Goal: Contribute content: Contribute content

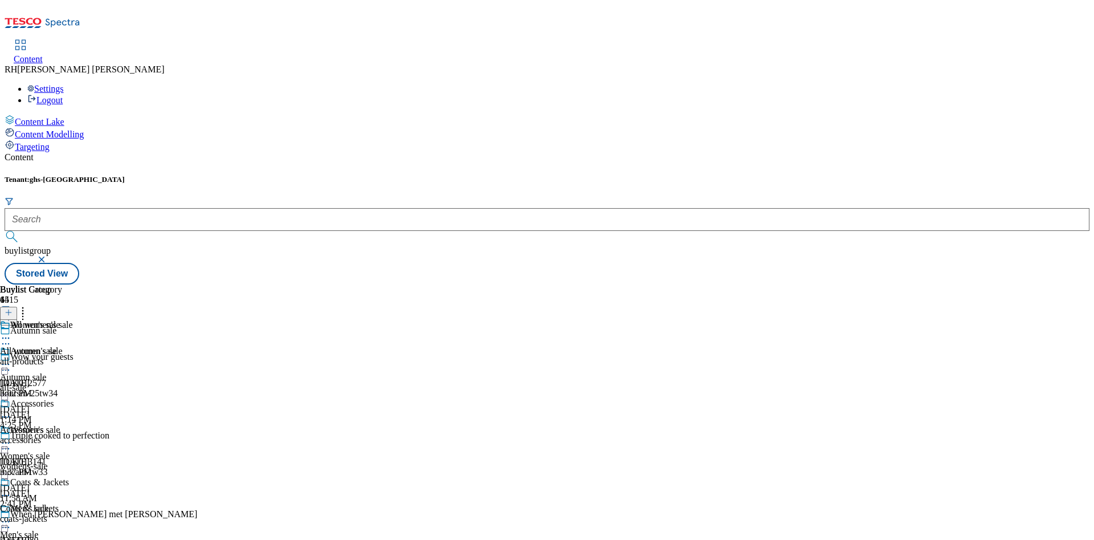
scroll to position [16, 0]
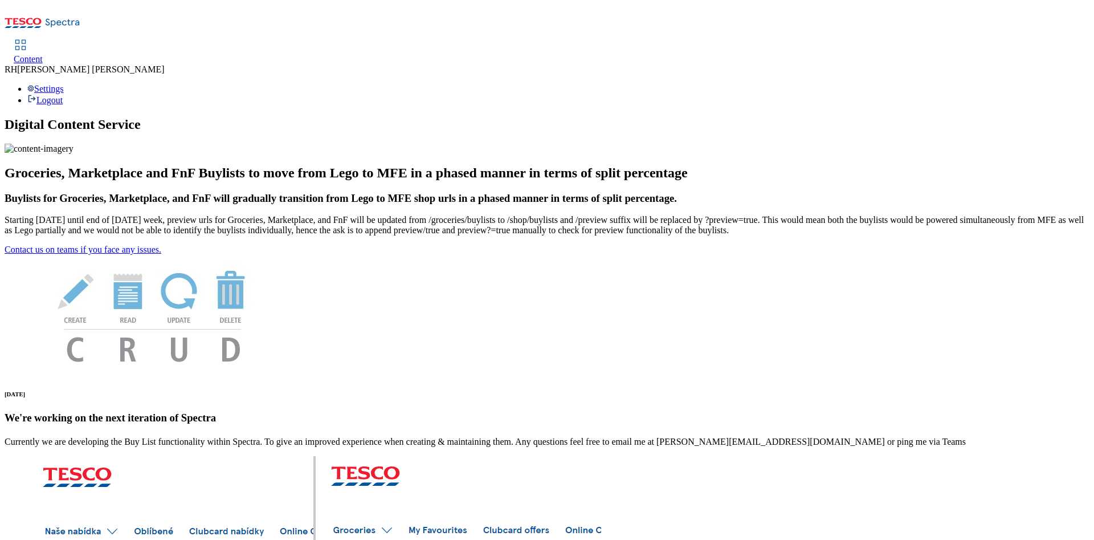
click at [43, 54] on span "Content" at bounding box center [28, 59] width 29 height 10
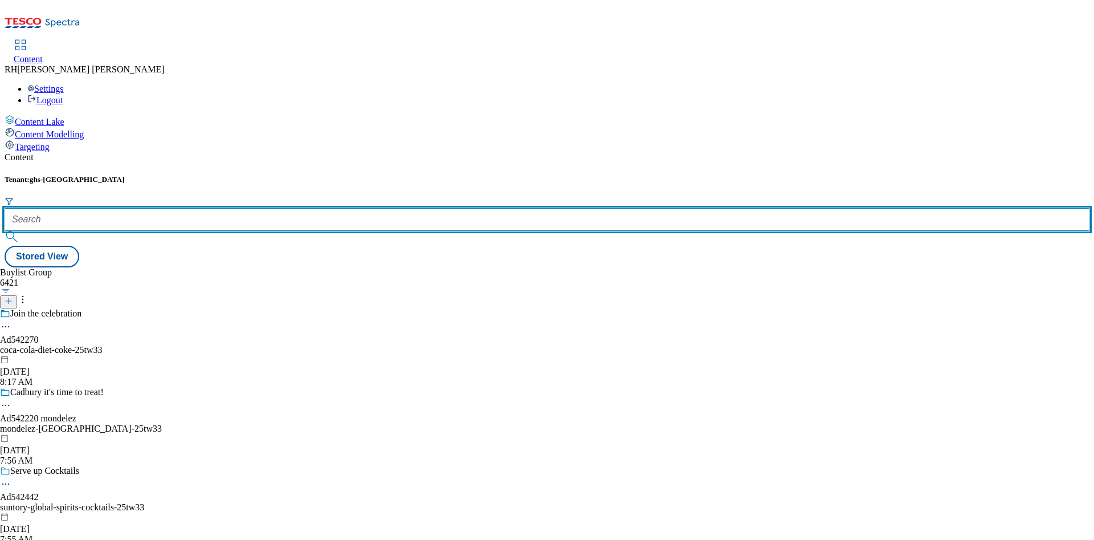
click at [255, 208] on input "text" at bounding box center [547, 219] width 1085 height 23
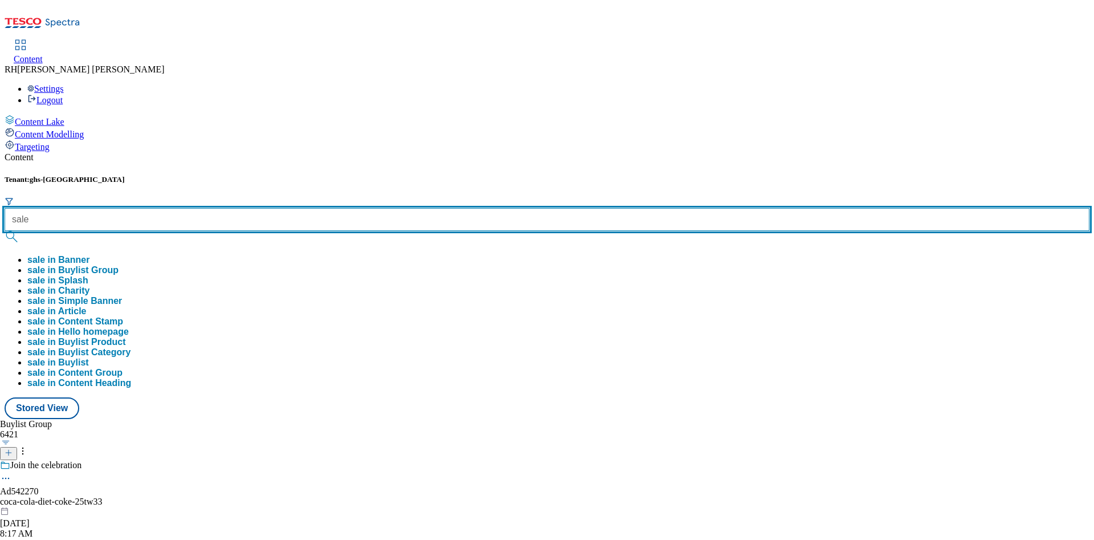
type input "sale"
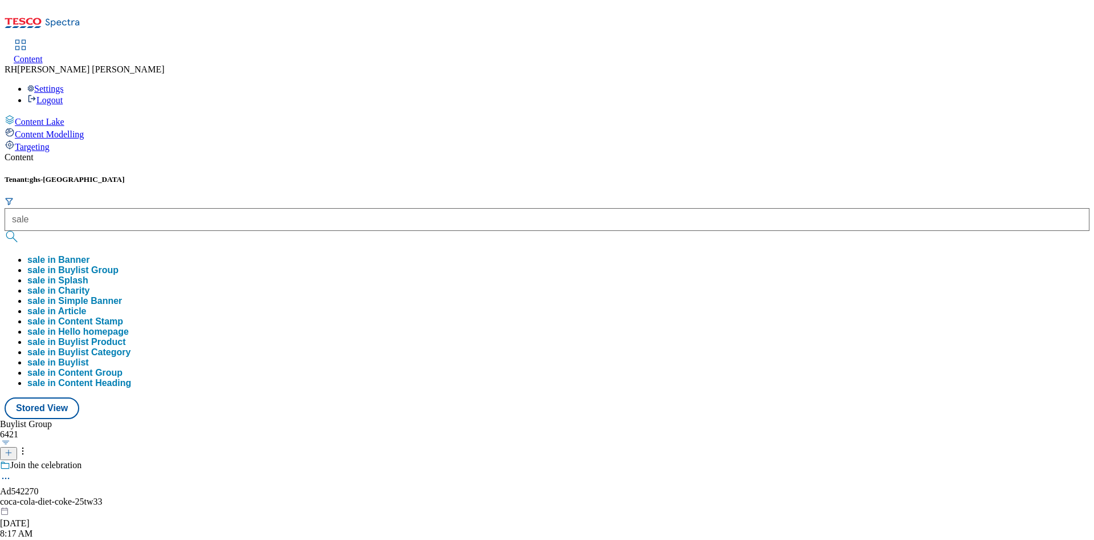
click at [119, 265] on button "sale in Buylist Group" at bounding box center [72, 270] width 91 height 10
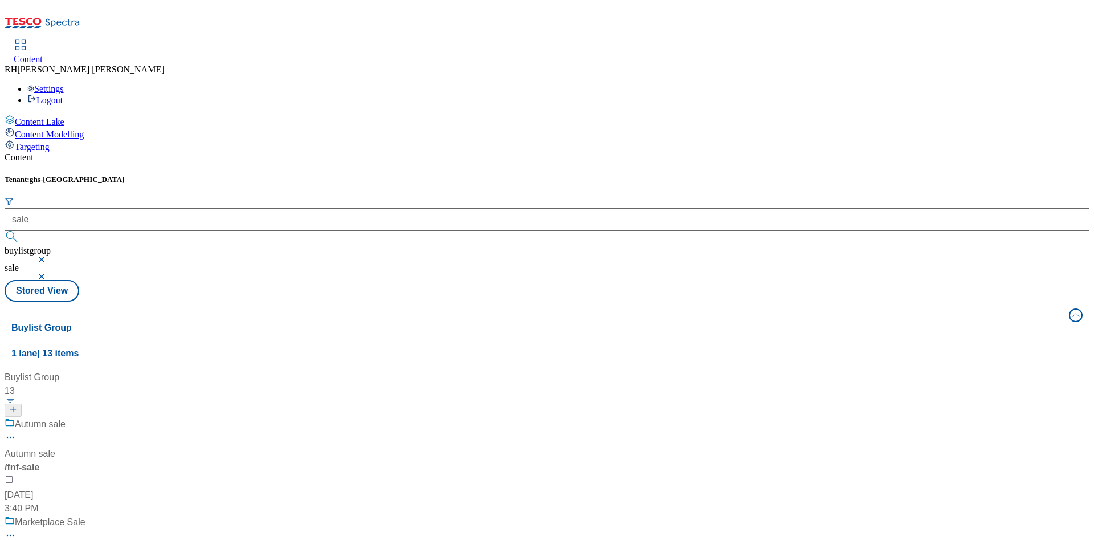
click at [153, 417] on div "Autumn sale" at bounding box center [79, 432] width 148 height 30
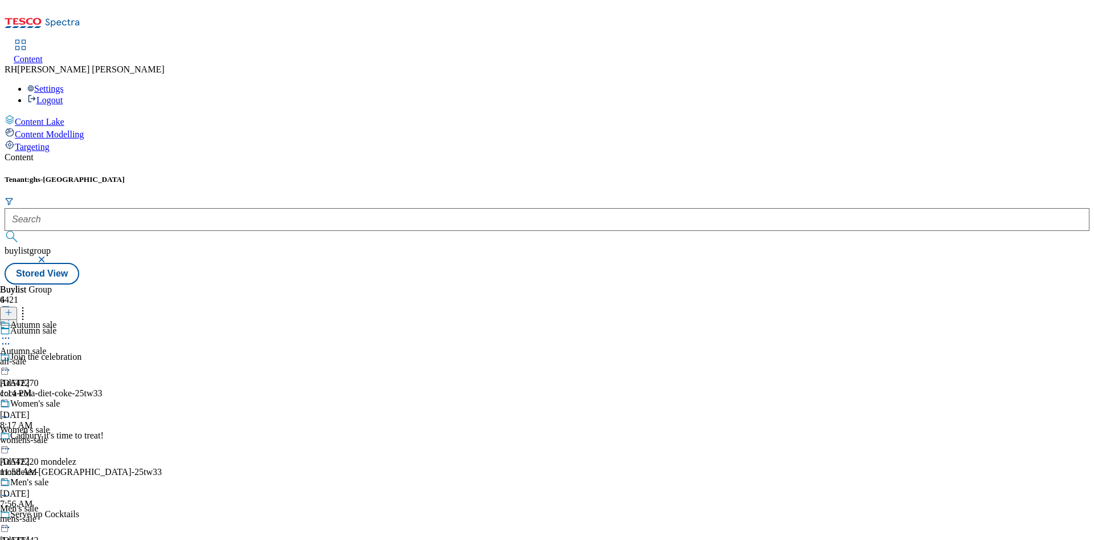
scroll to position [111, 0]
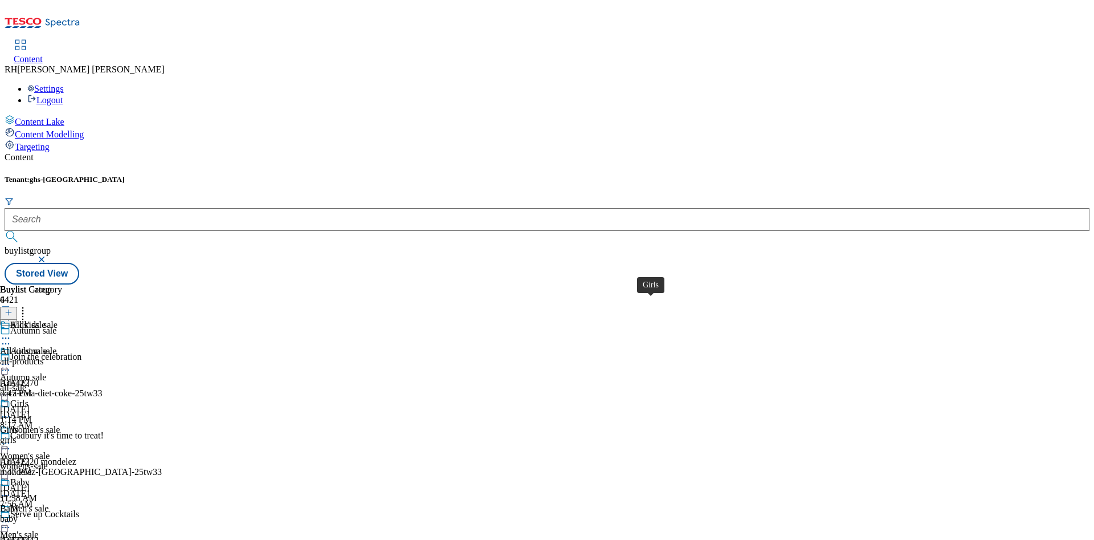
scroll to position [111, 0]
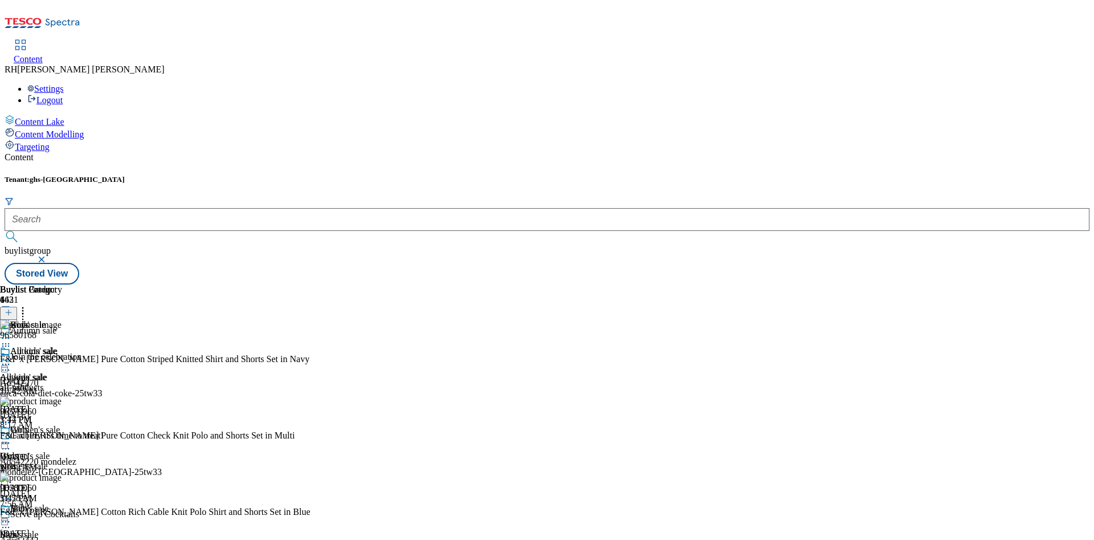
click at [62, 539] on div "baby" at bounding box center [31, 545] width 62 height 10
click at [17, 307] on button at bounding box center [8, 313] width 17 height 13
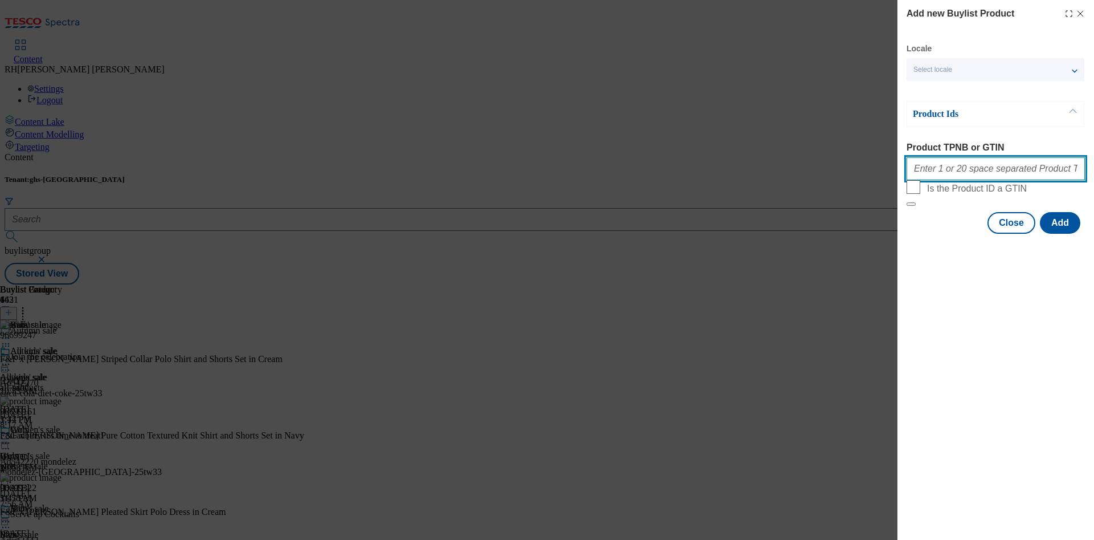
click at [973, 171] on input "Product TPNB or GTIN" at bounding box center [995, 168] width 178 height 23
paste input "96784751 96422564 96550430 96528226 96731653 96784676 96476718 96731561 9646723…"
type input "96784751 96422564 96550430 96528226 96731653 96784676 96476718 96731561 9646723…"
click at [1061, 234] on button "Add" at bounding box center [1060, 223] width 40 height 22
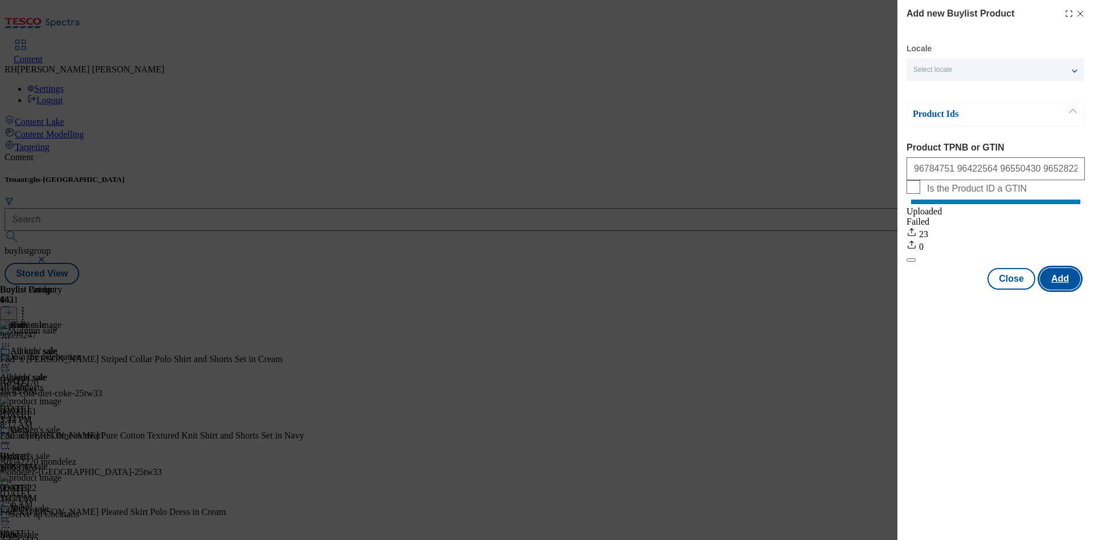
scroll to position [0, 0]
click at [1015, 288] on button "Close" at bounding box center [1011, 279] width 48 height 22
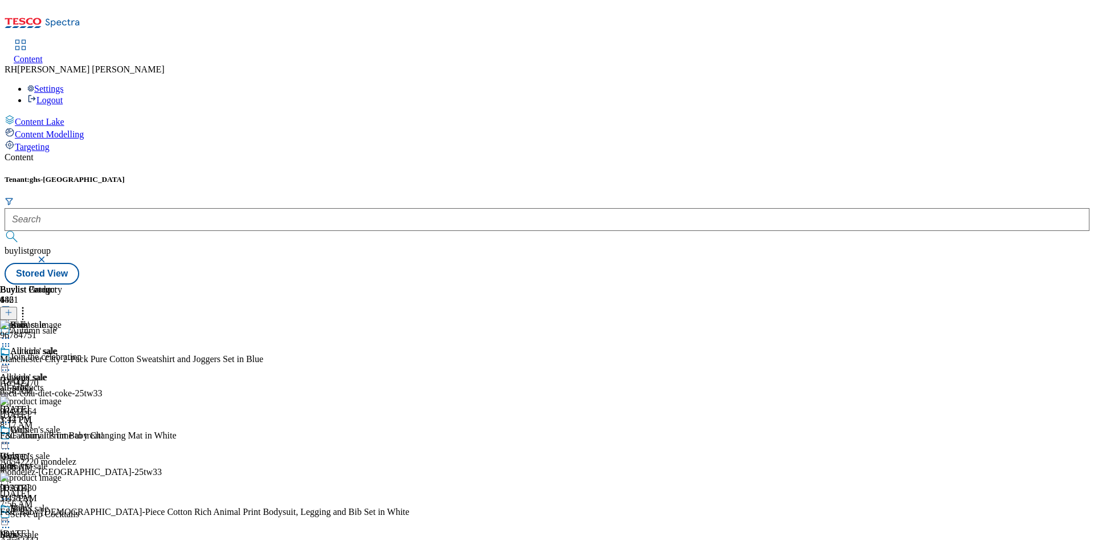
scroll to position [111, 0]
click at [9, 310] on line at bounding box center [9, 313] width 0 height 6
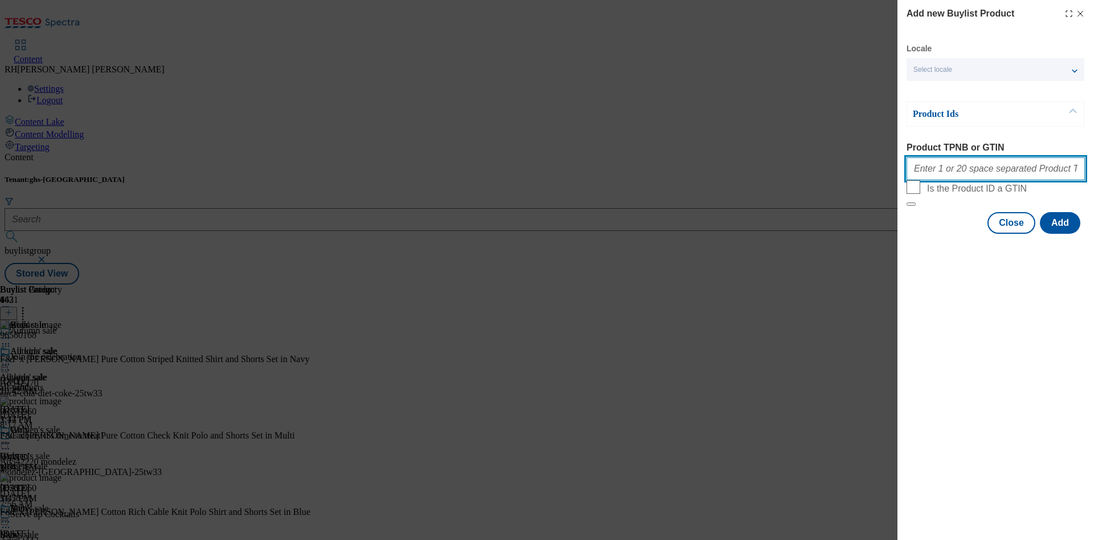
click at [982, 165] on input "Product TPNB or GTIN" at bounding box center [995, 168] width 178 height 23
paste input "96665299 96665397 96623355 96701990 96475260 96553938 96647563 96701460 9676436…"
type input "96665299 96665397 96623355 96701990 96475260 96553938 96647563 96701460 9676436…"
click at [1055, 234] on button "Add" at bounding box center [1060, 223] width 40 height 22
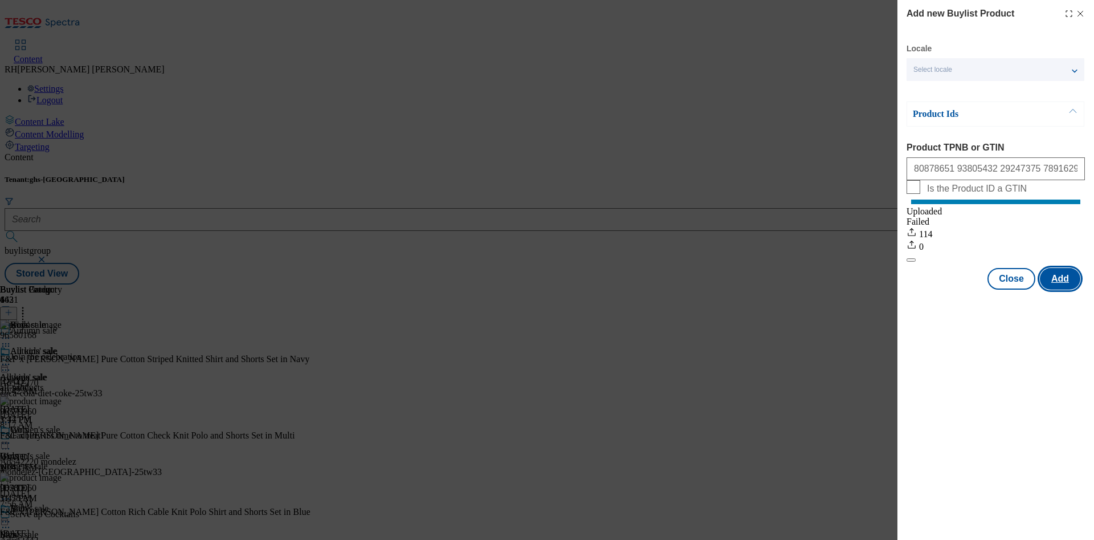
scroll to position [0, 0]
click at [1014, 289] on button "Close" at bounding box center [1011, 279] width 48 height 22
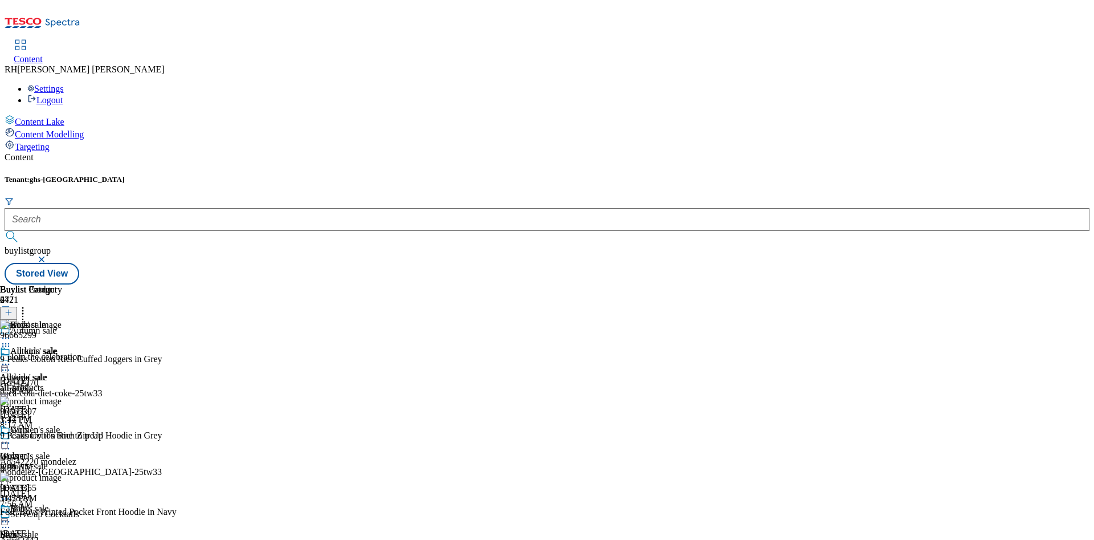
click at [62, 461] on div "girls" at bounding box center [31, 466] width 62 height 10
click at [18, 451] on div "Girls" at bounding box center [9, 456] width 18 height 10
click at [13, 308] on icon at bounding box center [9, 312] width 8 height 8
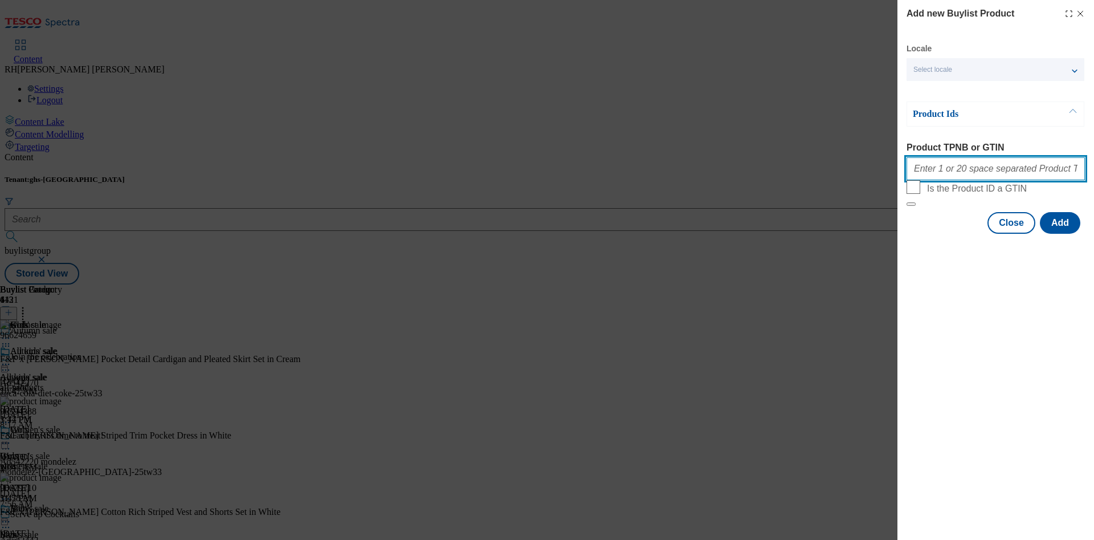
click at [974, 166] on input "Product TPNB or GTIN" at bounding box center [995, 168] width 178 height 23
paste input "96476799 96888185 96616168 96124590 96680695 96471706 96505864 96699760 9647251…"
type input "96476799 96888185 96616168 96124590 96680695 96471706 96505864 96699760 9647251…"
click at [1060, 234] on button "Add" at bounding box center [1060, 223] width 40 height 22
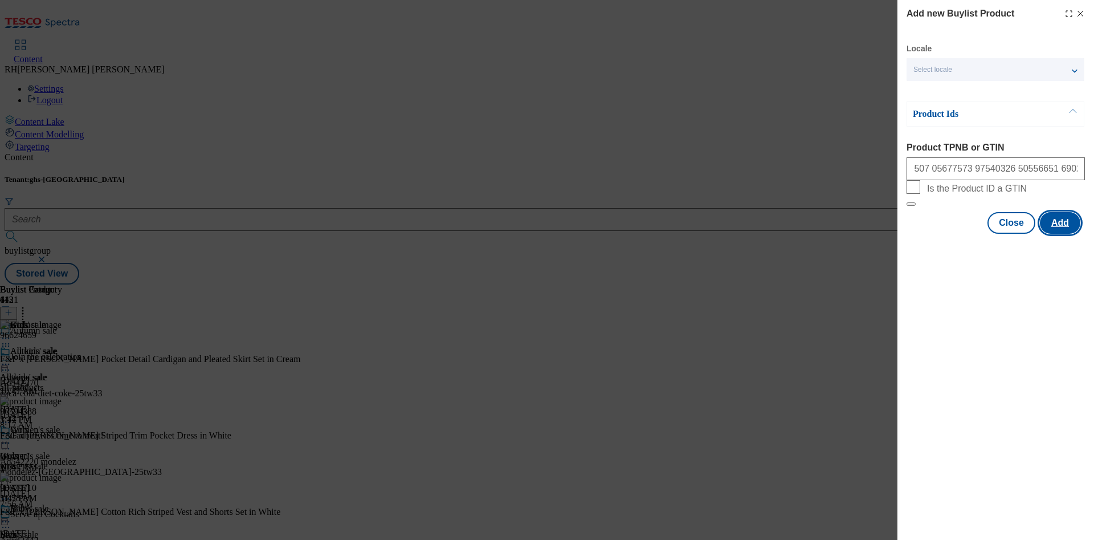
scroll to position [0, 0]
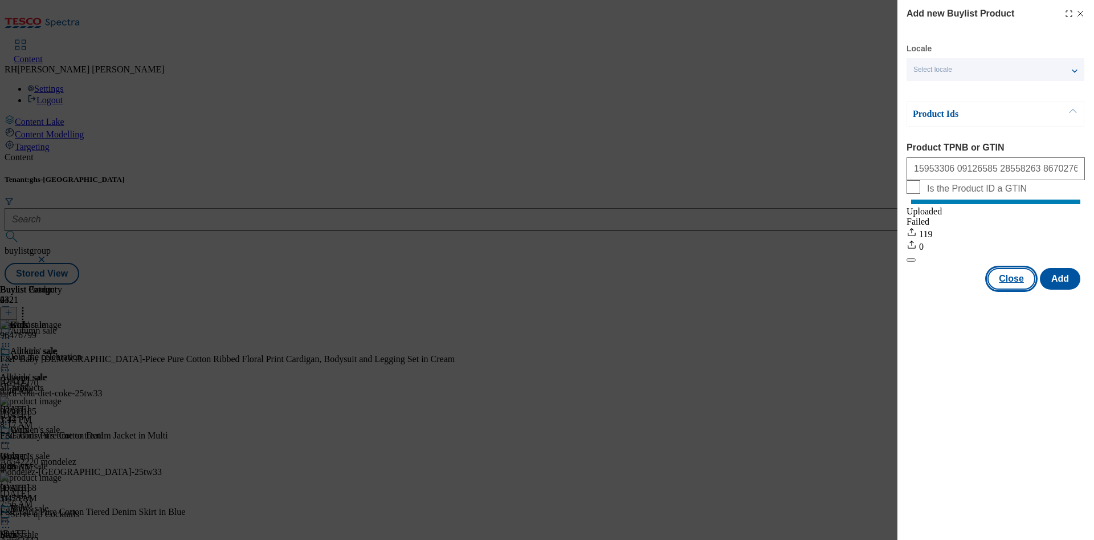
click at [1012, 289] on button "Close" at bounding box center [1011, 279] width 48 height 22
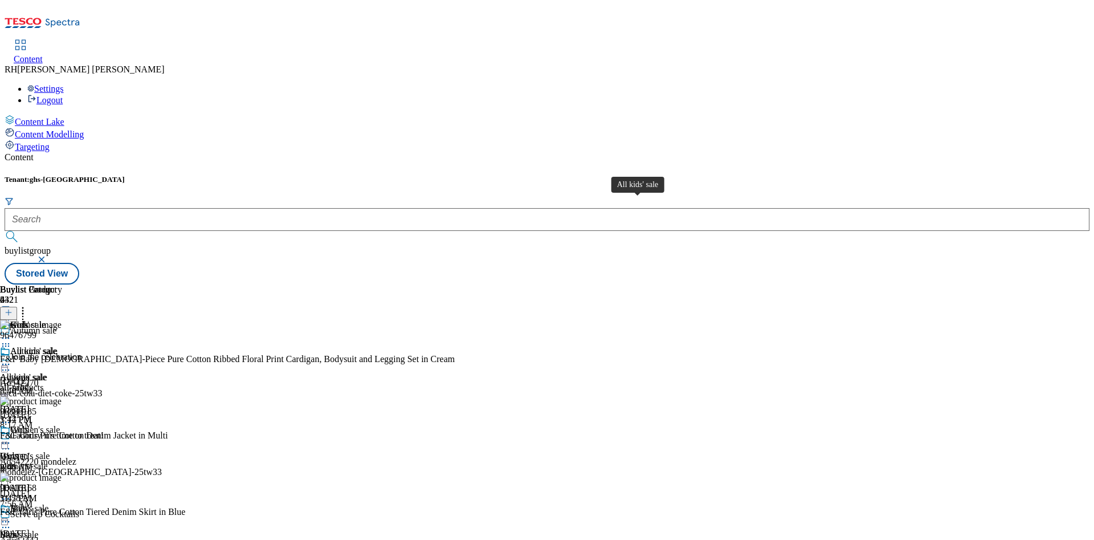
click at [47, 372] on span "All kids' sale" at bounding box center [23, 377] width 47 height 10
click at [28, 305] on icon at bounding box center [22, 310] width 11 height 11
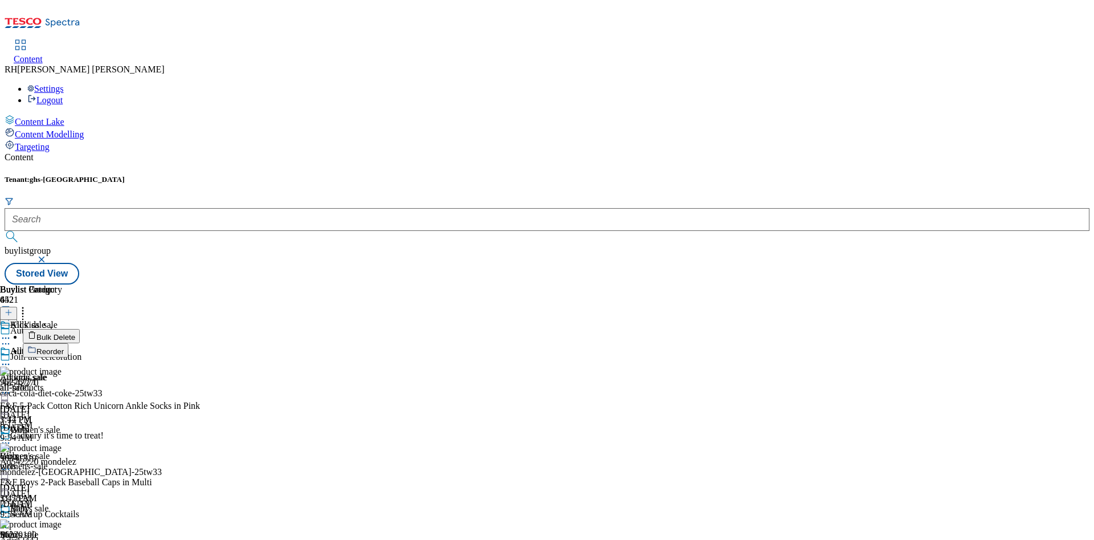
click at [75, 333] on span "Bulk Delete" at bounding box center [55, 337] width 39 height 9
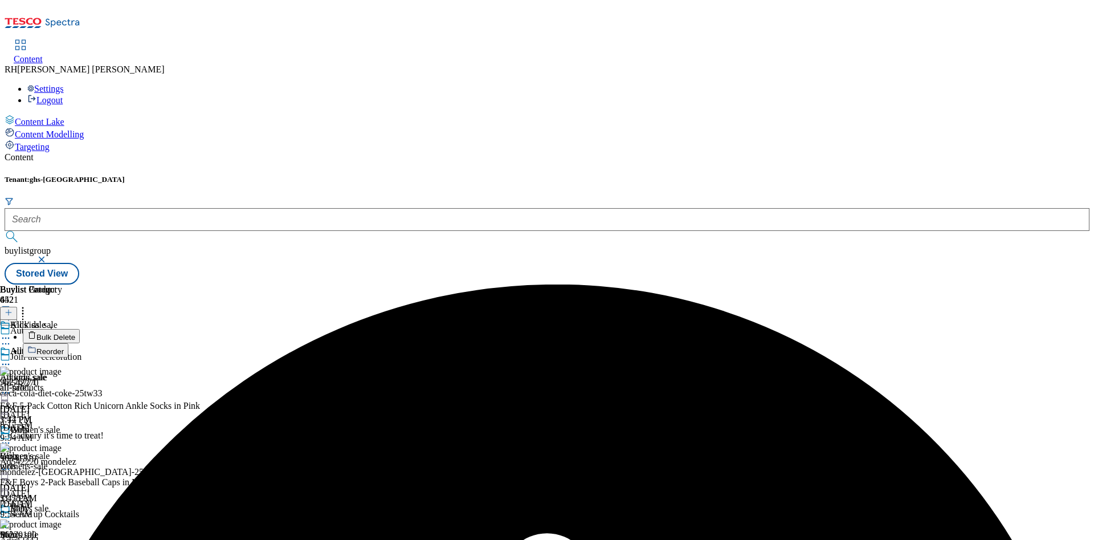
click at [11, 358] on icon at bounding box center [5, 363] width 11 height 11
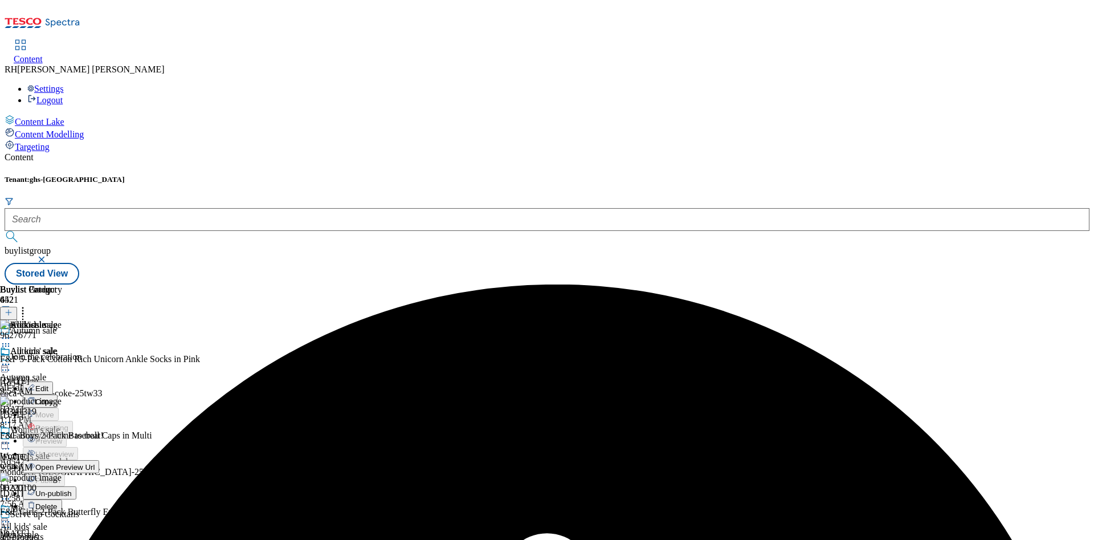
click at [72, 489] on span "Un-publish" at bounding box center [53, 493] width 36 height 9
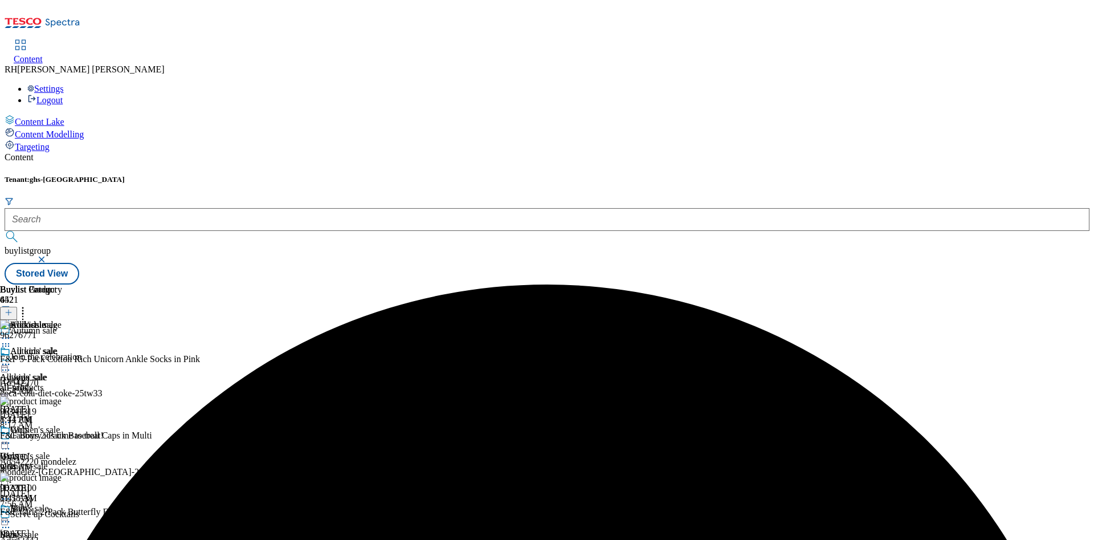
click at [11, 358] on icon at bounding box center [5, 363] width 11 height 11
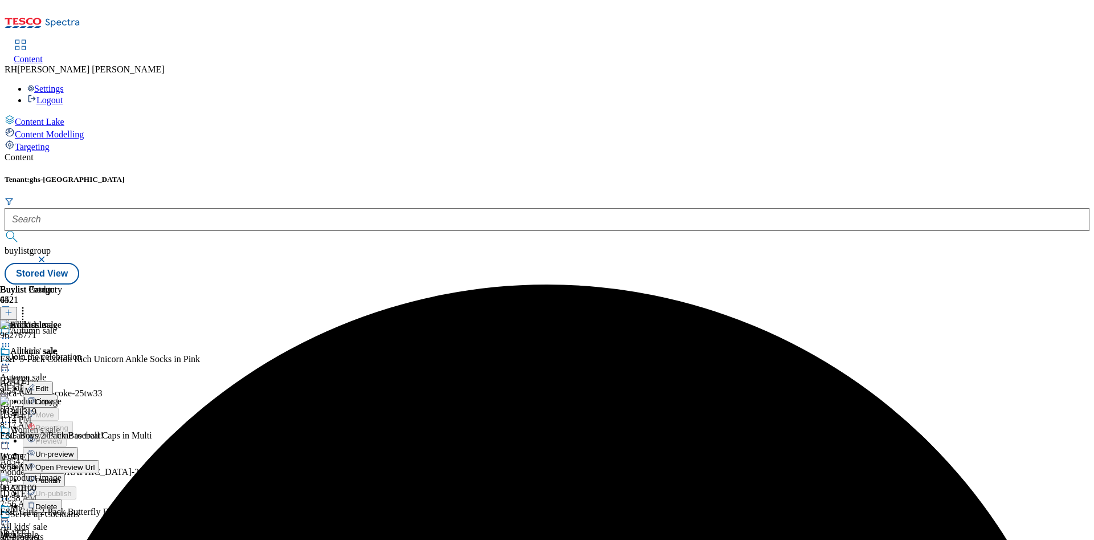
click at [73, 450] on span "Un-preview" at bounding box center [54, 454] width 38 height 9
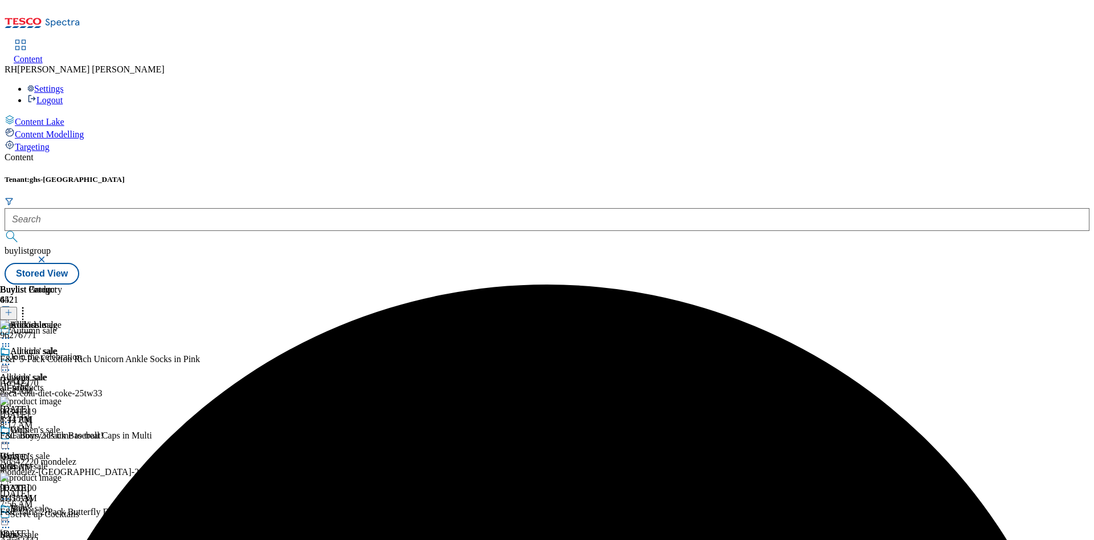
click at [28, 305] on icon at bounding box center [22, 310] width 11 height 11
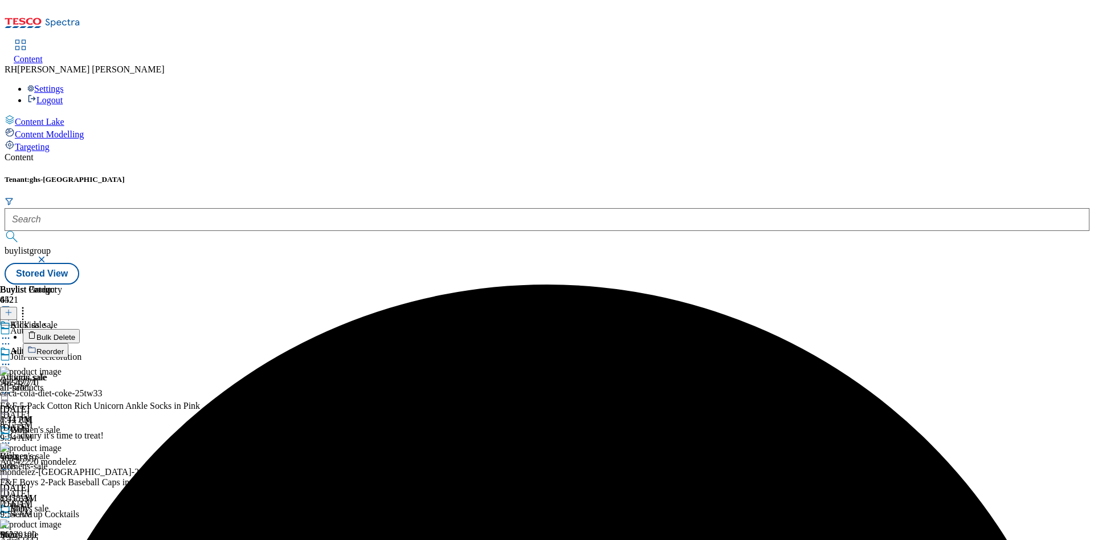
click at [75, 333] on span "Bulk Delete" at bounding box center [55, 337] width 39 height 9
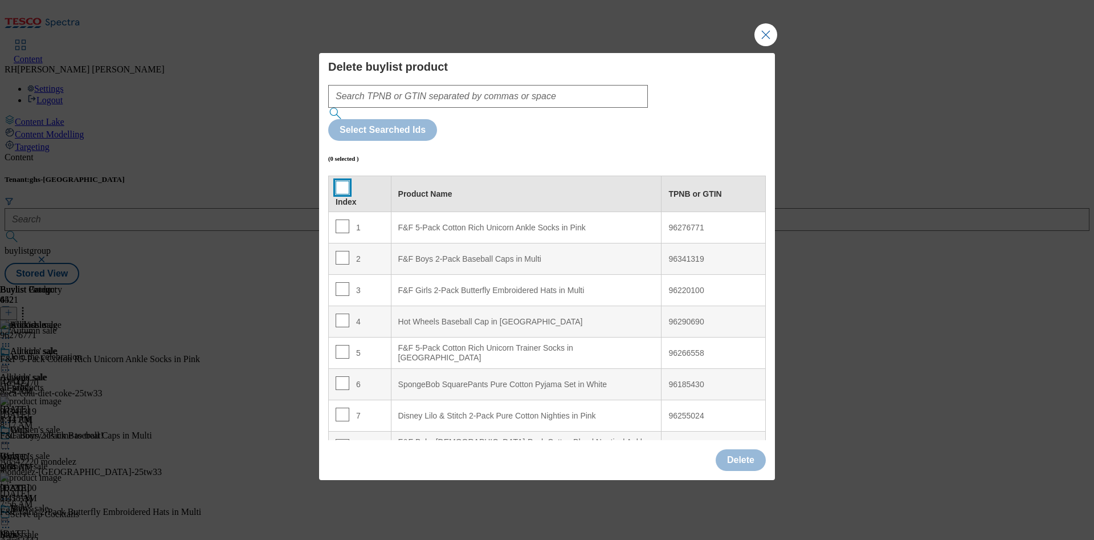
click at [342, 181] on input "Modal" at bounding box center [343, 188] width 14 height 14
checkbox input "true"
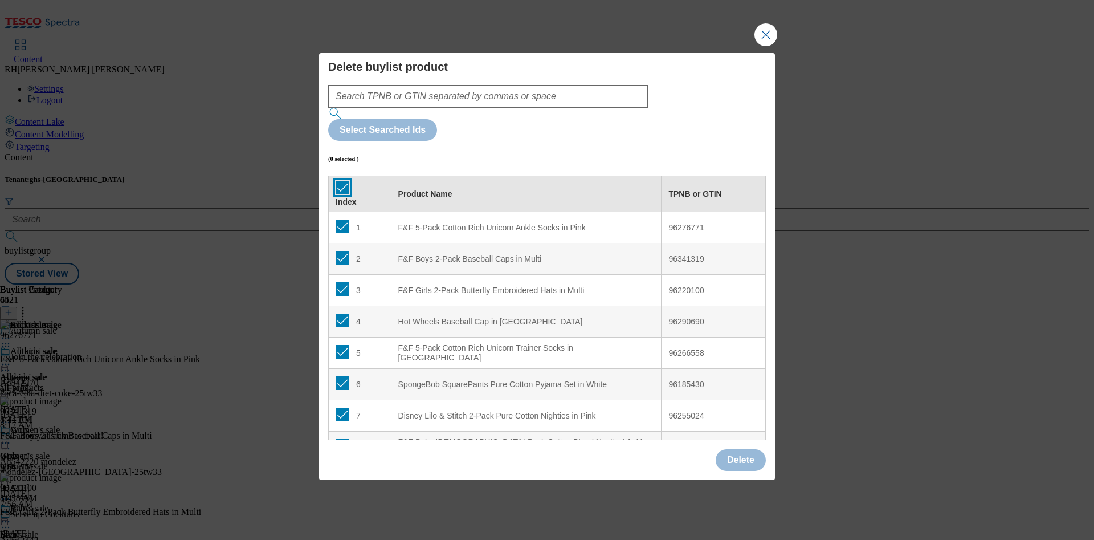
checkbox input "true"
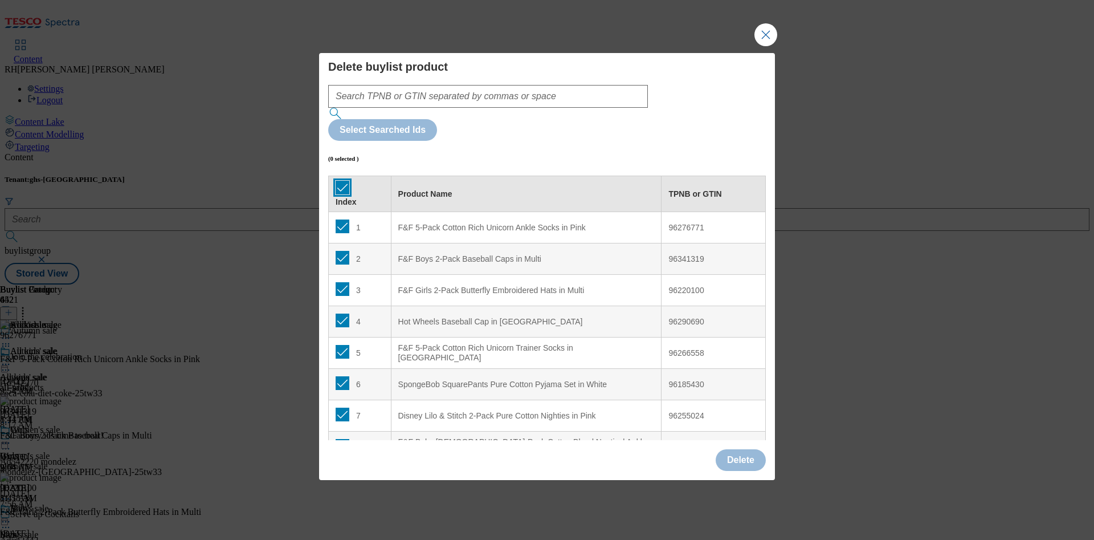
checkbox input "true"
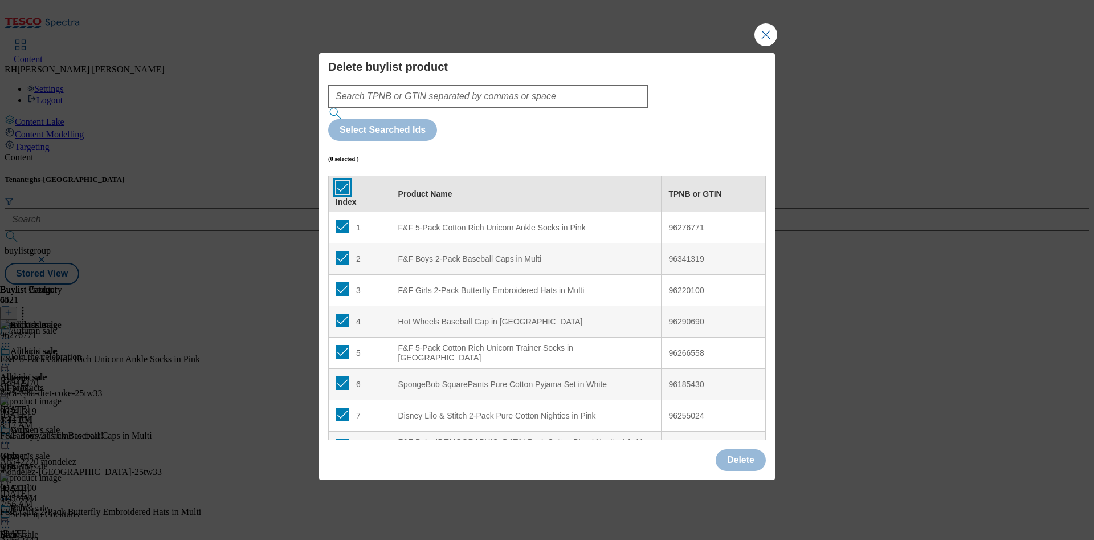
checkbox input "true"
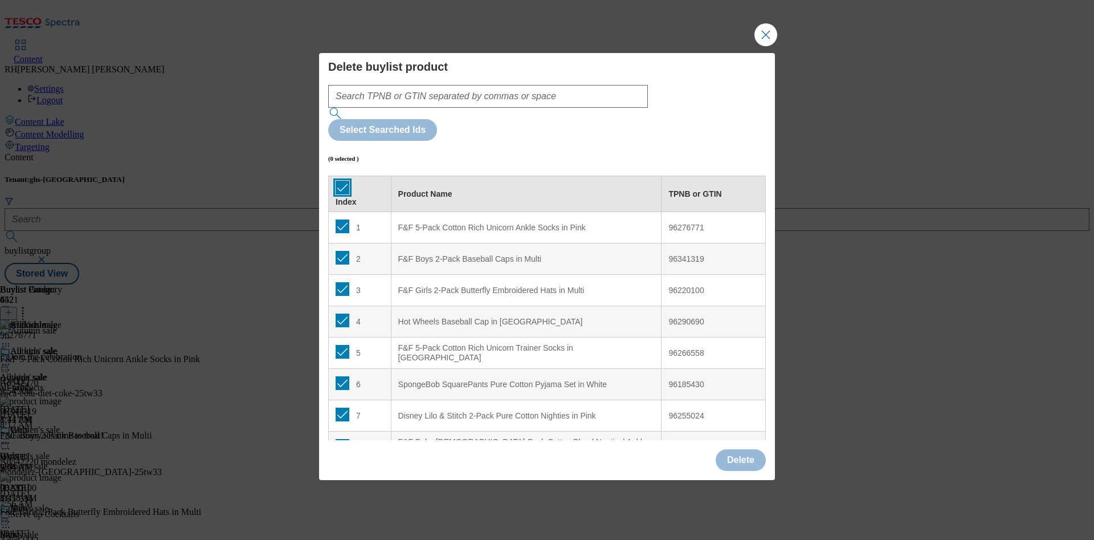
checkbox input "true"
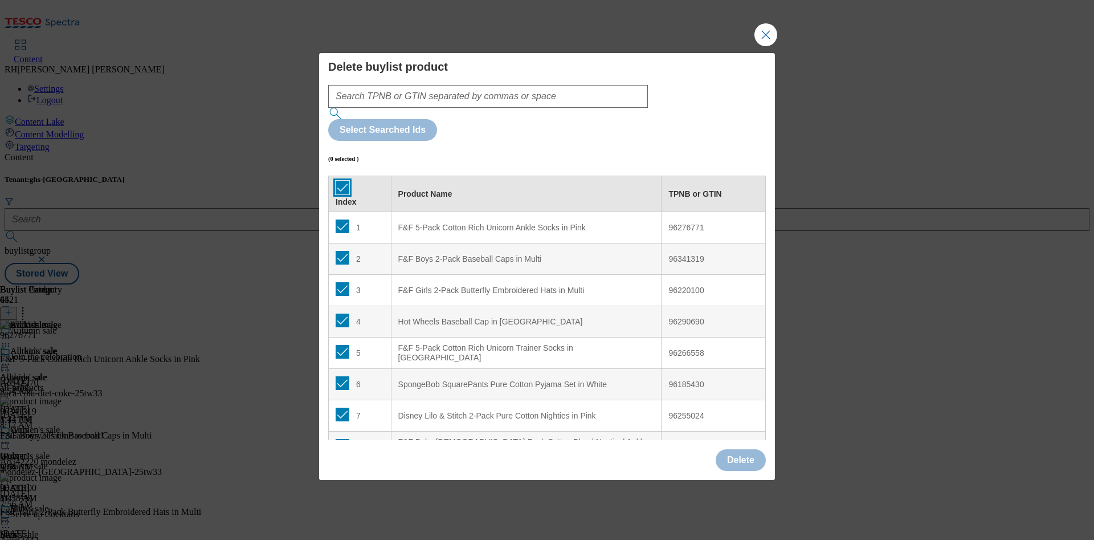
checkbox input "true"
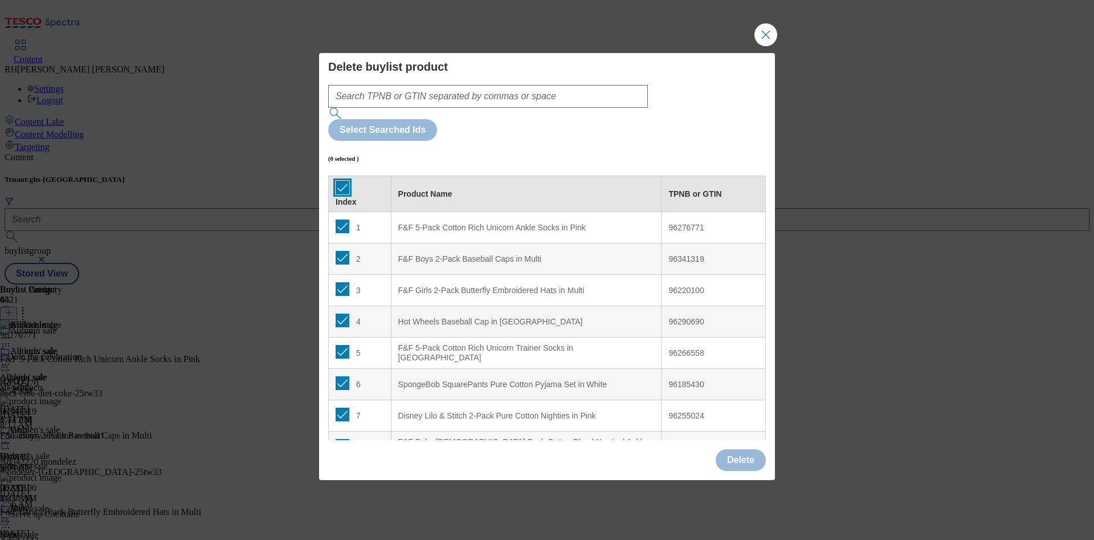
checkbox input "true"
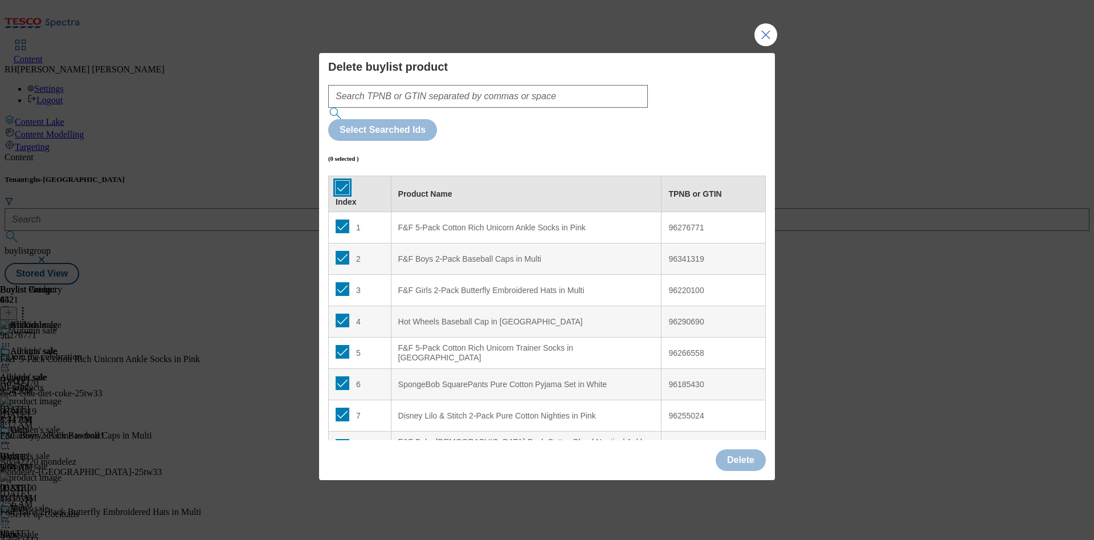
checkbox input "true"
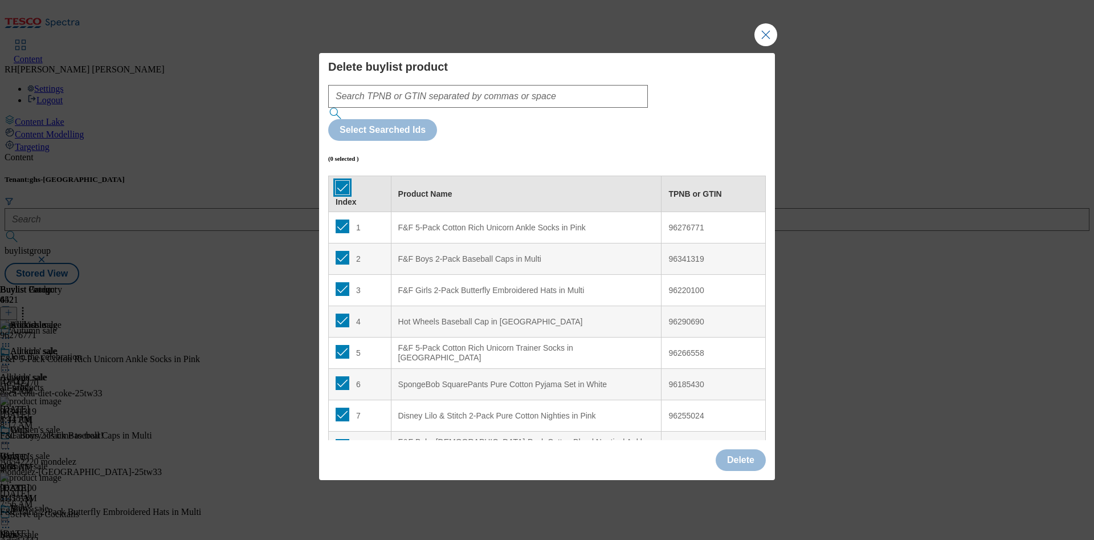
checkbox input "true"
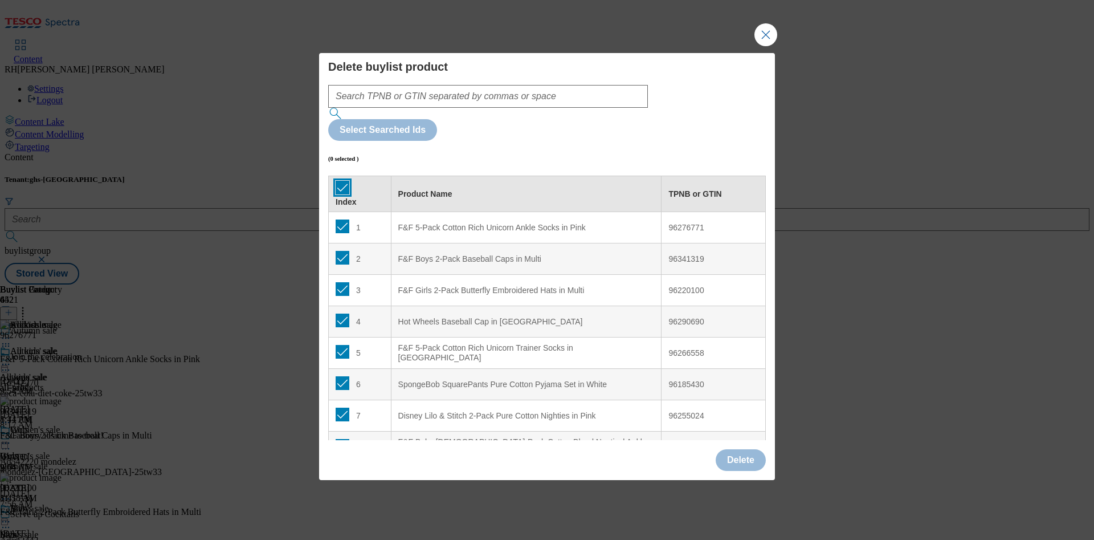
checkbox input "true"
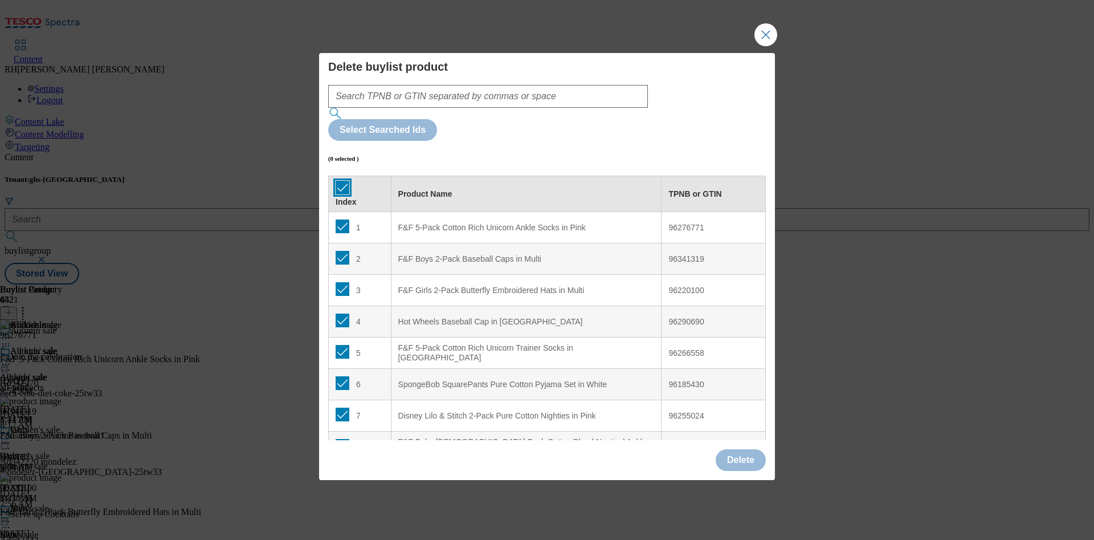
checkbox input "true"
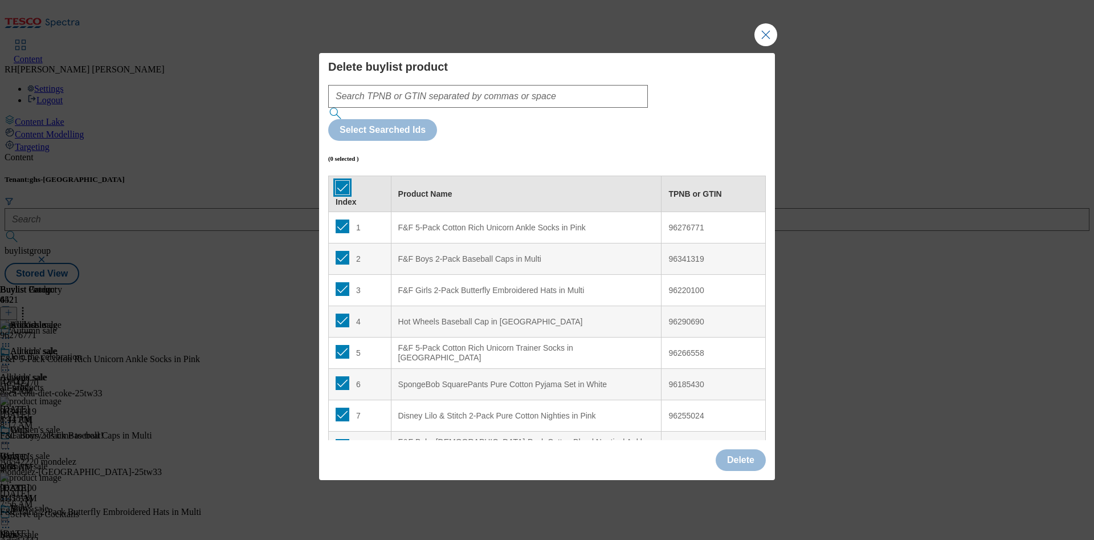
checkbox input "true"
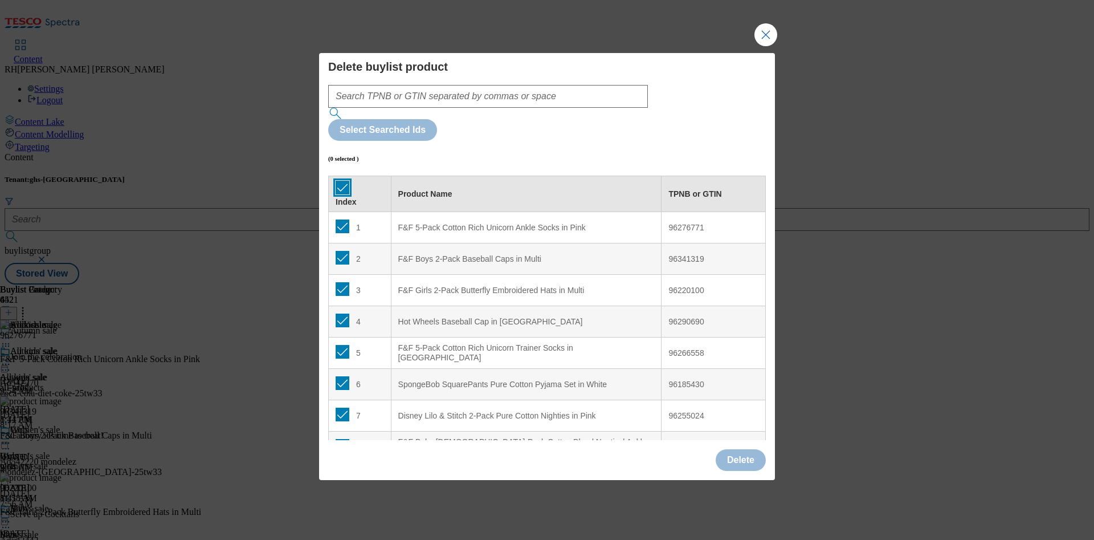
checkbox input "true"
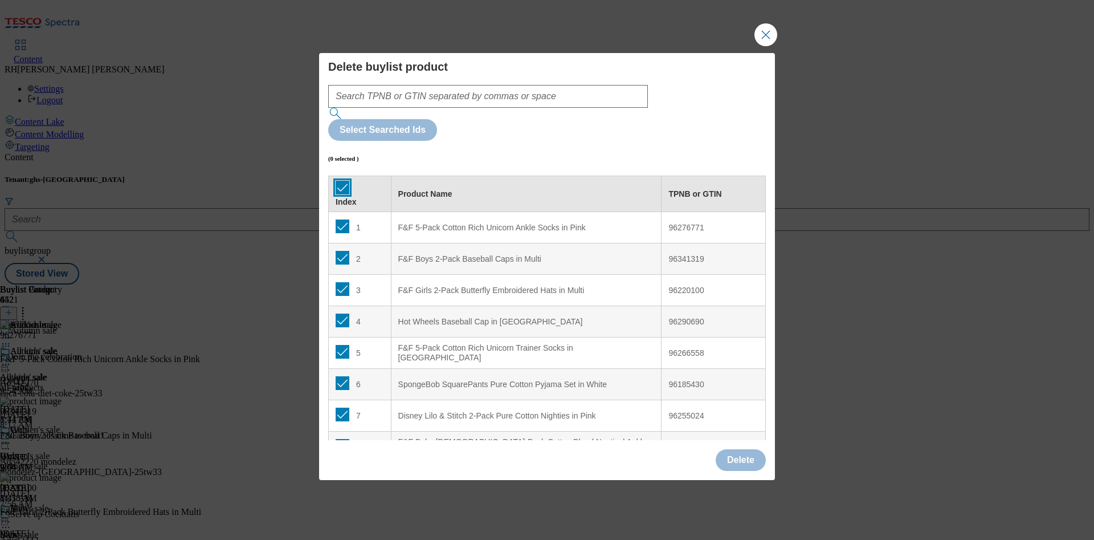
checkbox input "true"
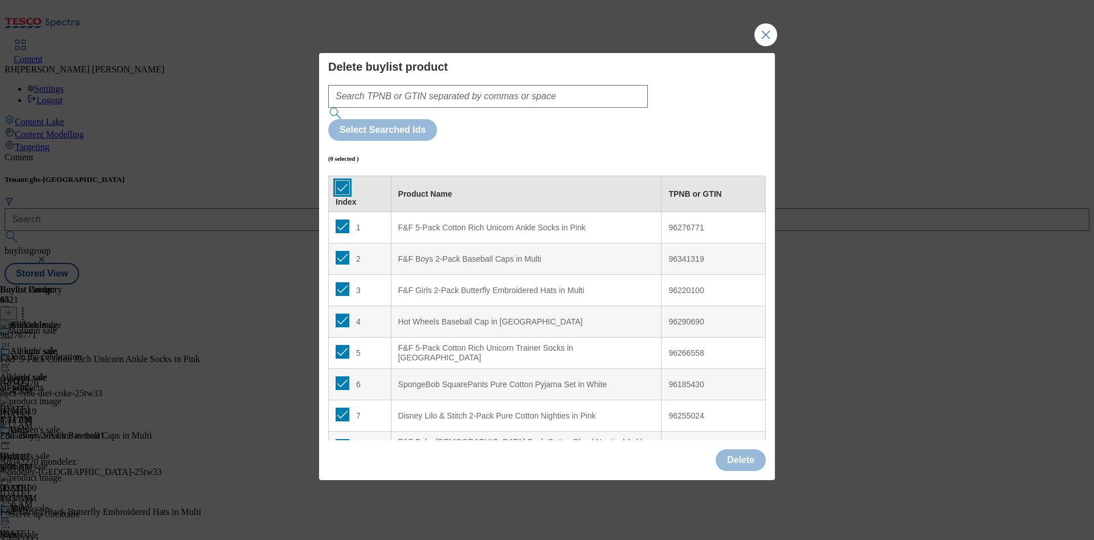
checkbox input "true"
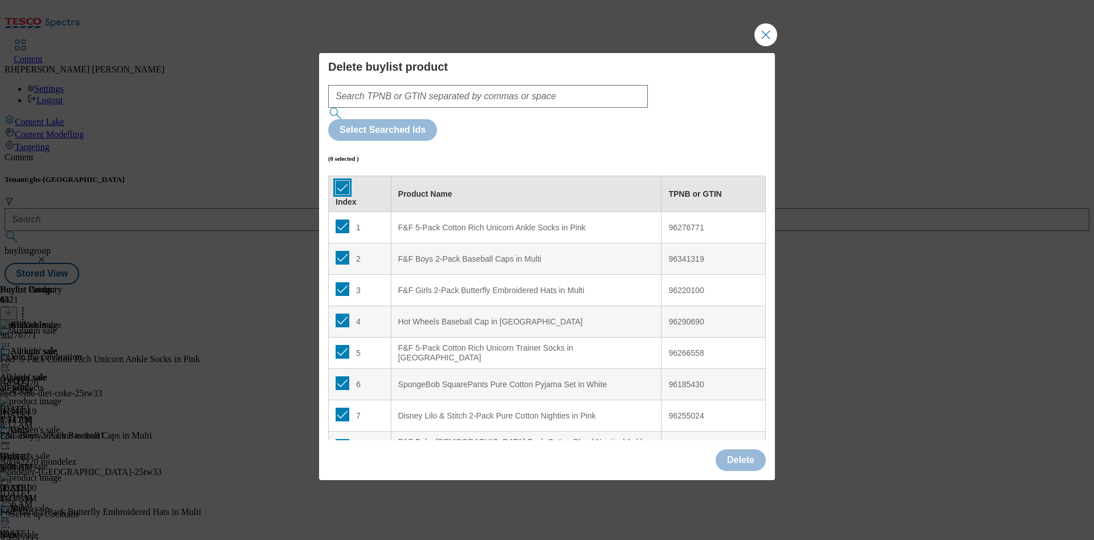
checkbox input "true"
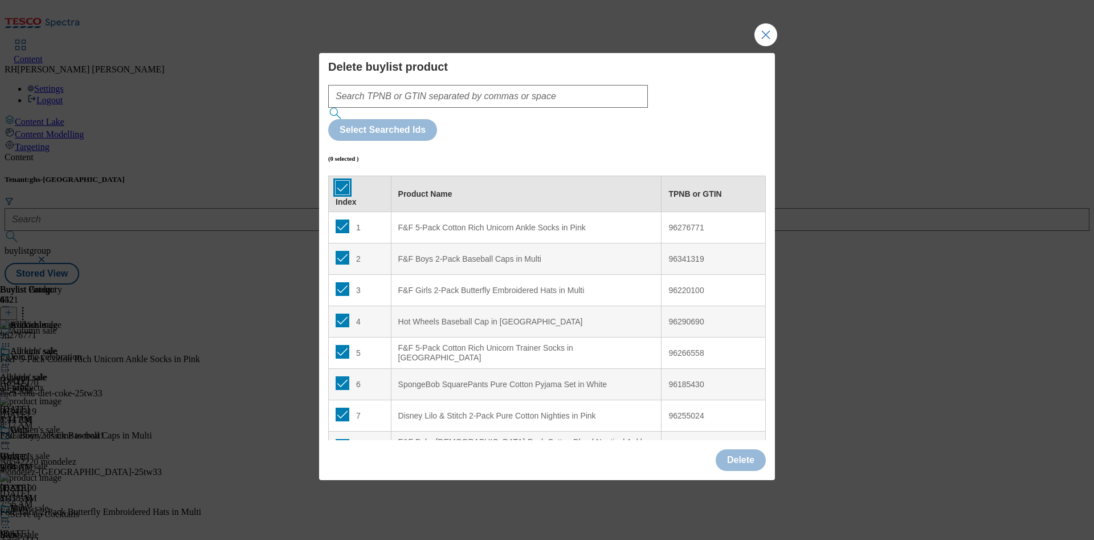
checkbox input "true"
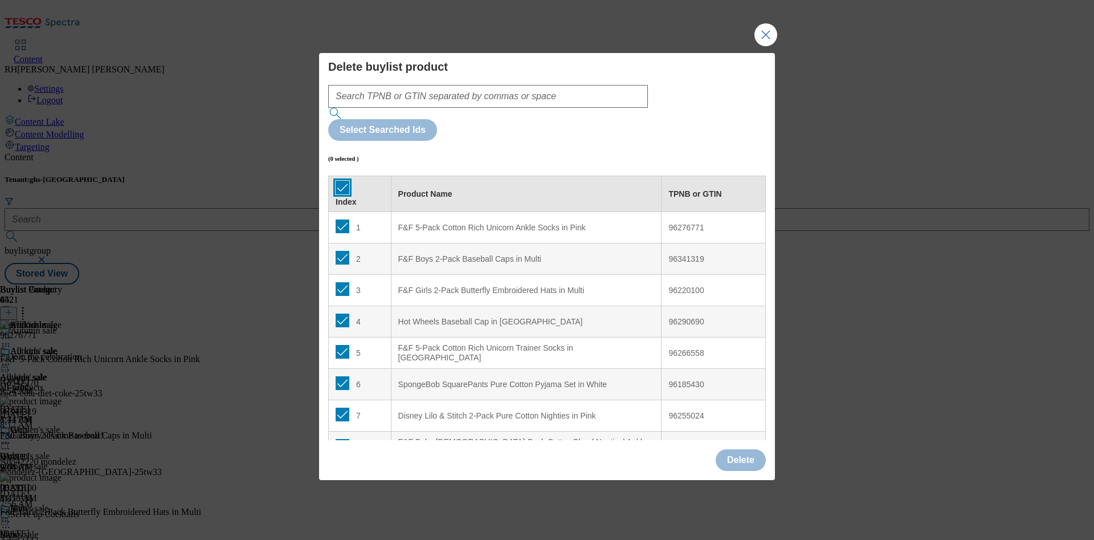
checkbox input "true"
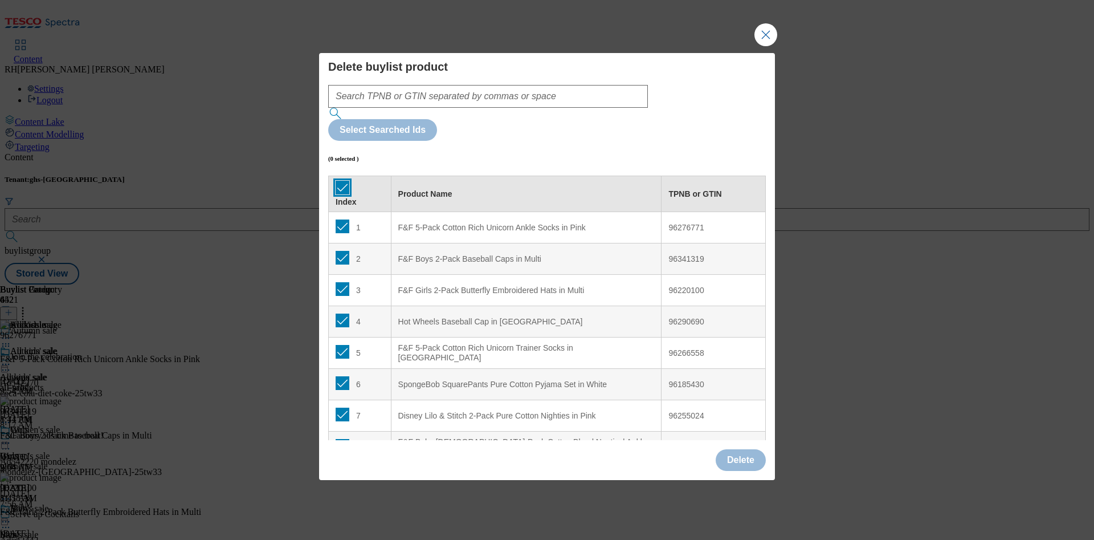
checkbox input "true"
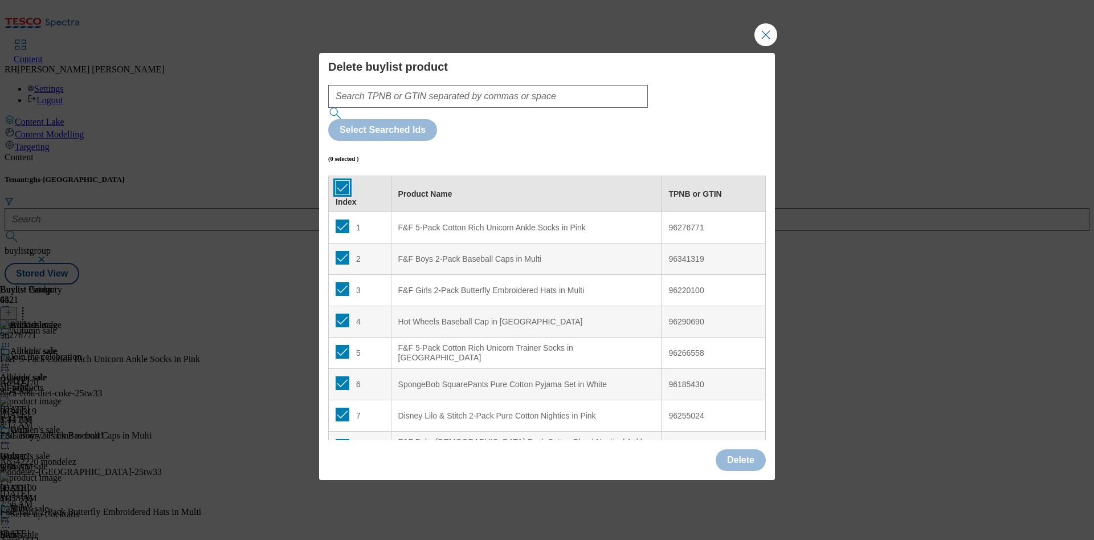
checkbox input "true"
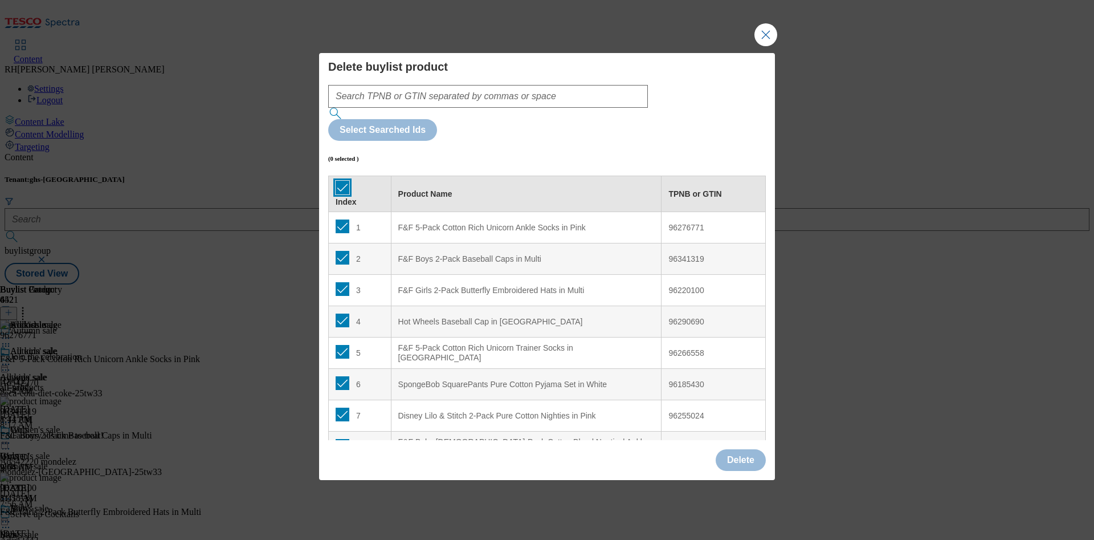
checkbox input "true"
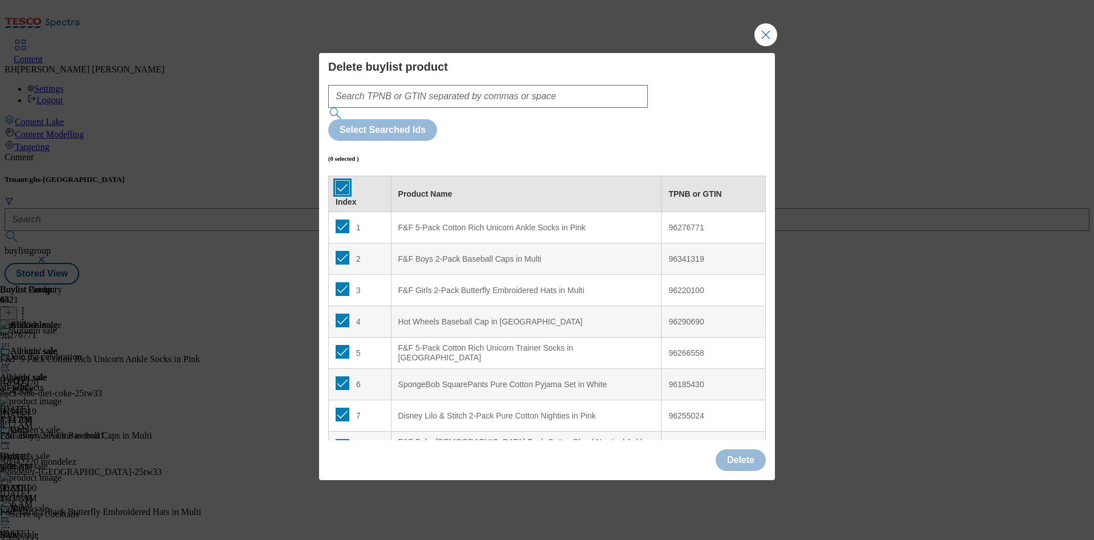
checkbox input "true"
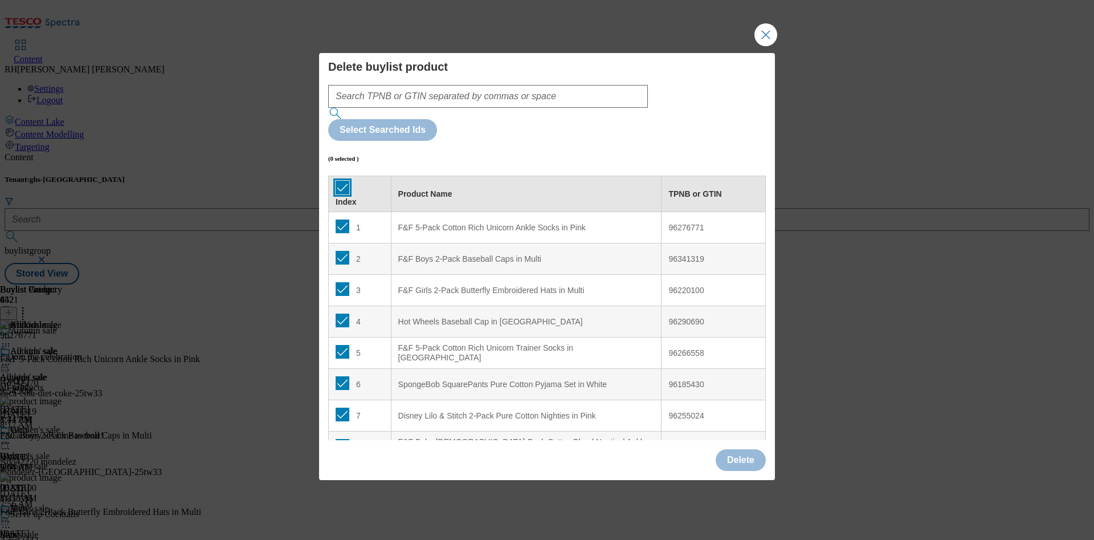
checkbox input "true"
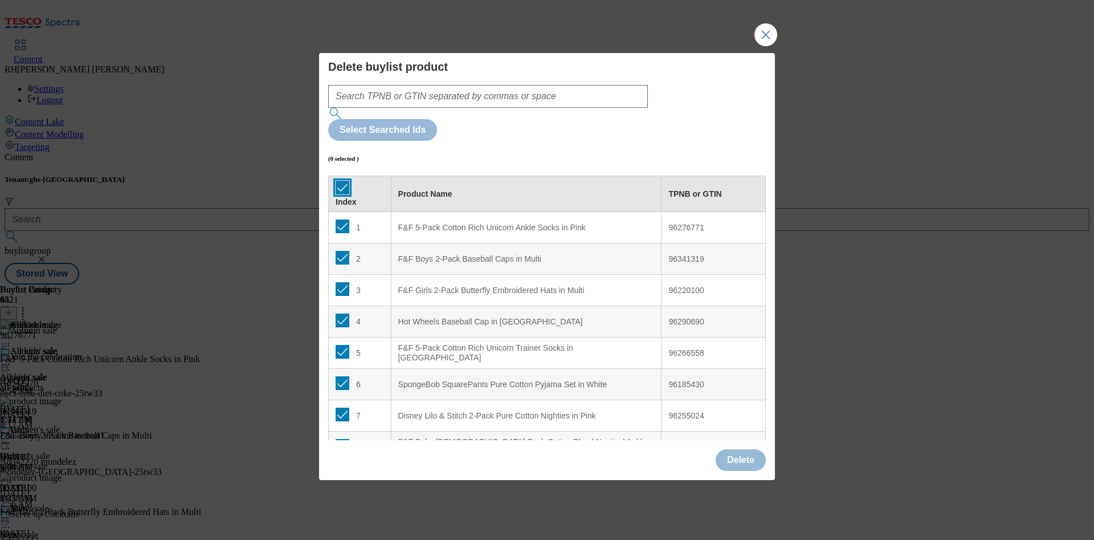
checkbox input "true"
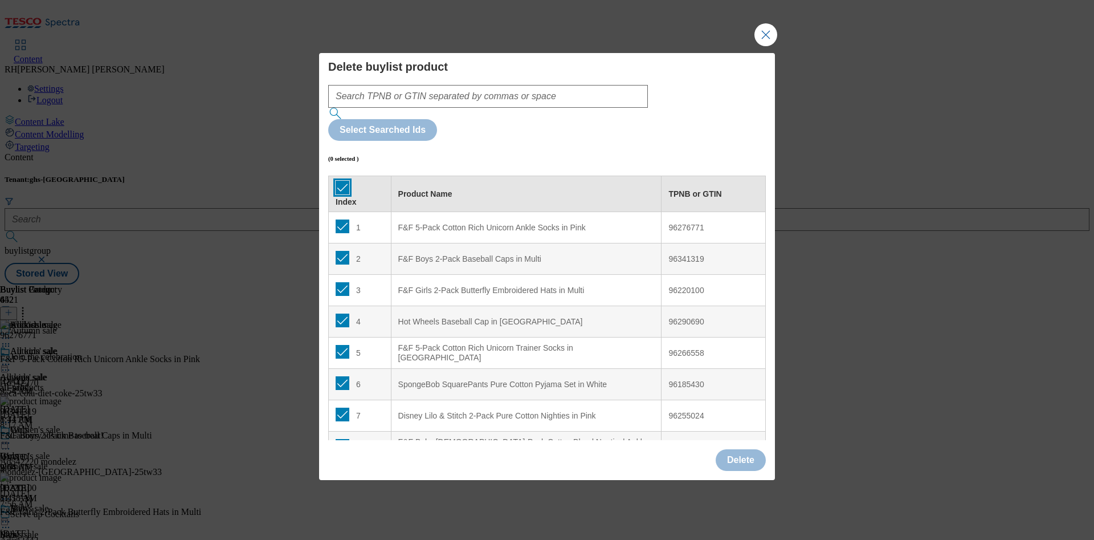
checkbox input "true"
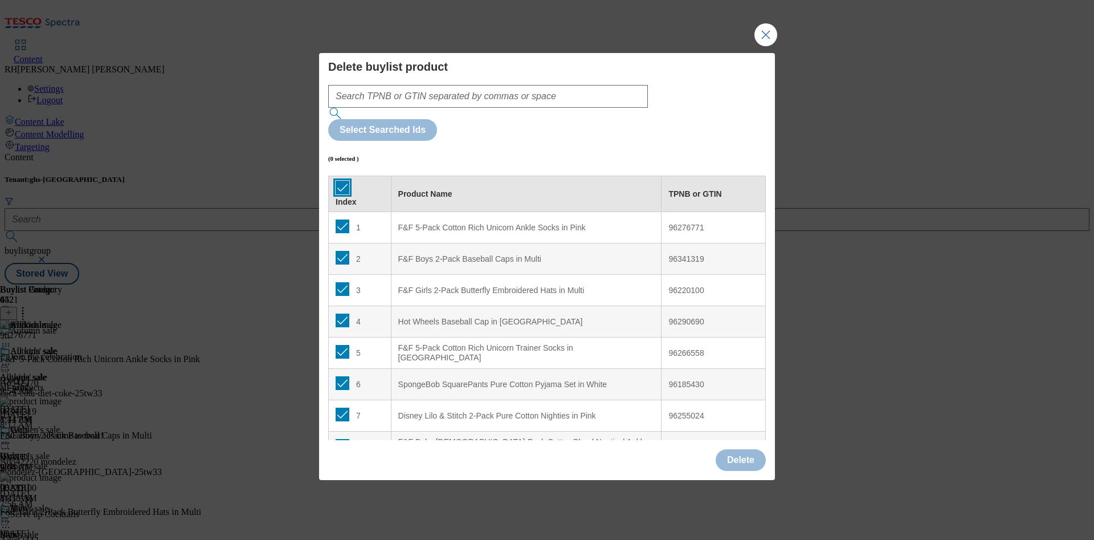
checkbox input "true"
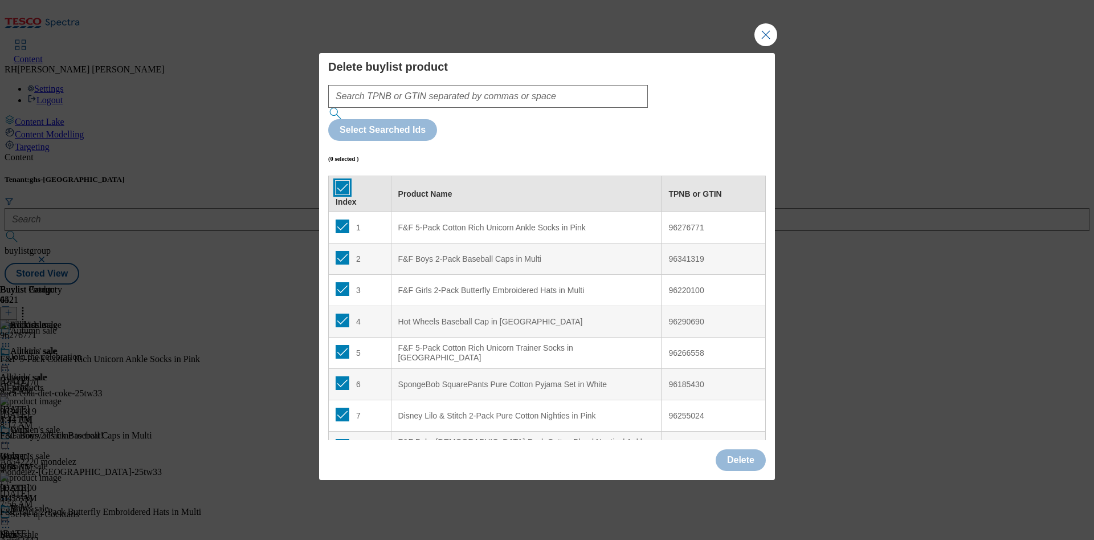
checkbox input "true"
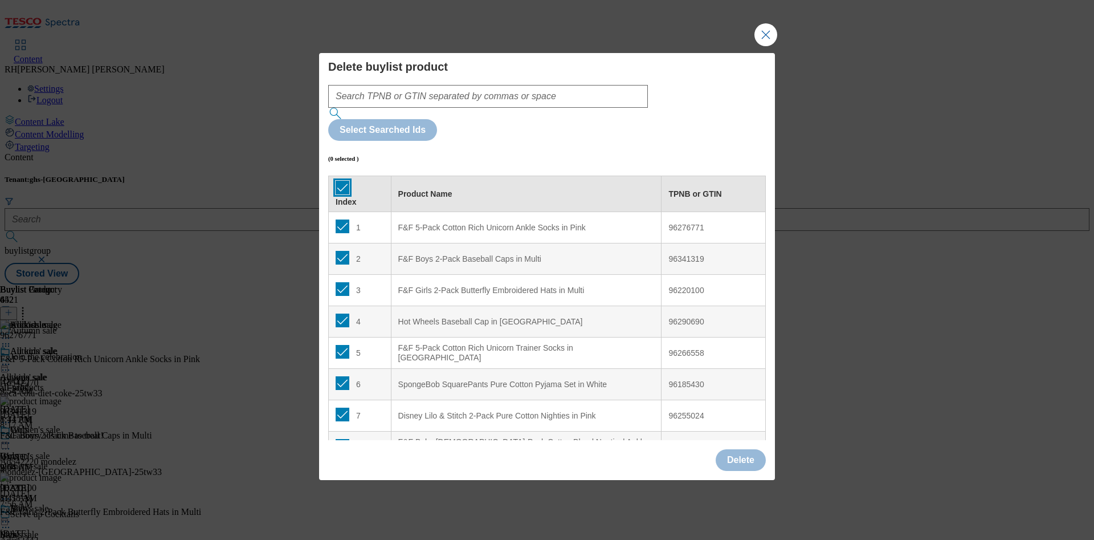
checkbox input "true"
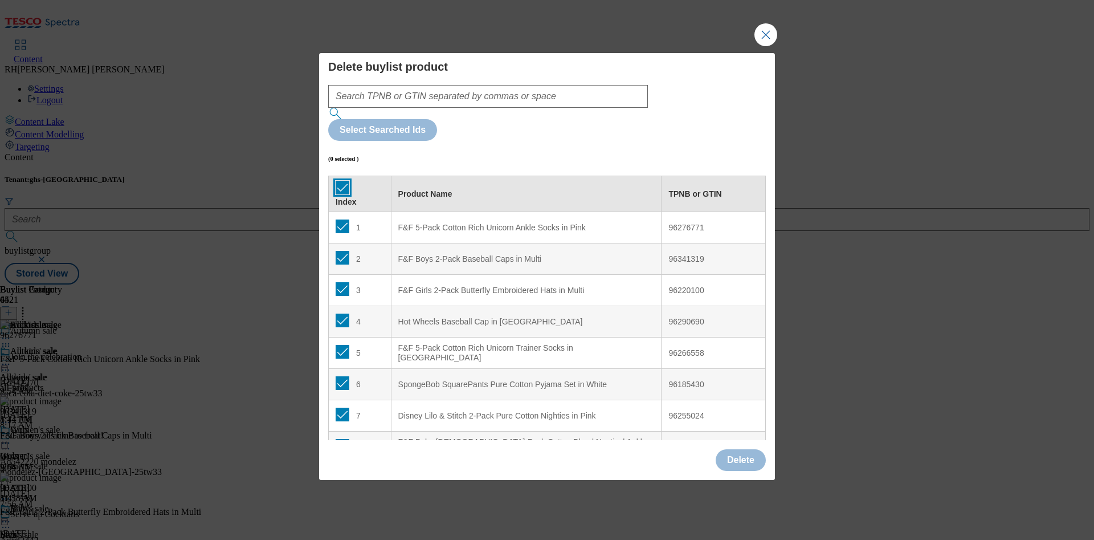
checkbox input "true"
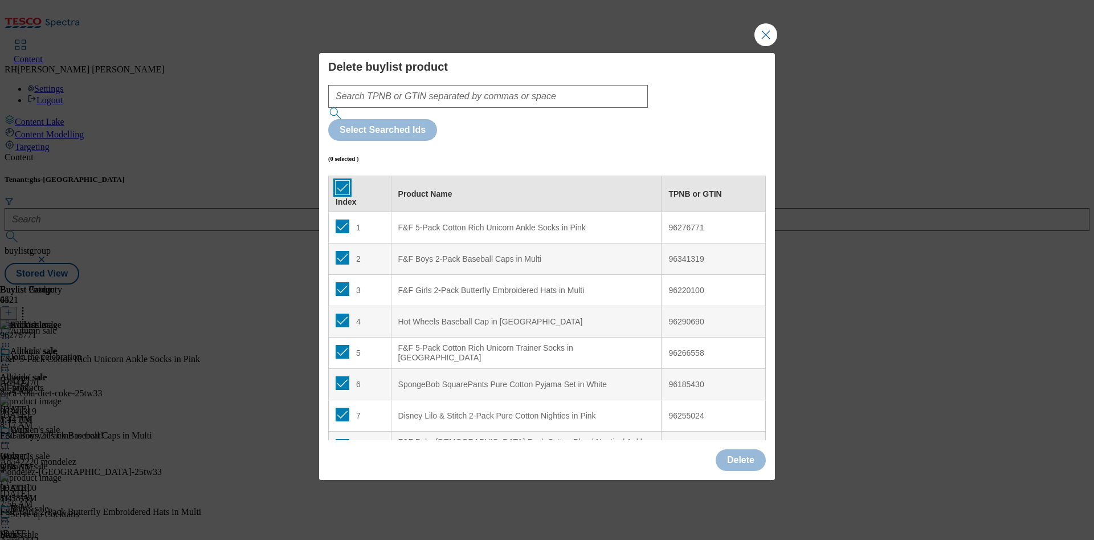
checkbox input "true"
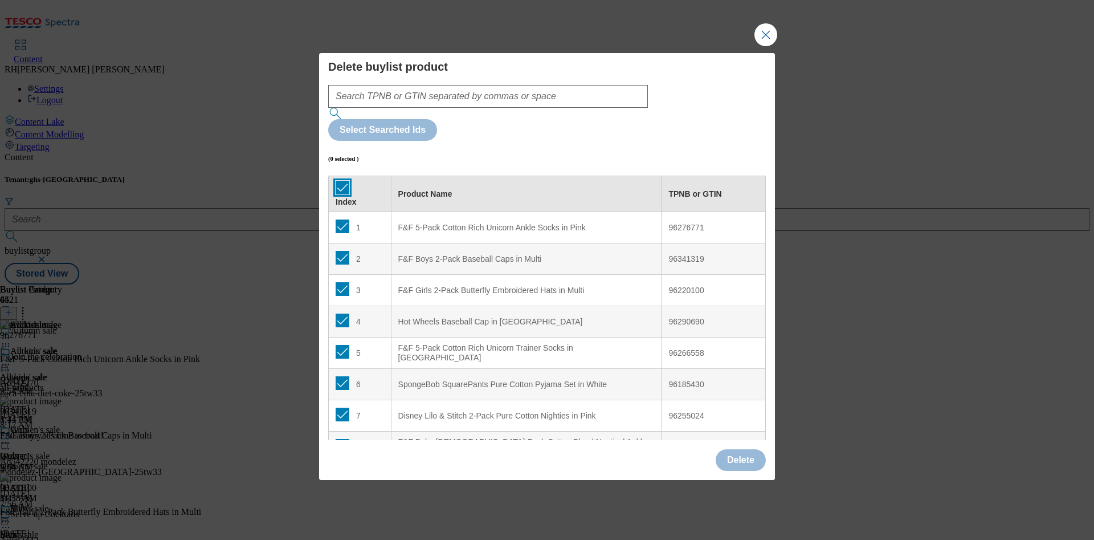
checkbox input "true"
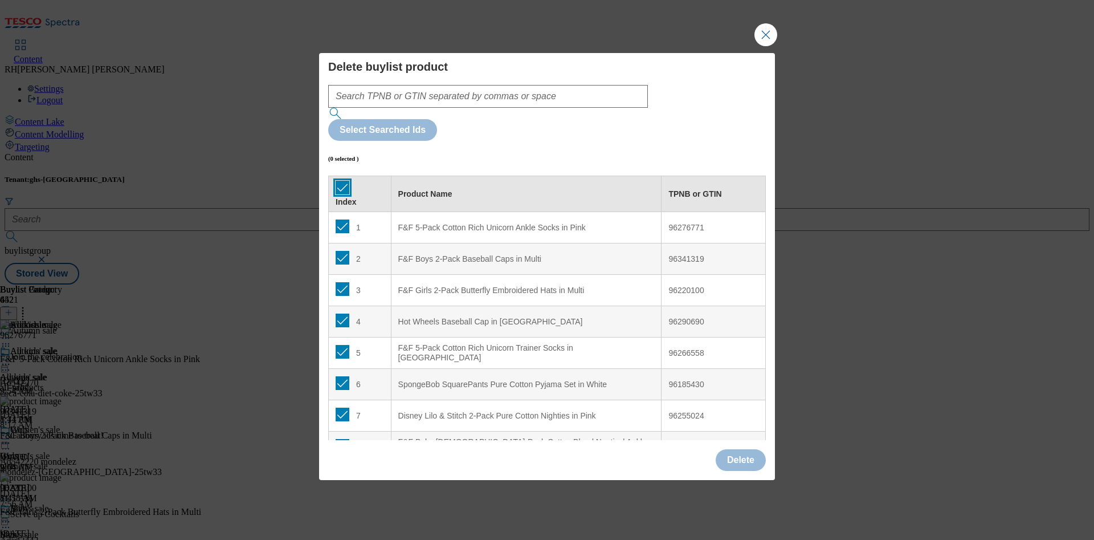
checkbox input "true"
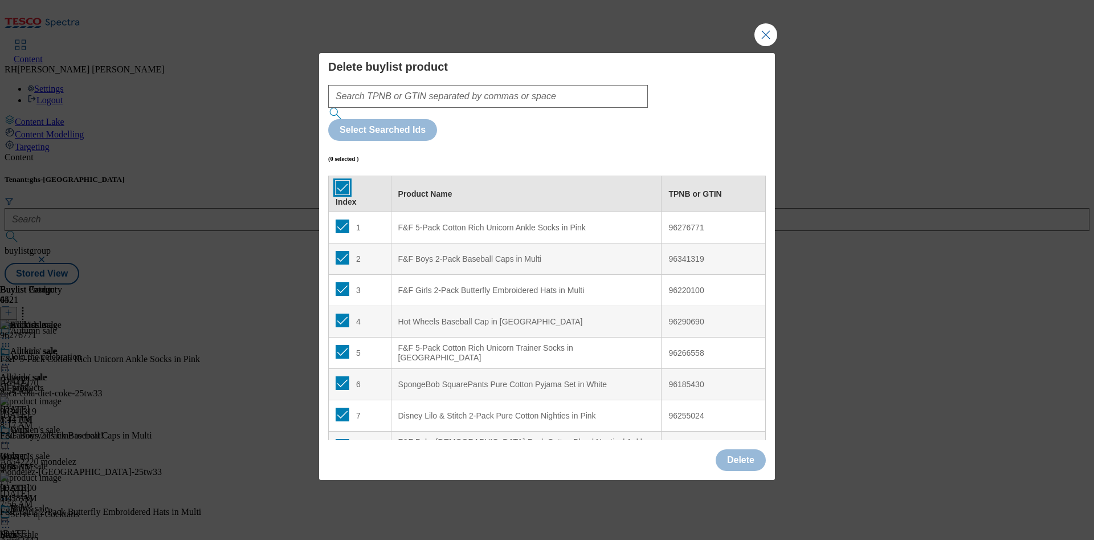
checkbox input "true"
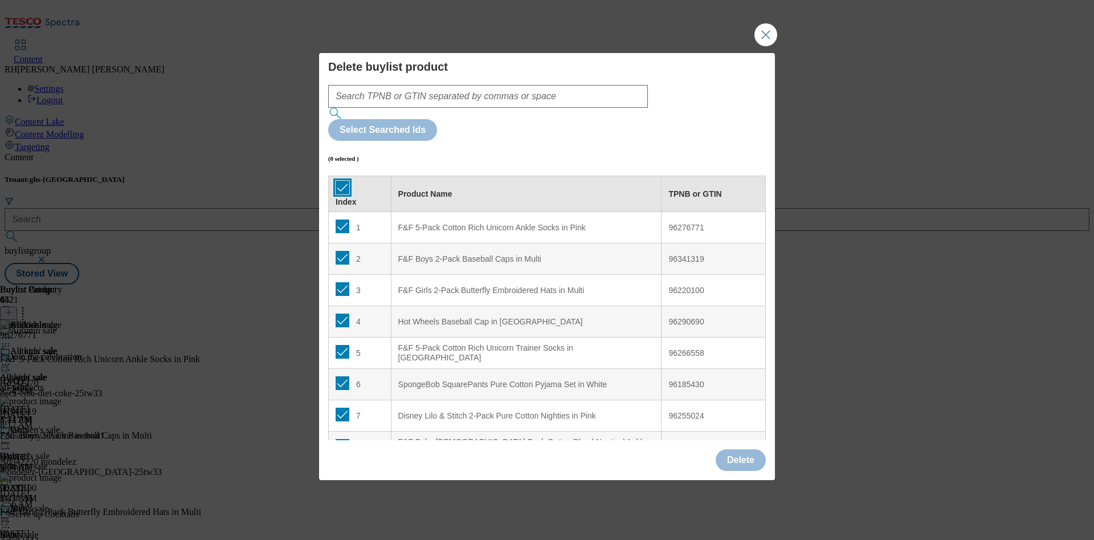
checkbox input "true"
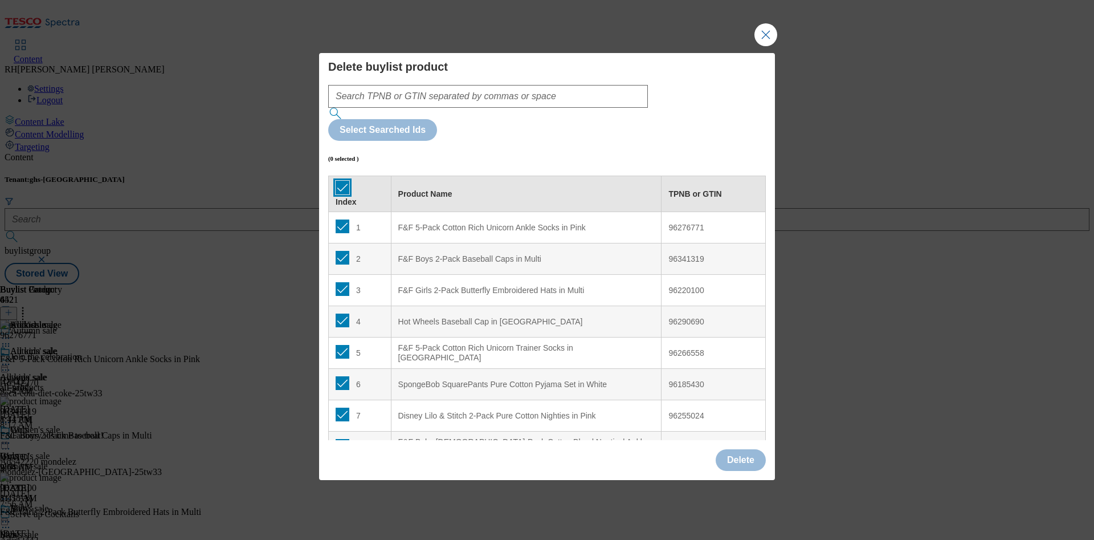
checkbox input "true"
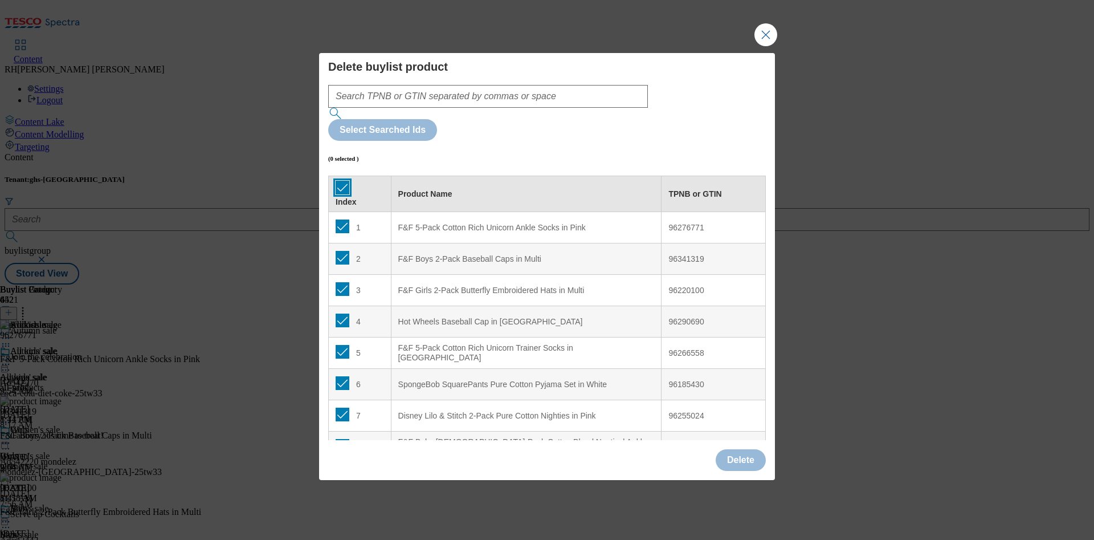
checkbox input "true"
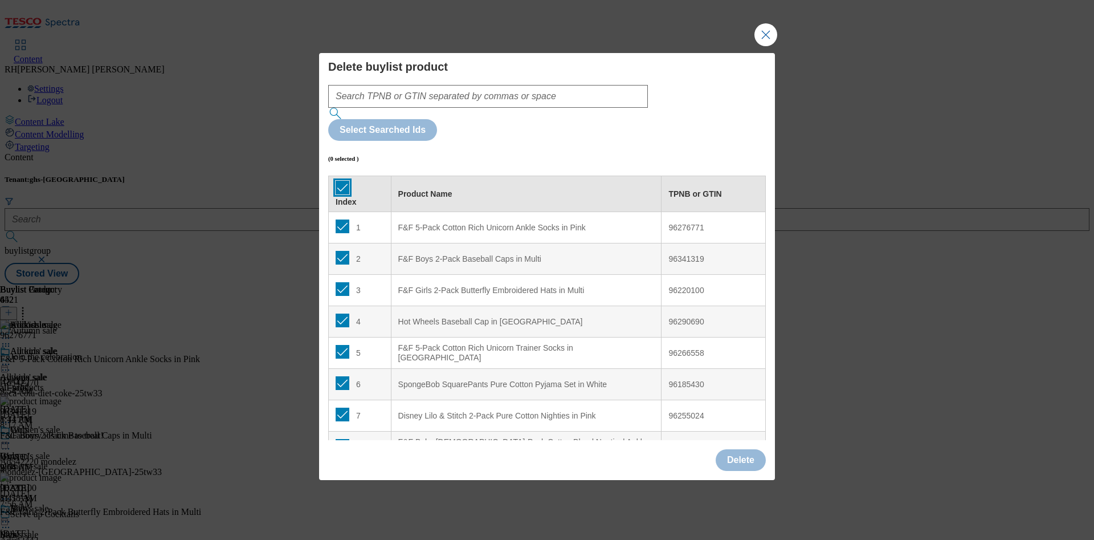
checkbox input "true"
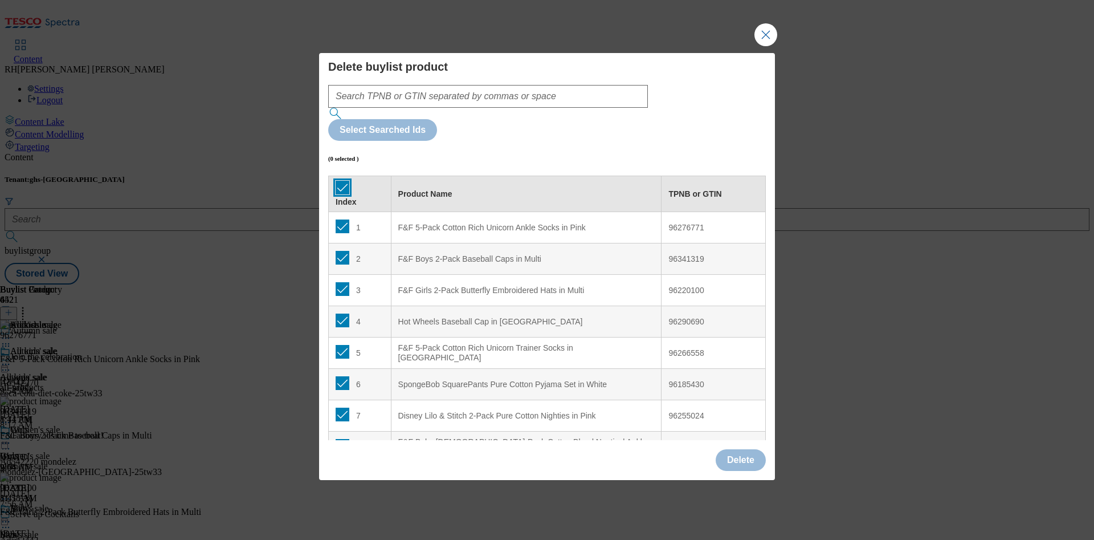
checkbox input "true"
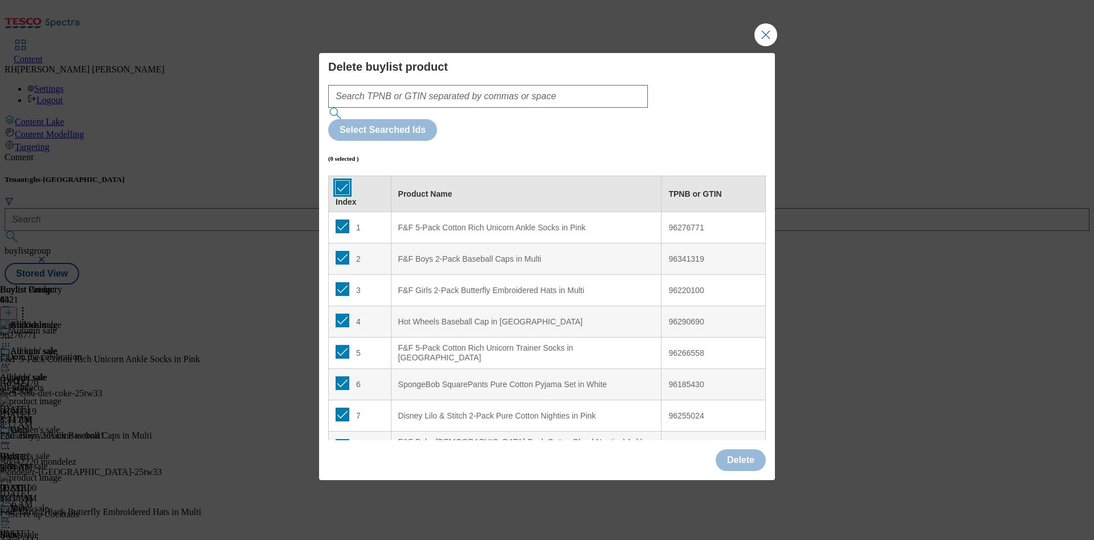
checkbox input "true"
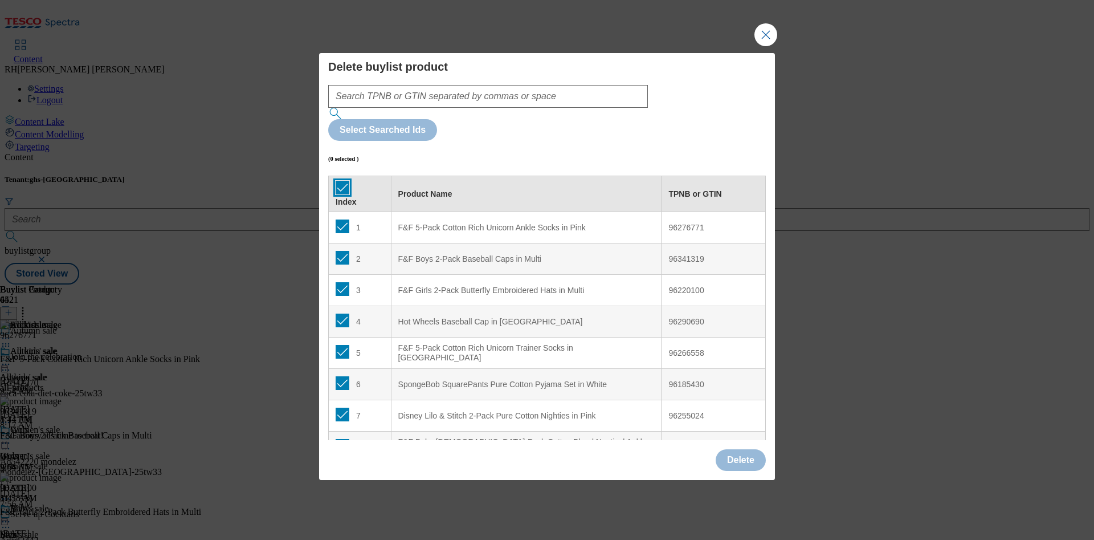
checkbox input "true"
click at [737, 449] on button "Delete" at bounding box center [741, 460] width 50 height 22
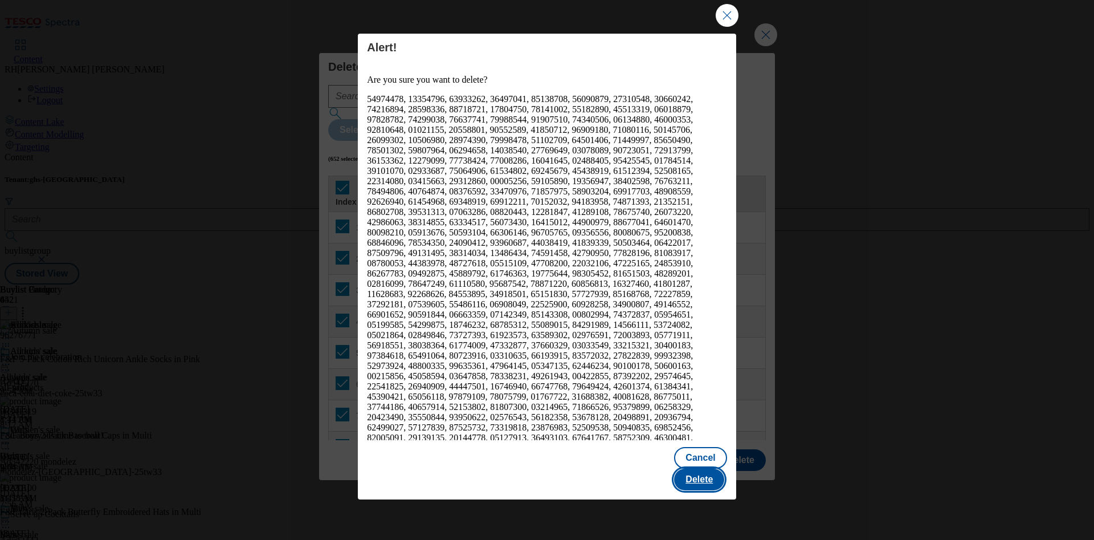
click at [712, 468] on button "Delete" at bounding box center [699, 479] width 50 height 22
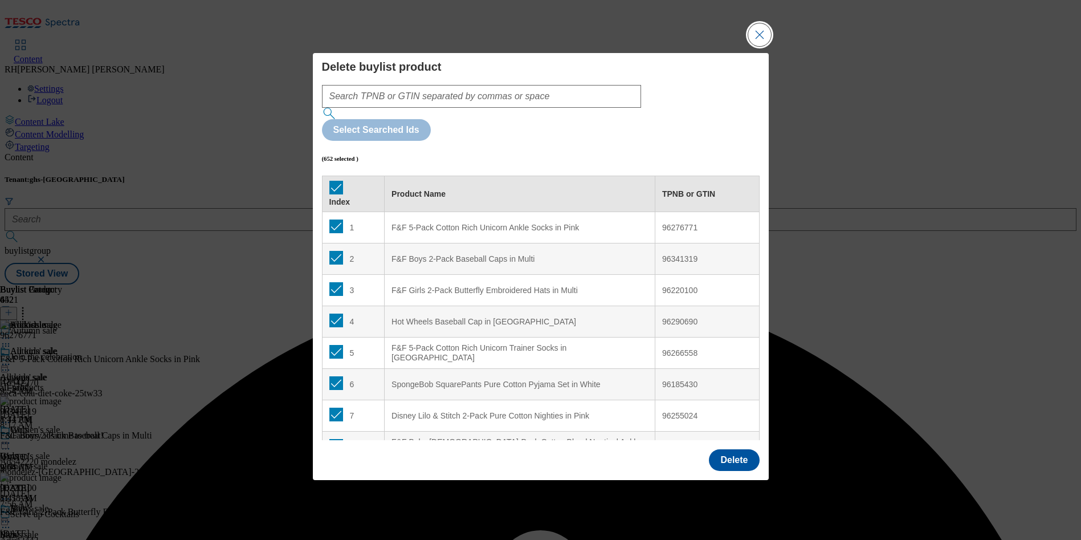
click at [762, 46] on button "Close Modal" at bounding box center [759, 34] width 23 height 23
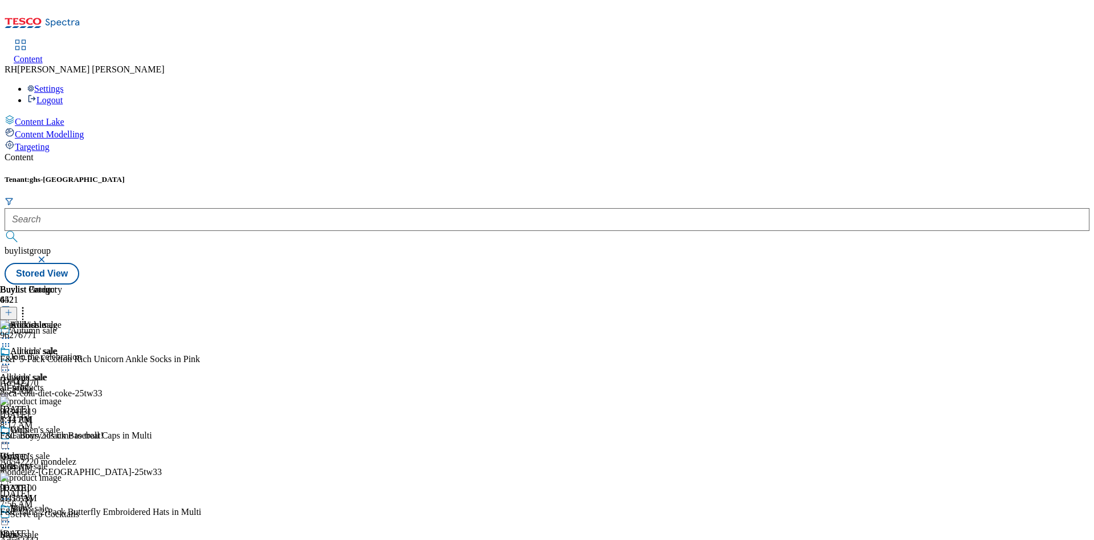
click at [62, 424] on div "Girls Girls girls Oct 3, 2025 8:41 AM" at bounding box center [31, 463] width 62 height 79
click at [7, 442] on circle at bounding box center [6, 443] width 2 height 2
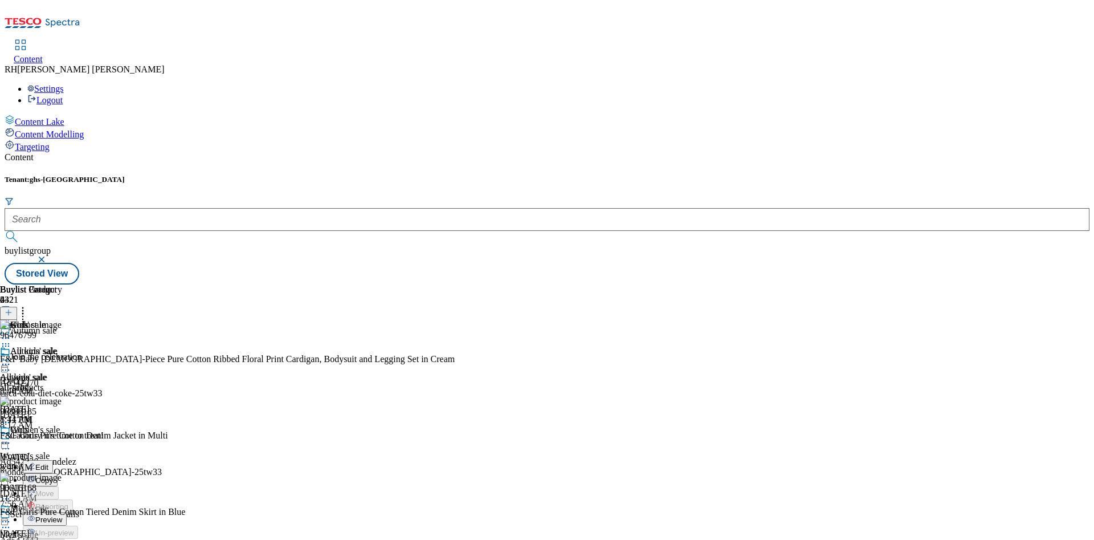
click at [48, 463] on span "Edit" at bounding box center [41, 467] width 13 height 9
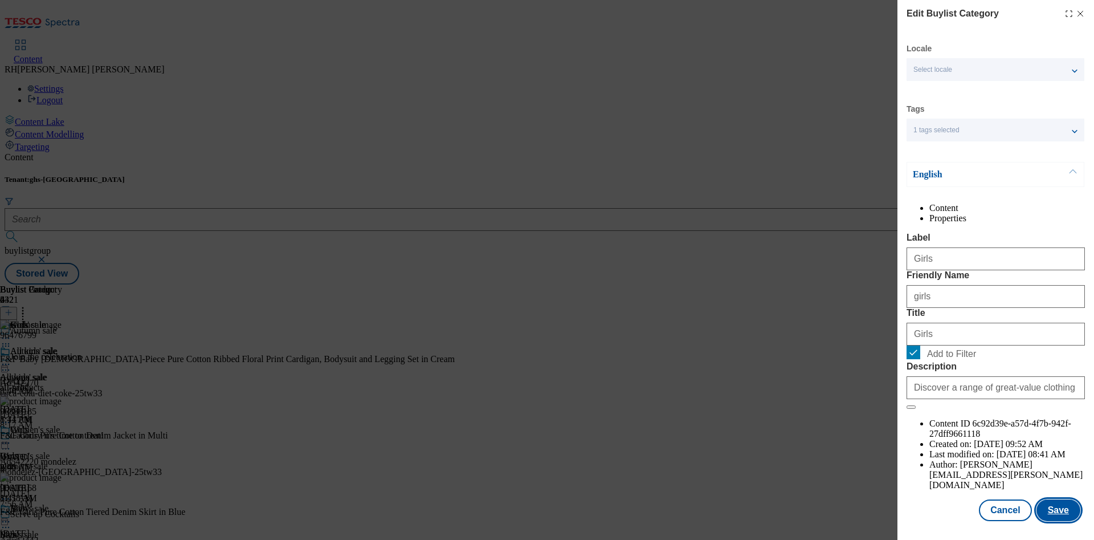
scroll to position [34, 0]
click at [1054, 499] on button "Save" at bounding box center [1058, 510] width 44 height 22
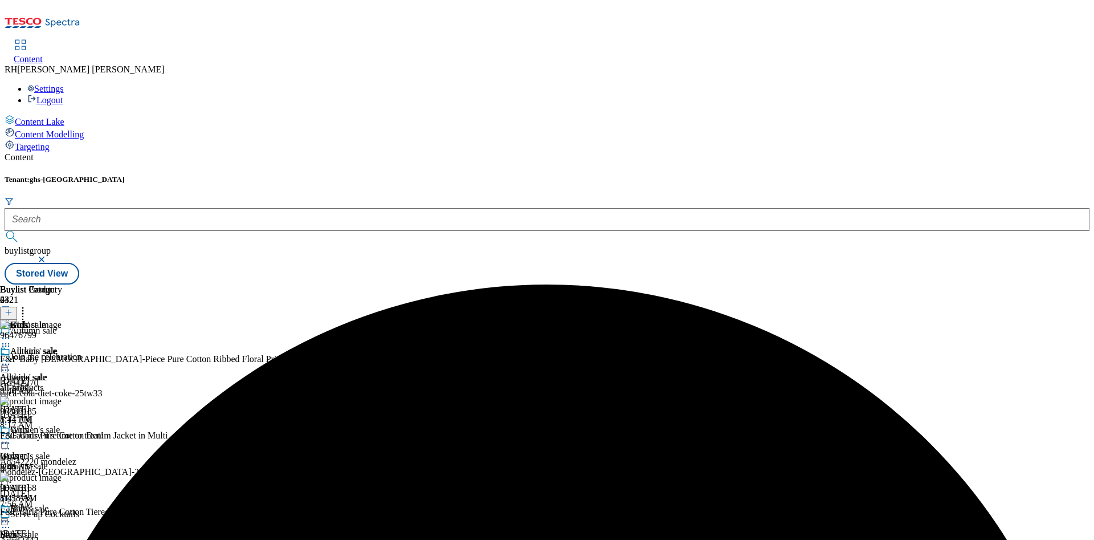
click at [11, 437] on icon at bounding box center [5, 442] width 11 height 11
click at [62, 515] on span "Preview" at bounding box center [48, 519] width 27 height 9
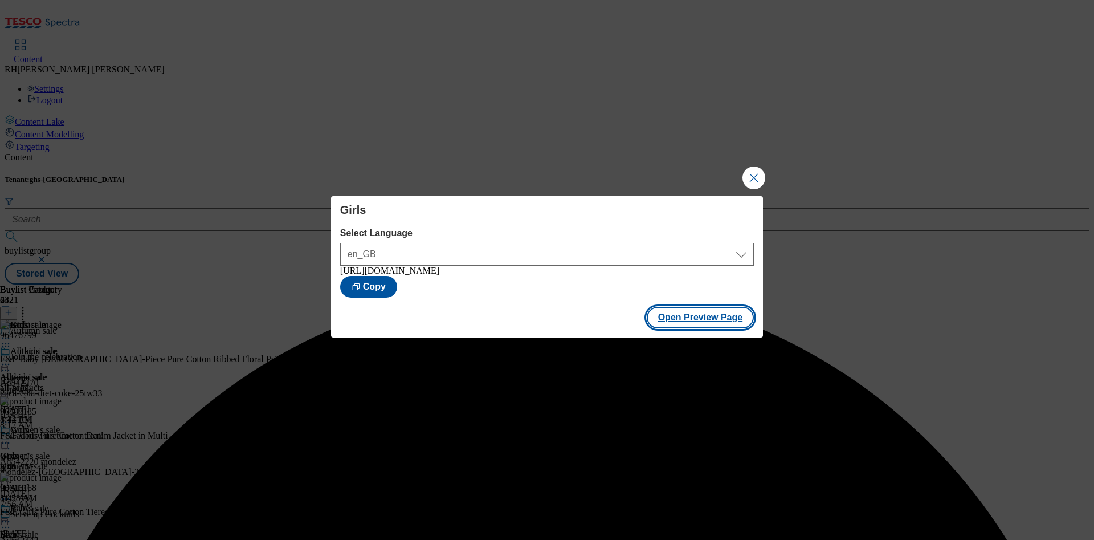
click at [724, 325] on button "Open Preview Page" at bounding box center [701, 318] width 108 height 22
click at [761, 175] on button "Close Modal" at bounding box center [753, 177] width 23 height 23
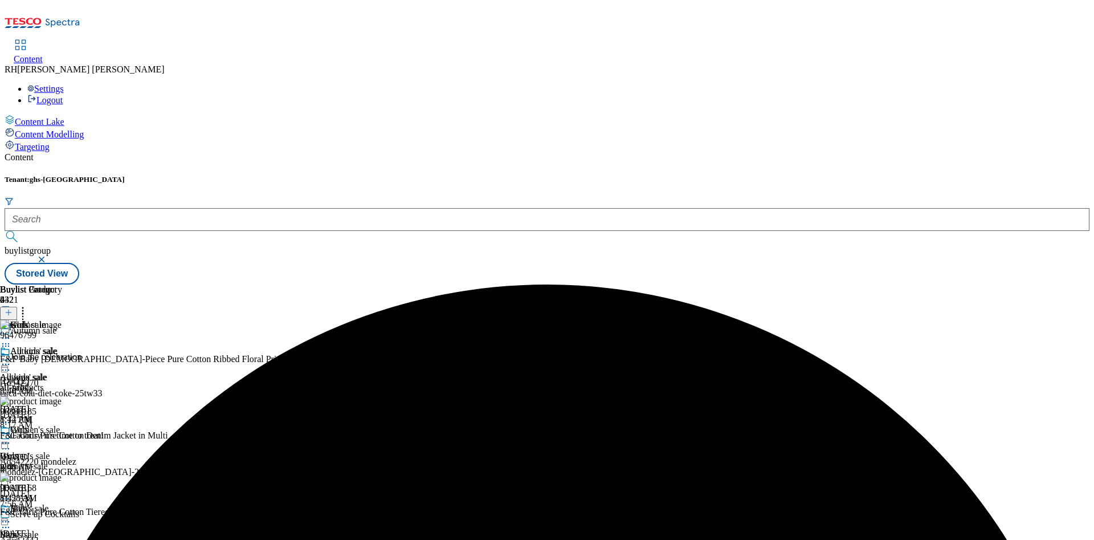
click at [62, 424] on div "Girls Girls girls Oct 3, 2025 8:42 AM" at bounding box center [31, 463] width 62 height 79
click at [7, 442] on circle at bounding box center [6, 443] width 2 height 2
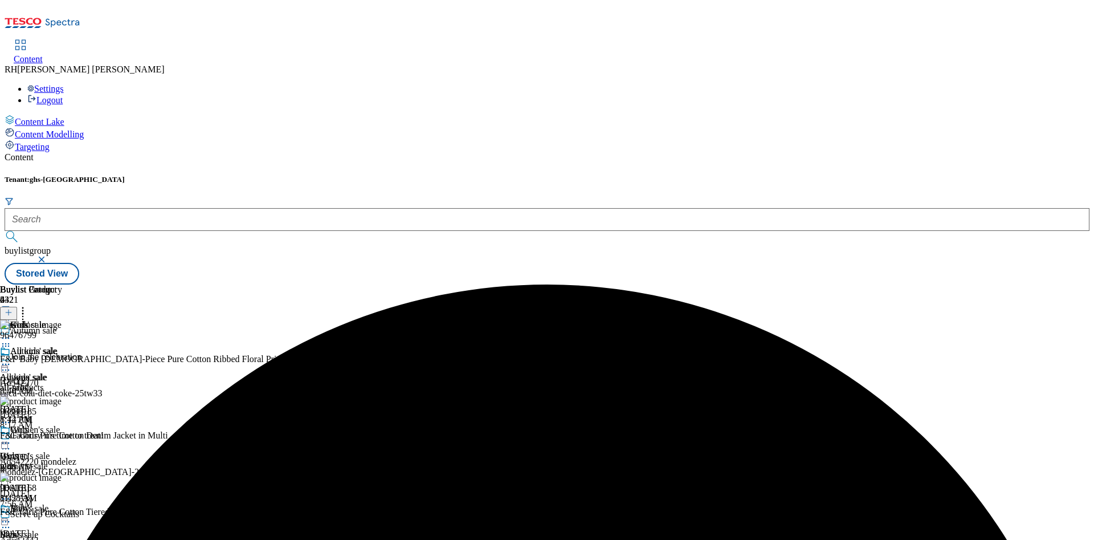
scroll to position [111, 0]
click at [62, 503] on div "Baby Baby baby Oct 3, 2025 8:42 AM" at bounding box center [31, 542] width 62 height 79
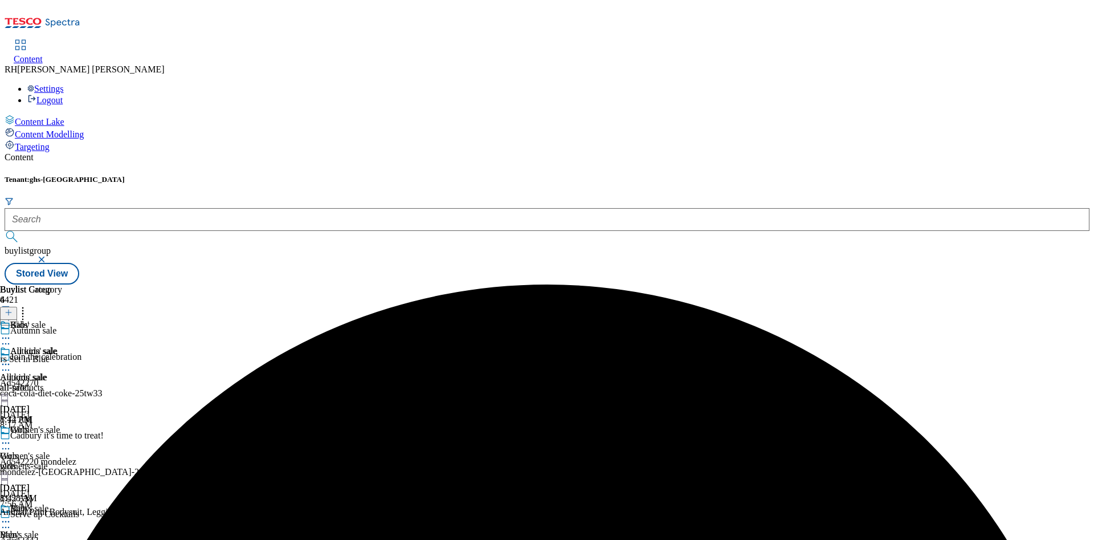
click at [11, 516] on icon at bounding box center [5, 521] width 11 height 11
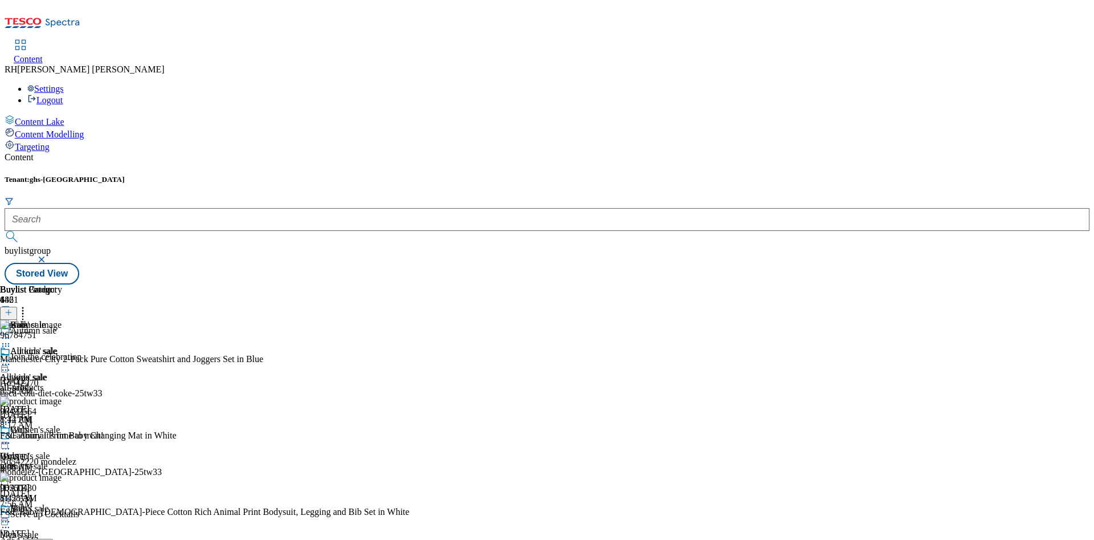
click at [48, 539] on span "Edit" at bounding box center [41, 545] width 13 height 9
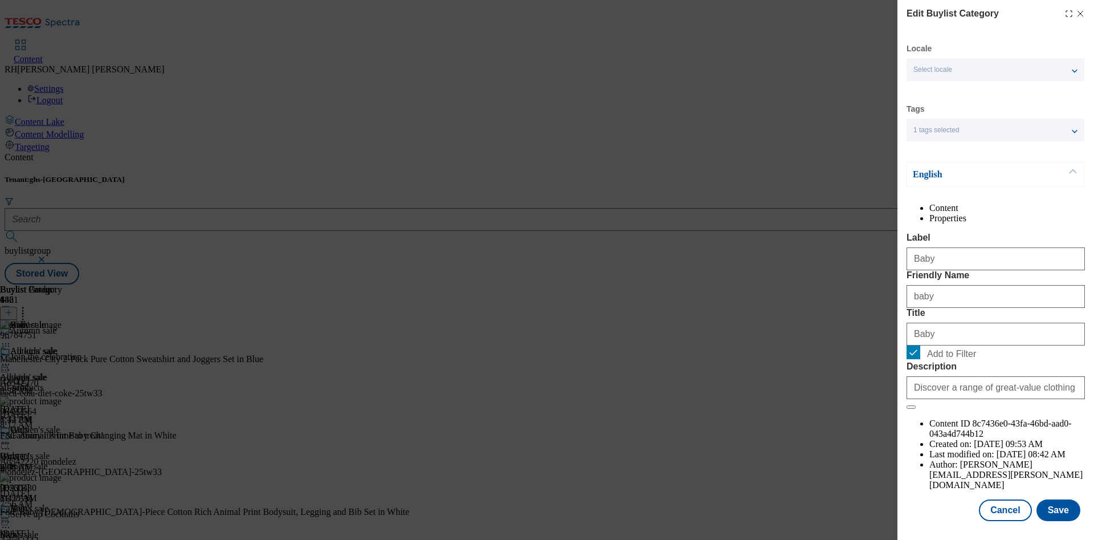
scroll to position [34, 0]
click at [1006, 499] on button "Cancel" at bounding box center [1005, 510] width 52 height 22
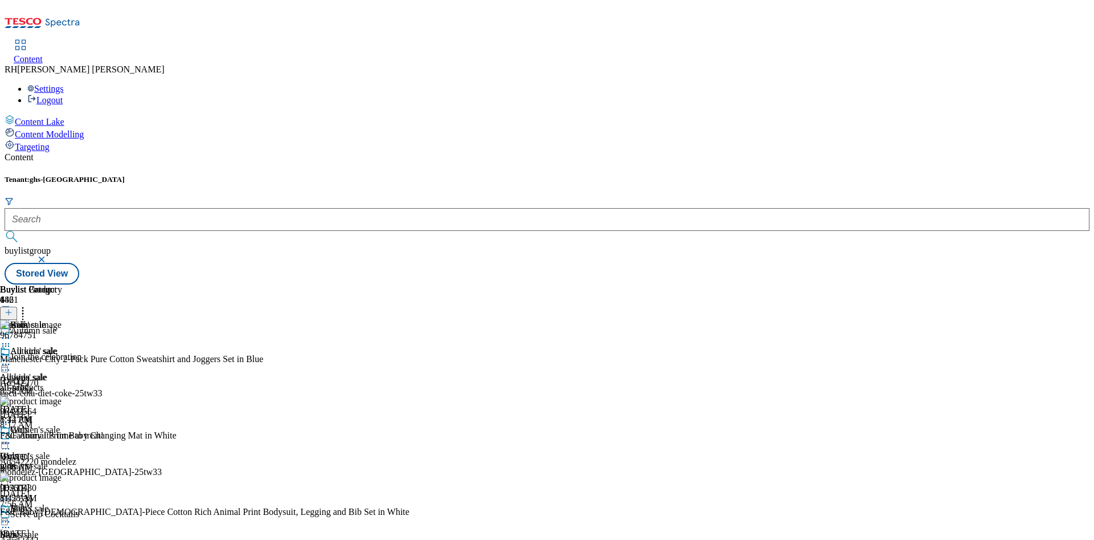
scroll to position [0, 0]
click at [19, 529] on div "Baby" at bounding box center [9, 534] width 19 height 10
click at [11, 516] on icon at bounding box center [5, 521] width 11 height 11
click at [53, 538] on button "Edit" at bounding box center [38, 544] width 30 height 13
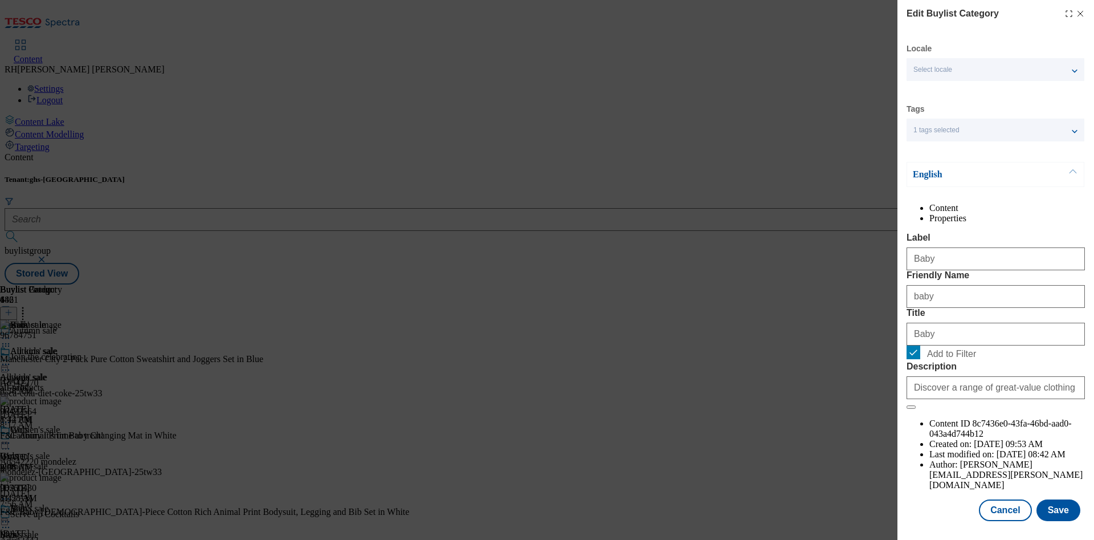
scroll to position [34, 0]
click at [1052, 499] on button "Save" at bounding box center [1058, 510] width 44 height 22
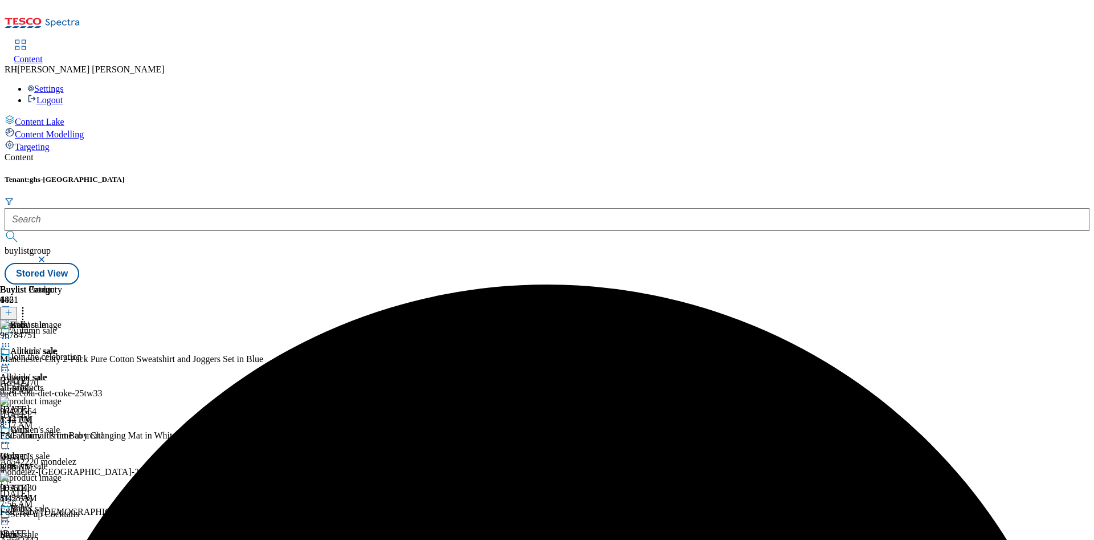
scroll to position [111, 0]
click at [11, 516] on icon at bounding box center [5, 521] width 11 height 11
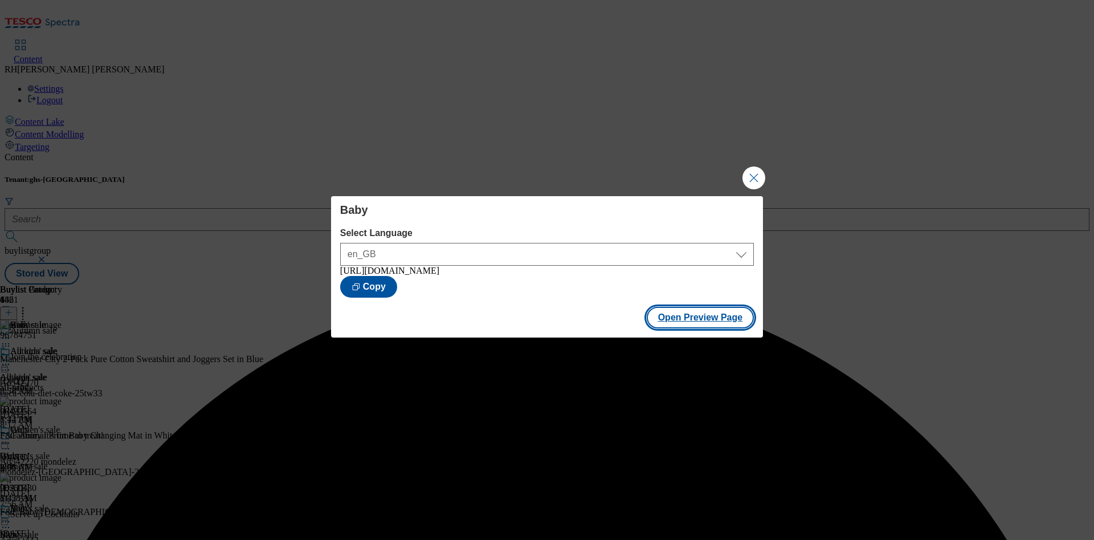
click at [725, 320] on button "Open Preview Page" at bounding box center [701, 318] width 108 height 22
click at [754, 175] on button "Close Modal" at bounding box center [753, 177] width 23 height 23
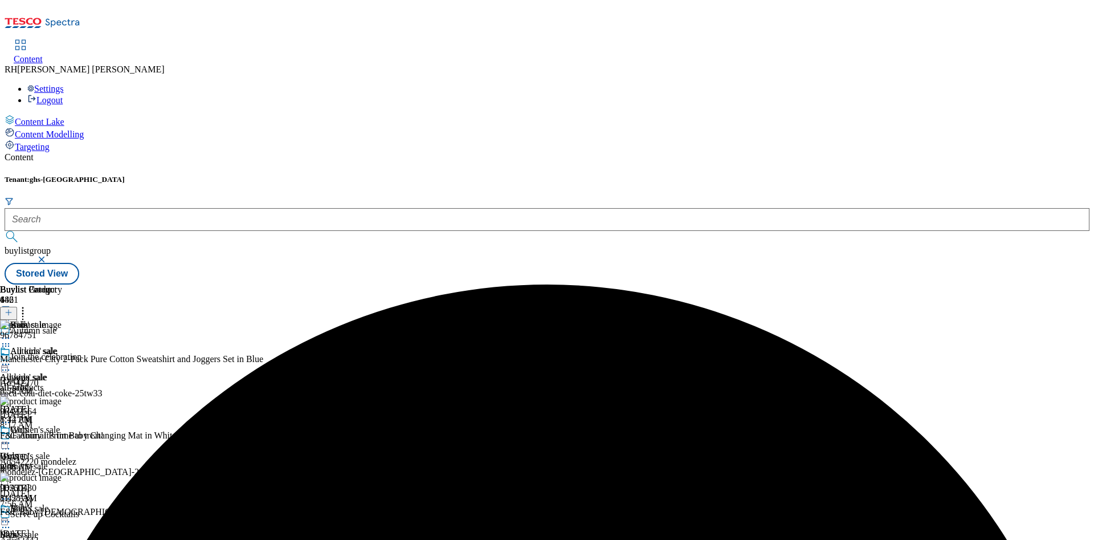
scroll to position [111, 0]
click at [11, 516] on icon at bounding box center [5, 521] width 11 height 11
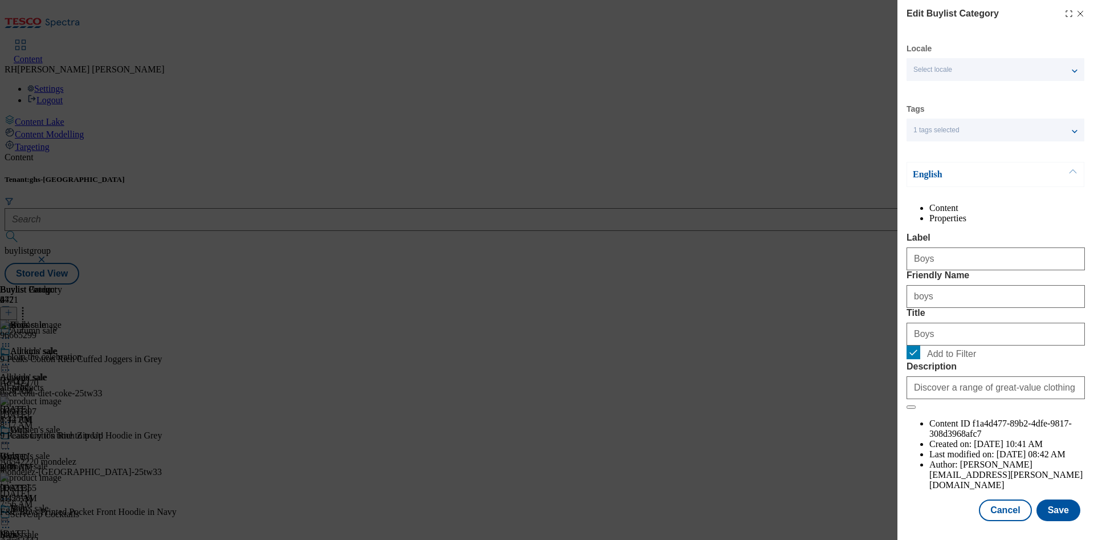
scroll to position [34, 0]
click at [1051, 499] on button "Save" at bounding box center [1058, 510] width 44 height 22
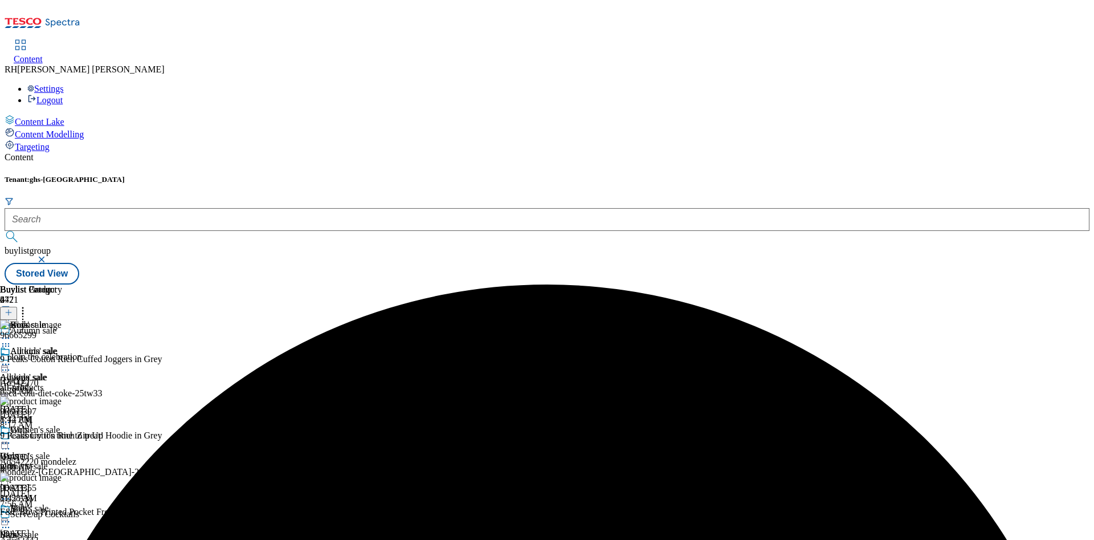
scroll to position [16, 0]
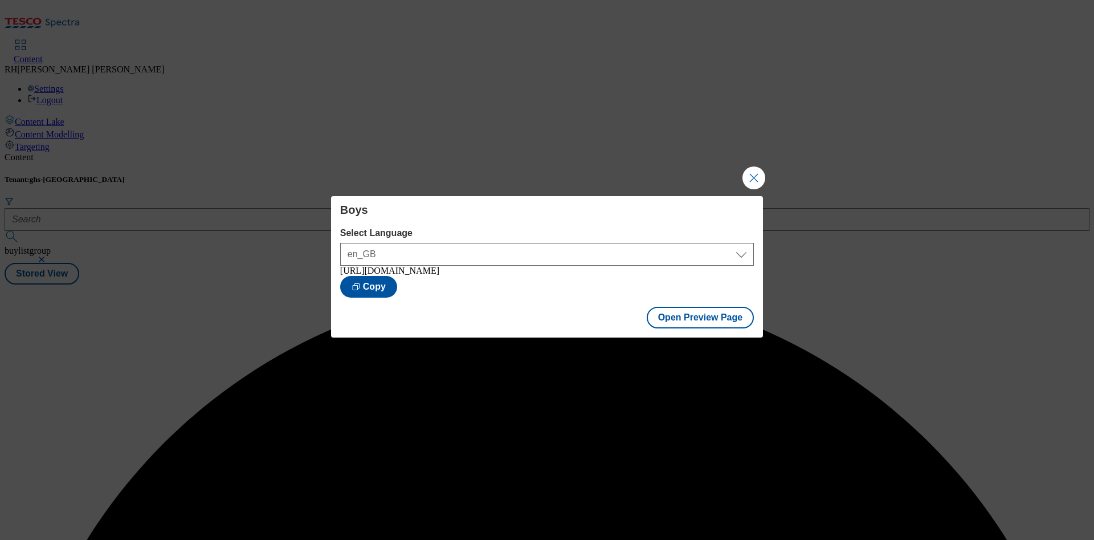
scroll to position [0, 0]
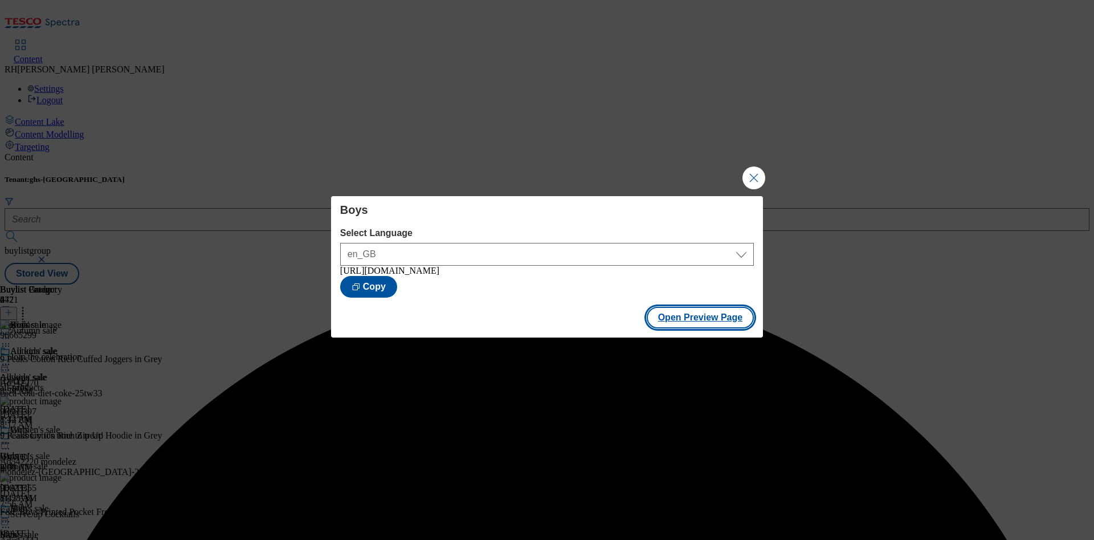
click at [705, 316] on button "Open Preview Page" at bounding box center [701, 318] width 108 height 22
click at [754, 168] on button "Close Modal" at bounding box center [753, 177] width 23 height 23
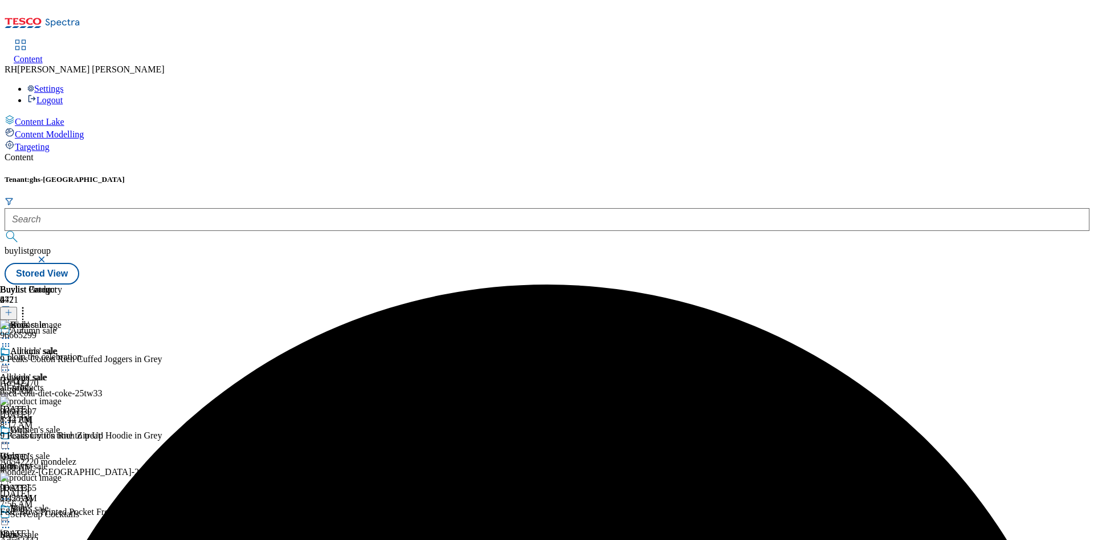
scroll to position [111, 0]
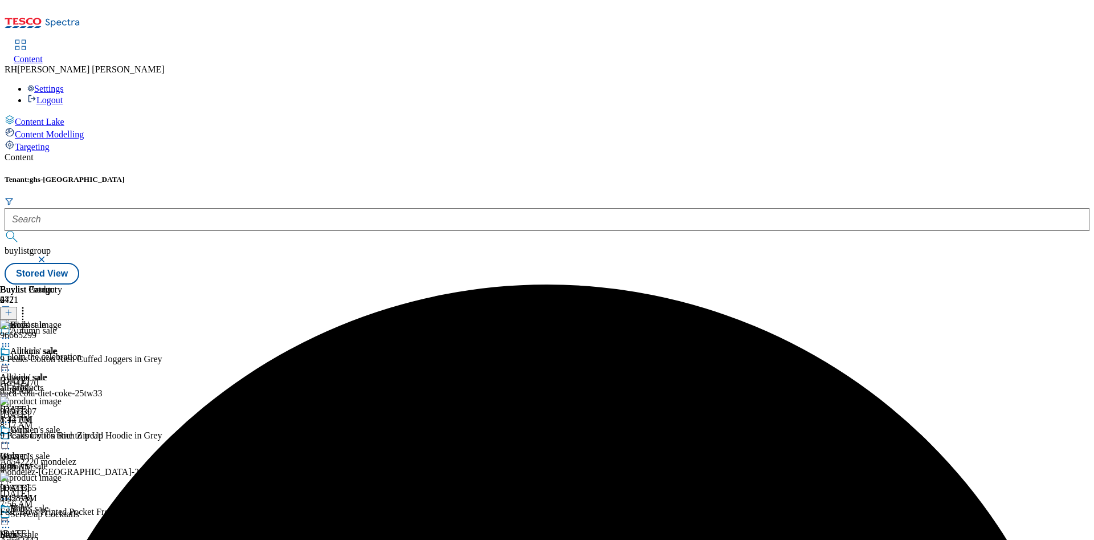
click at [62, 346] on div "All kids' sale All kids' sale all-products Oct 3, 2025 8:42 AM" at bounding box center [31, 385] width 62 height 79
click at [11, 358] on icon at bounding box center [5, 363] width 11 height 11
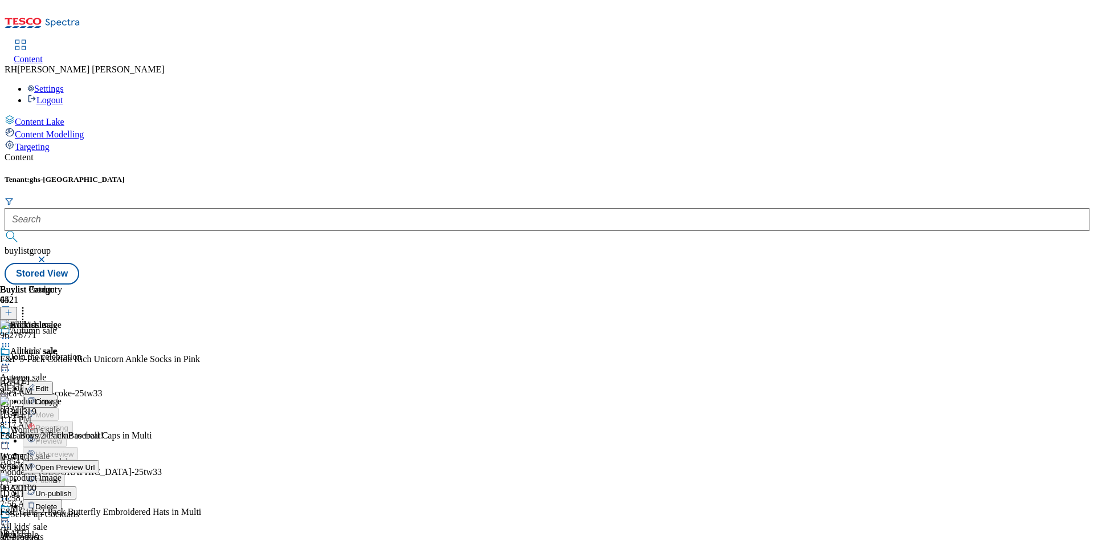
click at [72, 489] on span "Un-publish" at bounding box center [53, 493] width 36 height 9
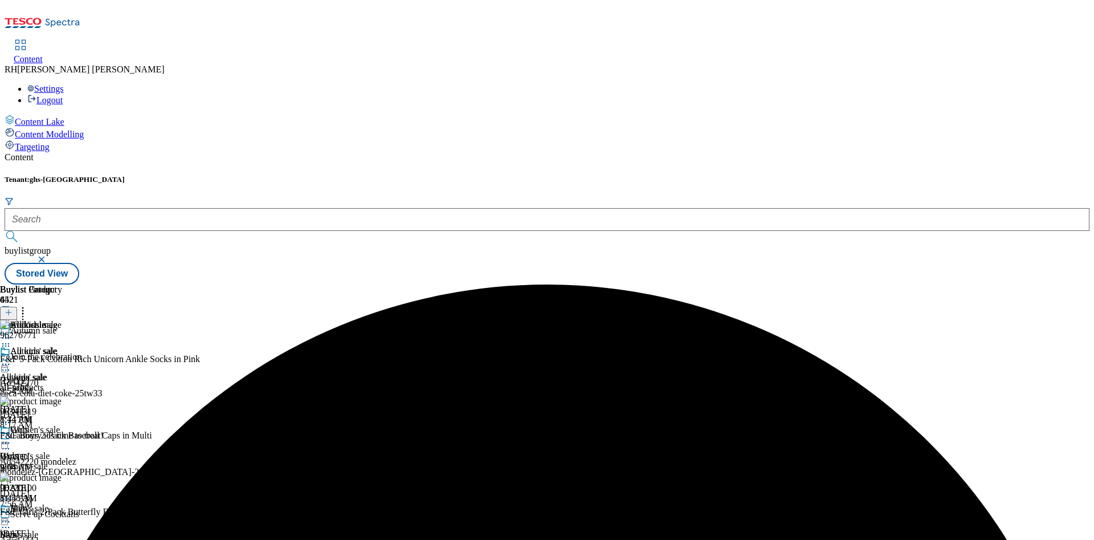
click at [62, 346] on div "All kids' sale All kids' sale all-products Oct 3, 2025 8:44 AM" at bounding box center [31, 385] width 62 height 79
click at [11, 358] on icon at bounding box center [5, 363] width 11 height 11
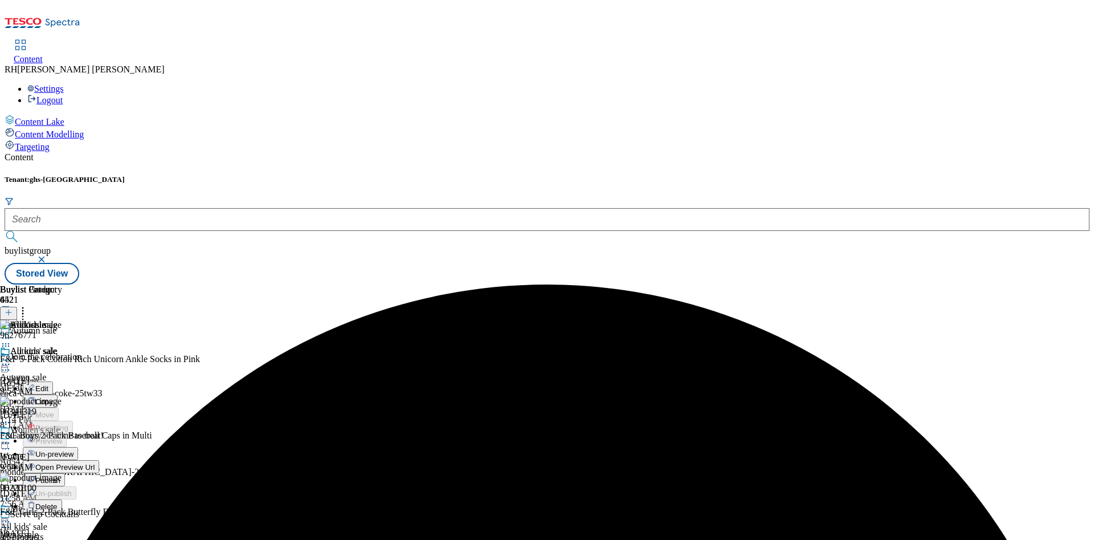
click at [73, 450] on span "Un-preview" at bounding box center [54, 454] width 38 height 9
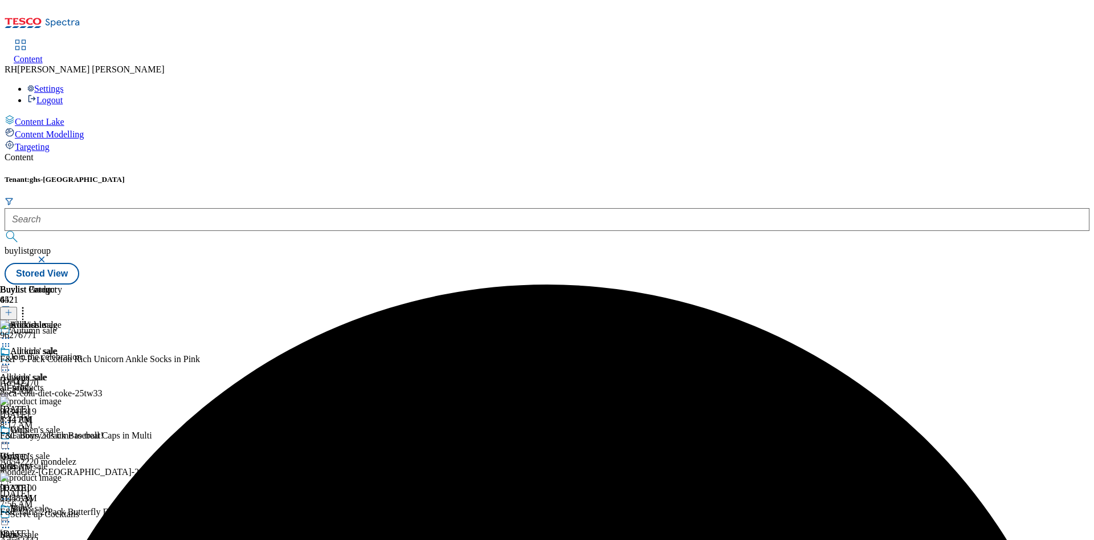
click at [28, 305] on icon at bounding box center [22, 310] width 11 height 11
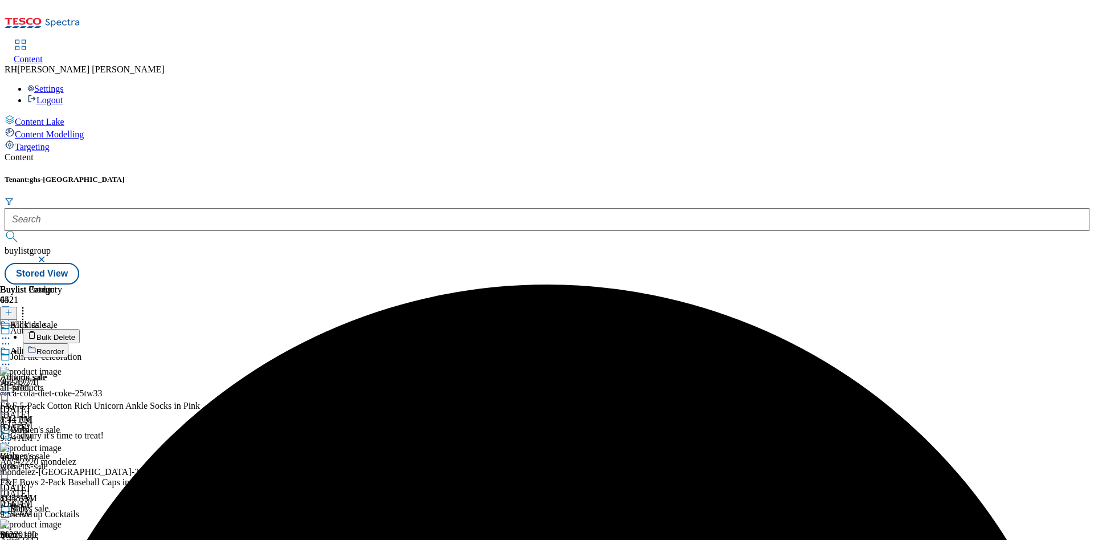
click at [75, 333] on span "Bulk Delete" at bounding box center [55, 337] width 39 height 9
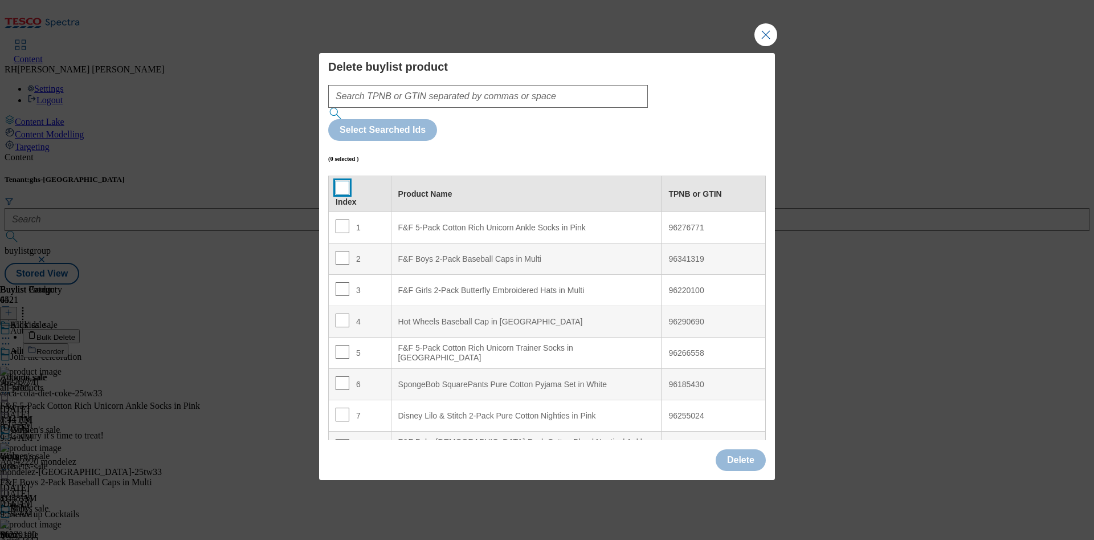
click at [341, 181] on input "Modal" at bounding box center [343, 188] width 14 height 14
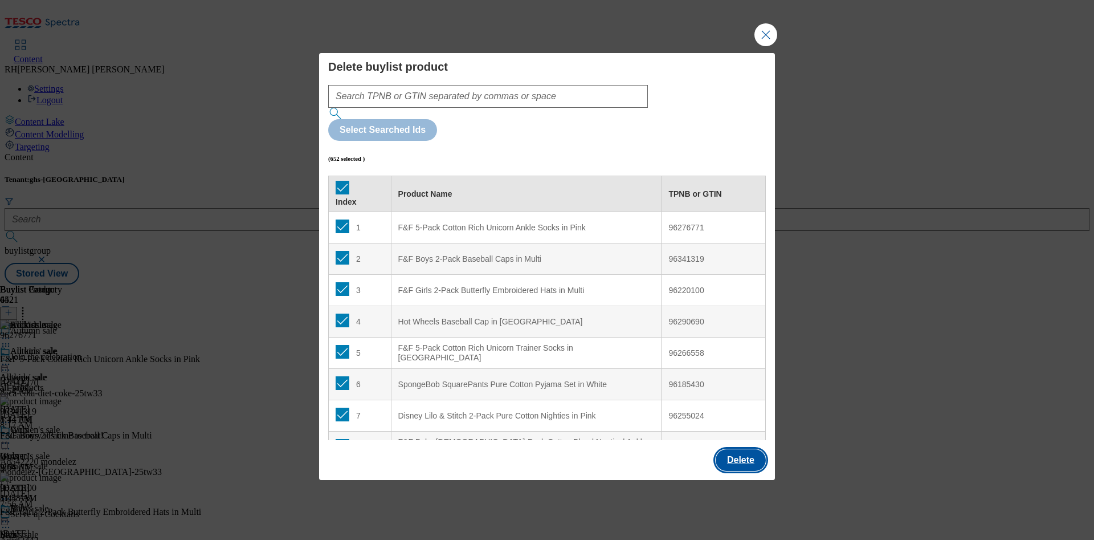
click at [747, 449] on button "Delete" at bounding box center [741, 460] width 50 height 22
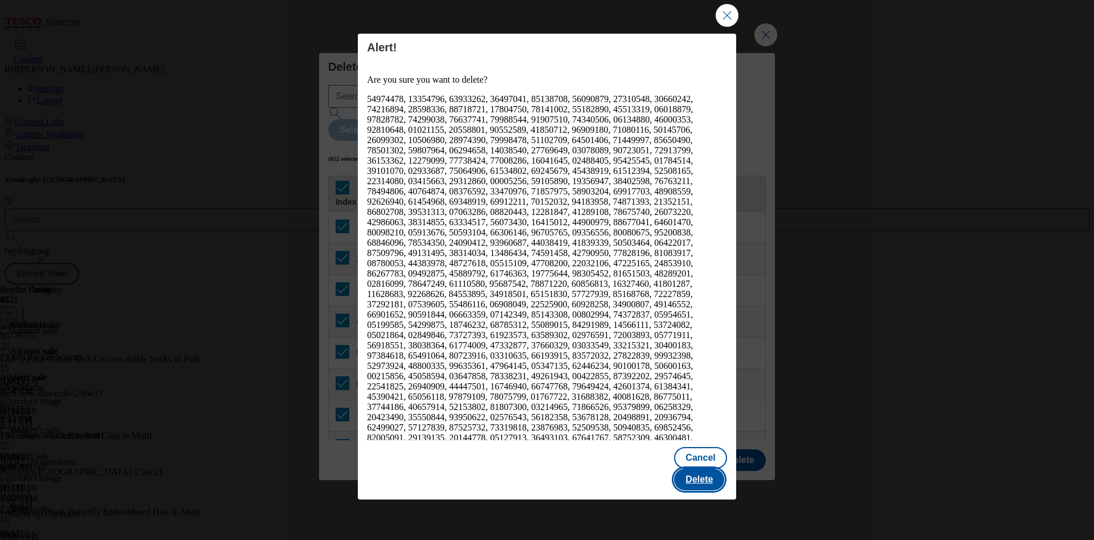
click at [705, 468] on button "Delete" at bounding box center [699, 479] width 50 height 22
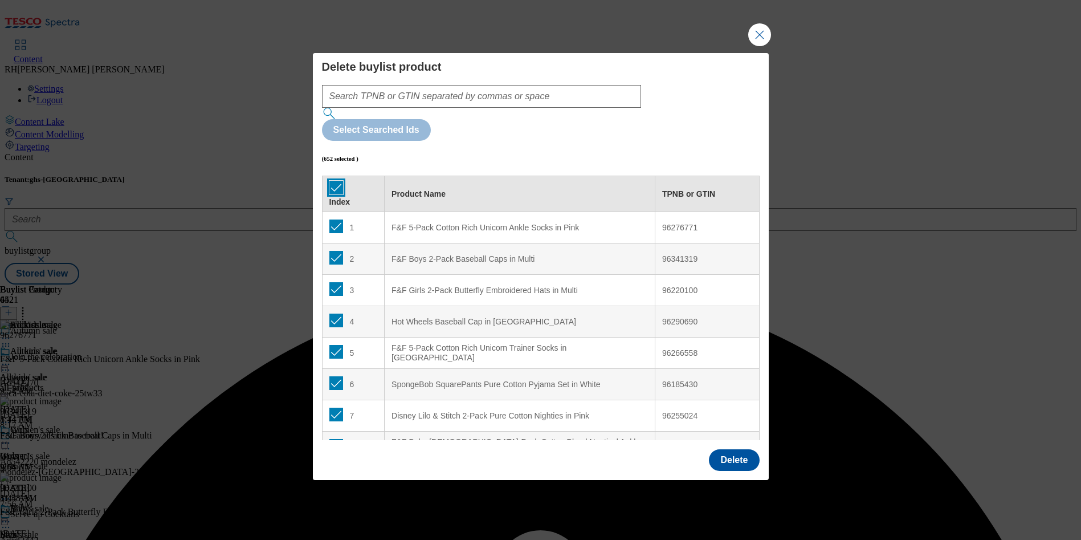
click at [330, 181] on input "Modal" at bounding box center [336, 188] width 14 height 14
click at [334, 219] on input "Modal" at bounding box center [336, 226] width 14 height 14
click at [336, 251] on input "Modal" at bounding box center [336, 258] width 14 height 14
click at [337, 282] on input "Modal" at bounding box center [336, 289] width 14 height 14
click at [336, 313] on input "Modal" at bounding box center [336, 320] width 14 height 14
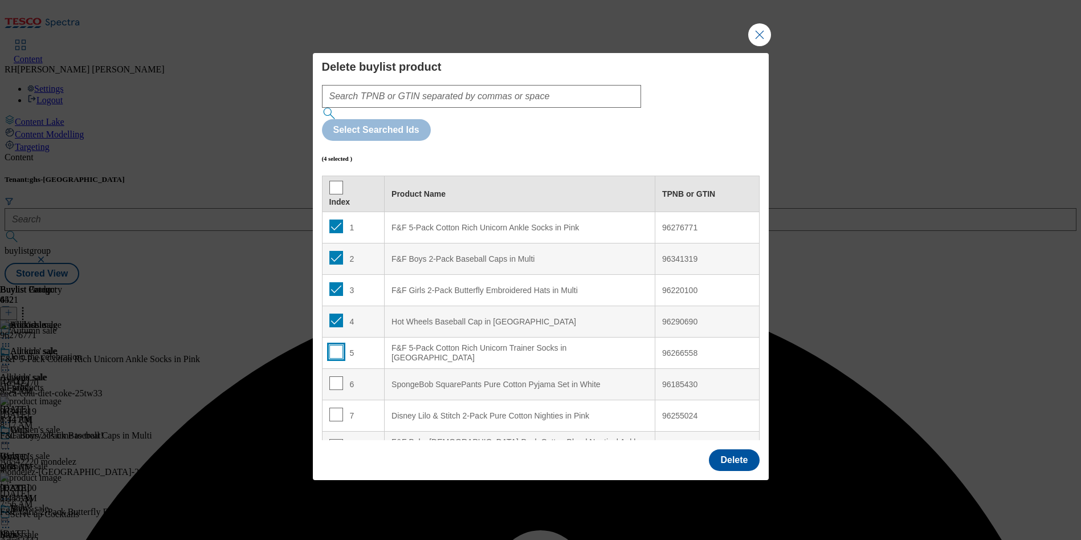
click at [338, 345] on span "Modal" at bounding box center [336, 352] width 14 height 14
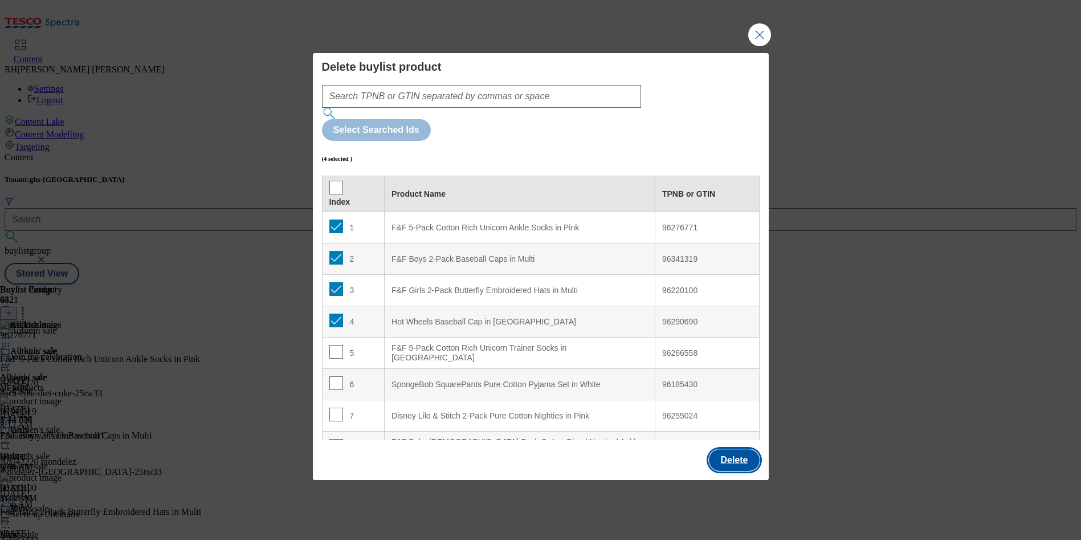
click at [752, 449] on button "Delete" at bounding box center [734, 460] width 50 height 22
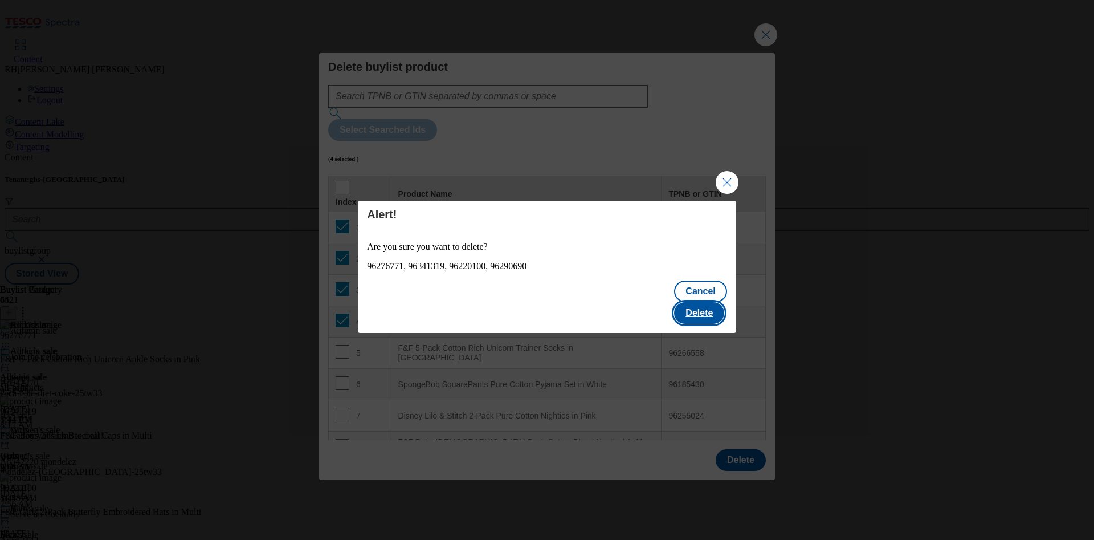
click at [713, 307] on button "Delete" at bounding box center [699, 313] width 50 height 22
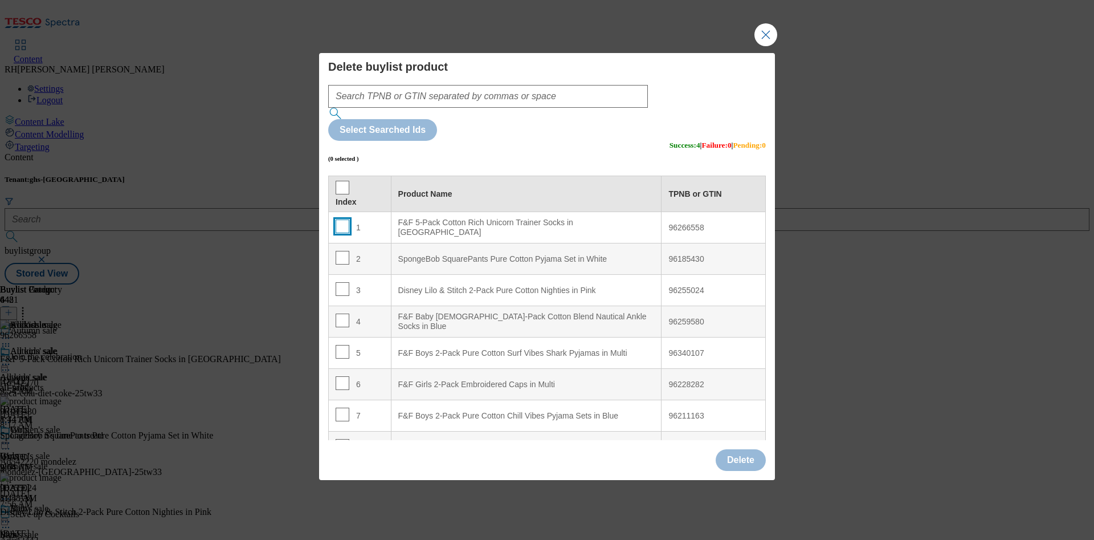
click at [344, 219] on input "Modal" at bounding box center [343, 226] width 14 height 14
click at [340, 251] on input "Modal" at bounding box center [343, 258] width 14 height 14
click at [345, 282] on input "Modal" at bounding box center [343, 289] width 14 height 14
click at [343, 313] on input "Modal" at bounding box center [343, 320] width 14 height 14
click at [341, 345] on input "Modal" at bounding box center [343, 352] width 14 height 14
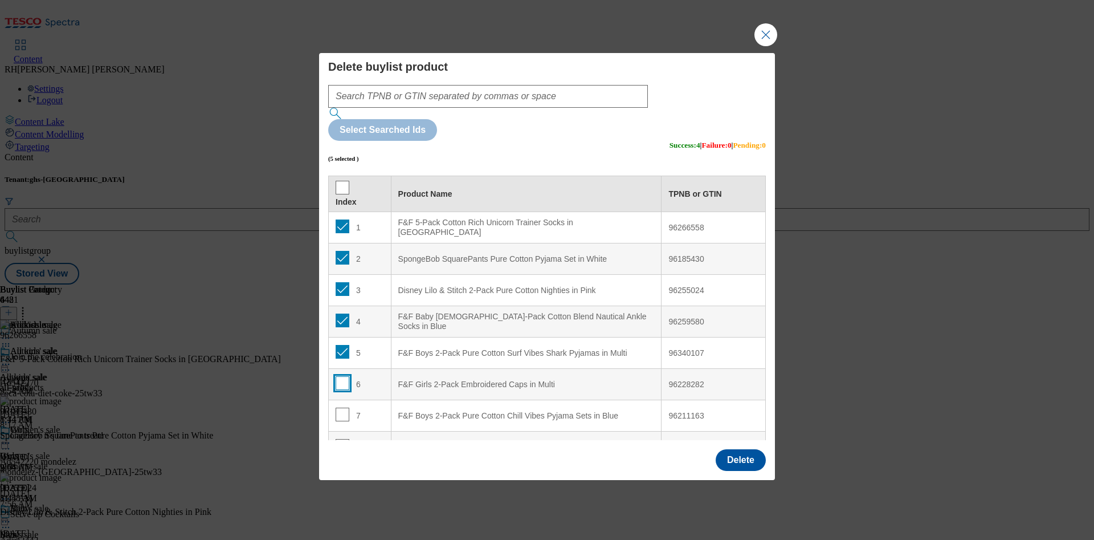
click at [346, 376] on input "Modal" at bounding box center [343, 383] width 14 height 14
click at [341, 407] on input "Modal" at bounding box center [343, 414] width 14 height 14
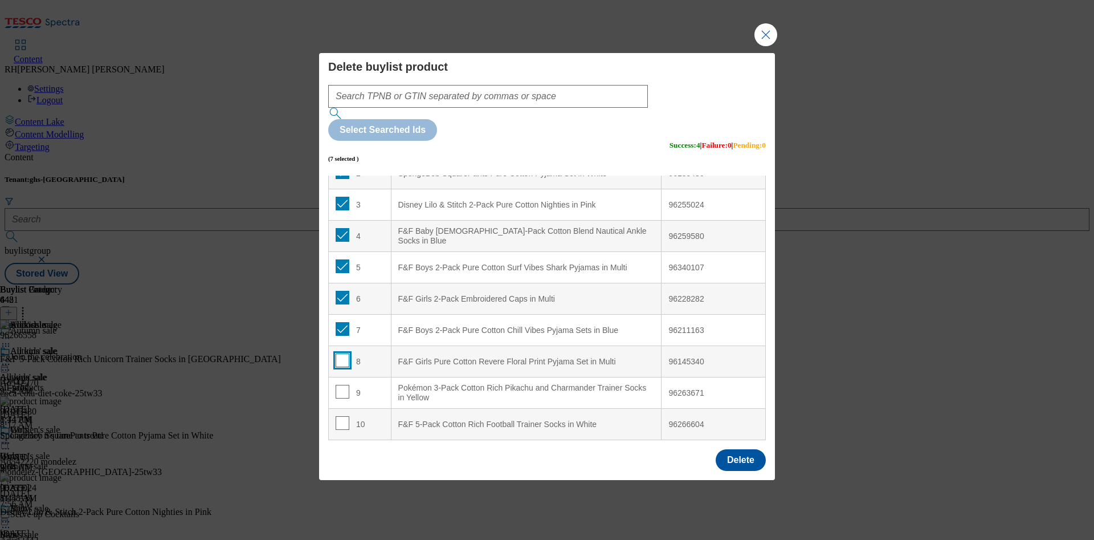
click at [342, 353] on input "Modal" at bounding box center [343, 360] width 14 height 14
click at [342, 385] on input "Modal" at bounding box center [343, 392] width 14 height 14
click at [341, 416] on input "Modal" at bounding box center [343, 423] width 14 height 14
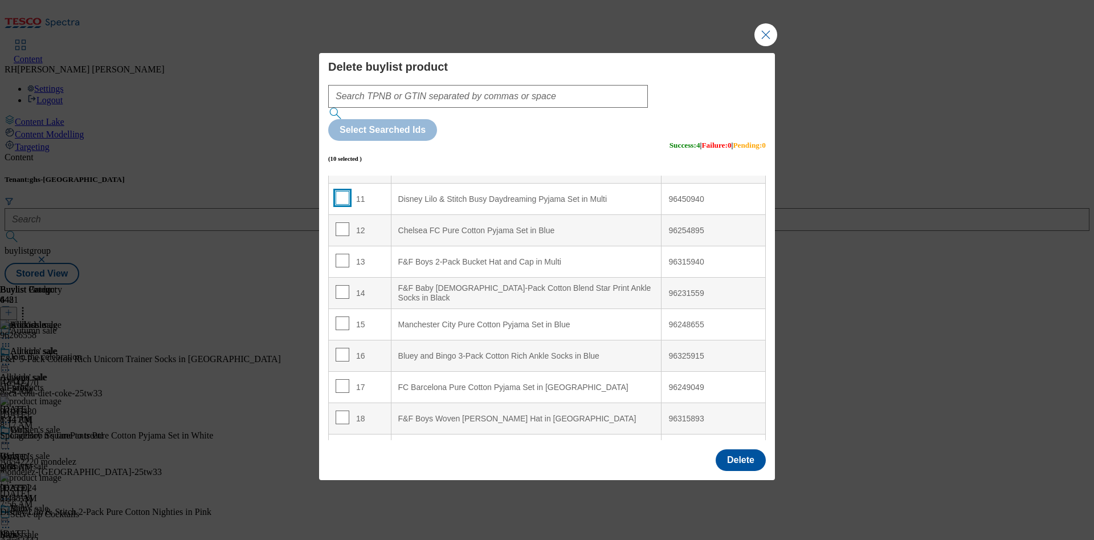
click at [340, 191] on input "Modal" at bounding box center [343, 198] width 14 height 14
drag, startPoint x: 346, startPoint y: 194, endPoint x: 345, endPoint y: 201, distance: 6.9
click at [345, 222] on input "Modal" at bounding box center [343, 229] width 14 height 14
click at [344, 254] on input "Modal" at bounding box center [343, 261] width 14 height 14
click at [345, 285] on input "Modal" at bounding box center [343, 292] width 14 height 14
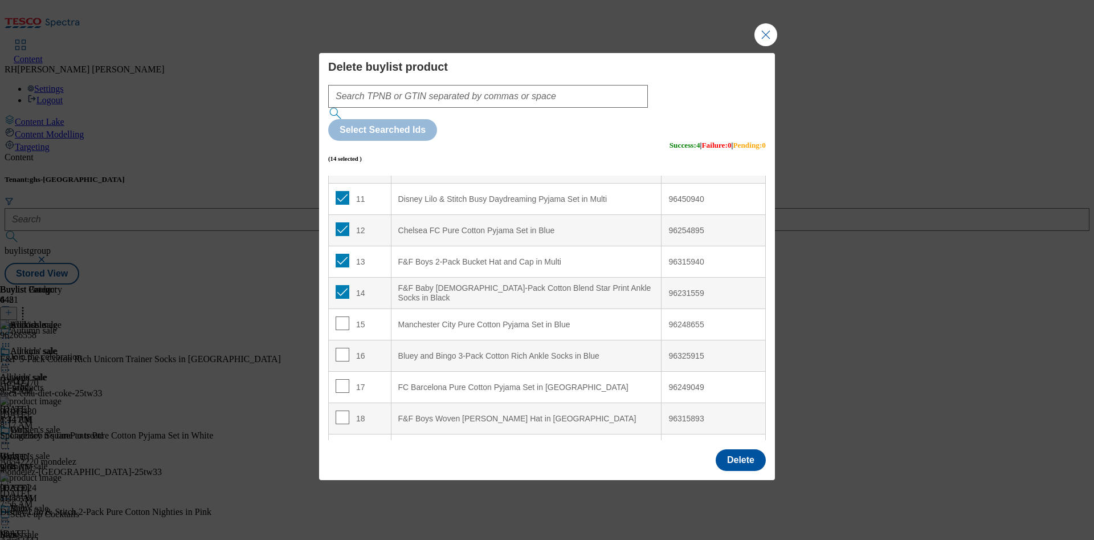
click at [345, 309] on td "15" at bounding box center [360, 324] width 63 height 31
click at [344, 309] on td "15" at bounding box center [360, 324] width 63 height 31
click at [336, 316] on input "Modal" at bounding box center [343, 323] width 14 height 14
click at [341, 348] on input "Modal" at bounding box center [343, 355] width 14 height 14
click at [345, 379] on span "Modal" at bounding box center [343, 386] width 14 height 14
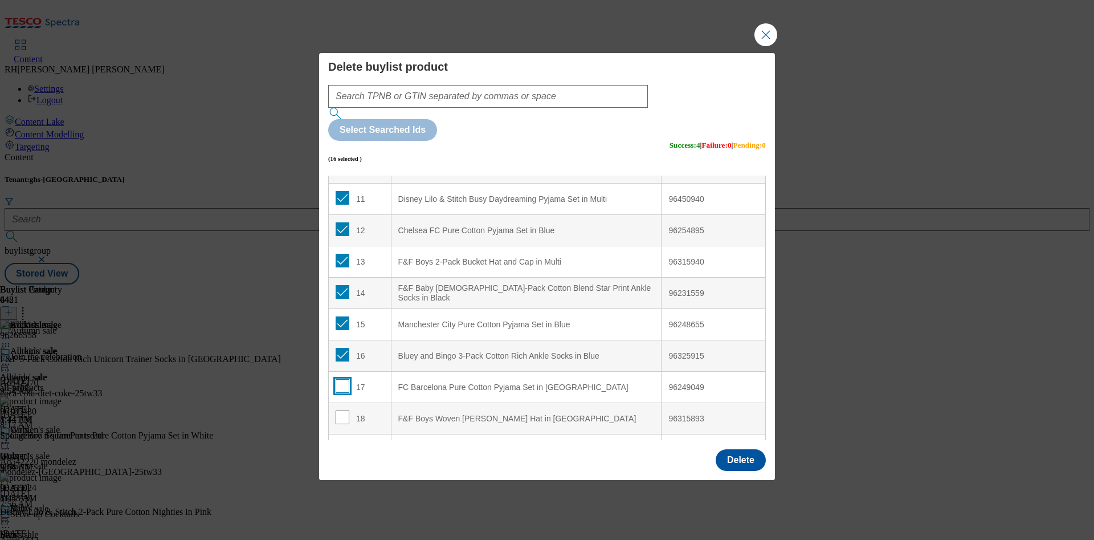
click at [340, 379] on input "Modal" at bounding box center [343, 386] width 14 height 14
click at [344, 410] on input "Modal" at bounding box center [343, 417] width 14 height 14
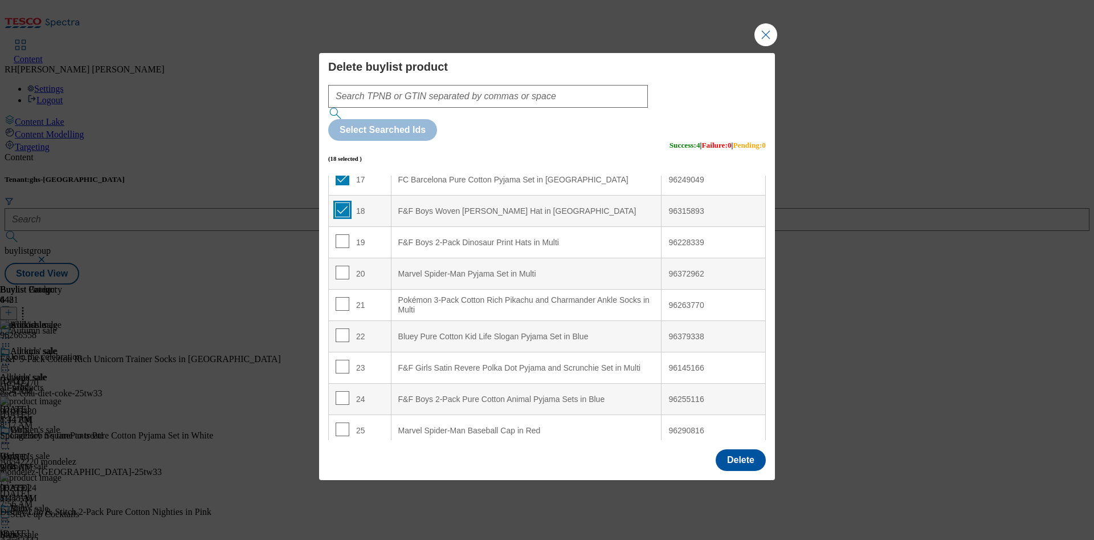
scroll to position [598, 0]
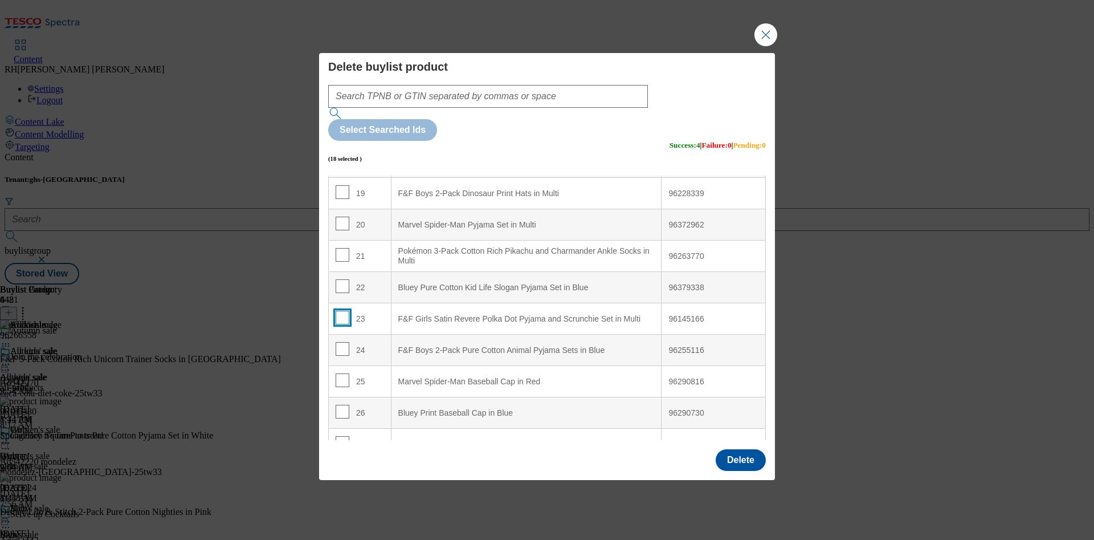
click at [344, 311] on input "Modal" at bounding box center [343, 318] width 14 height 14
click at [341, 279] on input "Modal" at bounding box center [343, 286] width 14 height 14
click at [334, 240] on td "21" at bounding box center [360, 255] width 63 height 31
click at [340, 248] on input "Modal" at bounding box center [343, 255] width 14 height 14
click at [340, 217] on input "Modal" at bounding box center [343, 224] width 14 height 14
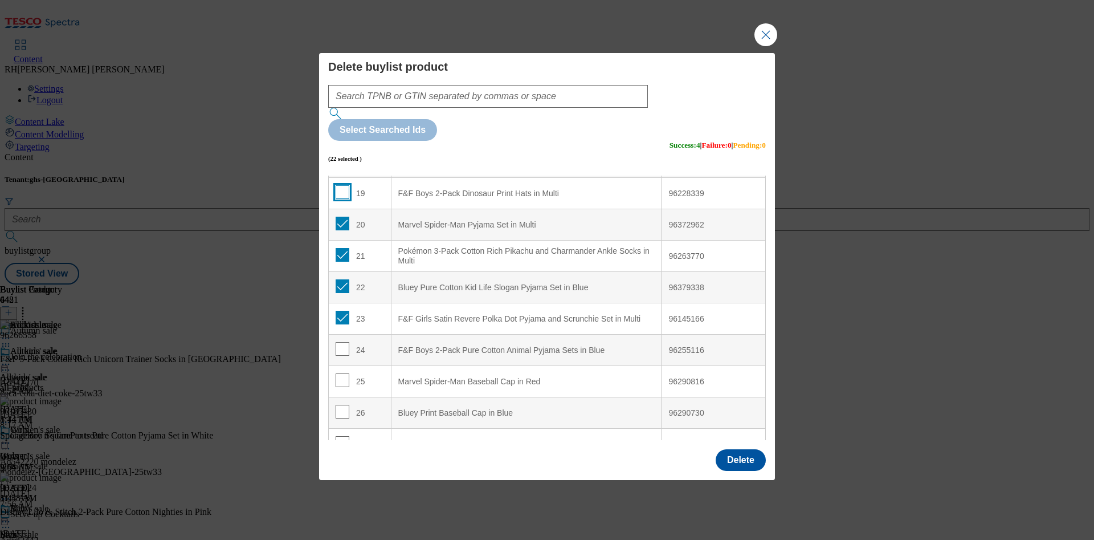
click at [340, 185] on input "Modal" at bounding box center [343, 192] width 14 height 14
click at [338, 342] on input "Modal" at bounding box center [343, 349] width 14 height 14
click at [342, 373] on input "Modal" at bounding box center [343, 380] width 14 height 14
click at [342, 405] on input "Modal" at bounding box center [343, 412] width 14 height 14
click at [736, 449] on button "Delete" at bounding box center [741, 460] width 50 height 22
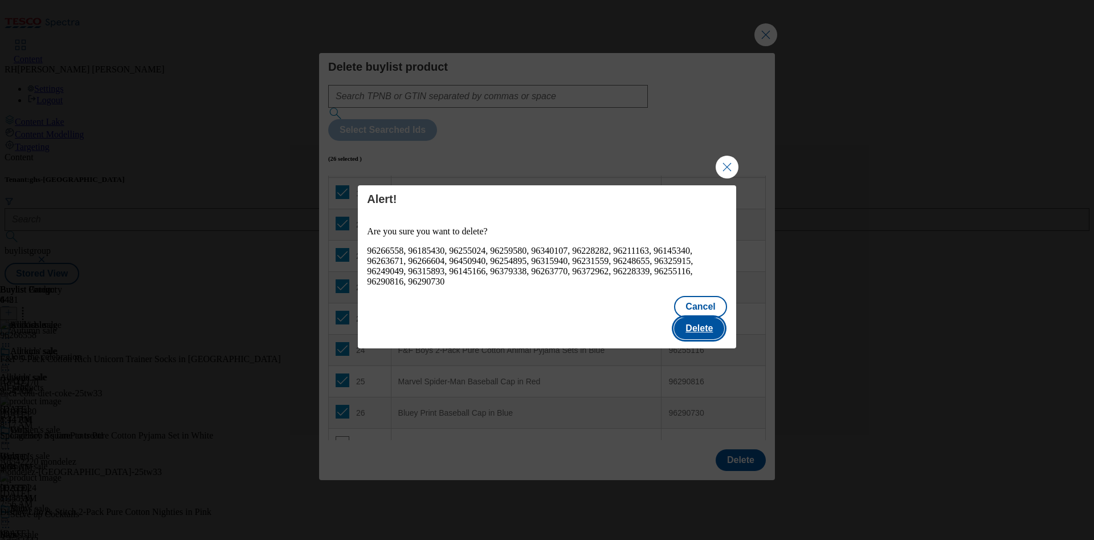
click at [695, 320] on button "Delete" at bounding box center [699, 328] width 50 height 22
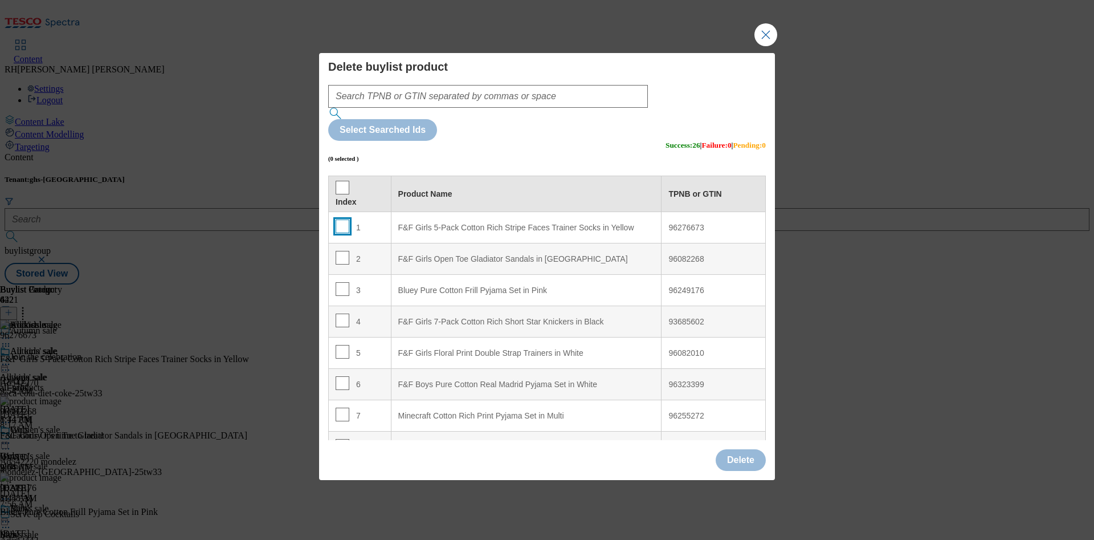
click at [342, 219] on input "Modal" at bounding box center [343, 226] width 14 height 14
click at [338, 251] on input "Modal" at bounding box center [343, 258] width 14 height 14
click at [341, 282] on input "Modal" at bounding box center [343, 289] width 14 height 14
click at [342, 306] on td "4" at bounding box center [360, 321] width 63 height 31
click at [338, 313] on input "Modal" at bounding box center [343, 320] width 14 height 14
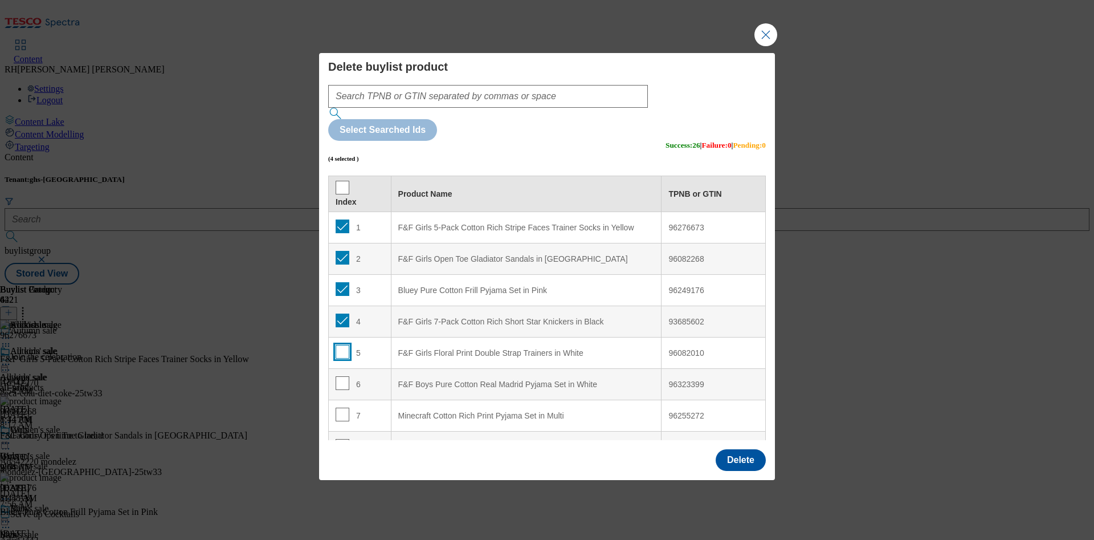
click at [341, 345] on input "Modal" at bounding box center [343, 352] width 14 height 14
click at [340, 376] on input "Modal" at bounding box center [343, 383] width 14 height 14
click at [340, 407] on input "Modal" at bounding box center [343, 414] width 14 height 14
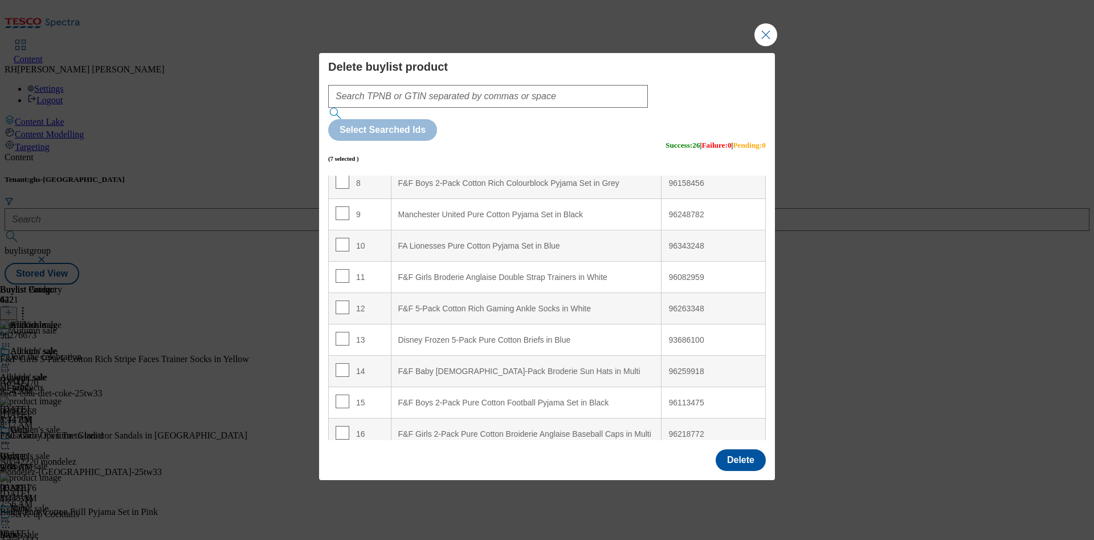
scroll to position [342, 0]
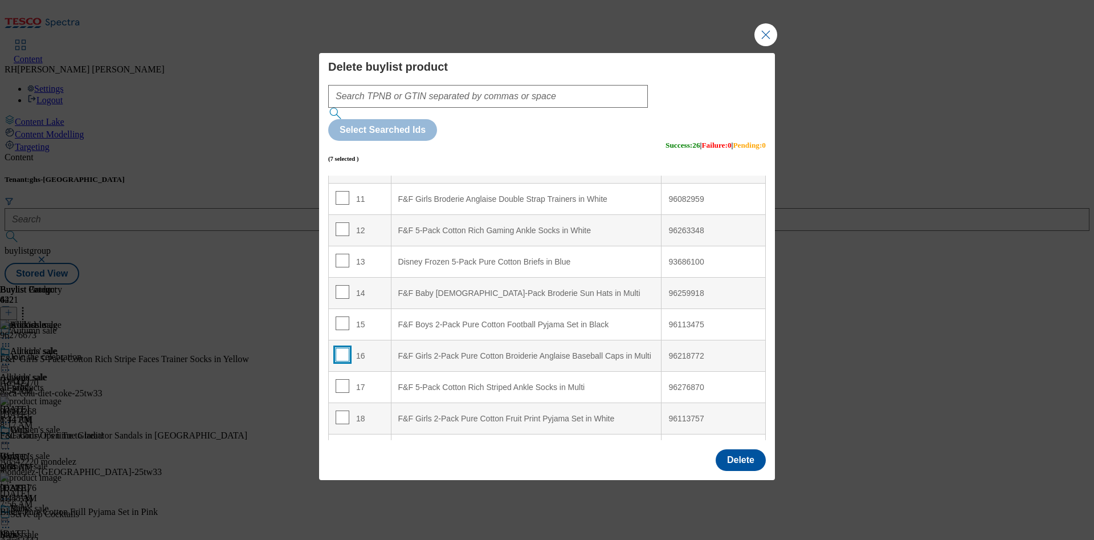
click at [340, 348] on input "Modal" at bounding box center [343, 355] width 14 height 14
click at [340, 316] on input "Modal" at bounding box center [343, 323] width 14 height 14
click at [341, 285] on input "Modal" at bounding box center [343, 292] width 14 height 14
click at [342, 254] on input "Modal" at bounding box center [343, 261] width 14 height 14
click at [340, 222] on input "Modal" at bounding box center [343, 229] width 14 height 14
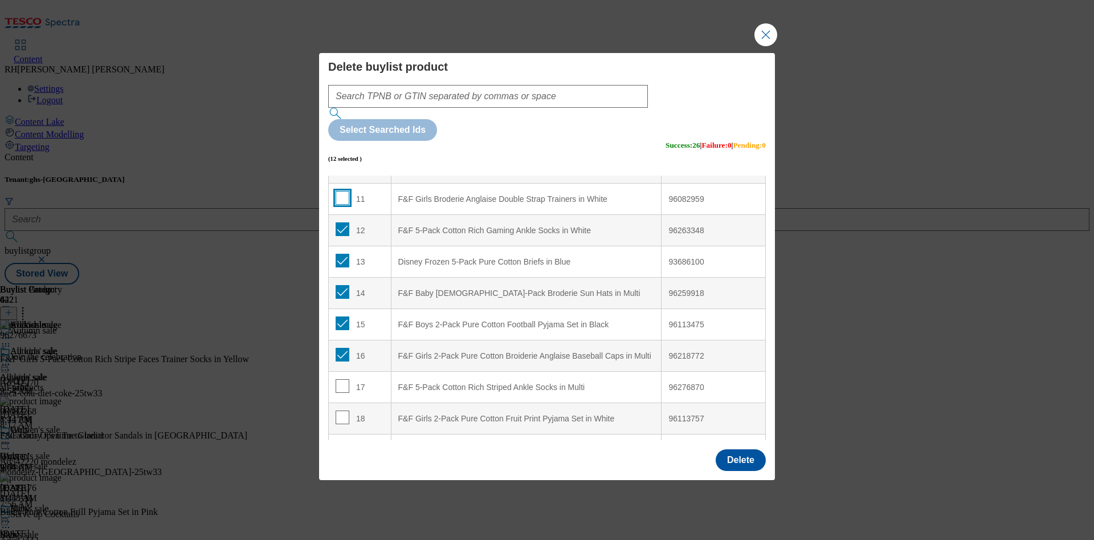
click at [343, 191] on input "Modal" at bounding box center [343, 198] width 14 height 14
click at [343, 379] on input "Modal" at bounding box center [343, 386] width 14 height 14
click at [343, 410] on input "Modal" at bounding box center [343, 417] width 14 height 14
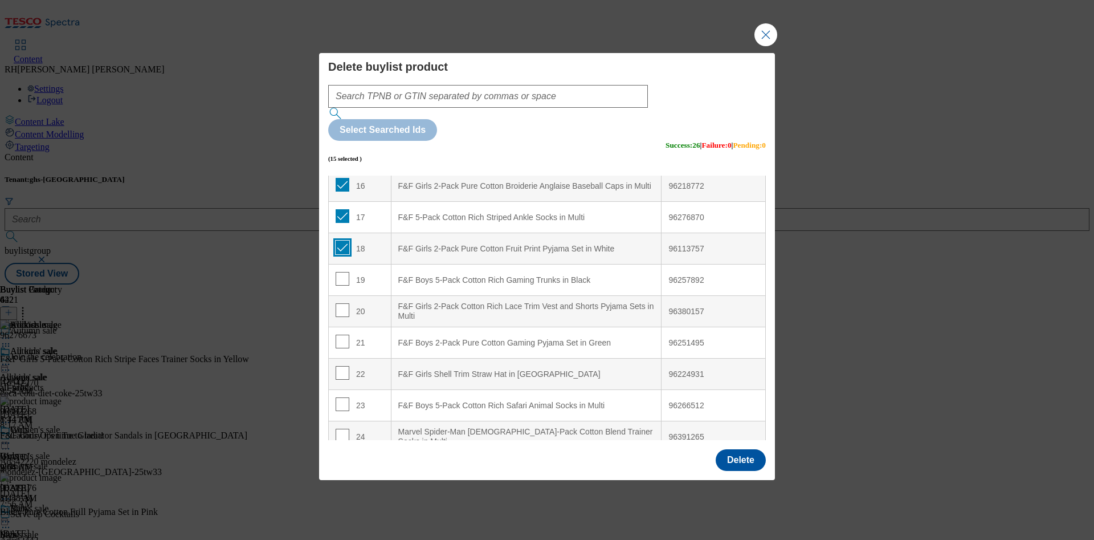
scroll to position [769, 0]
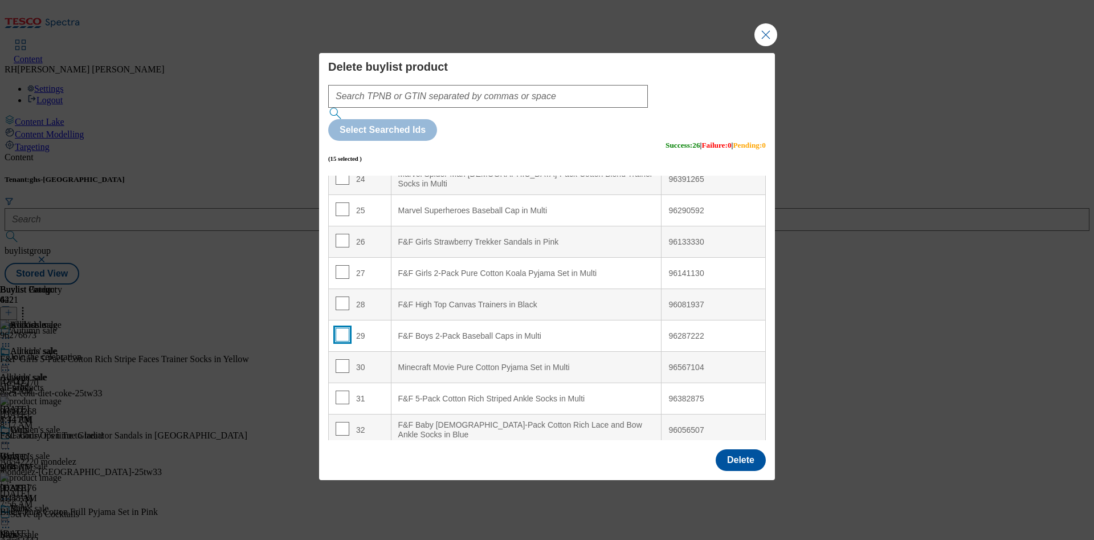
click at [340, 328] on input "Modal" at bounding box center [343, 335] width 14 height 14
click at [341, 296] on input "Modal" at bounding box center [343, 303] width 14 height 14
click at [340, 265] on span "Modal" at bounding box center [343, 272] width 14 height 14
click at [340, 265] on input "Modal" at bounding box center [343, 272] width 14 height 14
click at [337, 234] on input "Modal" at bounding box center [343, 241] width 14 height 14
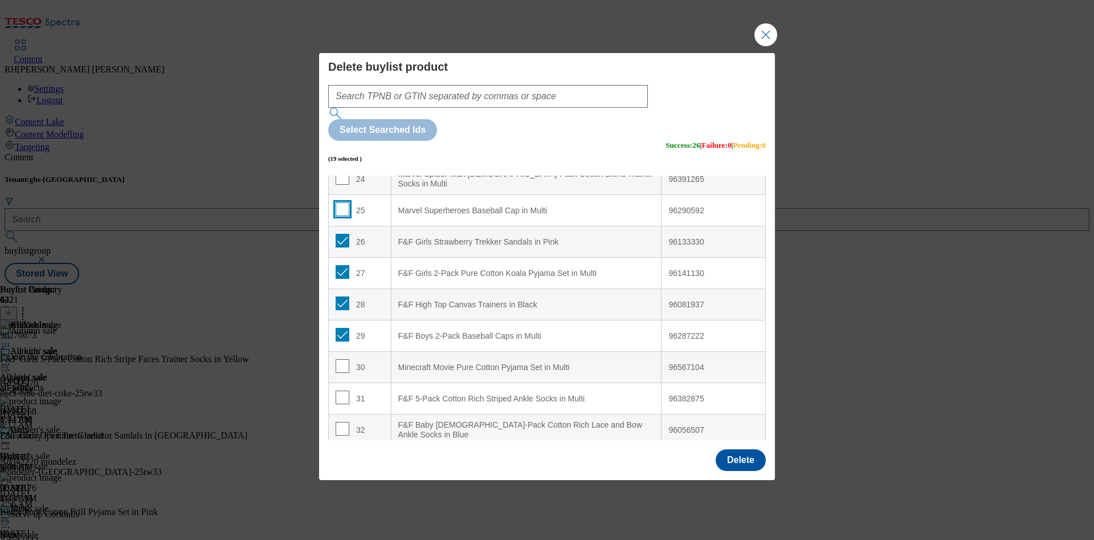
click at [340, 202] on input "Modal" at bounding box center [343, 209] width 14 height 14
click at [345, 359] on input "Modal" at bounding box center [343, 366] width 14 height 14
click at [344, 390] on input "Modal" at bounding box center [343, 397] width 14 height 14
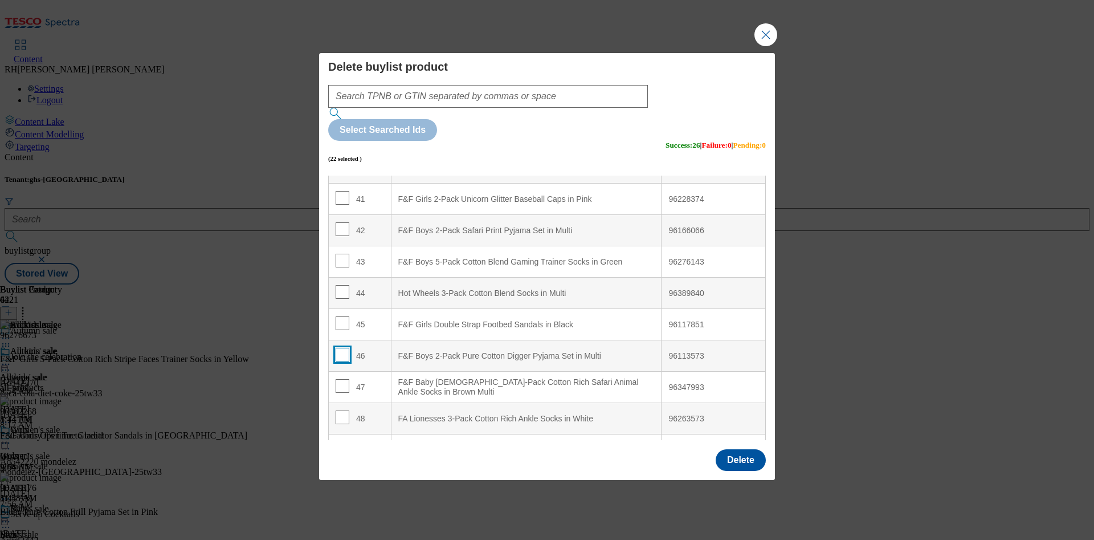
click at [342, 348] on input "Modal" at bounding box center [343, 355] width 14 height 14
click at [339, 316] on span "Modal" at bounding box center [343, 323] width 14 height 14
click at [338, 316] on input "Modal" at bounding box center [343, 323] width 14 height 14
click at [344, 285] on input "Modal" at bounding box center [343, 292] width 14 height 14
click at [340, 254] on input "Modal" at bounding box center [343, 261] width 14 height 14
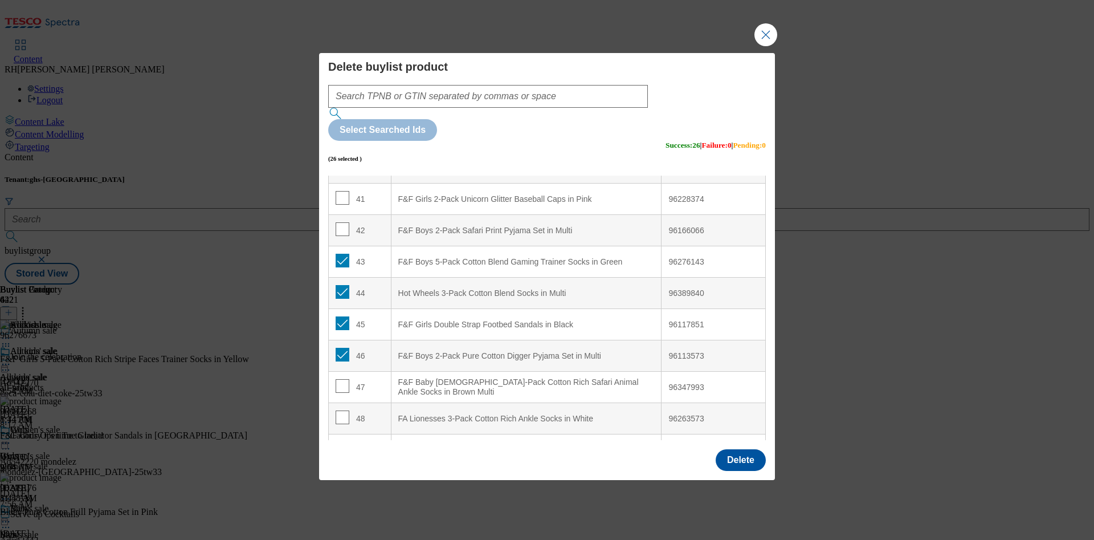
click at [340, 215] on td "42" at bounding box center [360, 230] width 63 height 31
click at [340, 222] on input "Modal" at bounding box center [343, 229] width 14 height 14
click at [339, 191] on input "Modal" at bounding box center [343, 198] width 14 height 14
click at [344, 379] on input "Modal" at bounding box center [343, 386] width 14 height 14
click at [340, 410] on input "Modal" at bounding box center [343, 417] width 14 height 14
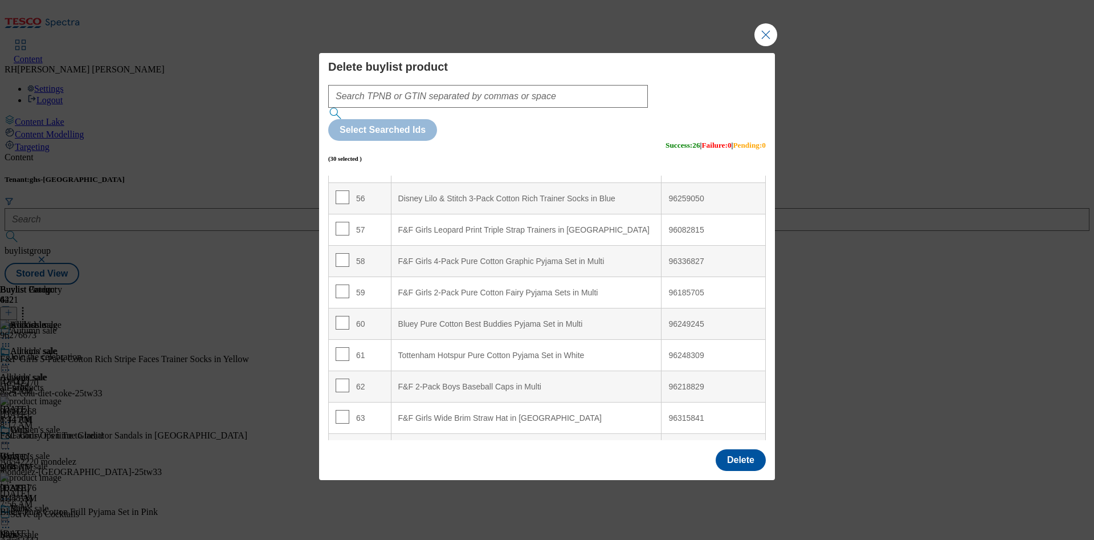
scroll to position [1795, 0]
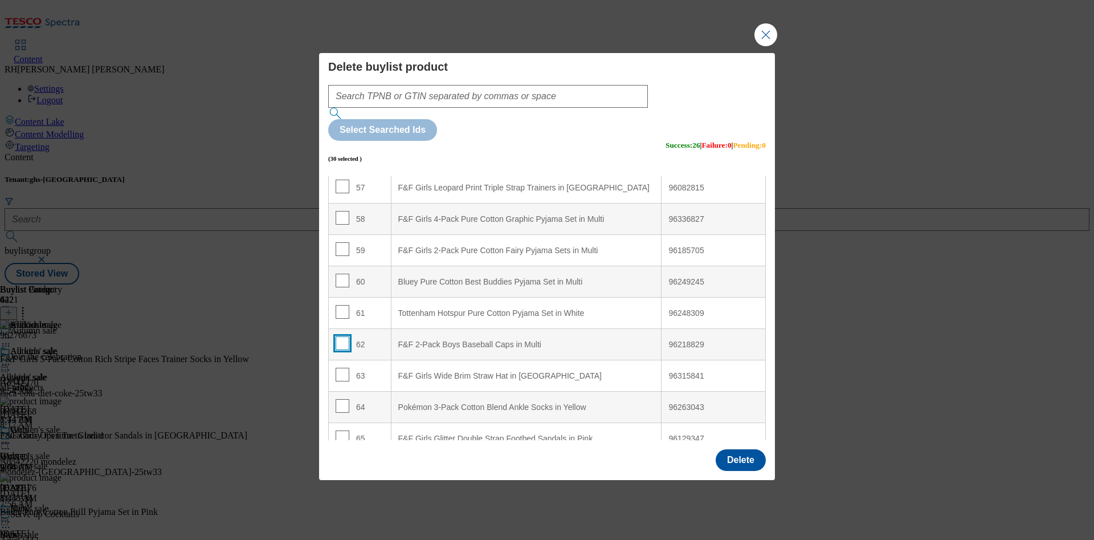
click at [340, 336] on input "Modal" at bounding box center [343, 343] width 14 height 14
click at [341, 305] on input "Modal" at bounding box center [343, 312] width 14 height 14
click at [338, 273] on span "Modal" at bounding box center [343, 280] width 14 height 14
click at [338, 273] on input "Modal" at bounding box center [343, 280] width 14 height 14
click at [338, 242] on input "Modal" at bounding box center [343, 249] width 14 height 14
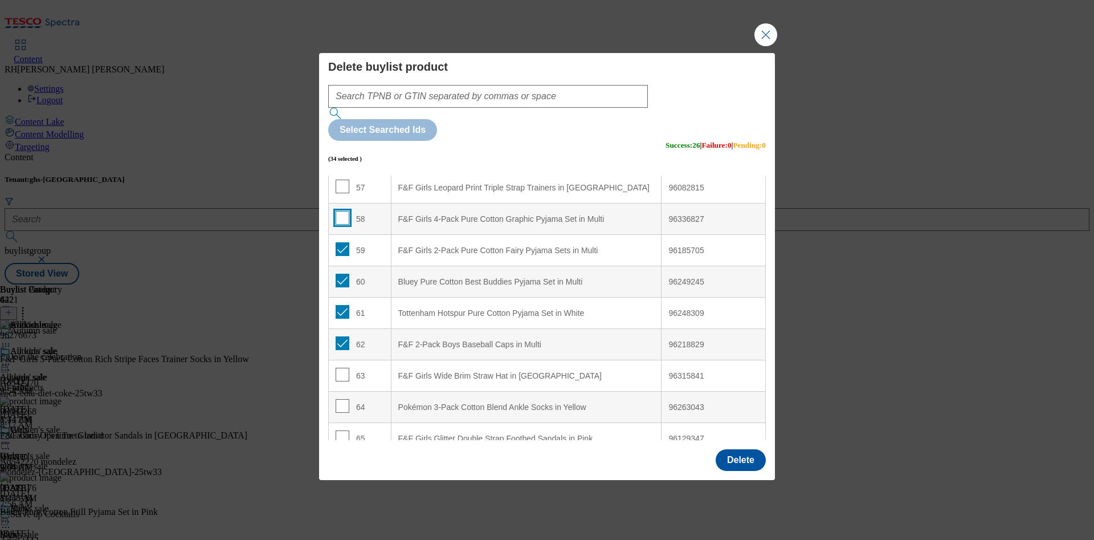
click at [340, 211] on input "Modal" at bounding box center [343, 218] width 14 height 14
click at [342, 179] on input "Modal" at bounding box center [343, 186] width 14 height 14
click at [341, 367] on input "Modal" at bounding box center [343, 374] width 14 height 14
click at [342, 399] on input "Modal" at bounding box center [343, 406] width 14 height 14
click at [342, 430] on input "Modal" at bounding box center [343, 437] width 14 height 14
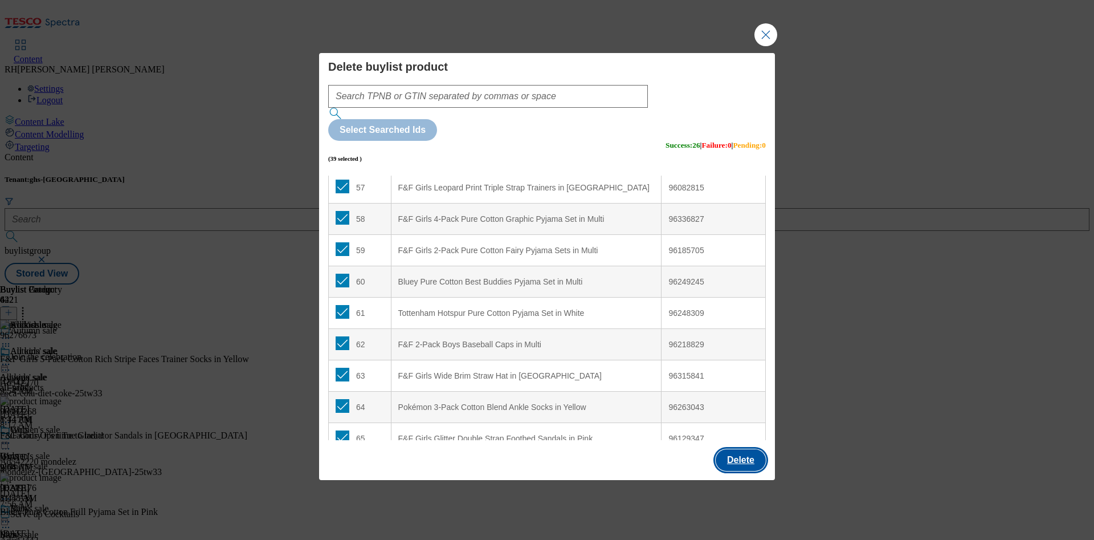
click at [740, 449] on button "Delete" at bounding box center [741, 460] width 50 height 22
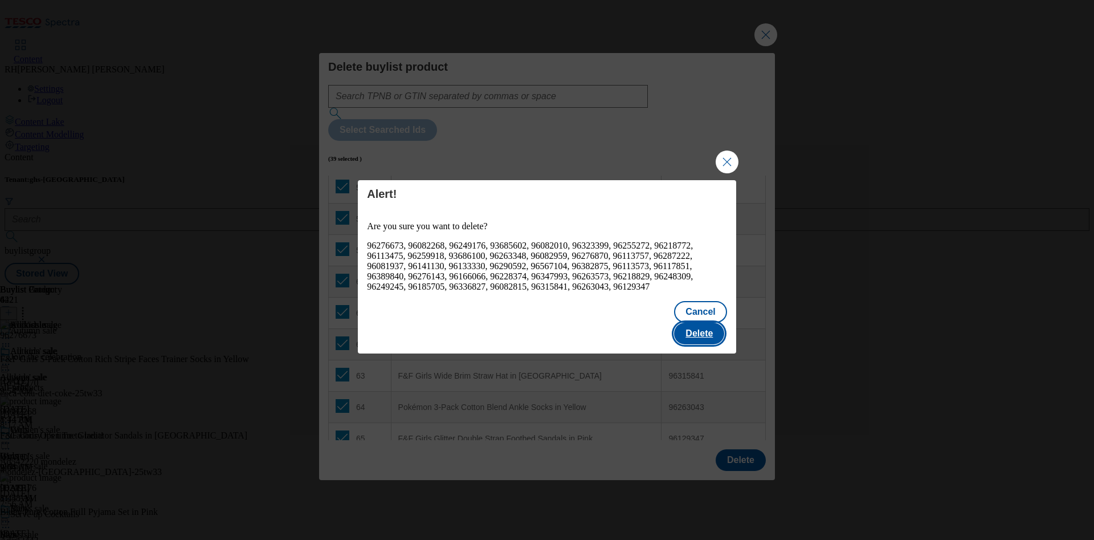
click at [709, 333] on button "Delete" at bounding box center [699, 333] width 50 height 22
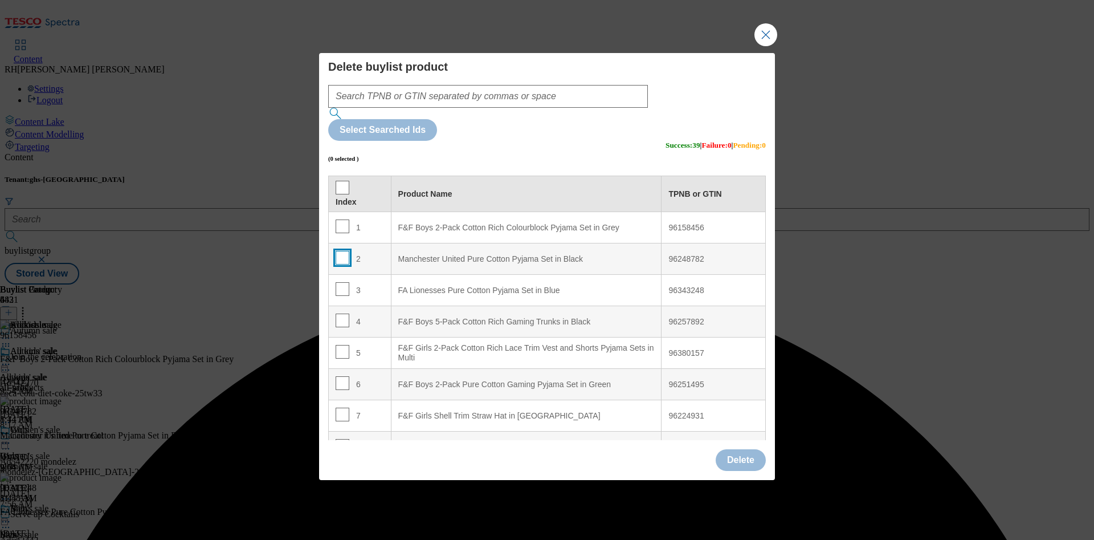
click at [340, 251] on input "Modal" at bounding box center [343, 258] width 14 height 14
click at [342, 282] on input "Modal" at bounding box center [343, 289] width 14 height 14
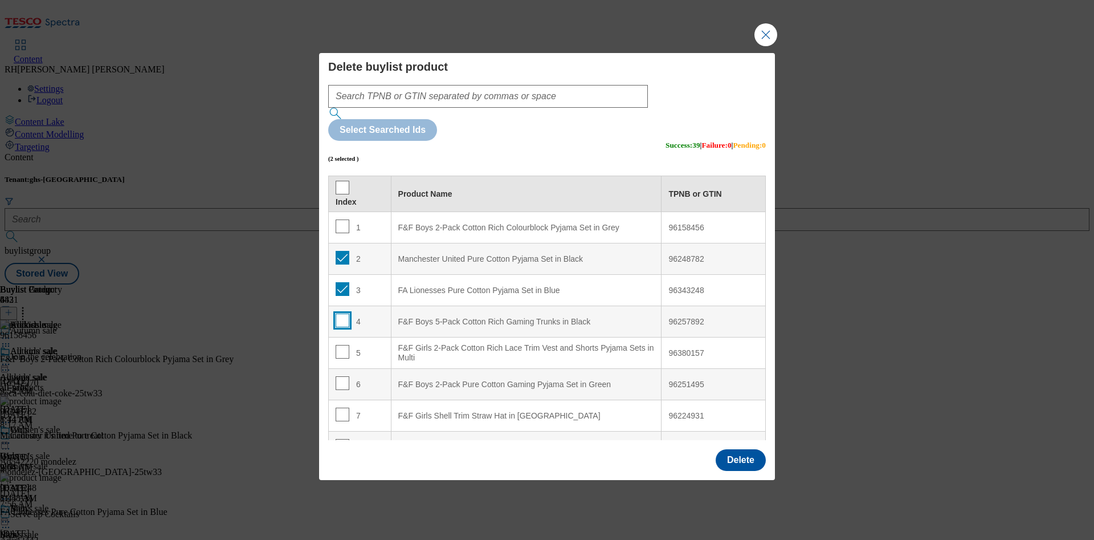
click at [342, 313] on input "Modal" at bounding box center [343, 320] width 14 height 14
click at [345, 345] on input "Modal" at bounding box center [343, 352] width 14 height 14
click at [339, 369] on td "6" at bounding box center [360, 384] width 63 height 31
click at [339, 407] on input "Modal" at bounding box center [343, 414] width 14 height 14
click at [342, 376] on input "Modal" at bounding box center [343, 383] width 14 height 14
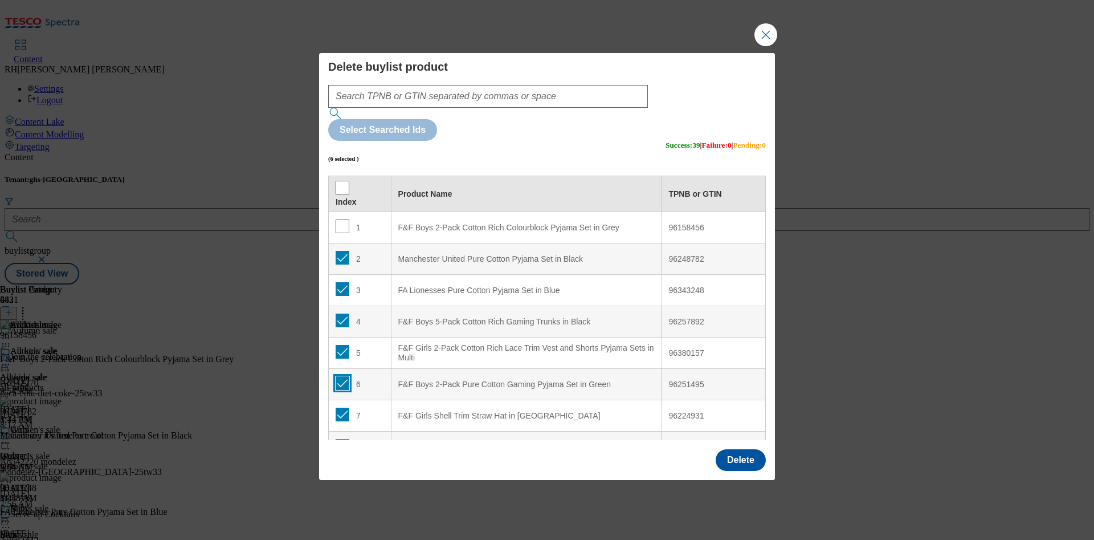
scroll to position [427, 0]
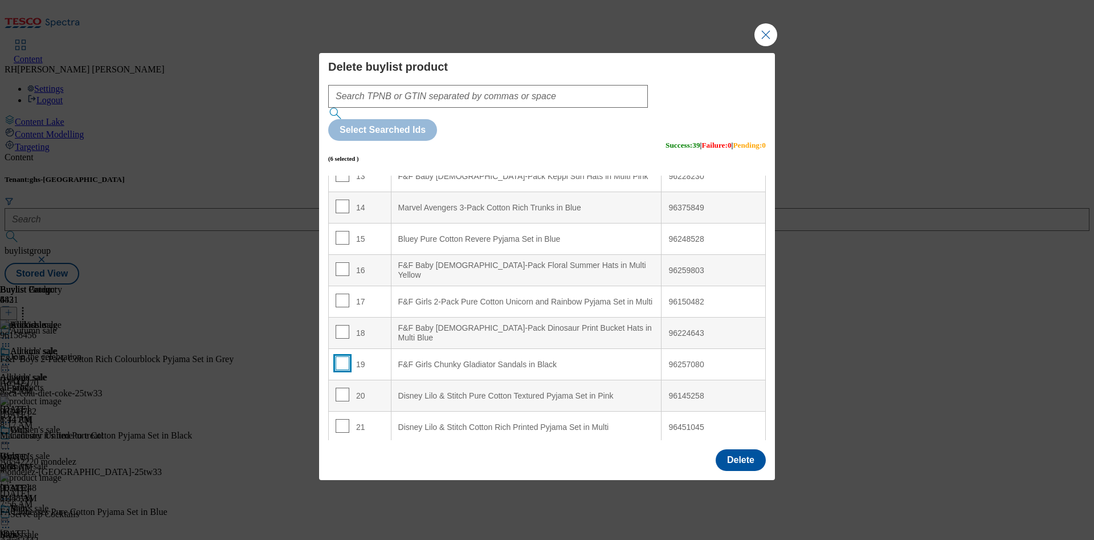
click at [341, 356] on input "Modal" at bounding box center [343, 363] width 14 height 14
click at [336, 325] on input "Modal" at bounding box center [343, 332] width 14 height 14
click at [340, 293] on input "Modal" at bounding box center [343, 300] width 14 height 14
click at [345, 262] on input "Modal" at bounding box center [343, 269] width 14 height 14
click at [345, 223] on td "15" at bounding box center [360, 238] width 63 height 31
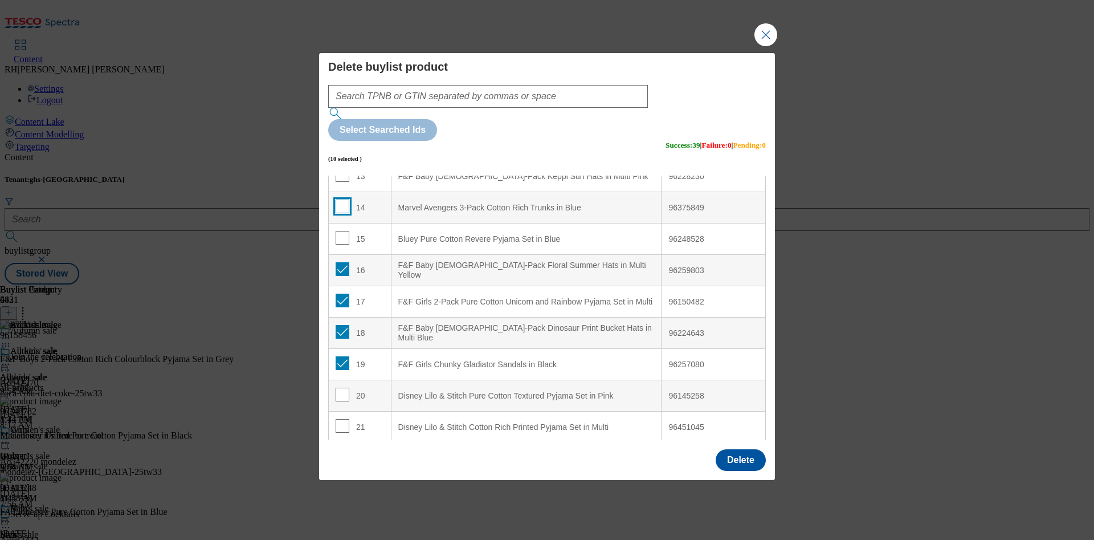
click at [340, 199] on input "Modal" at bounding box center [343, 206] width 14 height 14
click at [337, 231] on input "Modal" at bounding box center [343, 238] width 14 height 14
click at [342, 387] on input "Modal" at bounding box center [343, 394] width 14 height 14
click at [341, 419] on span "Modal" at bounding box center [343, 426] width 14 height 14
click at [340, 419] on input "Modal" at bounding box center [343, 426] width 14 height 14
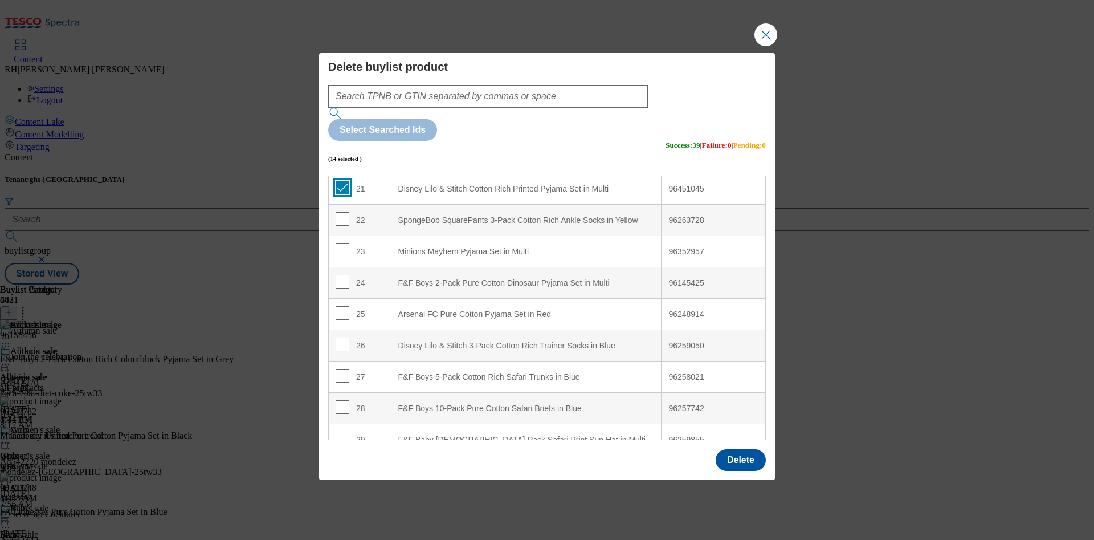
scroll to position [940, 0]
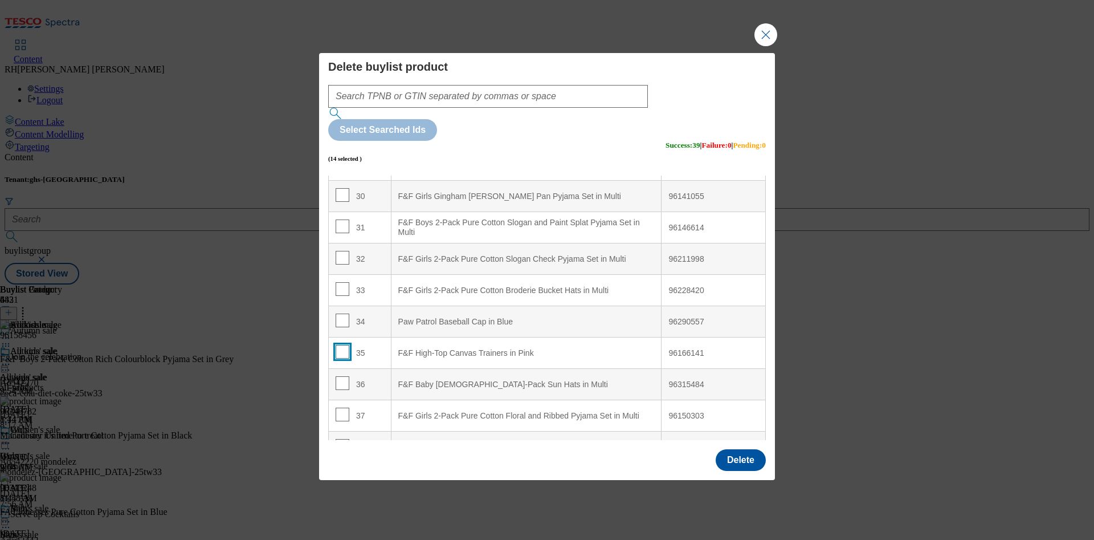
click at [338, 345] on input "Modal" at bounding box center [343, 352] width 14 height 14
click at [340, 306] on td "34" at bounding box center [360, 321] width 63 height 31
click at [338, 313] on input "Modal" at bounding box center [343, 320] width 14 height 14
click at [341, 282] on input "Modal" at bounding box center [343, 289] width 14 height 14
click at [341, 251] on input "Modal" at bounding box center [343, 258] width 14 height 14
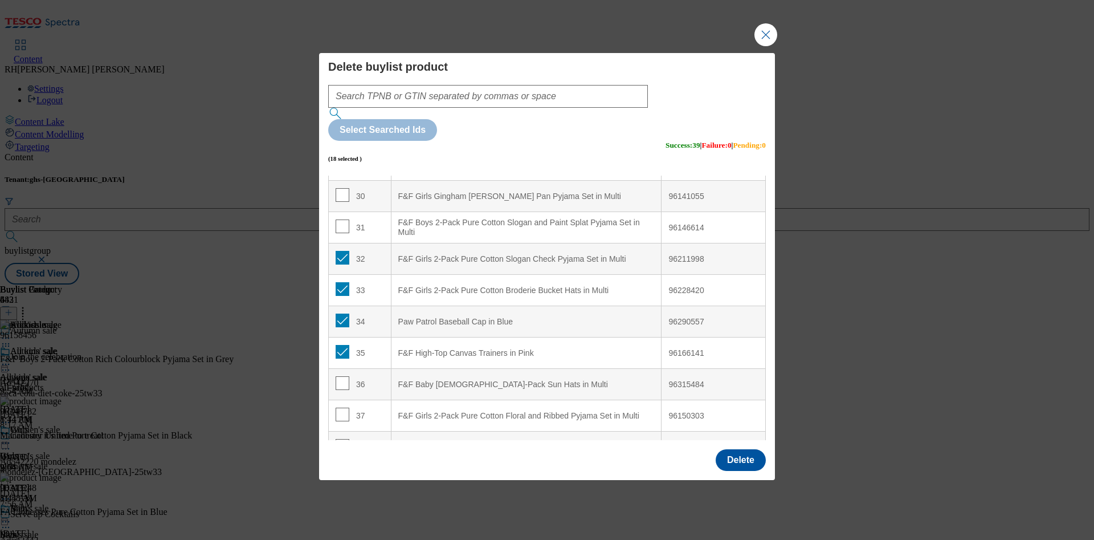
click at [343, 212] on td "31" at bounding box center [360, 227] width 63 height 31
click at [342, 219] on input "Modal" at bounding box center [343, 226] width 14 height 14
click at [339, 188] on input "Modal" at bounding box center [343, 195] width 14 height 14
click at [346, 376] on input "Modal" at bounding box center [343, 383] width 14 height 14
click at [342, 407] on input "Modal" at bounding box center [343, 414] width 14 height 14
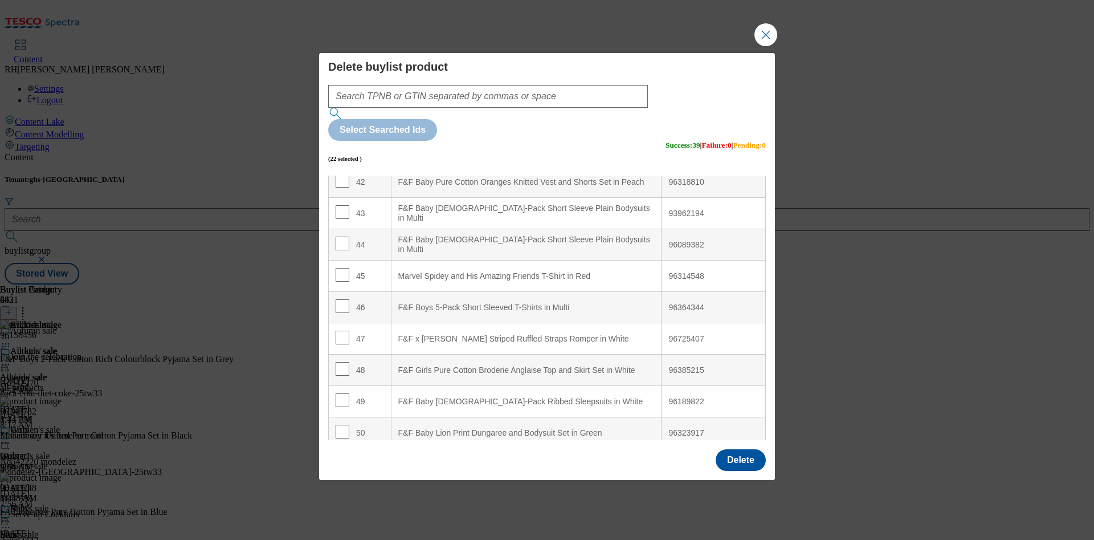
scroll to position [1367, 0]
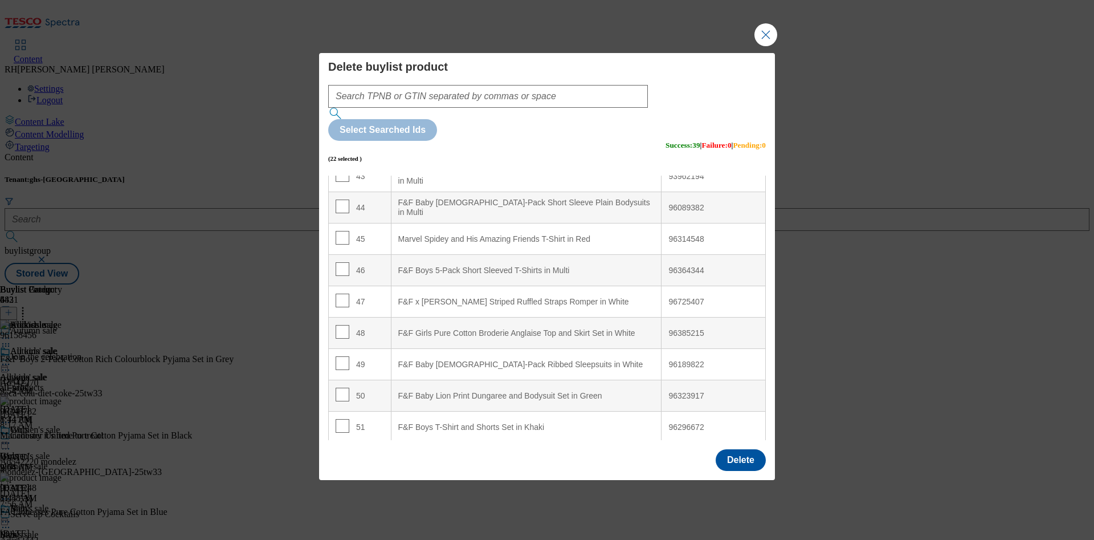
click at [347, 356] on div "49" at bounding box center [360, 364] width 48 height 17
click at [341, 356] on input "Modal" at bounding box center [343, 363] width 14 height 14
click at [339, 325] on input "Modal" at bounding box center [343, 332] width 14 height 14
click at [337, 293] on input "Modal" at bounding box center [343, 300] width 14 height 14
click at [340, 262] on input "Modal" at bounding box center [343, 269] width 14 height 14
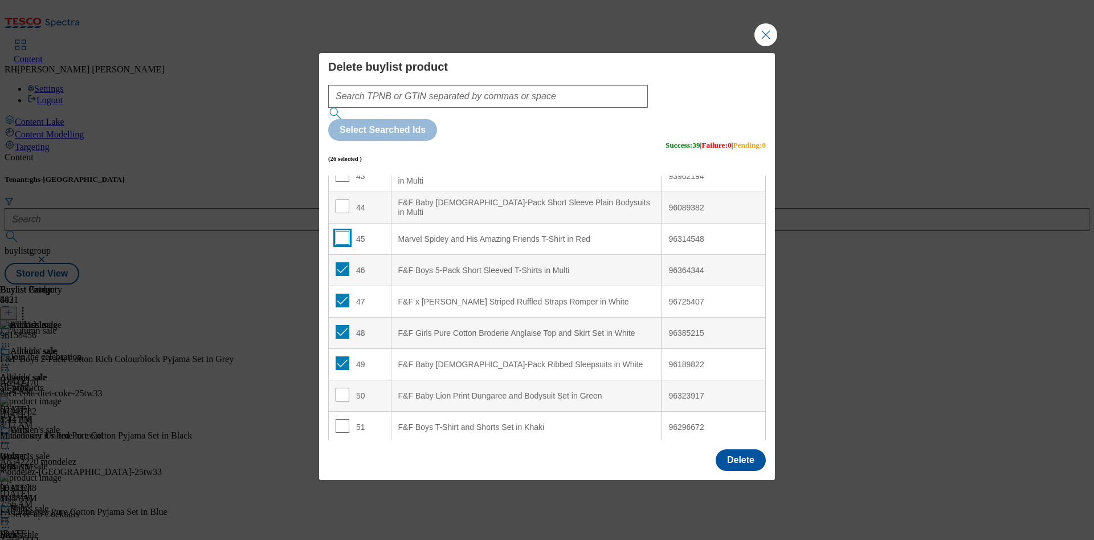
click at [344, 231] on input "Modal" at bounding box center [343, 238] width 14 height 14
click at [342, 199] on input "Modal" at bounding box center [343, 206] width 14 height 14
click at [340, 387] on input "Modal" at bounding box center [343, 394] width 14 height 14
click at [340, 419] on input "Modal" at bounding box center [343, 426] width 14 height 14
click at [734, 449] on button "Delete" at bounding box center [741, 460] width 50 height 22
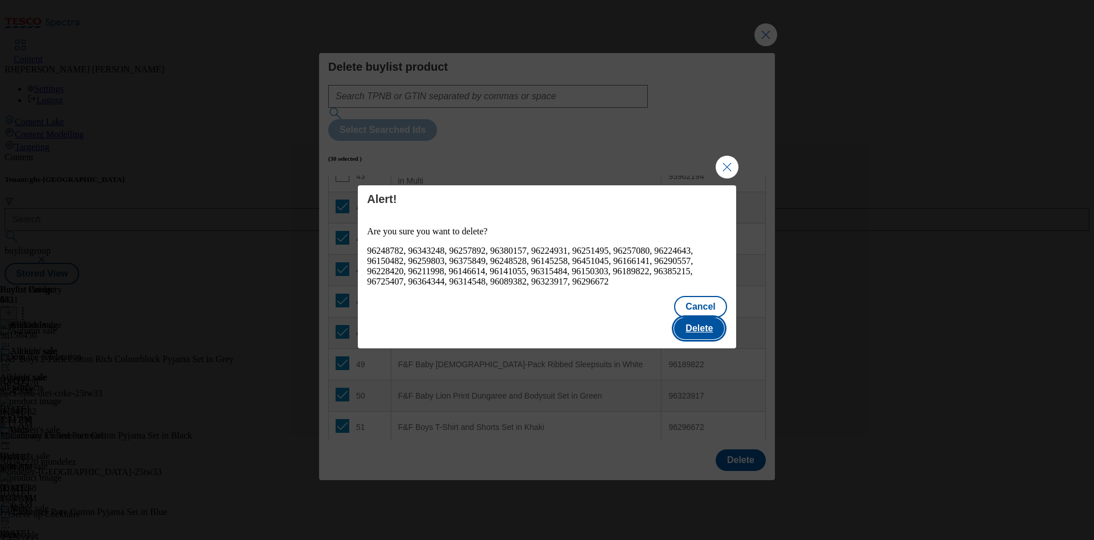
click at [712, 329] on button "Delete" at bounding box center [699, 328] width 50 height 22
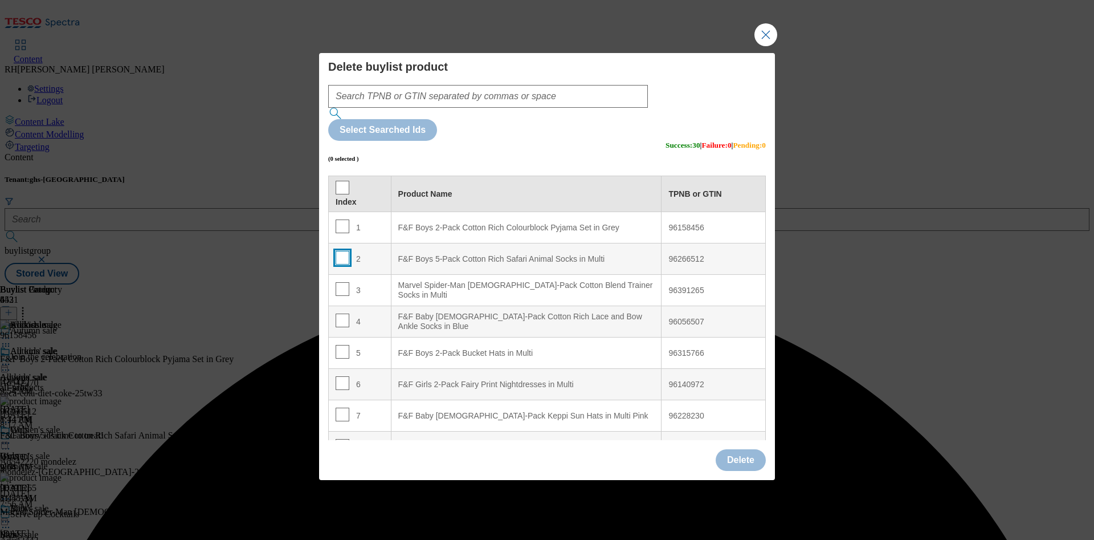
click at [344, 251] on input "Modal" at bounding box center [343, 258] width 14 height 14
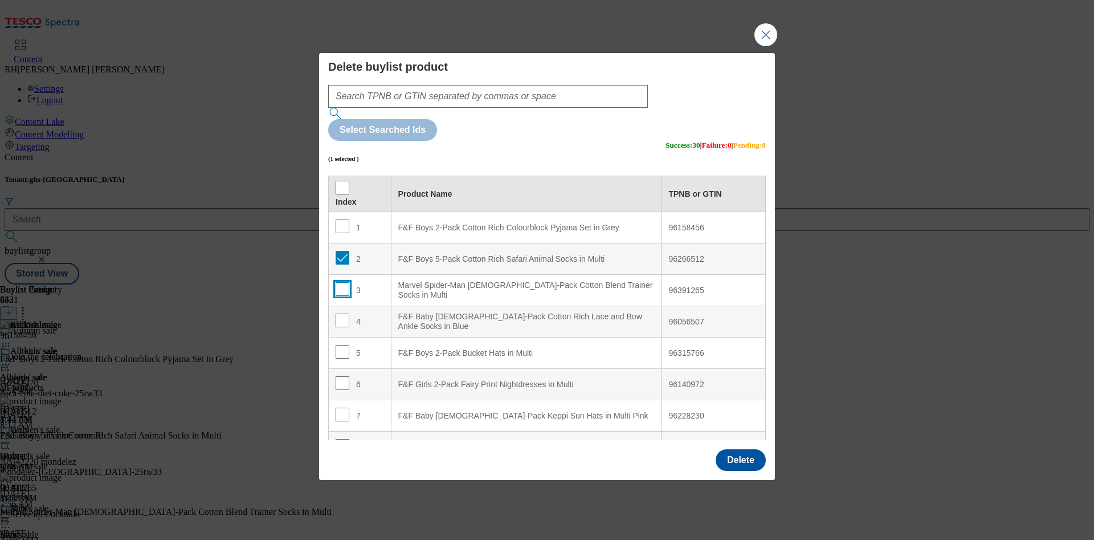
click at [339, 282] on input "Modal" at bounding box center [343, 289] width 14 height 14
click at [338, 313] on input "Modal" at bounding box center [343, 320] width 14 height 14
click at [339, 345] on input "Modal" at bounding box center [343, 352] width 14 height 14
click at [342, 376] on input "Modal" at bounding box center [343, 383] width 14 height 14
click at [345, 400] on td "7" at bounding box center [360, 415] width 63 height 31
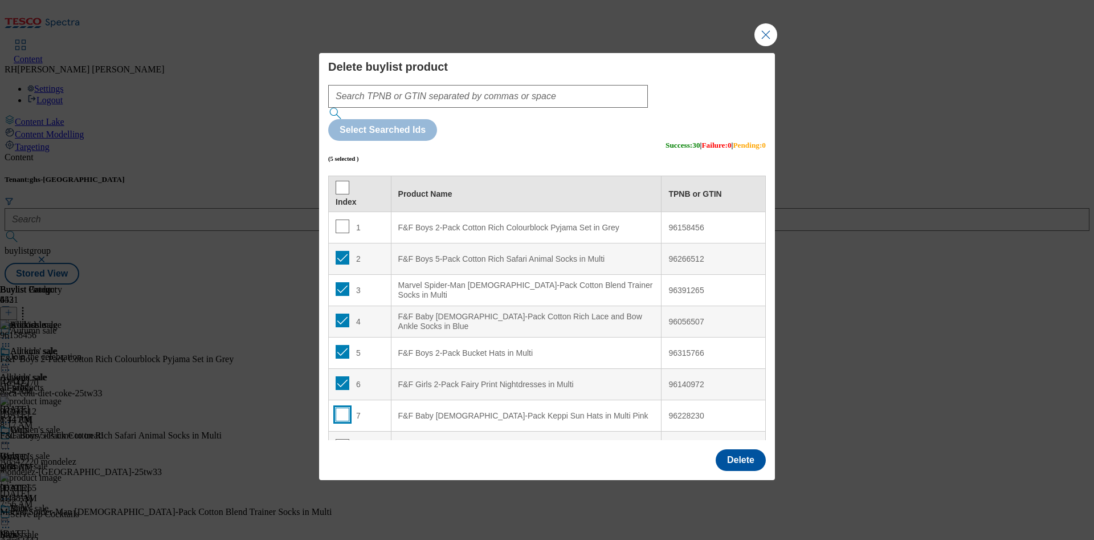
click at [345, 407] on input "Modal" at bounding box center [343, 414] width 14 height 14
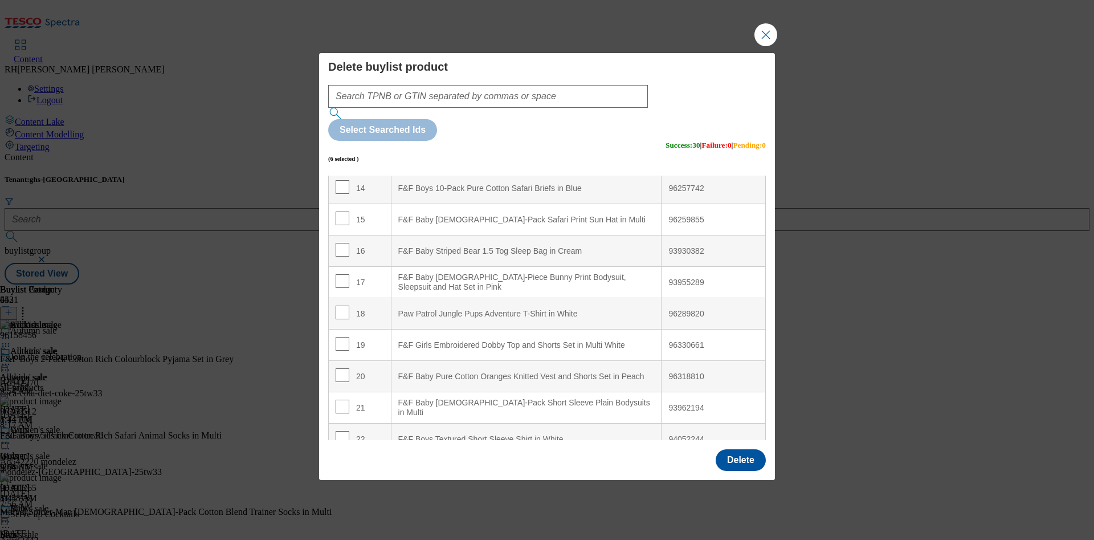
scroll to position [513, 0]
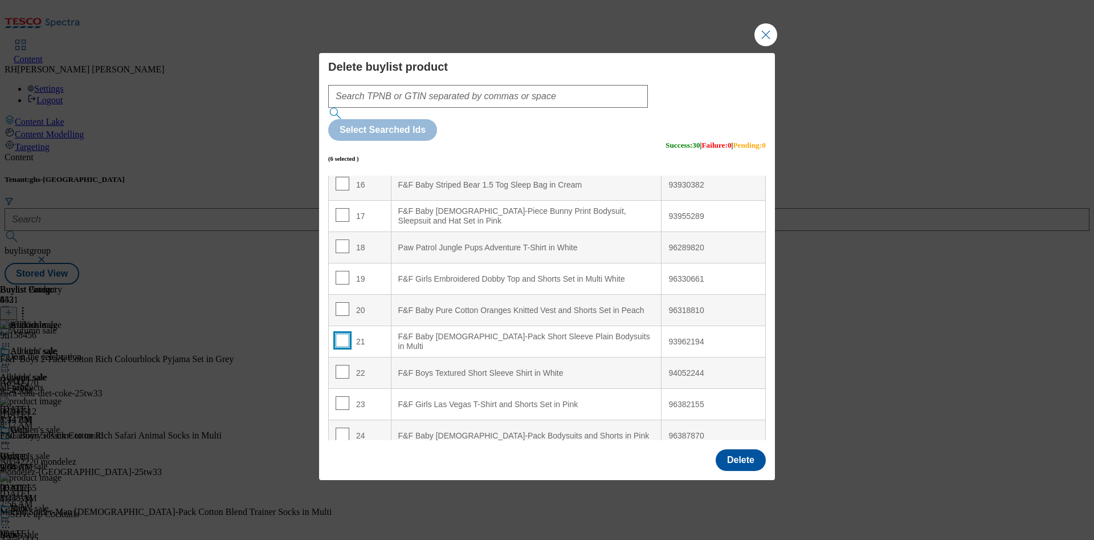
click at [337, 333] on input "Modal" at bounding box center [343, 340] width 14 height 14
click at [342, 302] on input "Modal" at bounding box center [343, 309] width 14 height 14
click at [338, 271] on input "Modal" at bounding box center [343, 278] width 14 height 14
drag, startPoint x: 340, startPoint y: 213, endPoint x: 345, endPoint y: 193, distance: 21.0
click at [340, 239] on input "Modal" at bounding box center [343, 246] width 14 height 14
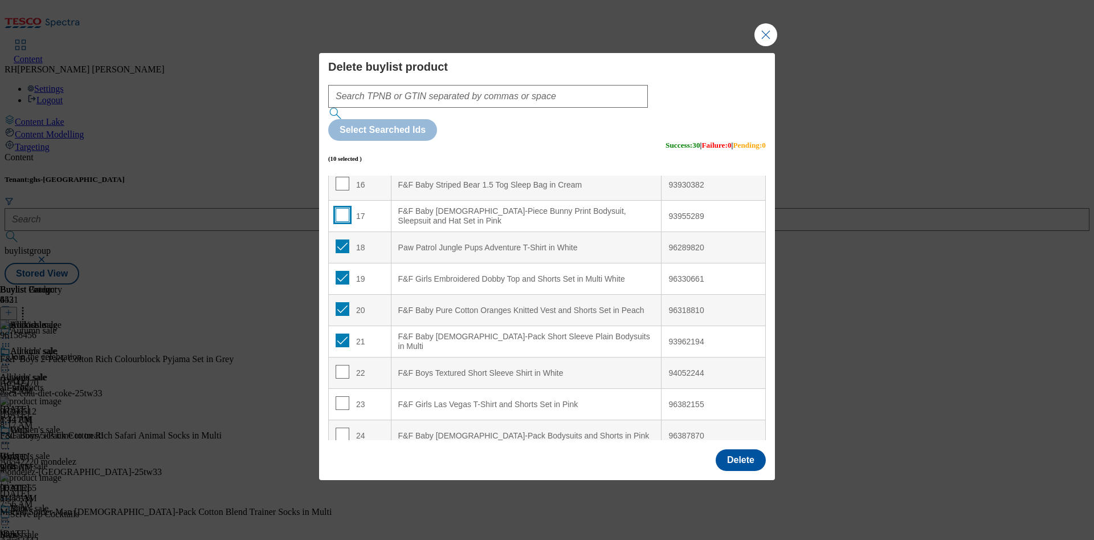
click at [342, 208] on input "Modal" at bounding box center [343, 215] width 14 height 14
click at [344, 177] on input "Modal" at bounding box center [343, 184] width 14 height 14
click at [344, 365] on input "Modal" at bounding box center [343, 372] width 14 height 14
click at [340, 396] on input "Modal" at bounding box center [343, 403] width 14 height 14
click at [341, 427] on input "Modal" at bounding box center [343, 434] width 14 height 14
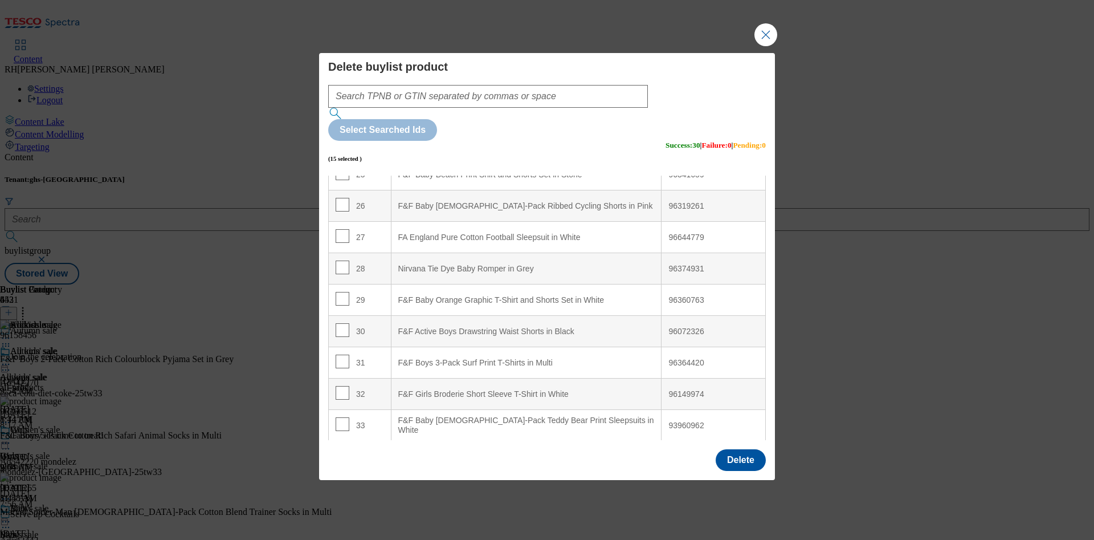
scroll to position [940, 0]
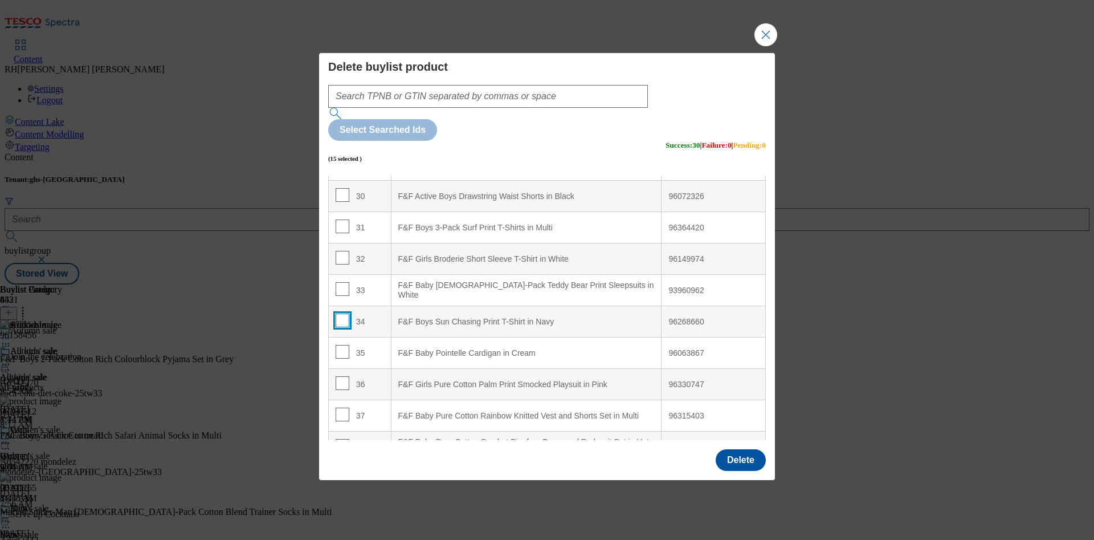
click at [339, 313] on input "Modal" at bounding box center [343, 320] width 14 height 14
click at [339, 282] on input "Modal" at bounding box center [343, 289] width 14 height 14
click at [344, 251] on input "Modal" at bounding box center [343, 258] width 14 height 14
click at [344, 212] on td "31" at bounding box center [360, 227] width 63 height 31
click at [342, 219] on input "Modal" at bounding box center [343, 226] width 14 height 14
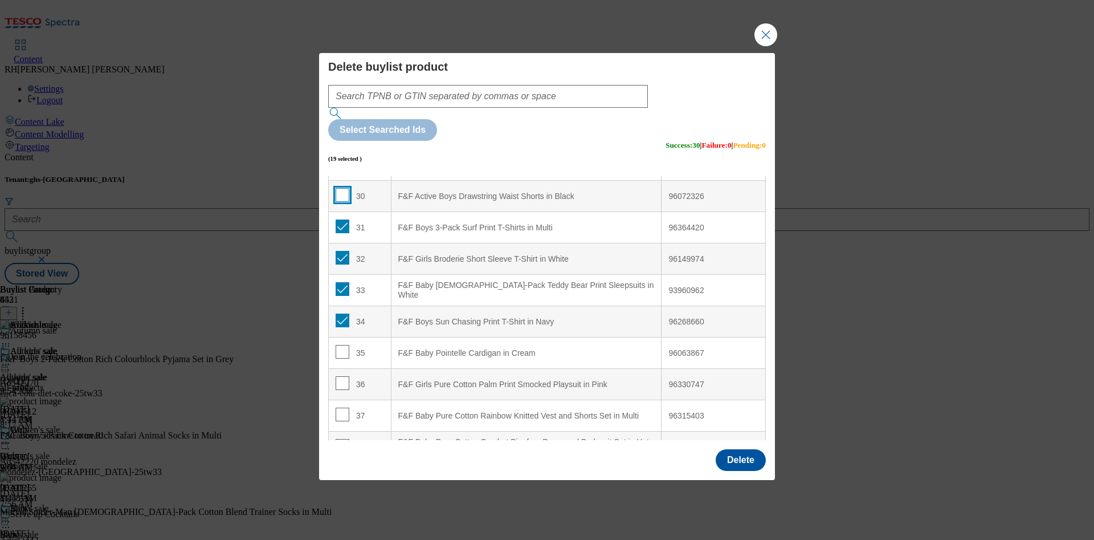
click at [337, 188] on input "Modal" at bounding box center [343, 195] width 14 height 14
click at [340, 345] on input "Modal" at bounding box center [343, 352] width 14 height 14
click at [343, 369] on td "36" at bounding box center [360, 384] width 63 height 31
click at [340, 407] on input "Modal" at bounding box center [343, 414] width 14 height 14
click at [341, 376] on input "Modal" at bounding box center [343, 383] width 14 height 14
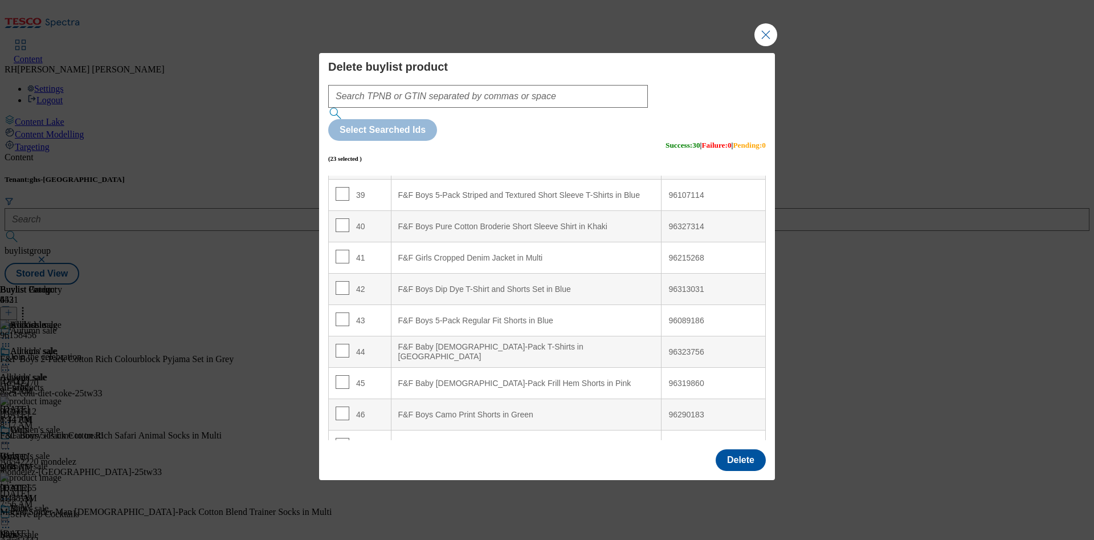
scroll to position [1282, 0]
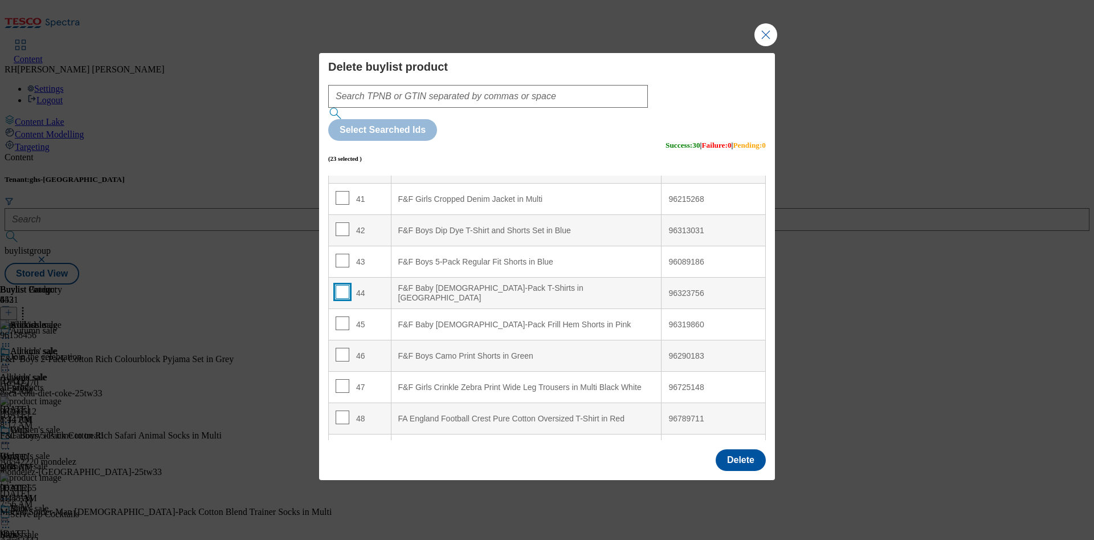
click at [342, 285] on input "Modal" at bounding box center [343, 292] width 14 height 14
click at [345, 254] on input "Modal" at bounding box center [343, 261] width 14 height 14
click at [344, 222] on input "Modal" at bounding box center [343, 229] width 14 height 14
click at [345, 191] on input "Modal" at bounding box center [343, 198] width 14 height 14
click at [345, 316] on input "Modal" at bounding box center [343, 323] width 14 height 14
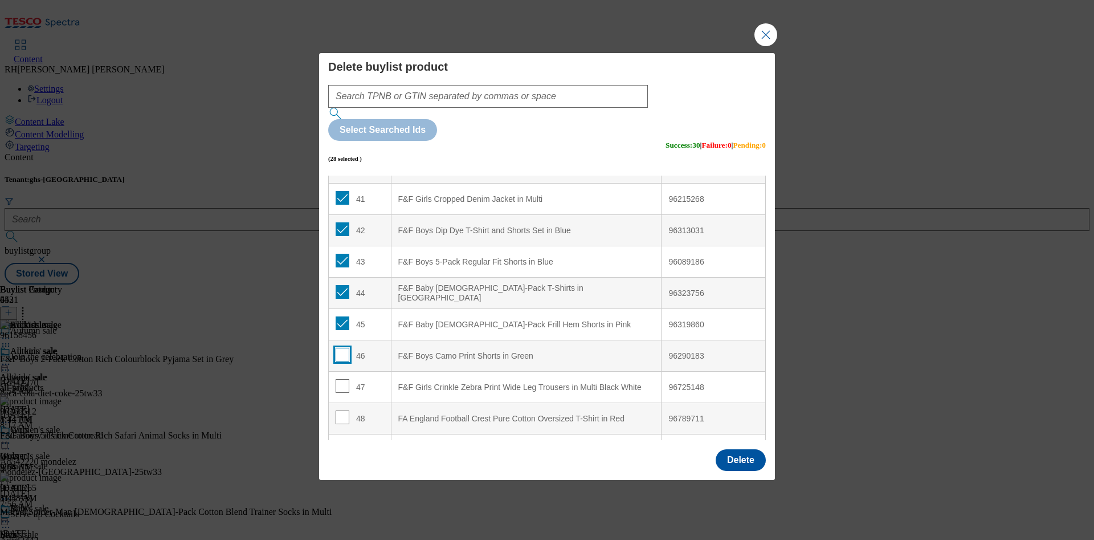
click at [342, 348] on input "Modal" at bounding box center [343, 355] width 14 height 14
click at [342, 371] on td "47" at bounding box center [360, 386] width 63 height 31
click at [342, 379] on input "Modal" at bounding box center [343, 386] width 14 height 14
click at [342, 403] on td "48" at bounding box center [360, 418] width 63 height 31
click at [342, 410] on input "Modal" at bounding box center [343, 417] width 14 height 14
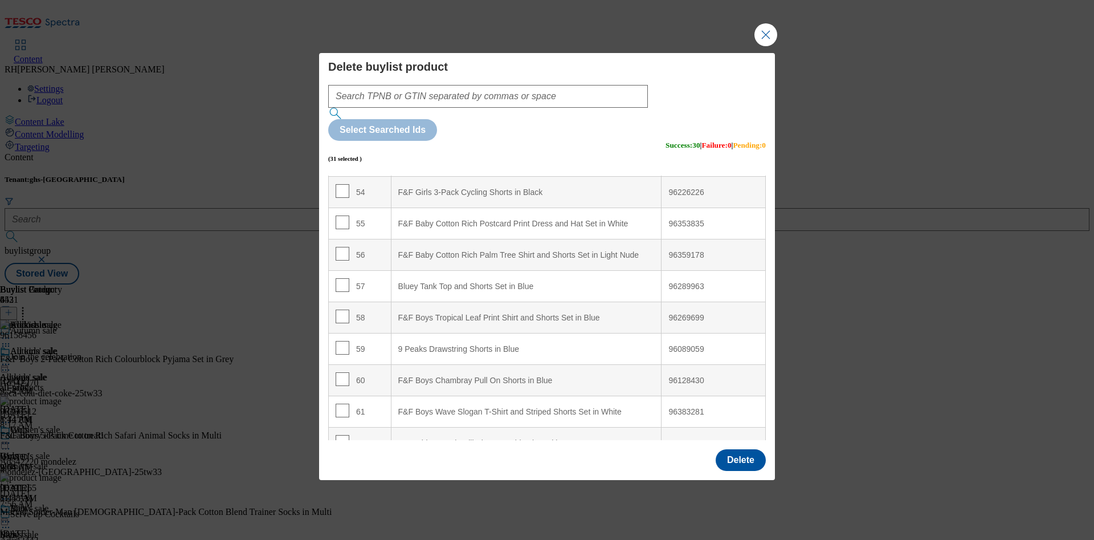
scroll to position [1795, 0]
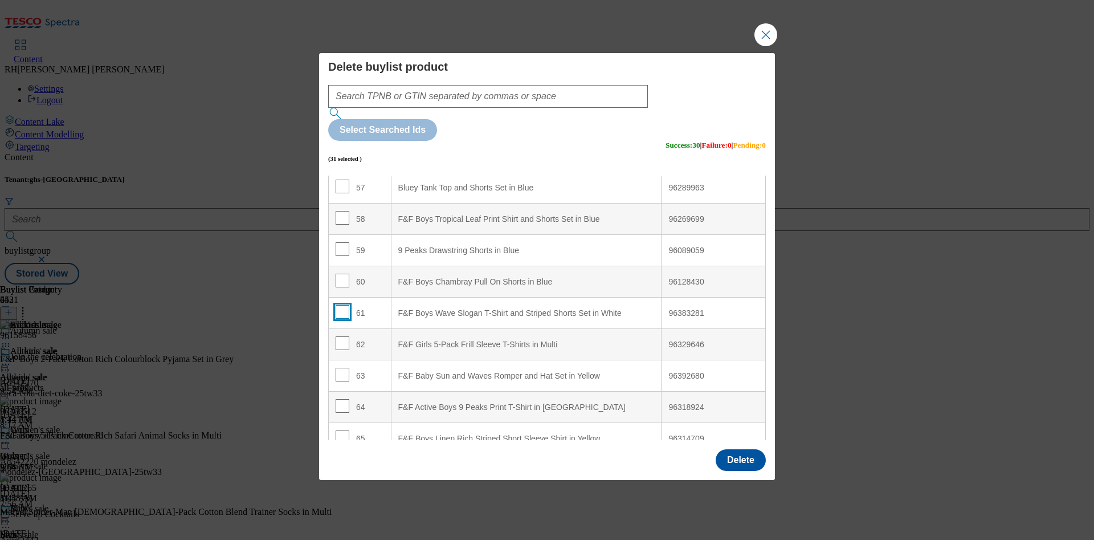
click at [342, 305] on input "Modal" at bounding box center [343, 312] width 14 height 14
click at [341, 273] on input "Modal" at bounding box center [343, 280] width 14 height 14
click at [340, 242] on input "Modal" at bounding box center [343, 249] width 14 height 14
click at [342, 211] on input "Modal" at bounding box center [343, 218] width 14 height 14
click at [337, 179] on input "Modal" at bounding box center [343, 186] width 14 height 14
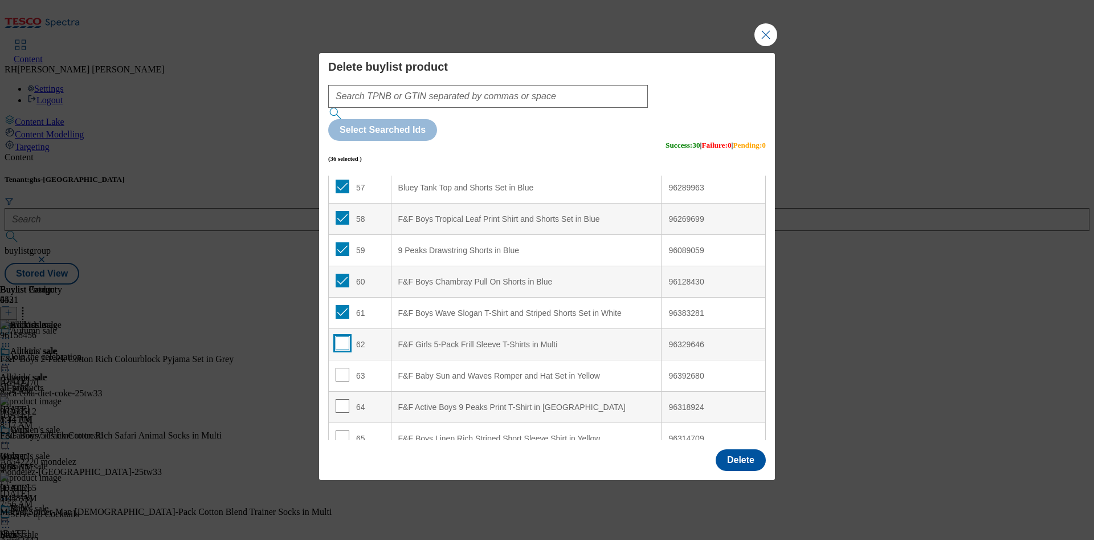
click at [341, 336] on input "Modal" at bounding box center [343, 343] width 14 height 14
click at [346, 367] on input "Modal" at bounding box center [343, 374] width 14 height 14
click at [342, 399] on input "Modal" at bounding box center [343, 406] width 14 height 14
click at [344, 430] on input "Modal" at bounding box center [343, 437] width 14 height 14
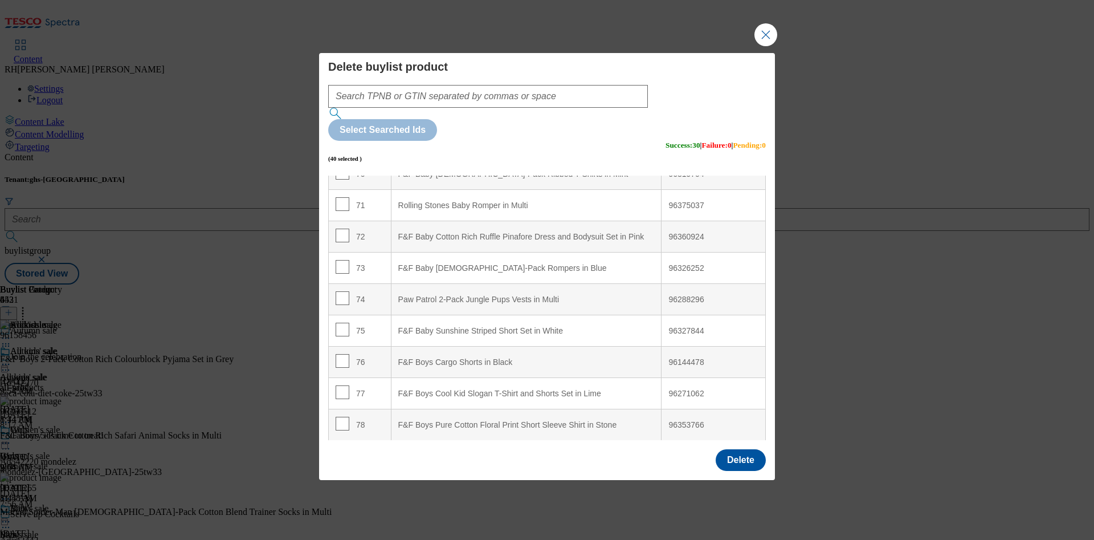
scroll to position [2307, 0]
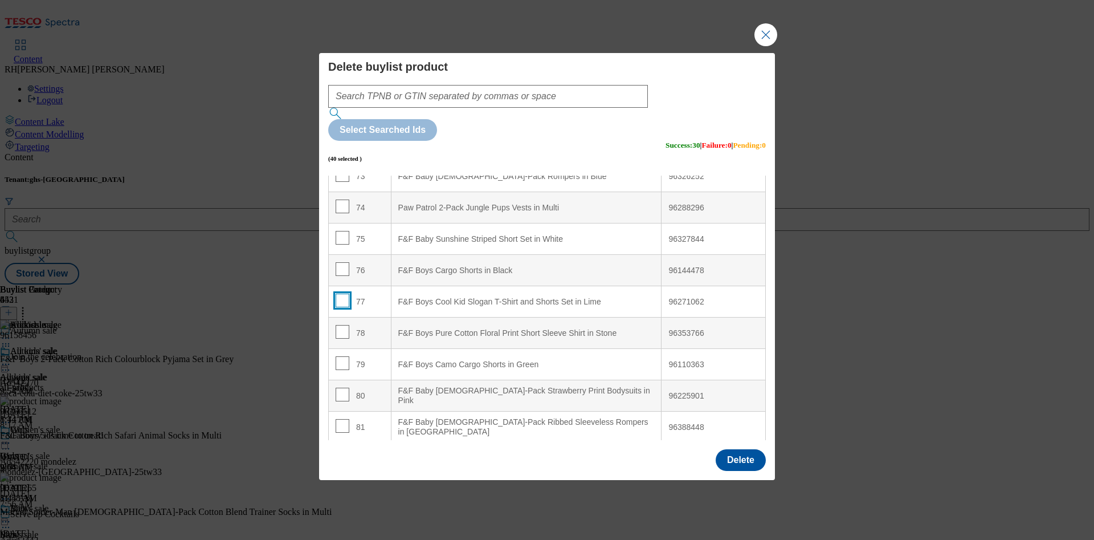
click at [344, 293] on input "Modal" at bounding box center [343, 300] width 14 height 14
click at [338, 262] on input "Modal" at bounding box center [343, 269] width 14 height 14
click at [339, 231] on input "Modal" at bounding box center [343, 238] width 14 height 14
click at [342, 199] on input "Modal" at bounding box center [343, 206] width 14 height 14
click at [343, 325] on input "Modal" at bounding box center [343, 332] width 14 height 14
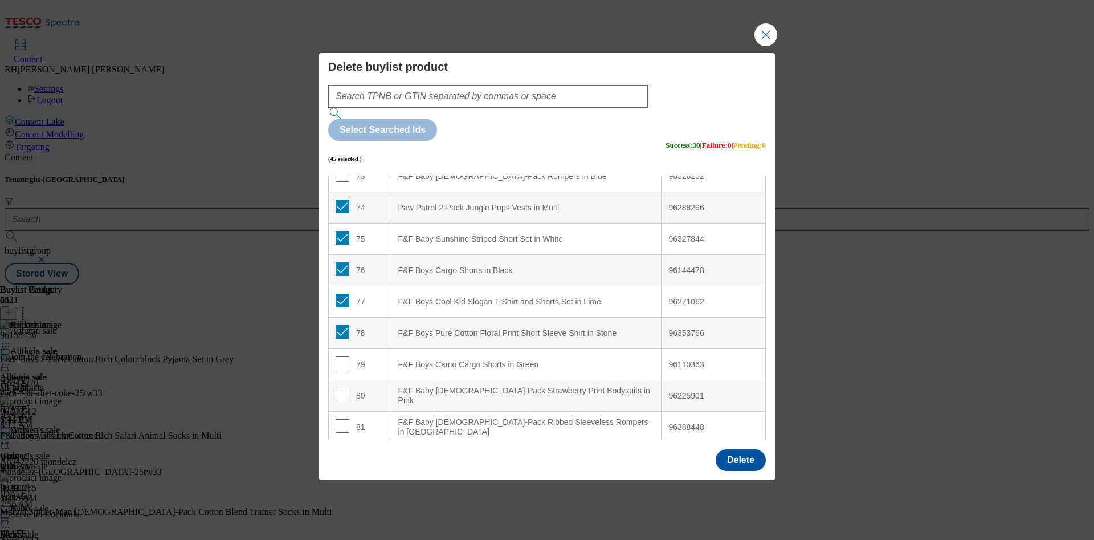
click at [341, 356] on span "Modal" at bounding box center [343, 363] width 14 height 14
click at [338, 356] on input "Modal" at bounding box center [343, 363] width 14 height 14
click at [339, 387] on input "Modal" at bounding box center [343, 394] width 14 height 14
click at [341, 419] on input "Modal" at bounding box center [343, 426] width 14 height 14
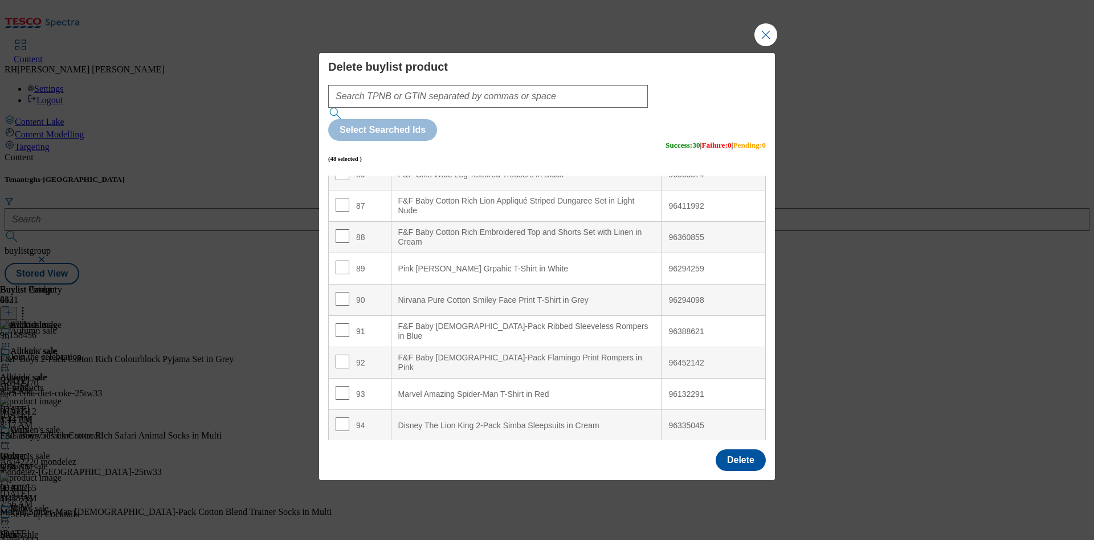
scroll to position [2735, 0]
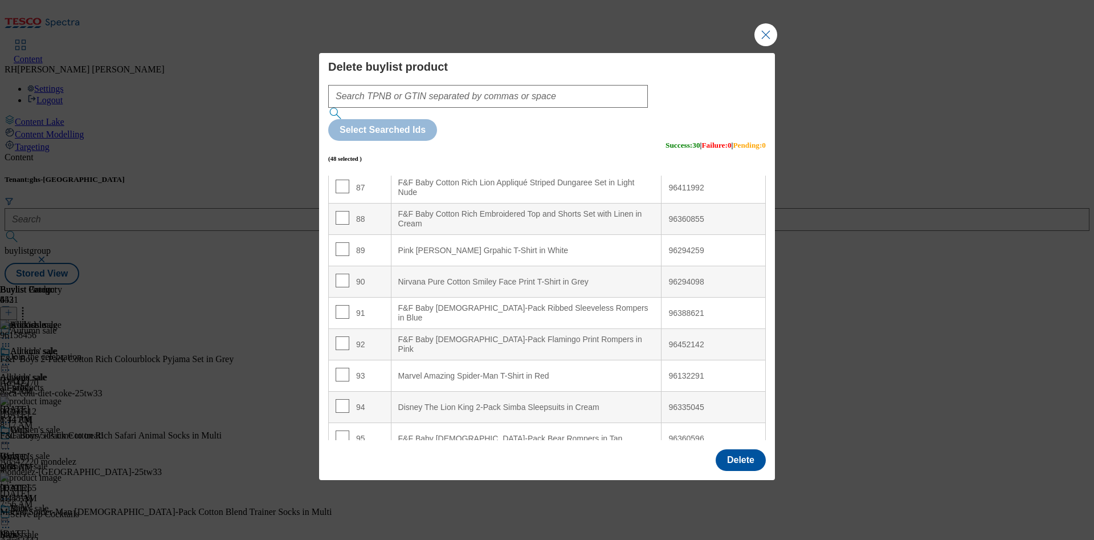
click at [340, 329] on td "92" at bounding box center [360, 344] width 63 height 31
click at [338, 305] on input "Modal" at bounding box center [343, 312] width 14 height 14
click at [341, 266] on td "90" at bounding box center [360, 281] width 63 height 31
click at [339, 273] on input "Modal" at bounding box center [343, 280] width 14 height 14
click at [338, 242] on input "Modal" at bounding box center [343, 249] width 14 height 14
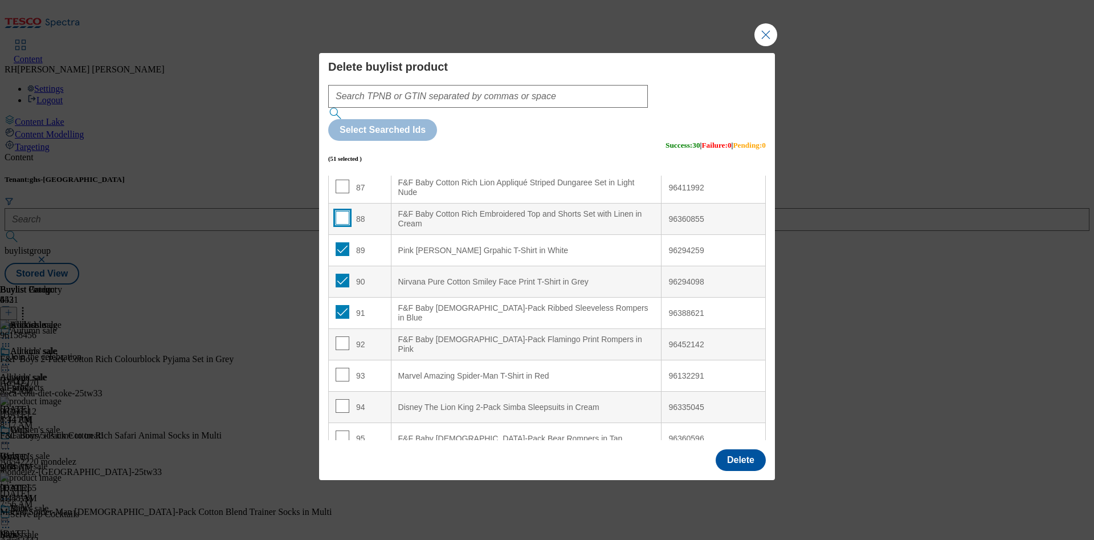
click at [342, 211] on input "Modal" at bounding box center [343, 218] width 14 height 14
click at [336, 336] on input "Modal" at bounding box center [343, 343] width 14 height 14
click at [341, 367] on input "Modal" at bounding box center [343, 374] width 14 height 14
drag, startPoint x: 341, startPoint y: 370, endPoint x: 342, endPoint y: 377, distance: 6.4
click at [341, 399] on input "Modal" at bounding box center [343, 406] width 14 height 14
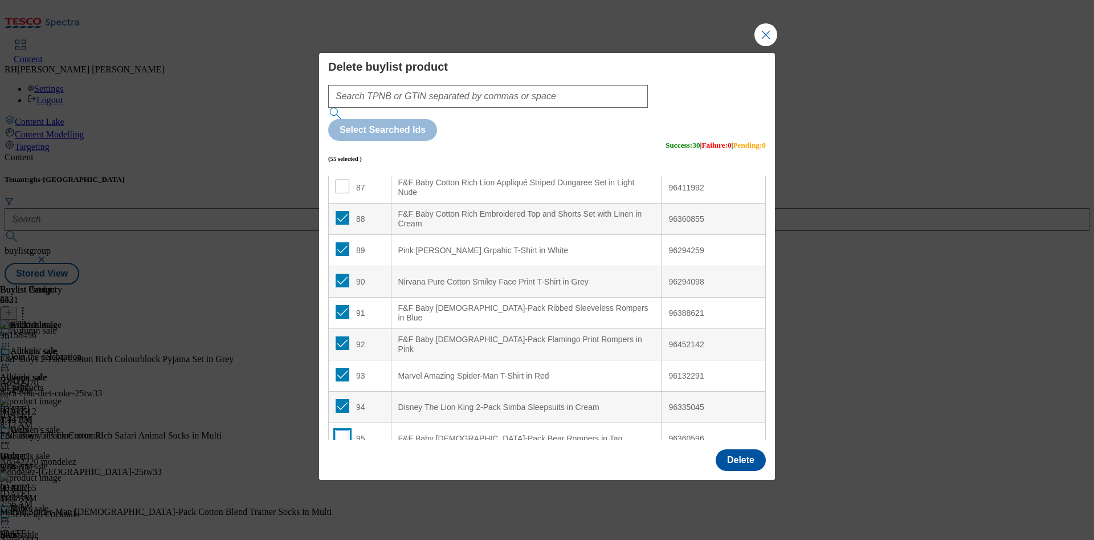
click at [344, 430] on input "Modal" at bounding box center [343, 437] width 14 height 14
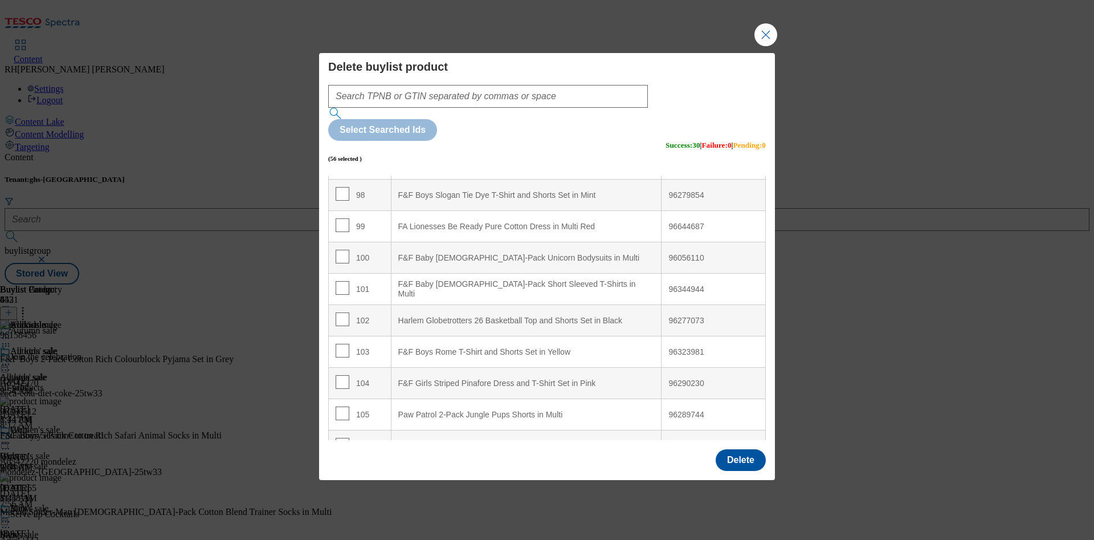
scroll to position [3077, 0]
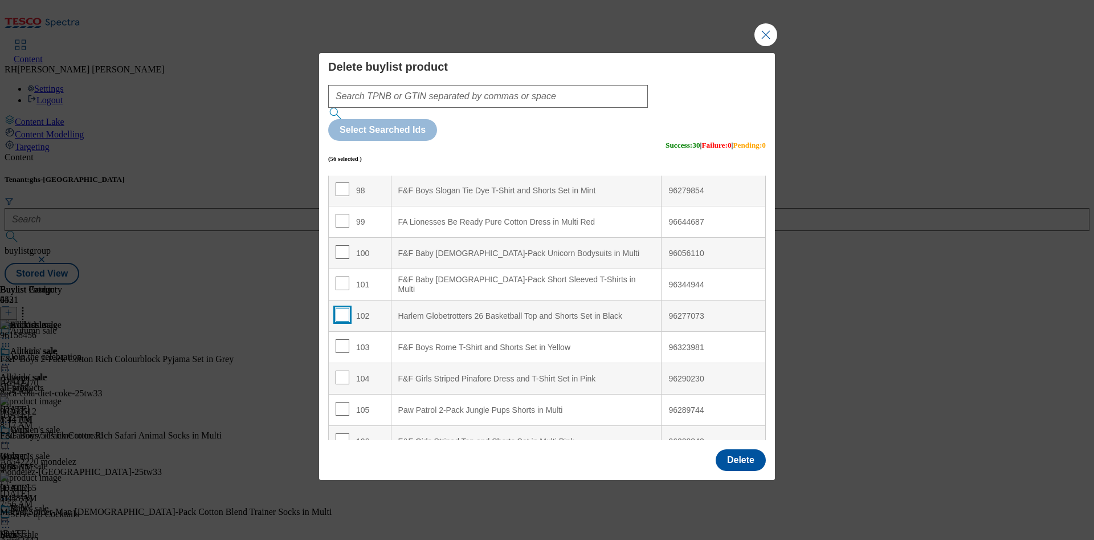
click at [341, 308] on input "Modal" at bounding box center [343, 315] width 14 height 14
click at [340, 276] on input "Modal" at bounding box center [343, 283] width 14 height 14
click at [342, 245] on input "Modal" at bounding box center [343, 252] width 14 height 14
click at [341, 206] on td "99" at bounding box center [360, 221] width 63 height 31
click at [340, 214] on input "Modal" at bounding box center [343, 221] width 14 height 14
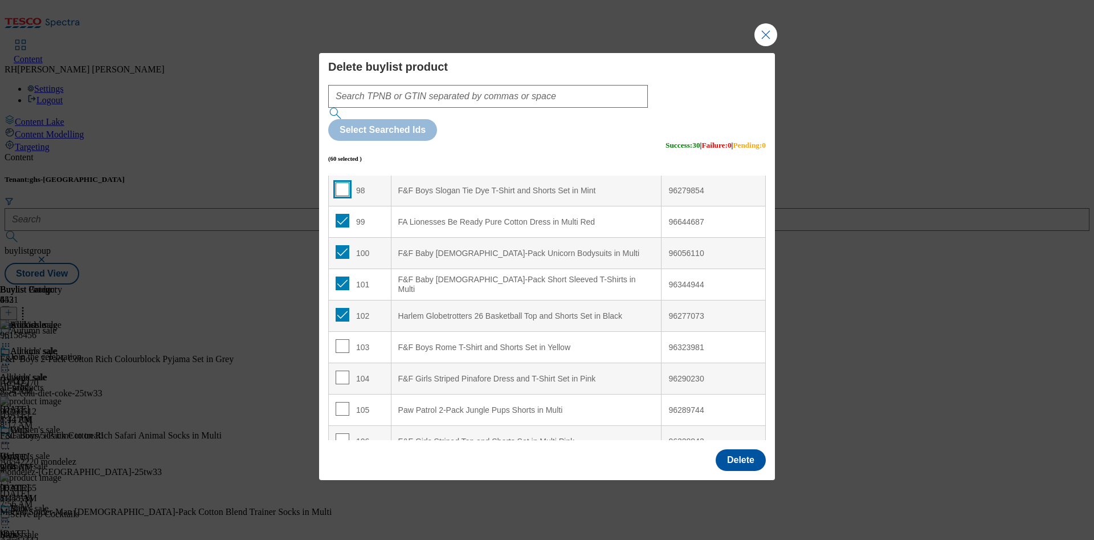
click at [341, 182] on input "Modal" at bounding box center [343, 189] width 14 height 14
click at [342, 339] on input "Modal" at bounding box center [343, 346] width 14 height 14
click at [343, 370] on input "Modal" at bounding box center [343, 377] width 14 height 14
click at [341, 402] on input "Modal" at bounding box center [343, 409] width 14 height 14
click at [342, 433] on input "Modal" at bounding box center [343, 440] width 14 height 14
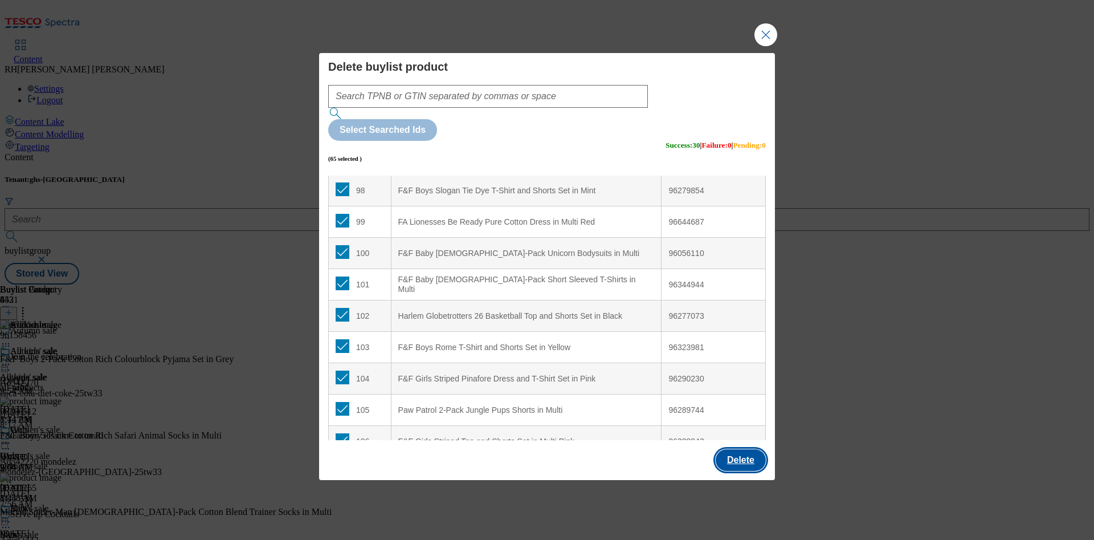
click at [741, 449] on button "Delete" at bounding box center [741, 460] width 50 height 22
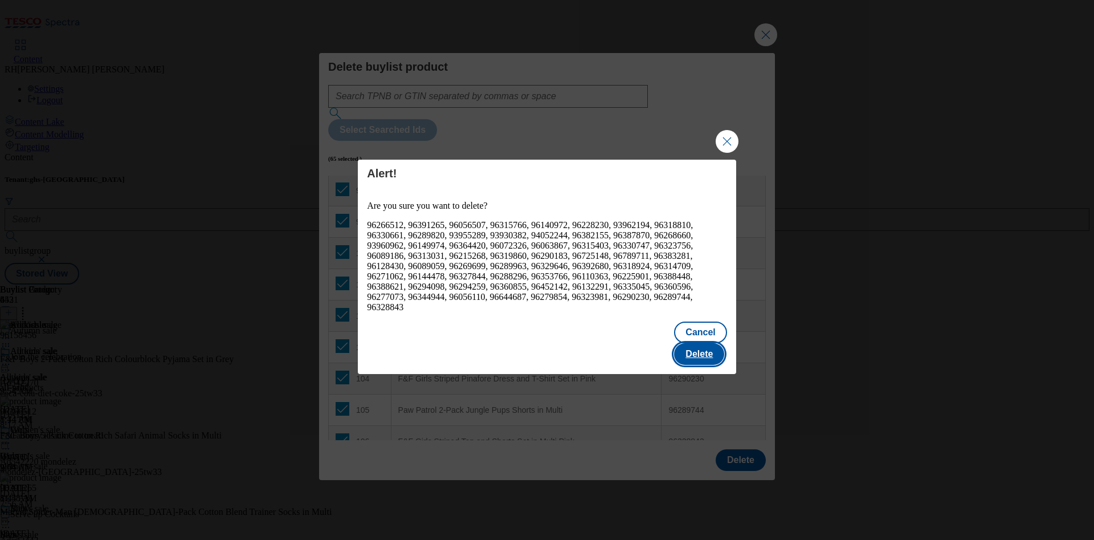
click at [704, 356] on button "Delete" at bounding box center [699, 354] width 50 height 22
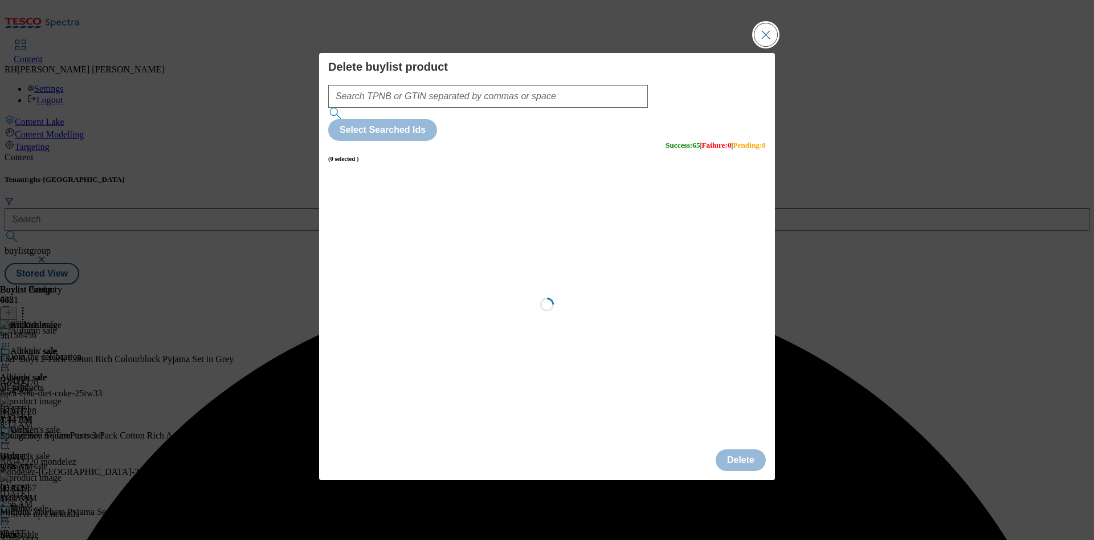
click at [767, 46] on button "Close Modal" at bounding box center [765, 34] width 23 height 23
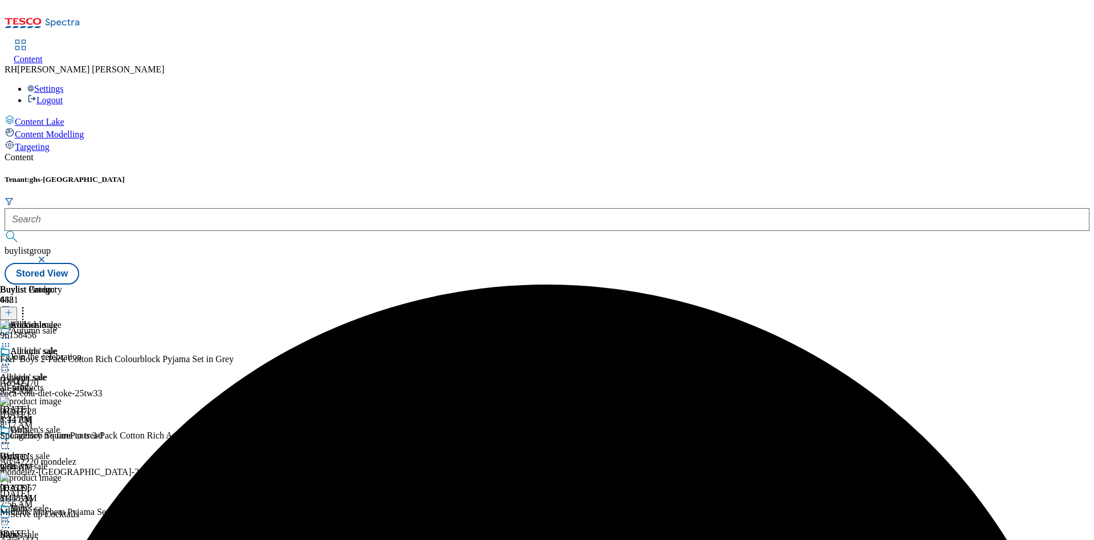
click at [28, 305] on icon at bounding box center [22, 310] width 11 height 11
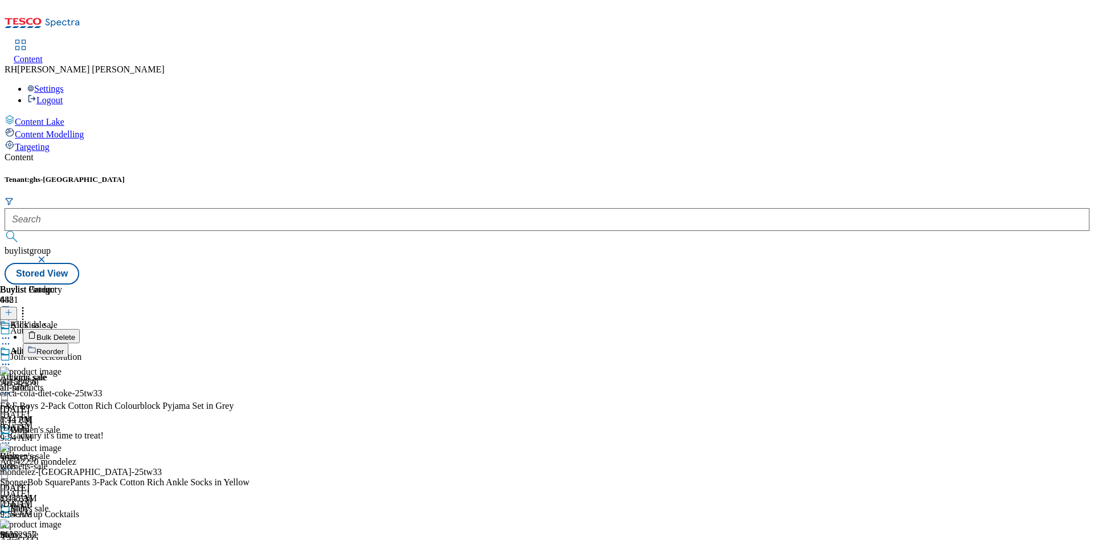
click at [75, 333] on span "Bulk Delete" at bounding box center [55, 337] width 39 height 9
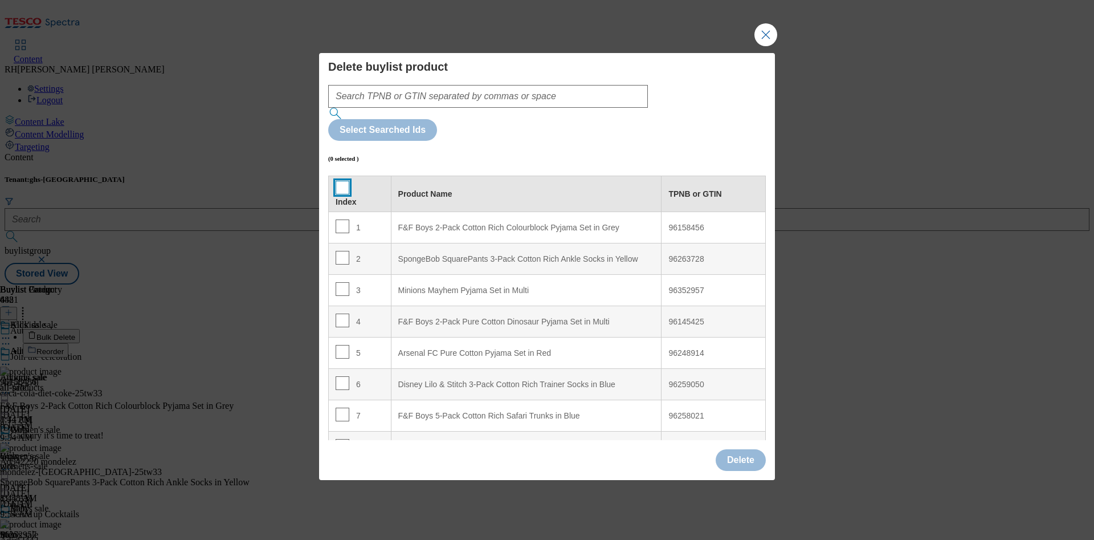
click at [340, 181] on input "Modal" at bounding box center [343, 188] width 14 height 14
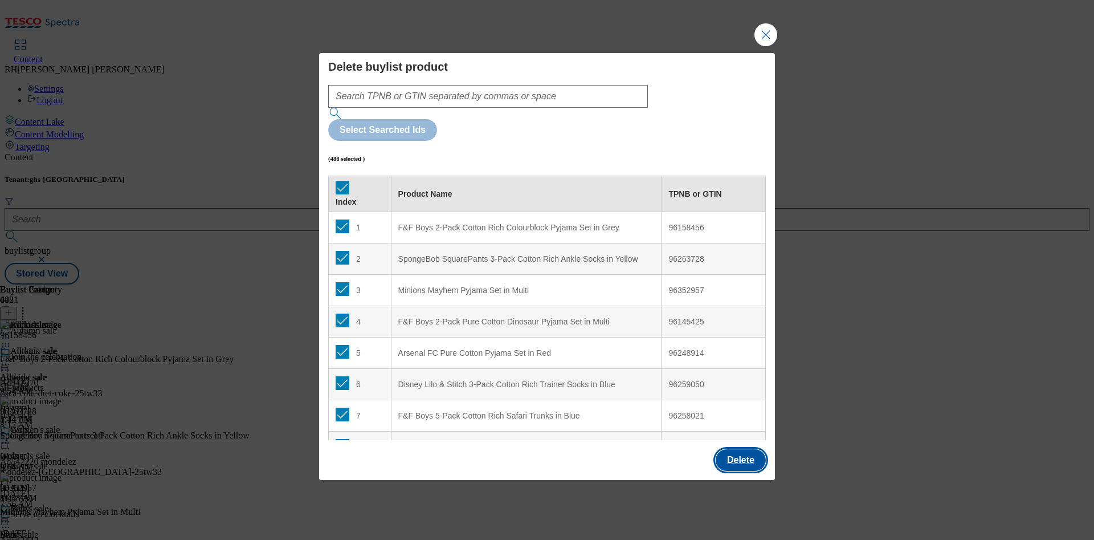
click at [744, 449] on button "Delete" at bounding box center [741, 460] width 50 height 22
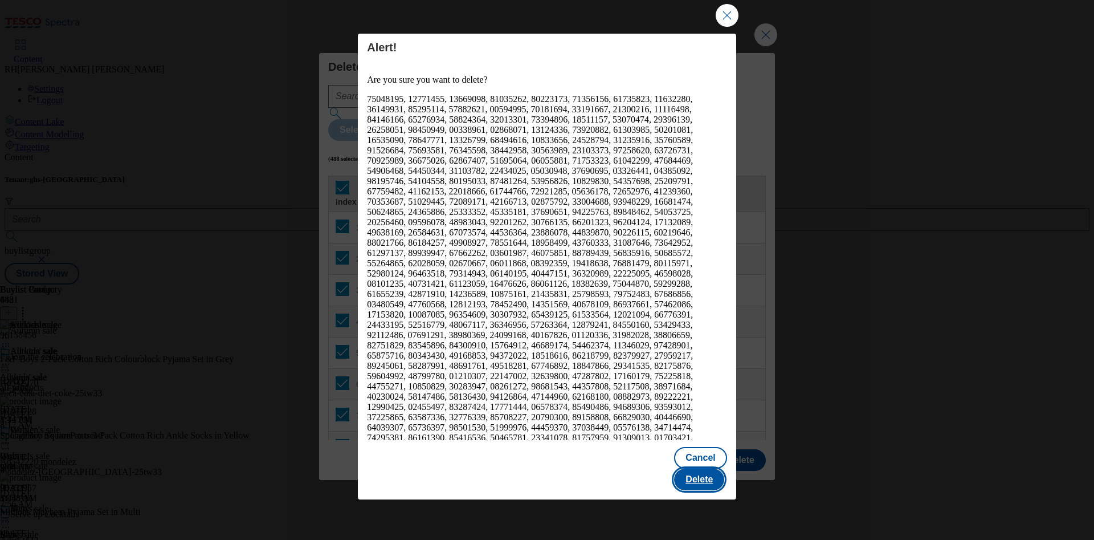
click at [711, 468] on button "Delete" at bounding box center [699, 479] width 50 height 22
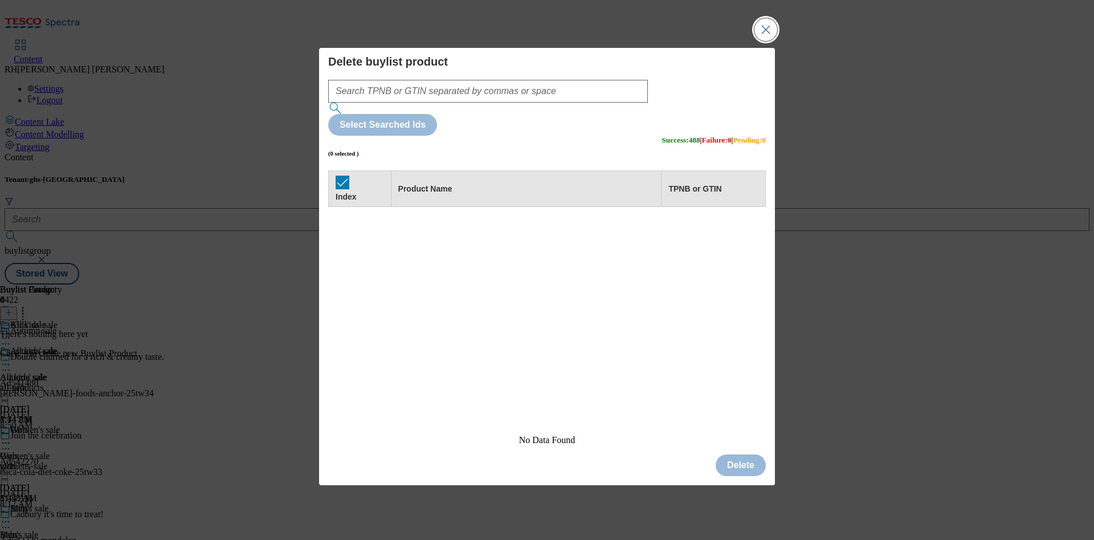
click at [773, 41] on button "Close Modal" at bounding box center [765, 29] width 23 height 23
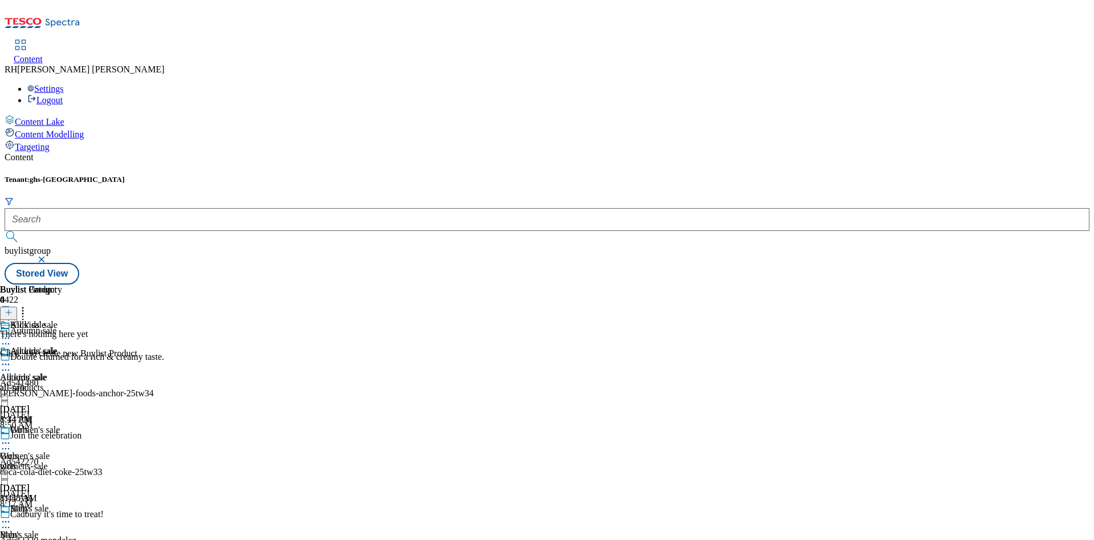
click at [13, 308] on icon at bounding box center [9, 312] width 8 height 8
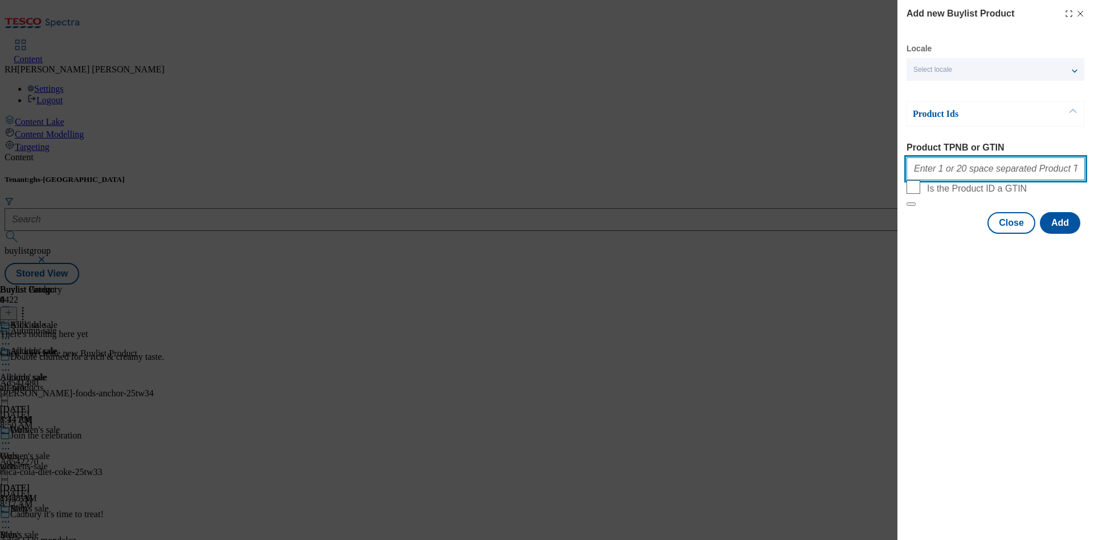
click at [971, 172] on input "Product TPNB or GTIN" at bounding box center [995, 168] width 178 height 23
paste input "96476799 96888185 96665299 96784751 96616168 96422564 96550430 96528226 9673165…"
type input "96476799 96888185 96665299 96784751 96616168 96422564 96550430 96528226 9673165…"
click at [1064, 234] on button "Add" at bounding box center [1060, 223] width 40 height 22
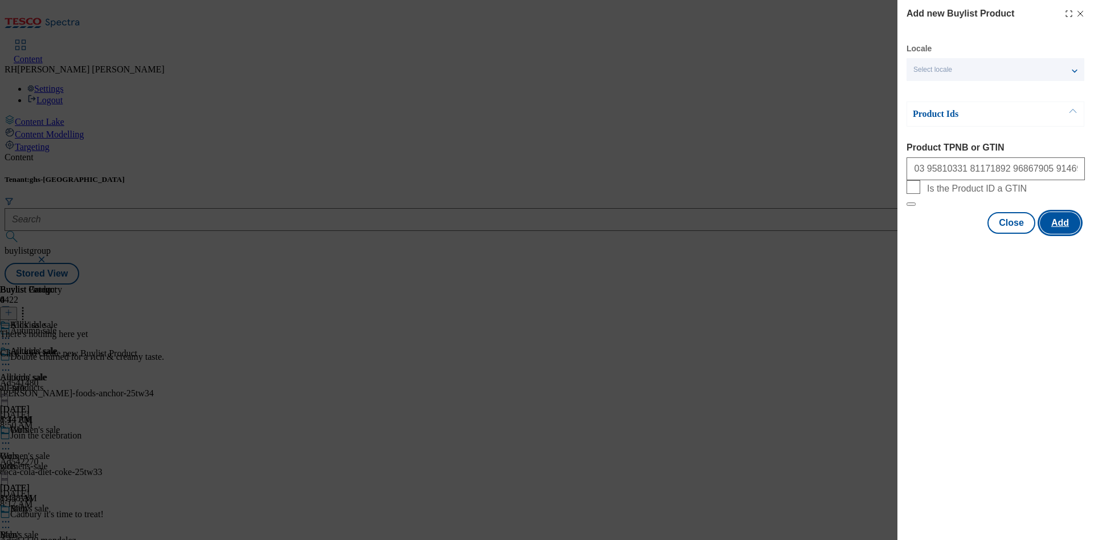
scroll to position [0, 0]
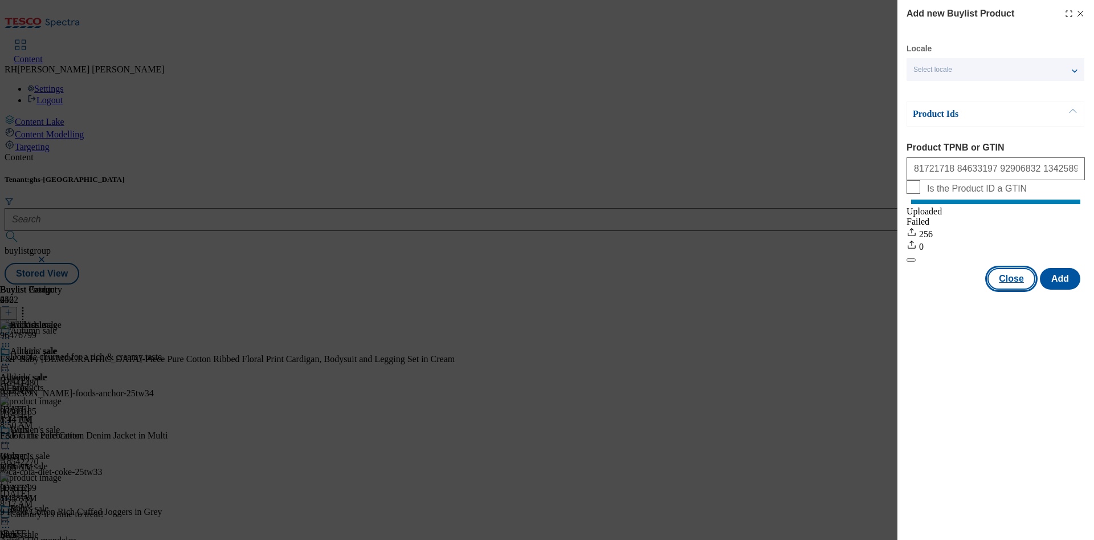
click at [1012, 289] on button "Close" at bounding box center [1011, 279] width 48 height 22
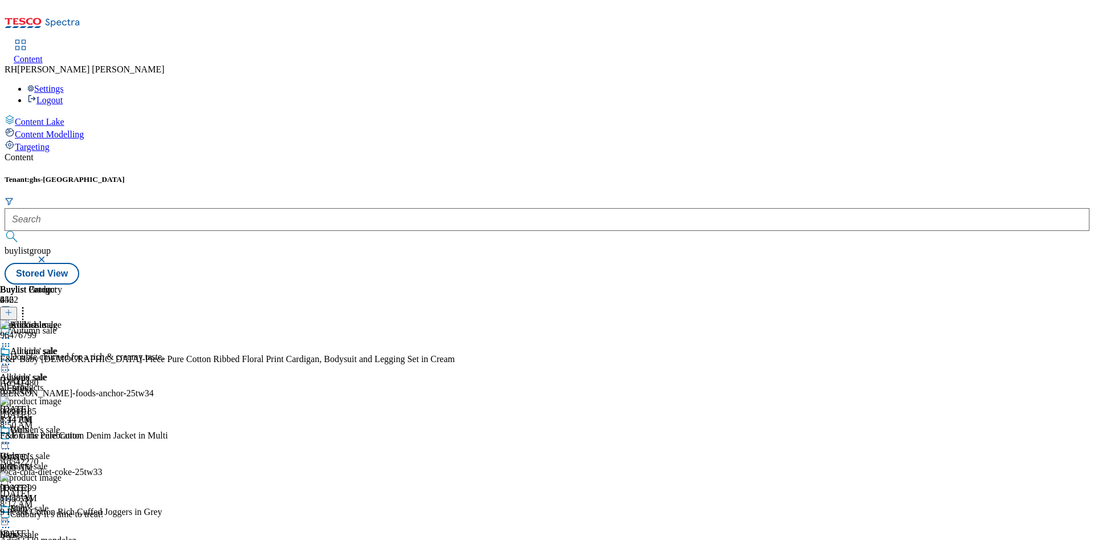
click at [7, 364] on circle at bounding box center [6, 365] width 2 height 2
click at [48, 384] on span "Edit" at bounding box center [41, 388] width 13 height 9
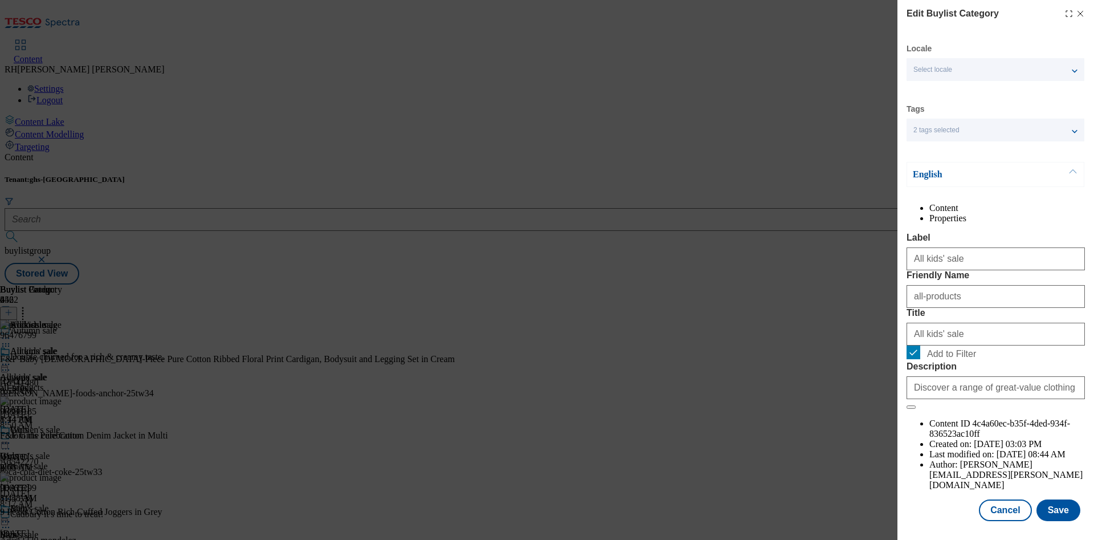
scroll to position [34, 0]
click at [1040, 499] on button "Save" at bounding box center [1058, 510] width 44 height 22
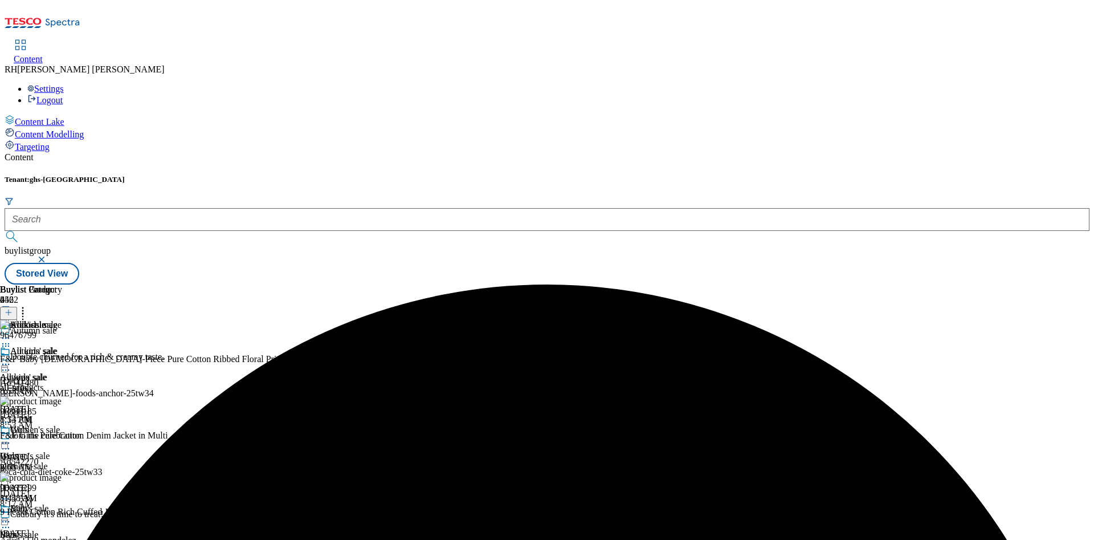
click at [11, 358] on icon at bounding box center [5, 363] width 11 height 11
click at [62, 436] on span "Preview" at bounding box center [48, 440] width 27 height 9
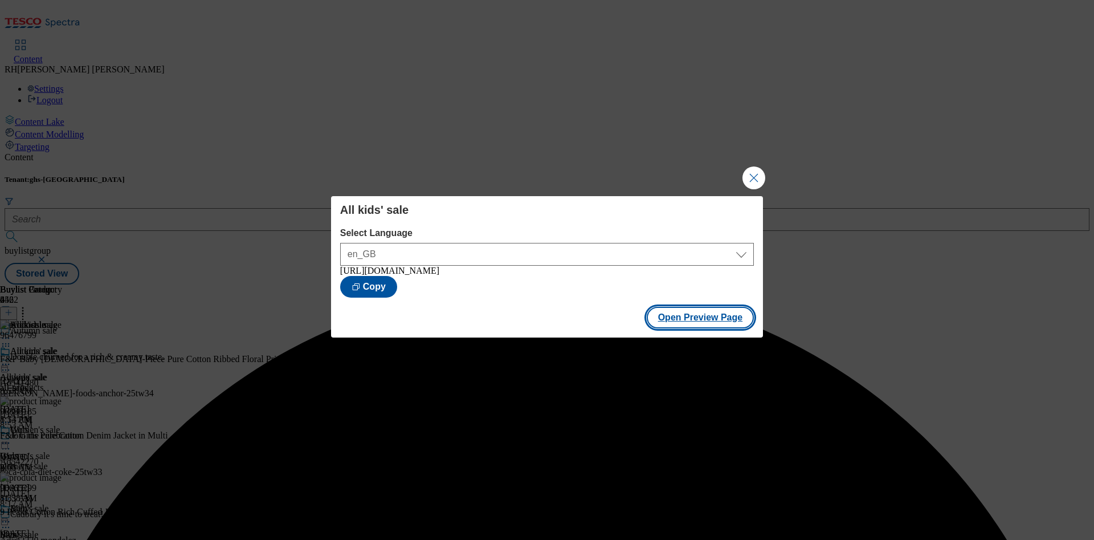
click at [677, 321] on button "Open Preview Page" at bounding box center [701, 318] width 108 height 22
click at [753, 169] on button "Close Modal" at bounding box center [753, 177] width 23 height 23
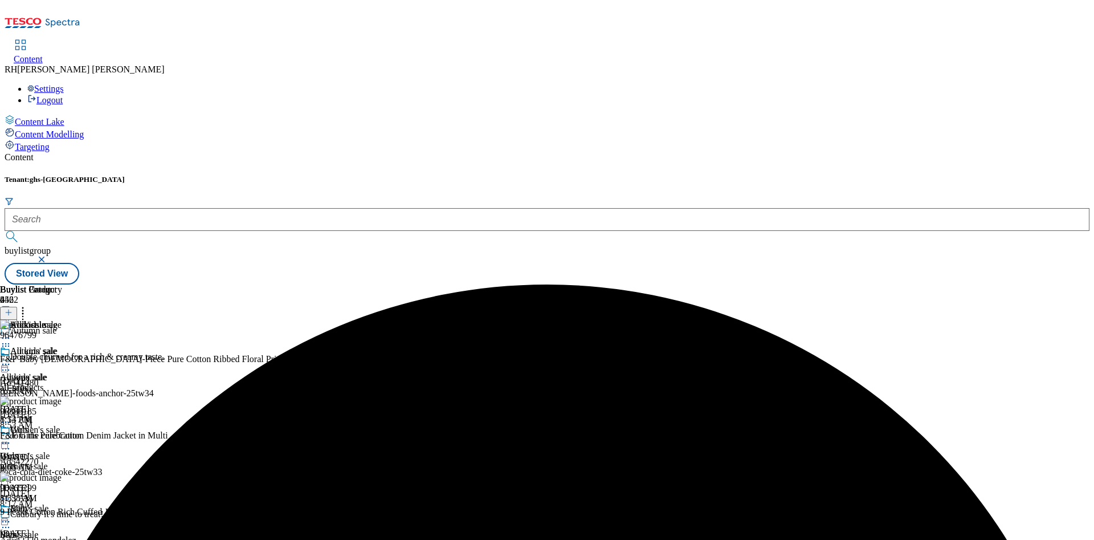
click at [11, 358] on icon at bounding box center [5, 363] width 11 height 11
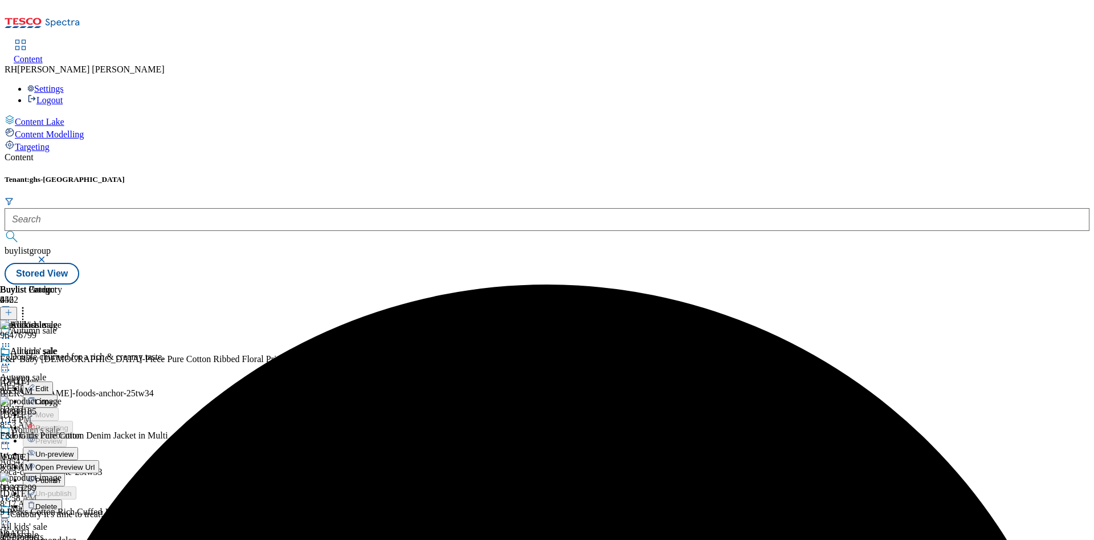
click at [60, 476] on span "Publish" at bounding box center [47, 480] width 25 height 9
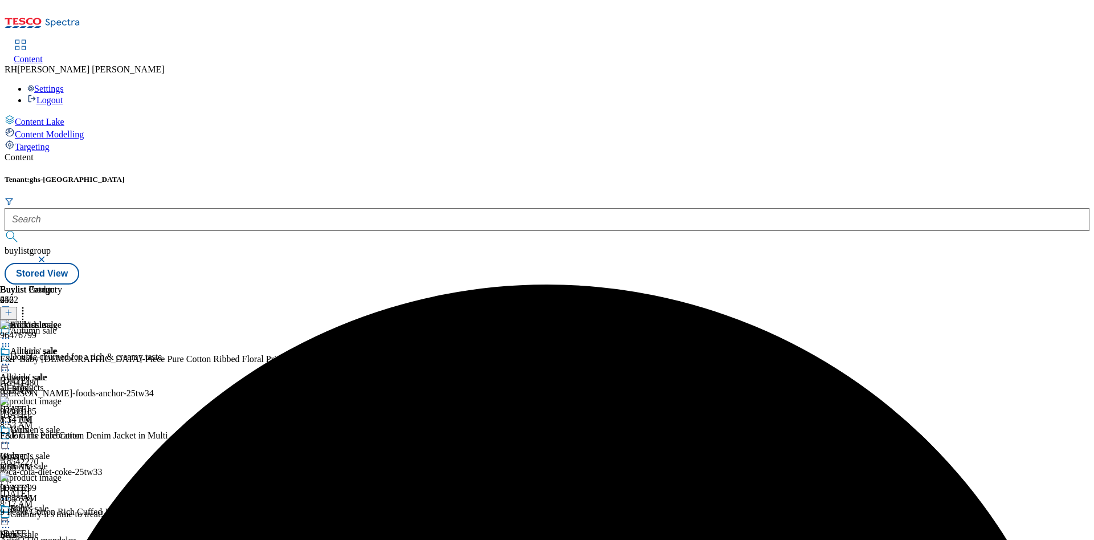
click at [60, 346] on div "Autumn sale Autumn sale all-sale Oct 2, 2025 1:14 PM" at bounding box center [30, 385] width 60 height 79
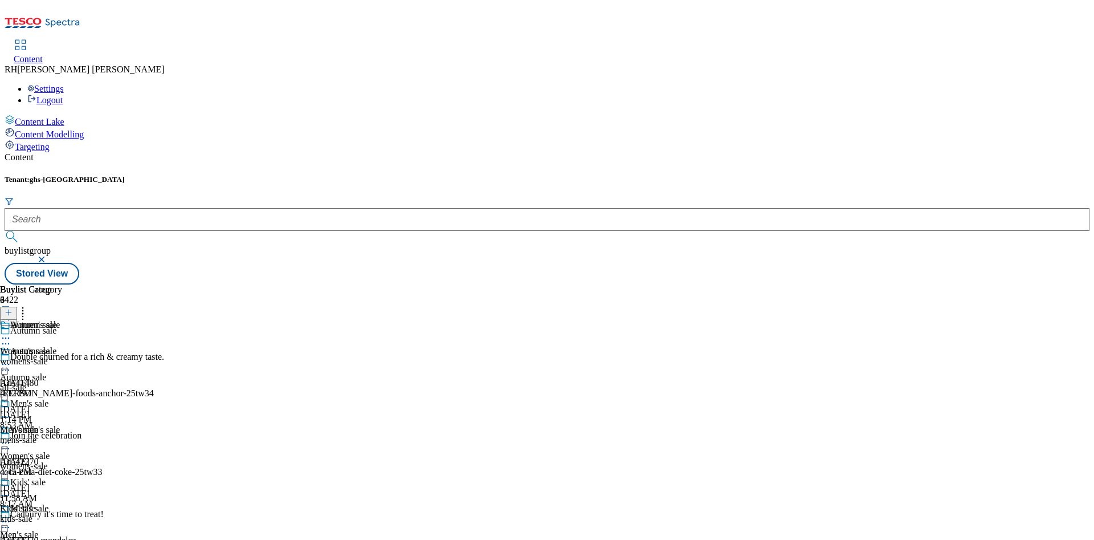
scroll to position [111, 0]
click at [60, 461] on div "womens-sale" at bounding box center [30, 466] width 60 height 10
click at [95, 320] on div "All women's sale All women's sale all-products Aug 26, 2025 3:02 PM" at bounding box center [47, 359] width 95 height 79
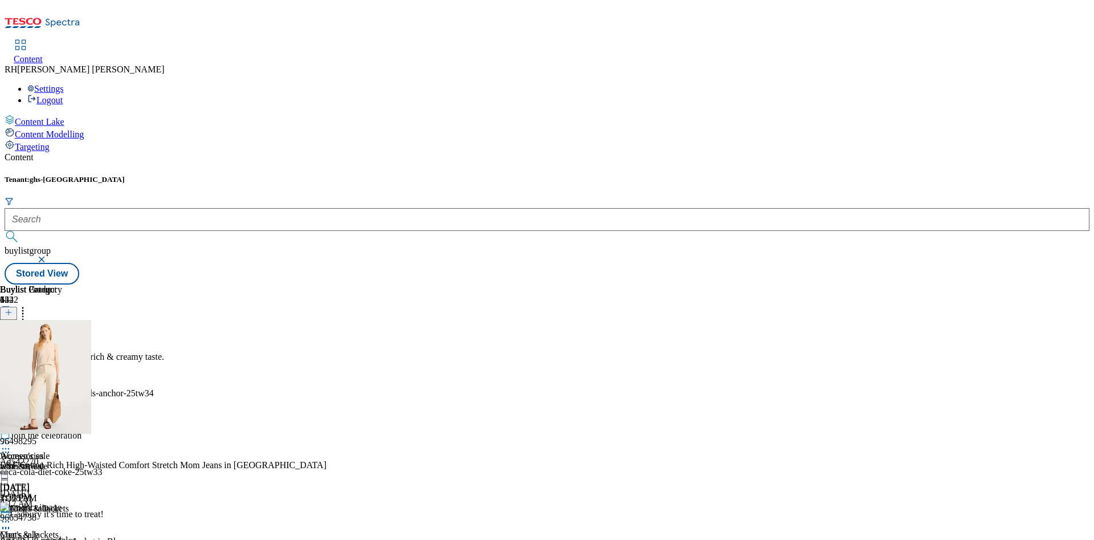
click at [28, 305] on icon at bounding box center [22, 310] width 11 height 11
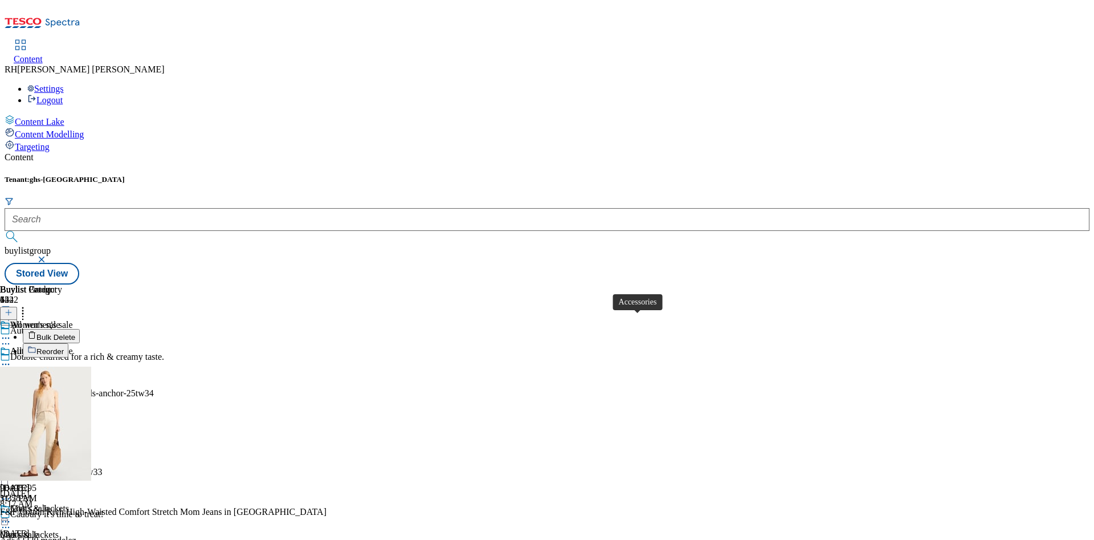
click at [43, 451] on div "Accessories" at bounding box center [21, 456] width 43 height 10
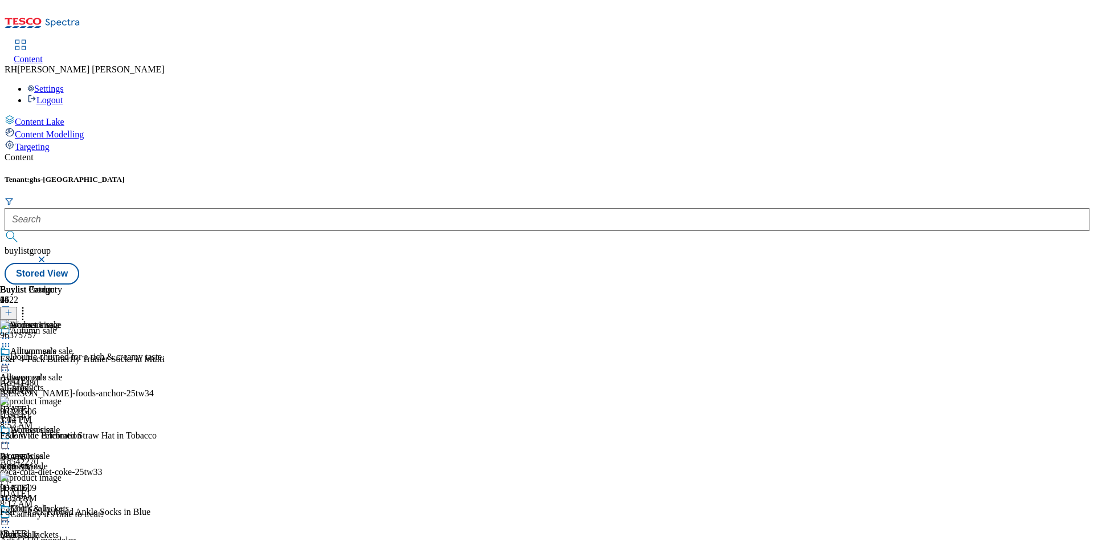
click at [11, 437] on icon at bounding box center [5, 442] width 11 height 11
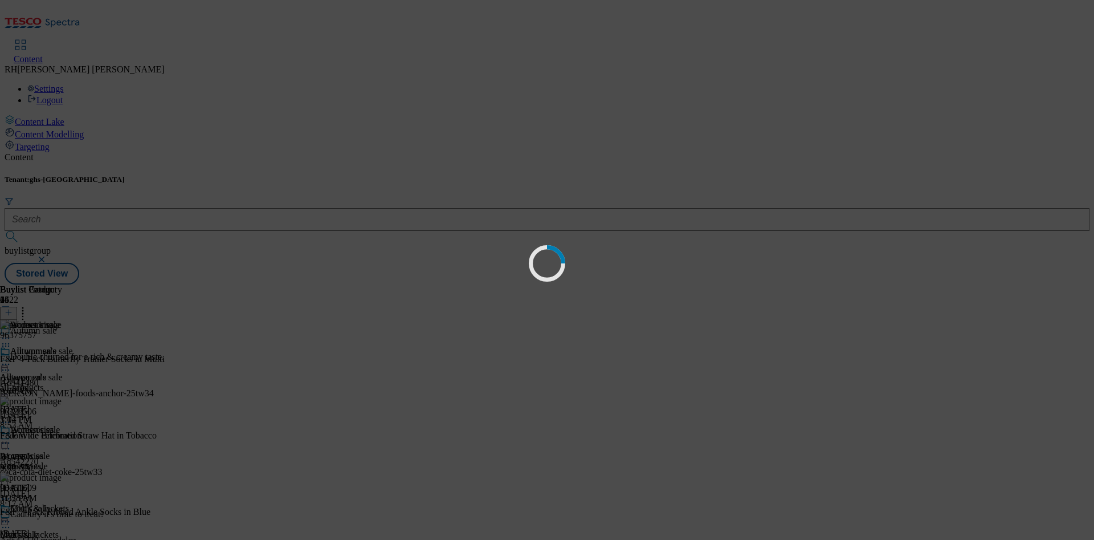
scroll to position [53, 0]
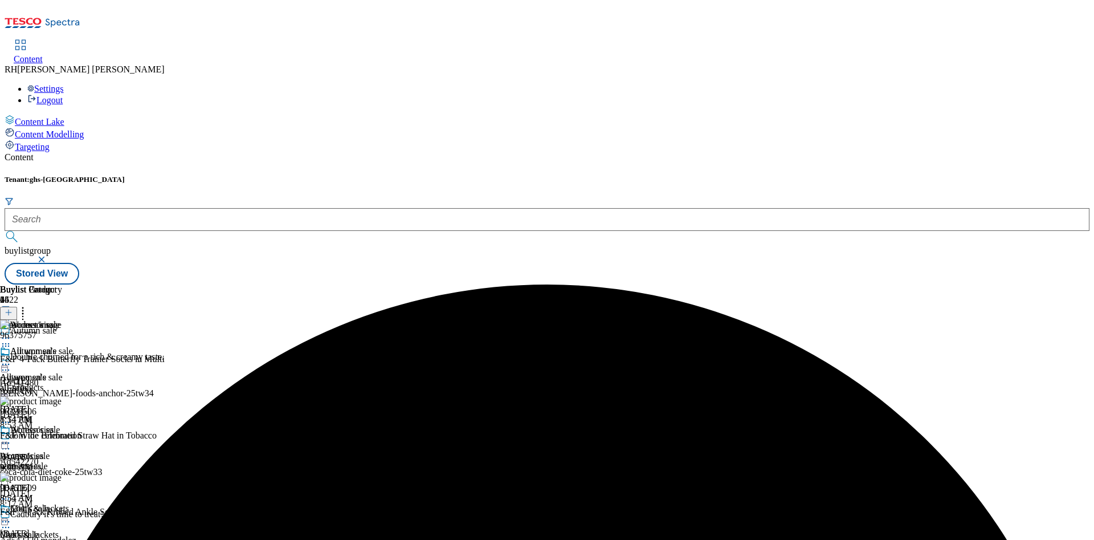
click at [7, 442] on circle at bounding box center [6, 443] width 2 height 2
click at [73, 528] on span "Un-preview" at bounding box center [54, 532] width 38 height 9
click at [28, 305] on icon at bounding box center [22, 310] width 11 height 11
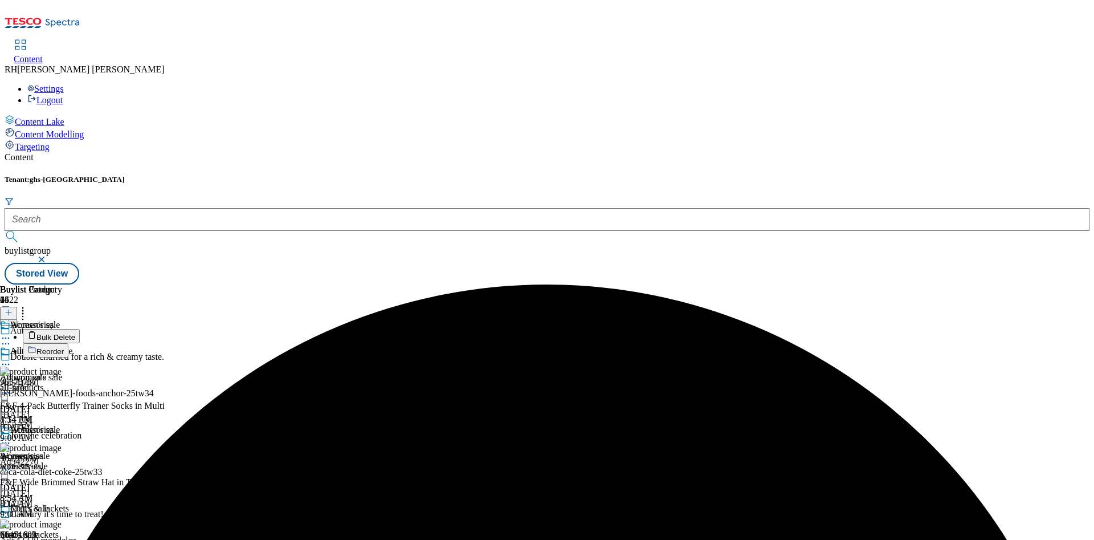
click at [75, 333] on span "Bulk Delete" at bounding box center [55, 337] width 39 height 9
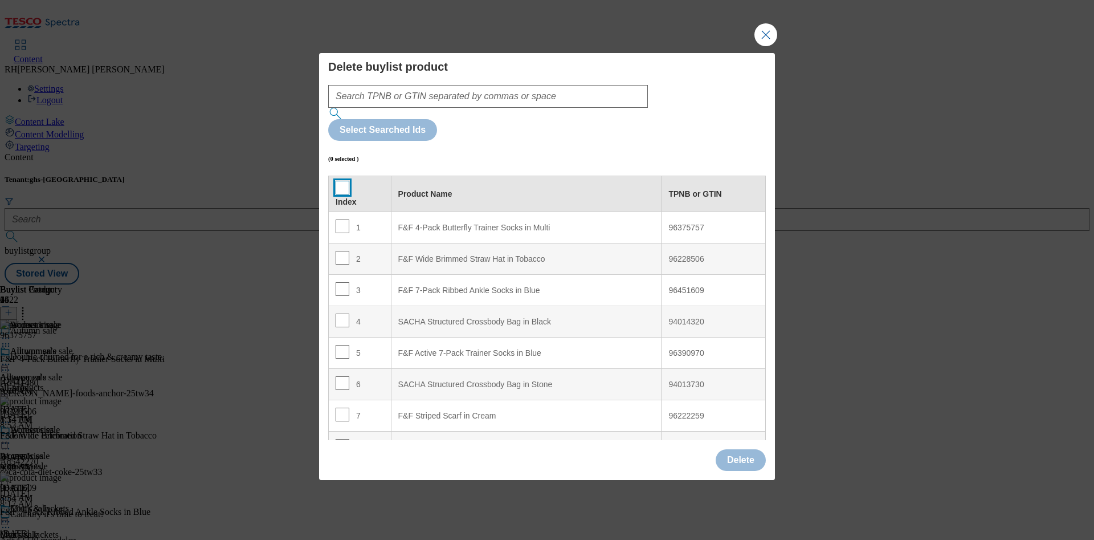
click at [340, 181] on input "Modal" at bounding box center [343, 188] width 14 height 14
checkbox input "true"
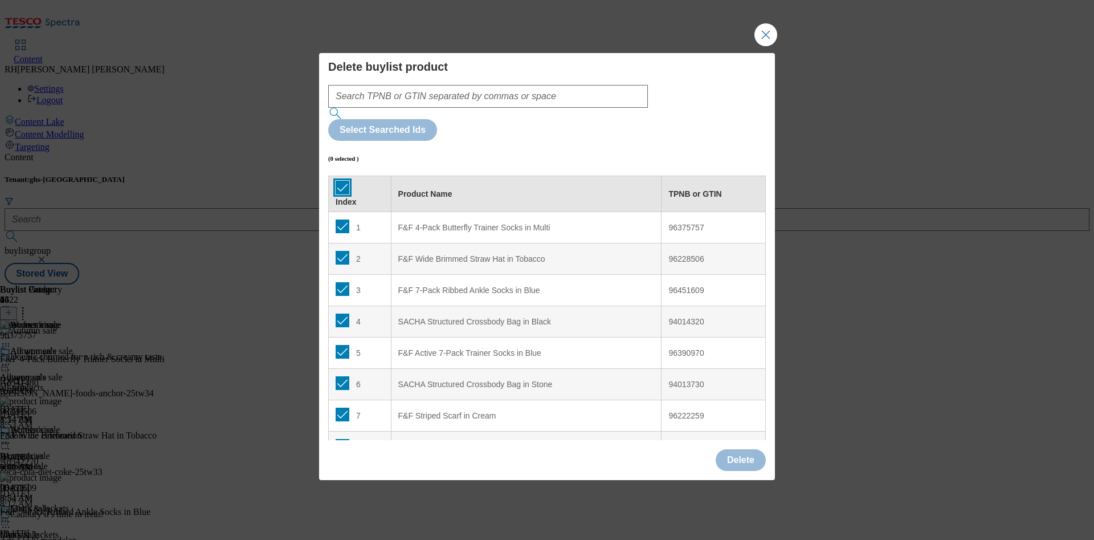
checkbox input "true"
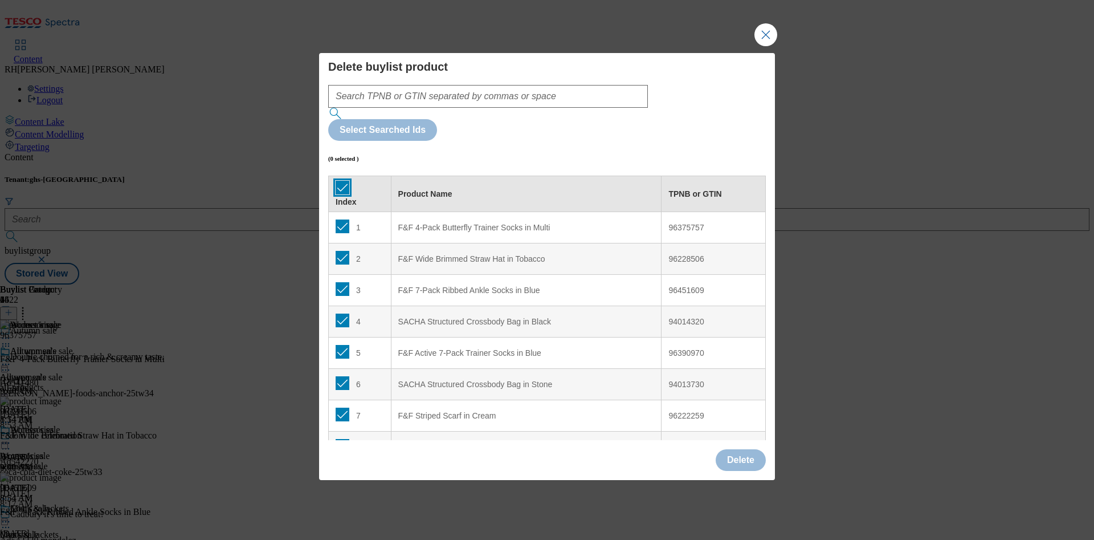
checkbox input "true"
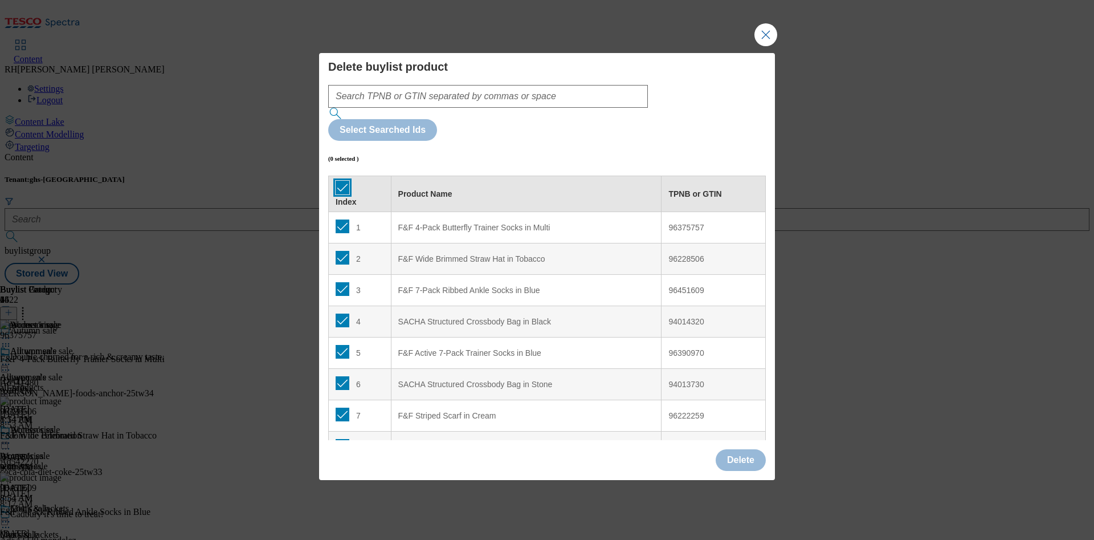
checkbox input "true"
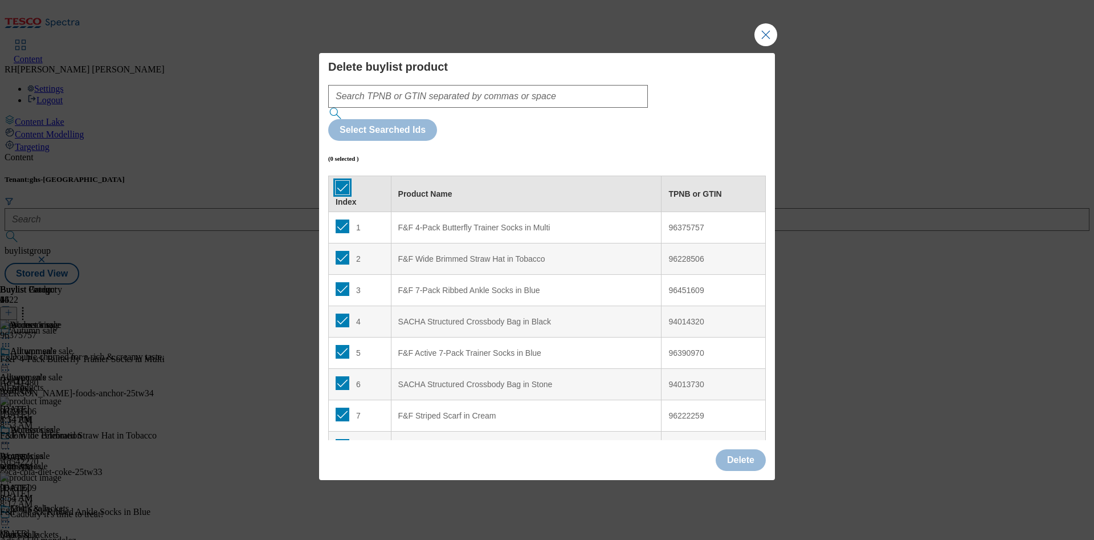
checkbox input "true"
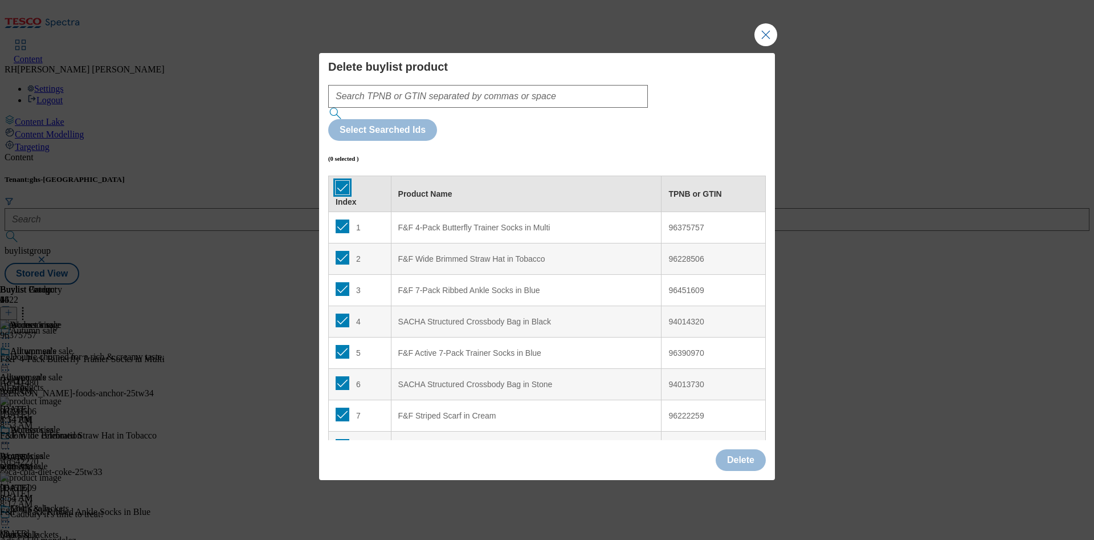
checkbox input "true"
click at [753, 449] on button "Delete" at bounding box center [741, 460] width 50 height 22
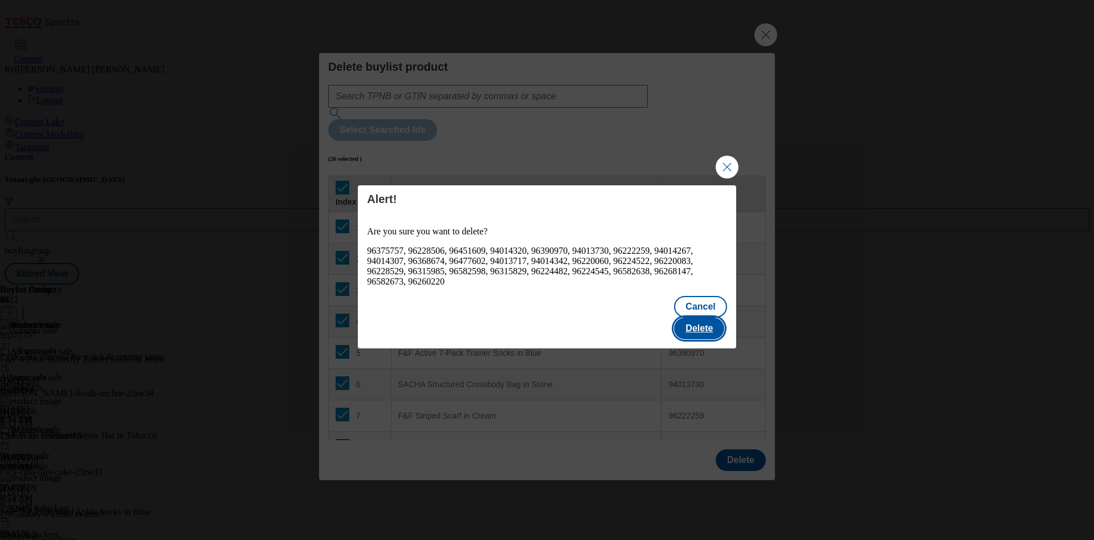
click at [712, 317] on button "Delete" at bounding box center [699, 328] width 50 height 22
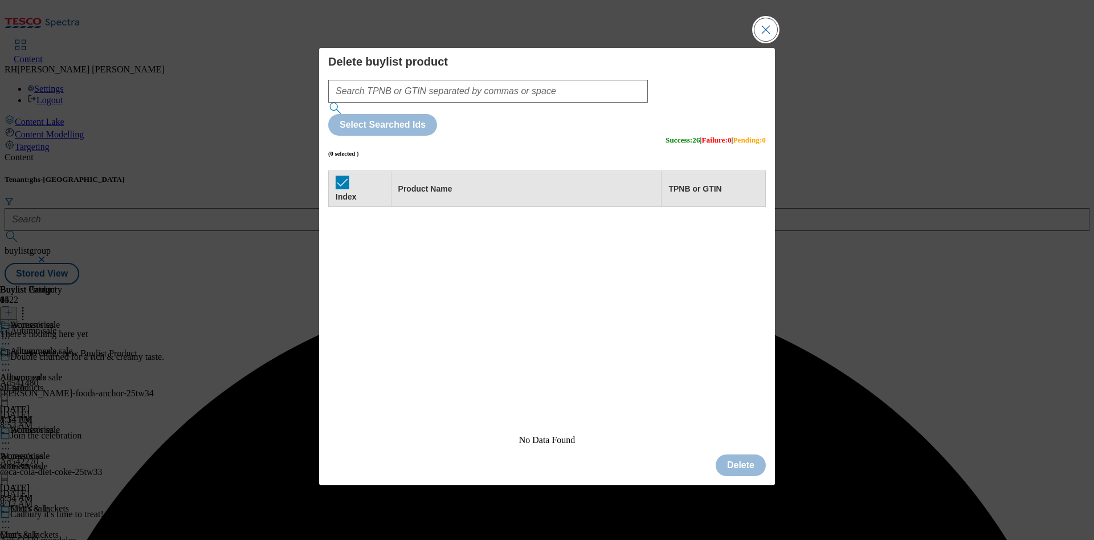
click at [762, 41] on button "Close Modal" at bounding box center [765, 29] width 23 height 23
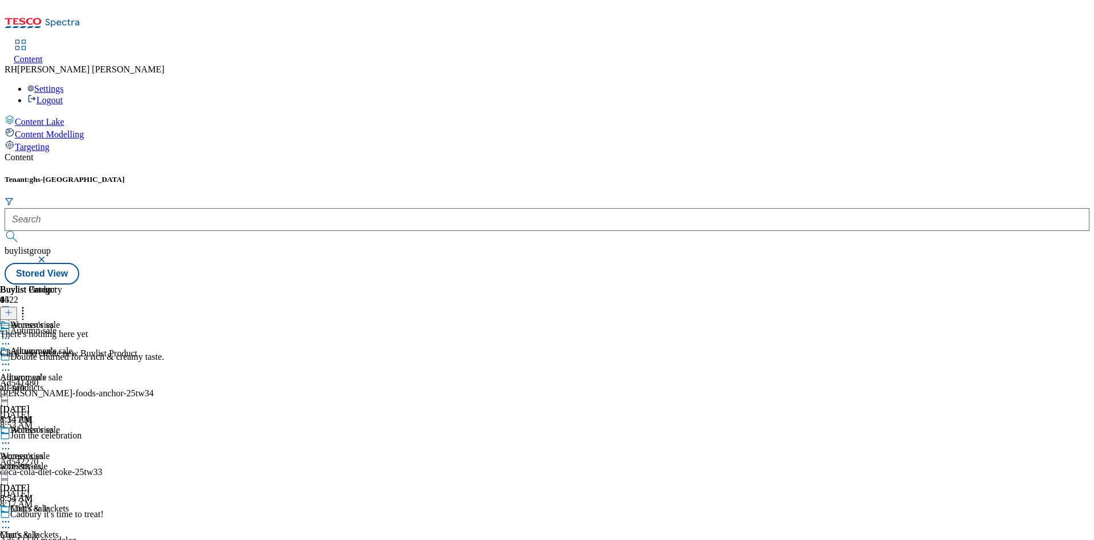
scroll to position [1026, 0]
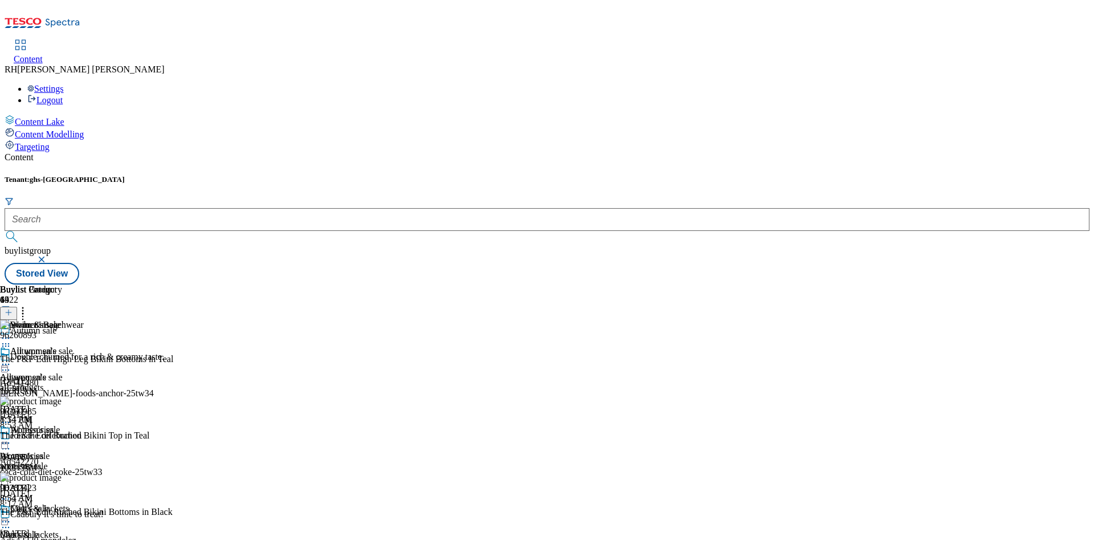
click at [95, 346] on div "All women's sale All women's sale all-products Oct 3, 2025 8:54 AM" at bounding box center [47, 385] width 95 height 79
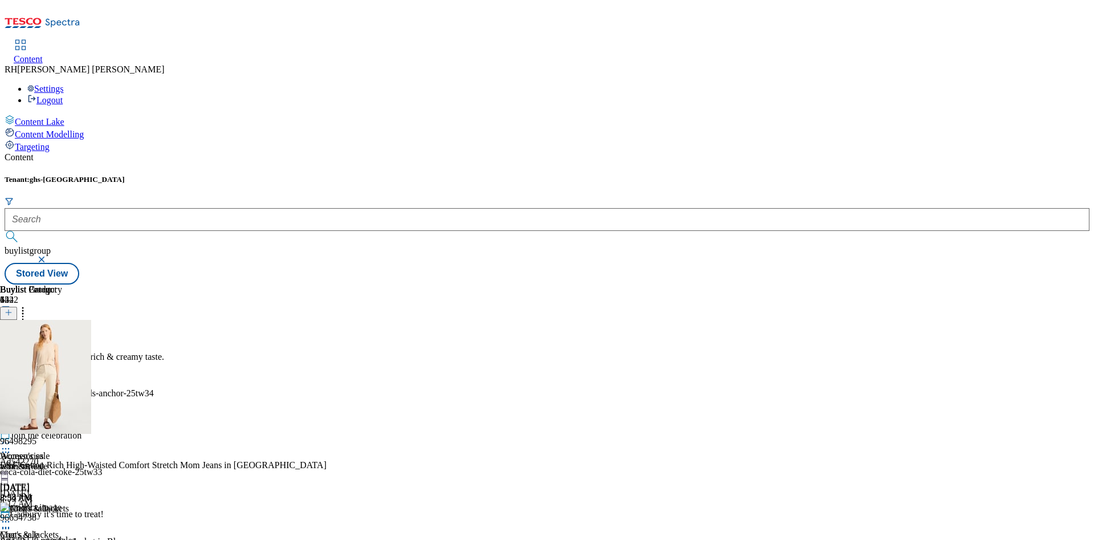
click at [11, 358] on icon at bounding box center [5, 363] width 11 height 11
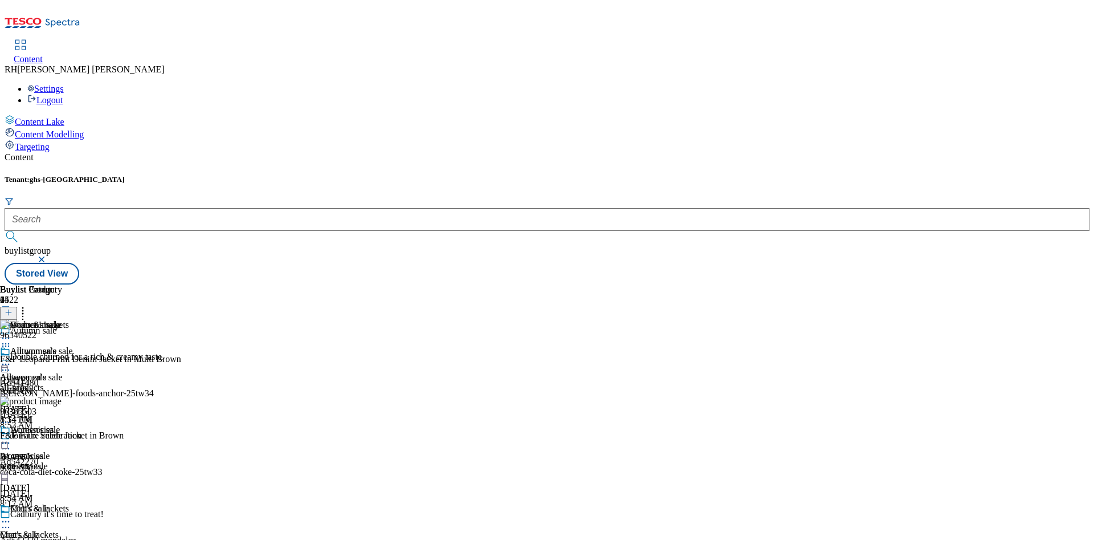
click at [7, 521] on circle at bounding box center [6, 522] width 2 height 2
click at [95, 382] on div "all-products" at bounding box center [47, 387] width 95 height 10
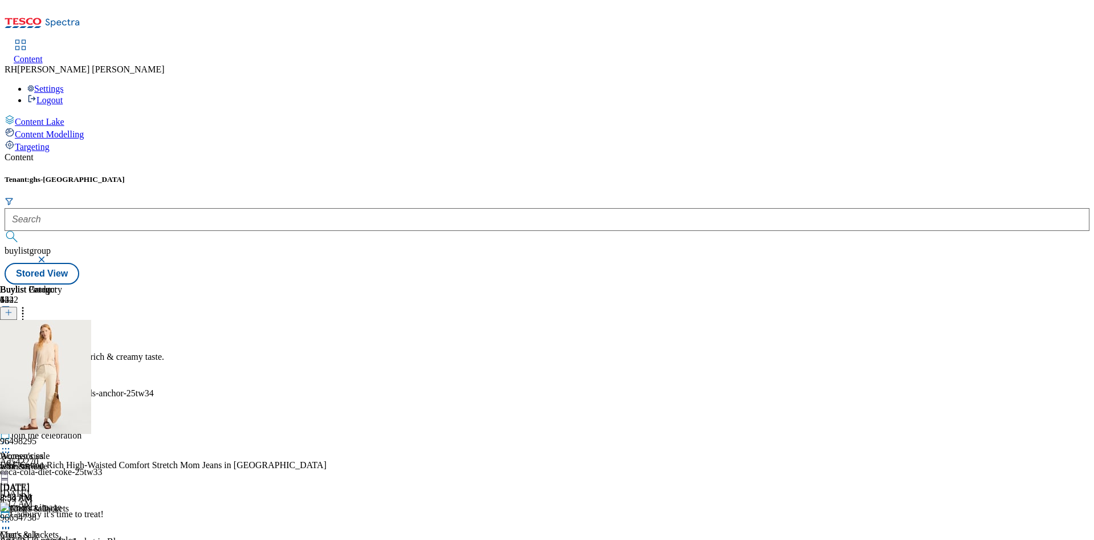
click at [28, 305] on icon at bounding box center [22, 310] width 11 height 11
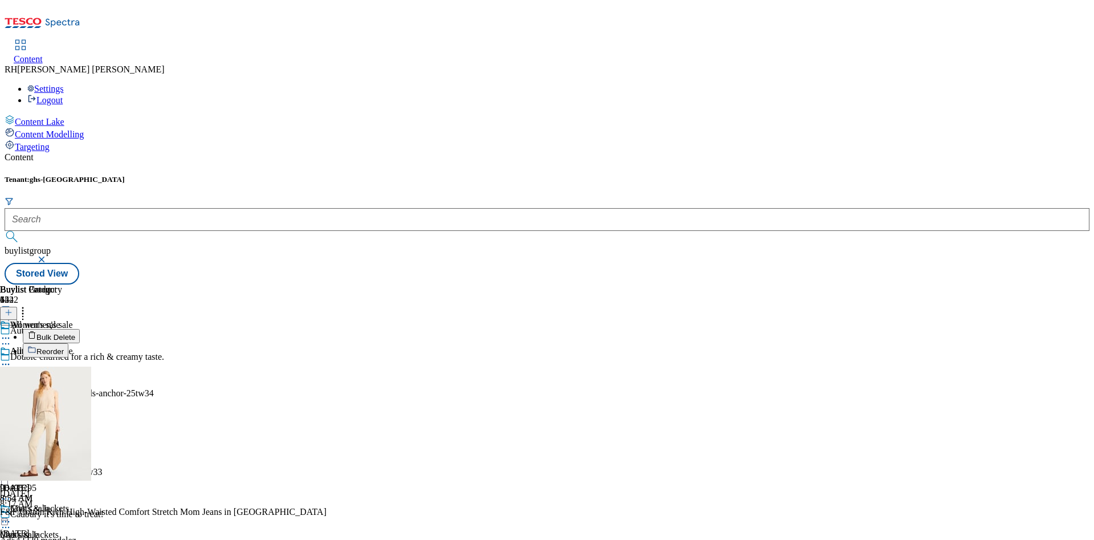
click at [75, 333] on span "Bulk Delete" at bounding box center [55, 337] width 39 height 9
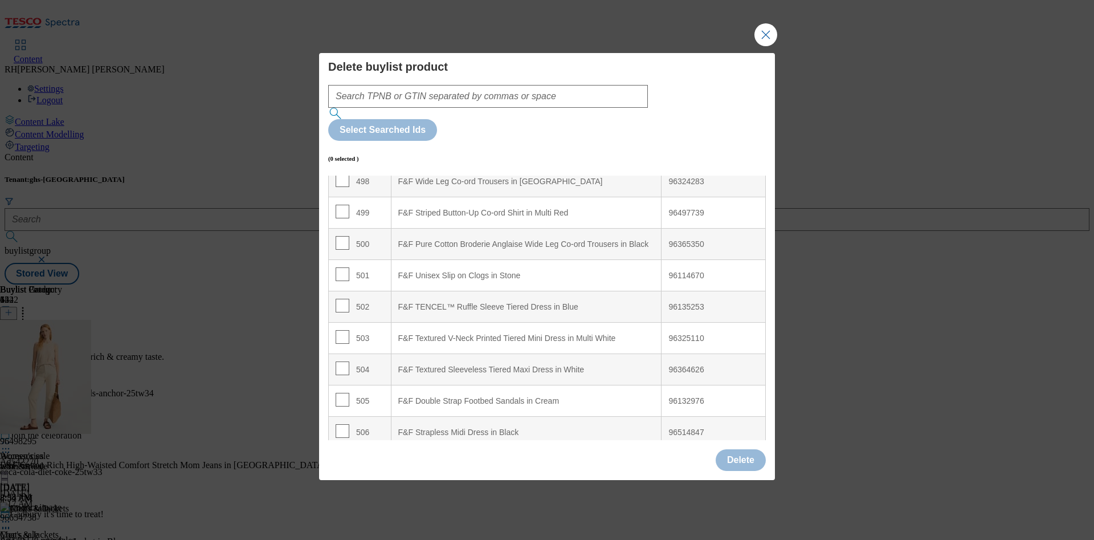
scroll to position [16188, 0]
click at [345, 420] on input "Modal" at bounding box center [343, 427] width 14 height 14
checkbox input "true"
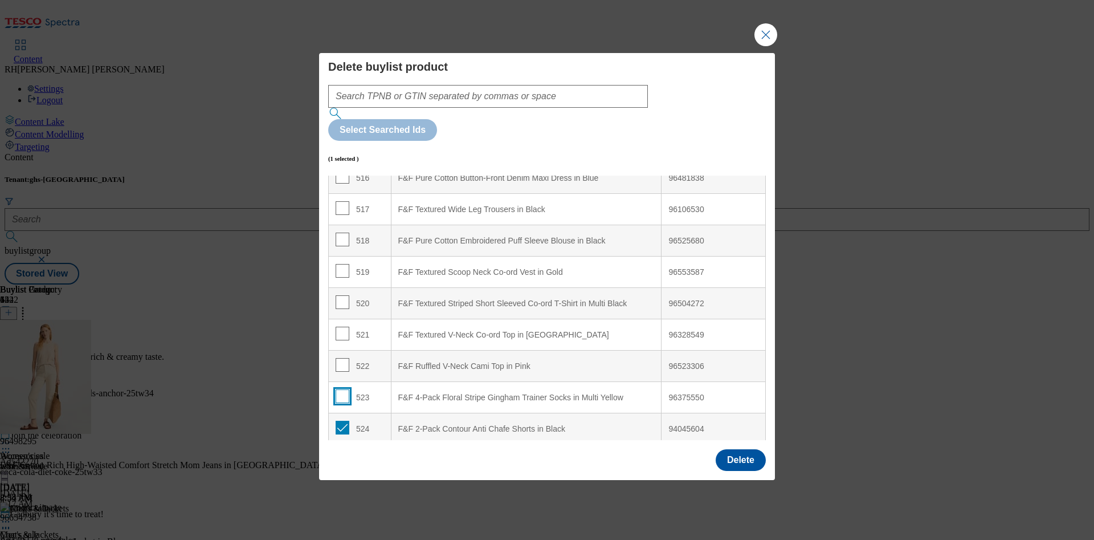
click at [341, 389] on input "Modal" at bounding box center [343, 396] width 14 height 14
checkbox input "true"
click at [341, 358] on input "Modal" at bounding box center [343, 365] width 14 height 14
checkbox input "true"
click at [341, 326] on input "Modal" at bounding box center [343, 333] width 14 height 14
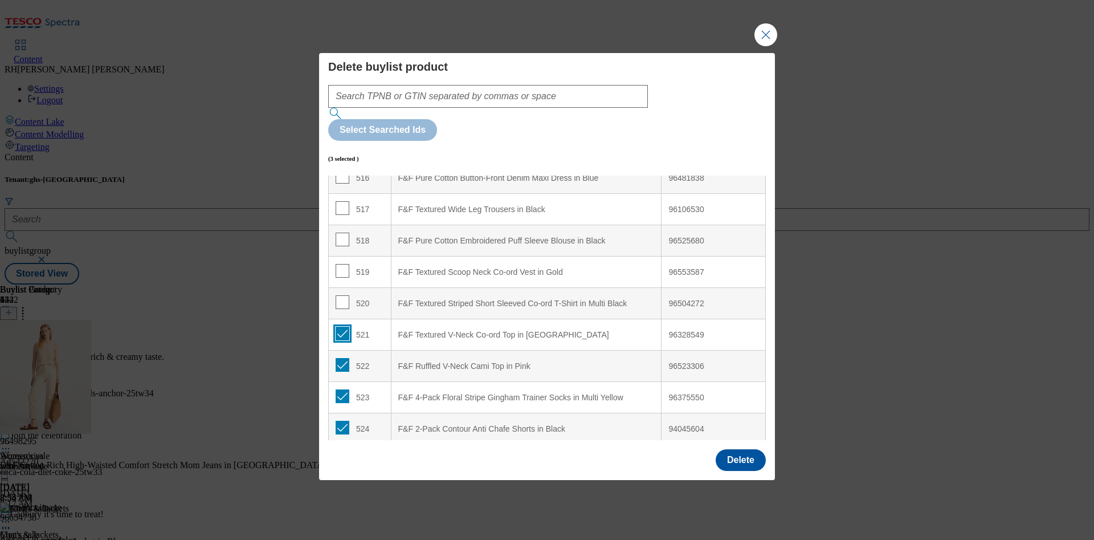
checkbox input "true"
drag, startPoint x: 341, startPoint y: 266, endPoint x: 342, endPoint y: 259, distance: 6.9
click at [341, 295] on input "Modal" at bounding box center [343, 302] width 14 height 14
checkbox input "true"
click at [343, 264] on input "Modal" at bounding box center [343, 271] width 14 height 14
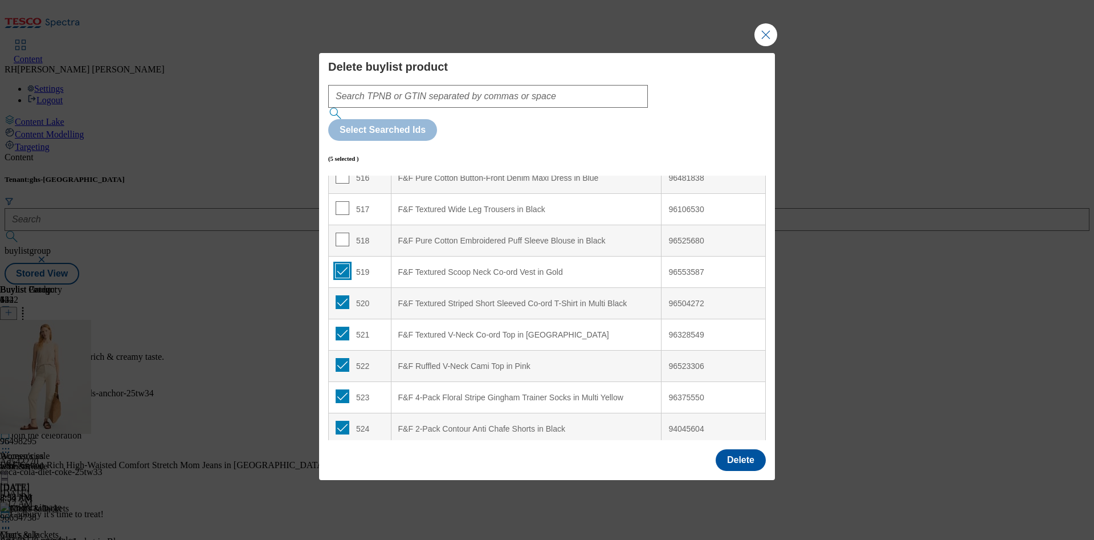
checkbox input "true"
click at [342, 232] on input "Modal" at bounding box center [343, 239] width 14 height 14
checkbox input "true"
click at [341, 201] on input "Modal" at bounding box center [343, 208] width 14 height 14
checkbox input "true"
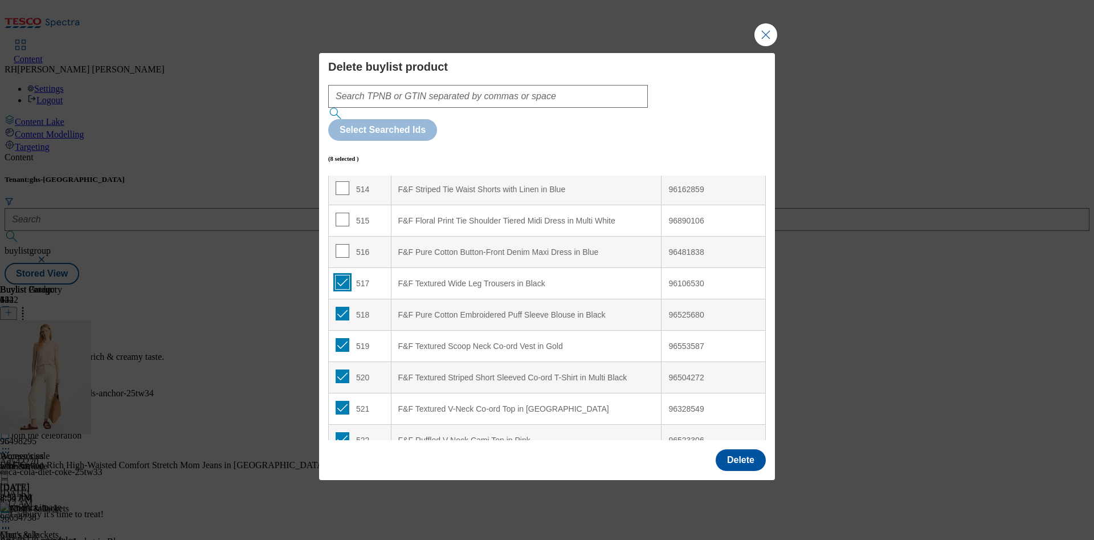
scroll to position [16017, 0]
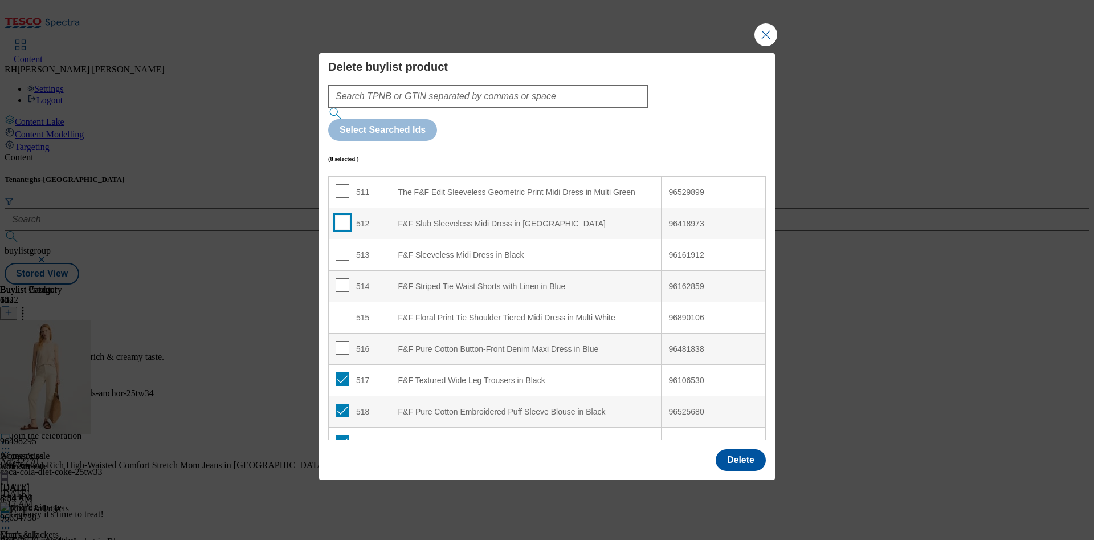
click at [338, 215] on input "Modal" at bounding box center [343, 222] width 14 height 14
checkbox input "true"
click at [341, 247] on input "Modal" at bounding box center [343, 254] width 14 height 14
checkbox input "true"
click at [342, 278] on input "Modal" at bounding box center [343, 285] width 14 height 14
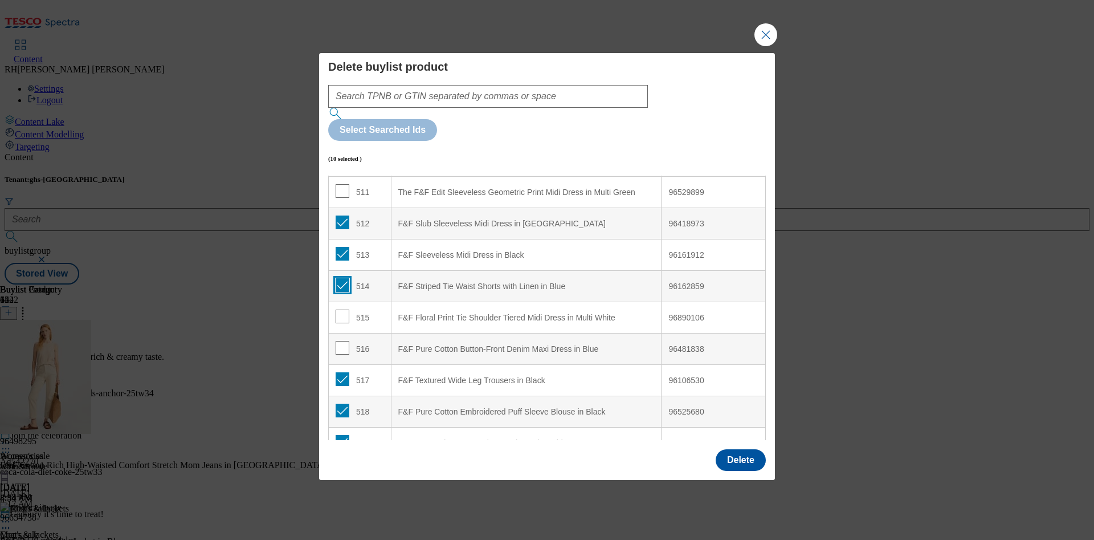
checkbox input "true"
click at [341, 309] on input "Modal" at bounding box center [343, 316] width 14 height 14
checkbox input "true"
click at [345, 341] on input "Modal" at bounding box center [343, 348] width 14 height 14
checkbox input "true"
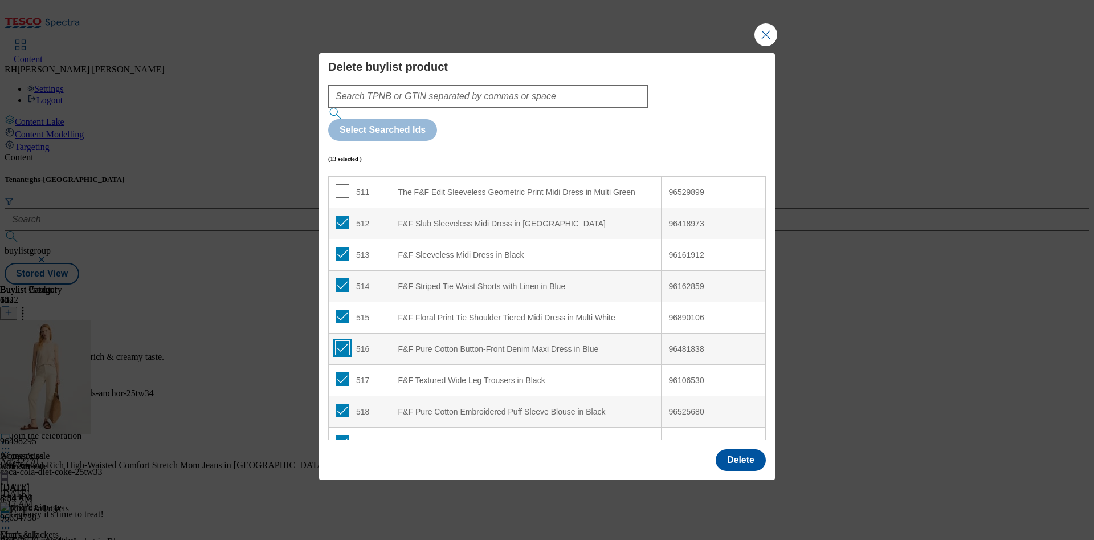
scroll to position [15590, 0]
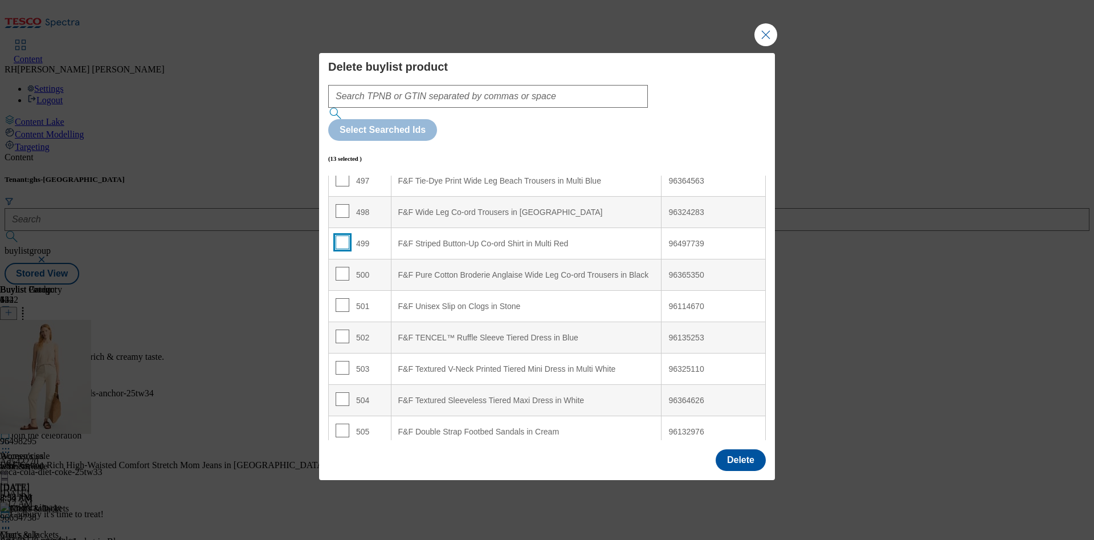
click at [344, 235] on input "Modal" at bounding box center [343, 242] width 14 height 14
checkbox input "true"
click at [344, 267] on input "Modal" at bounding box center [343, 274] width 14 height 14
checkbox input "true"
click at [345, 298] on input "Modal" at bounding box center [343, 305] width 14 height 14
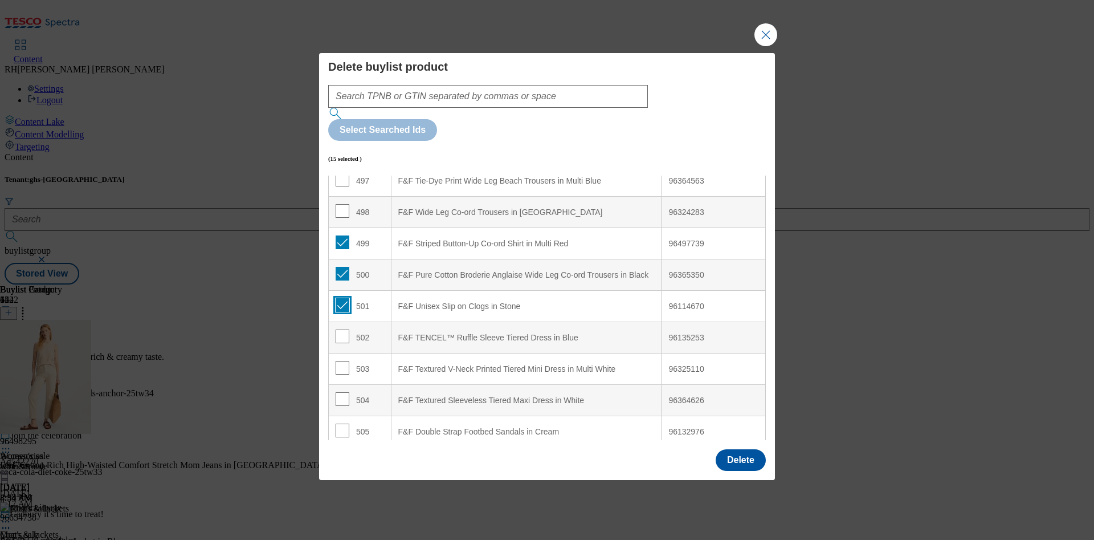
checkbox input "true"
click at [343, 329] on input "Modal" at bounding box center [343, 336] width 14 height 14
checkbox input "true"
click at [342, 361] on input "Modal" at bounding box center [343, 368] width 14 height 14
checkbox input "true"
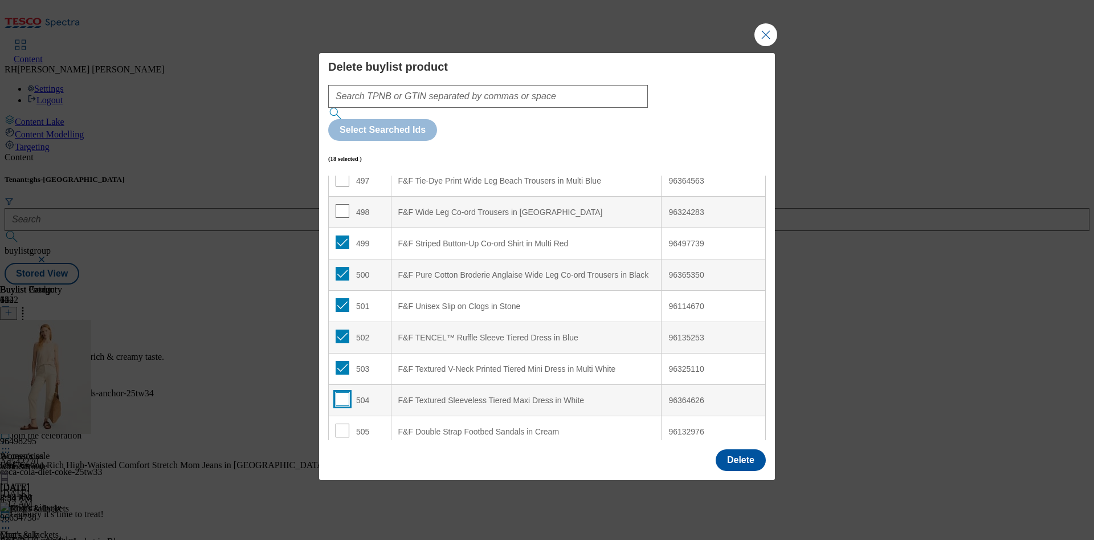
click at [342, 392] on input "Modal" at bounding box center [343, 399] width 14 height 14
checkbox input "true"
click at [340, 423] on input "Modal" at bounding box center [343, 430] width 14 height 14
checkbox input "true"
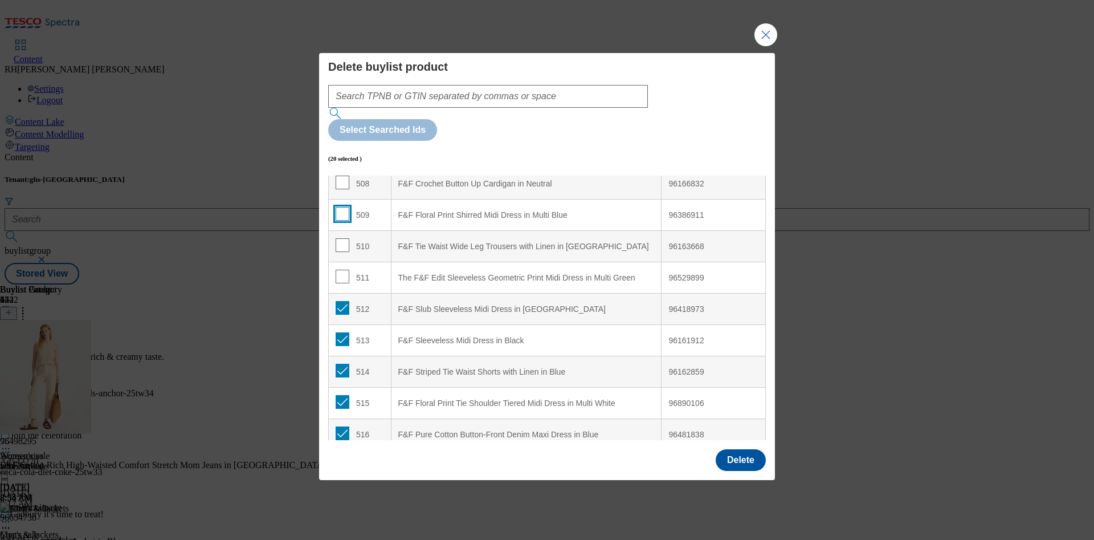
click at [344, 207] on input "Modal" at bounding box center [343, 214] width 14 height 14
checkbox input "true"
click at [341, 238] on input "Modal" at bounding box center [343, 245] width 14 height 14
checkbox input "true"
click at [339, 269] on input "Modal" at bounding box center [343, 276] width 14 height 14
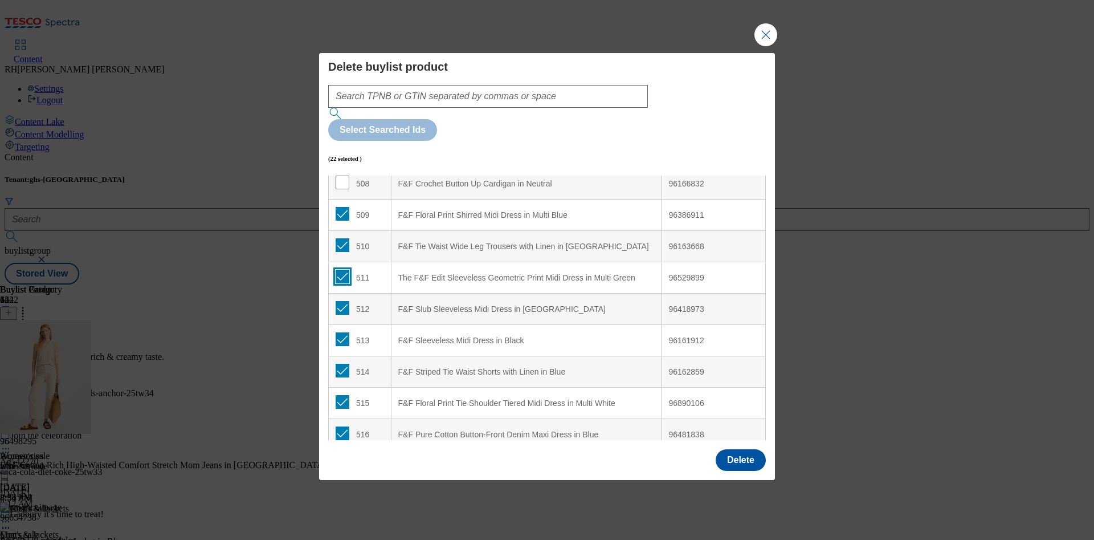
checkbox input "true"
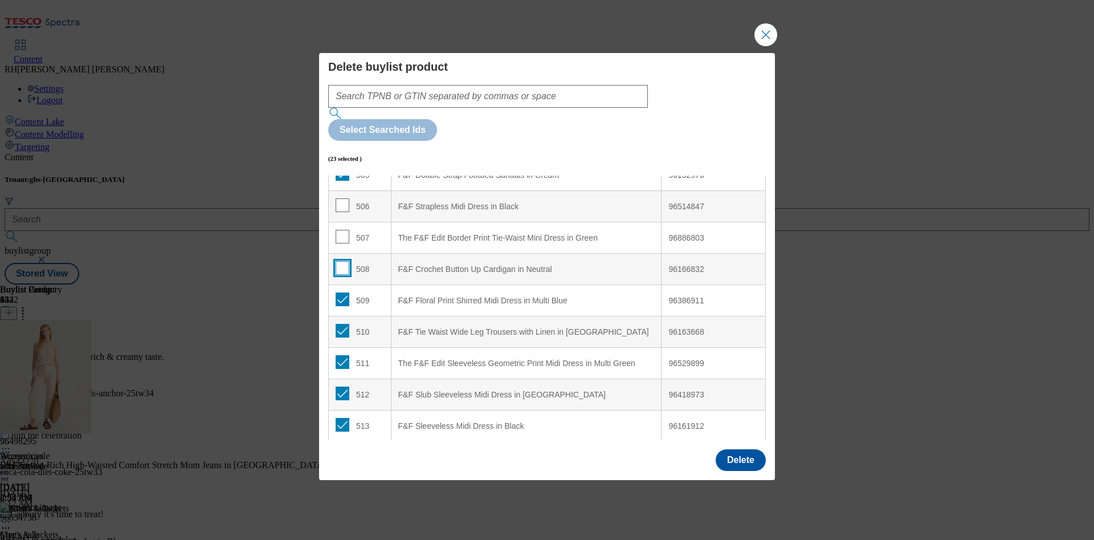
click at [339, 254] on td "508" at bounding box center [360, 269] width 63 height 31
click at [342, 230] on input "Modal" at bounding box center [343, 237] width 14 height 14
checkbox input "true"
click at [343, 198] on input "Modal" at bounding box center [343, 205] width 14 height 14
checkbox input "true"
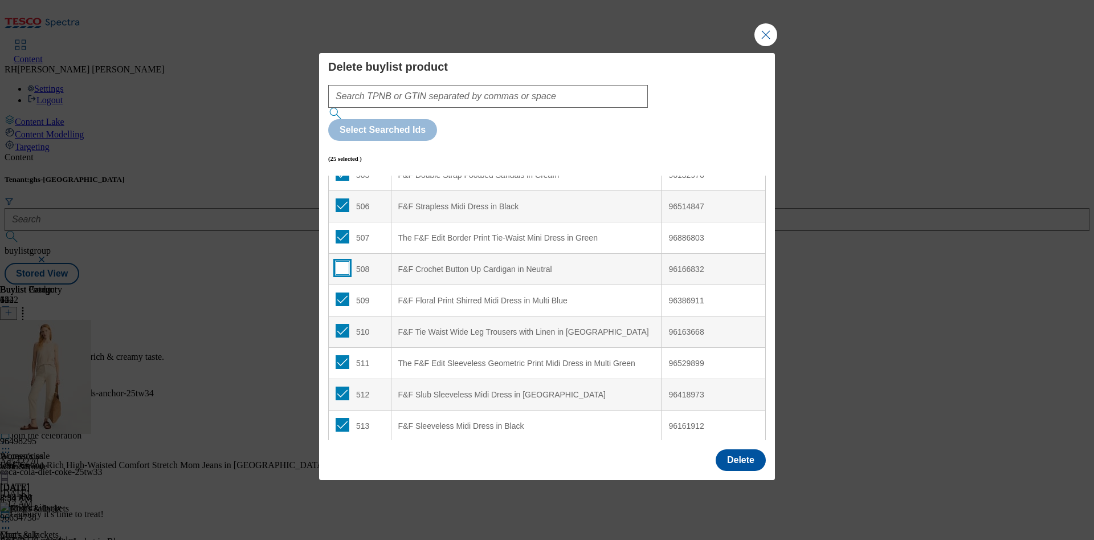
click at [342, 261] on input "Modal" at bounding box center [343, 268] width 14 height 14
checkbox input "true"
click at [721, 449] on button "Delete" at bounding box center [741, 460] width 50 height 22
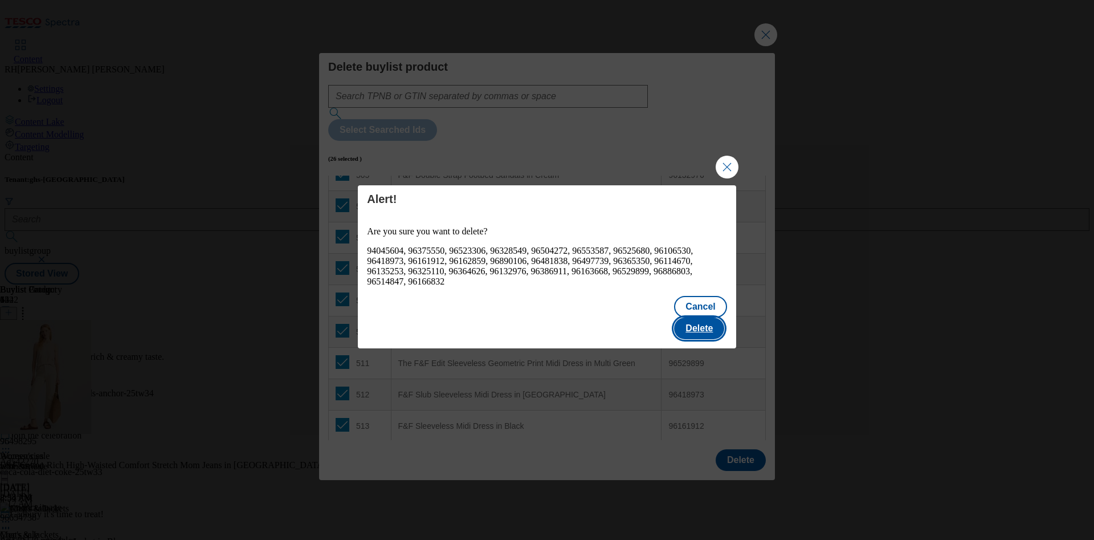
click at [702, 317] on button "Delete" at bounding box center [699, 328] width 50 height 22
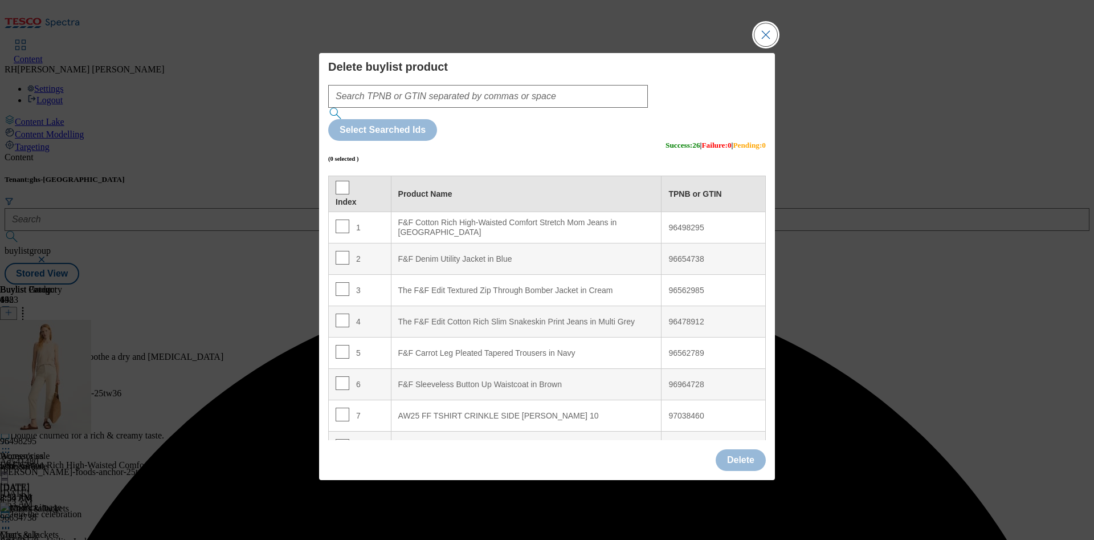
click at [769, 46] on button "Close Modal" at bounding box center [765, 34] width 23 height 23
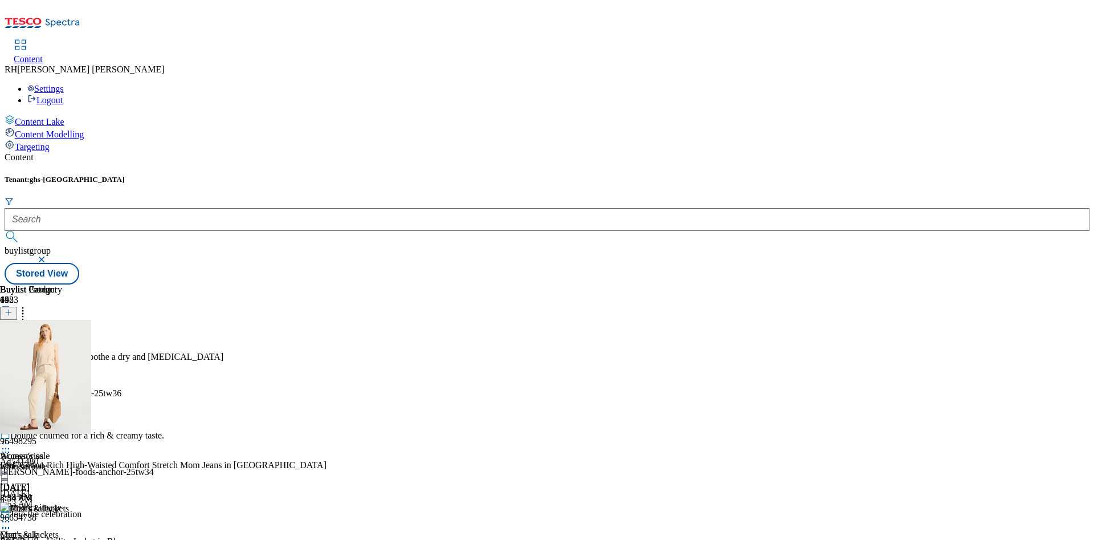
click at [28, 305] on icon at bounding box center [22, 310] width 11 height 11
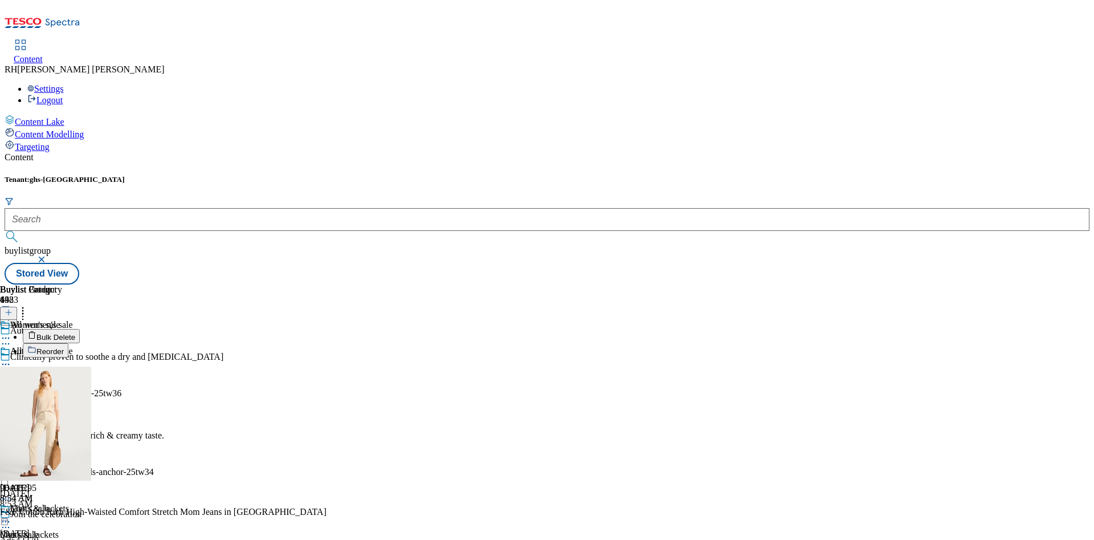
click at [75, 333] on span "Bulk Delete" at bounding box center [55, 337] width 39 height 9
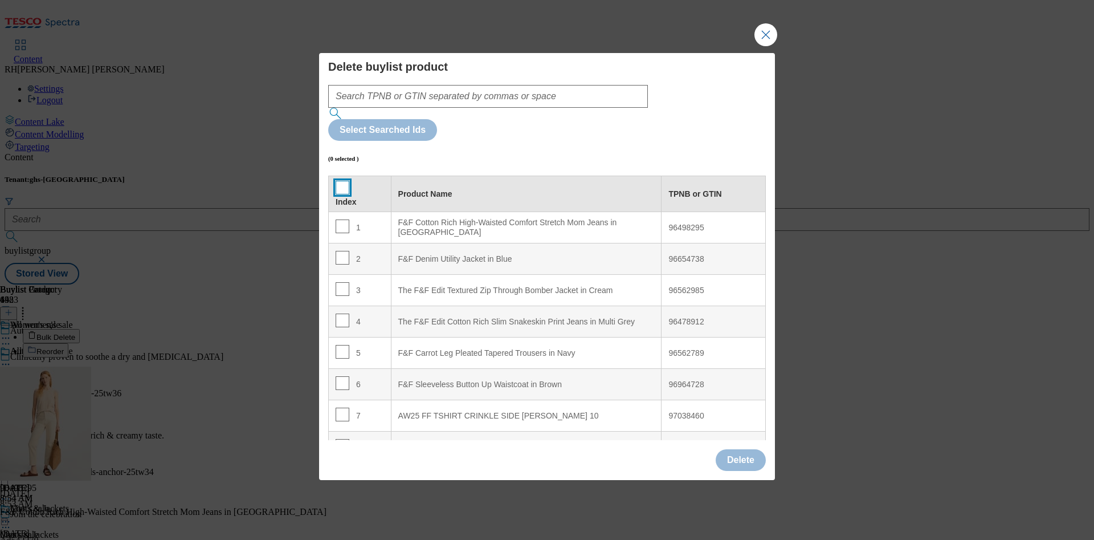
click at [342, 181] on input "Modal" at bounding box center [343, 188] width 14 height 14
checkbox input "true"
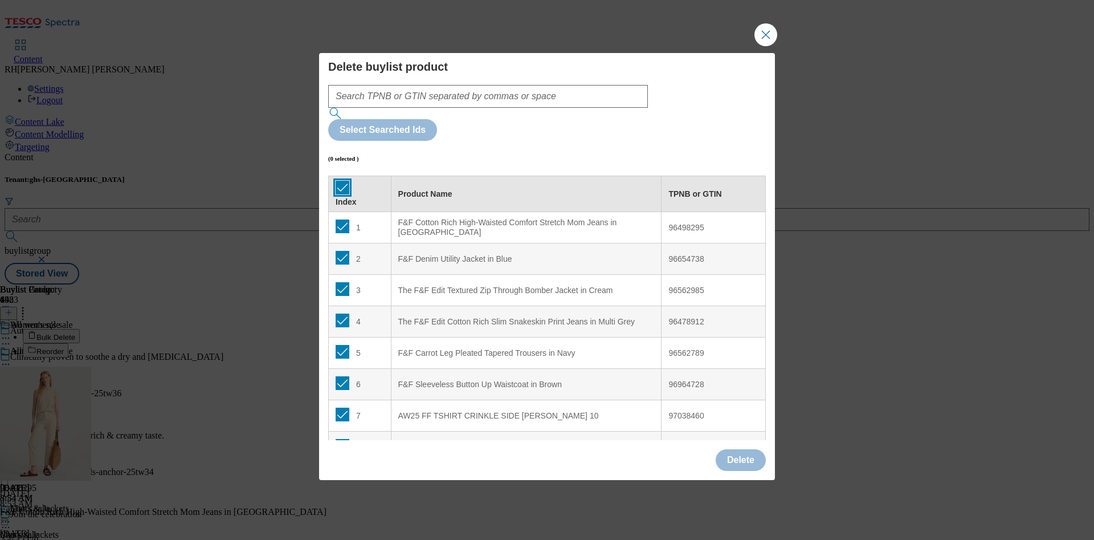
checkbox input "true"
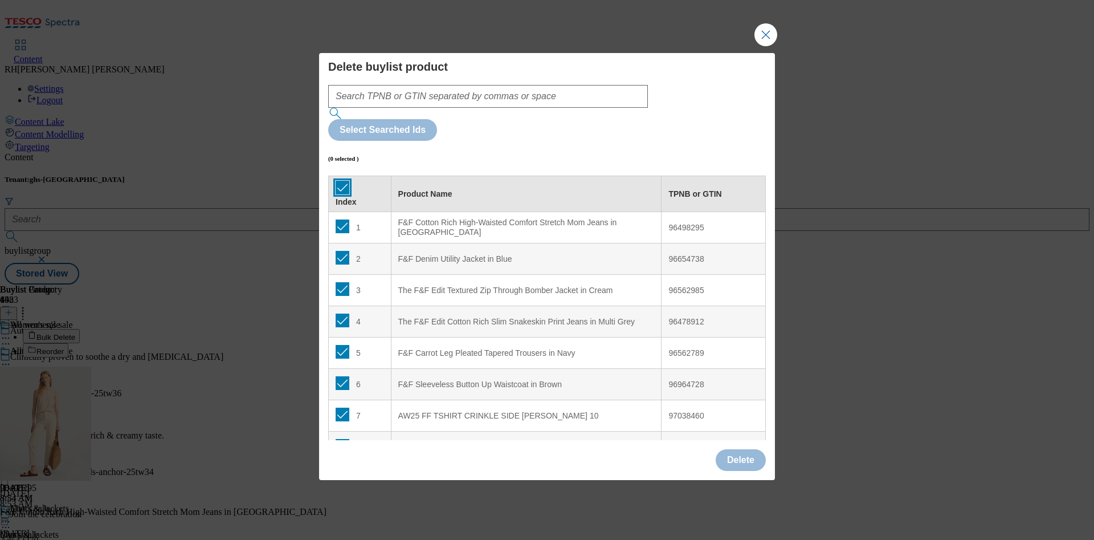
checkbox input "true"
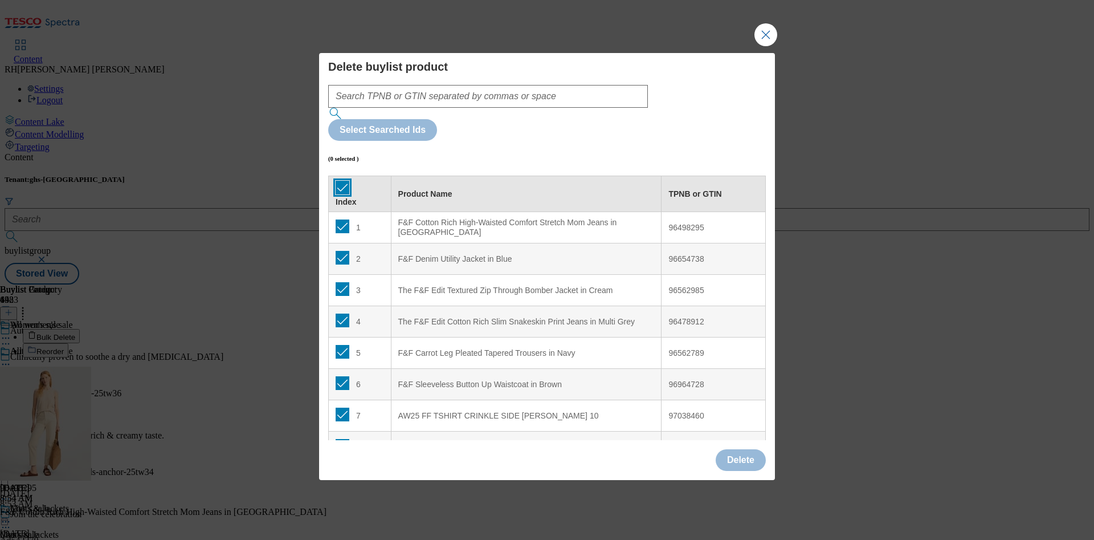
checkbox input "true"
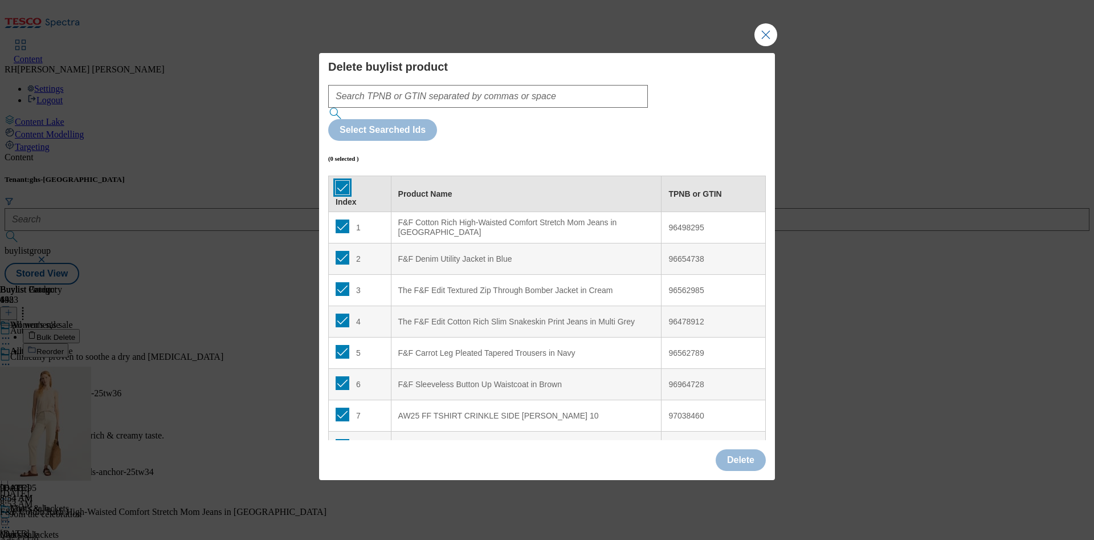
checkbox input "true"
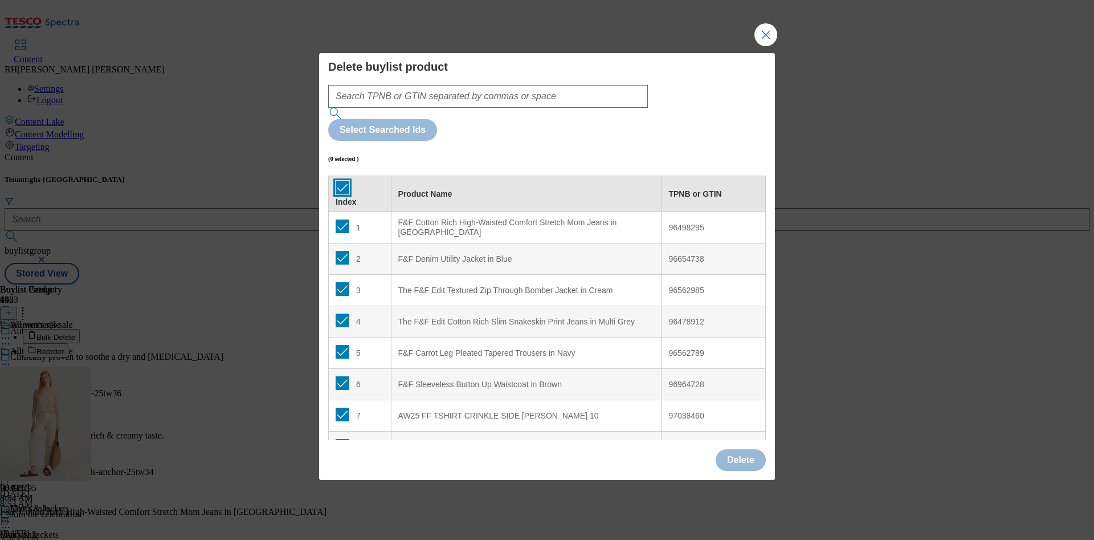
checkbox input "true"
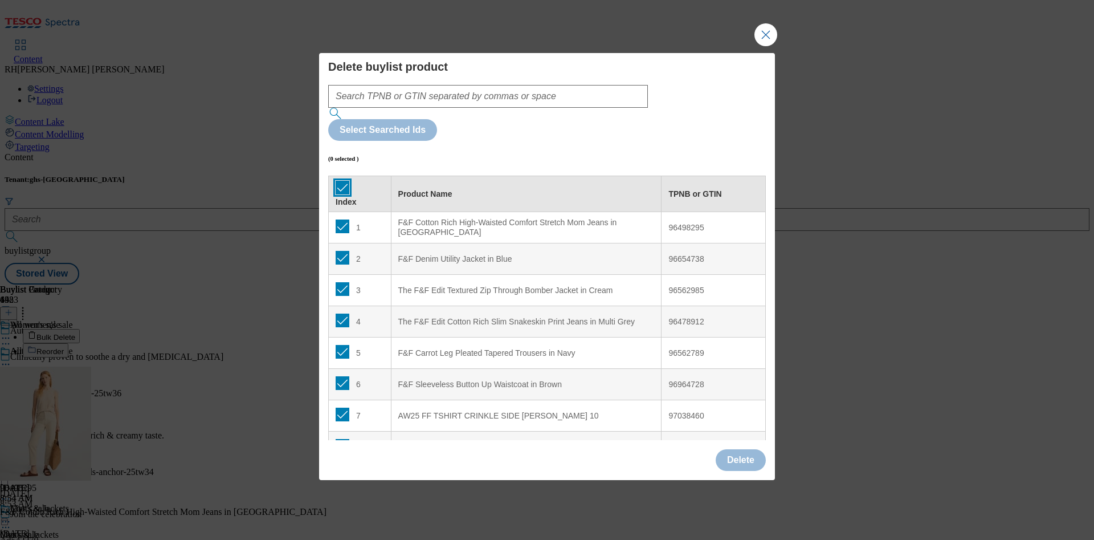
checkbox input "true"
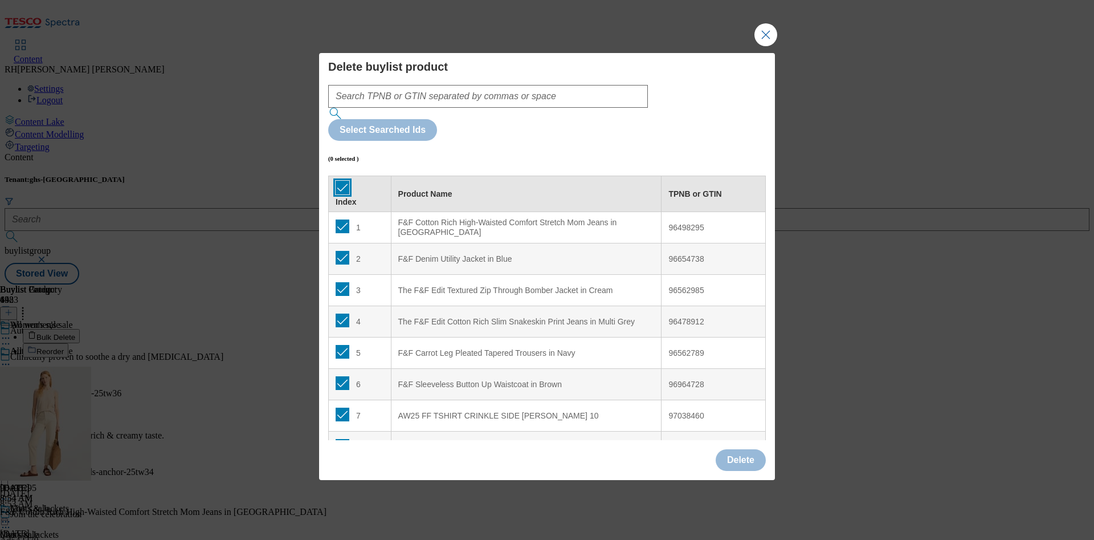
checkbox input "true"
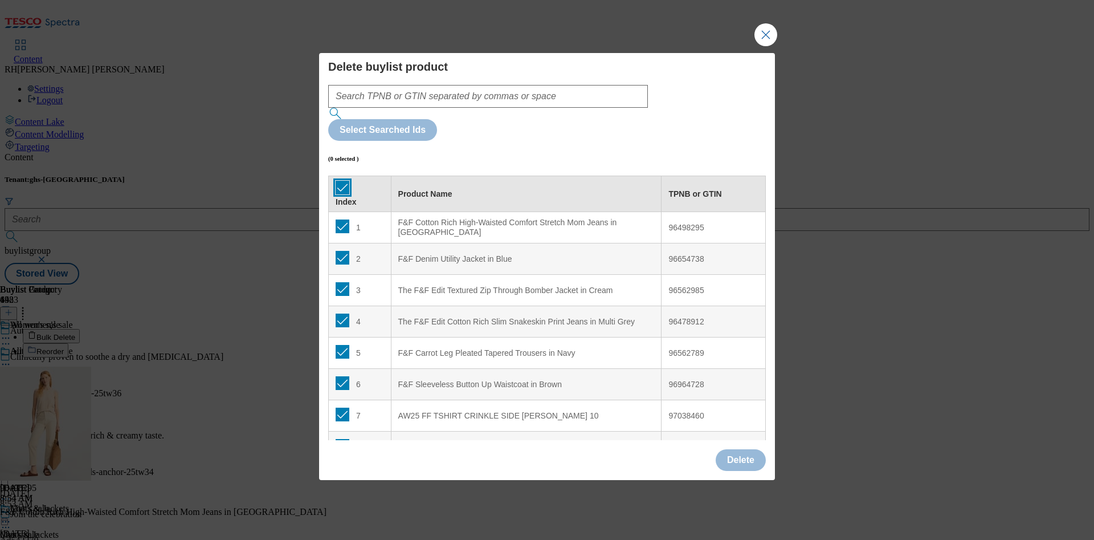
checkbox input "true"
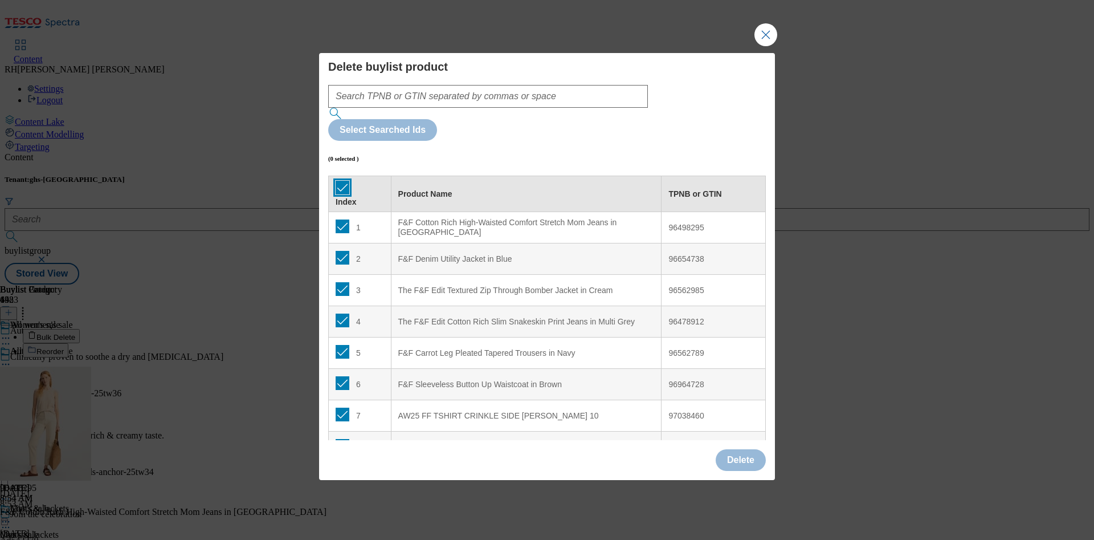
checkbox input "true"
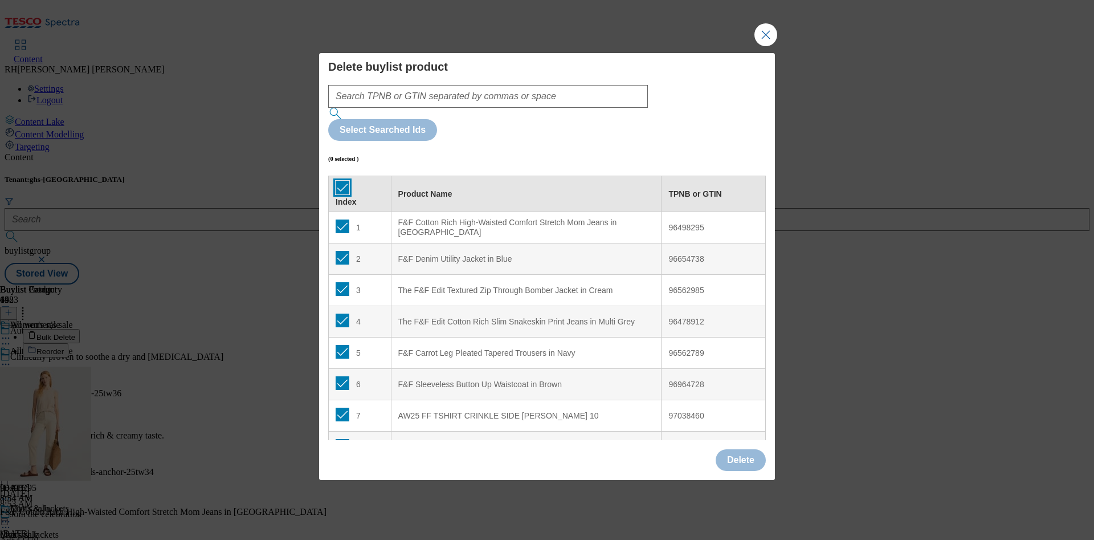
checkbox input "true"
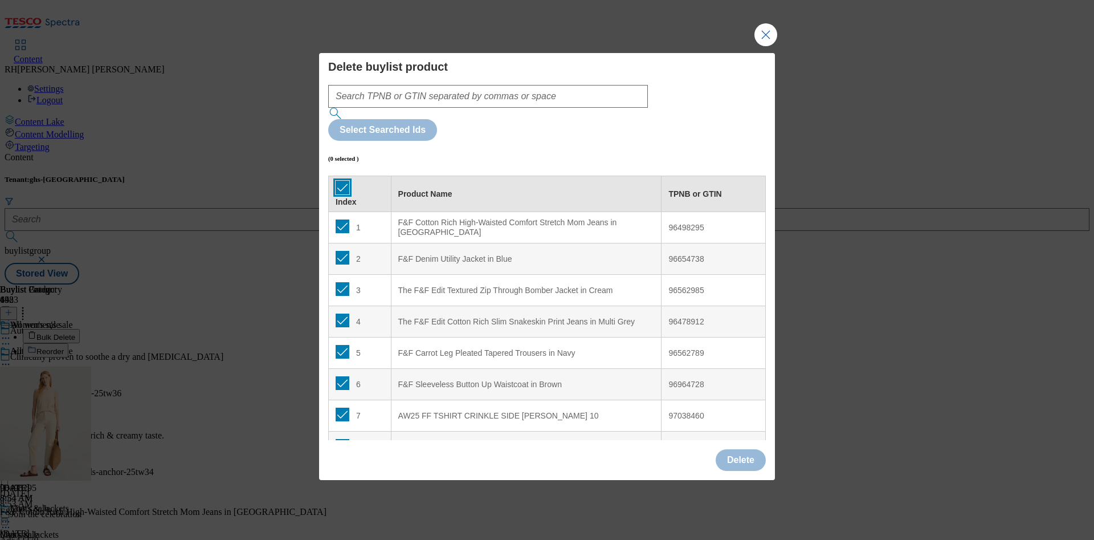
checkbox input "true"
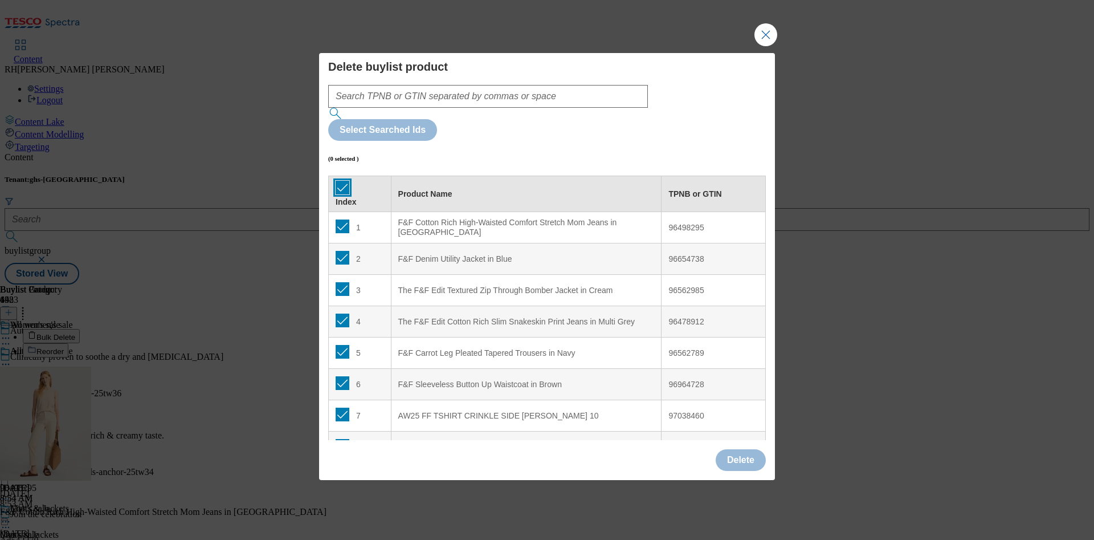
checkbox input "true"
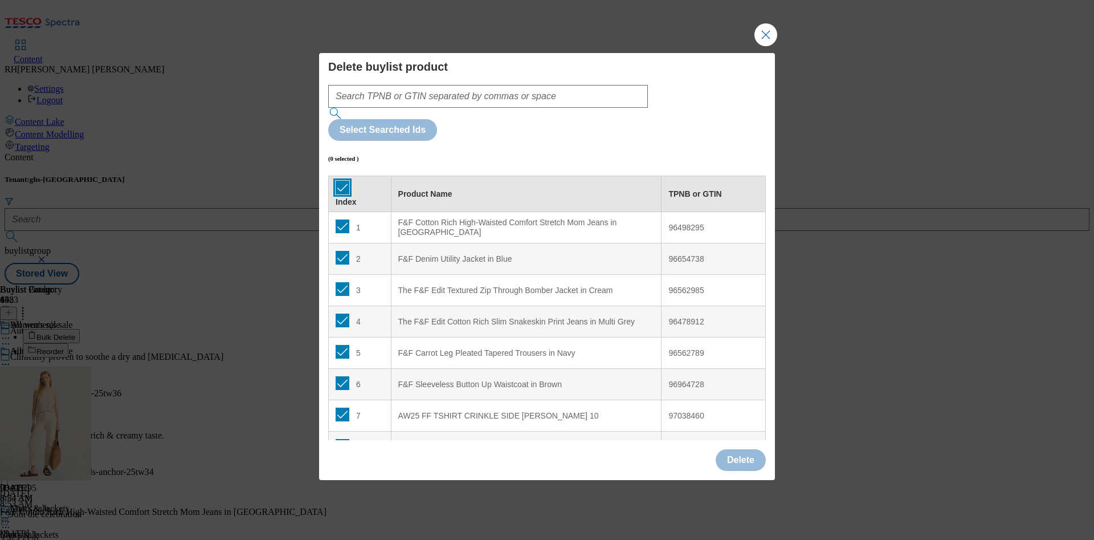
checkbox input "true"
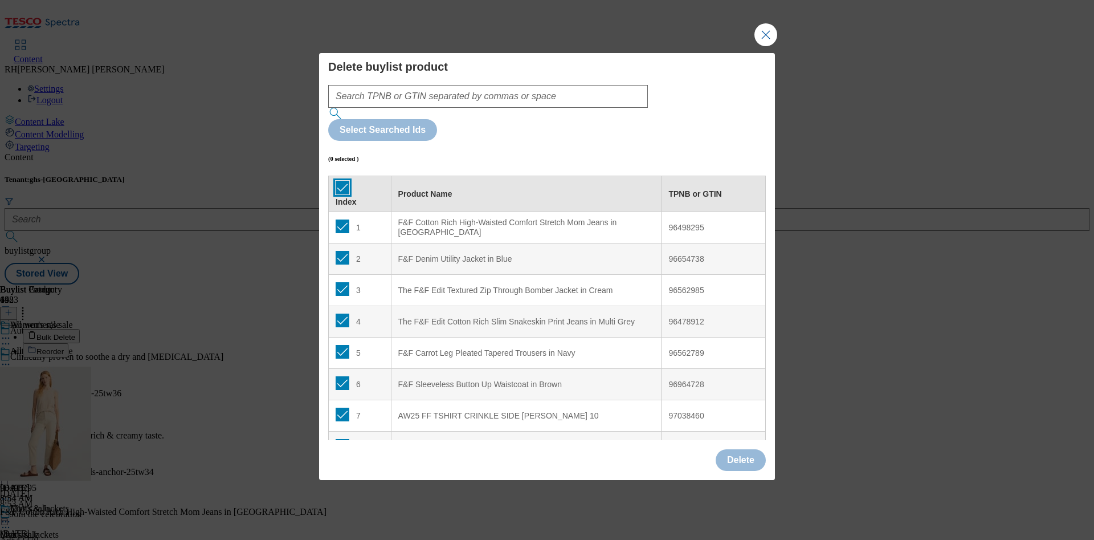
checkbox input "true"
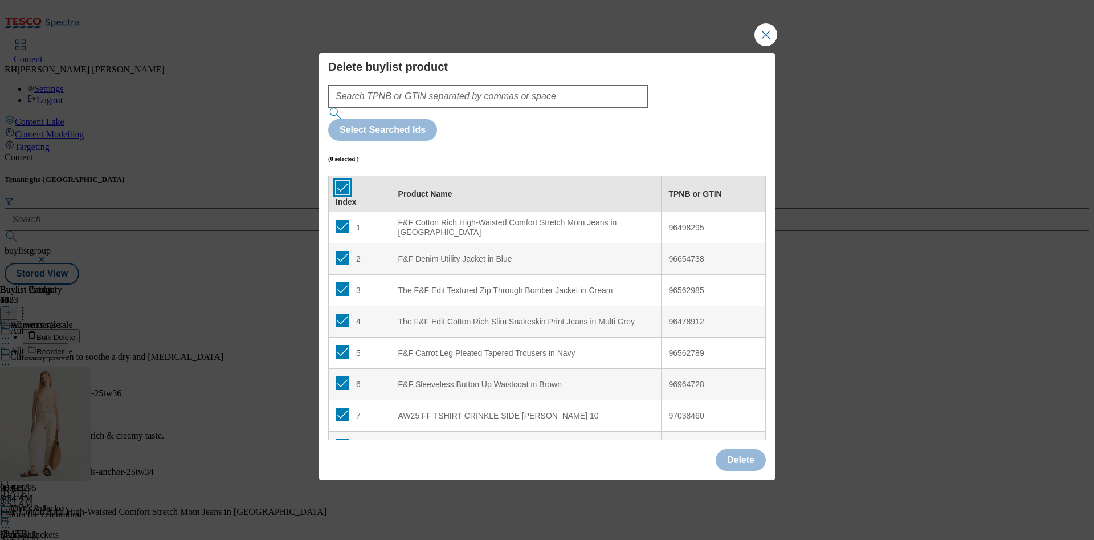
checkbox input "true"
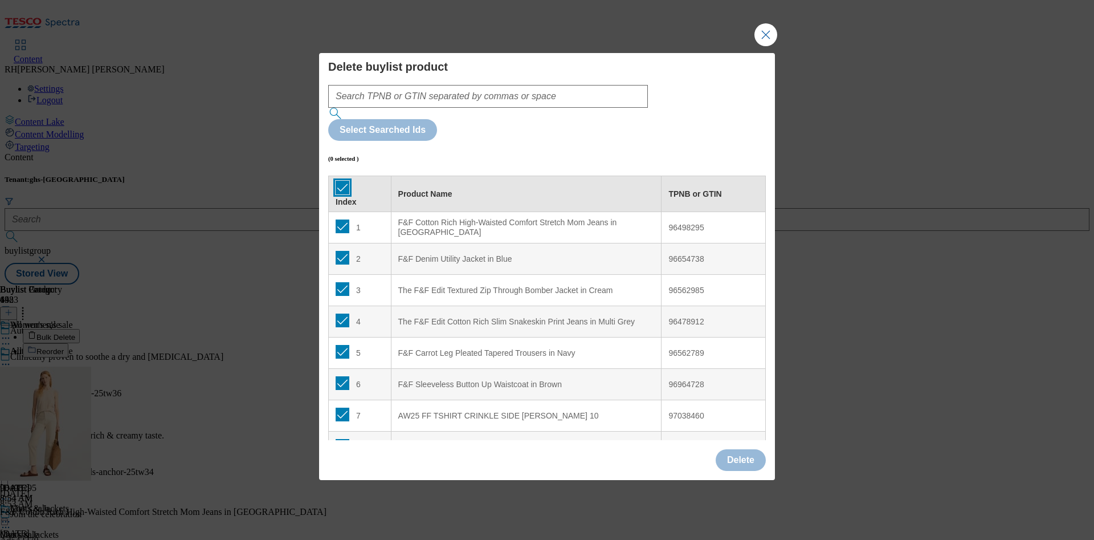
checkbox input "true"
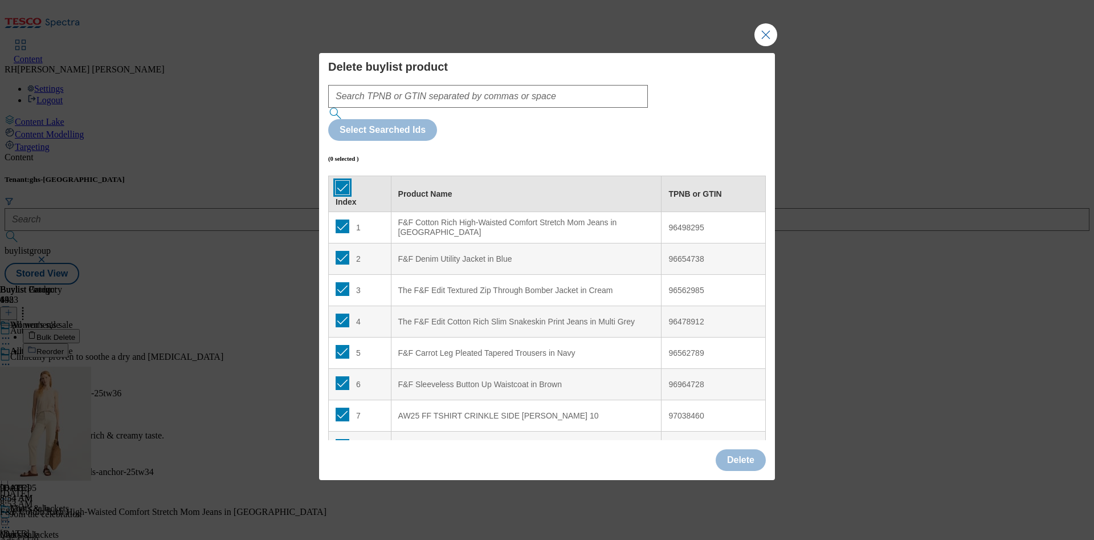
checkbox input "true"
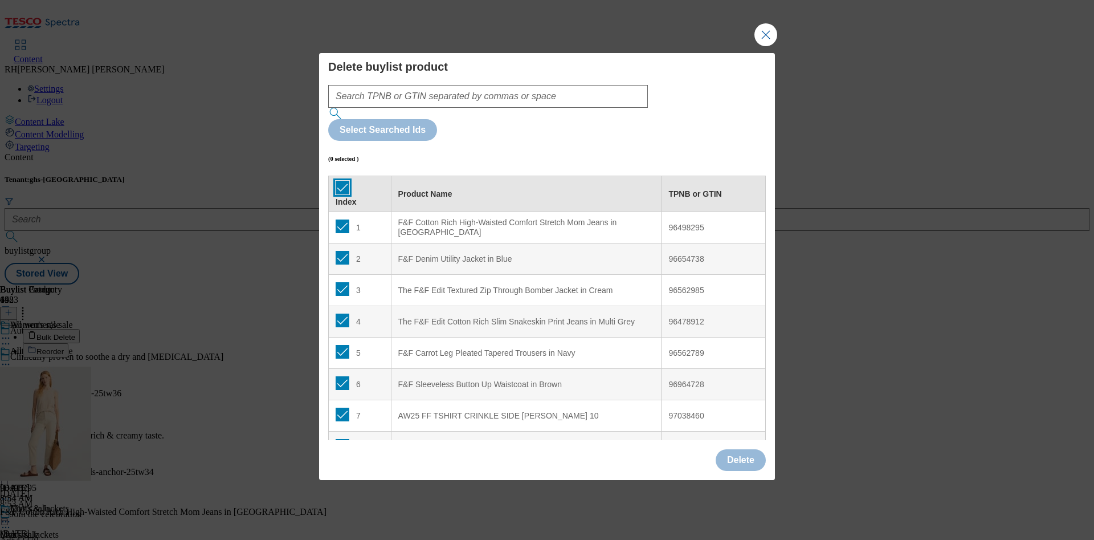
checkbox input "true"
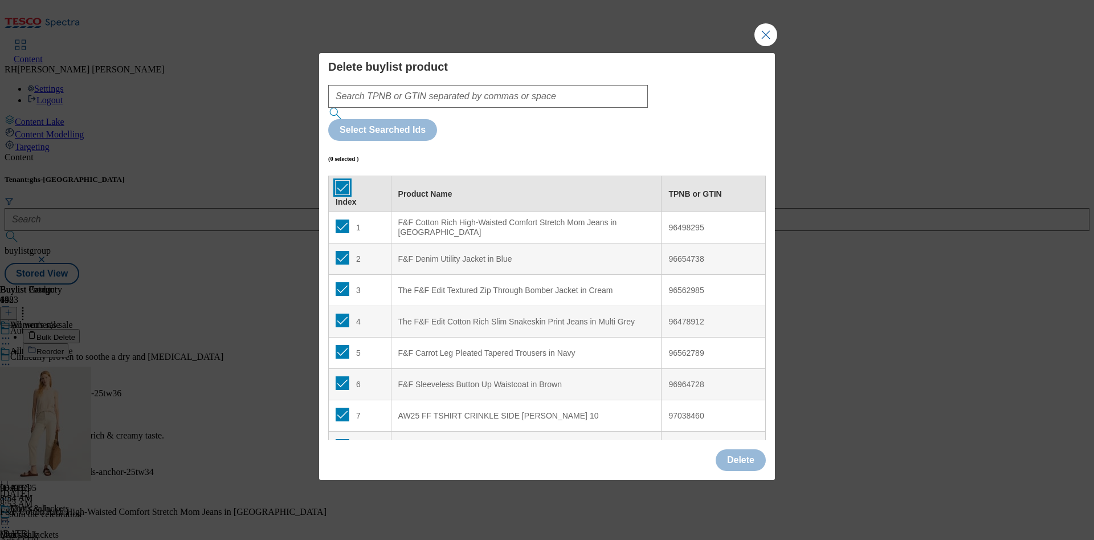
checkbox input "true"
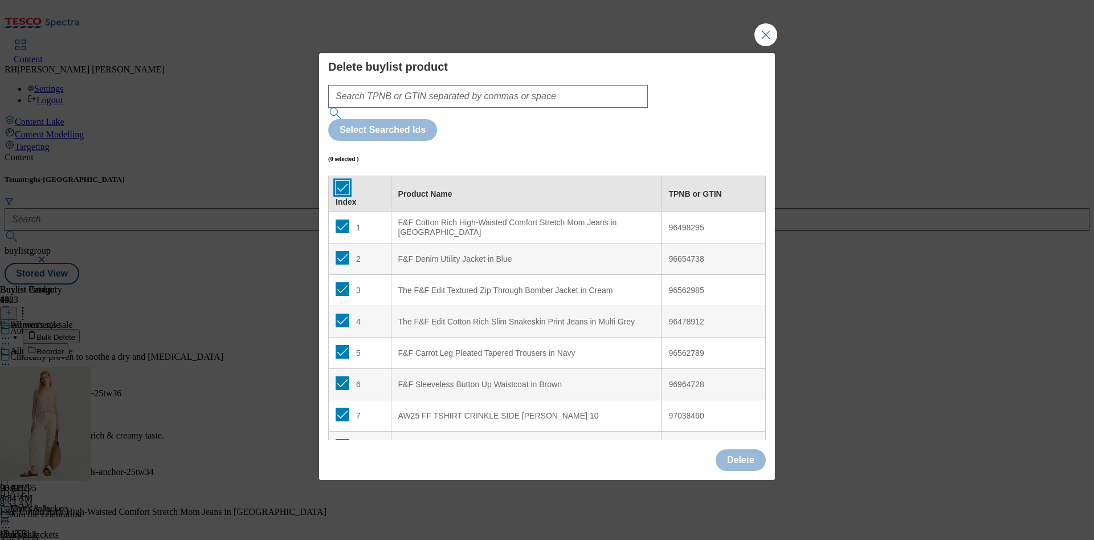
checkbox input "true"
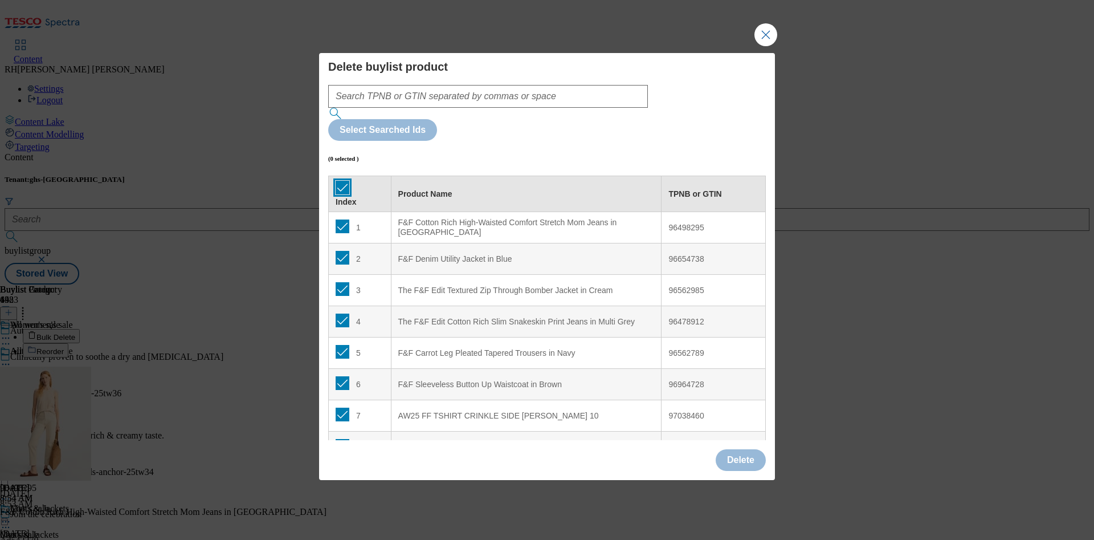
checkbox input "true"
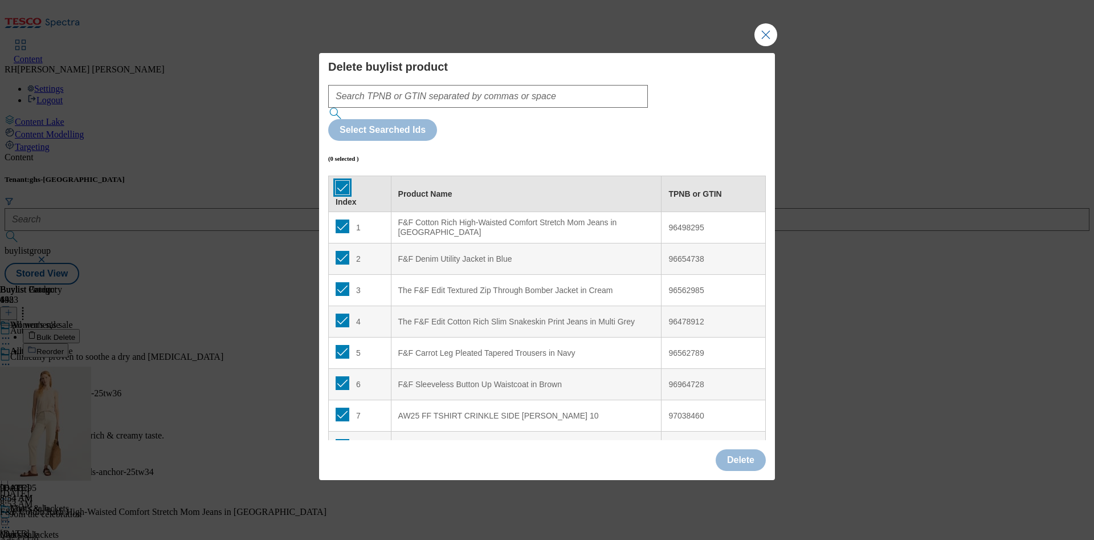
checkbox input "true"
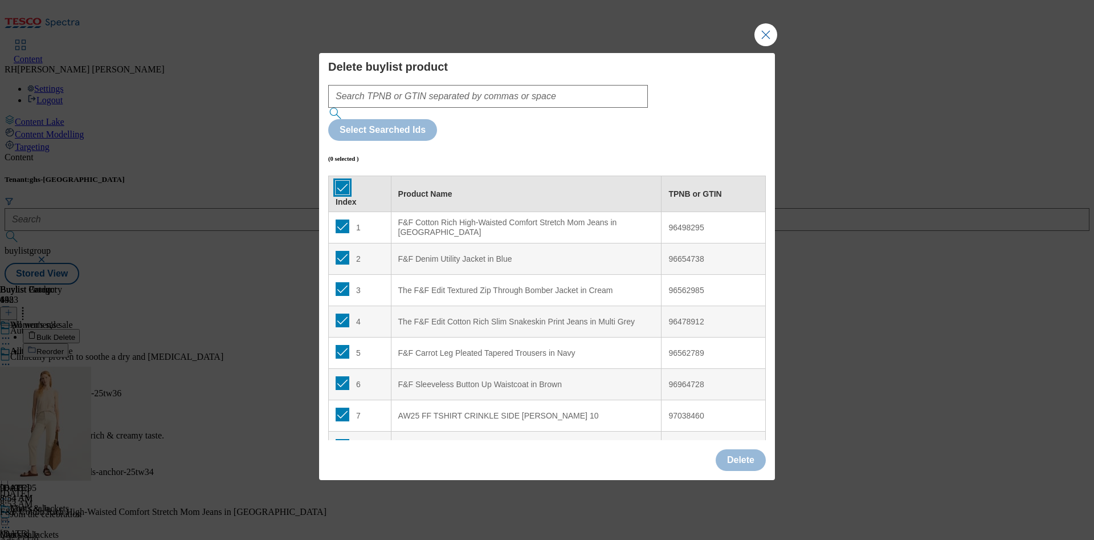
checkbox input "true"
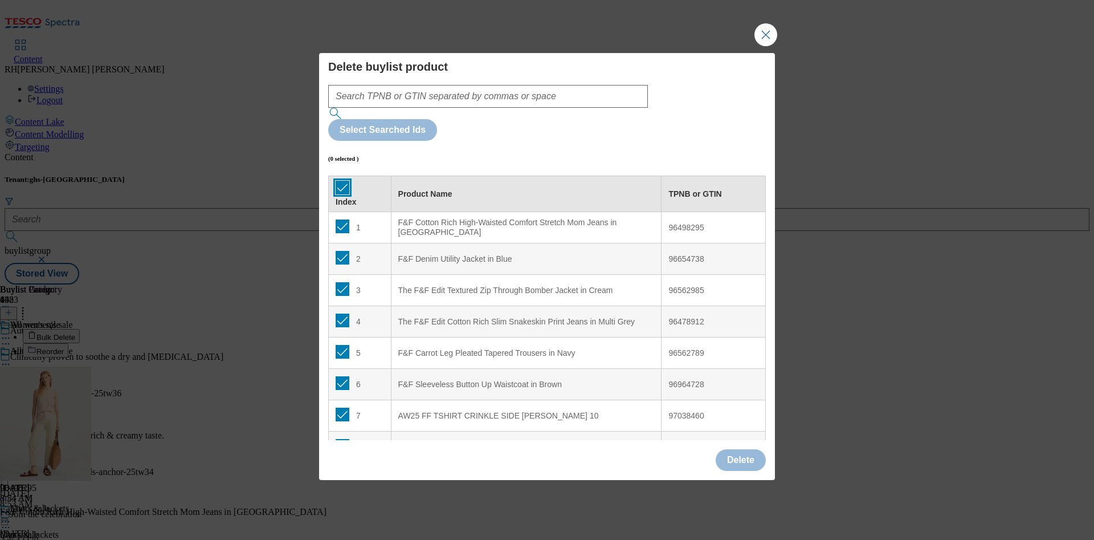
checkbox input "true"
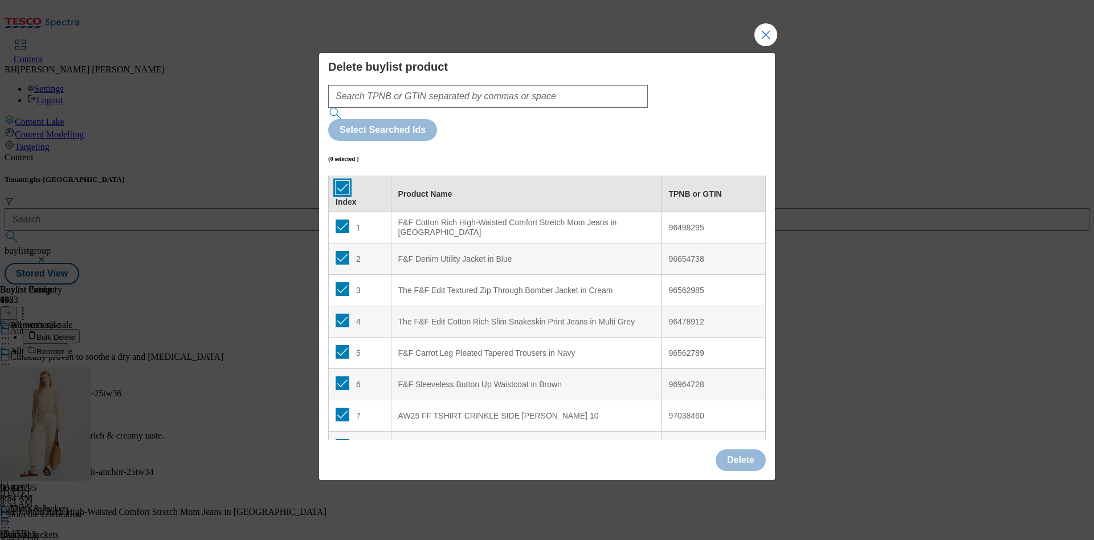
checkbox input "true"
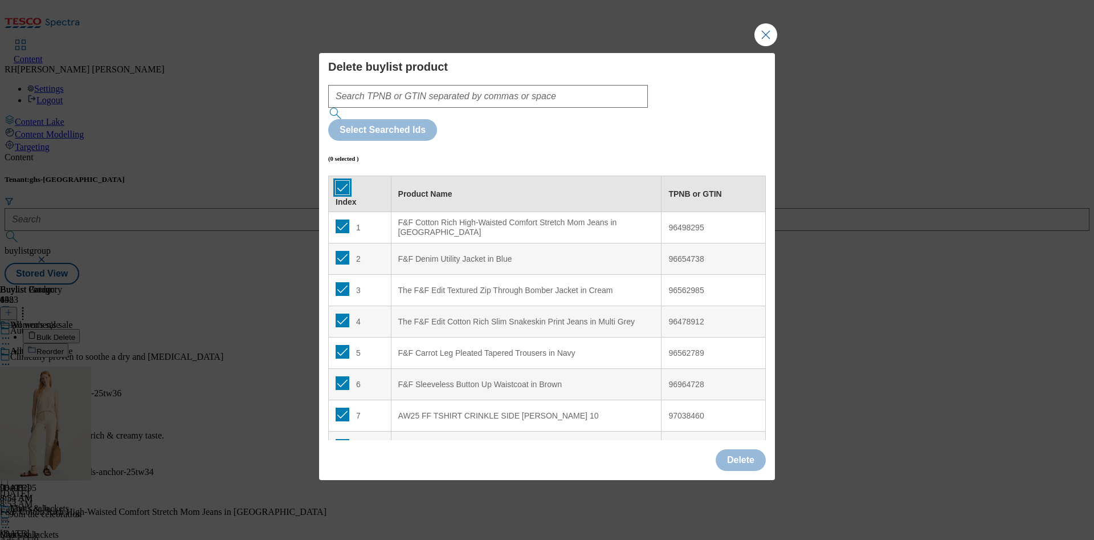
checkbox input "true"
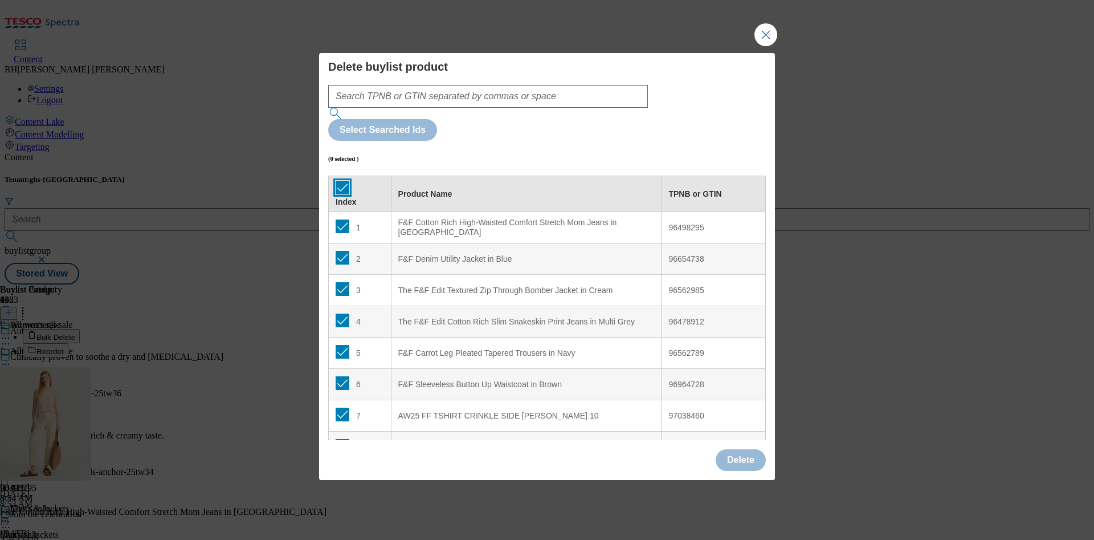
checkbox input "true"
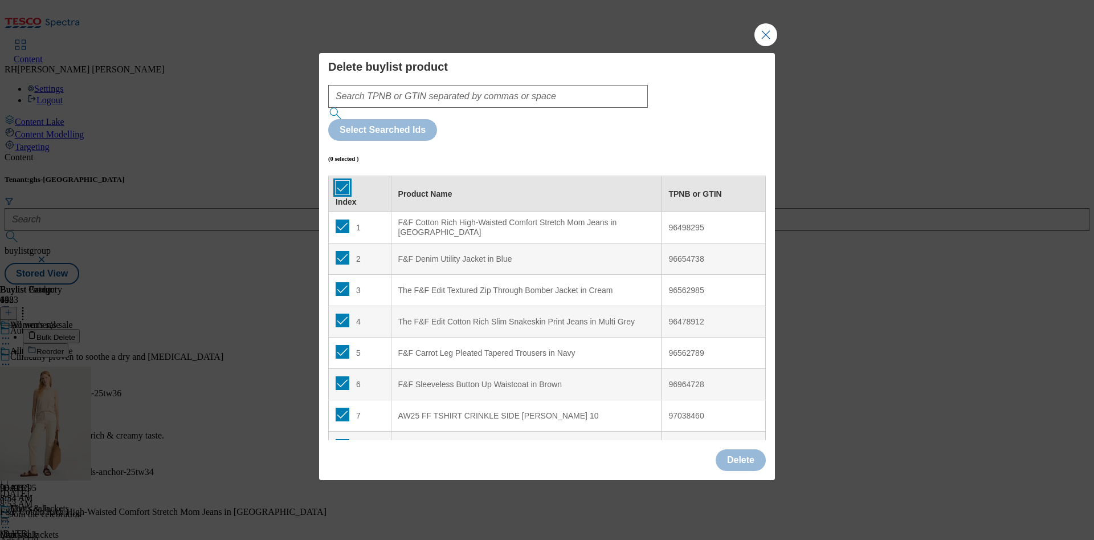
checkbox input "true"
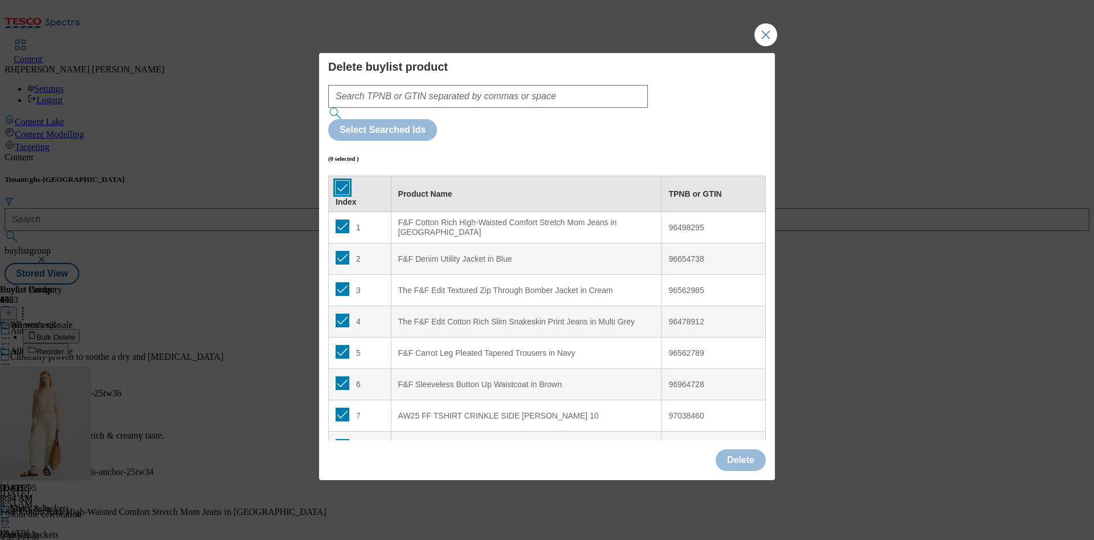
checkbox input "true"
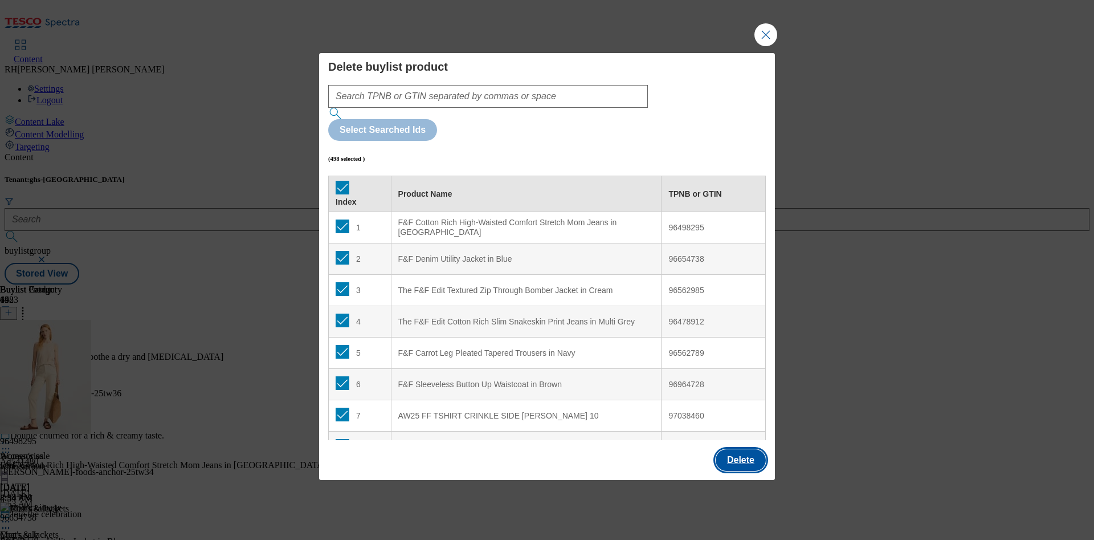
click at [731, 449] on button "Delete" at bounding box center [741, 460] width 50 height 22
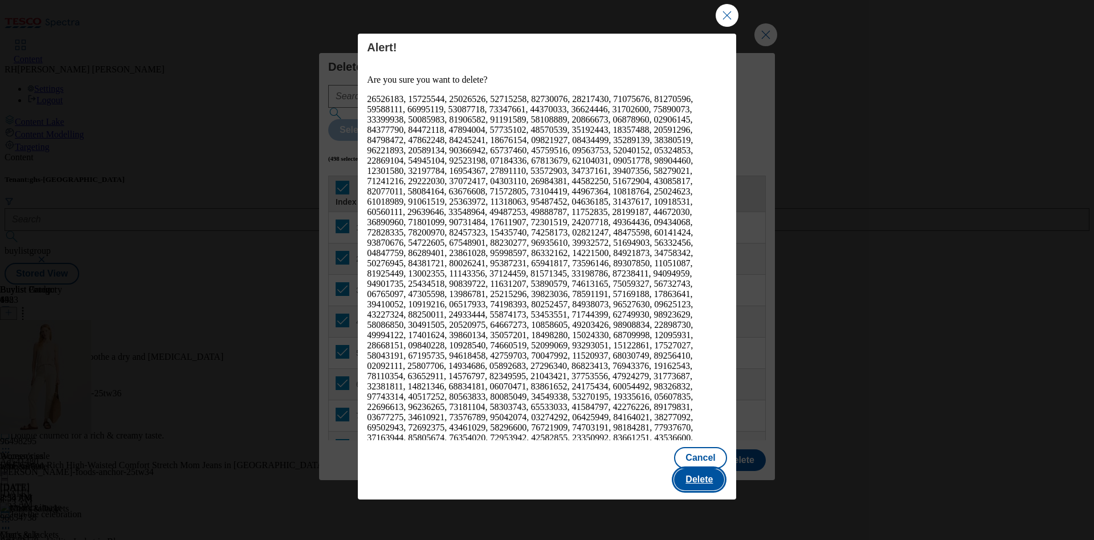
click at [698, 468] on button "Delete" at bounding box center [699, 479] width 50 height 22
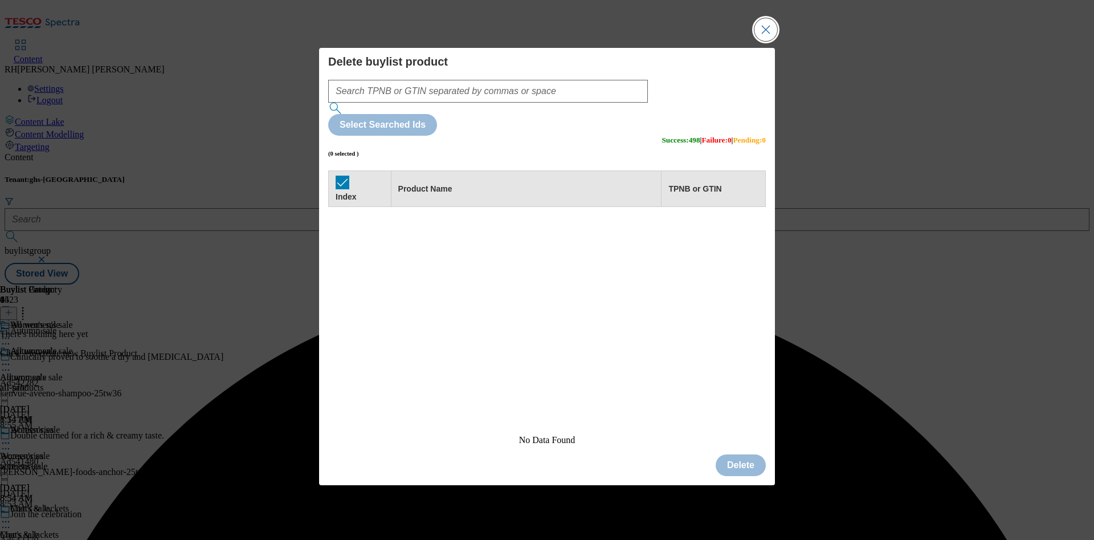
click at [759, 41] on button "Close Modal" at bounding box center [765, 29] width 23 height 23
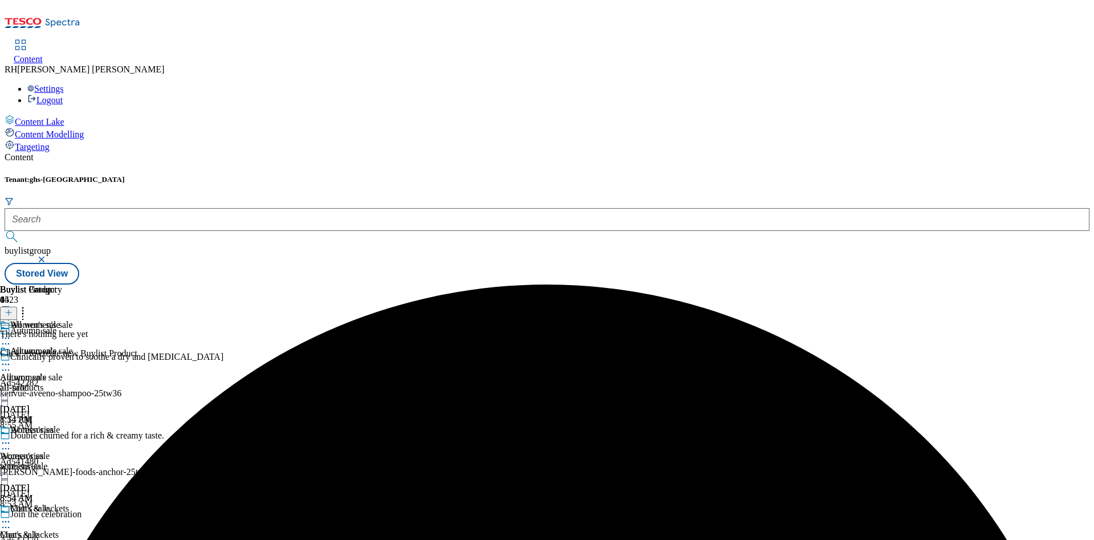
click at [13, 308] on icon at bounding box center [9, 312] width 8 height 8
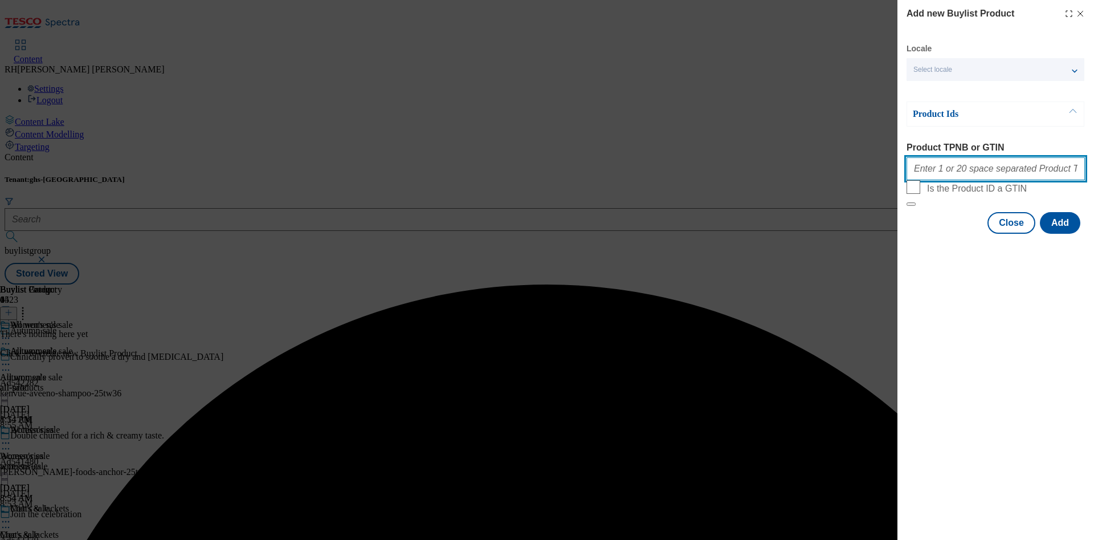
click at [1014, 170] on input "Product TPNB or GTIN" at bounding box center [995, 168] width 178 height 23
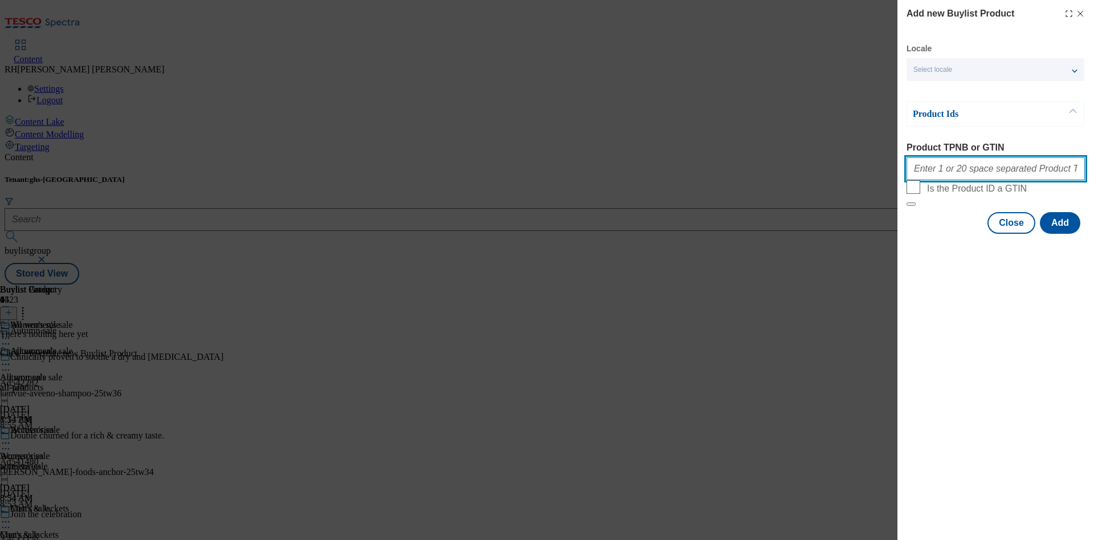
paste input "97199624 96617645 97198504 96735142 97135706 96833734 96743679 96562651 9719083…"
click at [1066, 234] on button "Add" at bounding box center [1060, 223] width 40 height 22
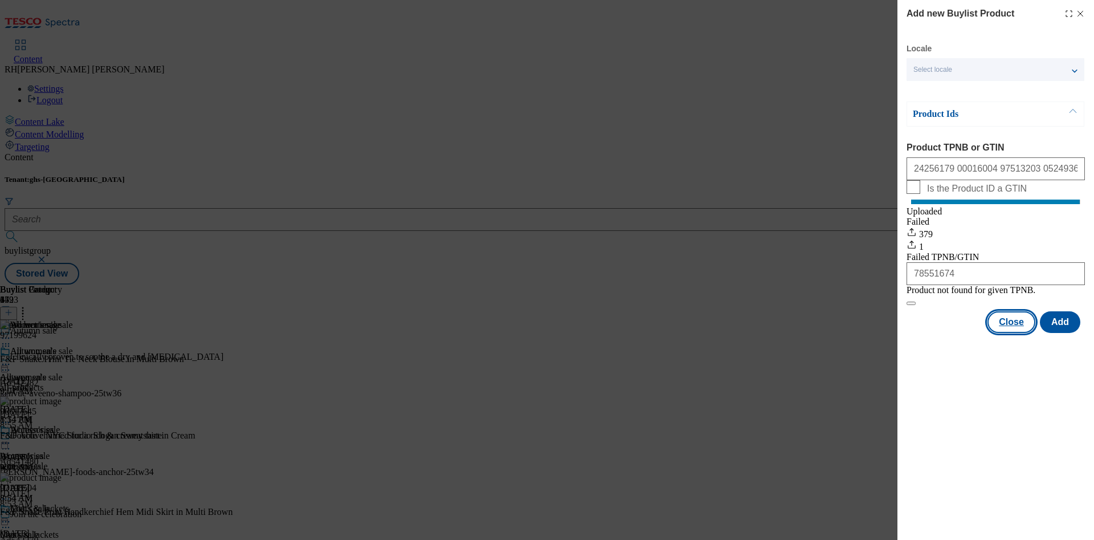
click at [1012, 333] on button "Close" at bounding box center [1011, 322] width 48 height 22
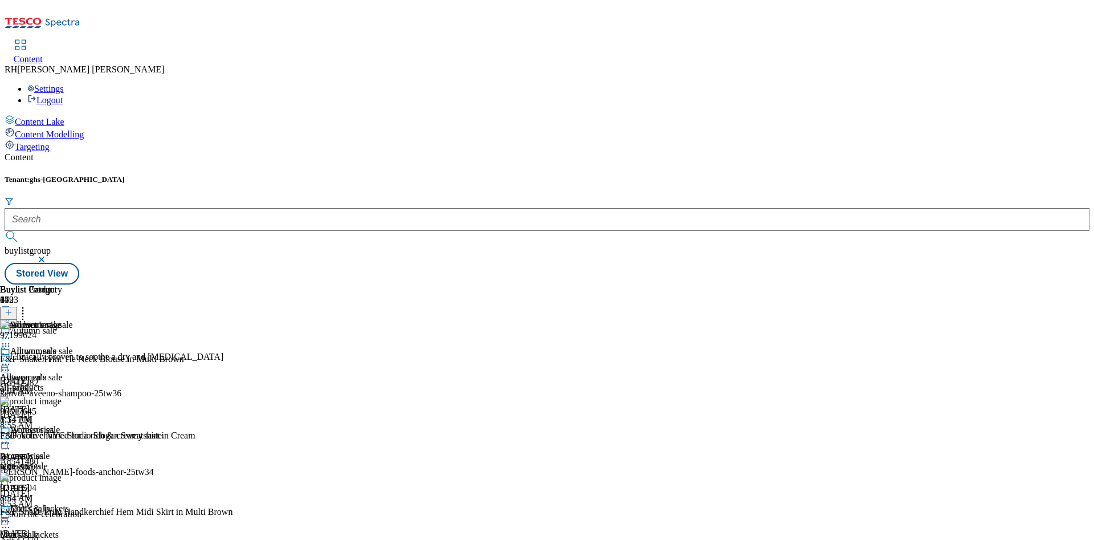
click at [11, 358] on icon at bounding box center [5, 363] width 11 height 11
click at [48, 384] on span "Edit" at bounding box center [41, 388] width 13 height 9
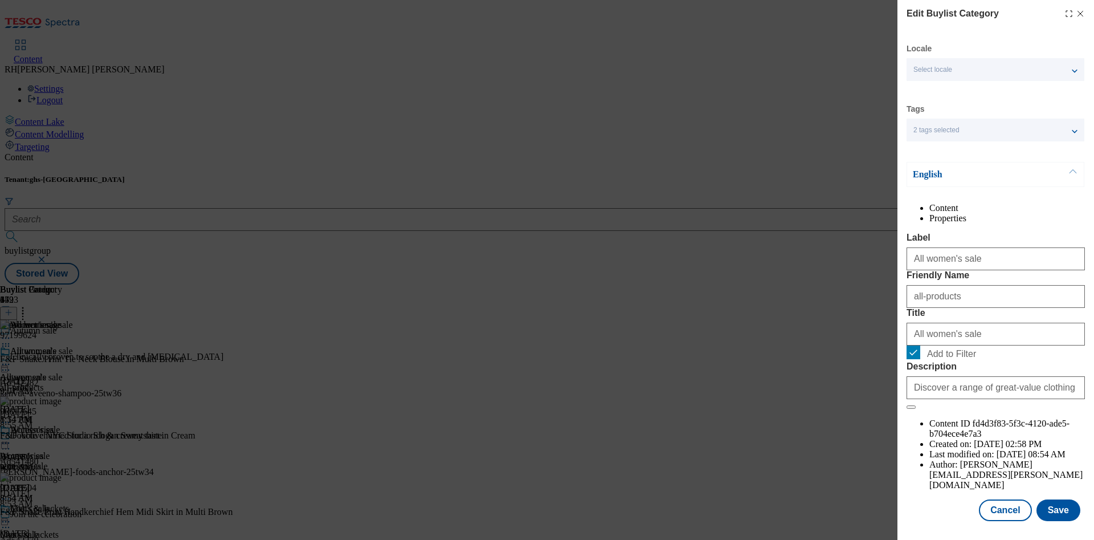
scroll to position [34, 0]
click at [1054, 499] on button "Save" at bounding box center [1058, 510] width 44 height 22
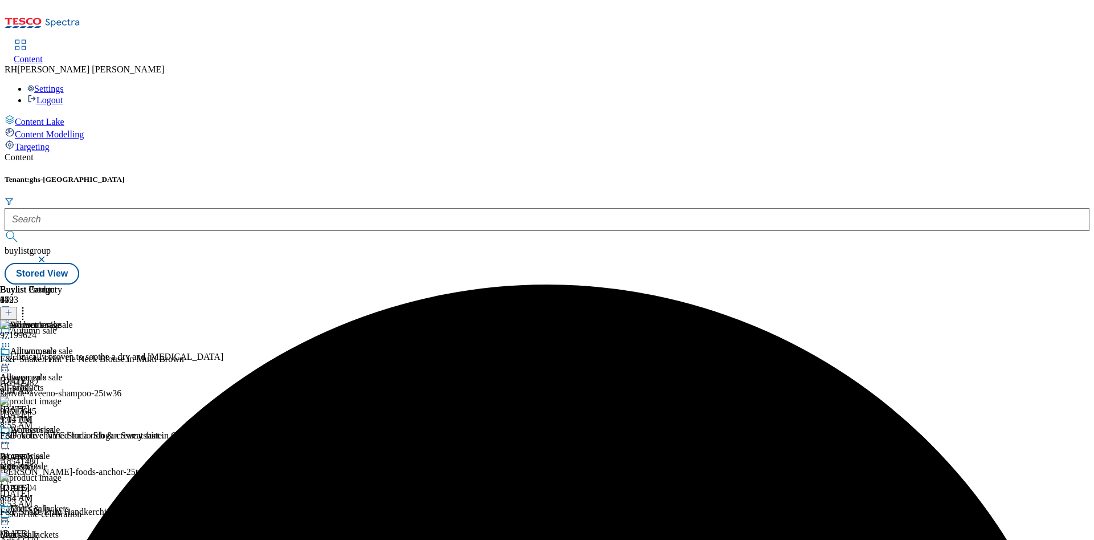
click at [11, 358] on icon at bounding box center [5, 363] width 11 height 11
click at [67, 434] on button "Preview" at bounding box center [45, 440] width 44 height 13
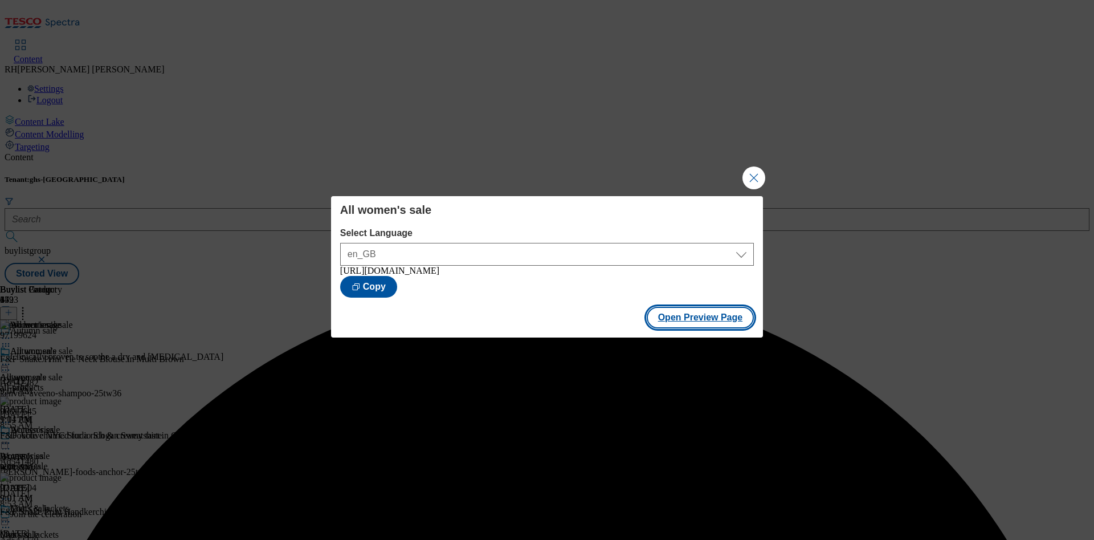
click at [729, 323] on button "Open Preview Page" at bounding box center [701, 318] width 108 height 22
click at [753, 171] on button "Close Modal" at bounding box center [753, 177] width 23 height 23
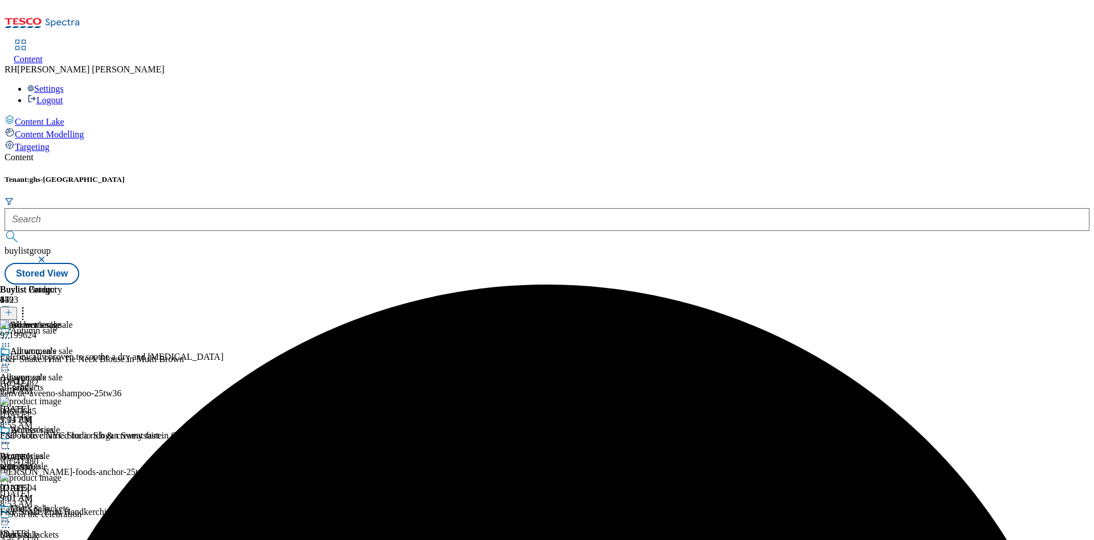
click at [11, 358] on icon at bounding box center [5, 363] width 11 height 11
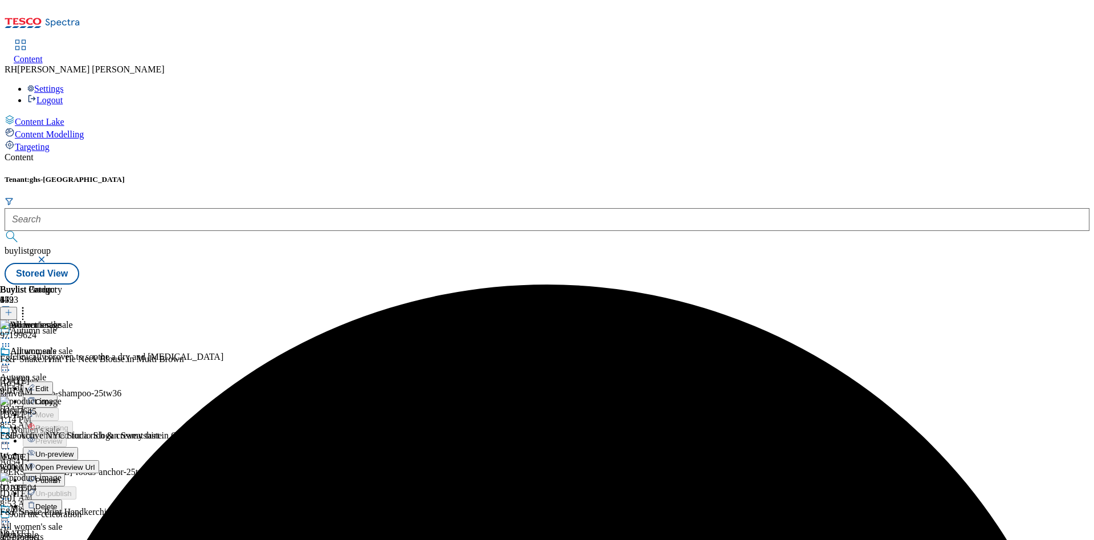
click at [60, 476] on span "Publish" at bounding box center [47, 480] width 25 height 9
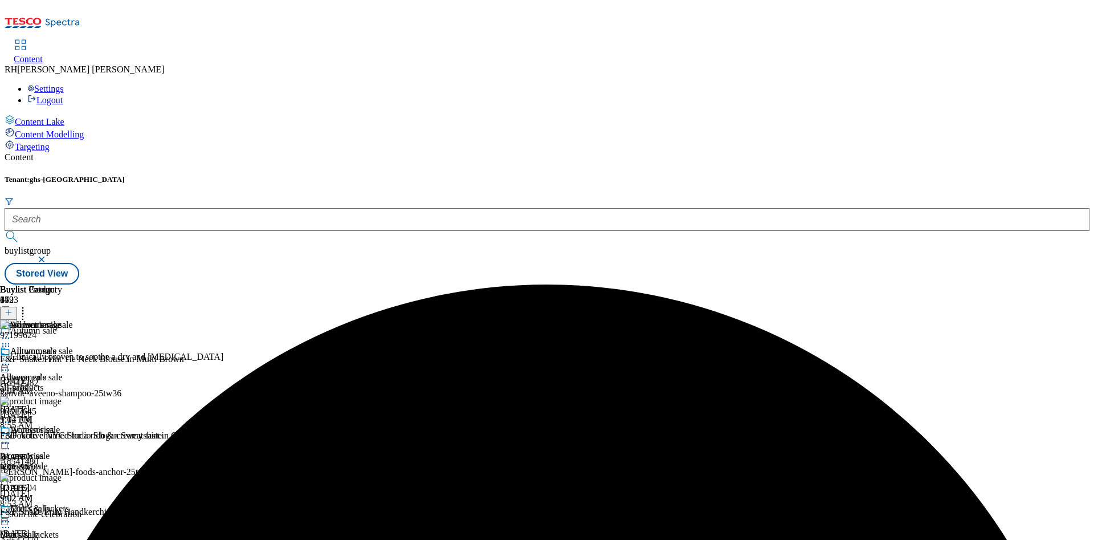
scroll to position [85, 0]
click at [95, 503] on div "Coats & Jackets Coats & Jackets coats-jackets Oct 3, 2025 9:02 AM" at bounding box center [47, 542] width 95 height 79
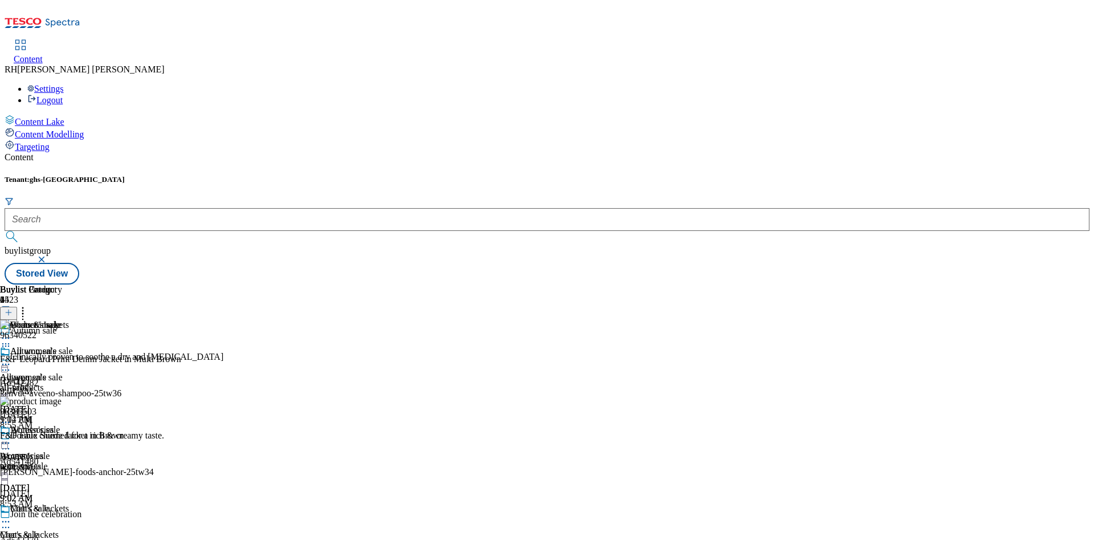
click at [17, 307] on button at bounding box center [8, 313] width 17 height 13
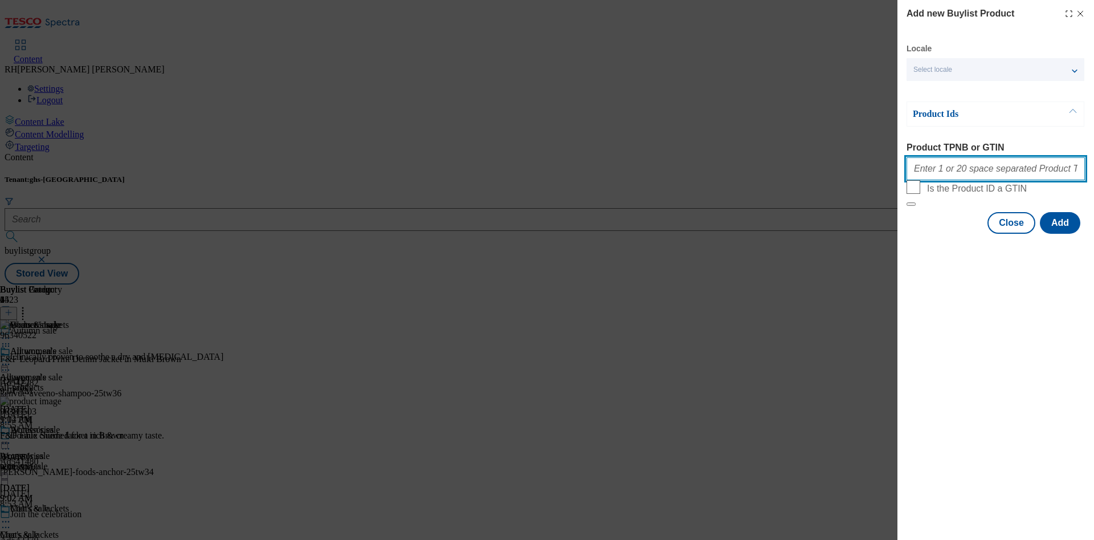
click at [986, 169] on input "Product TPNB or GTIN" at bounding box center [995, 168] width 178 height 23
paste input "96508227 96595675 96548127 96670125 96450737 96554010 96516943 96517153 9645060…"
click at [1060, 234] on button "Add" at bounding box center [1060, 223] width 40 height 22
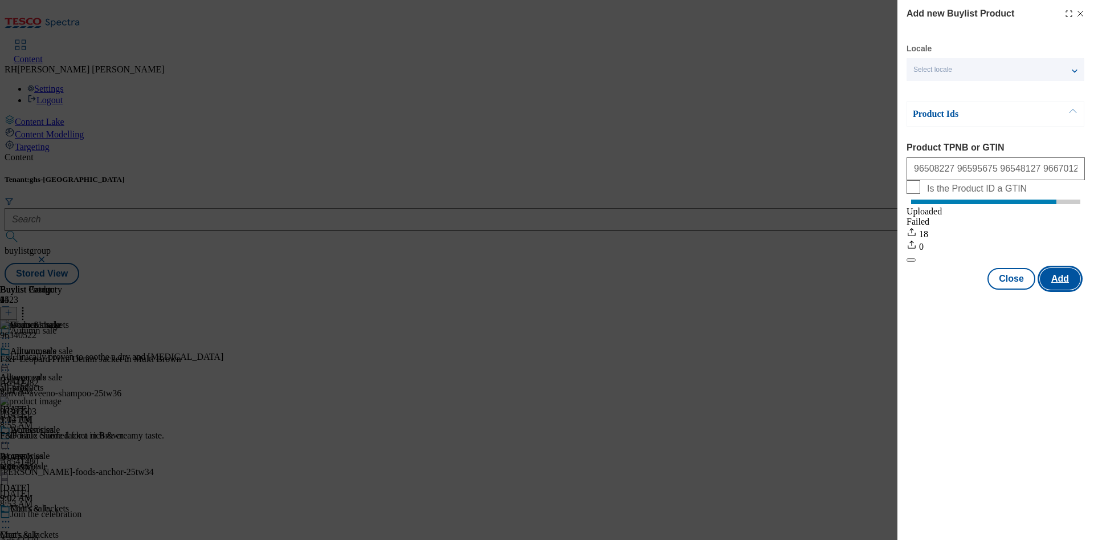
scroll to position [0, 0]
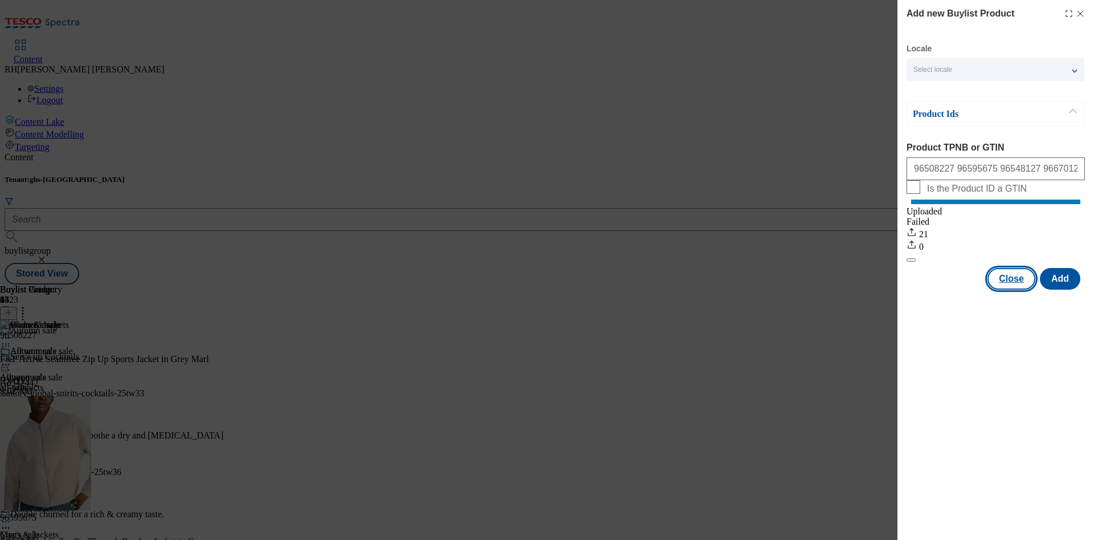
click at [1011, 289] on button "Close" at bounding box center [1011, 279] width 48 height 22
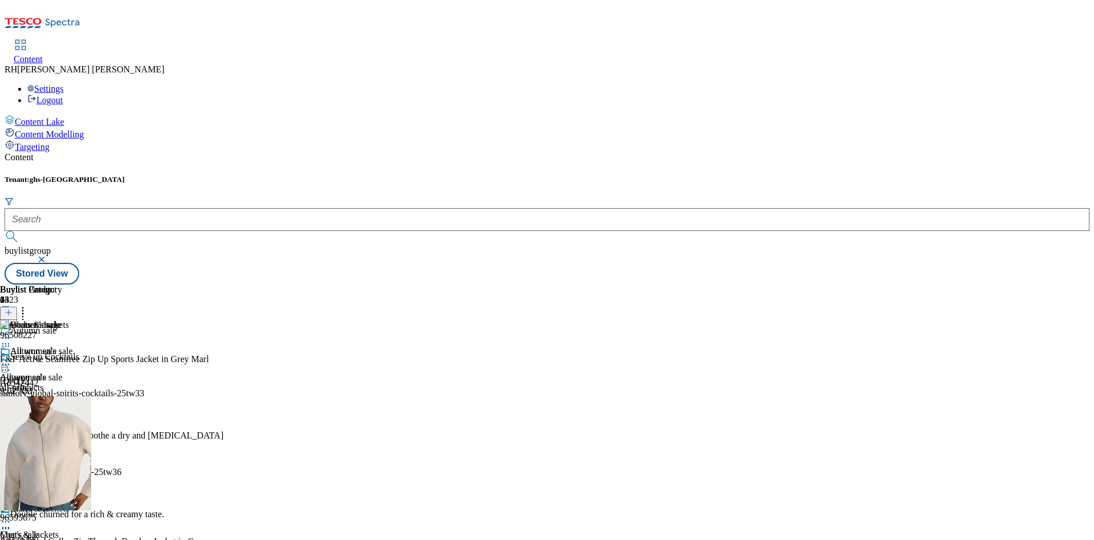
scroll to position [171, 0]
click at [11, 516] on icon at bounding box center [5, 521] width 11 height 11
click at [48, 539] on span "Edit" at bounding box center [41, 545] width 13 height 9
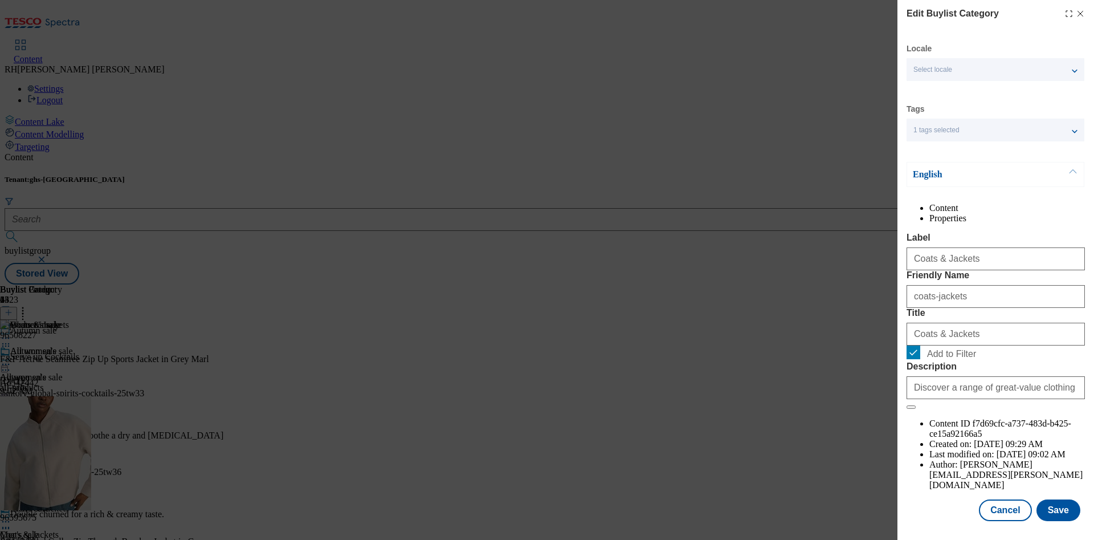
scroll to position [34, 0]
click at [1043, 499] on button "Save" at bounding box center [1058, 510] width 44 height 22
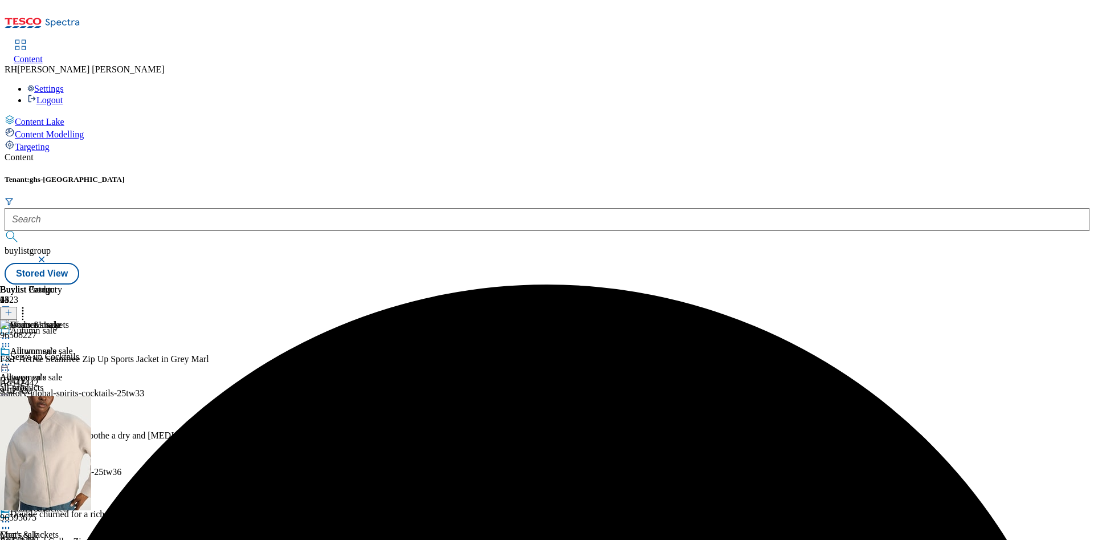
scroll to position [171, 0]
click at [10, 521] on circle at bounding box center [9, 522] width 2 height 2
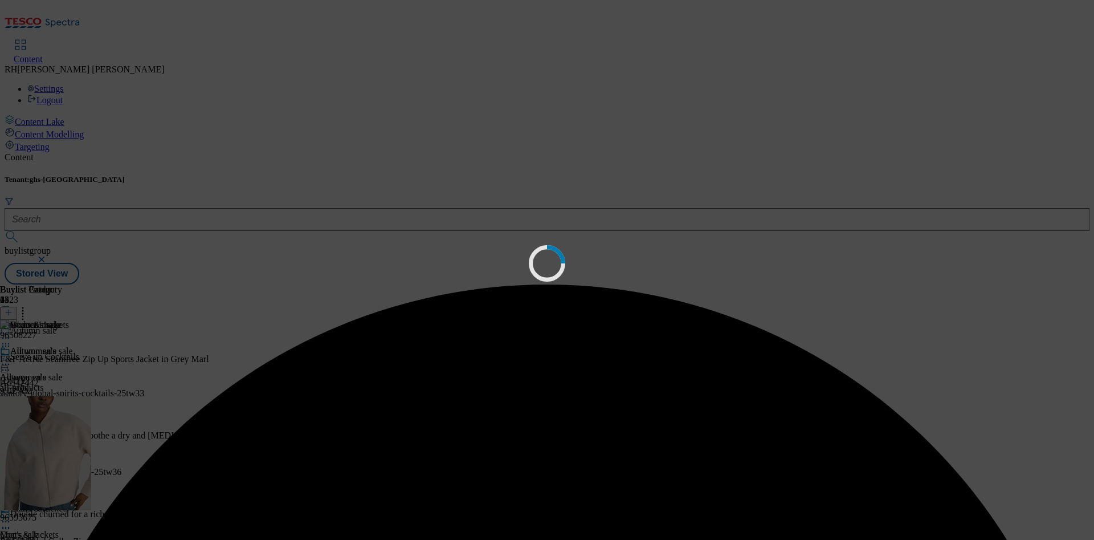
scroll to position [0, 0]
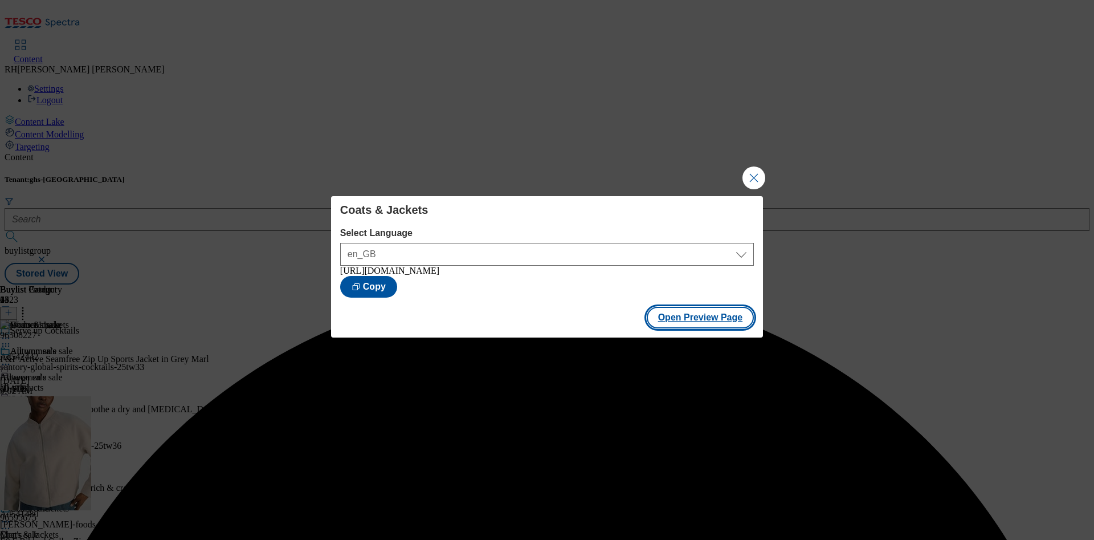
click at [699, 322] on button "Open Preview Page" at bounding box center [701, 318] width 108 height 22
click at [752, 166] on button "Close Modal" at bounding box center [753, 177] width 23 height 23
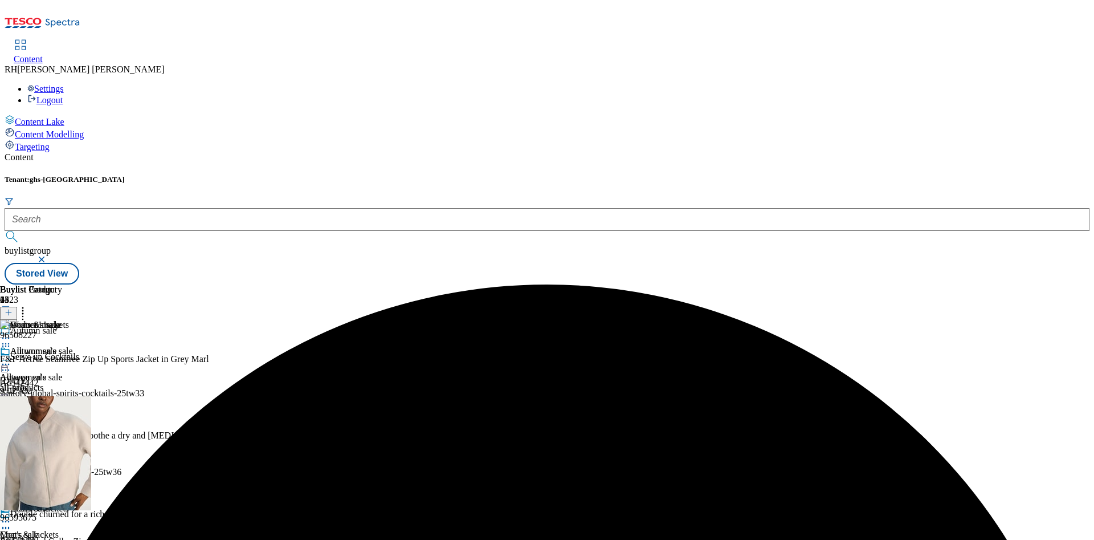
scroll to position [85, 0]
click at [11, 516] on icon at bounding box center [5, 521] width 11 height 11
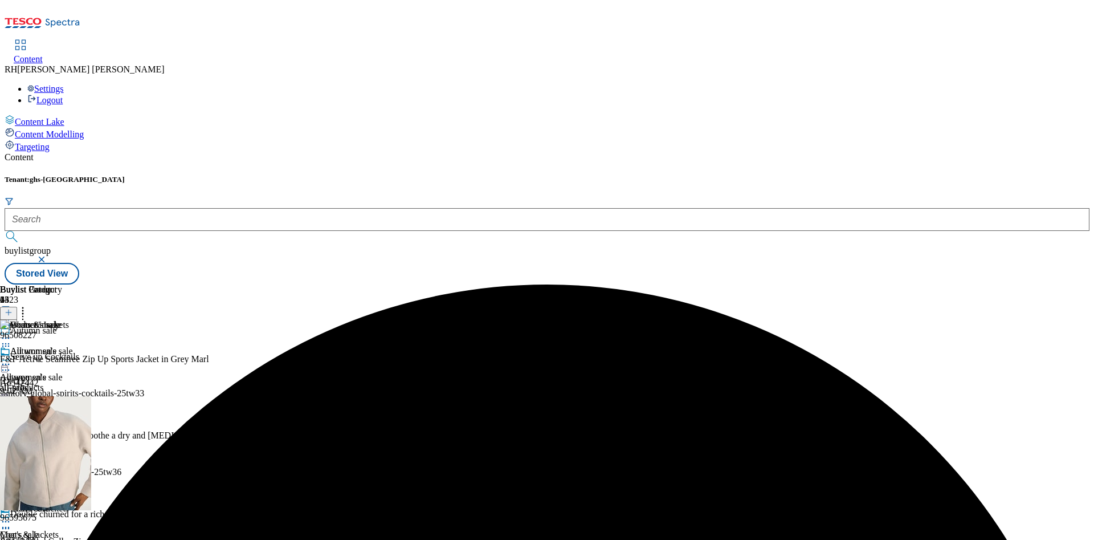
scroll to position [342, 0]
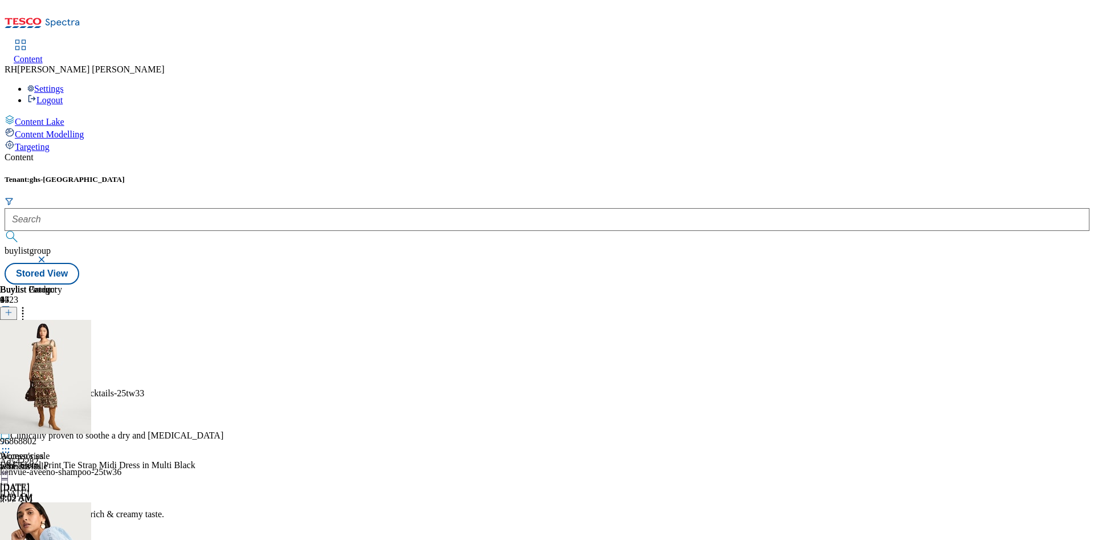
click at [13, 308] on icon at bounding box center [9, 312] width 8 height 8
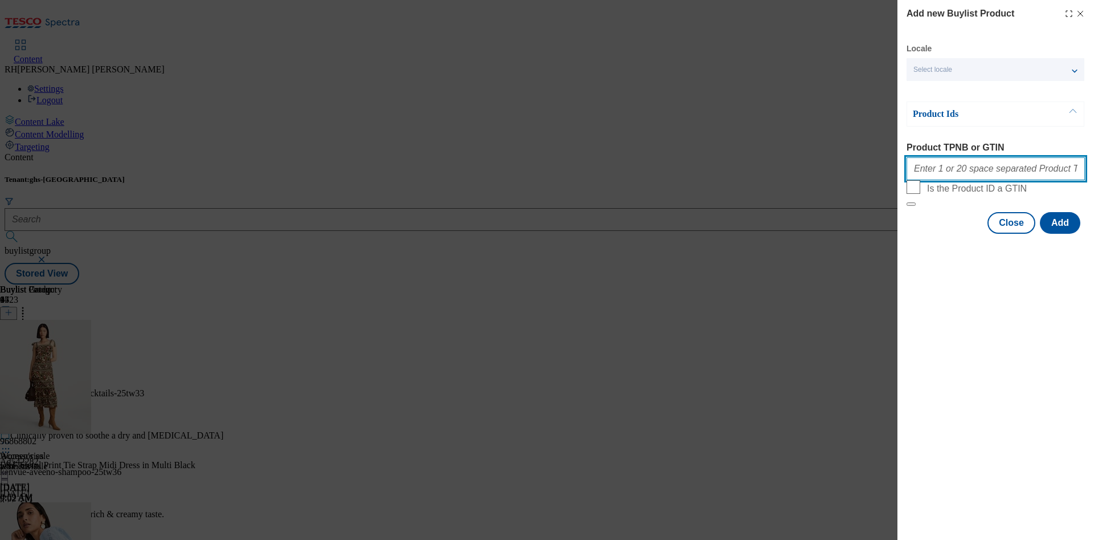
click at [986, 164] on input "Product TPNB or GTIN" at bounding box center [995, 168] width 178 height 23
paste input "97002714 97043475 96741825 96836110 97043072 97052602 96887883 96836783 9661308…"
click at [1066, 234] on button "Add" at bounding box center [1060, 223] width 40 height 22
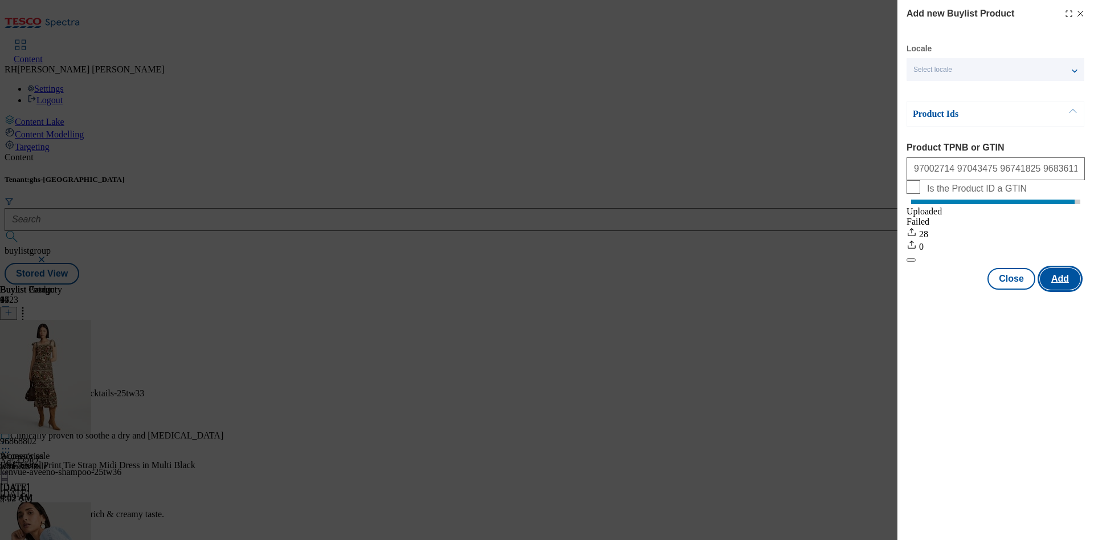
scroll to position [0, 0]
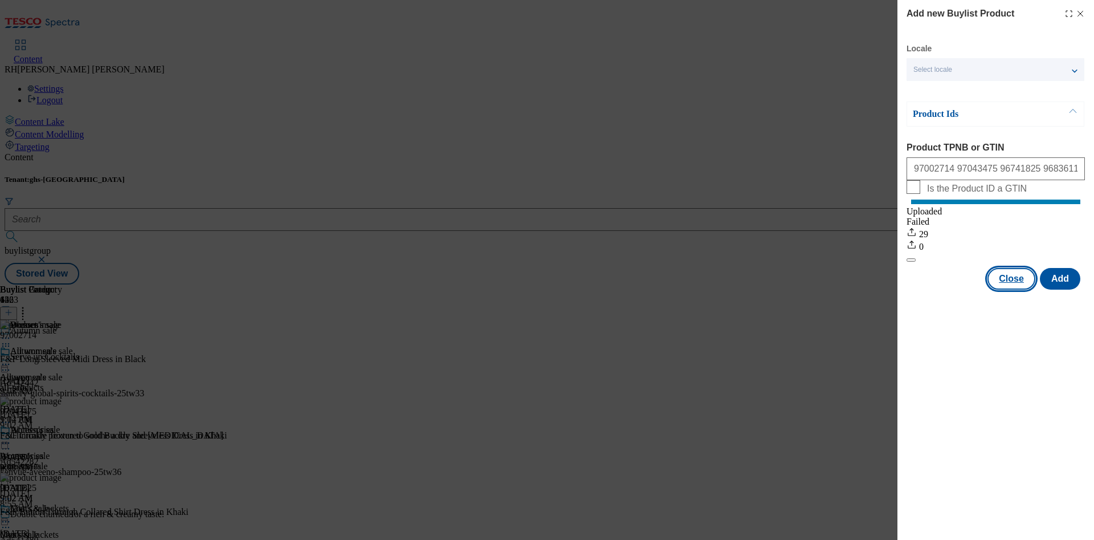
click at [1012, 289] on button "Close" at bounding box center [1011, 279] width 48 height 22
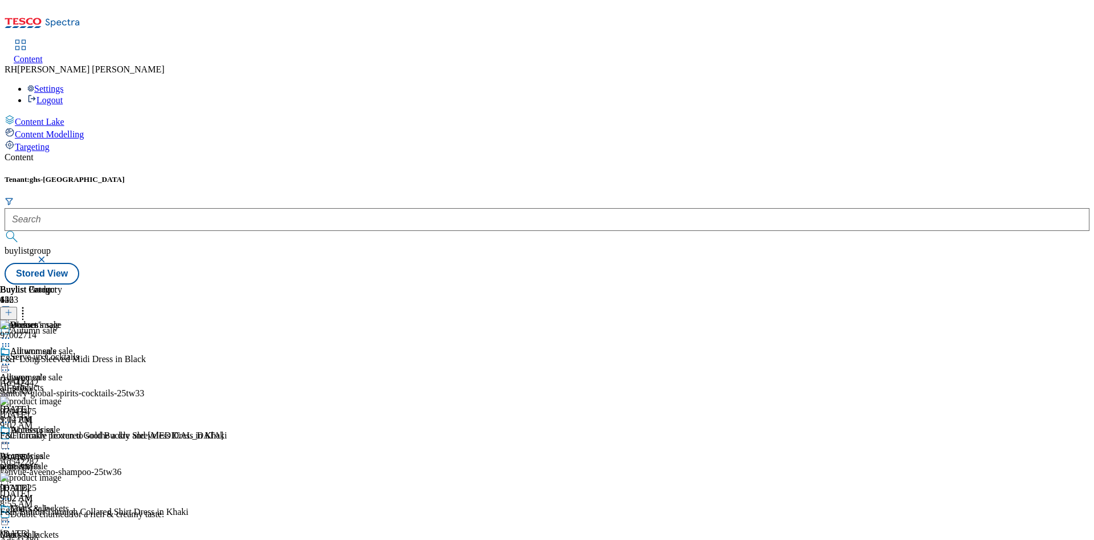
click at [11, 332] on icon at bounding box center [5, 337] width 11 height 11
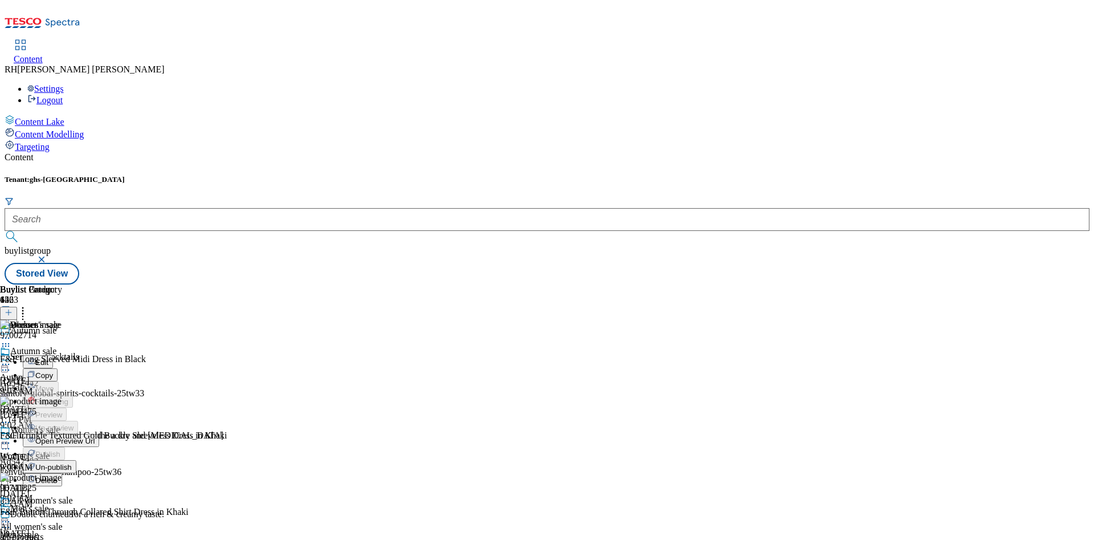
click at [48, 358] on span "Edit" at bounding box center [41, 362] width 13 height 9
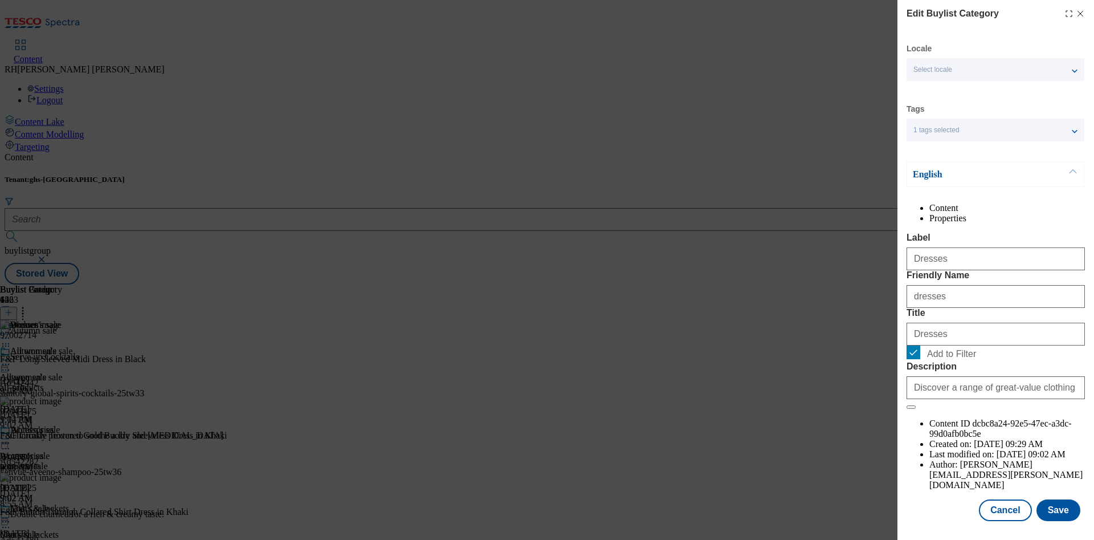
scroll to position [34, 0]
click at [1057, 499] on button "Save" at bounding box center [1058, 510] width 44 height 22
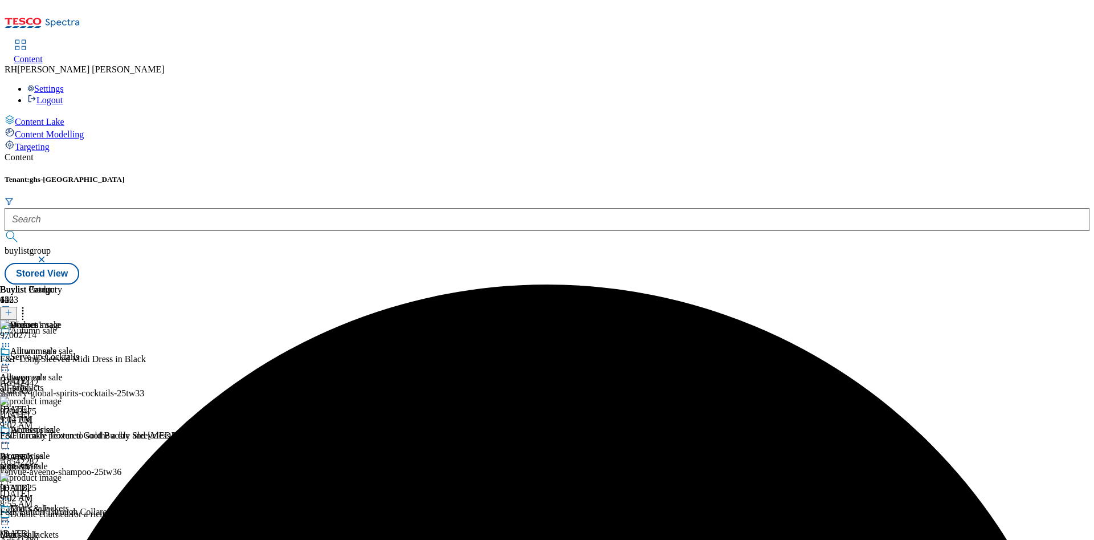
click at [11, 332] on icon at bounding box center [5, 337] width 11 height 11
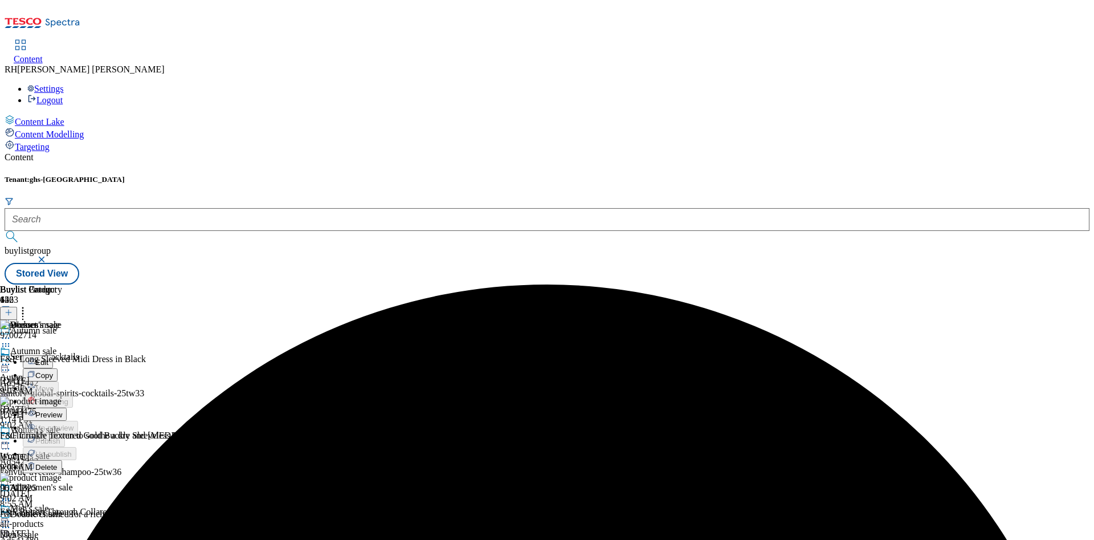
click at [62, 410] on span "Preview" at bounding box center [48, 414] width 27 height 9
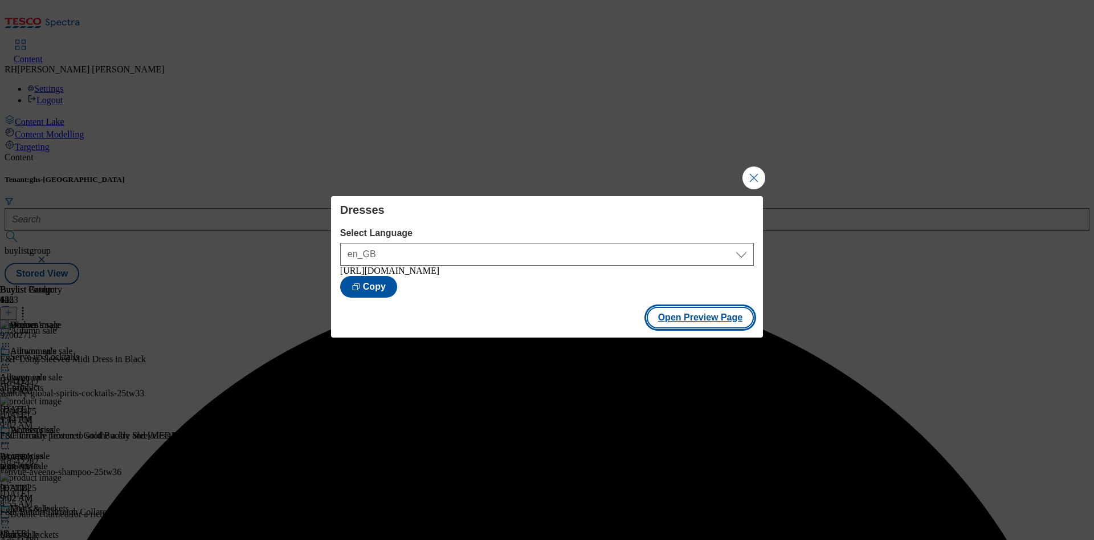
click at [712, 316] on button "Open Preview Page" at bounding box center [701, 318] width 108 height 22
click at [755, 173] on button "Close Modal" at bounding box center [753, 177] width 23 height 23
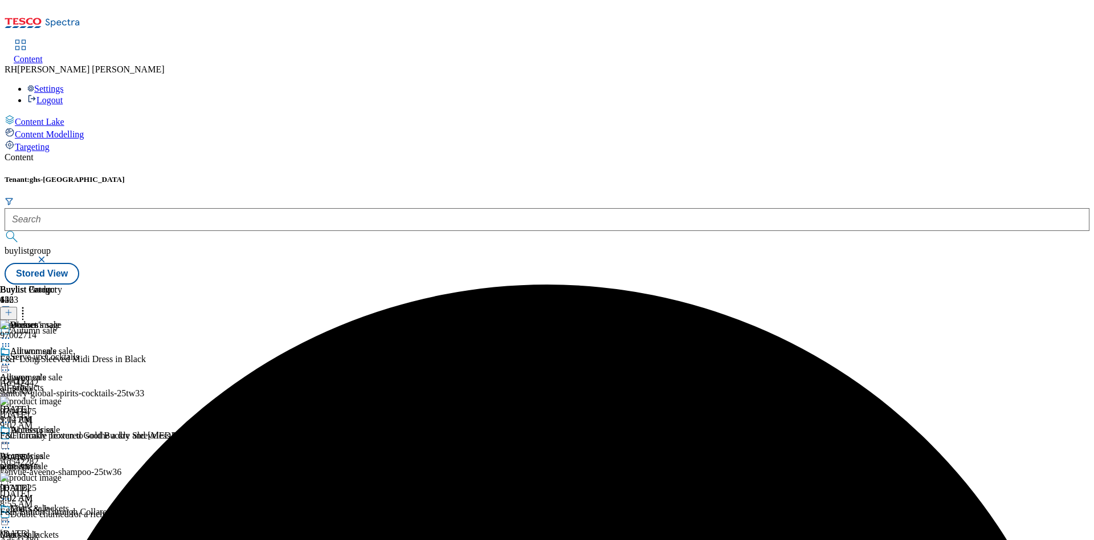
click at [11, 332] on icon at bounding box center [5, 337] width 11 height 11
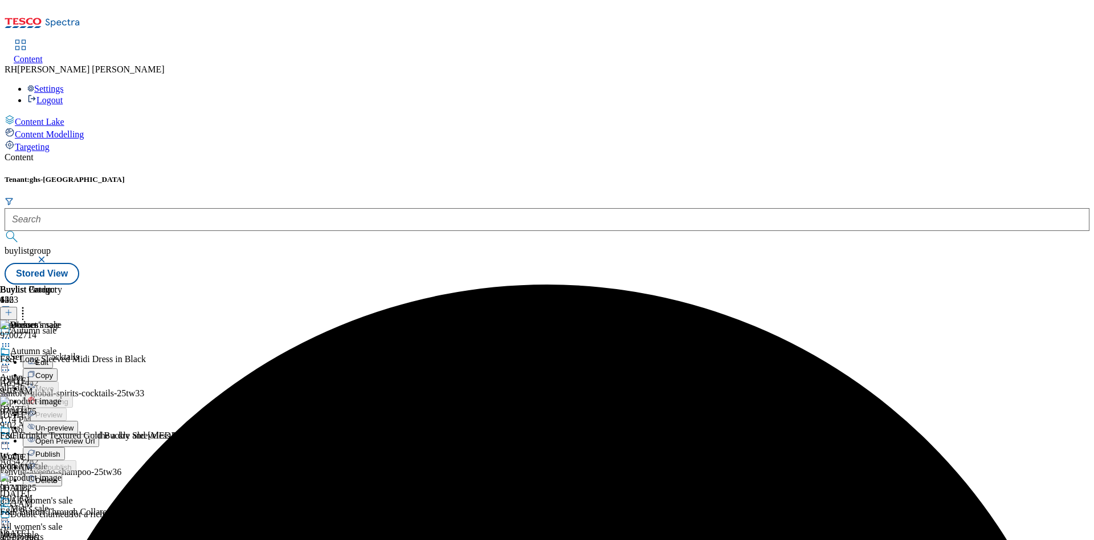
click at [60, 450] on span "Publish" at bounding box center [47, 454] width 25 height 9
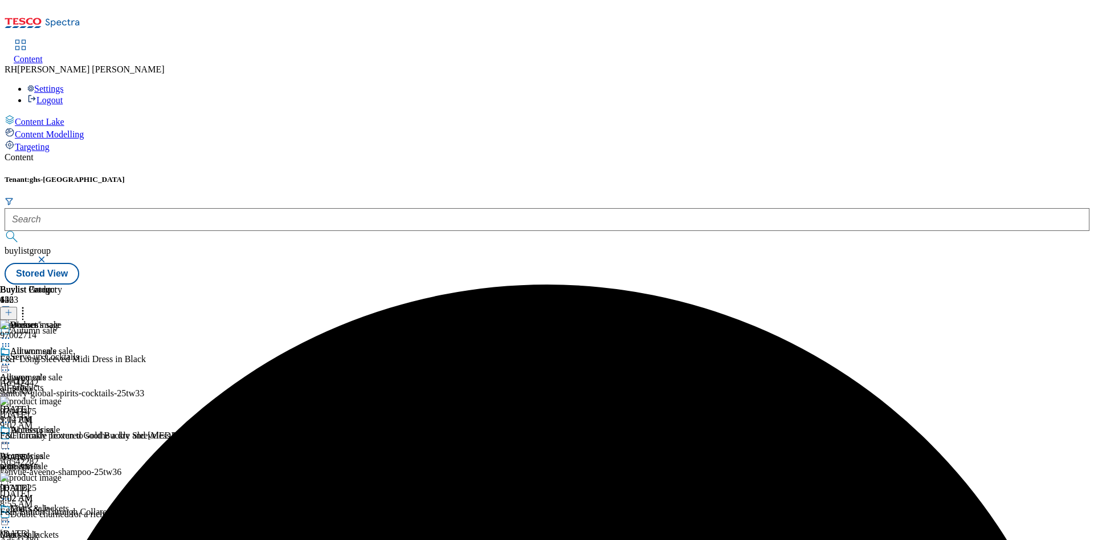
scroll to position [256, 0]
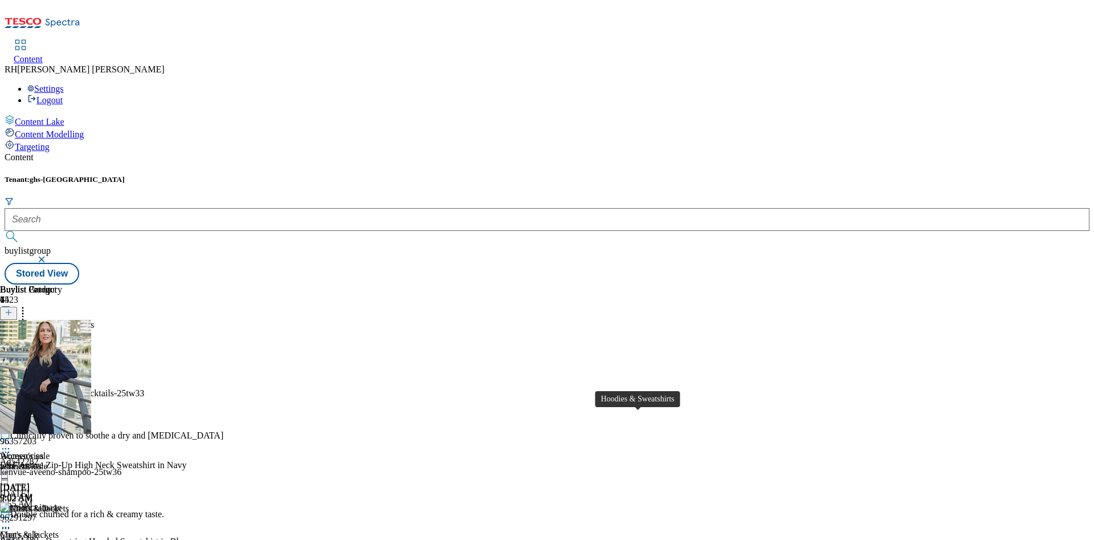
click at [13, 308] on icon at bounding box center [9, 312] width 8 height 8
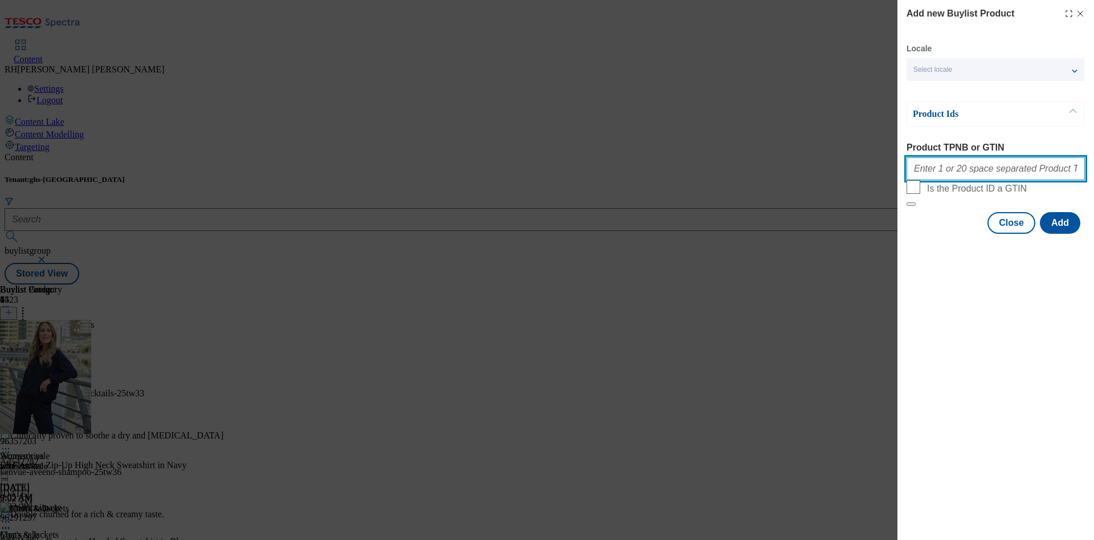
click at [966, 177] on input "Product TPNB or GTIN" at bounding box center [995, 168] width 178 height 23
paste input "96617616 96627201 96743702 96661608 96687929 96156320 96858601 96859001 9400633…"
click at [1061, 234] on button "Add" at bounding box center [1060, 223] width 40 height 22
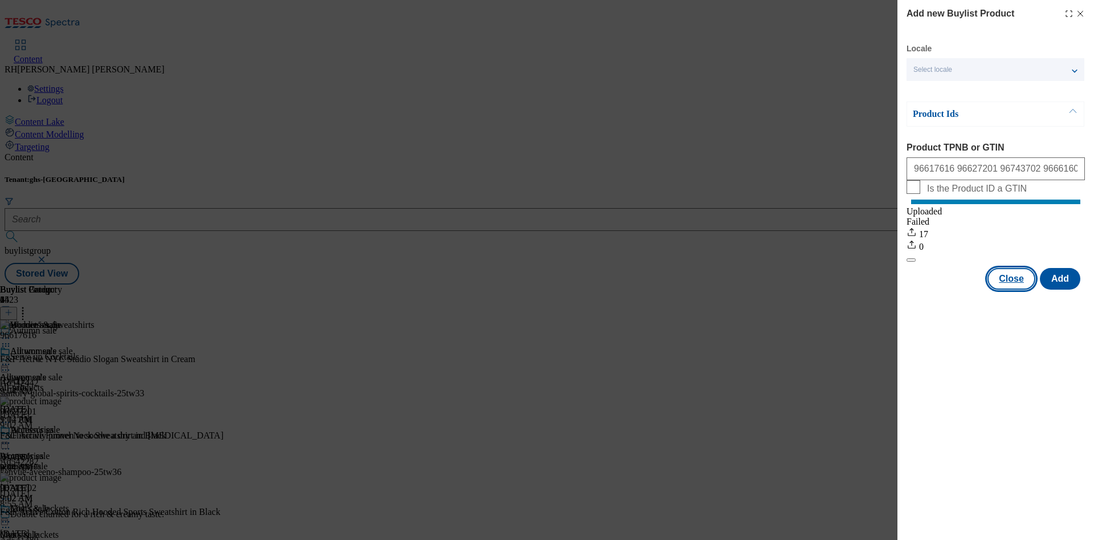
click at [1024, 289] on button "Close" at bounding box center [1011, 279] width 48 height 22
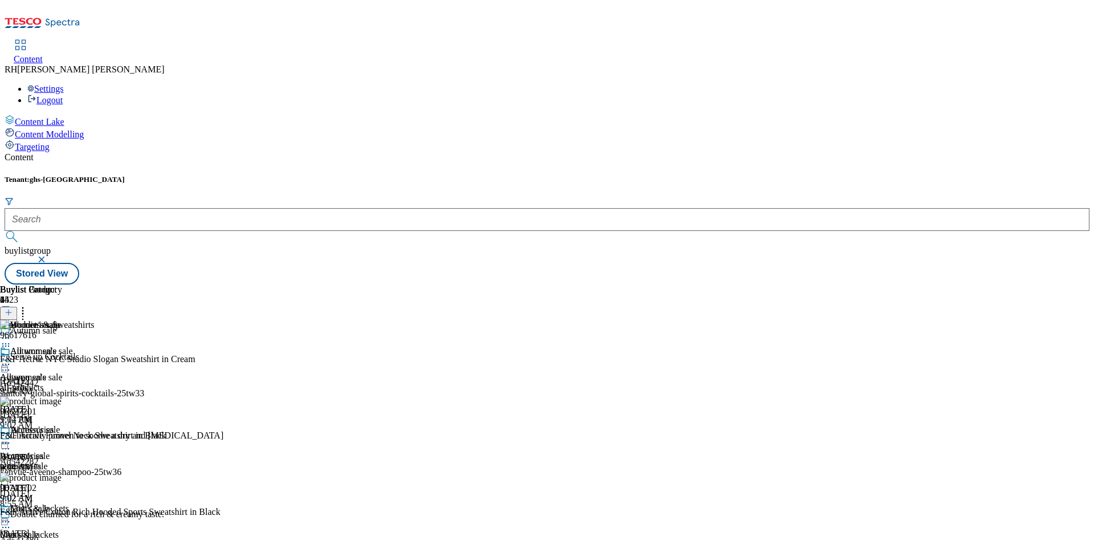
click at [11, 332] on icon at bounding box center [5, 337] width 11 height 11
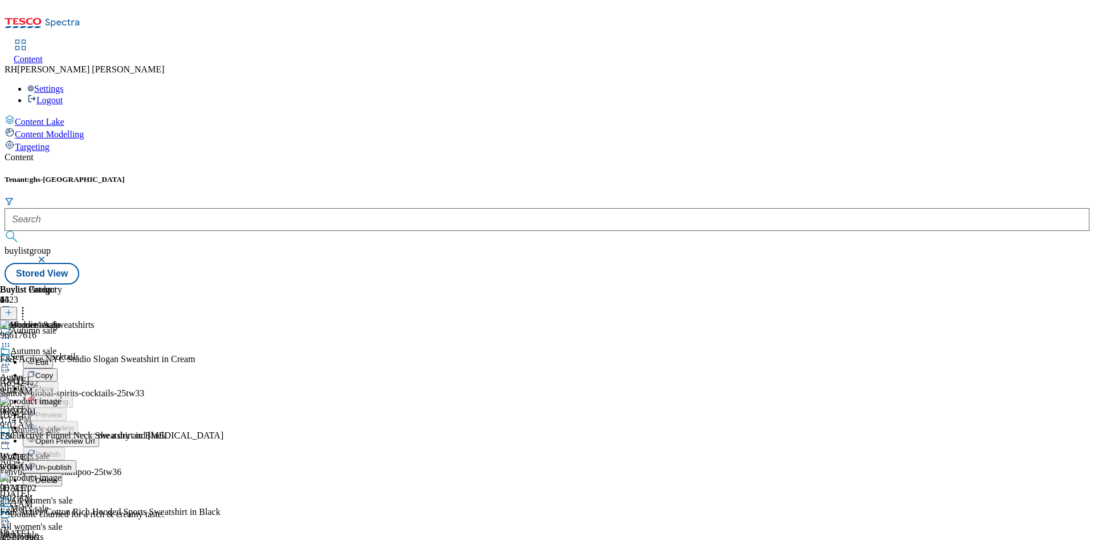
click at [48, 358] on span "Edit" at bounding box center [41, 362] width 13 height 9
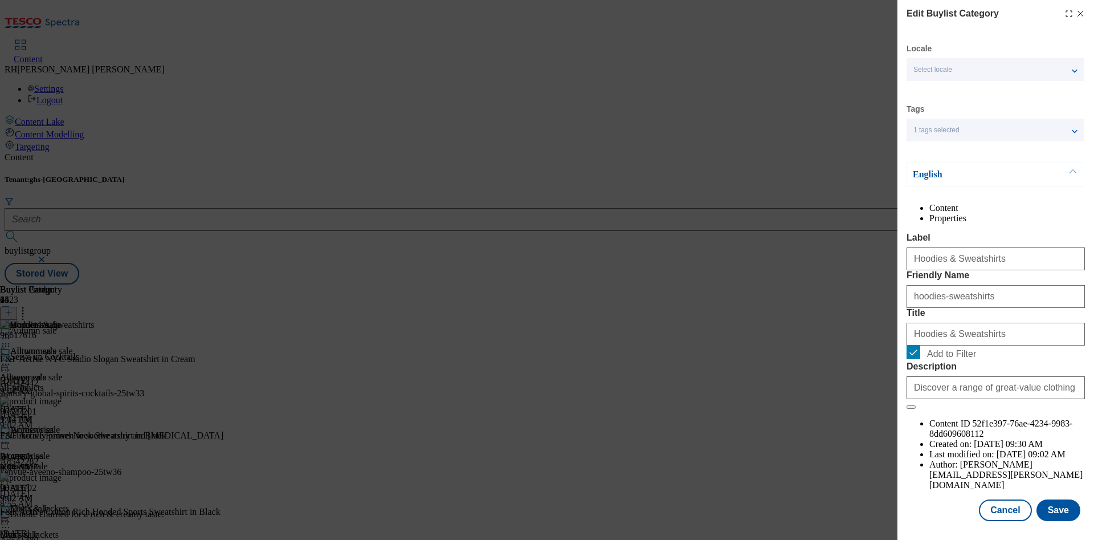
scroll to position [34, 0]
click at [1046, 499] on button "Save" at bounding box center [1058, 510] width 44 height 22
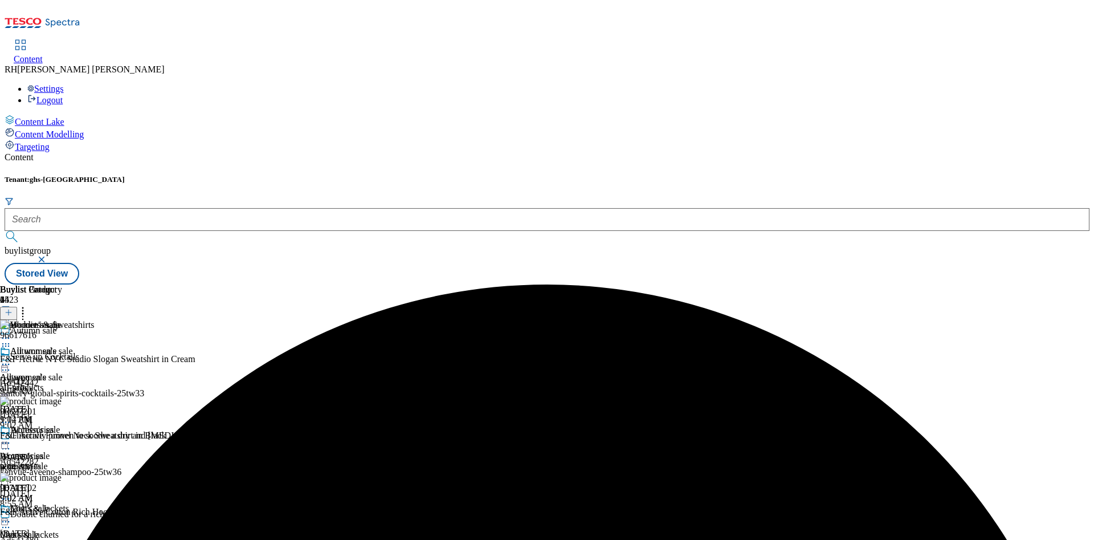
click at [4, 337] on circle at bounding box center [3, 338] width 2 height 2
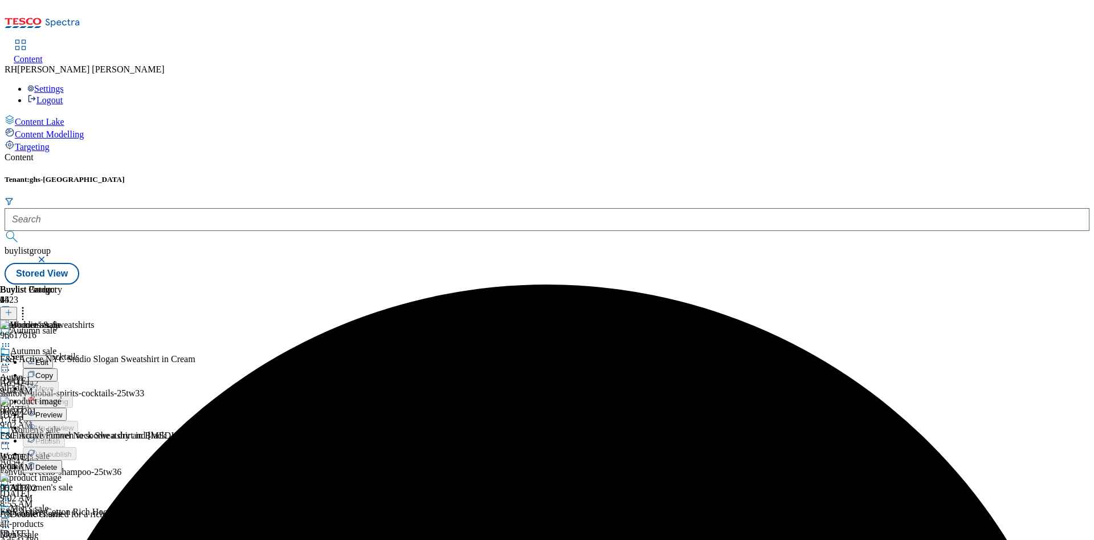
click at [62, 410] on span "Preview" at bounding box center [48, 414] width 27 height 9
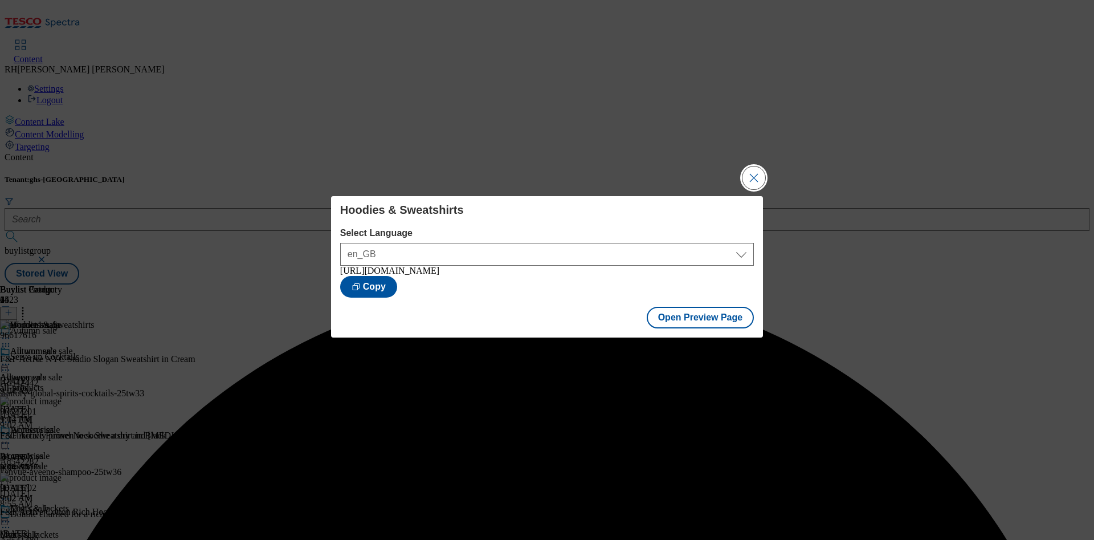
click at [754, 171] on button "Close Modal" at bounding box center [753, 177] width 23 height 23
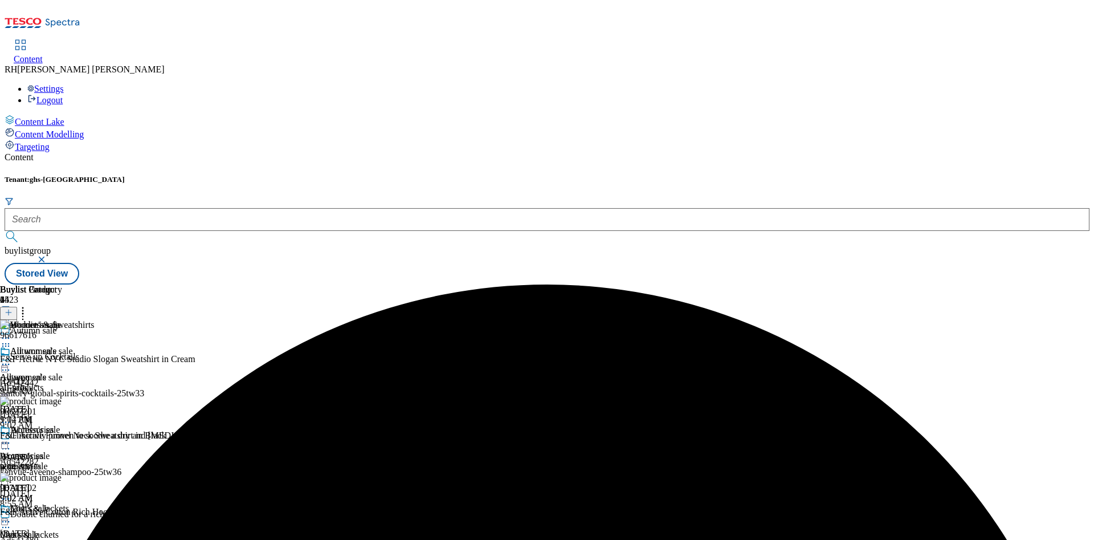
click at [11, 332] on icon at bounding box center [5, 337] width 11 height 11
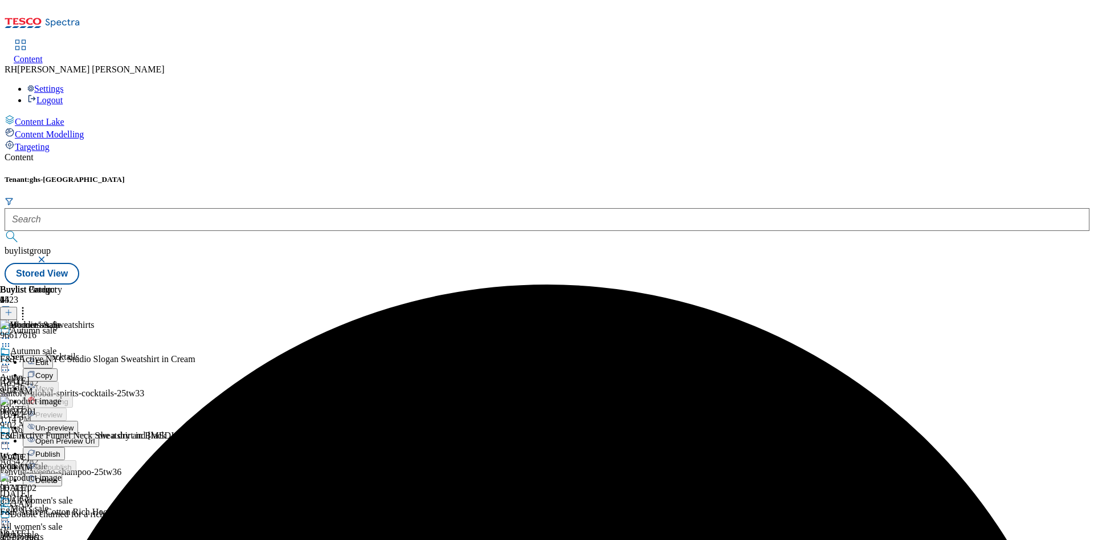
click at [60, 450] on span "Publish" at bounding box center [47, 454] width 25 height 9
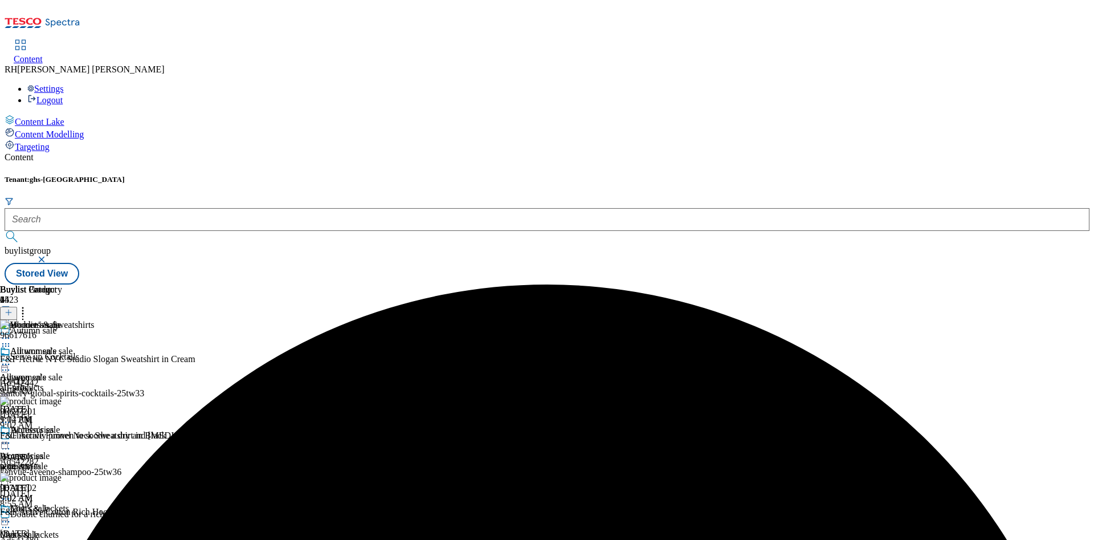
click at [11, 437] on icon at bounding box center [5, 442] width 11 height 11
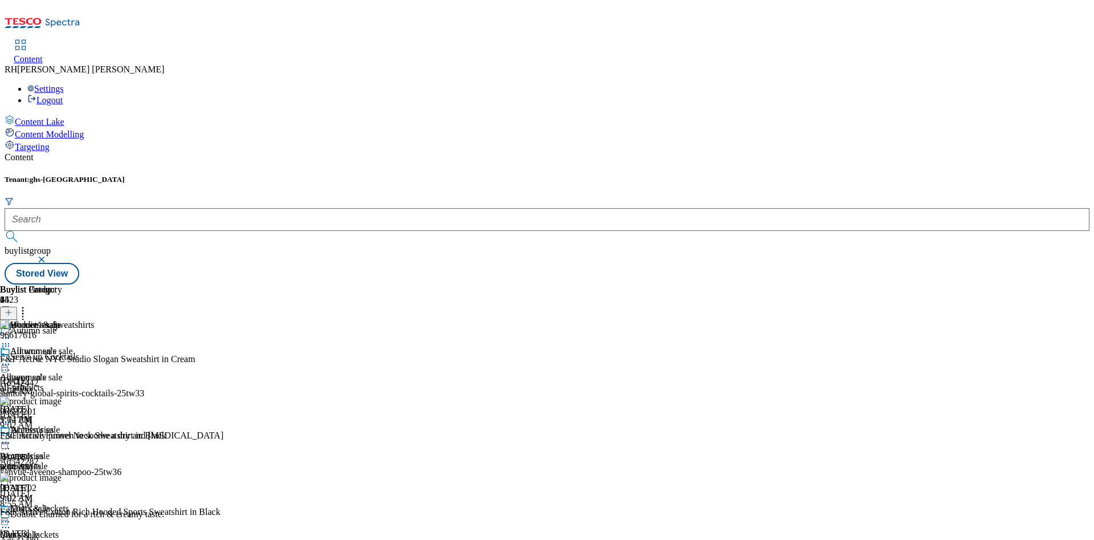
scroll to position [427, 0]
click at [13, 308] on icon at bounding box center [9, 312] width 8 height 8
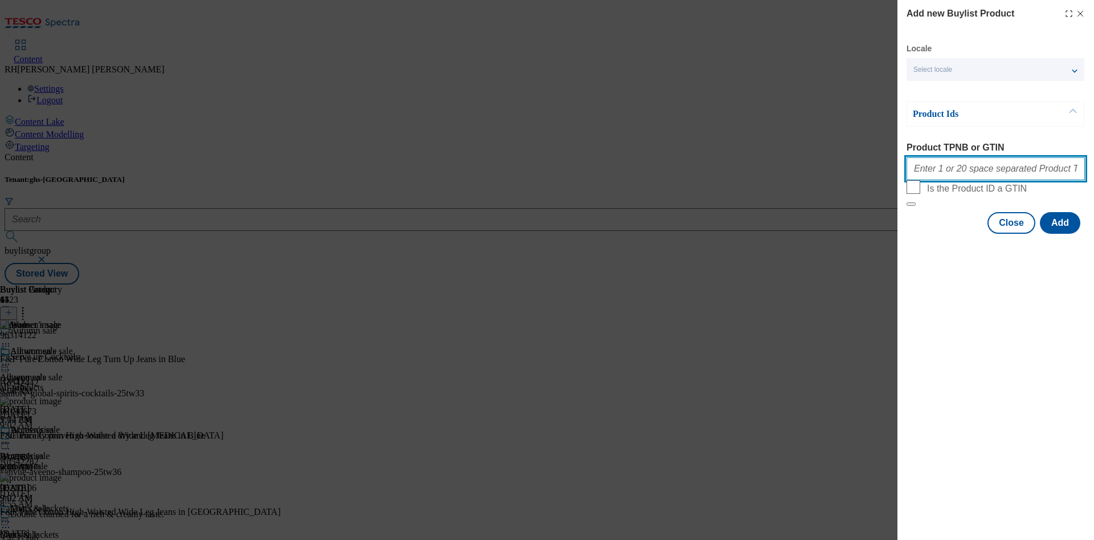
click at [990, 172] on input "Product TPNB or GTIN" at bounding box center [995, 168] width 178 height 23
paste input "96655115 96743506 96735171 96793043 96864576 96798124 96655017 94013752 9682574…"
click at [1061, 234] on button "Add" at bounding box center [1060, 223] width 40 height 22
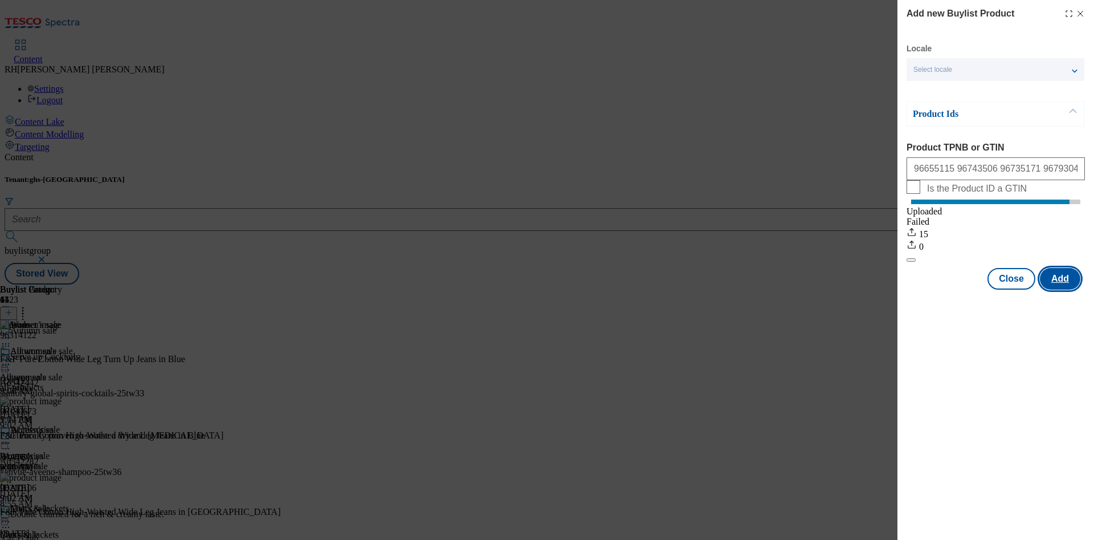
scroll to position [0, 0]
click at [1019, 289] on button "Close" at bounding box center [1011, 279] width 48 height 22
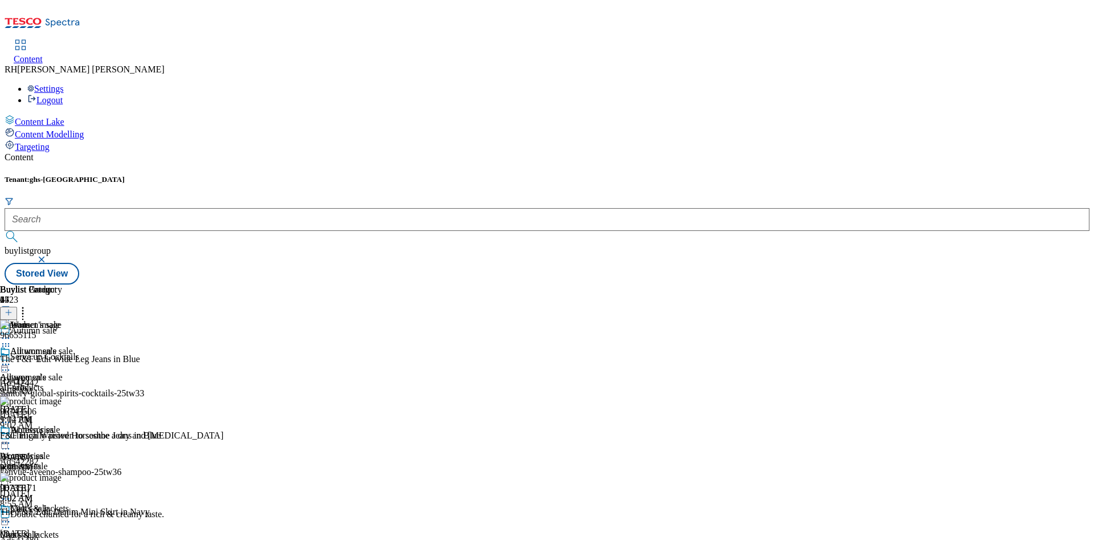
click at [11, 332] on icon at bounding box center [5, 337] width 11 height 11
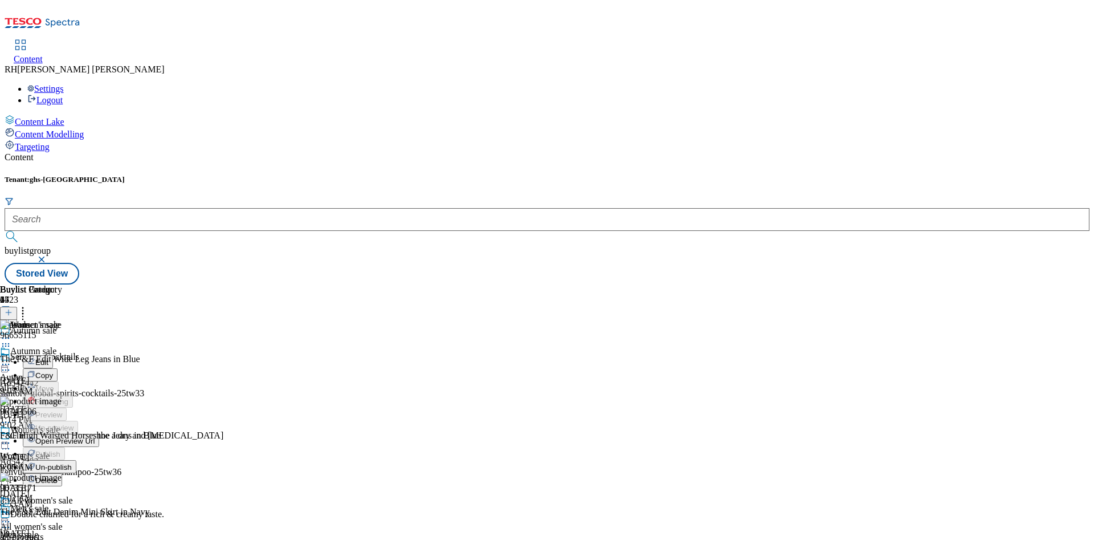
click at [48, 358] on span "Edit" at bounding box center [41, 362] width 13 height 9
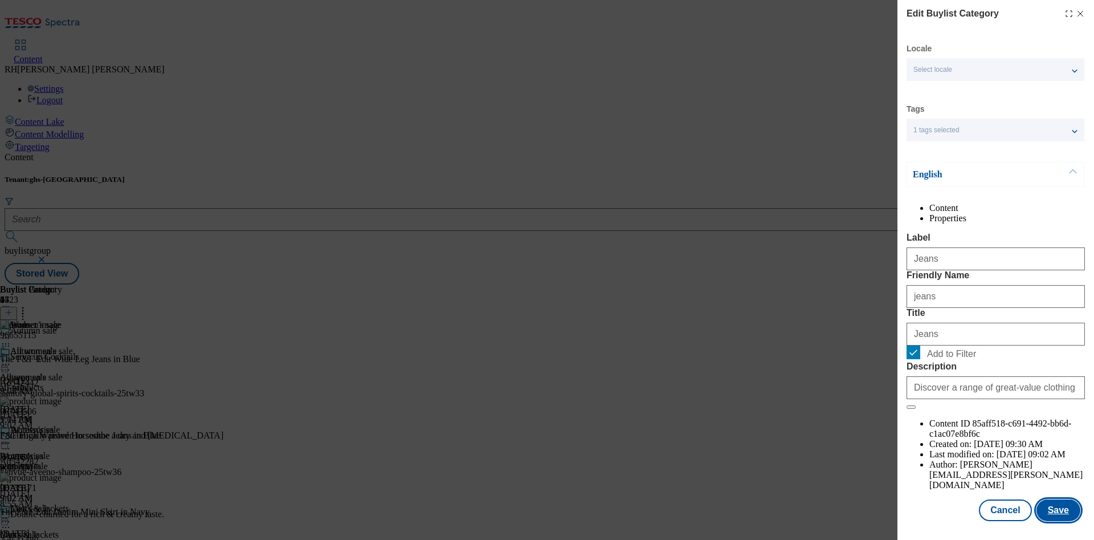
scroll to position [34, 0]
click at [1050, 499] on button "Save" at bounding box center [1058, 510] width 44 height 22
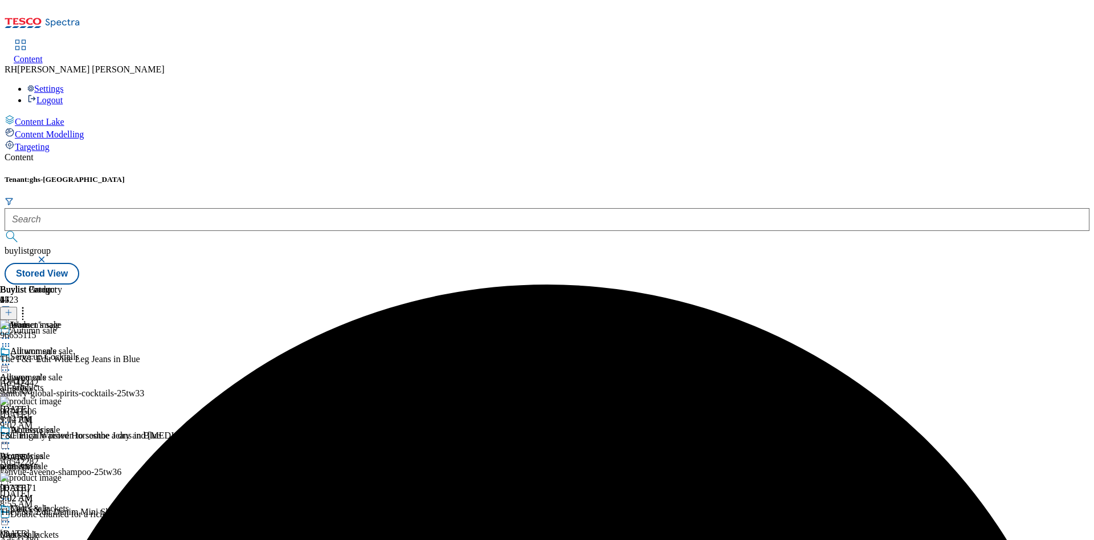
click at [11, 332] on icon at bounding box center [5, 337] width 11 height 11
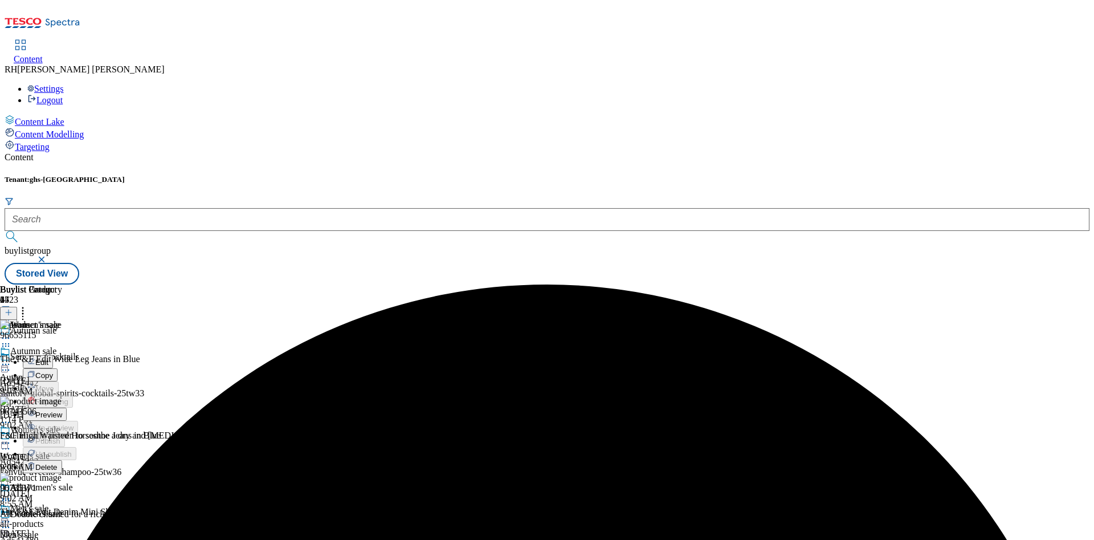
click at [62, 410] on span "Preview" at bounding box center [48, 414] width 27 height 9
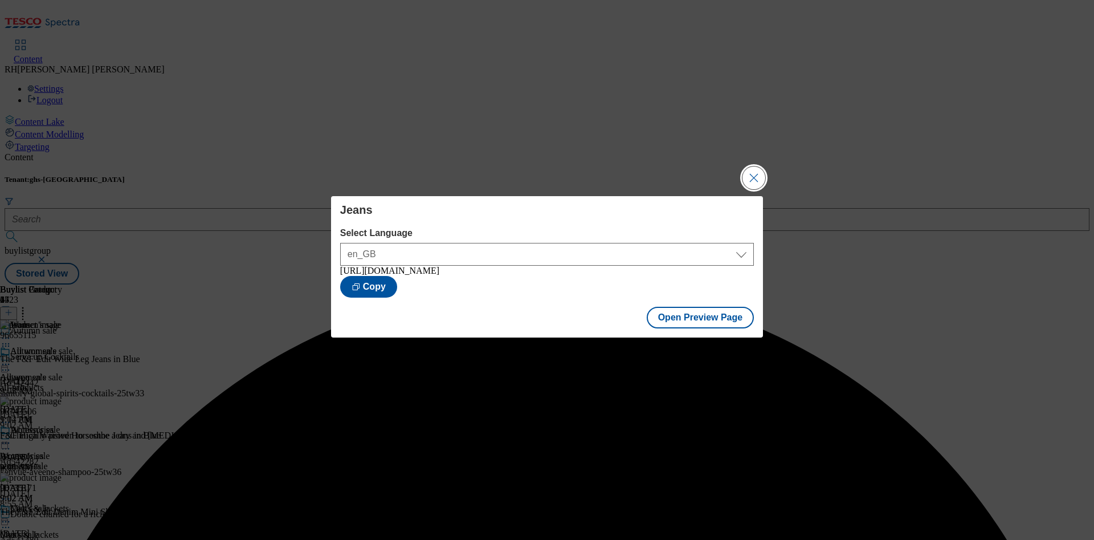
click at [752, 171] on button "Close Modal" at bounding box center [753, 177] width 23 height 23
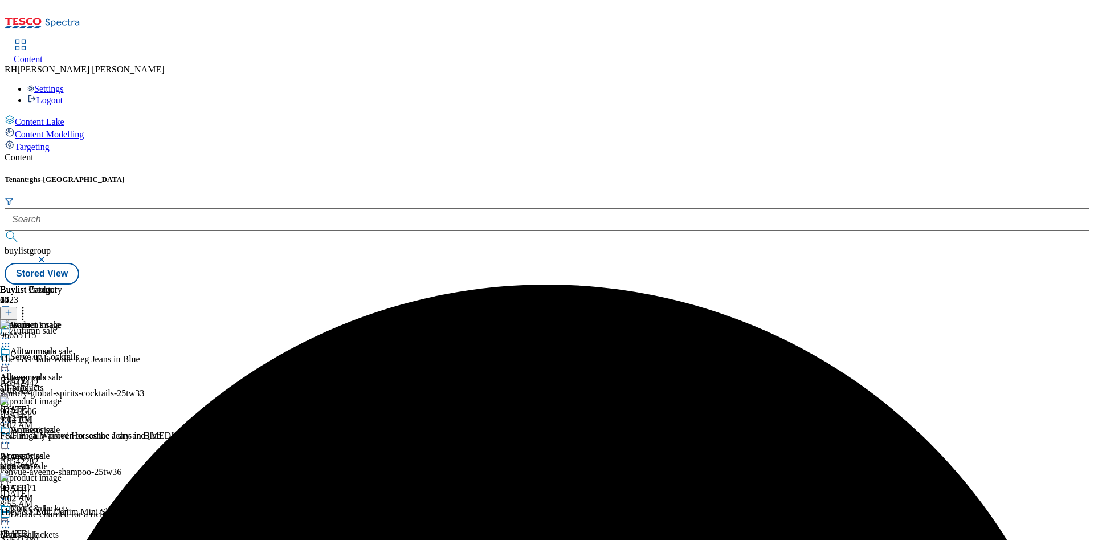
click at [11, 332] on icon at bounding box center [5, 337] width 11 height 11
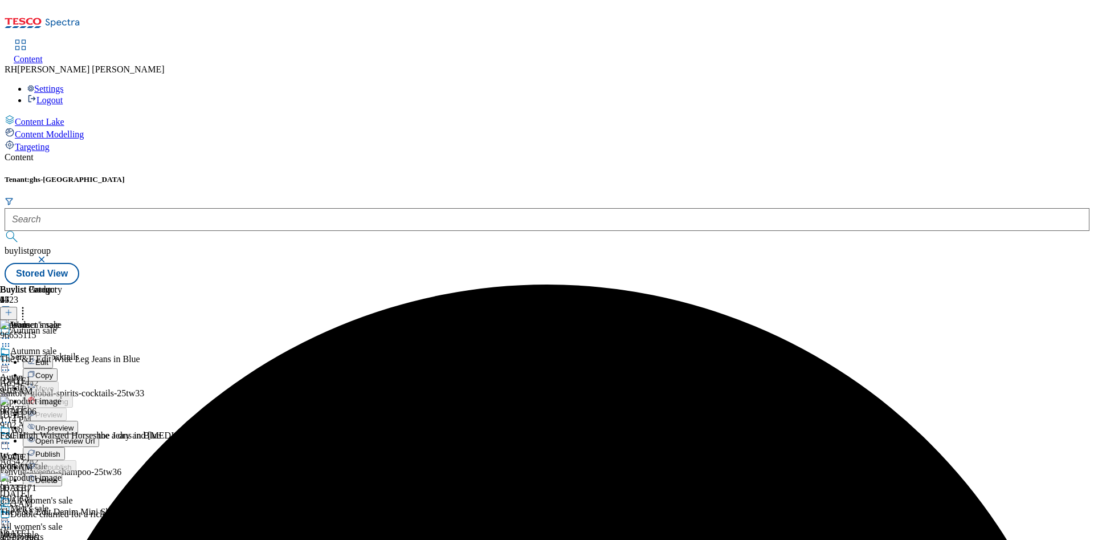
click at [60, 450] on span "Publish" at bounding box center [47, 454] width 25 height 9
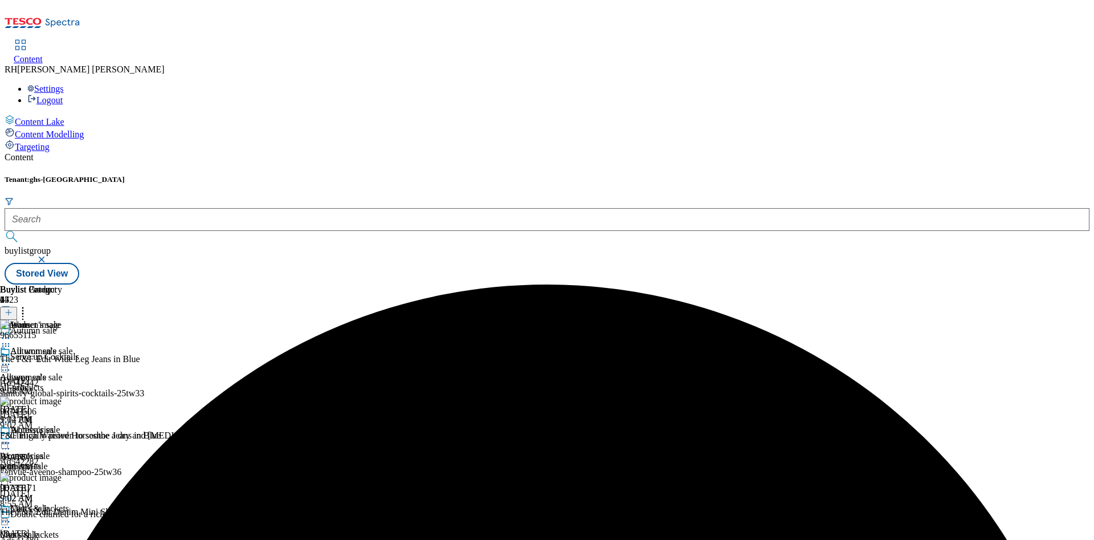
scroll to position [598, 0]
click at [13, 308] on icon at bounding box center [9, 312] width 8 height 8
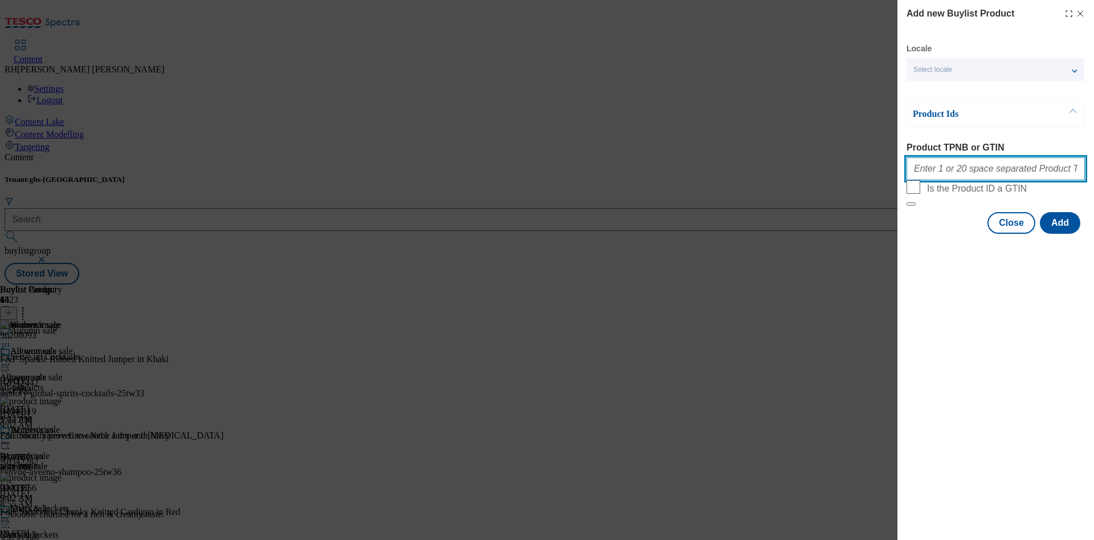
click at [983, 172] on input "Product TPNB or GTIN" at bounding box center [995, 168] width 178 height 23
paste input "96510080 96408697 96518676 96531705 96510022 96531642 96531580 96549368 9653182…"
click at [1059, 234] on button "Add" at bounding box center [1060, 223] width 40 height 22
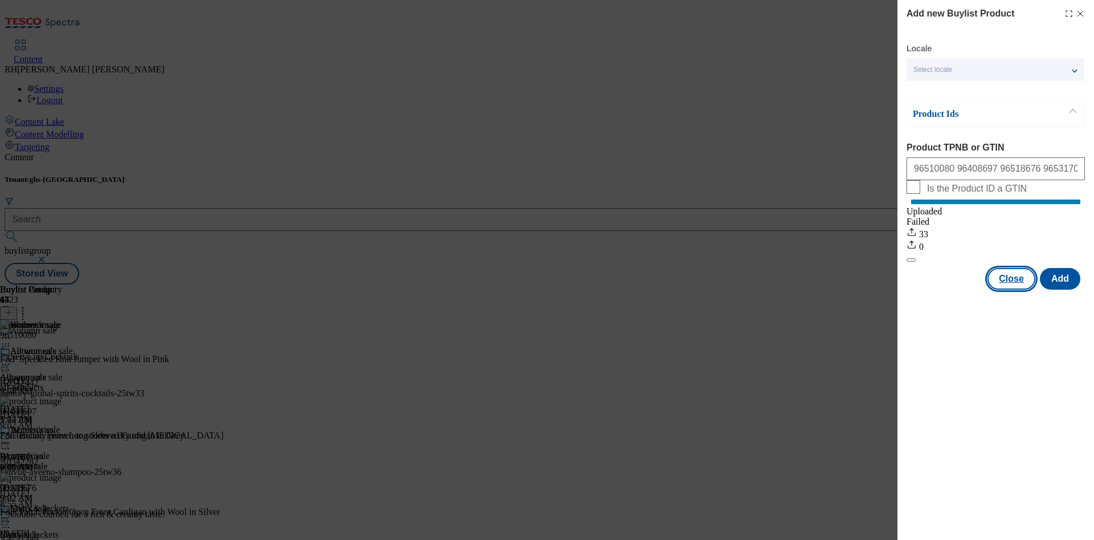
click at [1020, 289] on button "Close" at bounding box center [1011, 279] width 48 height 22
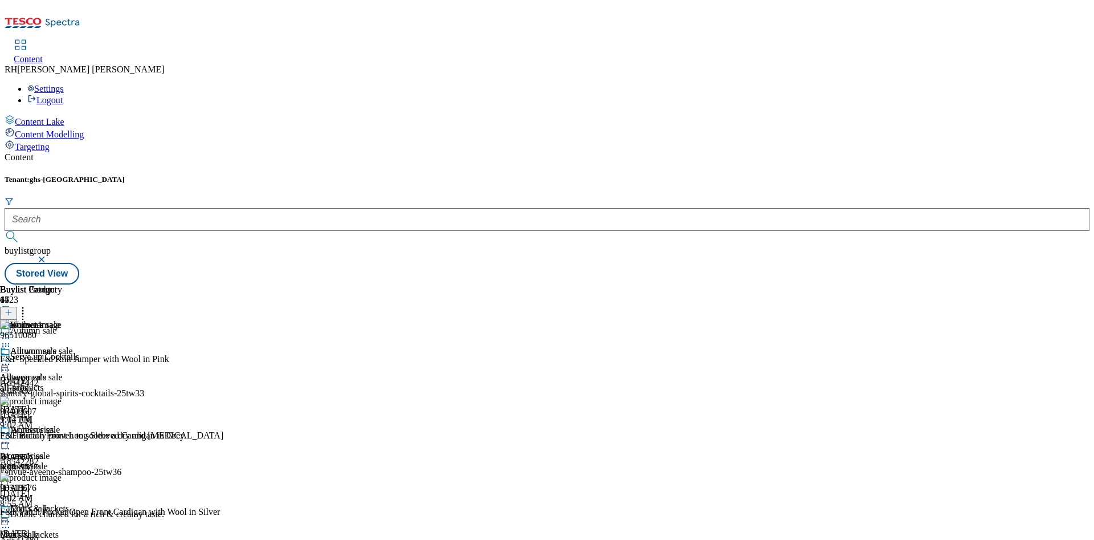
click at [11, 332] on icon at bounding box center [5, 337] width 11 height 11
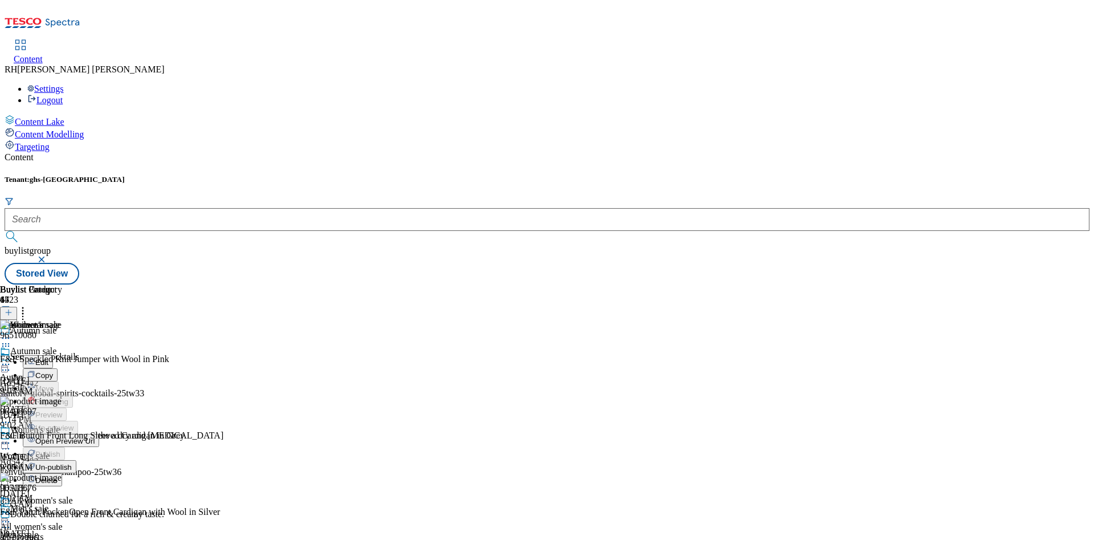
click at [48, 358] on span "Edit" at bounding box center [41, 362] width 13 height 9
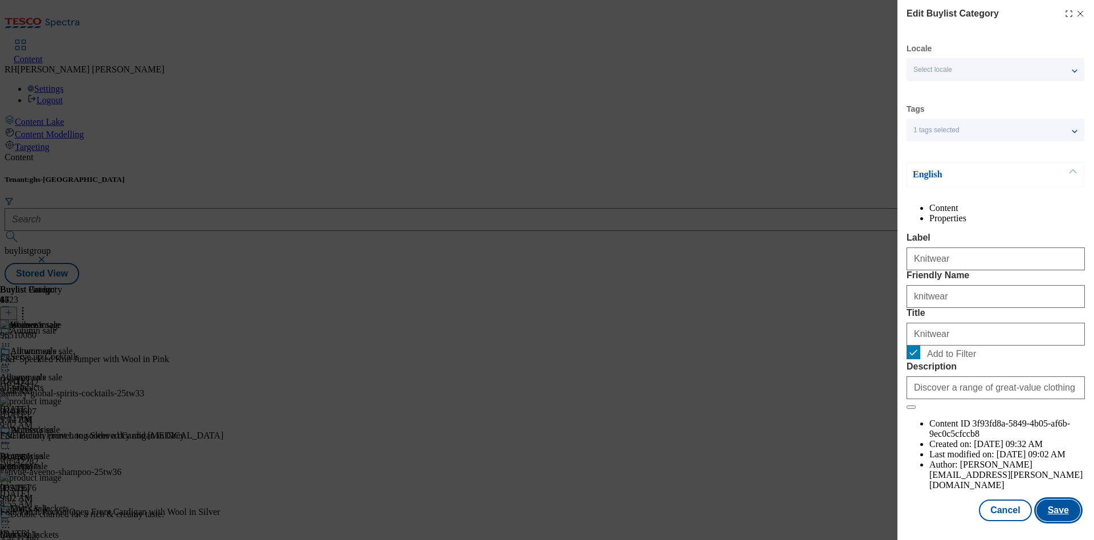
scroll to position [34, 0]
click at [1052, 499] on button "Save" at bounding box center [1058, 510] width 44 height 22
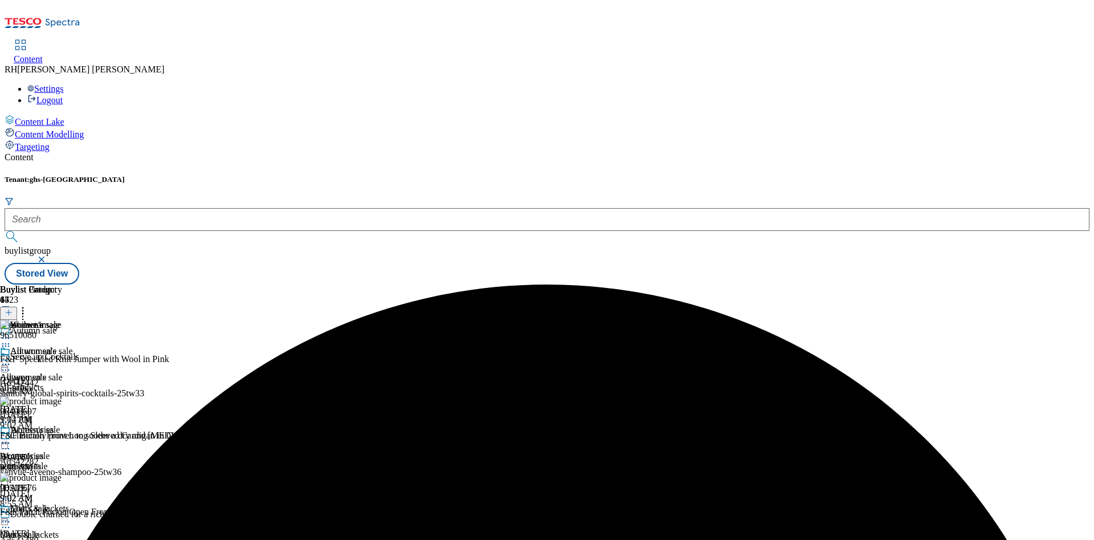
click at [11, 332] on icon at bounding box center [5, 337] width 11 height 11
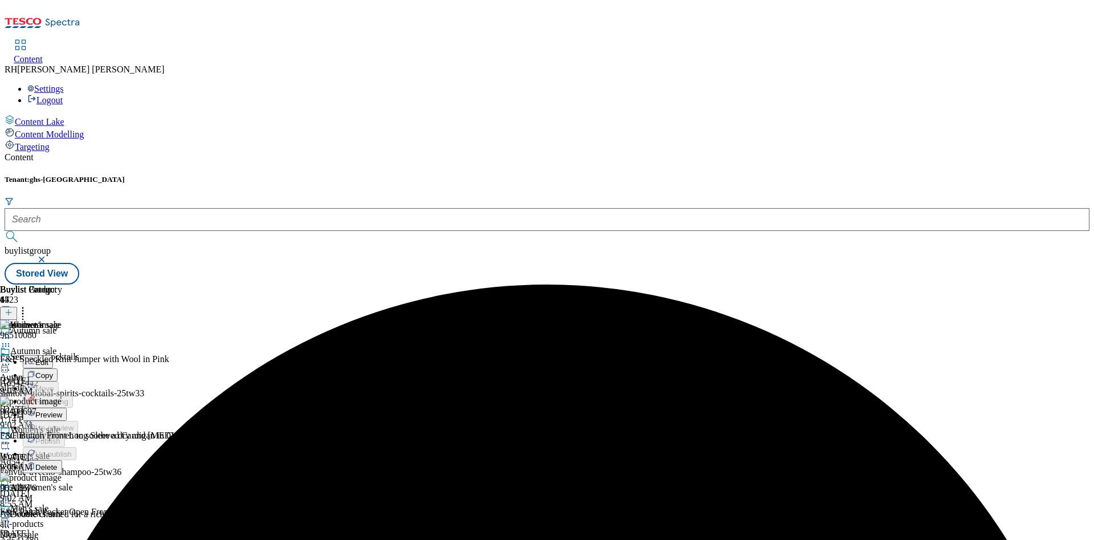
click at [62, 410] on span "Preview" at bounding box center [48, 414] width 27 height 9
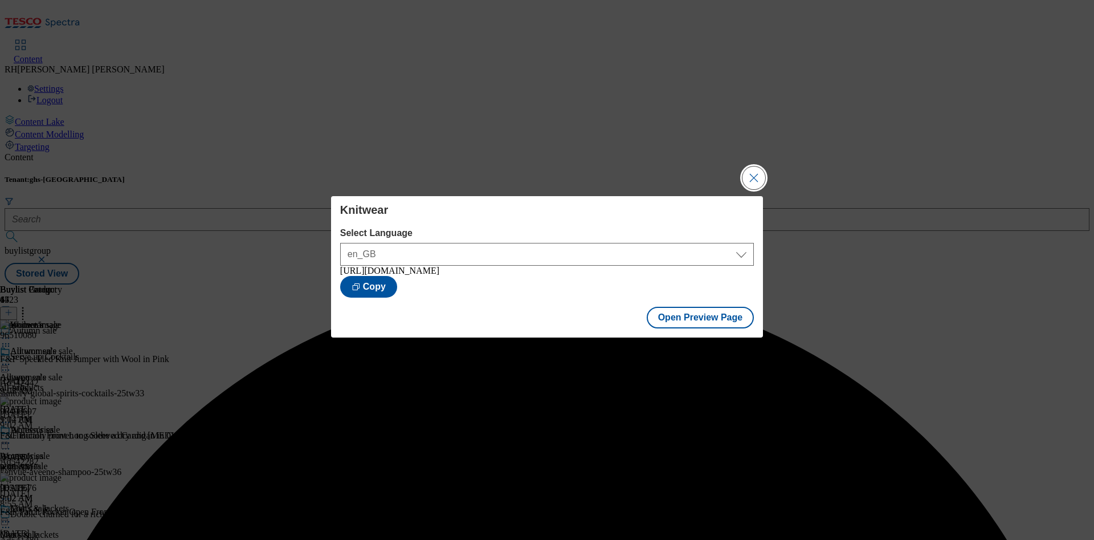
click at [754, 175] on button "Close Modal" at bounding box center [753, 177] width 23 height 23
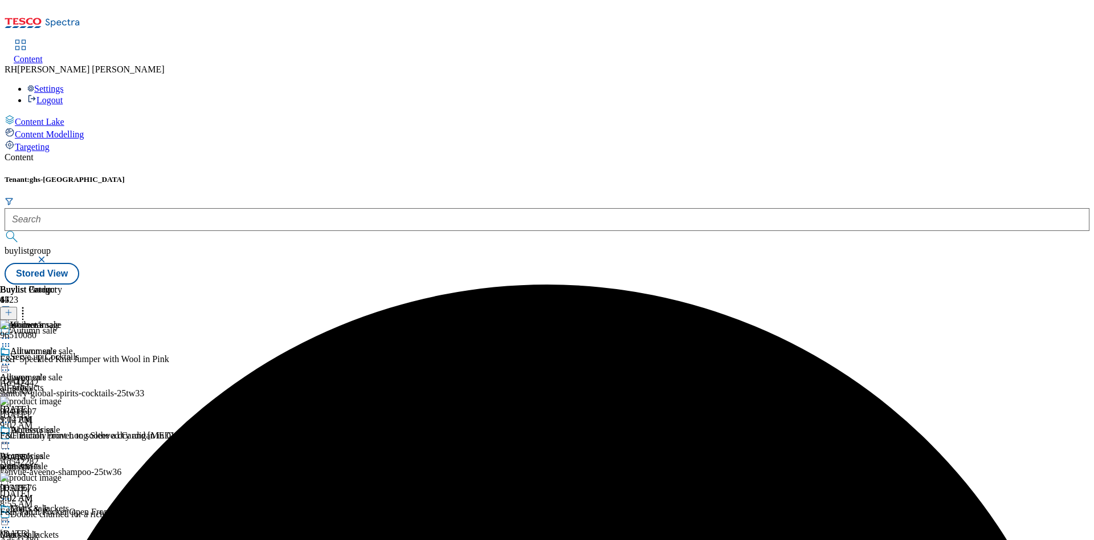
click at [11, 332] on icon at bounding box center [5, 337] width 11 height 11
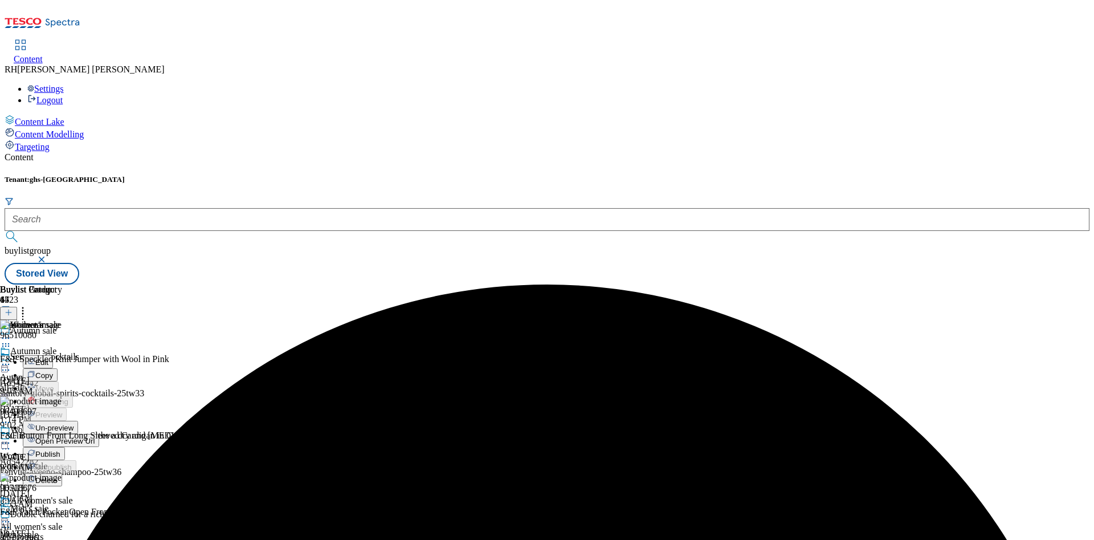
click at [60, 450] on span "Publish" at bounding box center [47, 454] width 25 height 9
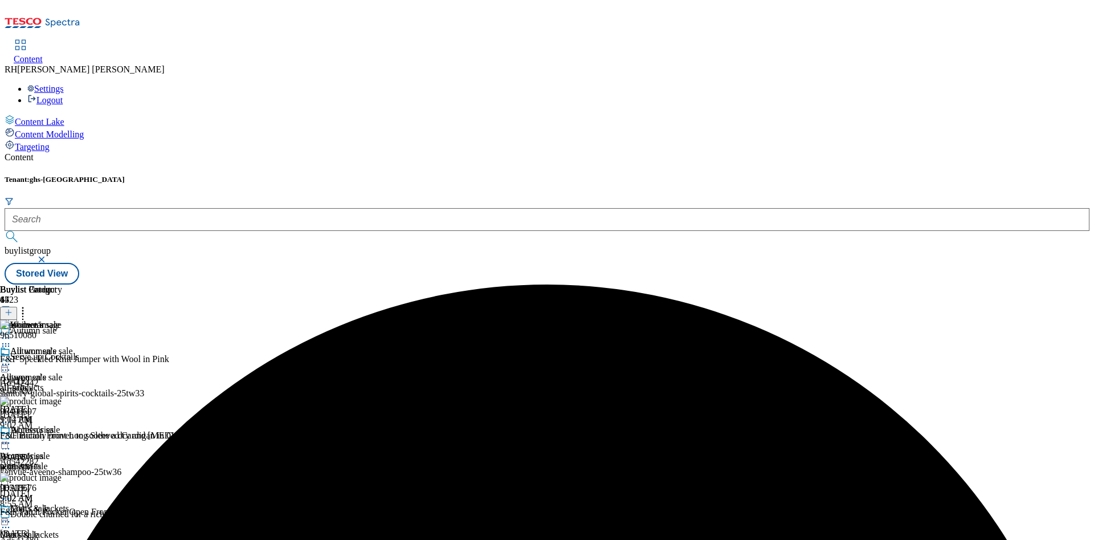
scroll to position [684, 0]
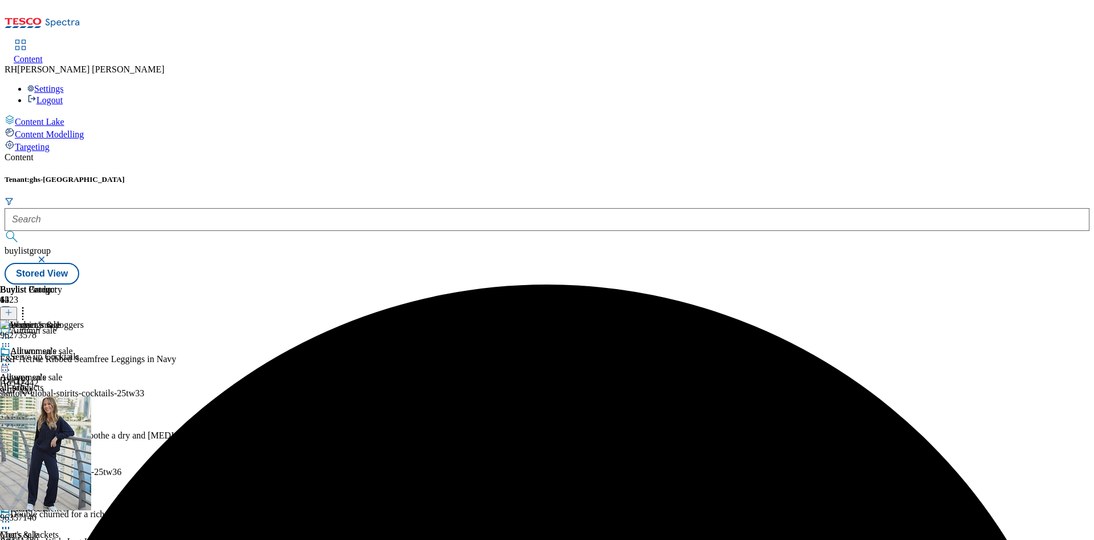
click at [17, 307] on button at bounding box center [8, 313] width 17 height 13
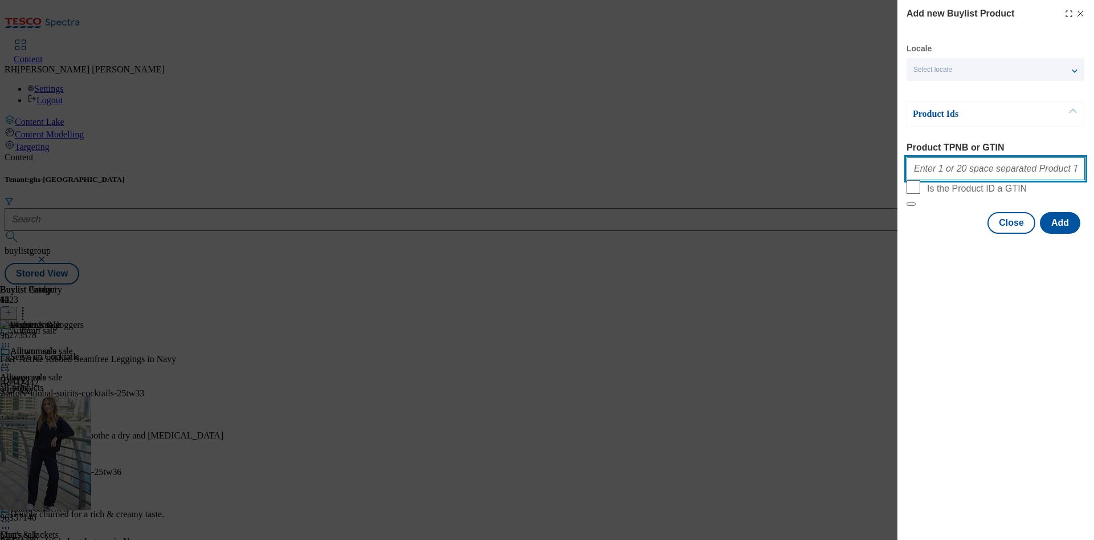
click at [957, 170] on input "Product TPNB or GTIN" at bounding box center [995, 168] width 178 height 23
paste input "96743656 96661545 96622022 96667850 93877145 96743604 96626945 96615958 9402345…"
type input "96743656 96661545 96622022 96667850 93877145 96743604 96626945 96615958 9402345…"
click at [1064, 234] on button "Add" at bounding box center [1060, 223] width 40 height 22
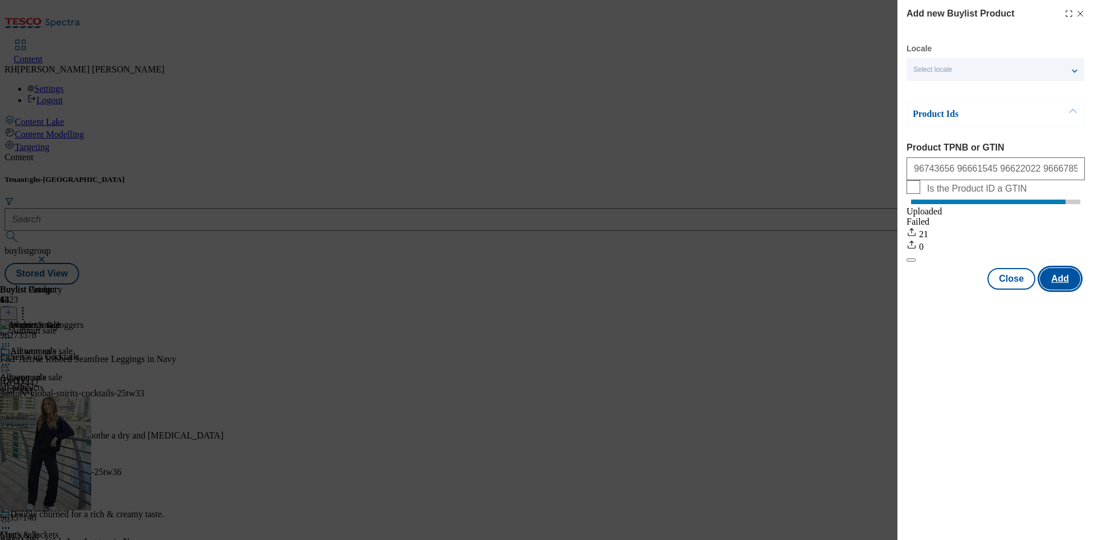
scroll to position [0, 0]
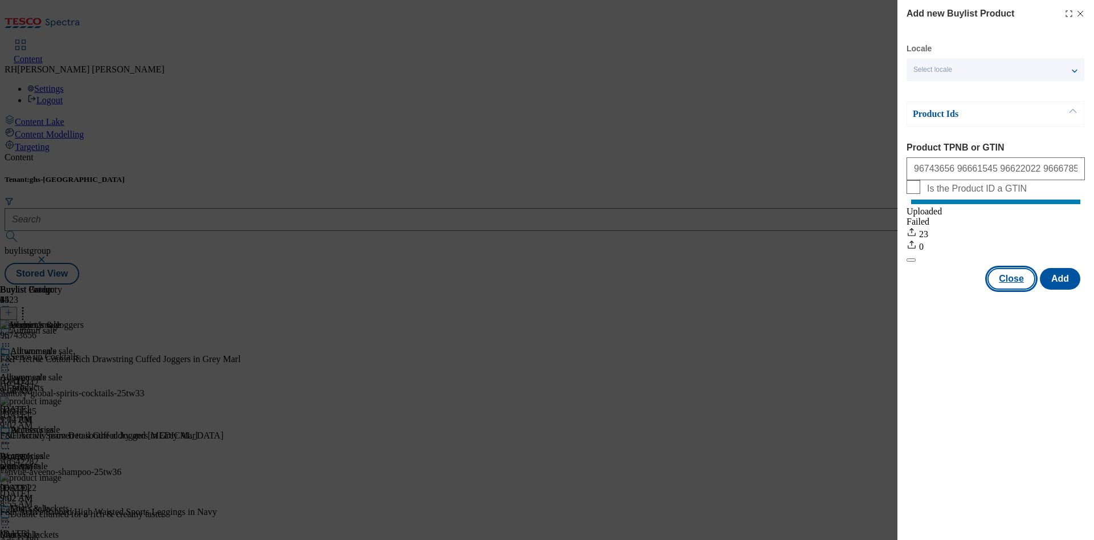
click at [1010, 289] on button "Close" at bounding box center [1011, 279] width 48 height 22
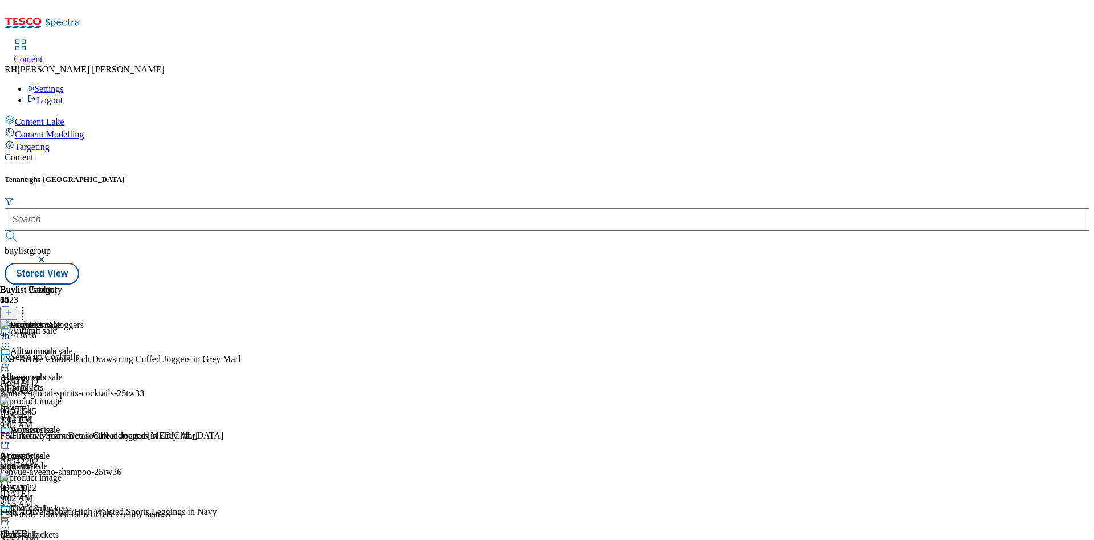
click at [11, 332] on icon at bounding box center [5, 337] width 11 height 11
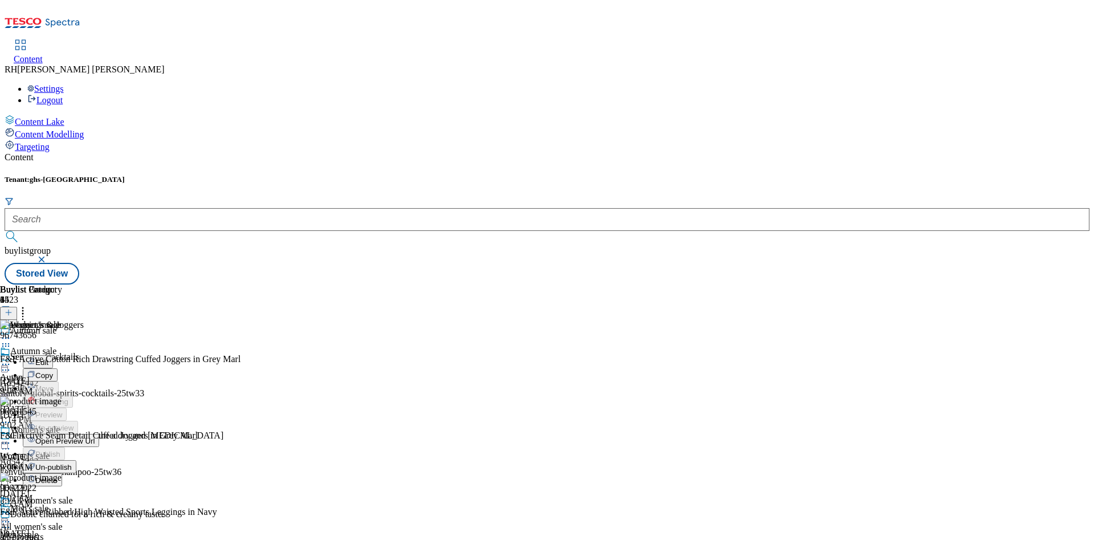
click at [48, 358] on span "Edit" at bounding box center [41, 362] width 13 height 9
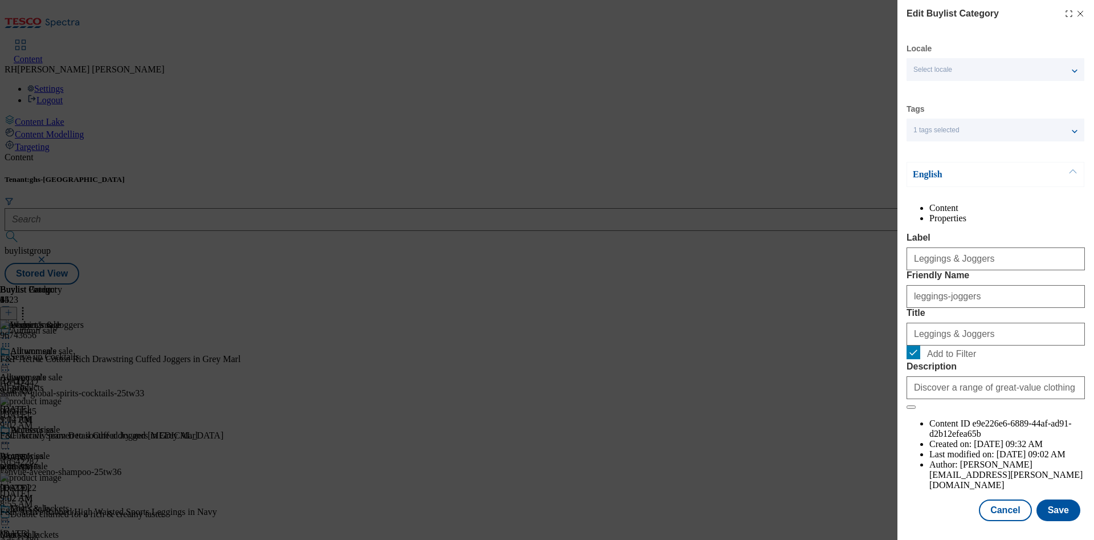
scroll to position [34, 0]
click at [1042, 499] on button "Save" at bounding box center [1058, 510] width 44 height 22
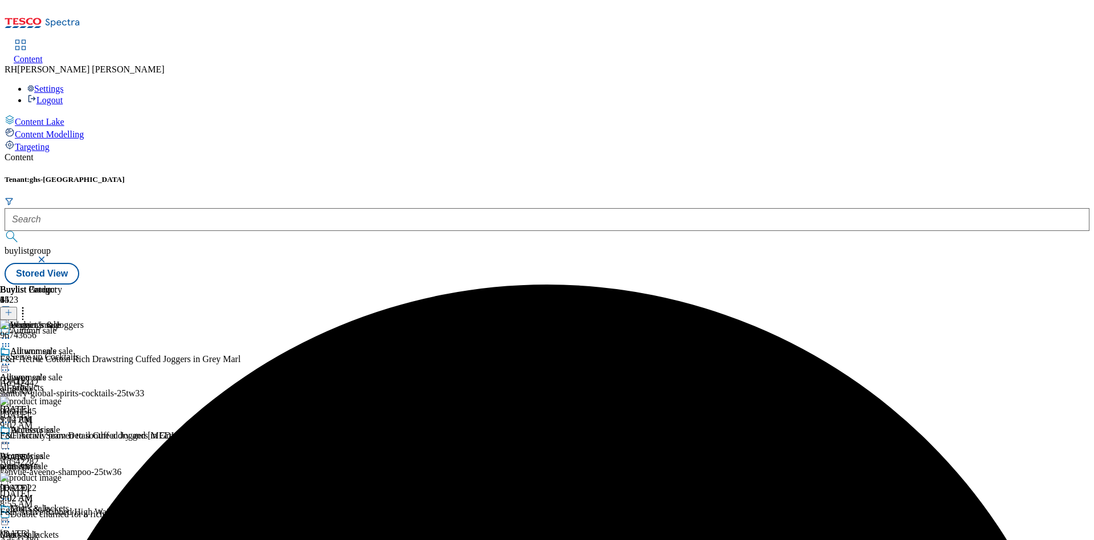
click at [11, 332] on icon at bounding box center [5, 337] width 11 height 11
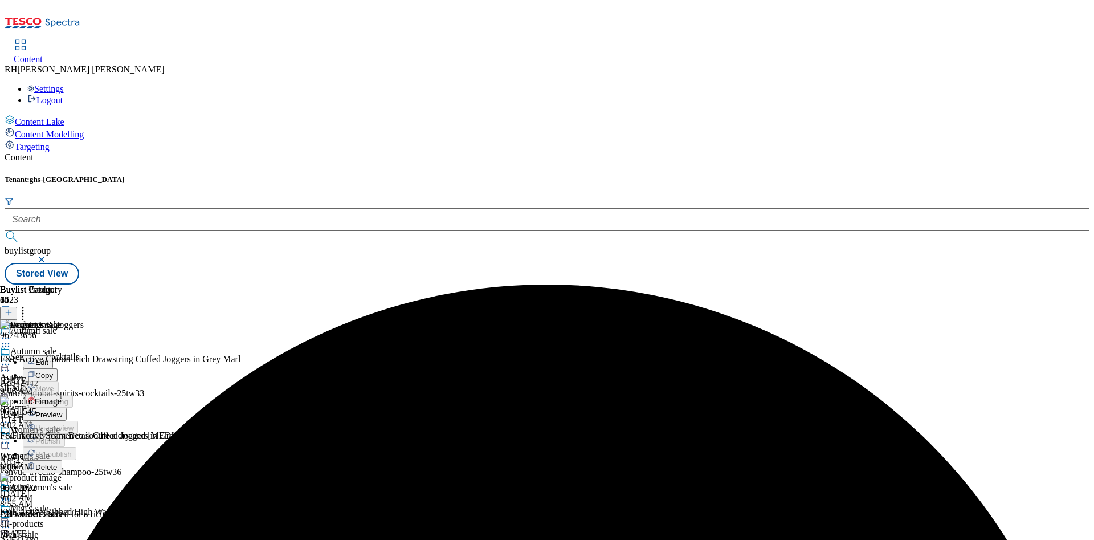
click at [62, 410] on span "Preview" at bounding box center [48, 414] width 27 height 9
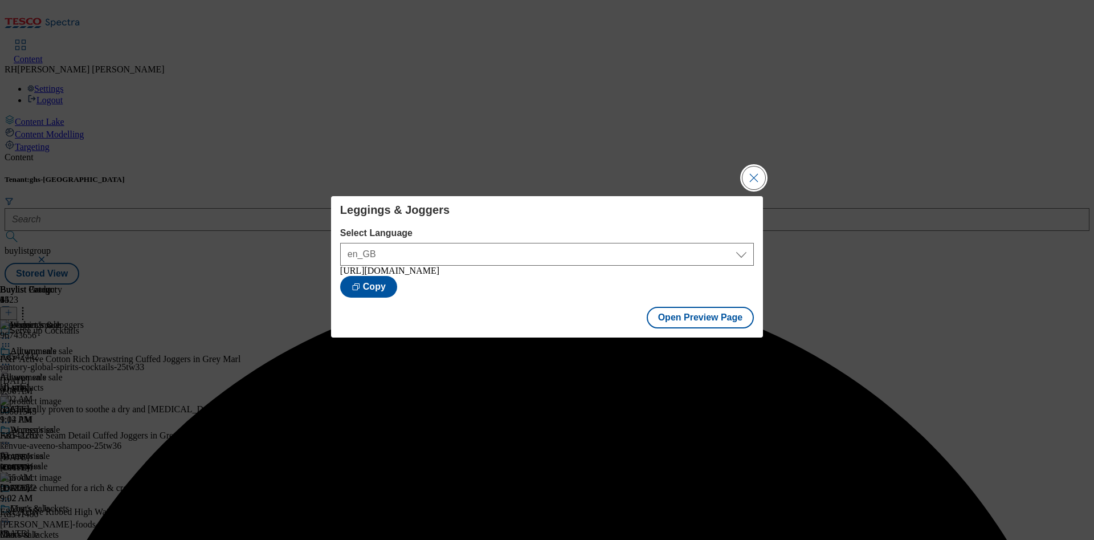
click at [757, 166] on button "Close Modal" at bounding box center [753, 177] width 23 height 23
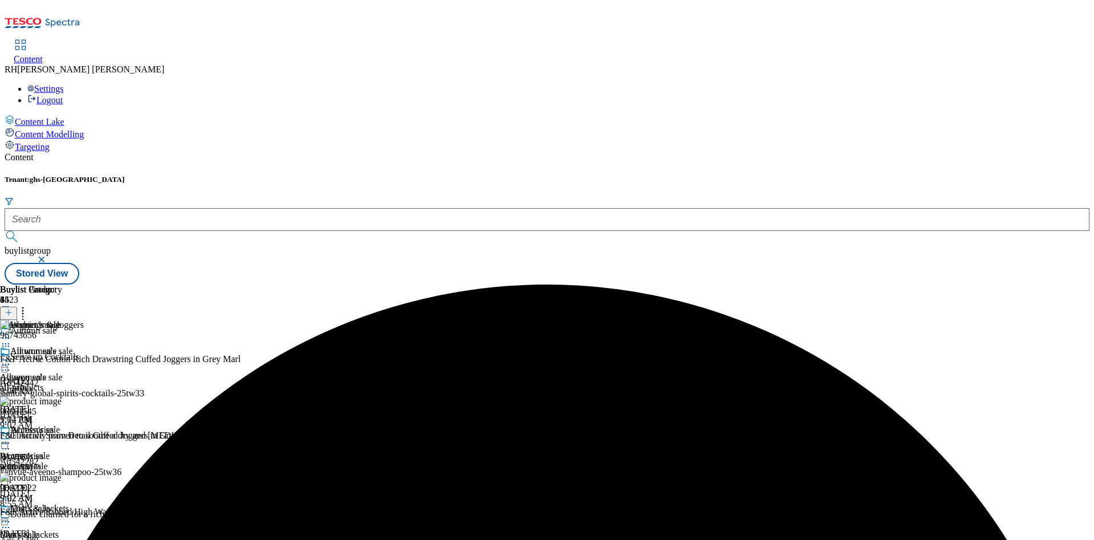
click at [11, 332] on icon at bounding box center [5, 337] width 11 height 11
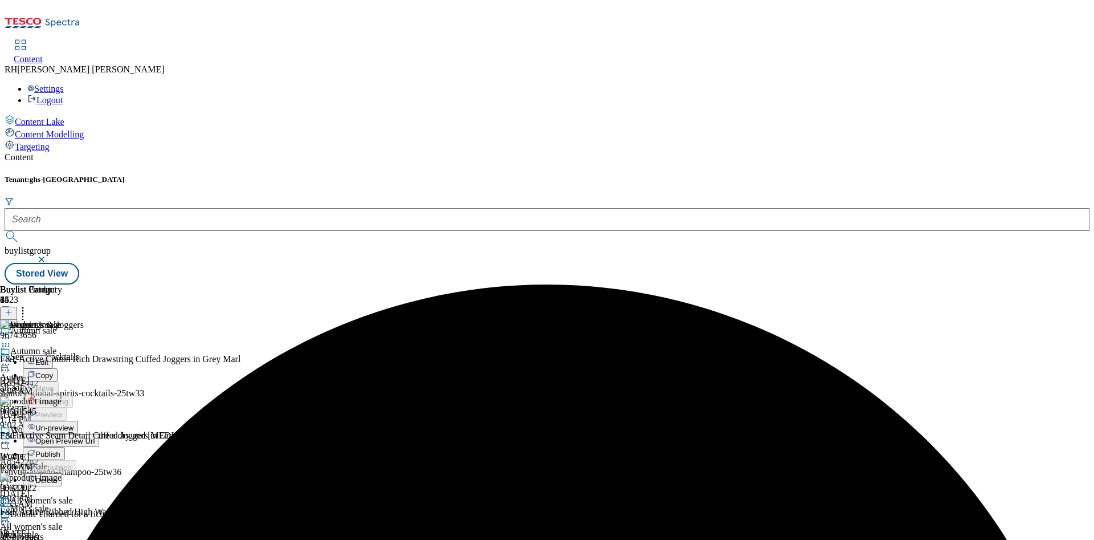
click at [60, 450] on span "Publish" at bounding box center [47, 454] width 25 height 9
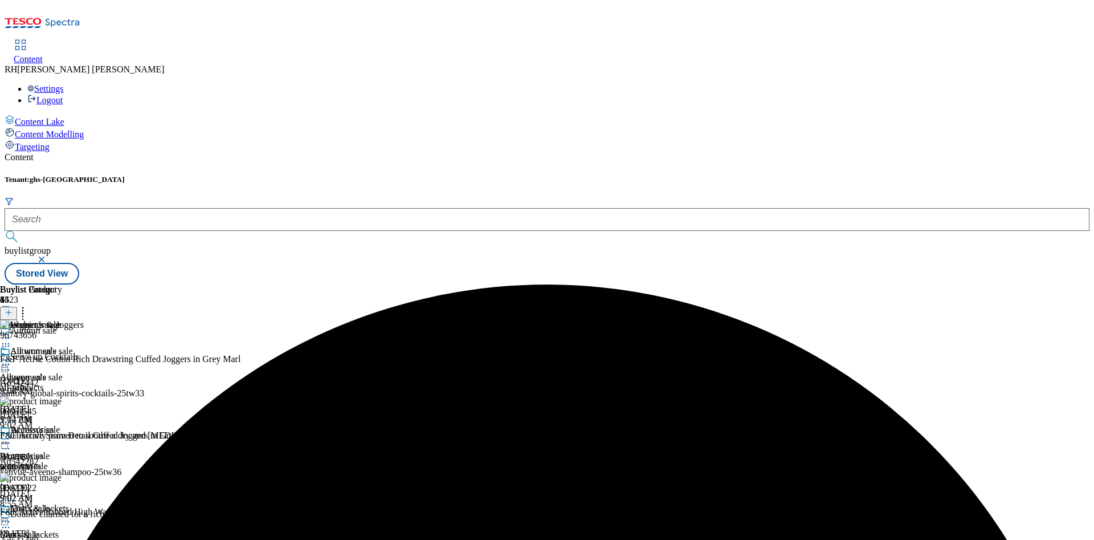
scroll to position [769, 0]
click at [13, 308] on icon at bounding box center [9, 312] width 8 height 8
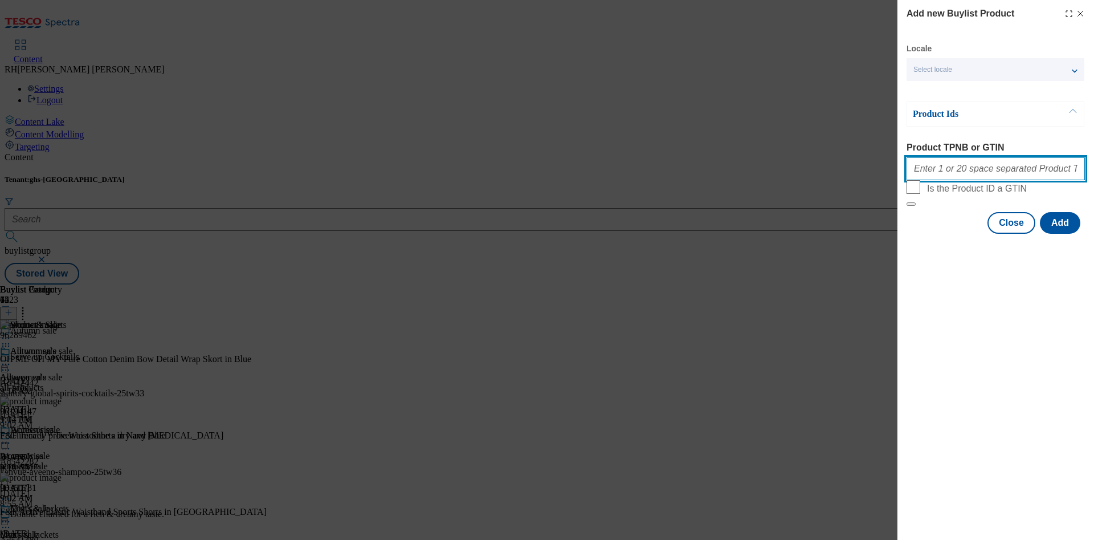
click at [963, 167] on input "Product TPNB or GTIN" at bounding box center [995, 168] width 178 height 23
paste input "97198429 96596392 96676891 97050869 97047436 96680113 97135840 97050662 9659649…"
type input "97198429 96596392 96676891 97050869 97047436 96680113 97135840 97050662 9659649…"
click at [1065, 234] on button "Add" at bounding box center [1060, 223] width 40 height 22
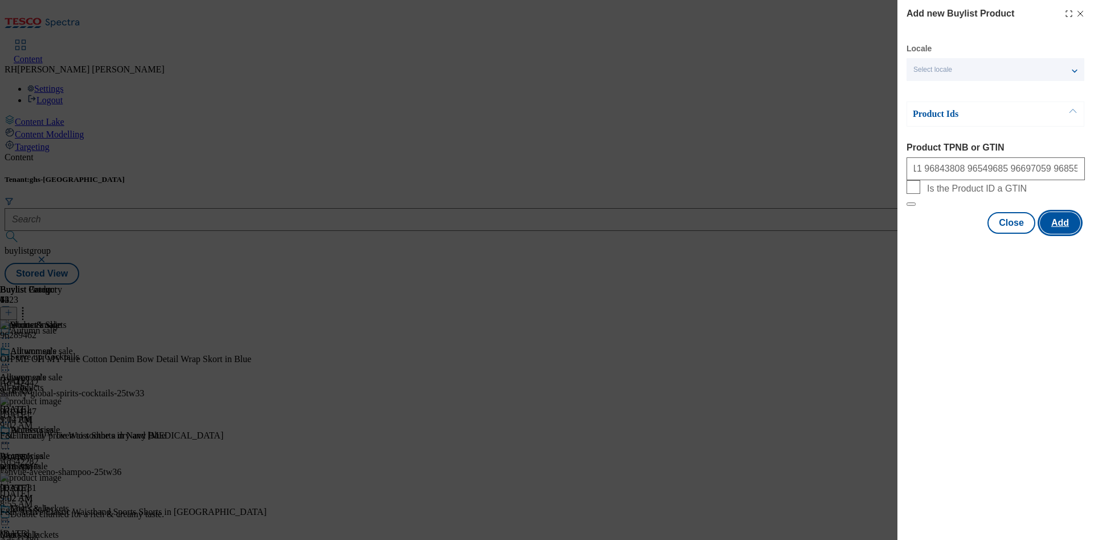
scroll to position [0, 0]
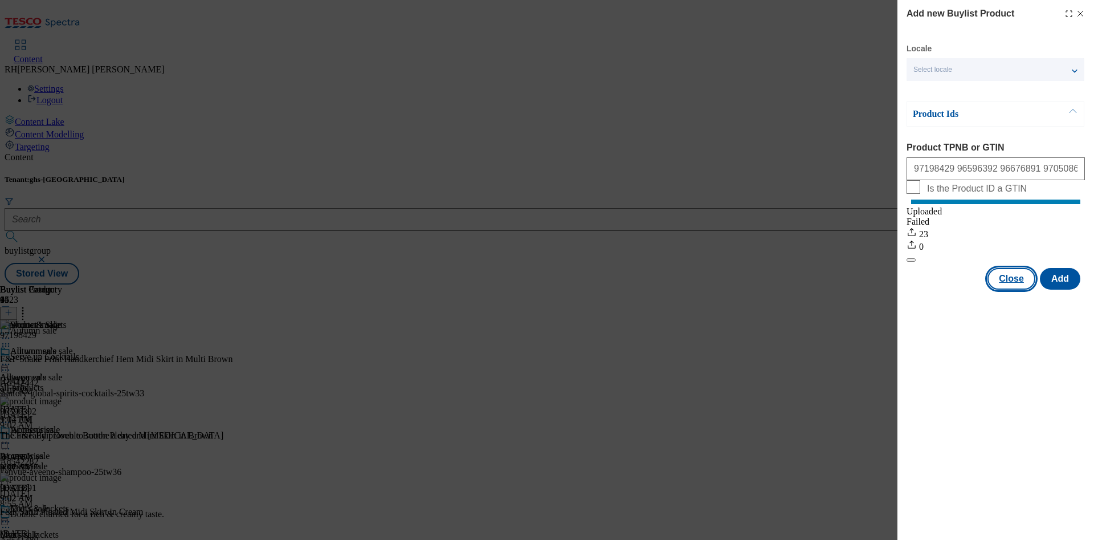
click at [1024, 289] on button "Close" at bounding box center [1011, 279] width 48 height 22
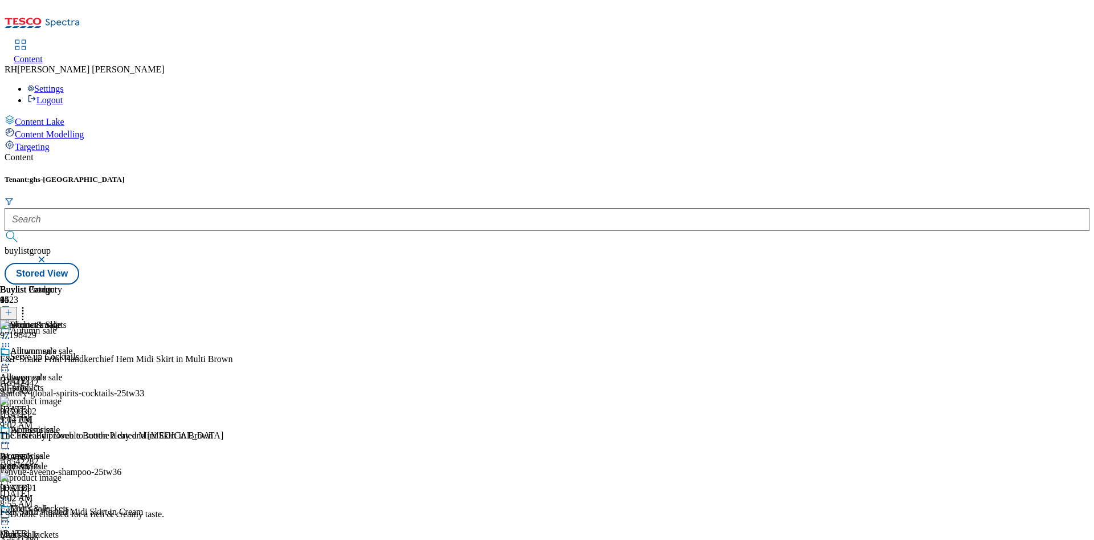
click at [11, 332] on icon at bounding box center [5, 337] width 11 height 11
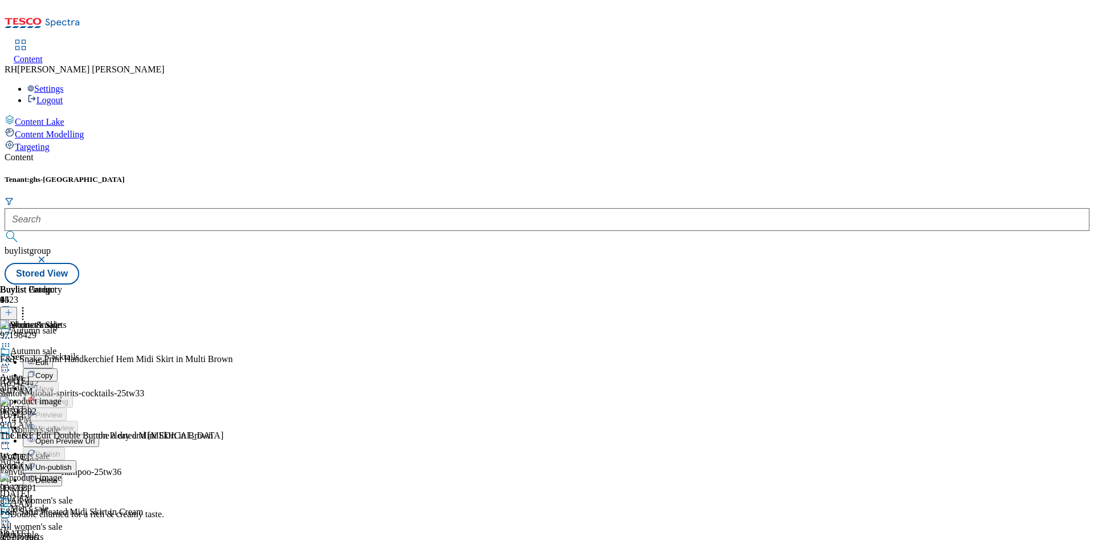
click at [48, 358] on span "Edit" at bounding box center [41, 362] width 13 height 9
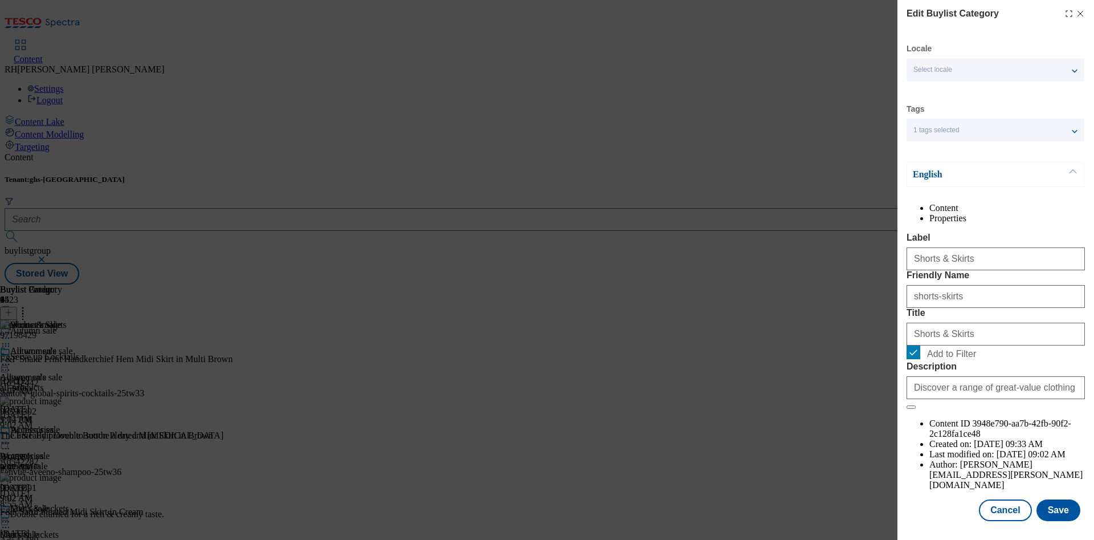
scroll to position [34, 0]
click at [1043, 500] on button "Save" at bounding box center [1058, 510] width 44 height 22
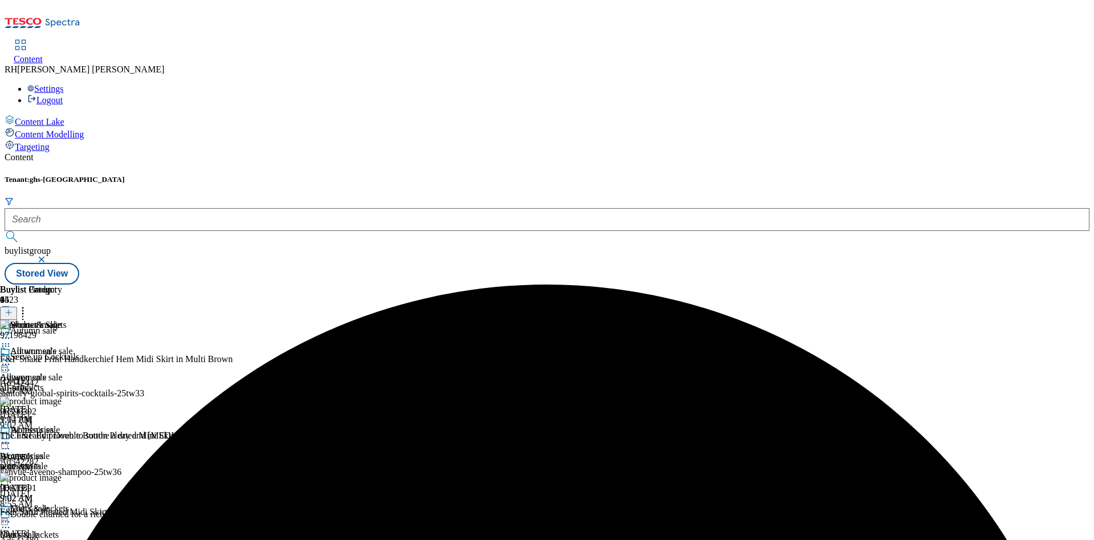
click at [11, 332] on icon at bounding box center [5, 337] width 11 height 11
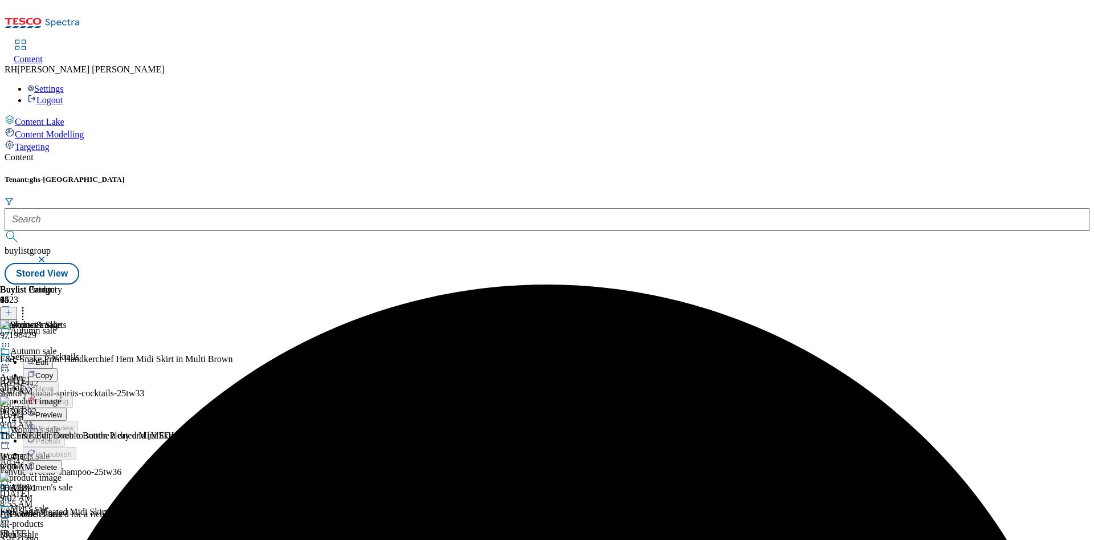
click at [67, 407] on button "Preview" at bounding box center [45, 413] width 44 height 13
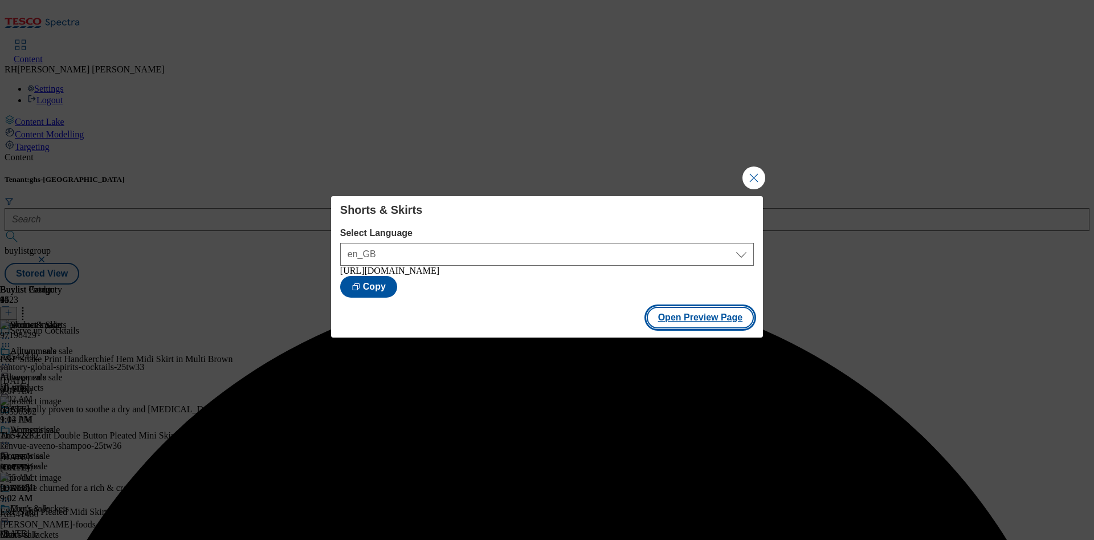
click at [701, 325] on button "Open Preview Page" at bounding box center [701, 318] width 108 height 22
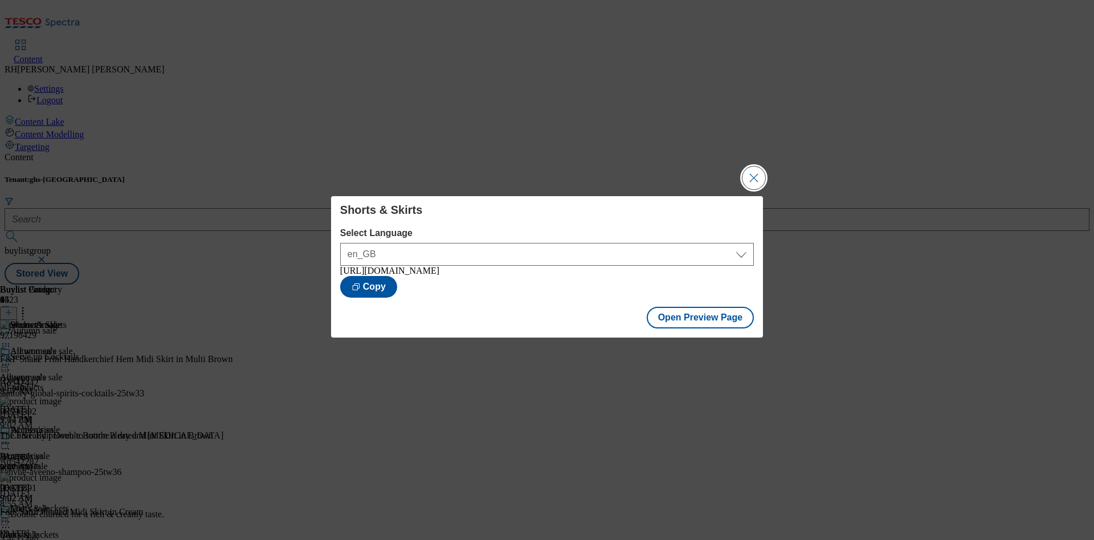
click at [750, 174] on button "Close Modal" at bounding box center [753, 177] width 23 height 23
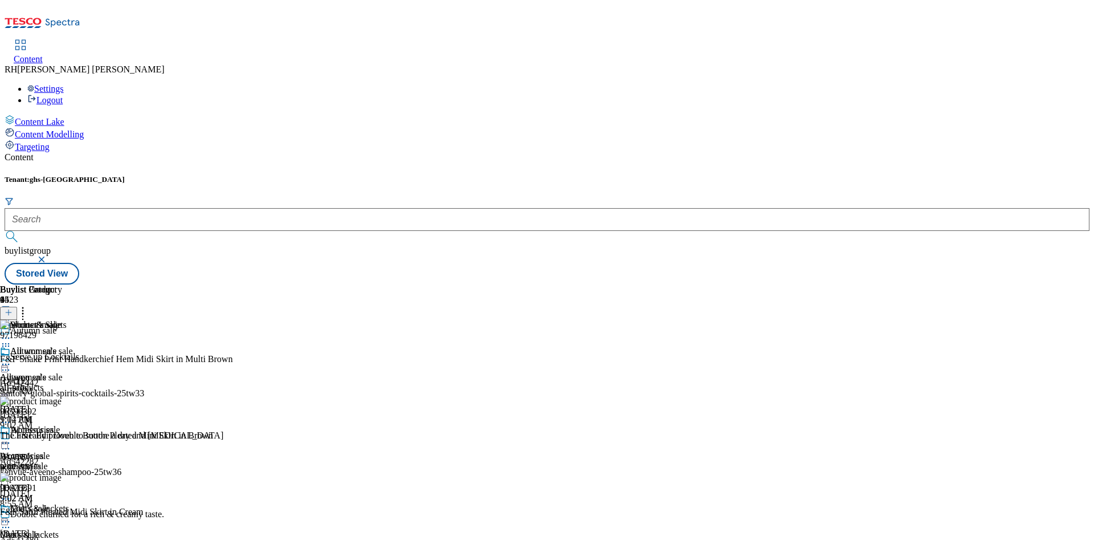
click at [11, 332] on icon at bounding box center [5, 337] width 11 height 11
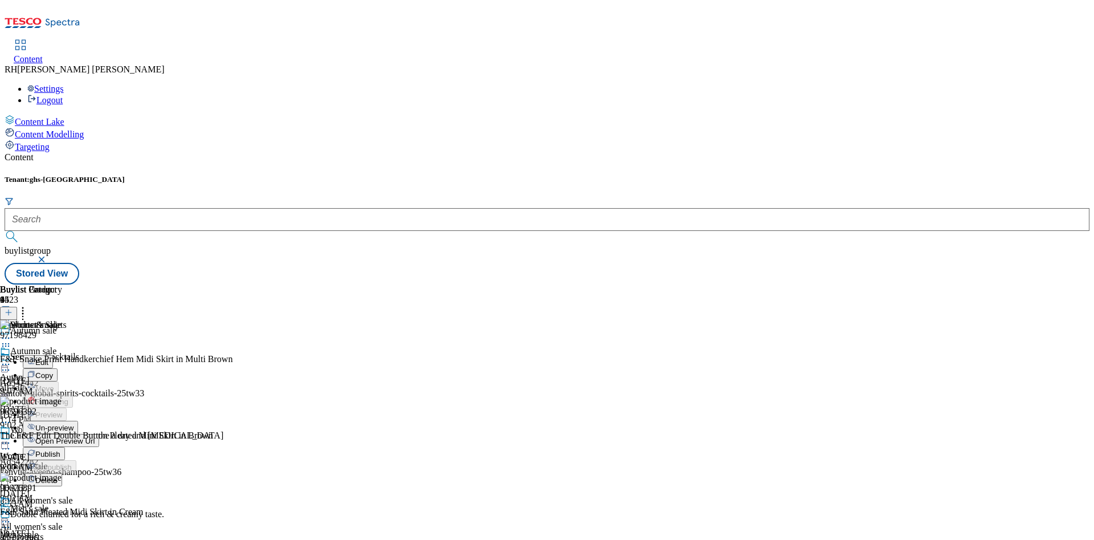
click at [60, 450] on span "Publish" at bounding box center [47, 454] width 25 height 9
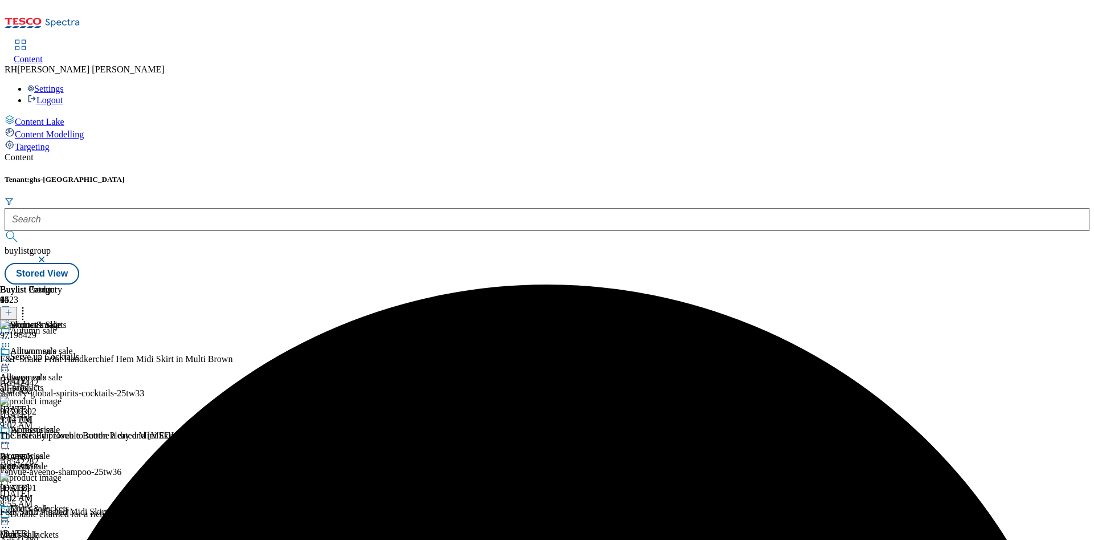
scroll to position [940, 0]
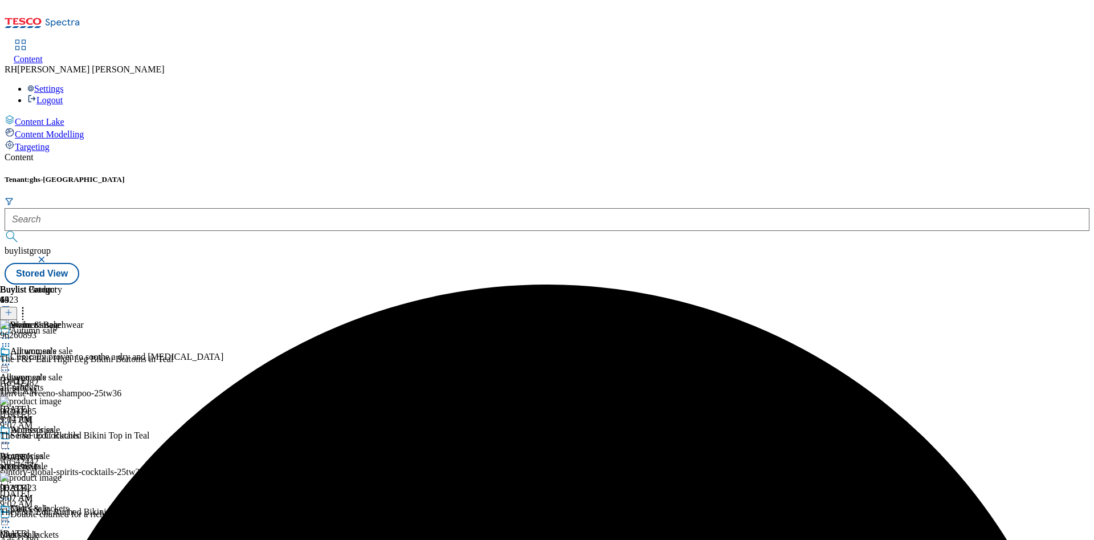
click at [11, 332] on icon at bounding box center [5, 337] width 11 height 11
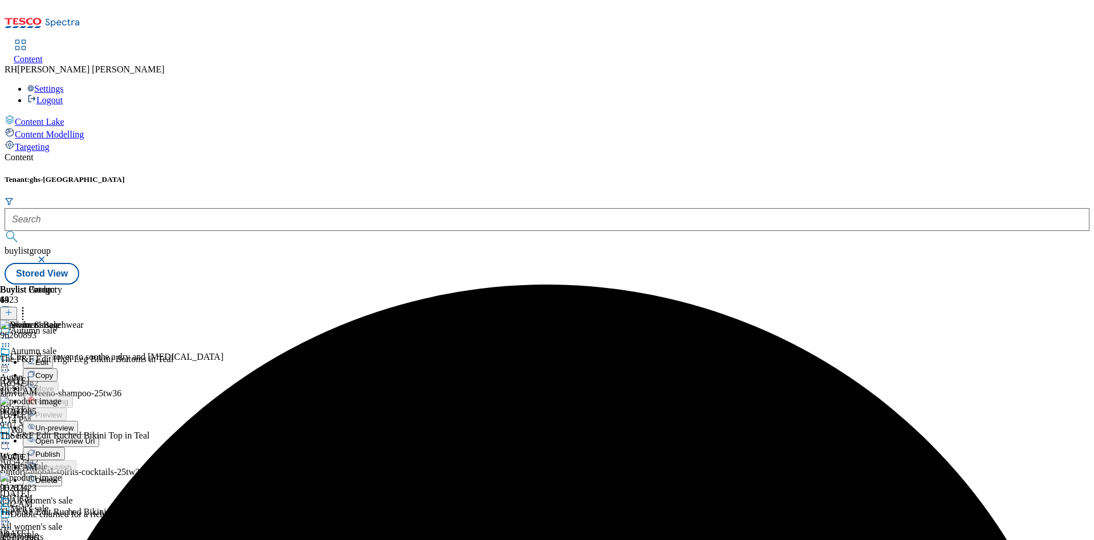
click at [73, 423] on span "Un-preview" at bounding box center [54, 427] width 38 height 9
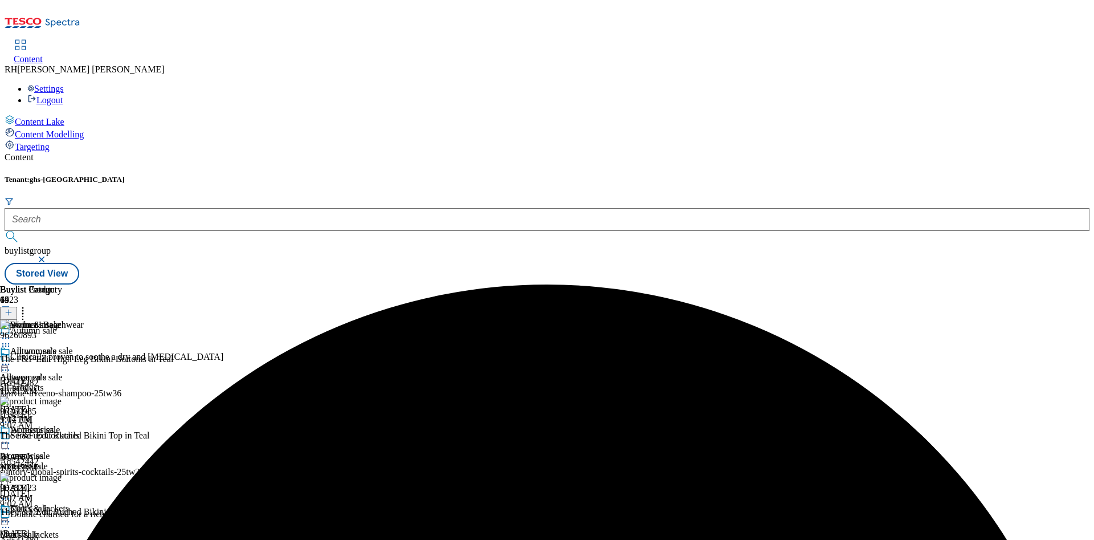
click at [7, 364] on circle at bounding box center [6, 365] width 2 height 2
click at [62, 436] on span "Preview" at bounding box center [48, 440] width 27 height 9
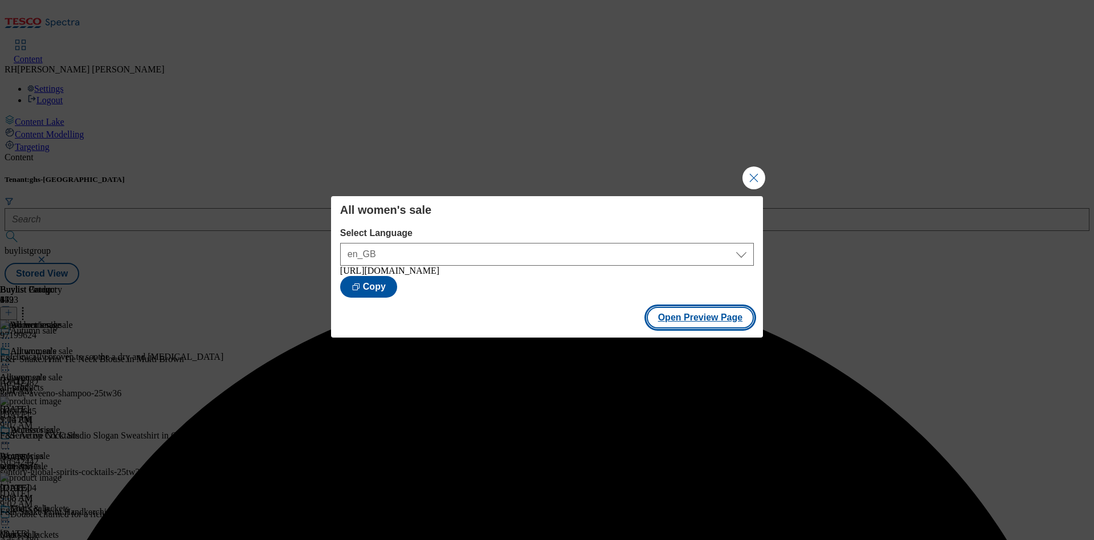
click at [722, 321] on button "Open Preview Page" at bounding box center [701, 318] width 108 height 22
click at [760, 179] on button "Close Modal" at bounding box center [753, 177] width 23 height 23
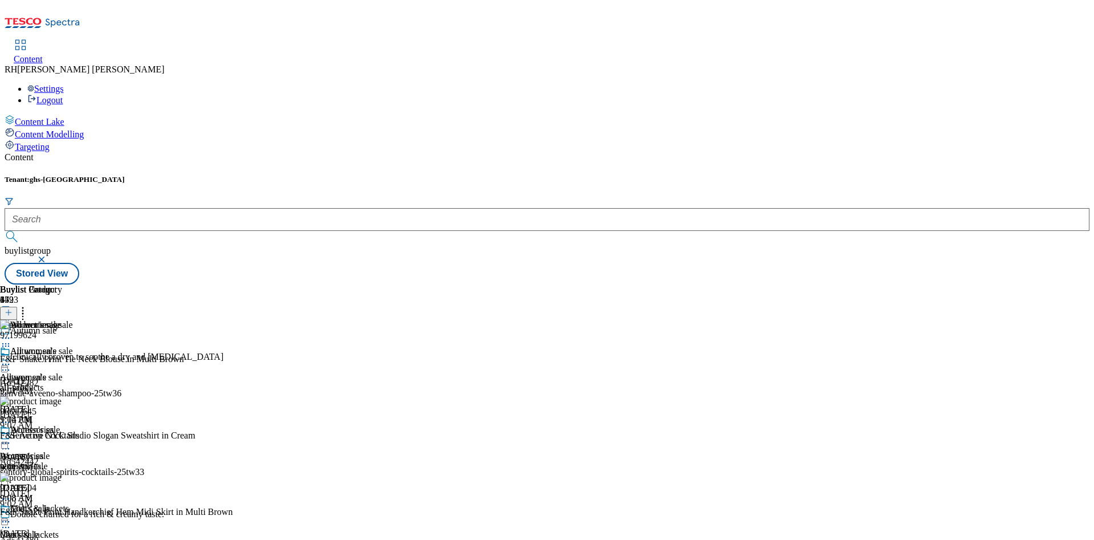
click at [7, 364] on circle at bounding box center [6, 365] width 2 height 2
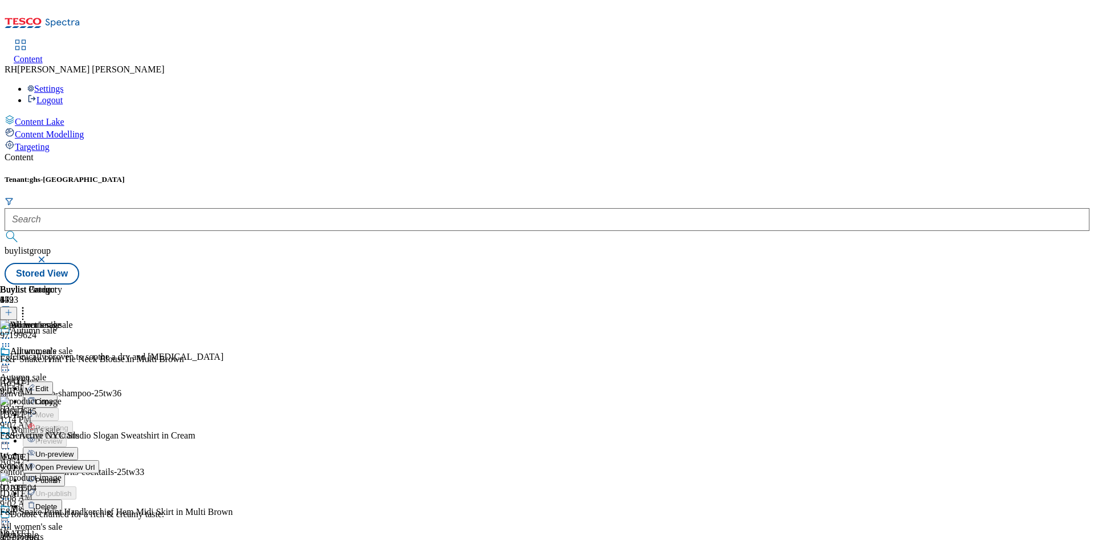
click at [60, 476] on span "Publish" at bounding box center [47, 480] width 25 height 9
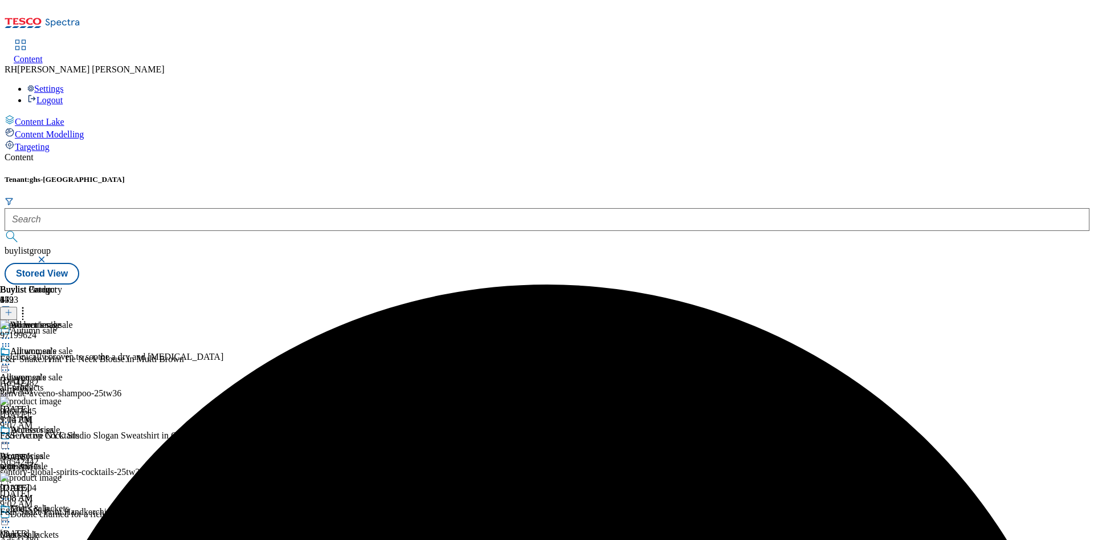
click at [10, 442] on circle at bounding box center [9, 443] width 2 height 2
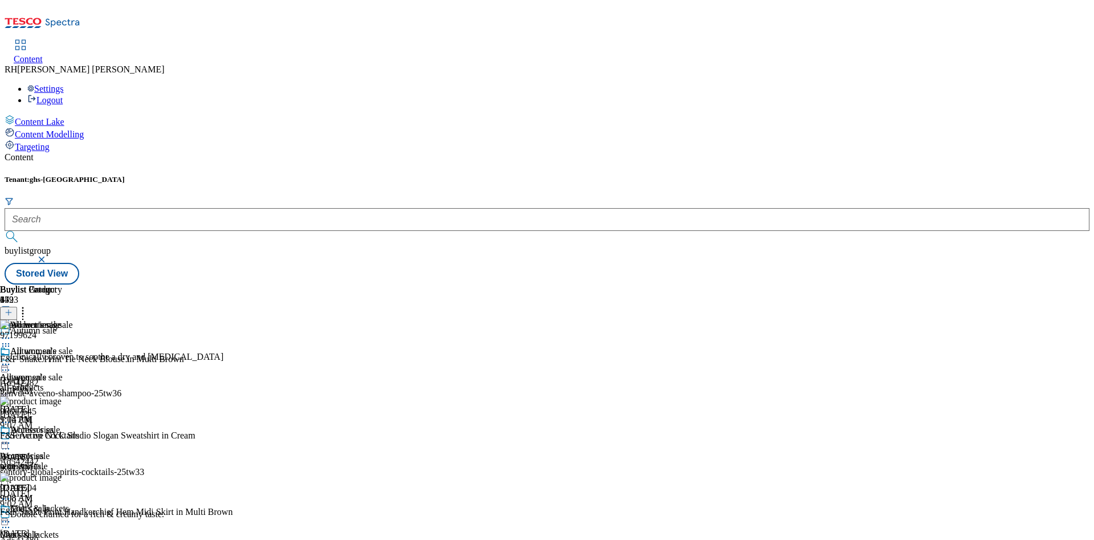
scroll to position [1026, 0]
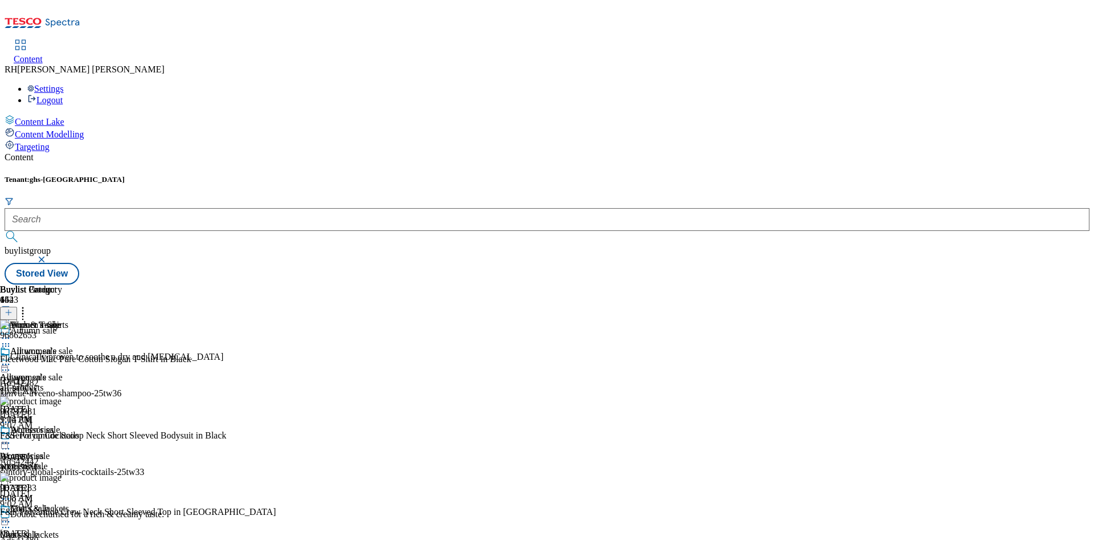
click at [13, 308] on icon at bounding box center [9, 312] width 8 height 8
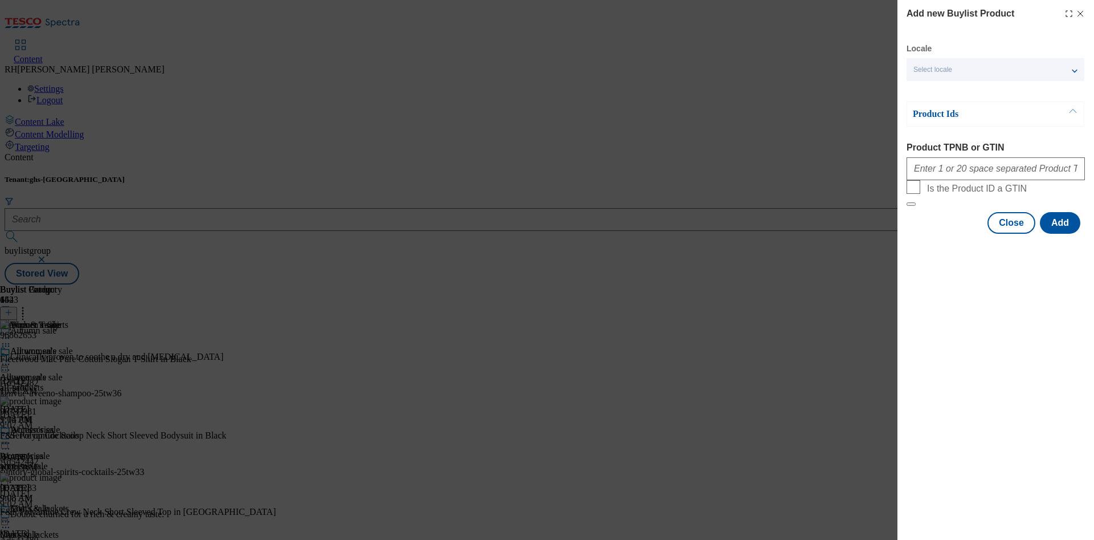
click at [953, 137] on div "Product Ids Product TPNB or GTIN Is the Product ID a GTIN" at bounding box center [995, 153] width 178 height 105
click at [951, 145] on label "Product TPNB or GTIN" at bounding box center [995, 147] width 178 height 10
click at [951, 157] on input "Product TPNB or GTIN" at bounding box center [995, 168] width 178 height 23
click at [681, 291] on div "Add new Buylist Product Locale Select locale English Welsh Product Ids Product …" at bounding box center [547, 270] width 1094 height 540
click at [670, 201] on div "Add new Buylist Product Locale Select locale English Welsh Product Ids Product …" at bounding box center [547, 270] width 1094 height 540
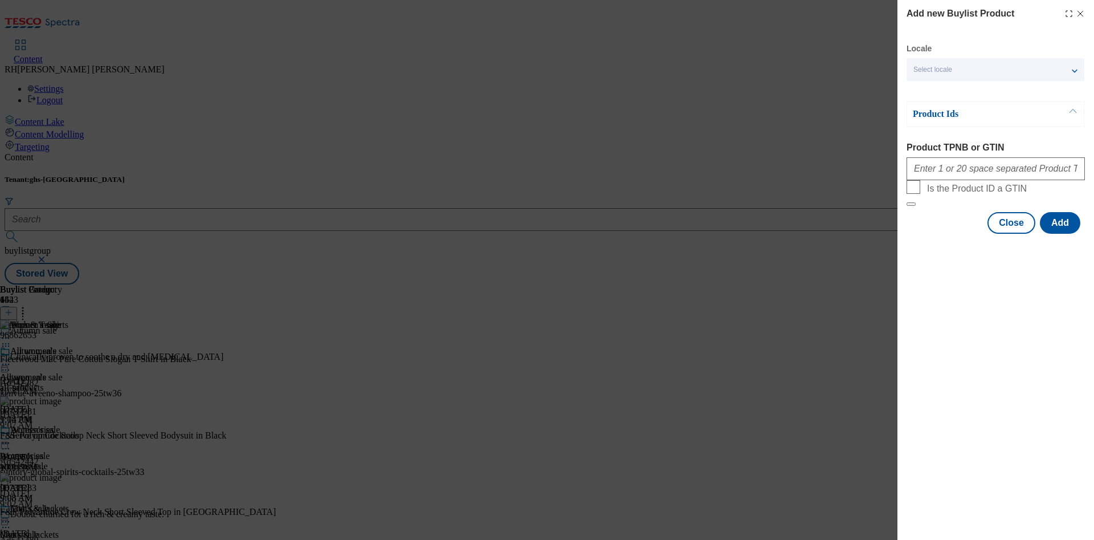
click at [681, 383] on div "Add new Buylist Product Locale Select locale English Welsh Product Ids Product …" at bounding box center [547, 270] width 1094 height 540
click at [663, 397] on div "Add new Buylist Product Locale Select locale English Welsh Product Ids Product …" at bounding box center [547, 270] width 1094 height 540
click at [634, 371] on div "Add new Buylist Product Locale Select locale English Welsh Product Ids Product …" at bounding box center [547, 270] width 1094 height 540
click at [1014, 234] on button "Close" at bounding box center [1011, 223] width 48 height 22
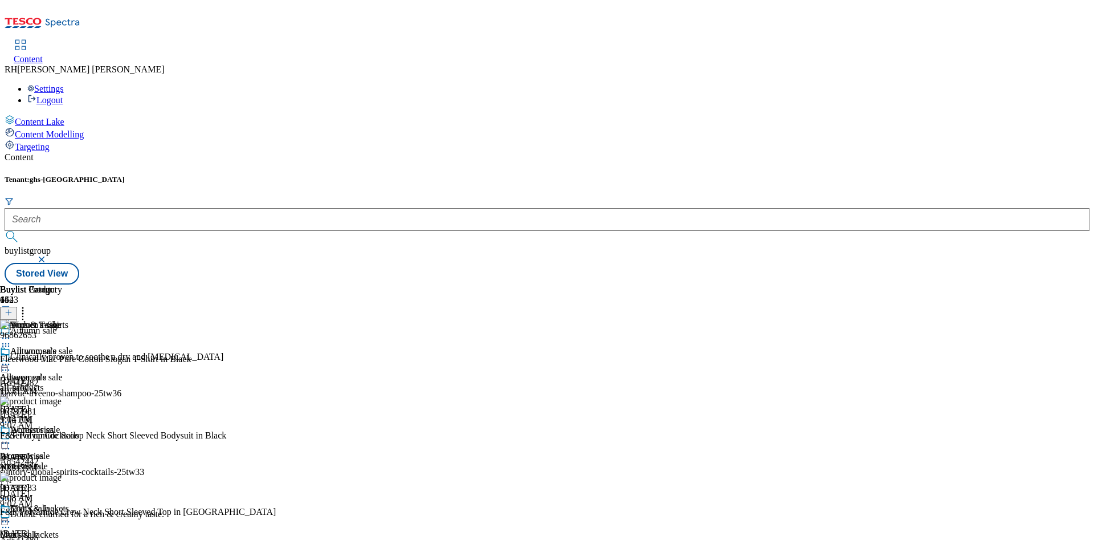
click at [13, 308] on icon at bounding box center [9, 312] width 8 height 8
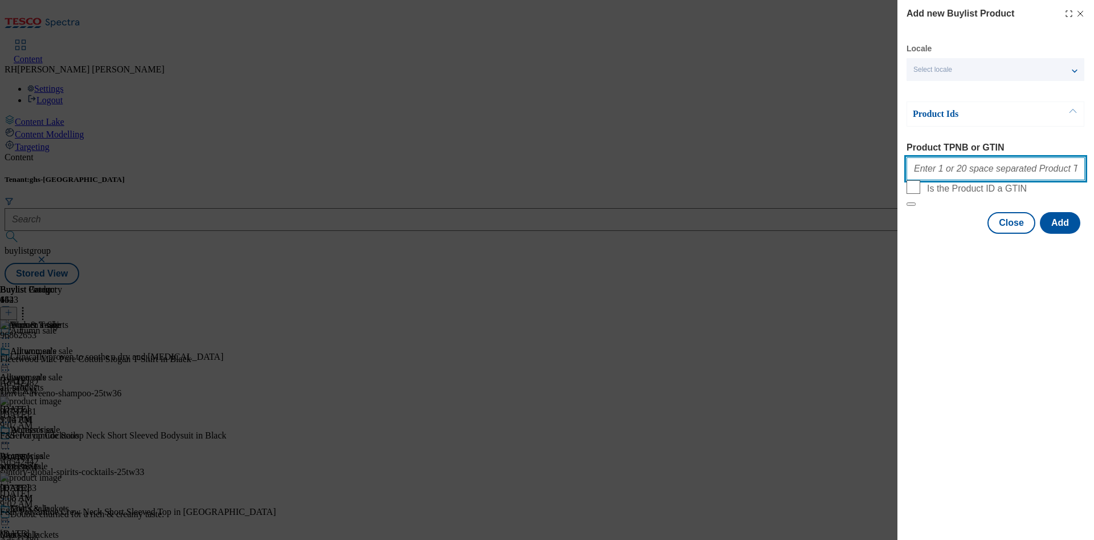
click at [983, 169] on input "Product TPNB or GTIN" at bounding box center [995, 168] width 178 height 23
paste input "97199549 96735073 97135620 96833659 96562582 97190806 97135516 96685908 9707612…"
type input "97199549 96735073 97135620 96833659 96562582 97190806 97135516 96685908 9707612…"
click at [1060, 234] on button "Add" at bounding box center [1060, 223] width 40 height 22
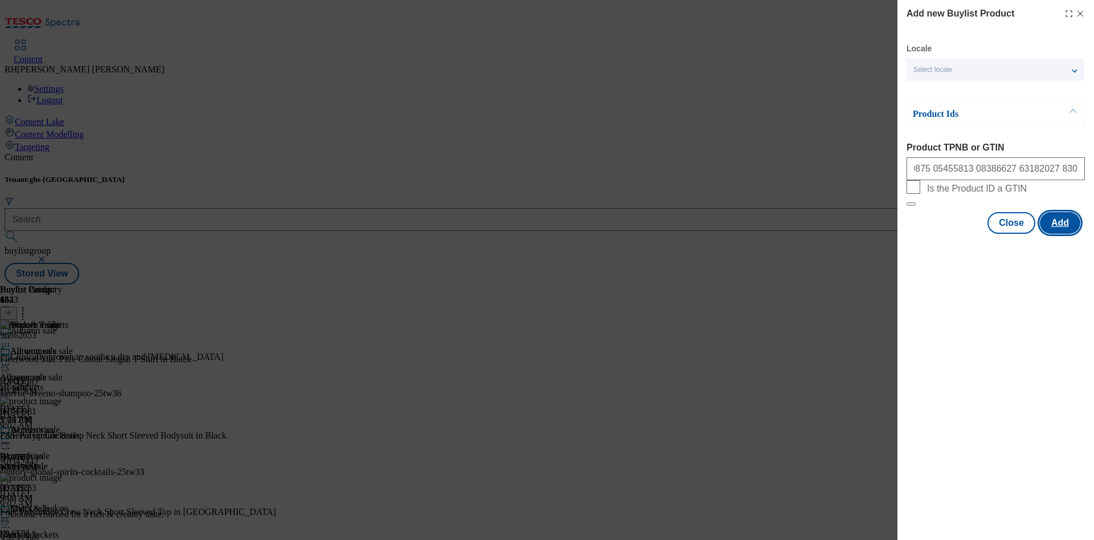
scroll to position [0, 0]
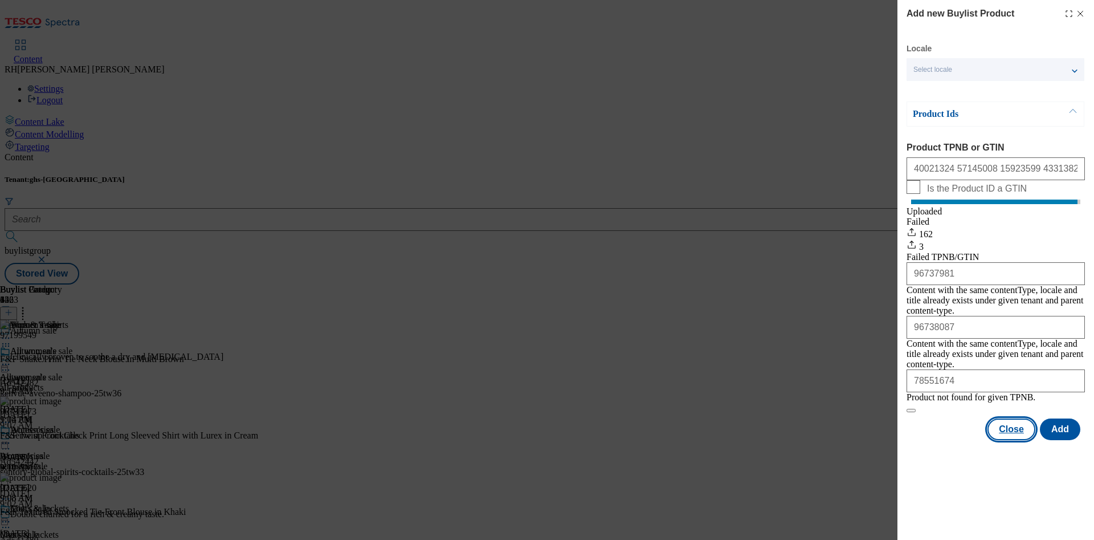
click at [1015, 440] on button "Close" at bounding box center [1011, 429] width 48 height 22
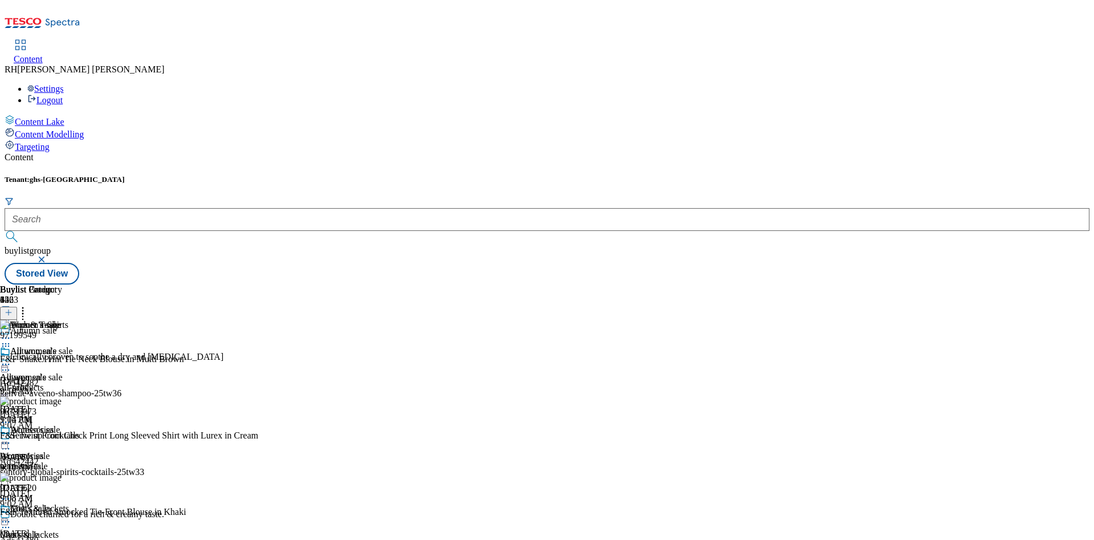
click at [11, 332] on icon at bounding box center [5, 337] width 11 height 11
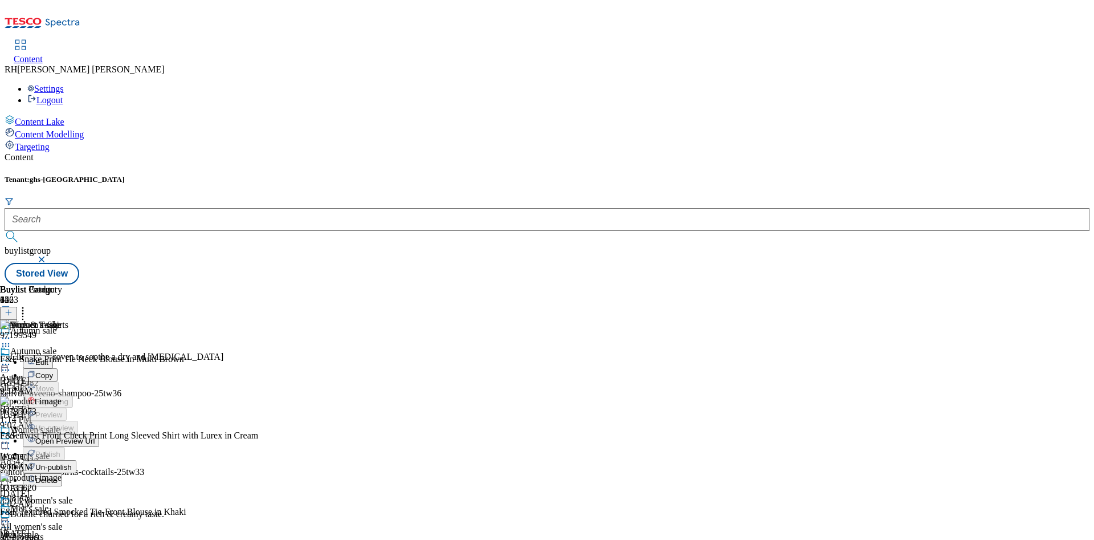
click at [48, 358] on span "Edit" at bounding box center [41, 362] width 13 height 9
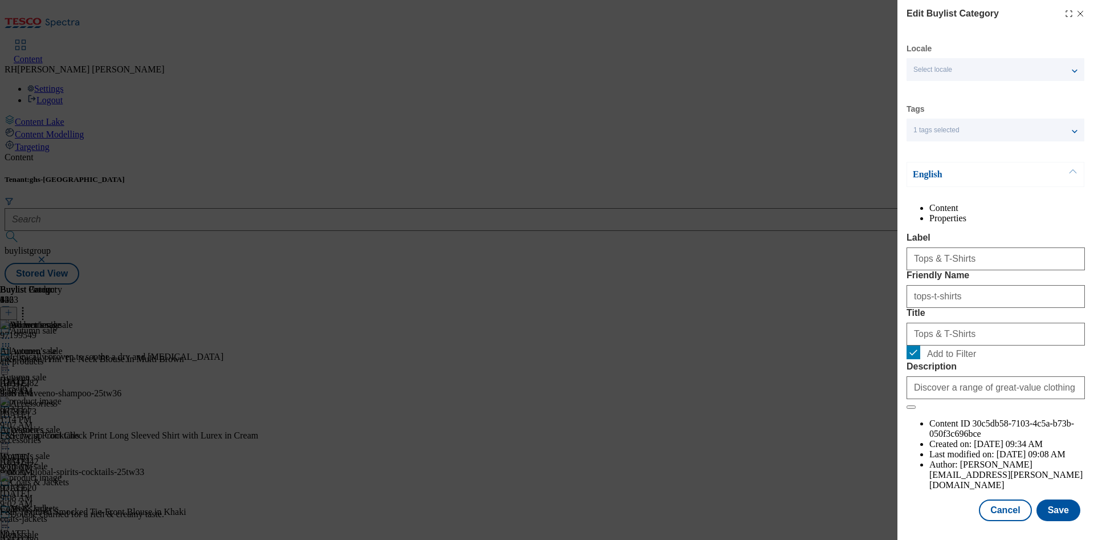
scroll to position [34, 0]
click at [1047, 499] on button "Save" at bounding box center [1058, 510] width 44 height 22
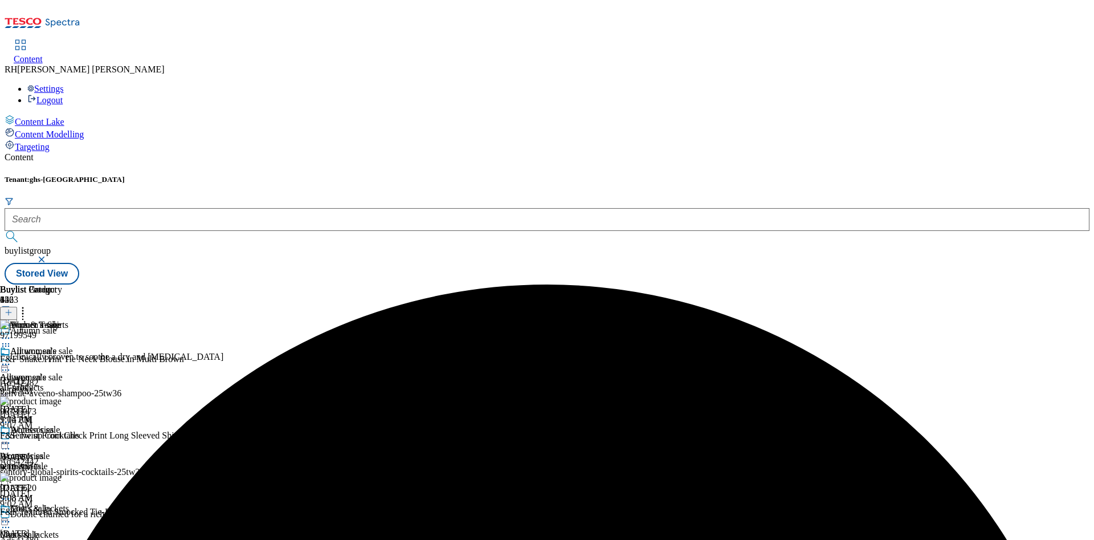
click at [11, 332] on icon at bounding box center [5, 337] width 11 height 11
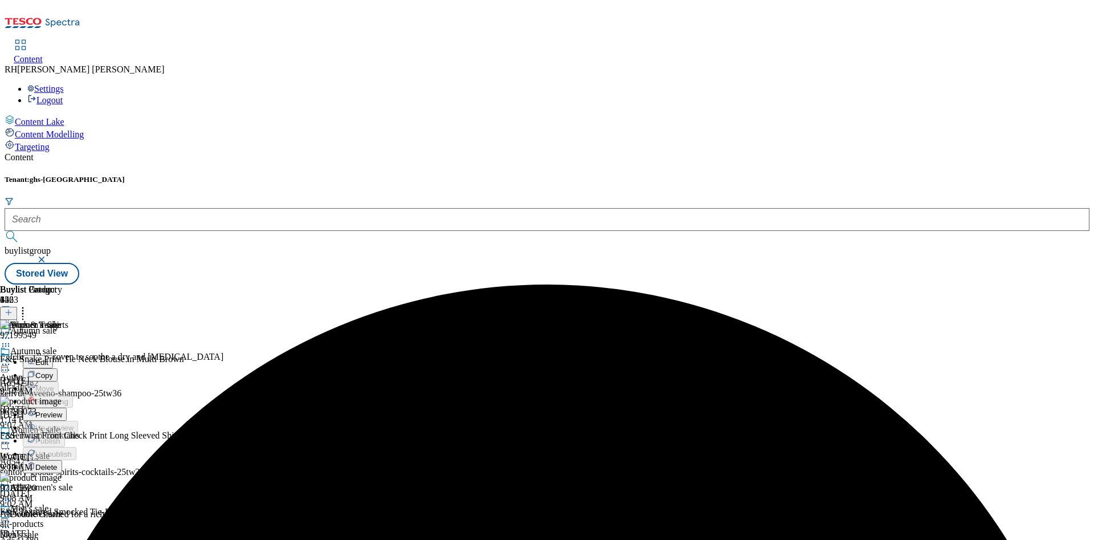
click at [62, 410] on span "Preview" at bounding box center [48, 414] width 27 height 9
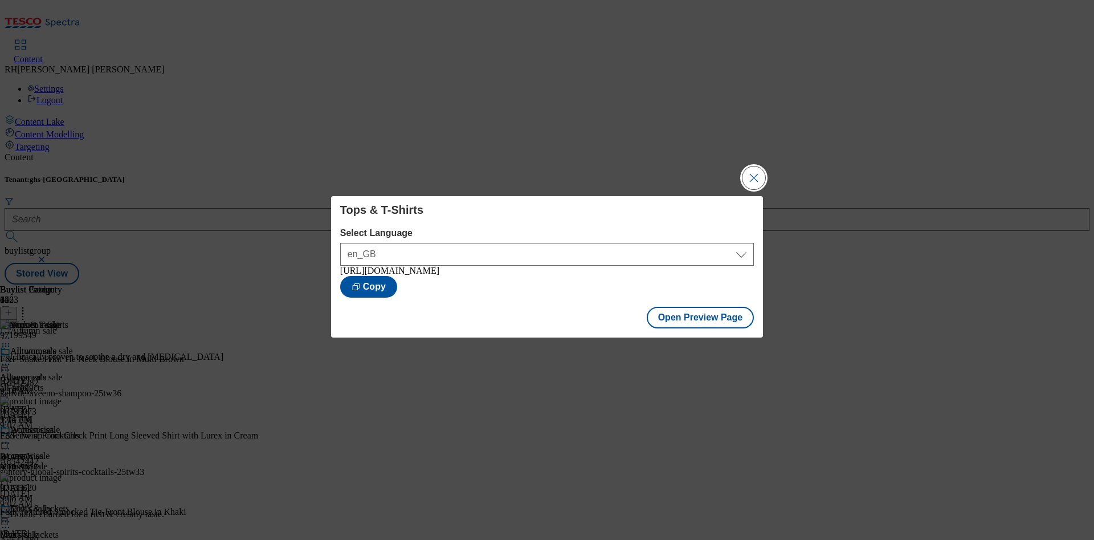
click at [750, 173] on button "Close Modal" at bounding box center [753, 177] width 23 height 23
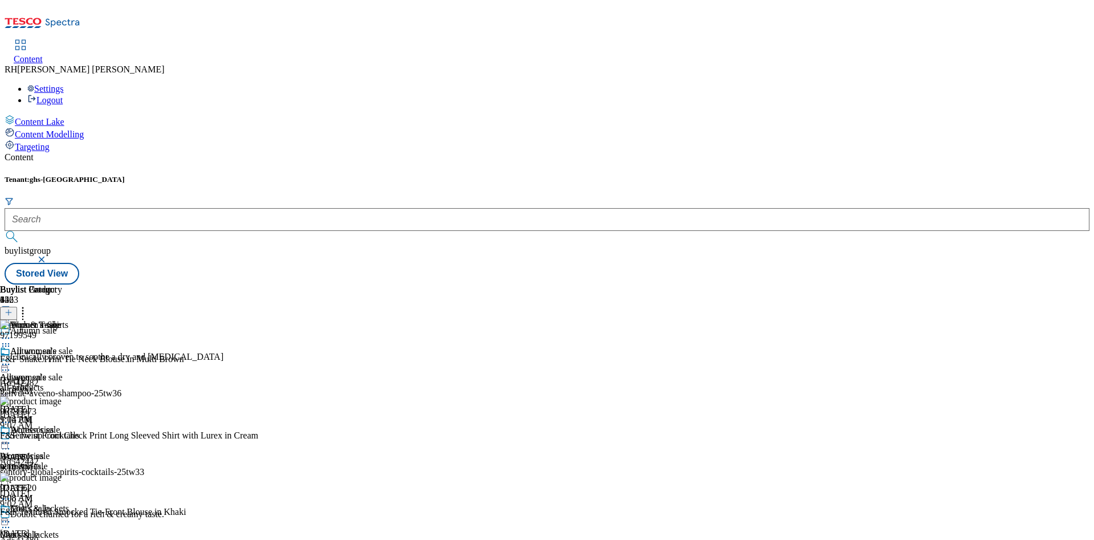
click at [10, 337] on circle at bounding box center [9, 338] width 2 height 2
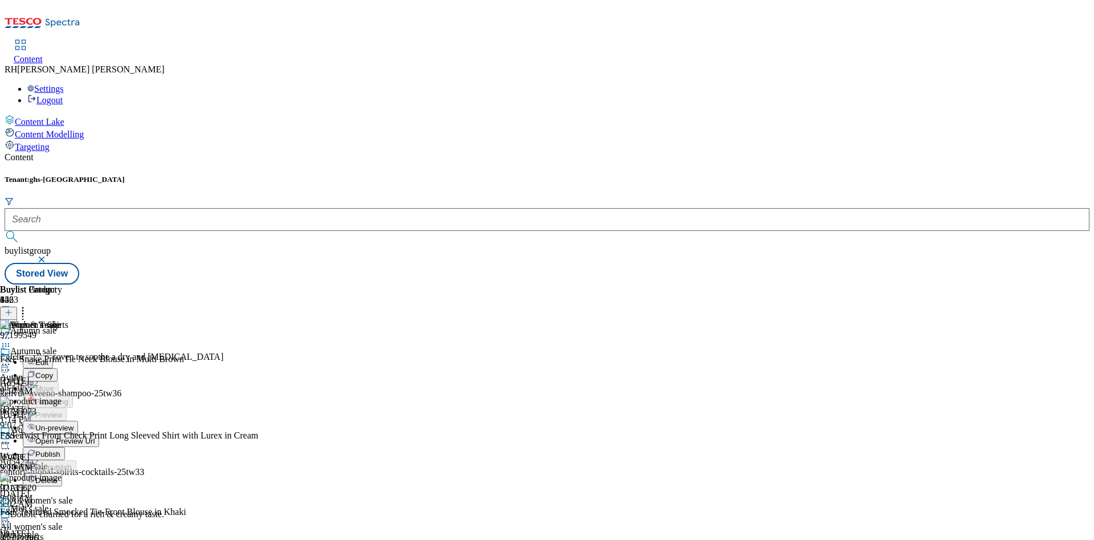
click at [60, 450] on span "Publish" at bounding box center [47, 454] width 25 height 9
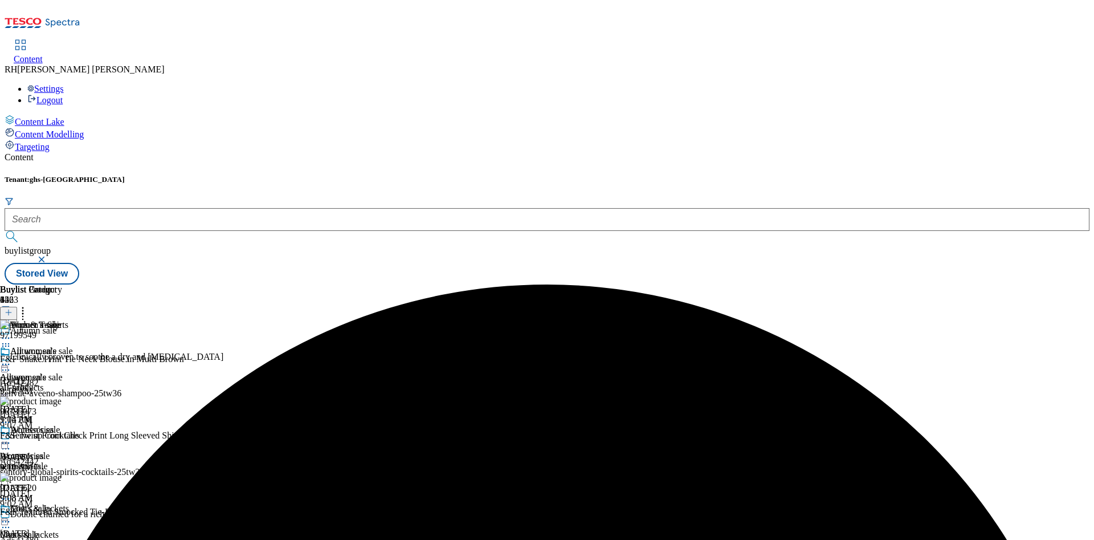
scroll to position [1036, 0]
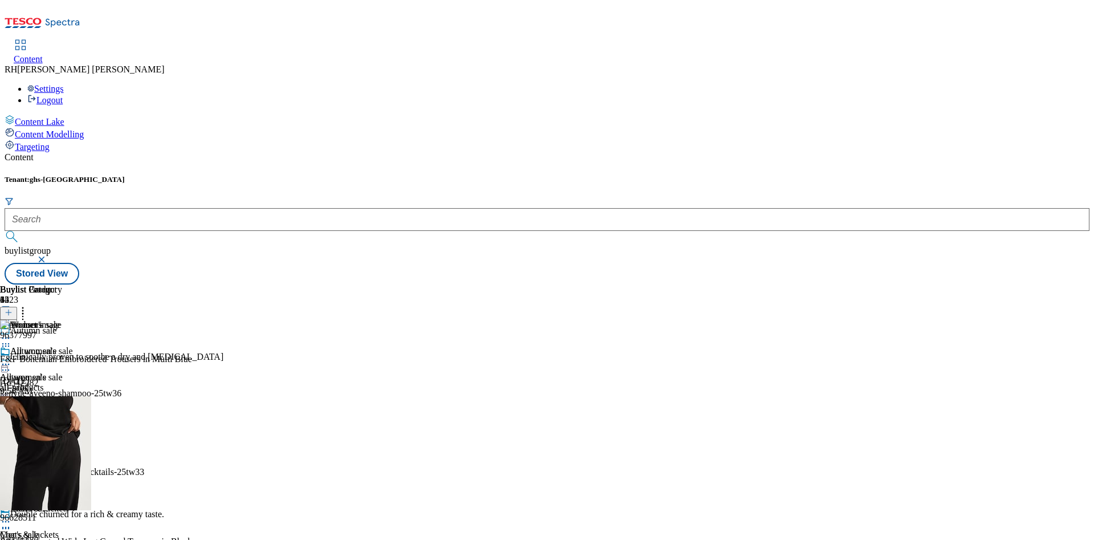
click at [13, 308] on icon at bounding box center [9, 312] width 8 height 8
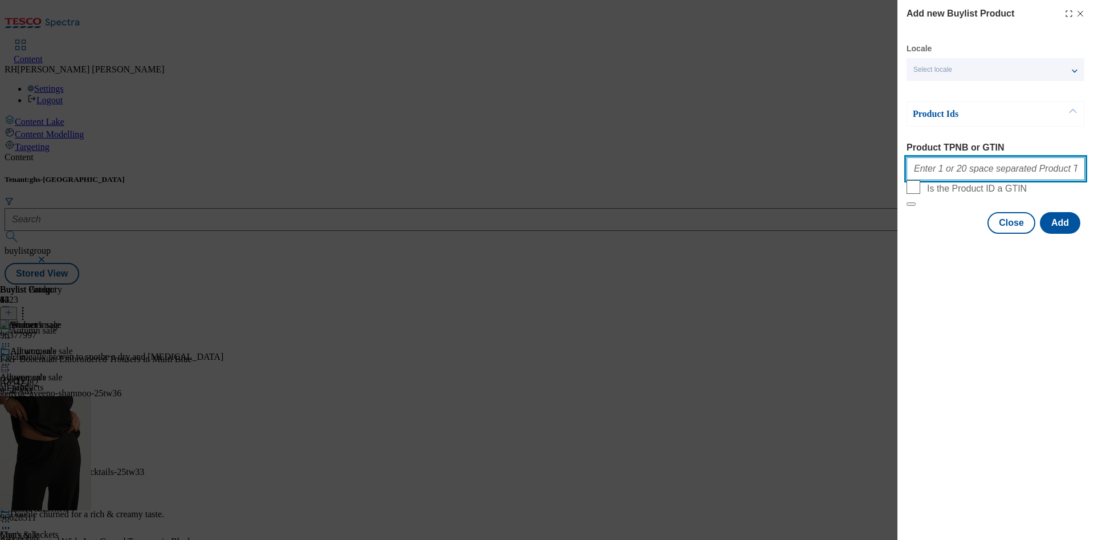
click at [959, 168] on input "Product TPNB or GTIN" at bounding box center [995, 168] width 178 height 23
paste input "96793348 96555591 96848613 96760825 96562680 96956024 97049463 96594866 9685890…"
type input "96793348 96555591 96848613 96760825 96562680 96956024 97049463 96594866 9685890…"
click at [1071, 234] on button "Add" at bounding box center [1060, 223] width 40 height 22
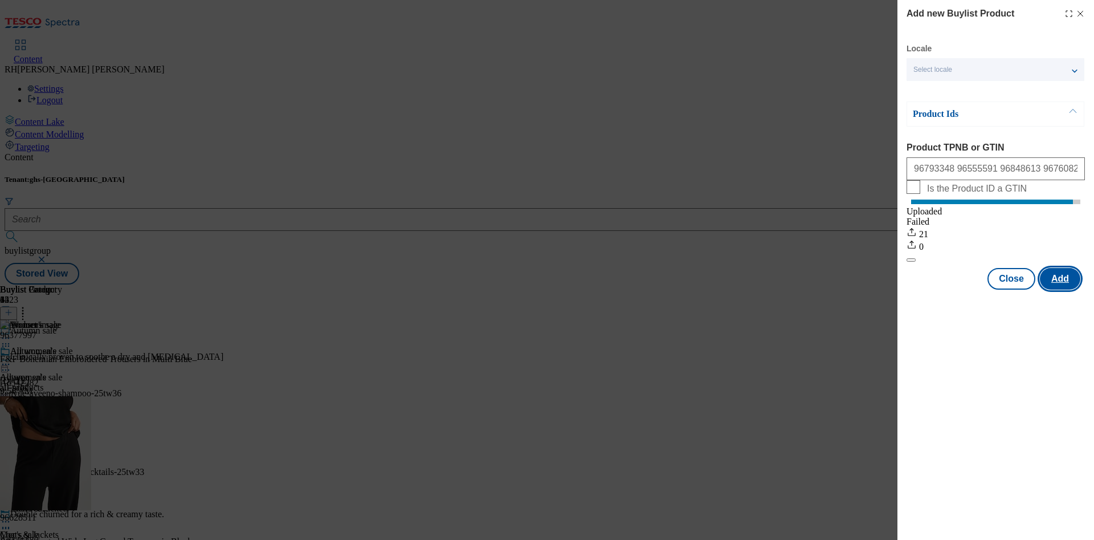
scroll to position [0, 0]
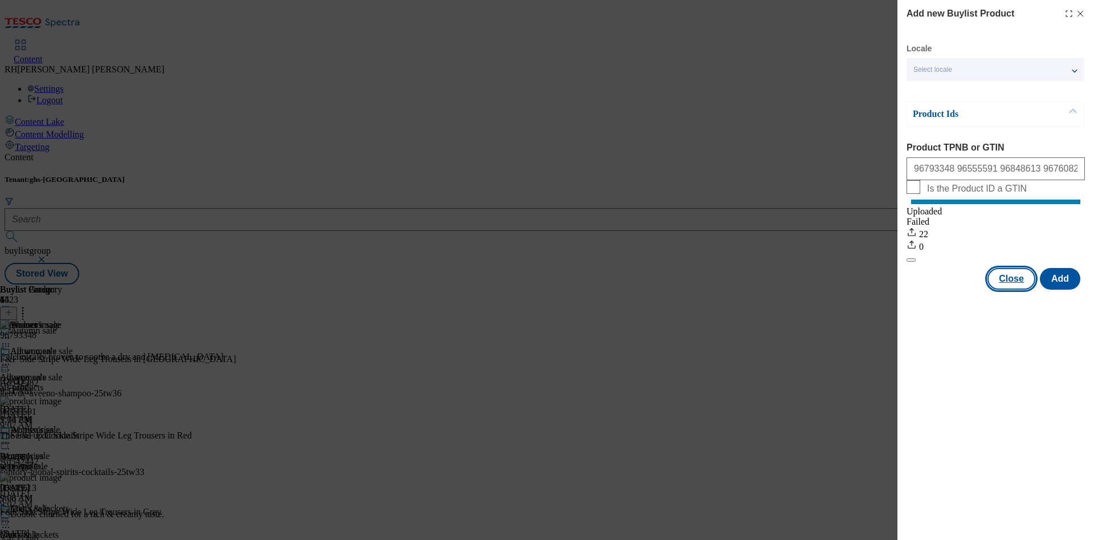
click at [1020, 287] on button "Close" at bounding box center [1011, 279] width 48 height 22
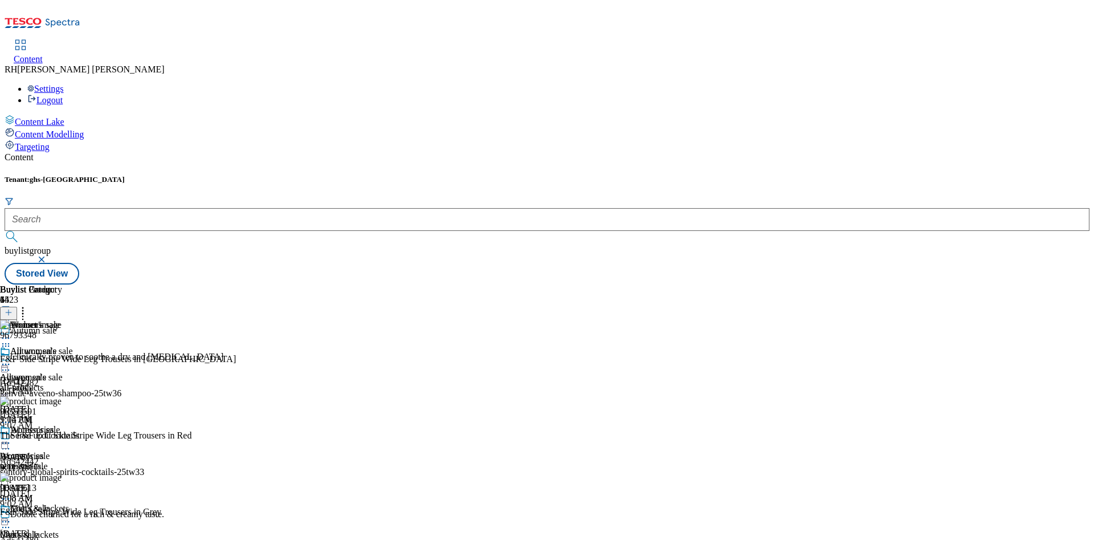
click at [11, 332] on icon at bounding box center [5, 337] width 11 height 11
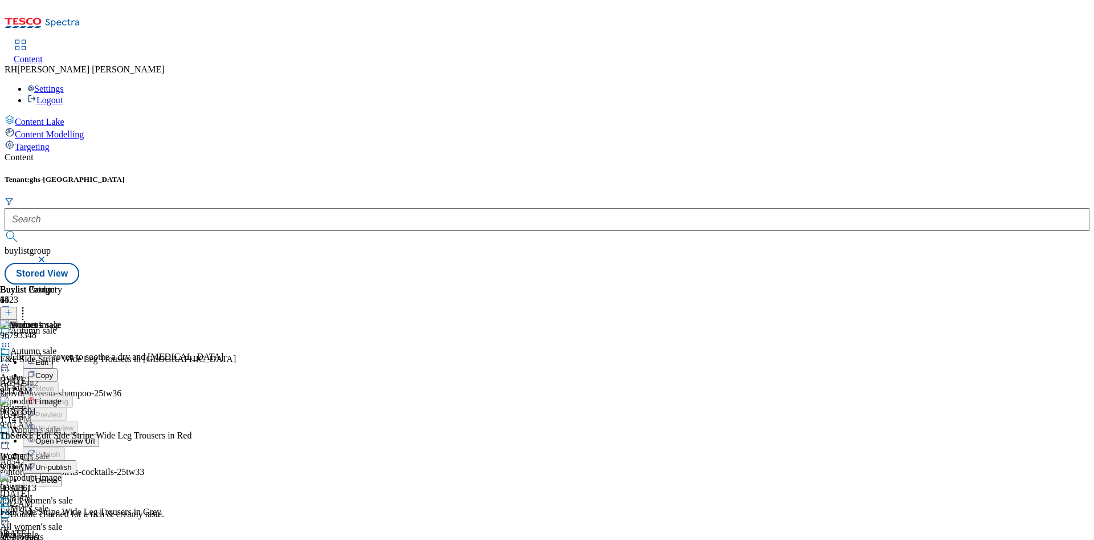
click at [48, 358] on span "Edit" at bounding box center [41, 362] width 13 height 9
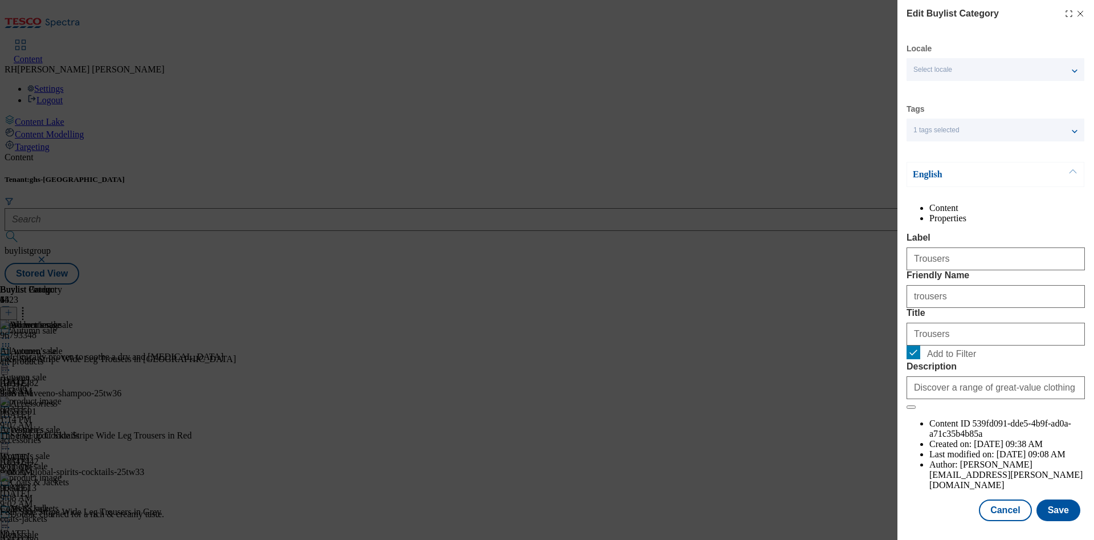
scroll to position [34, 0]
click at [1038, 499] on button "Save" at bounding box center [1058, 510] width 44 height 22
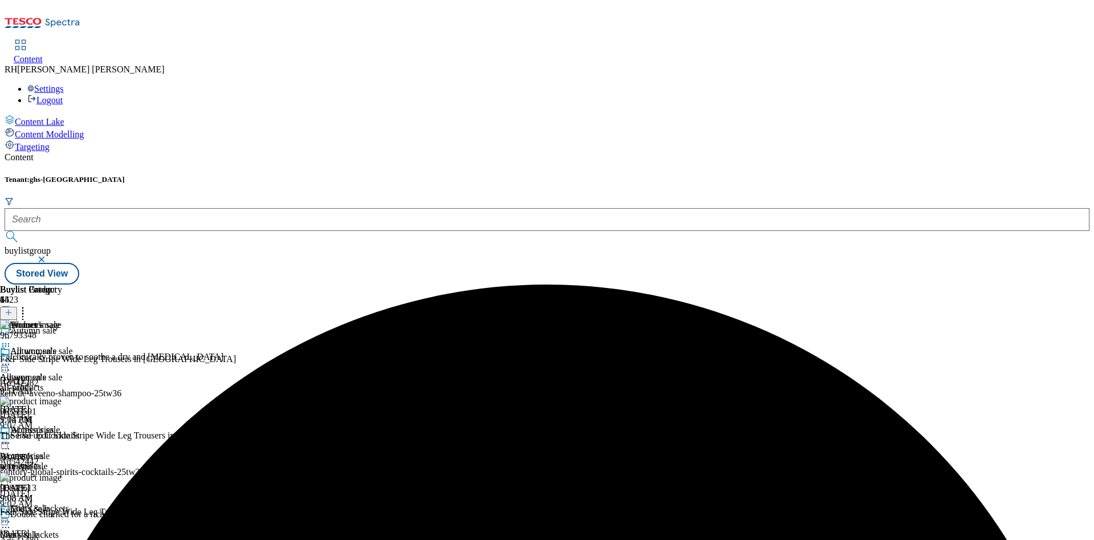
click at [11, 332] on icon at bounding box center [5, 337] width 11 height 11
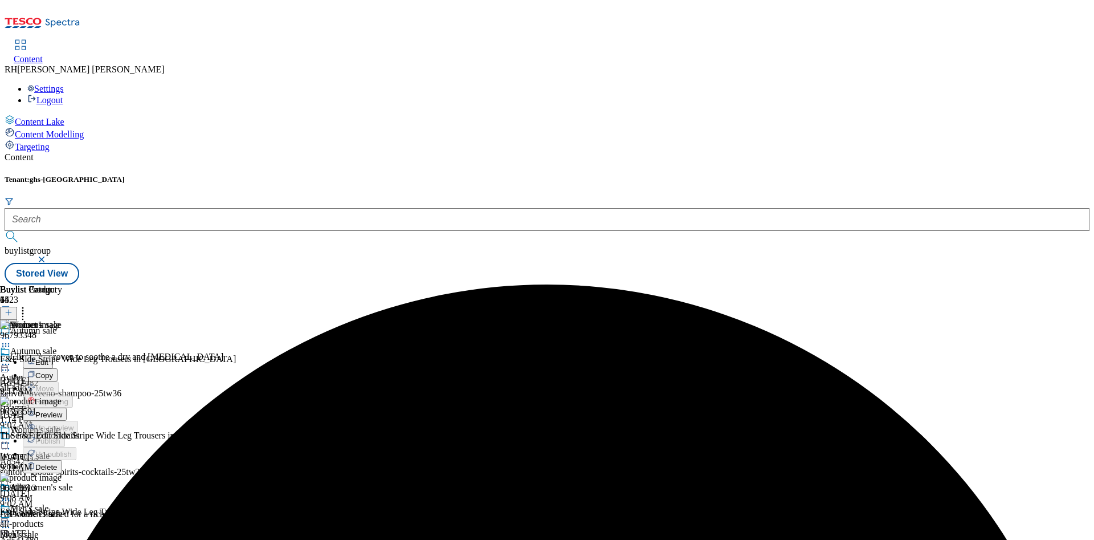
click at [62, 410] on span "Preview" at bounding box center [48, 414] width 27 height 9
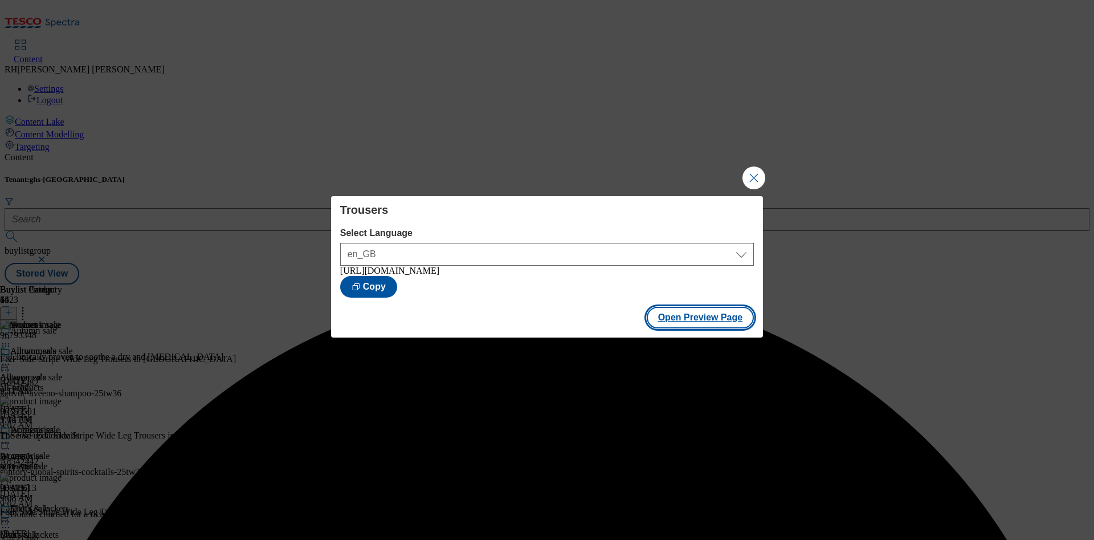
click at [718, 324] on button "Open Preview Page" at bounding box center [701, 318] width 108 height 22
click at [755, 176] on button "Close Modal" at bounding box center [753, 177] width 23 height 23
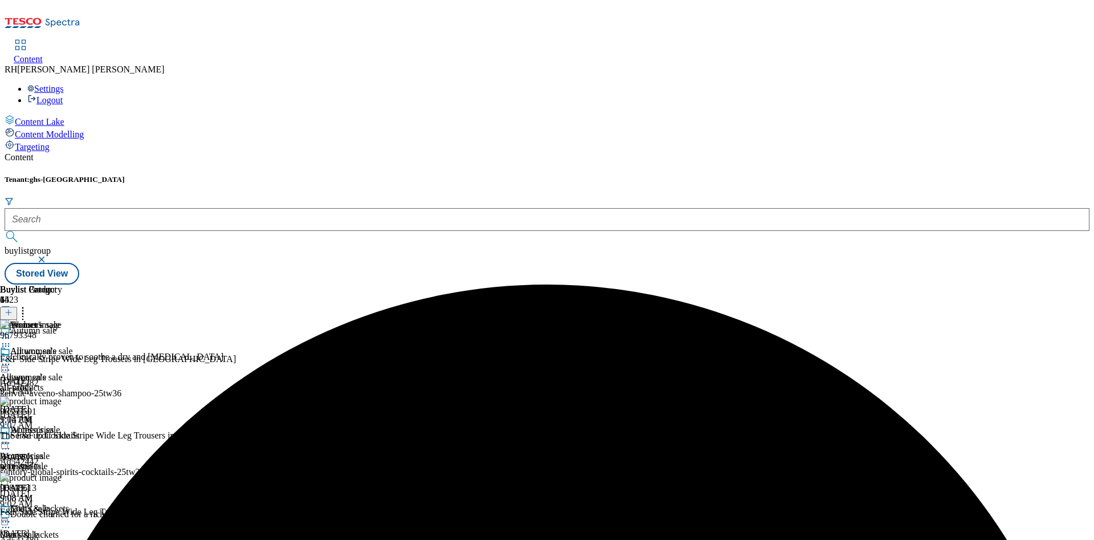
click at [11, 332] on icon at bounding box center [5, 337] width 11 height 11
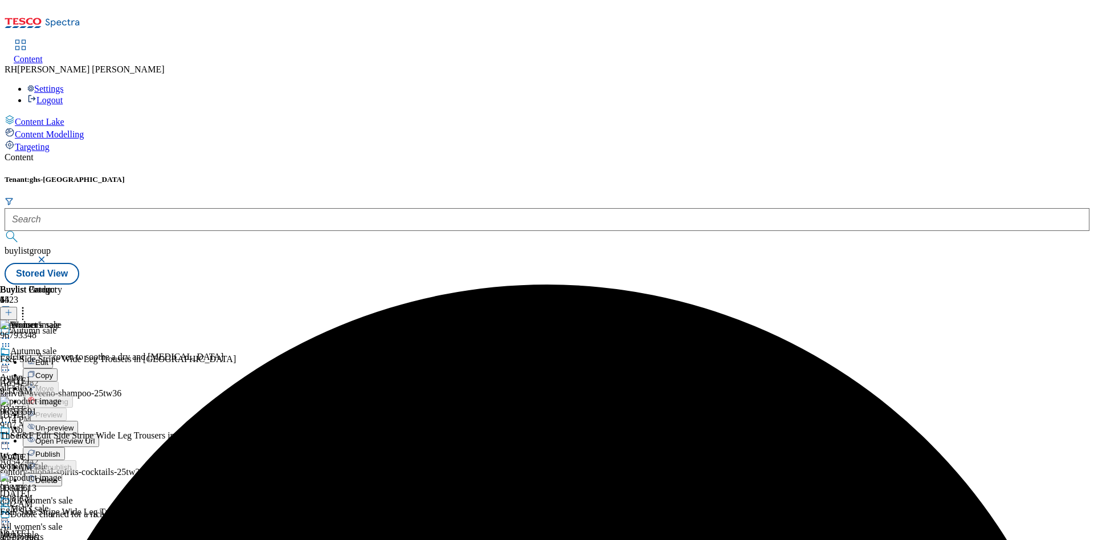
click at [60, 450] on span "Publish" at bounding box center [47, 454] width 25 height 9
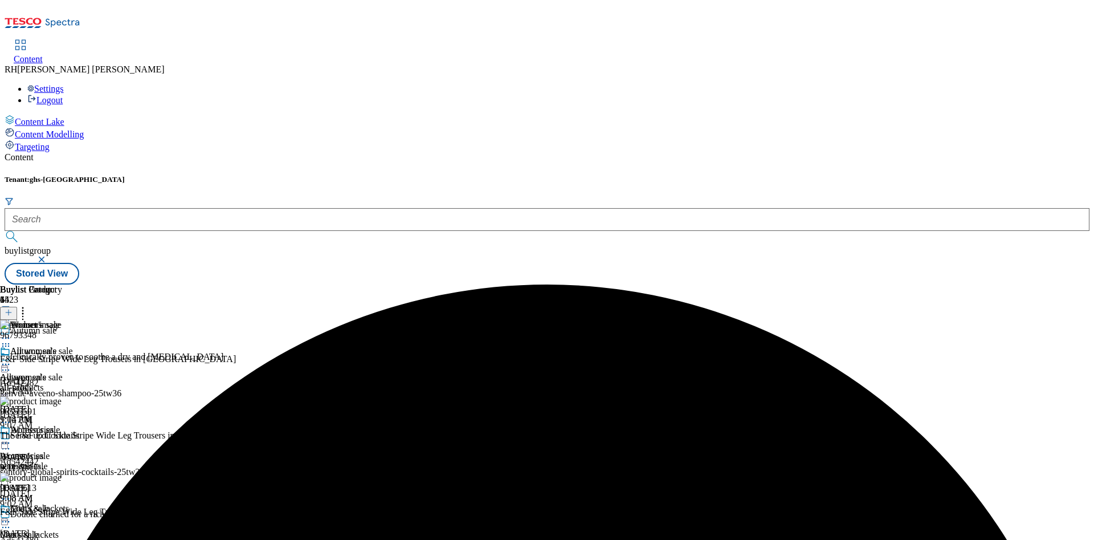
scroll to position [1343, 0]
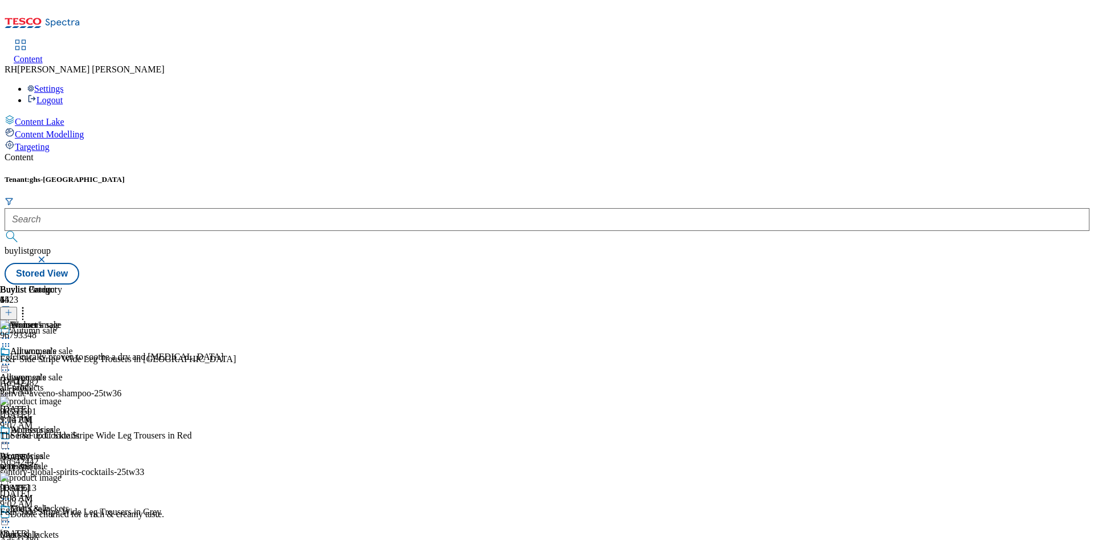
click at [13, 308] on icon at bounding box center [9, 312] width 8 height 8
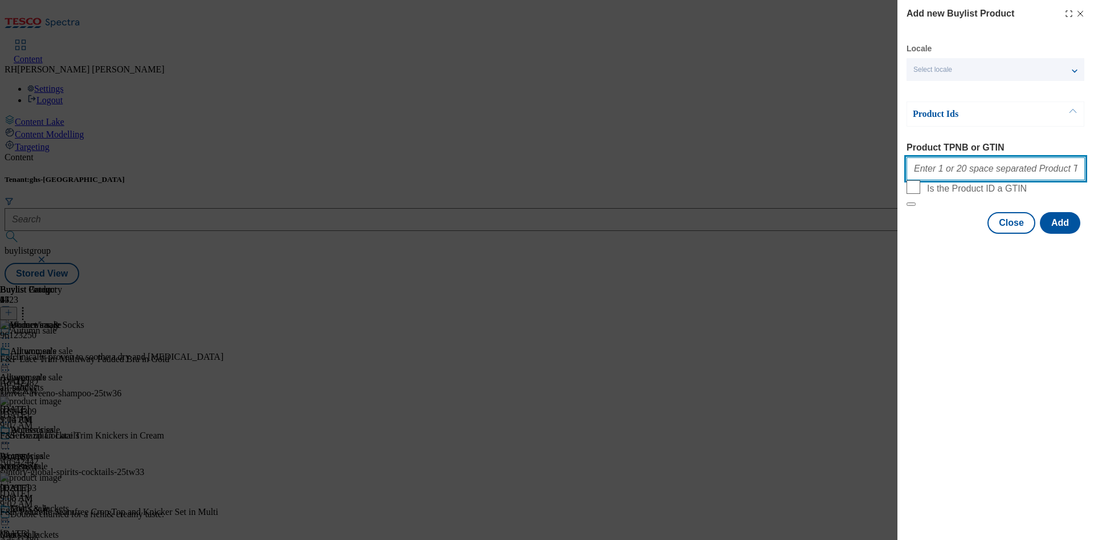
click at [942, 170] on input "Product TPNB or GTIN" at bounding box center [995, 168] width 178 height 23
paste input "96206319 96577501"
type input "96206319 96577501"
click at [1066, 234] on button "Add" at bounding box center [1060, 223] width 40 height 22
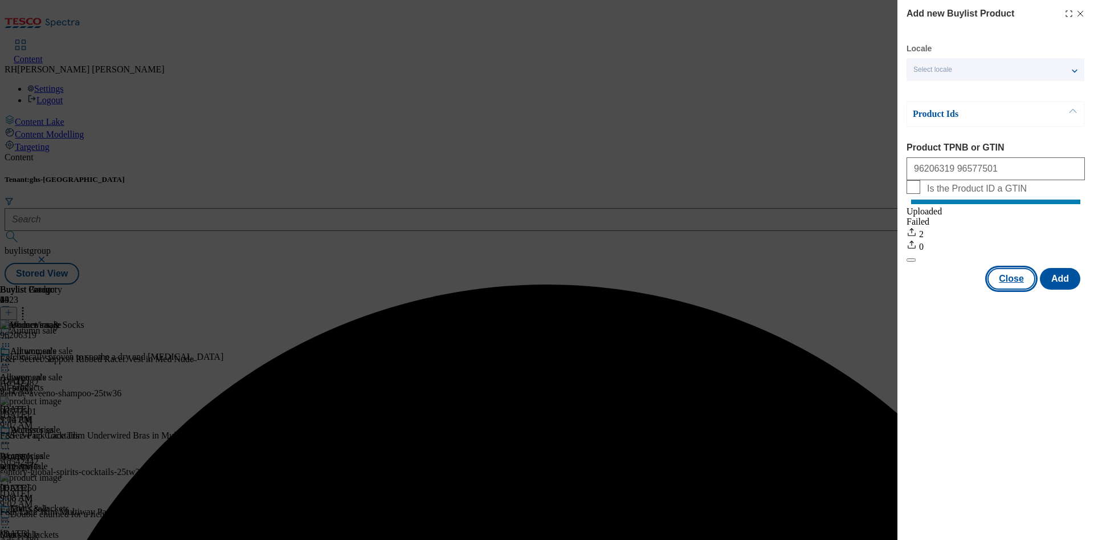
click at [1018, 287] on button "Close" at bounding box center [1011, 279] width 48 height 22
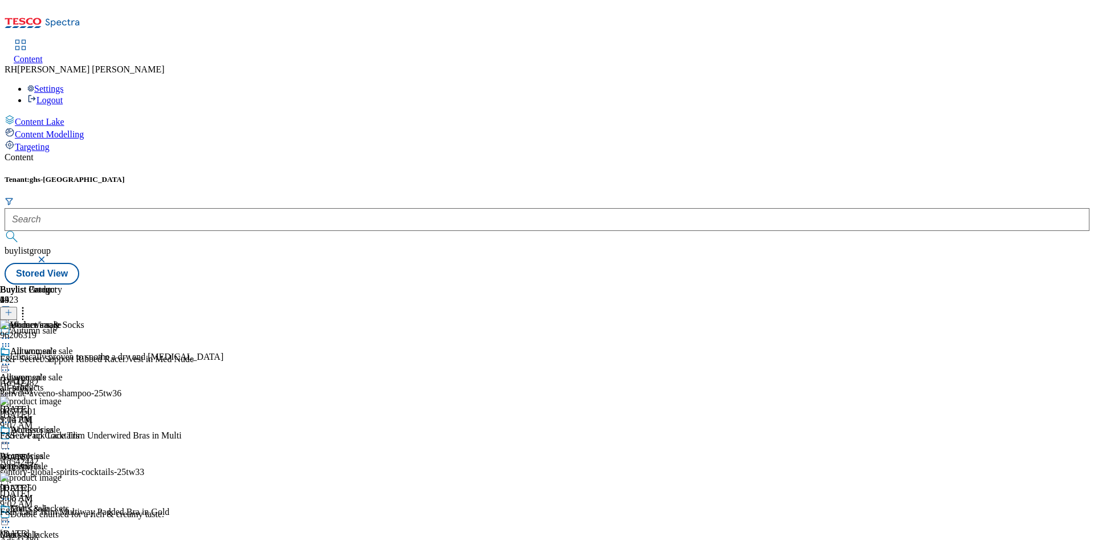
click at [11, 332] on icon at bounding box center [5, 337] width 11 height 11
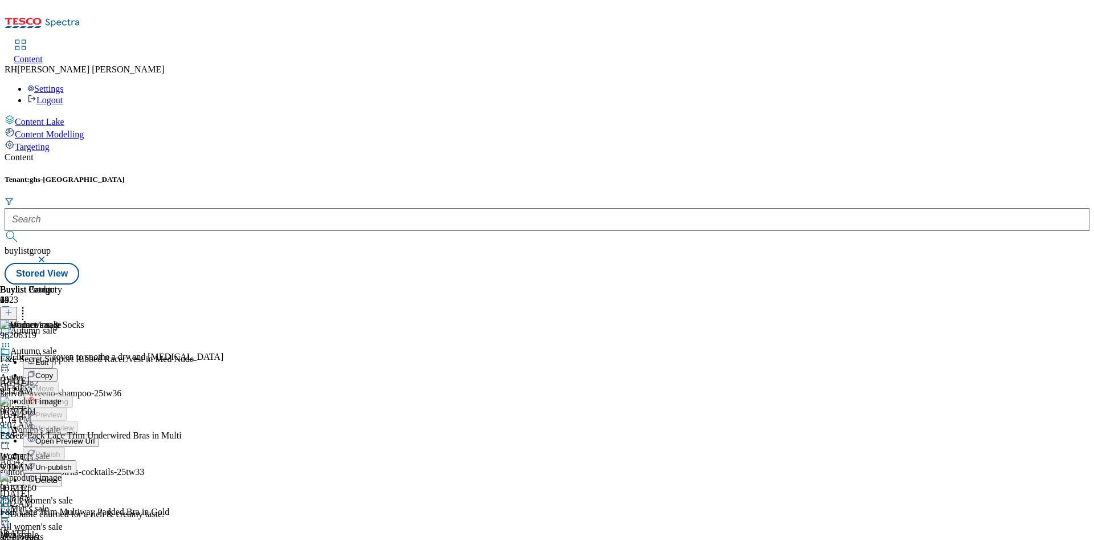
click at [48, 358] on span "Edit" at bounding box center [41, 362] width 13 height 9
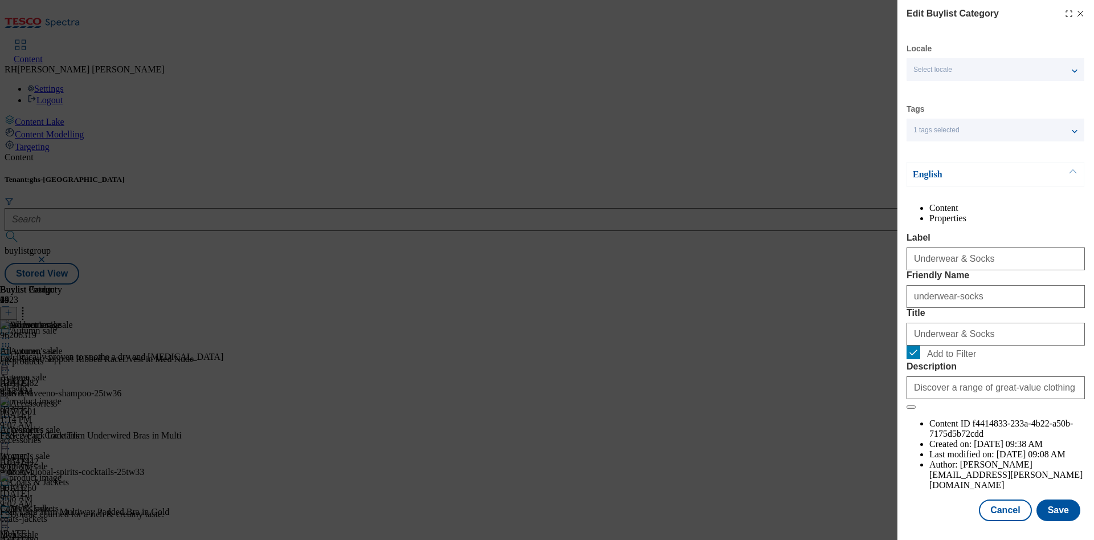
scroll to position [34, 0]
click at [1045, 499] on button "Save" at bounding box center [1058, 510] width 44 height 22
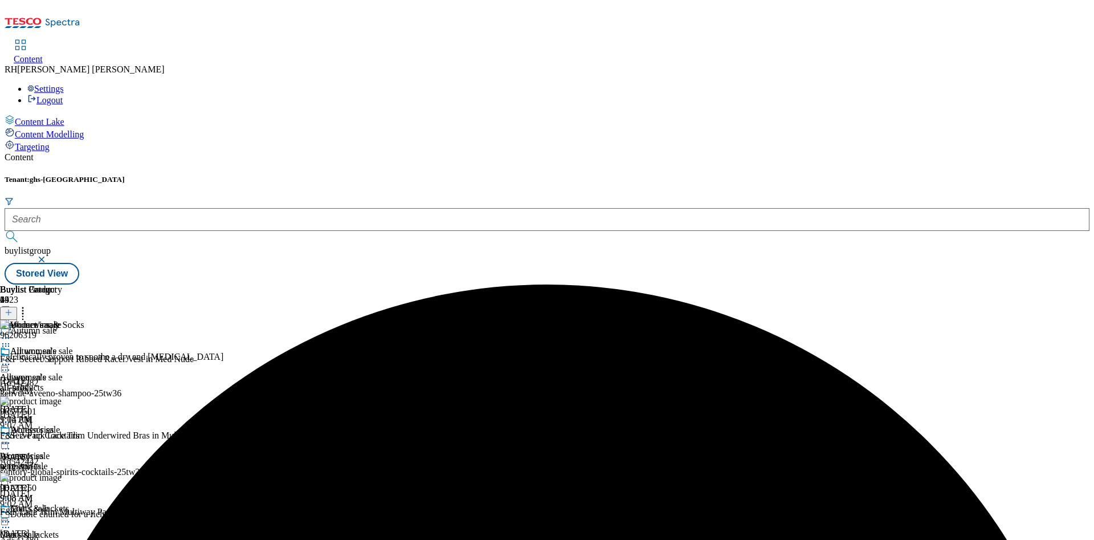
click at [11, 332] on icon at bounding box center [5, 337] width 11 height 11
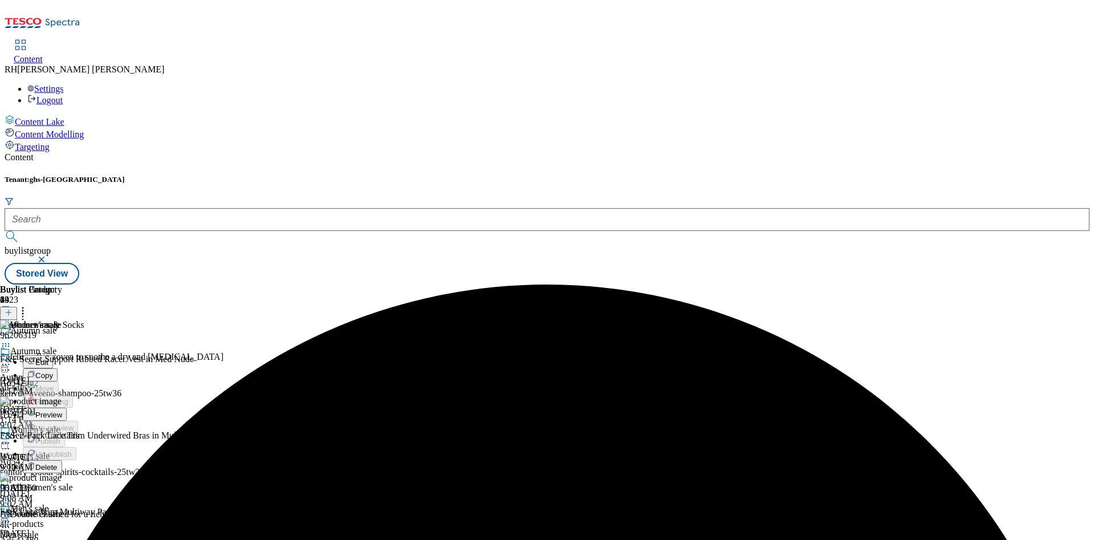
click at [62, 410] on span "Preview" at bounding box center [48, 414] width 27 height 9
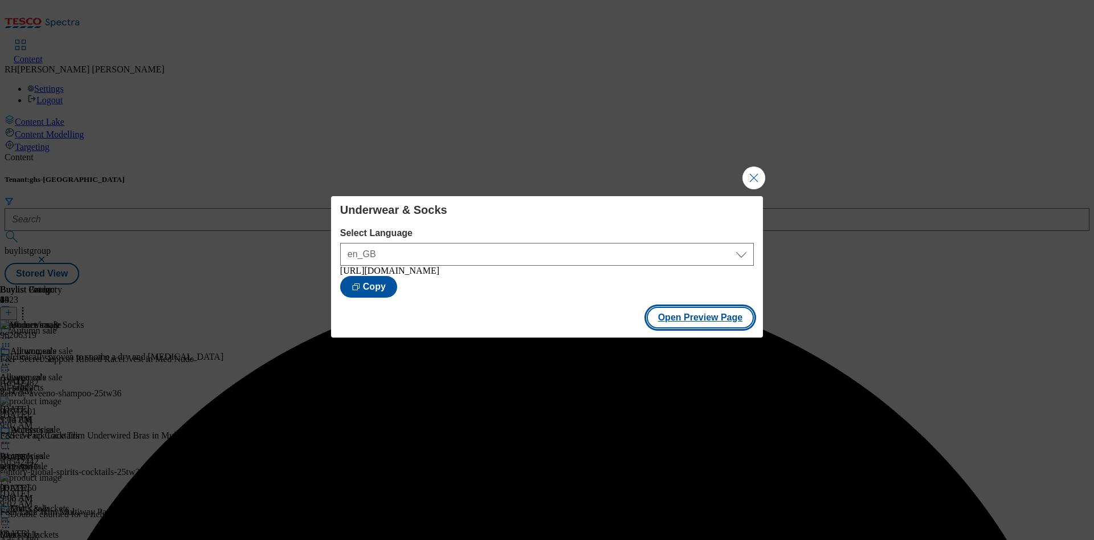
click at [701, 319] on button "Open Preview Page" at bounding box center [701, 318] width 108 height 22
click at [749, 176] on button "Close Modal" at bounding box center [753, 177] width 23 height 23
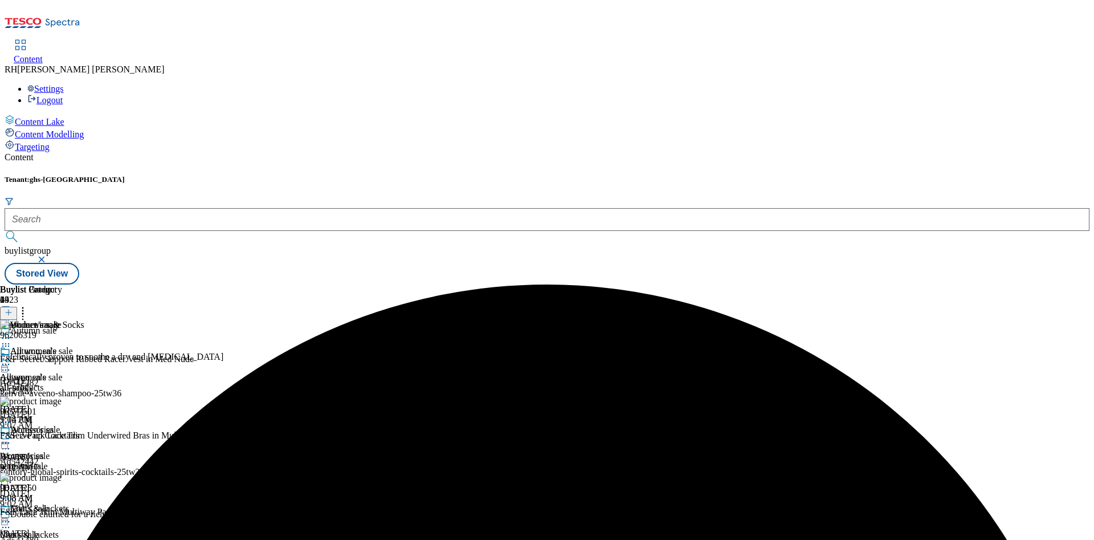
click at [11, 332] on icon at bounding box center [5, 337] width 11 height 11
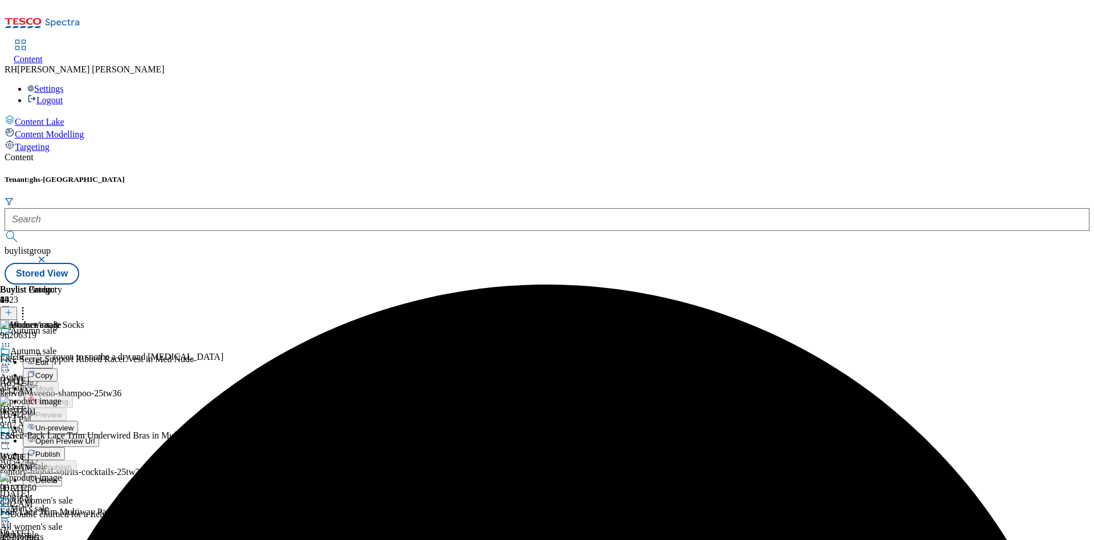
click at [60, 450] on span "Publish" at bounding box center [47, 454] width 25 height 9
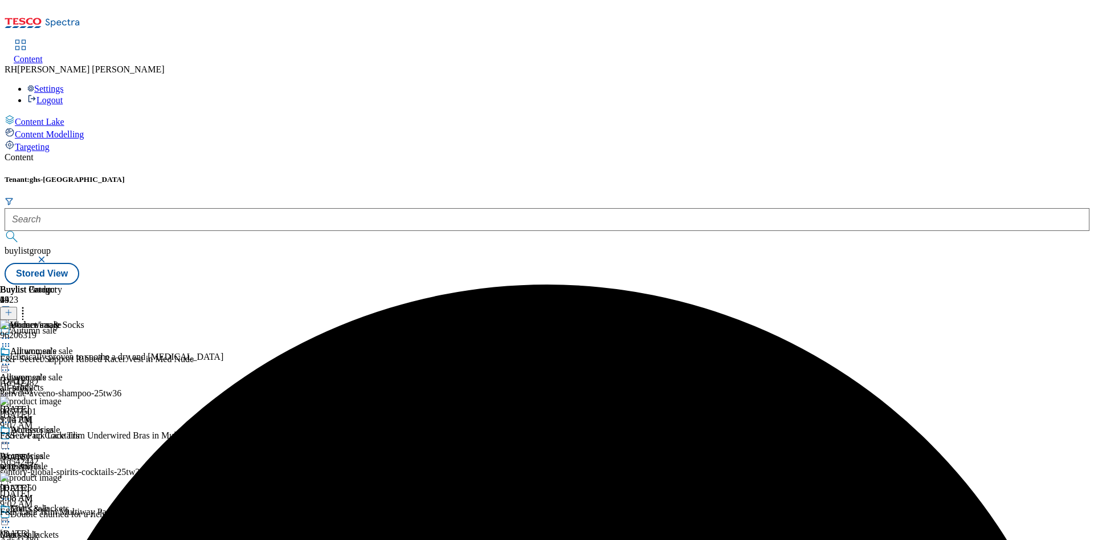
scroll to position [1429, 0]
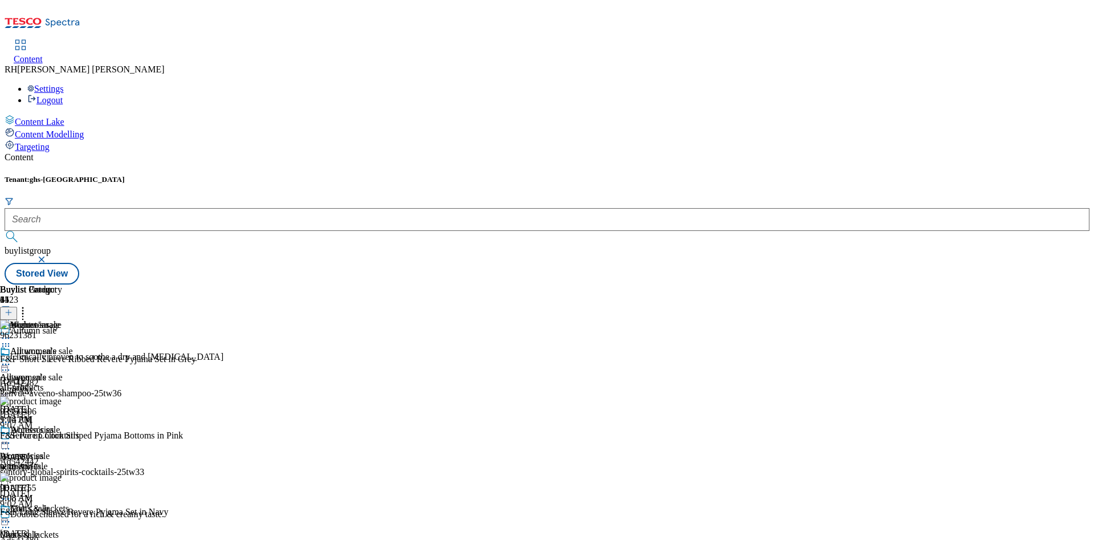
click at [13, 308] on icon at bounding box center [9, 312] width 8 height 8
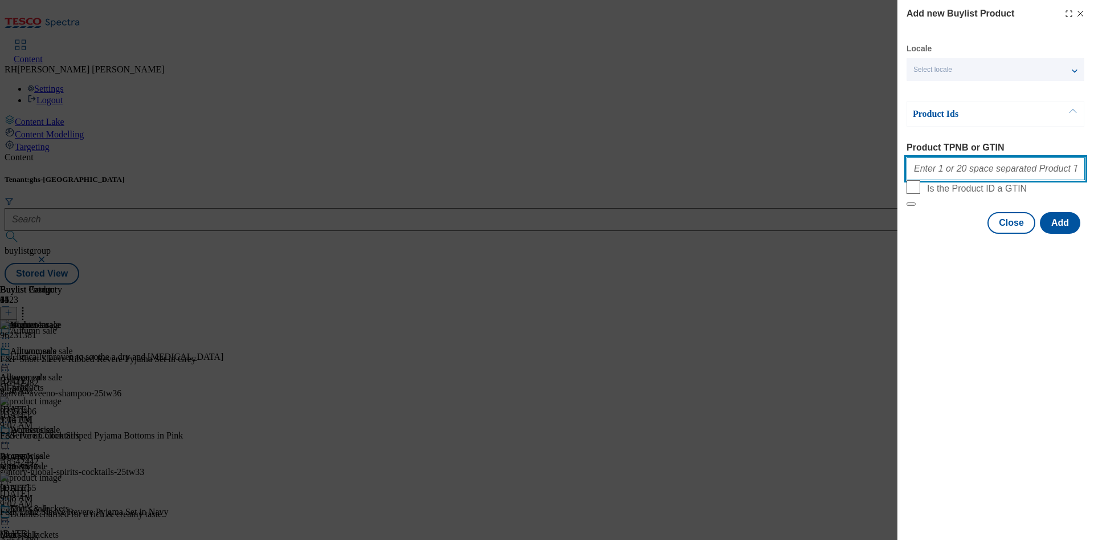
click at [928, 174] on input "Product TPNB or GTIN" at bounding box center [995, 168] width 178 height 23
paste input "96508607 96508849 96510206 96508544 96508423 96326442 96326505 96566923 9656089…"
type input "96508607 96508849 96510206 96508544 96508423 96326442 96326505 96566923 9656089…"
click at [1063, 234] on button "Add" at bounding box center [1060, 223] width 40 height 22
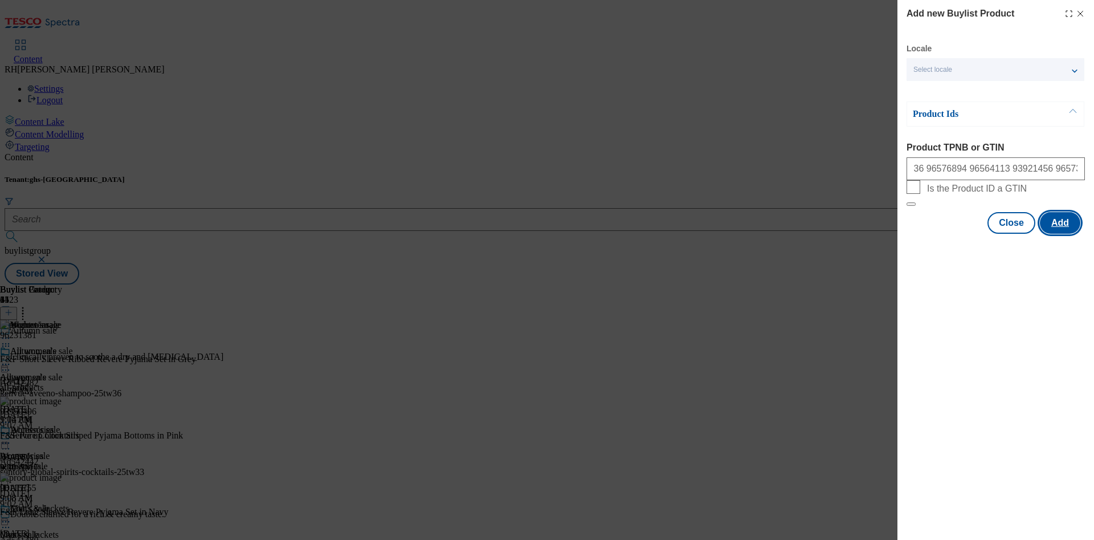
scroll to position [0, 0]
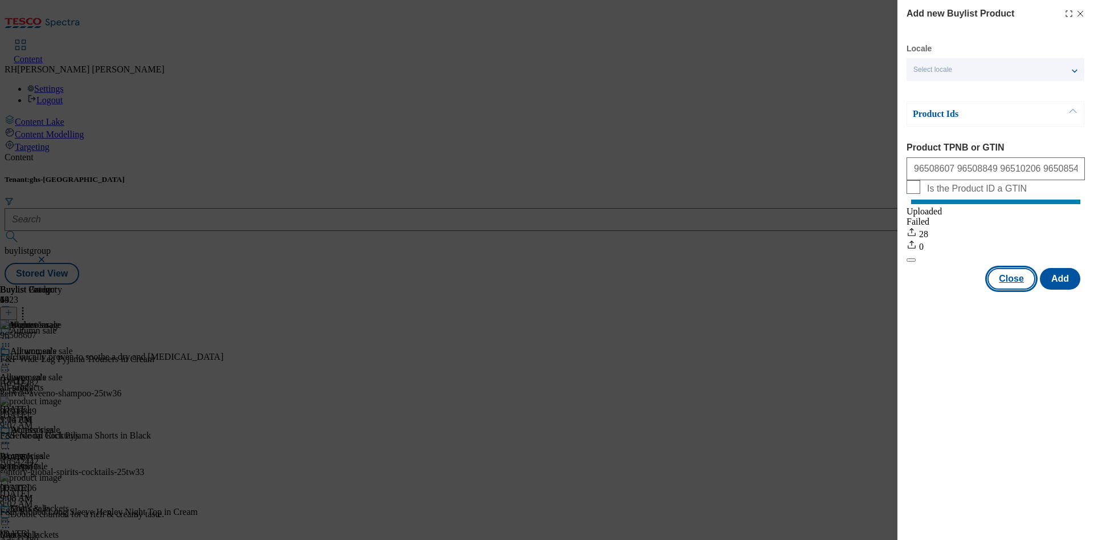
click at [1016, 289] on button "Close" at bounding box center [1011, 279] width 48 height 22
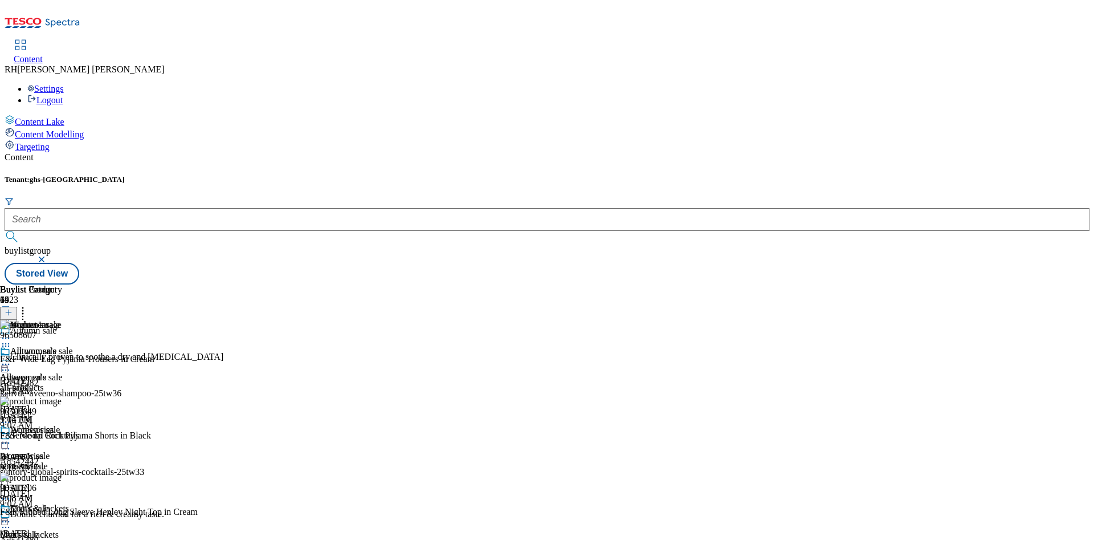
click at [11, 332] on icon at bounding box center [5, 337] width 11 height 11
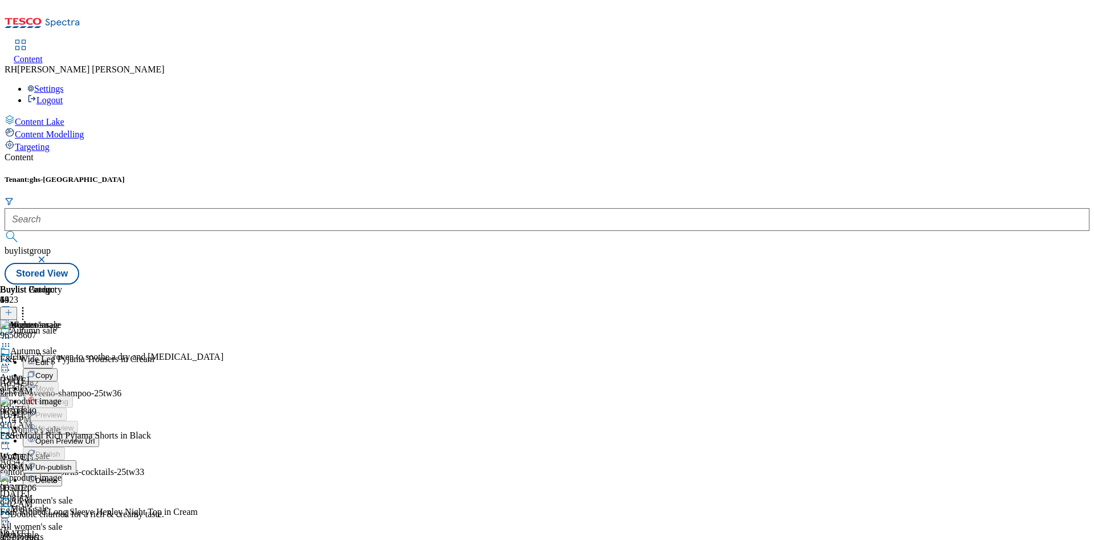
click at [48, 358] on span "Edit" at bounding box center [41, 362] width 13 height 9
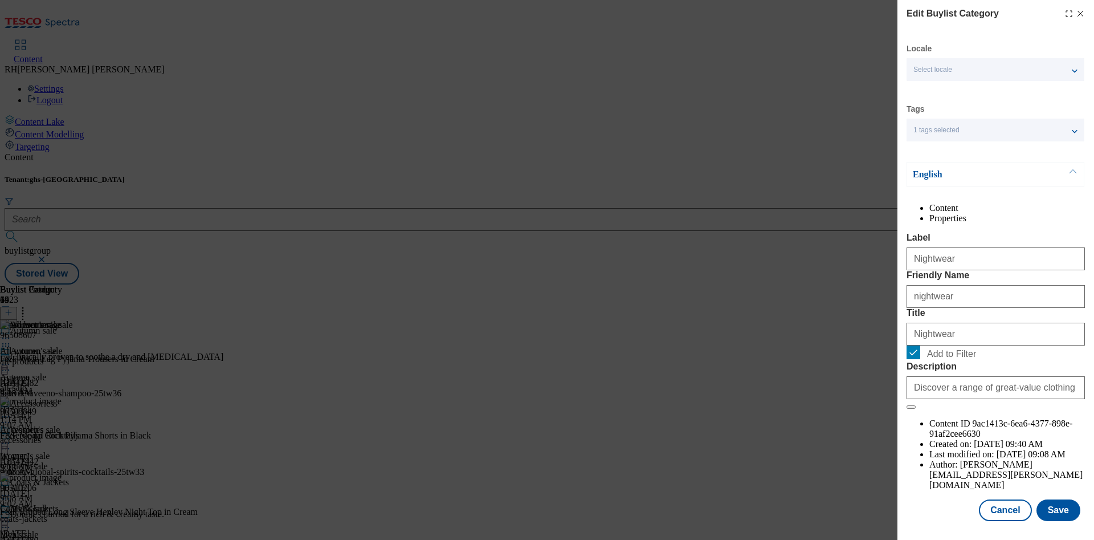
scroll to position [34, 0]
click at [1041, 501] on button "Save" at bounding box center [1058, 510] width 44 height 22
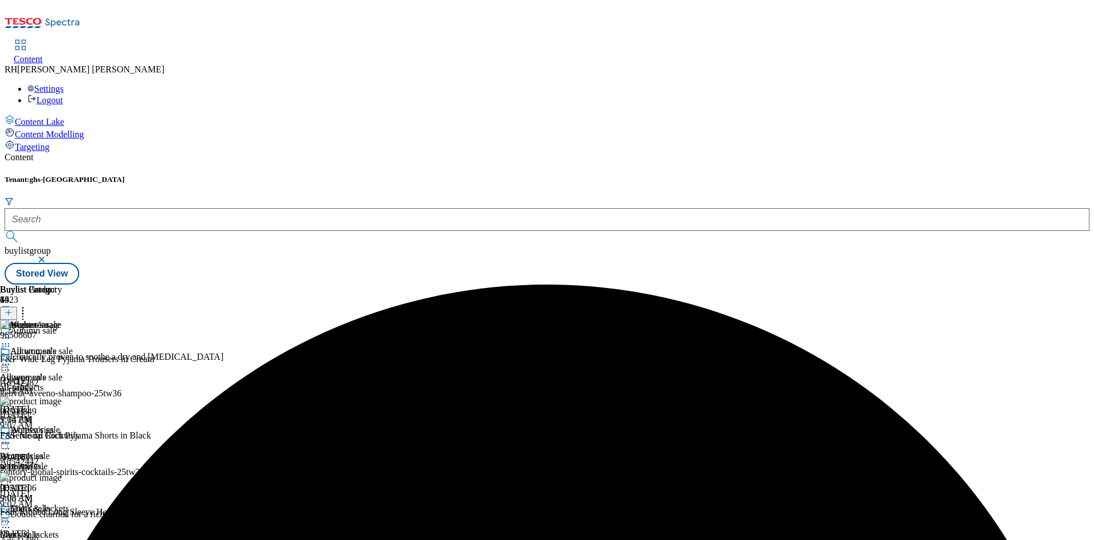
click at [11, 332] on icon at bounding box center [5, 337] width 11 height 11
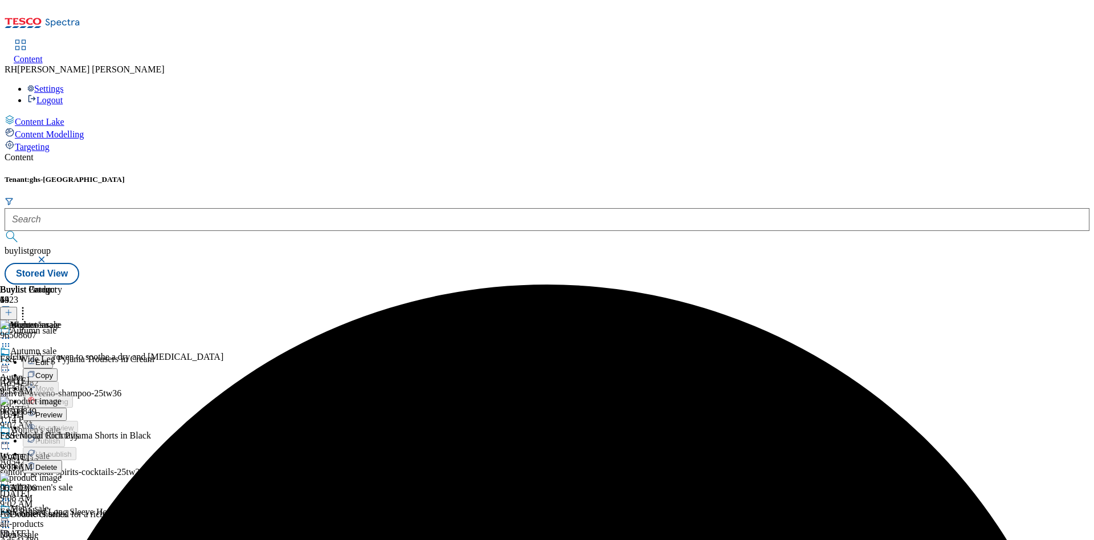
click at [62, 410] on span "Preview" at bounding box center [48, 414] width 27 height 9
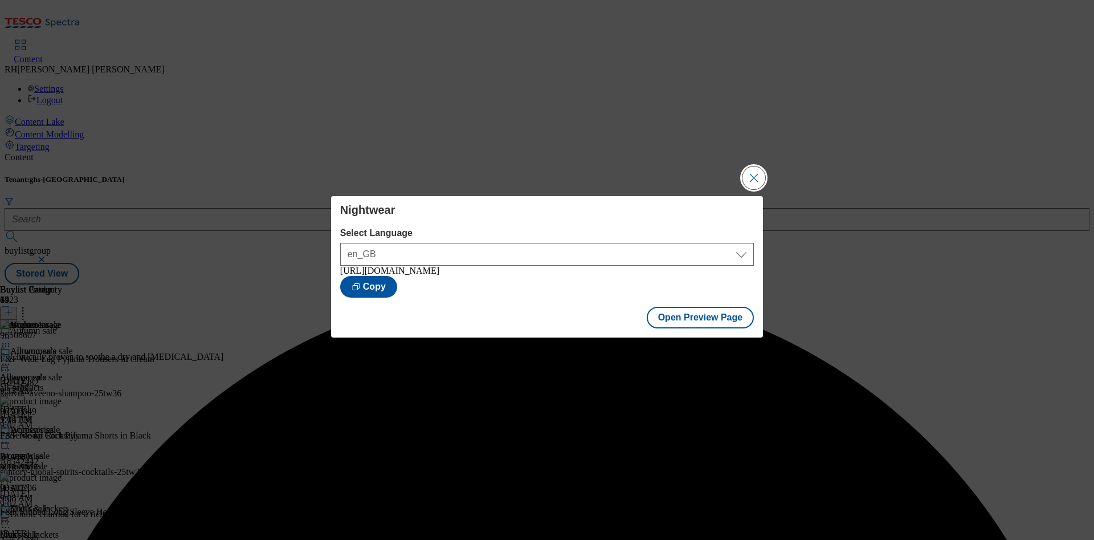
click at [752, 170] on button "Close Modal" at bounding box center [753, 177] width 23 height 23
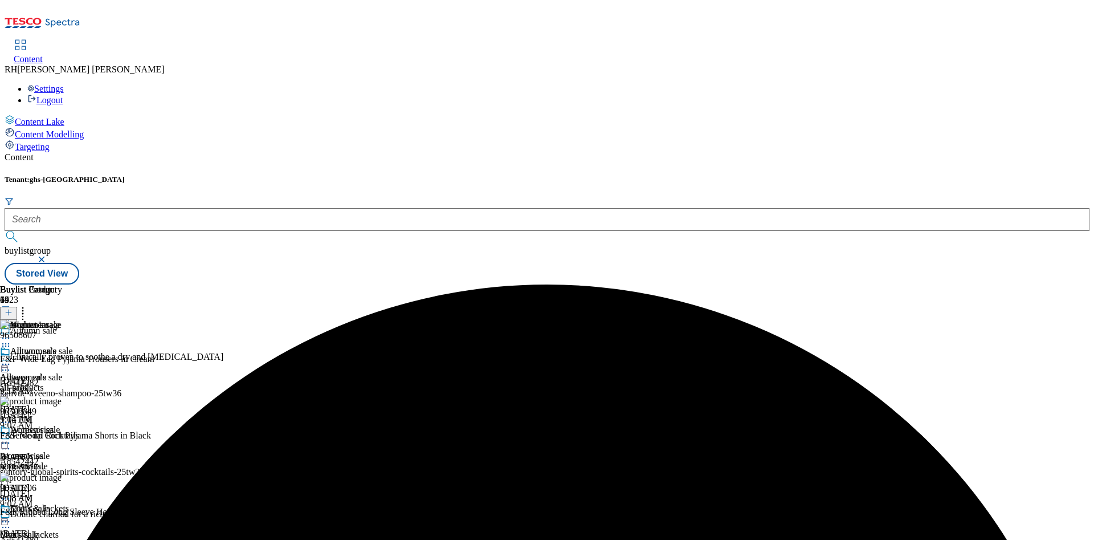
click at [11, 332] on icon at bounding box center [5, 337] width 11 height 11
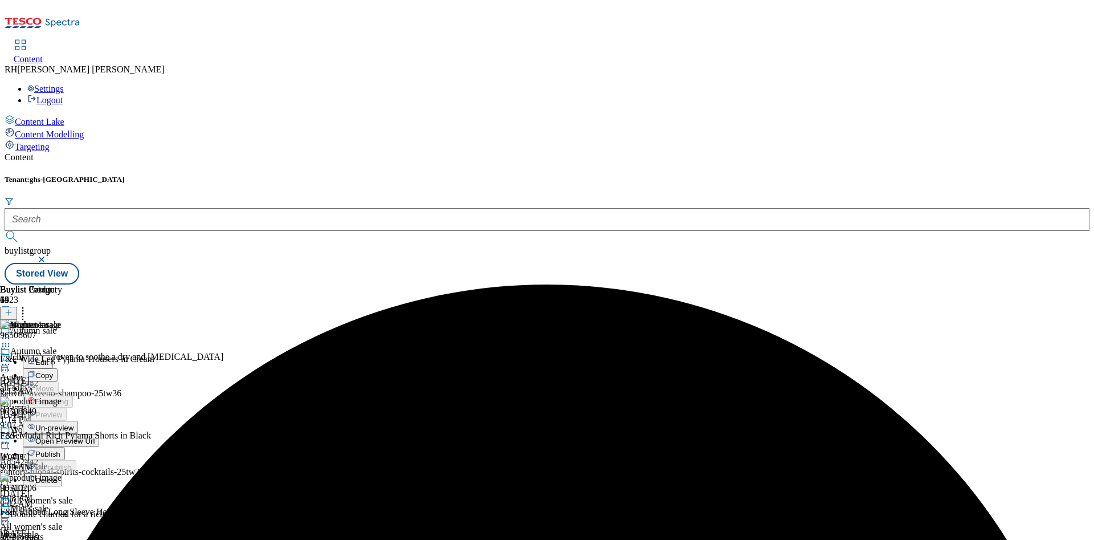
click at [60, 450] on span "Publish" at bounding box center [47, 454] width 25 height 9
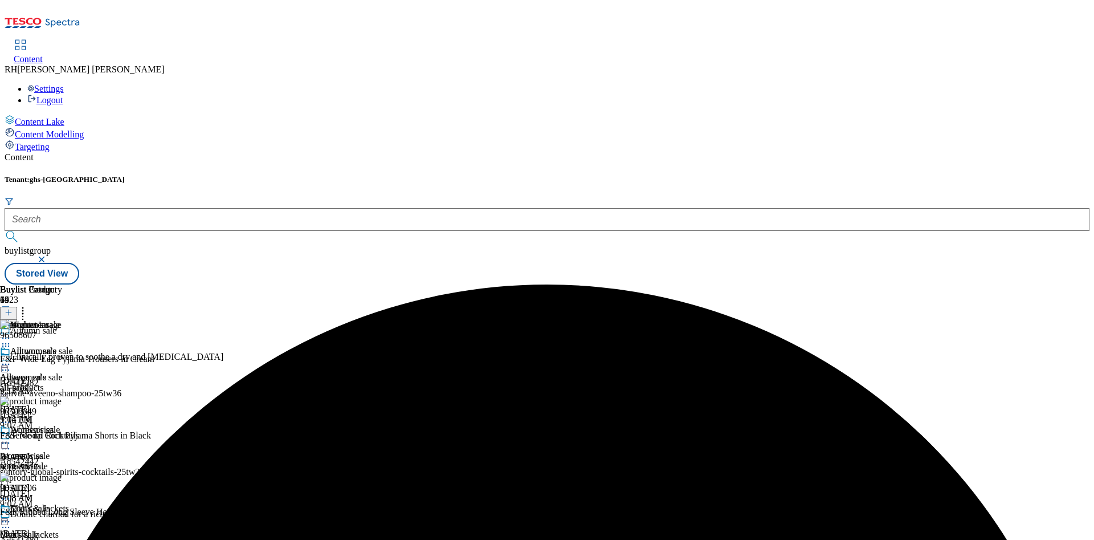
scroll to position [1429, 0]
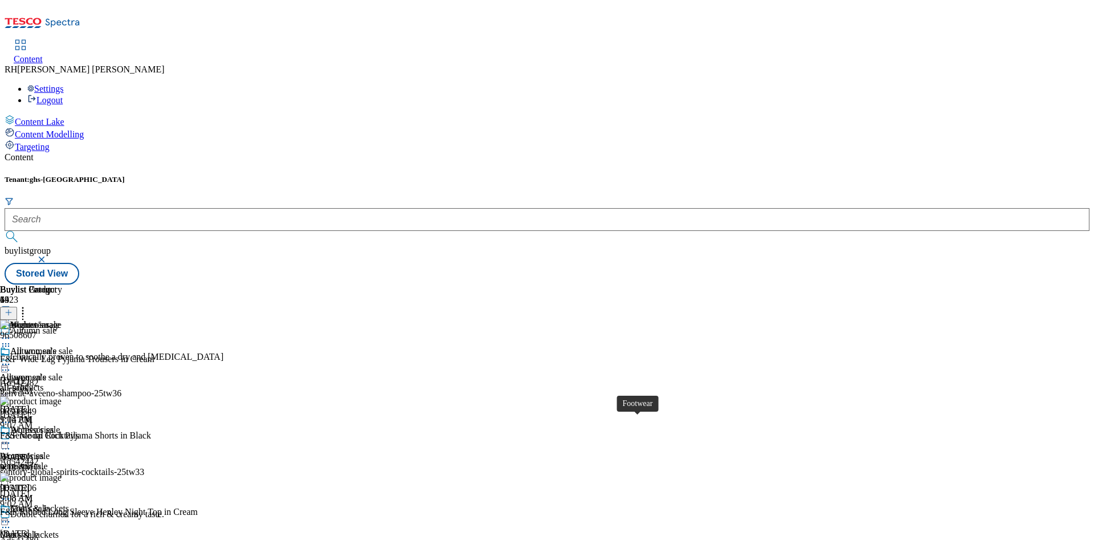
click at [13, 308] on icon at bounding box center [9, 312] width 8 height 8
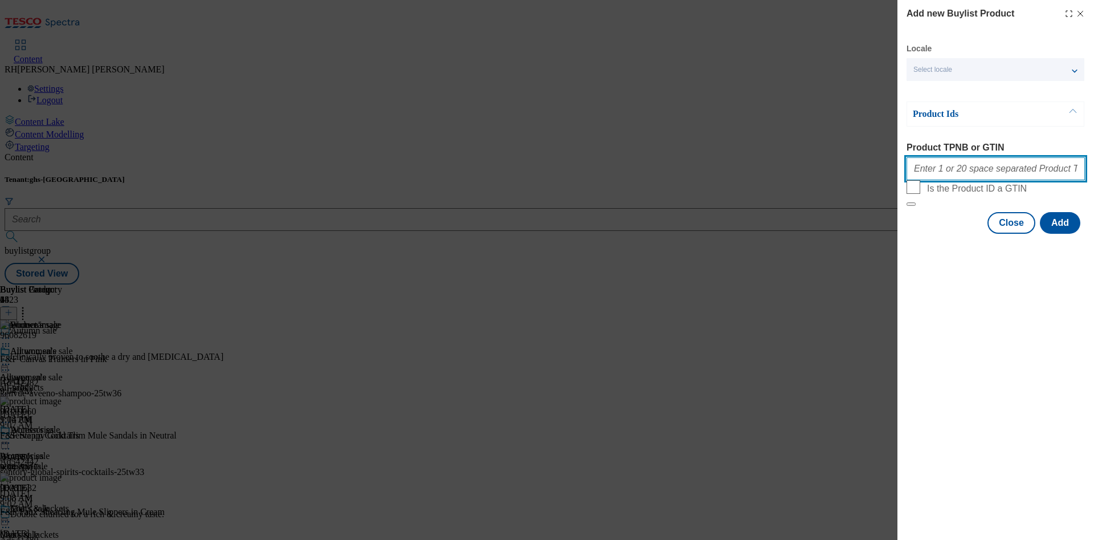
click at [940, 171] on input "Product TPNB or GTIN" at bounding box center [995, 168] width 178 height 23
paste input "96113106"
type input "96113106"
click at [1056, 234] on button "Add" at bounding box center [1060, 223] width 40 height 22
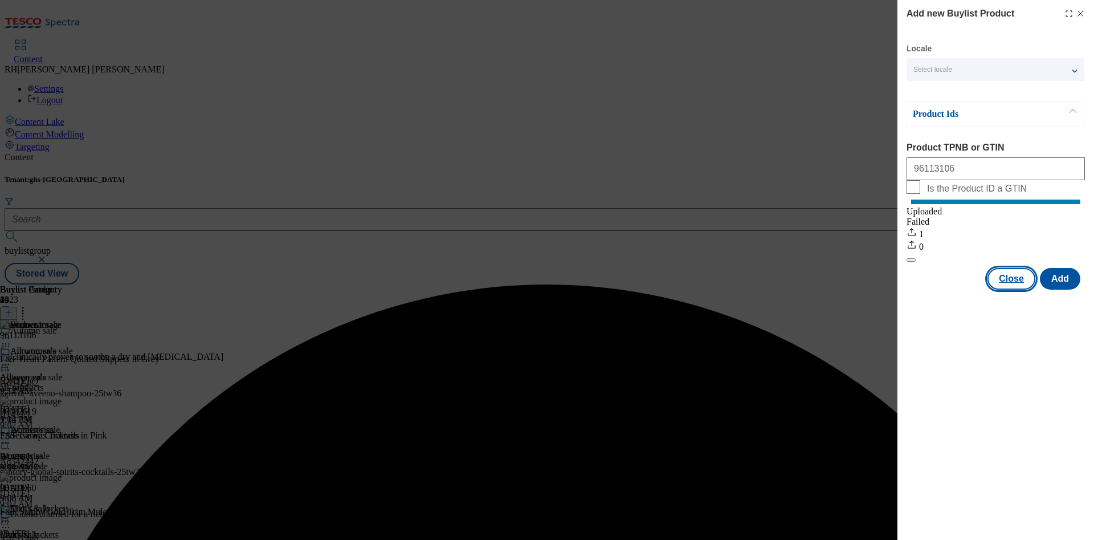
click at [1018, 289] on button "Close" at bounding box center [1011, 279] width 48 height 22
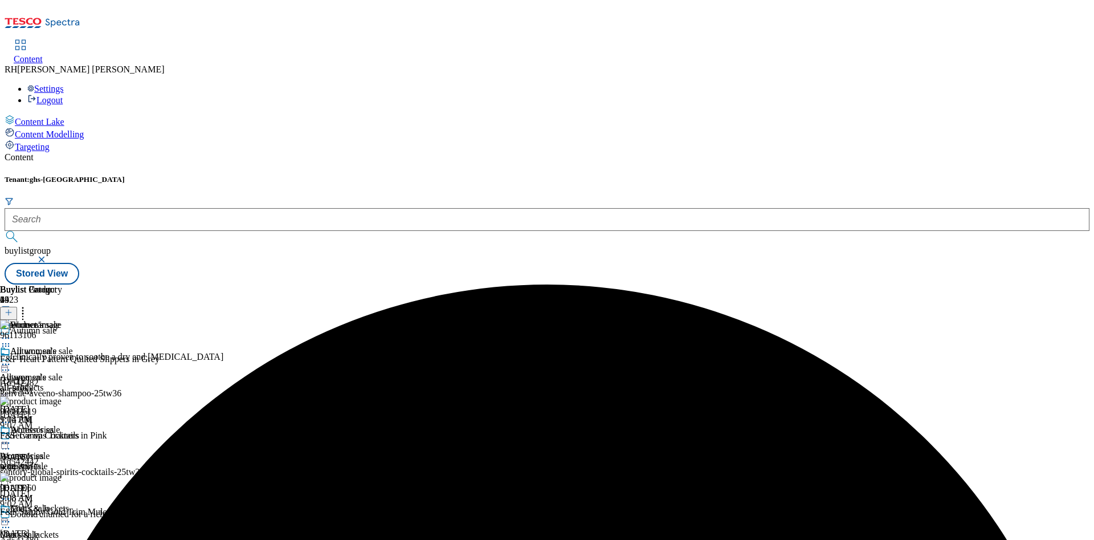
click at [11, 332] on icon at bounding box center [5, 337] width 11 height 11
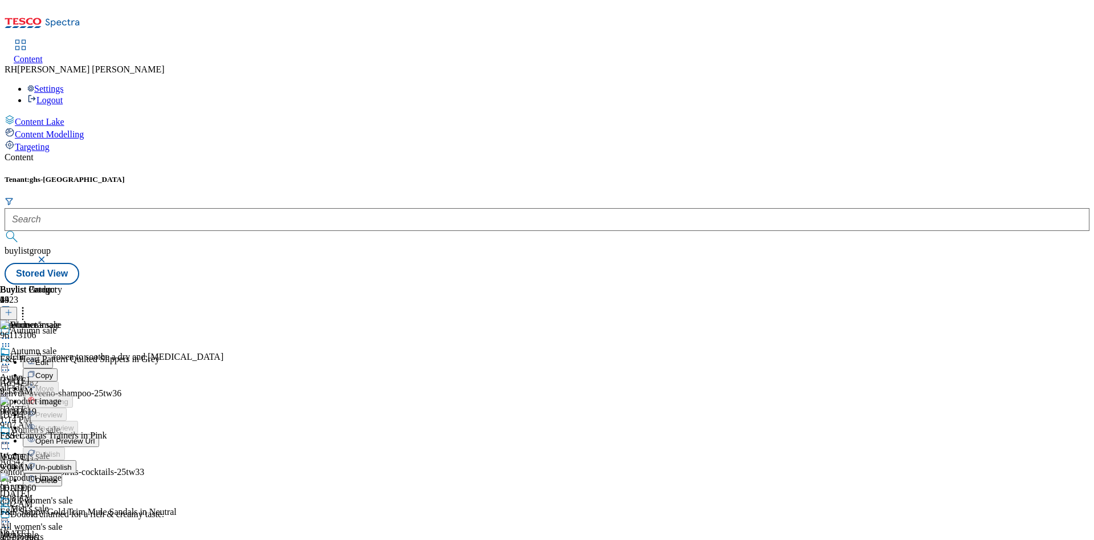
click at [48, 358] on span "Edit" at bounding box center [41, 362] width 13 height 9
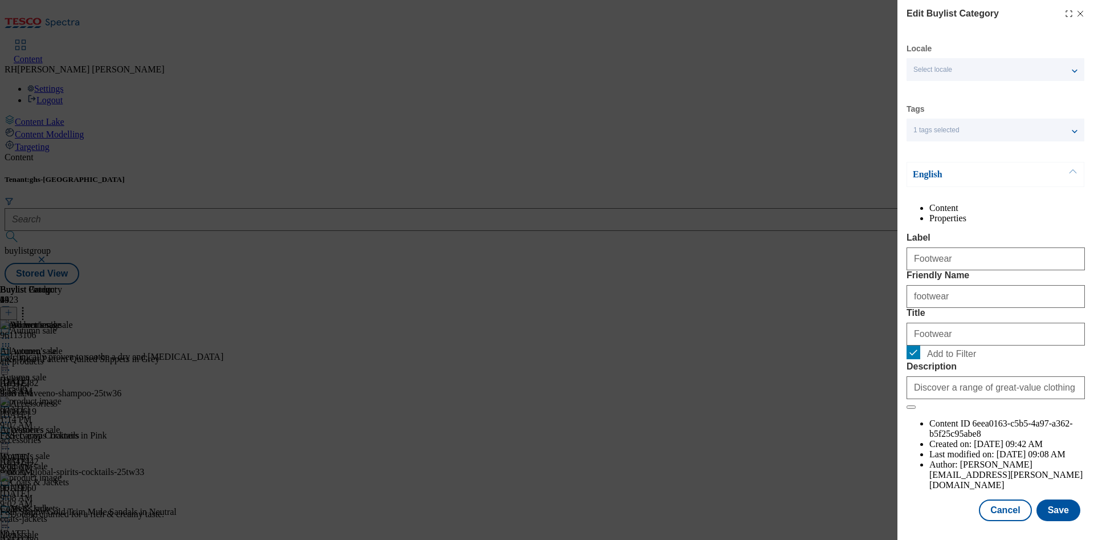
scroll to position [34, 0]
click at [1039, 499] on button "Save" at bounding box center [1058, 510] width 44 height 22
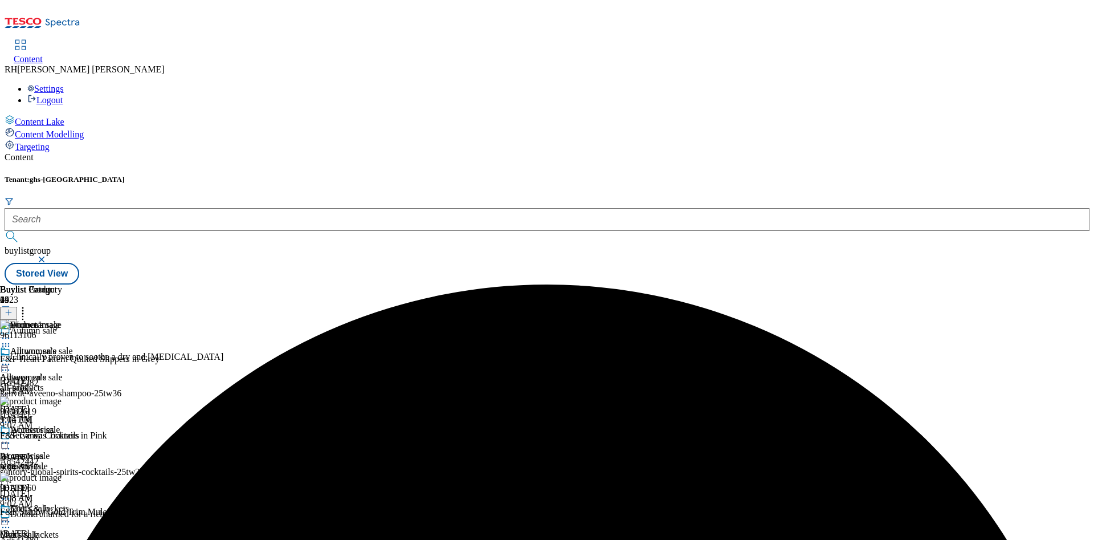
click at [10, 337] on circle at bounding box center [9, 338] width 2 height 2
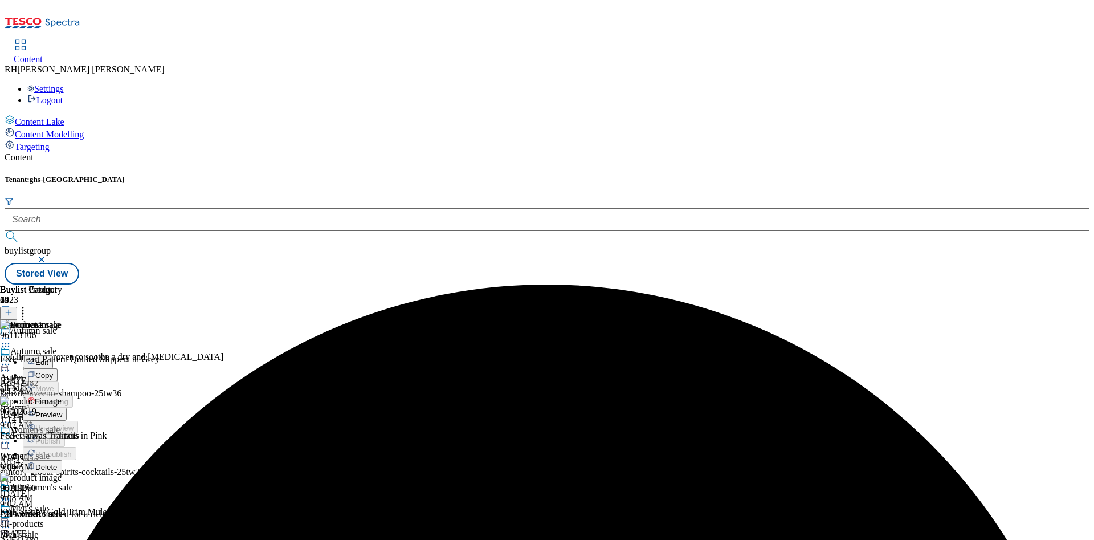
click at [62, 410] on span "Preview" at bounding box center [48, 414] width 27 height 9
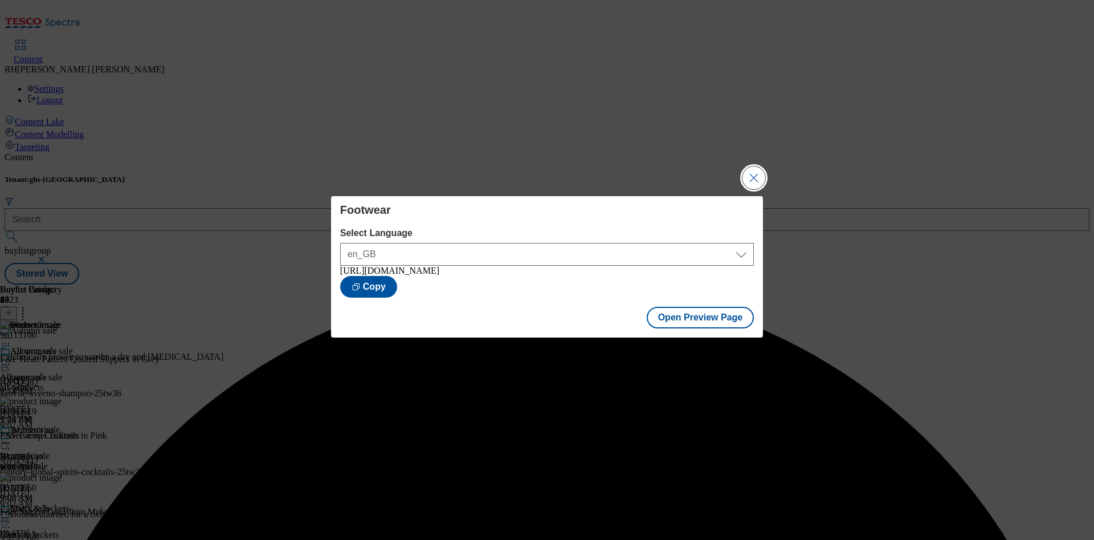
click at [760, 168] on button "Close Modal" at bounding box center [753, 177] width 23 height 23
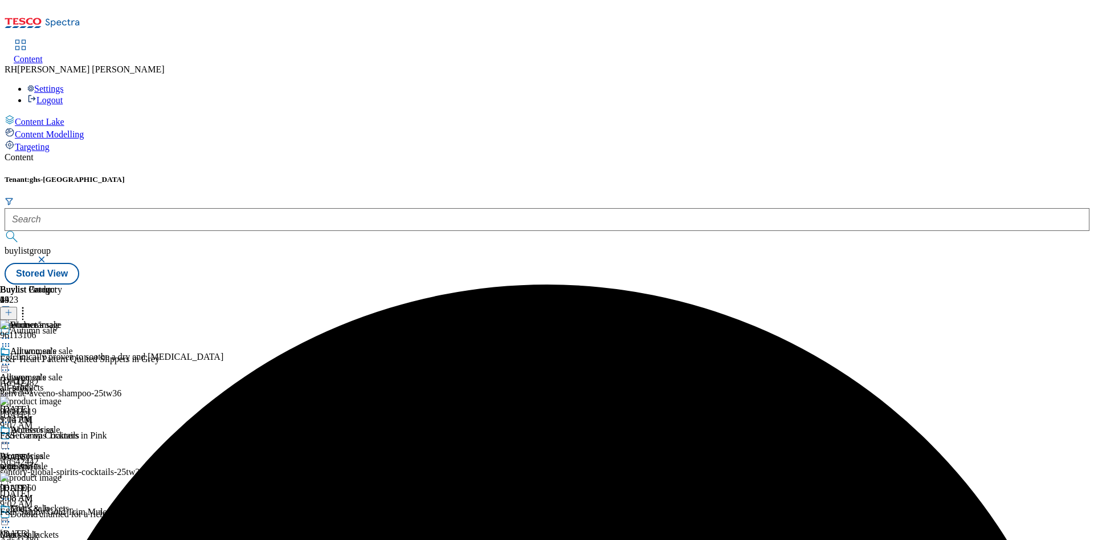
click at [11, 332] on icon at bounding box center [5, 337] width 11 height 11
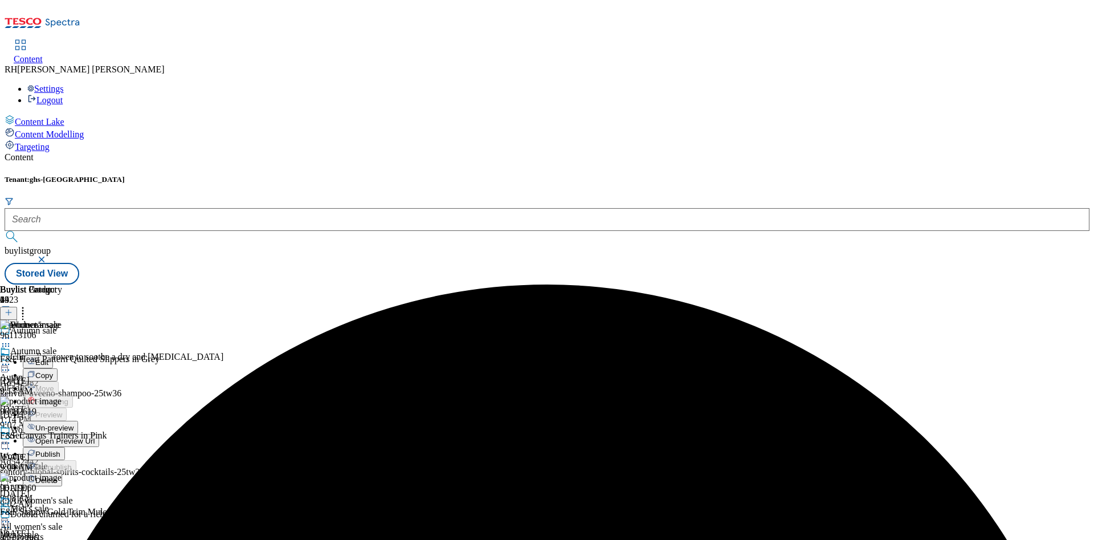
click at [60, 450] on span "Publish" at bounding box center [47, 454] width 25 height 9
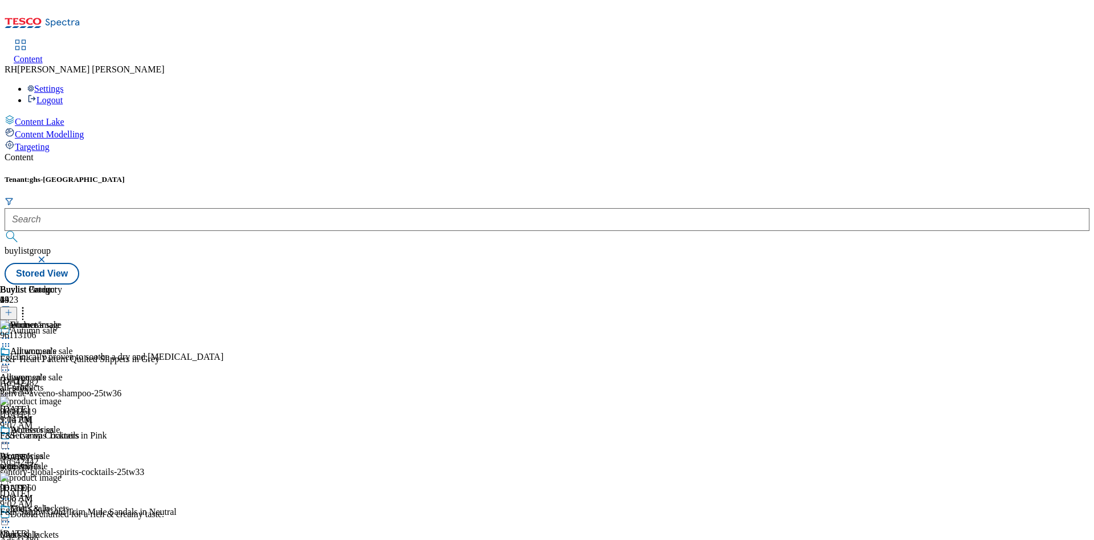
scroll to position [916, 0]
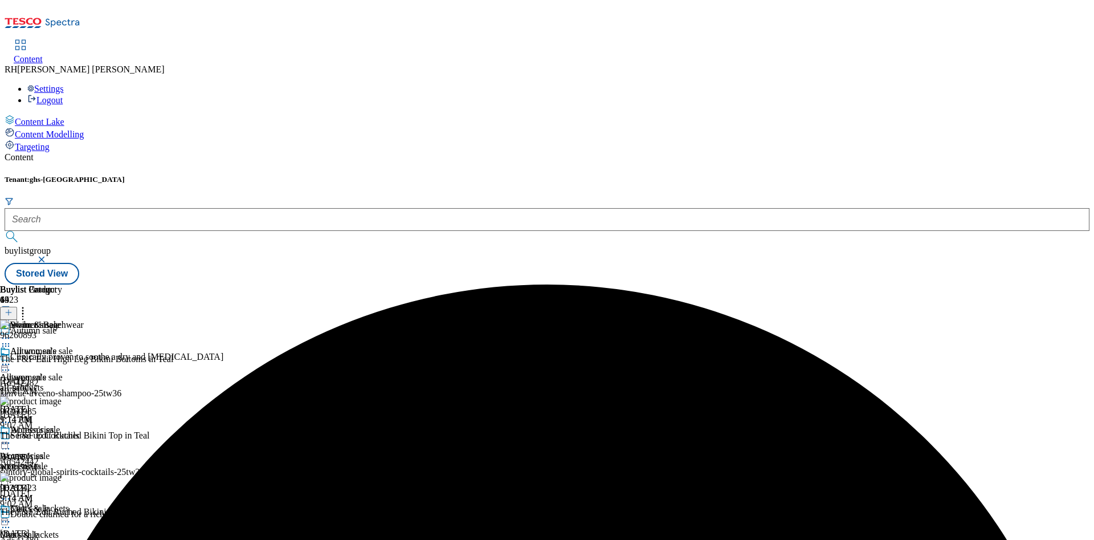
scroll to position [342, 0]
click at [11, 332] on icon at bounding box center [5, 337] width 11 height 11
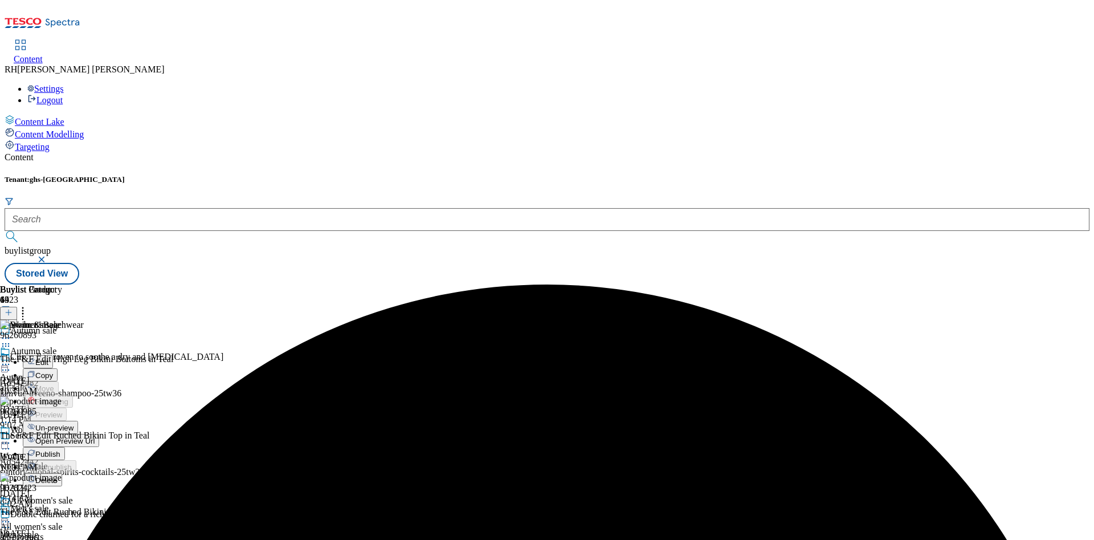
click at [73, 423] on span "Un-preview" at bounding box center [54, 427] width 38 height 9
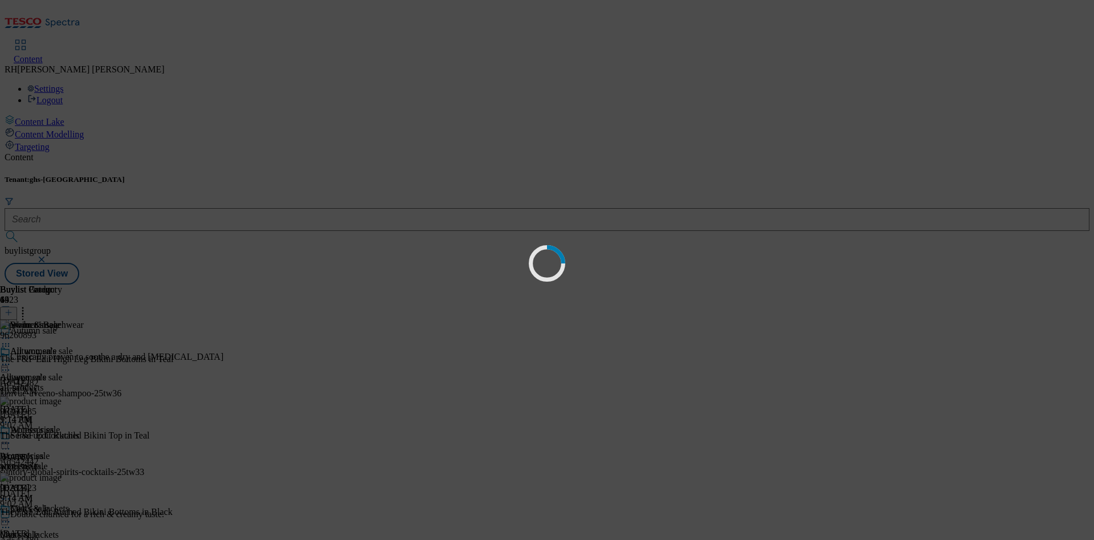
scroll to position [0, 0]
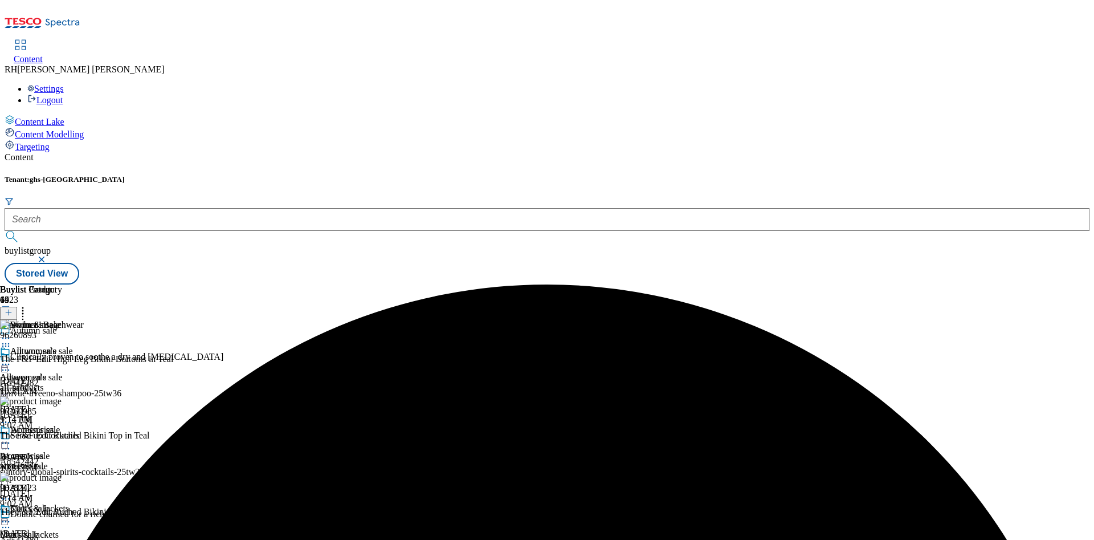
click at [11, 332] on icon at bounding box center [5, 337] width 11 height 11
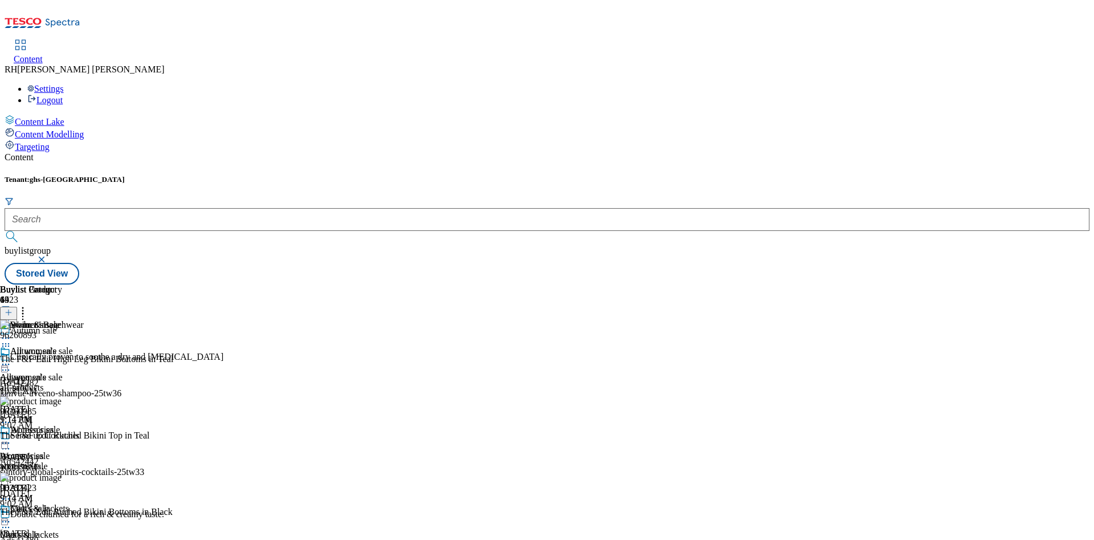
click at [11, 437] on icon at bounding box center [5, 442] width 11 height 11
click at [62, 515] on span "Preview" at bounding box center [48, 519] width 27 height 9
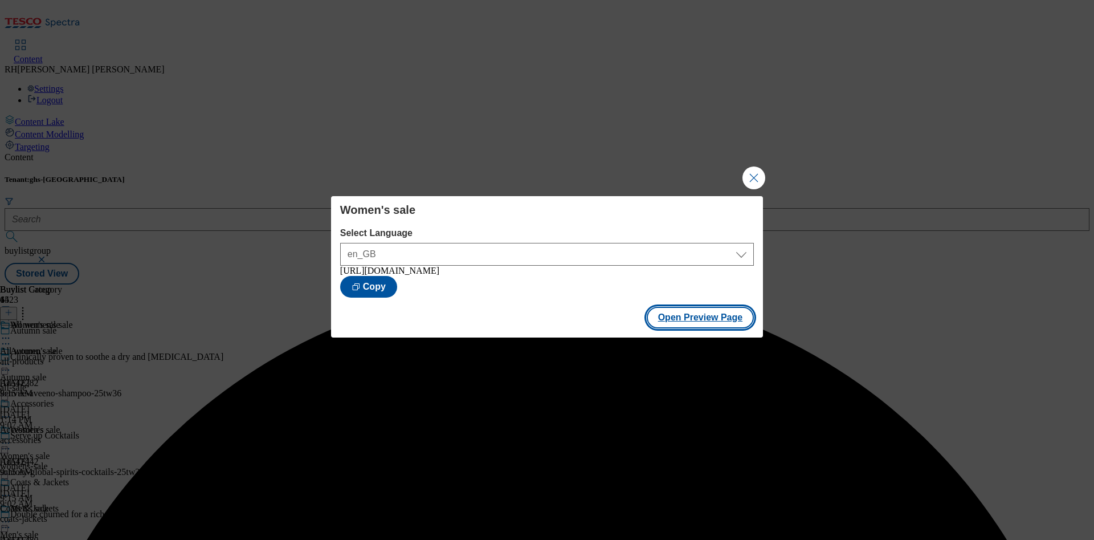
click at [705, 321] on button "Open Preview Page" at bounding box center [701, 318] width 108 height 22
click at [753, 172] on button "Close Modal" at bounding box center [753, 177] width 23 height 23
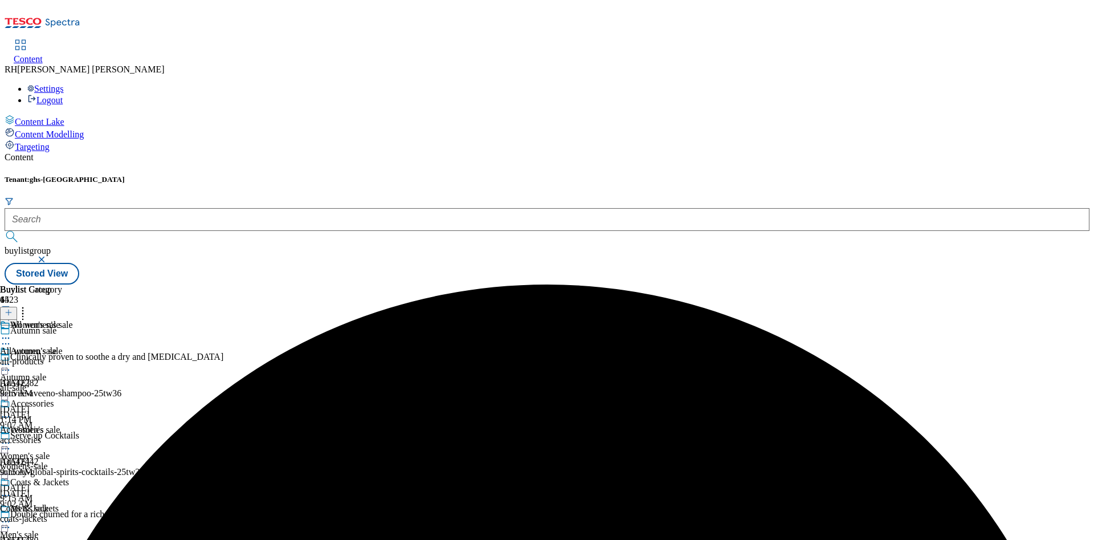
click at [11, 437] on icon at bounding box center [5, 442] width 11 height 11
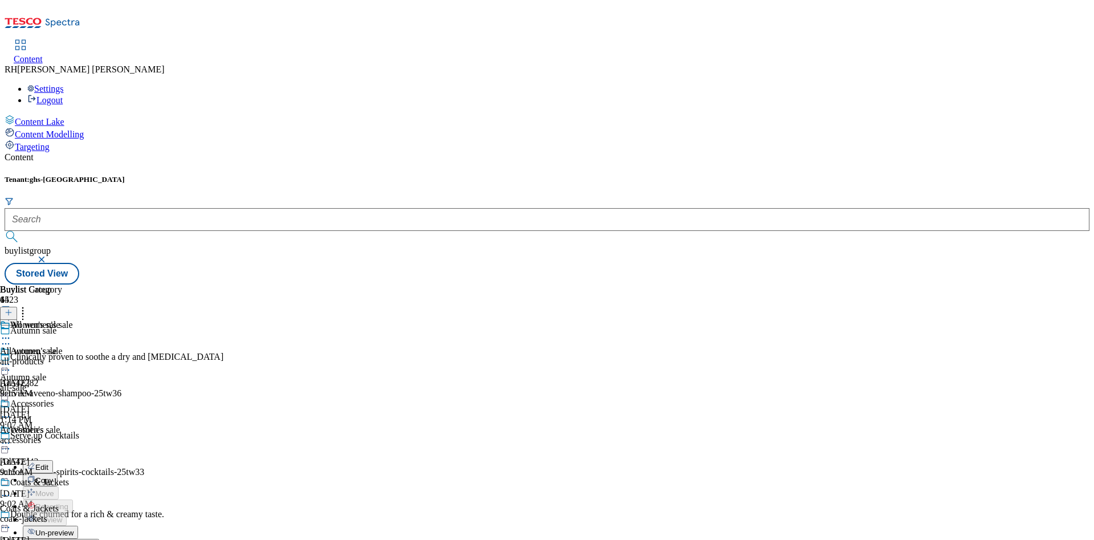
click at [10, 416] on circle at bounding box center [9, 417] width 2 height 2
click at [99, 398] on div "Accessories Edit Copy Move Reporting Preview Un-preview Open Preview Url Publis…" at bounding box center [49, 512] width 99 height 228
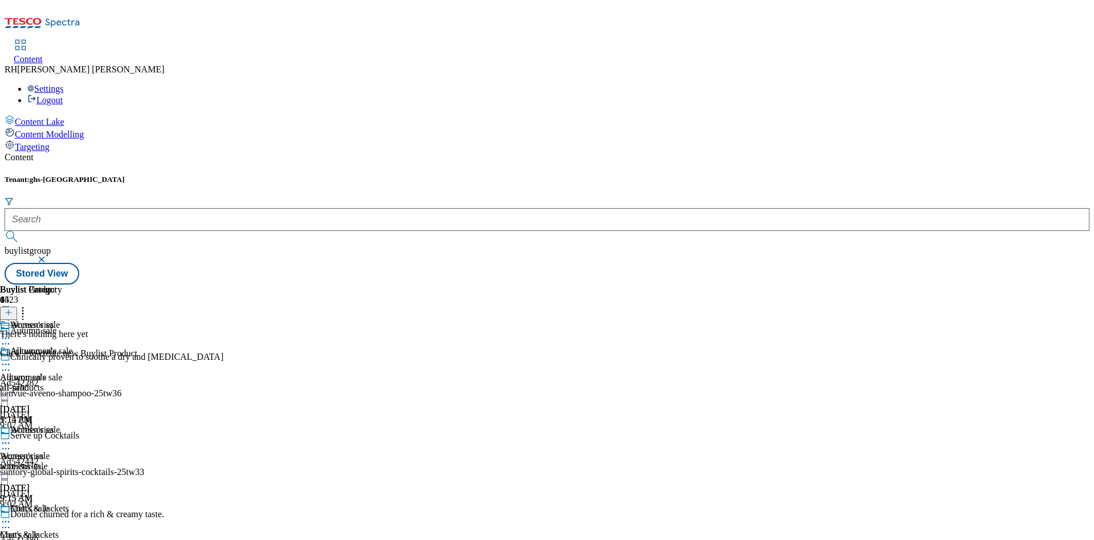
click at [11, 437] on icon at bounding box center [5, 442] width 11 height 11
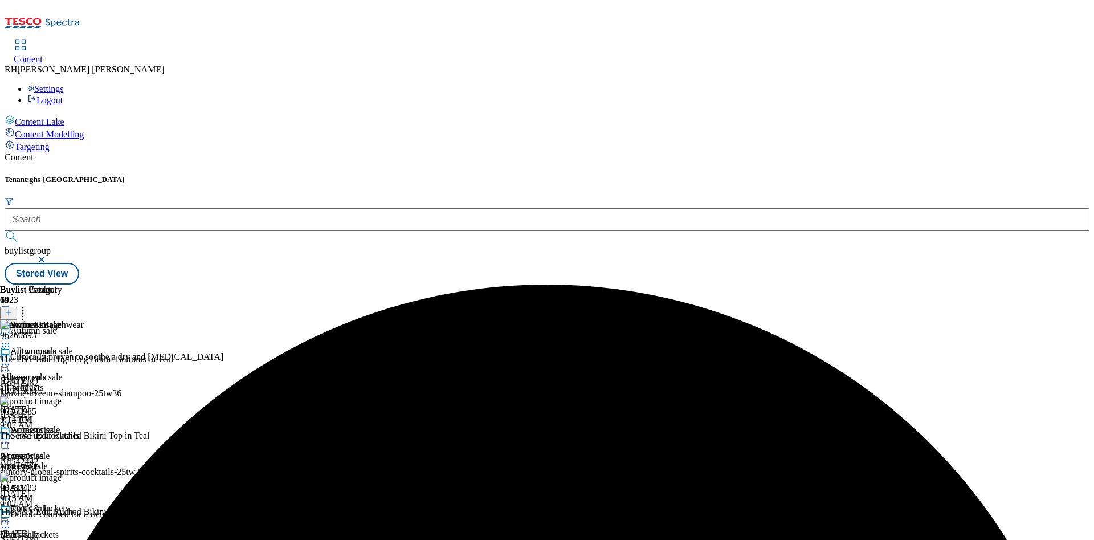
click at [24, 310] on circle at bounding box center [23, 311] width 2 height 2
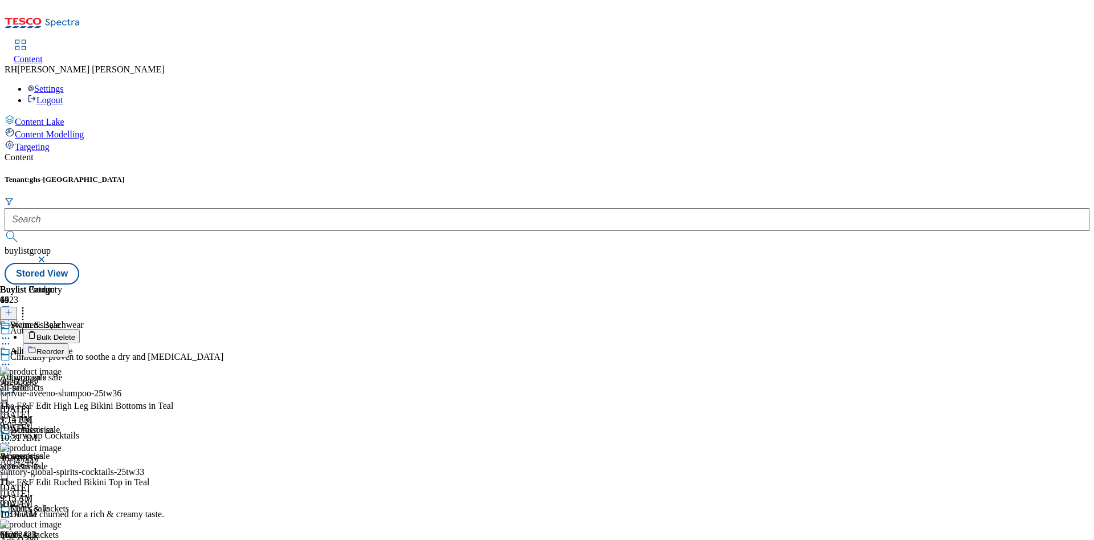
click at [75, 333] on span "Bulk Delete" at bounding box center [55, 337] width 39 height 9
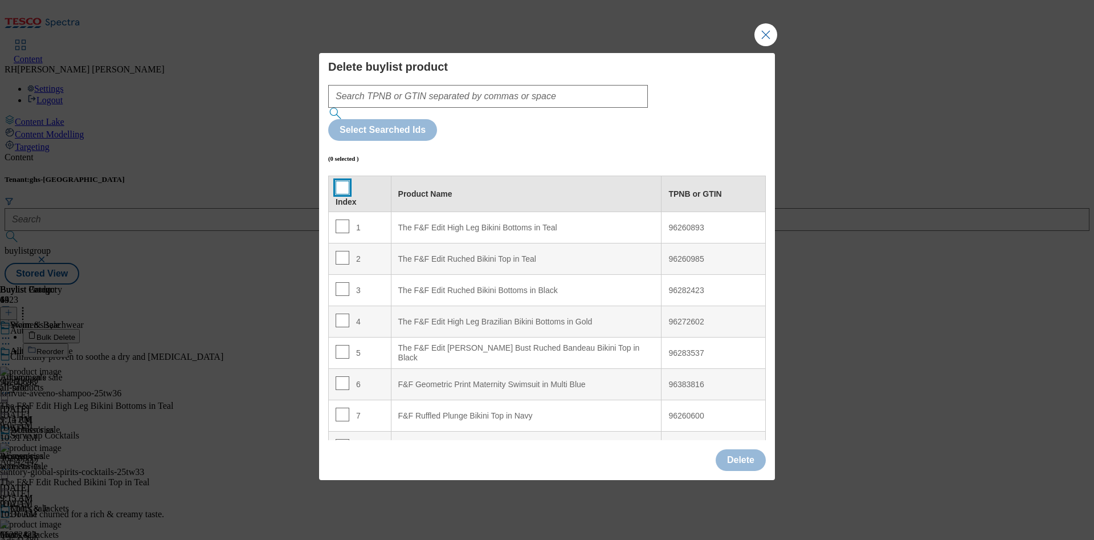
click at [342, 181] on input "Modal" at bounding box center [343, 188] width 14 height 14
checkbox input "true"
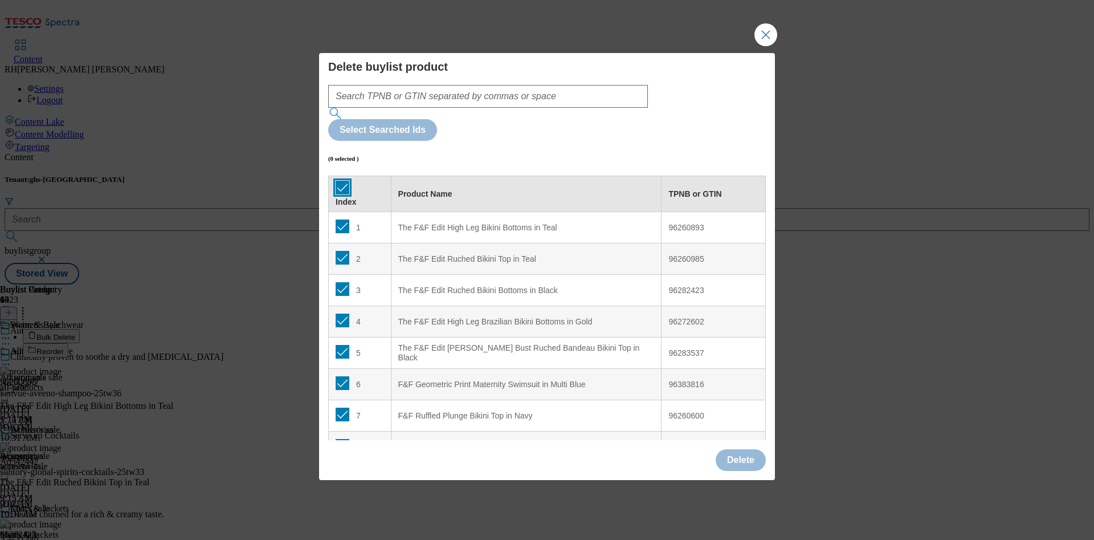
checkbox input "true"
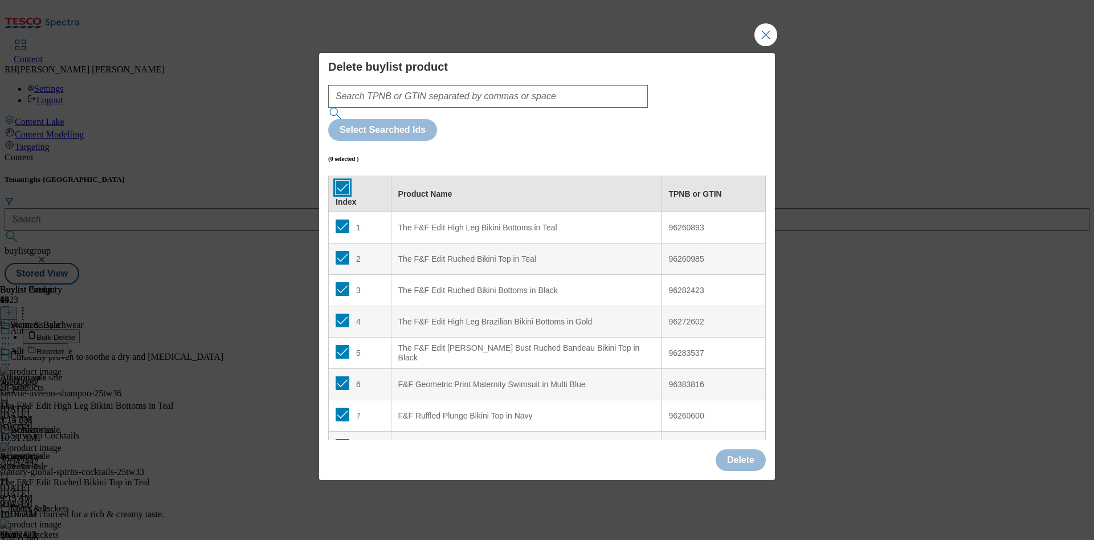
checkbox input "true"
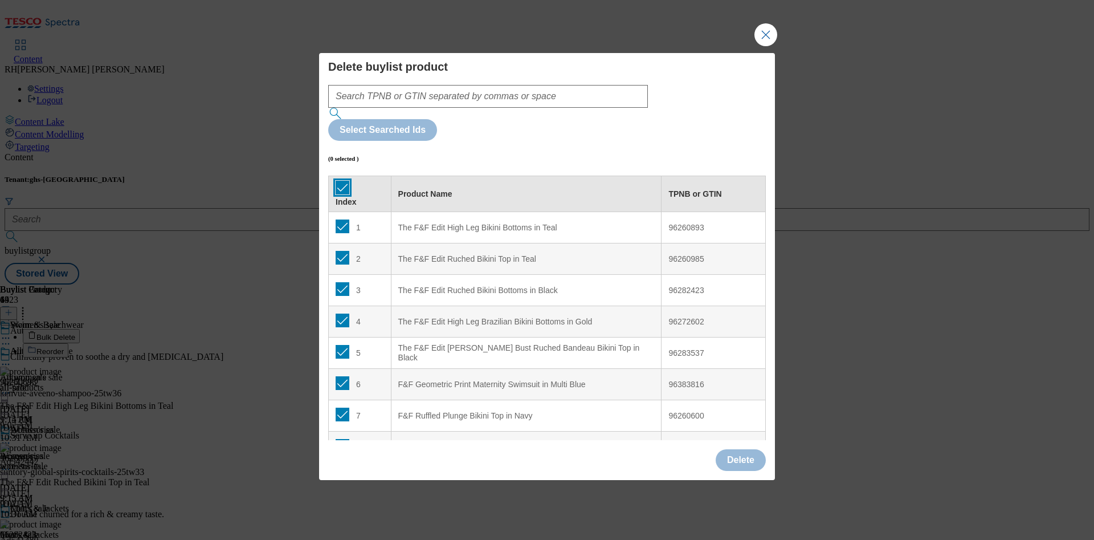
checkbox input "true"
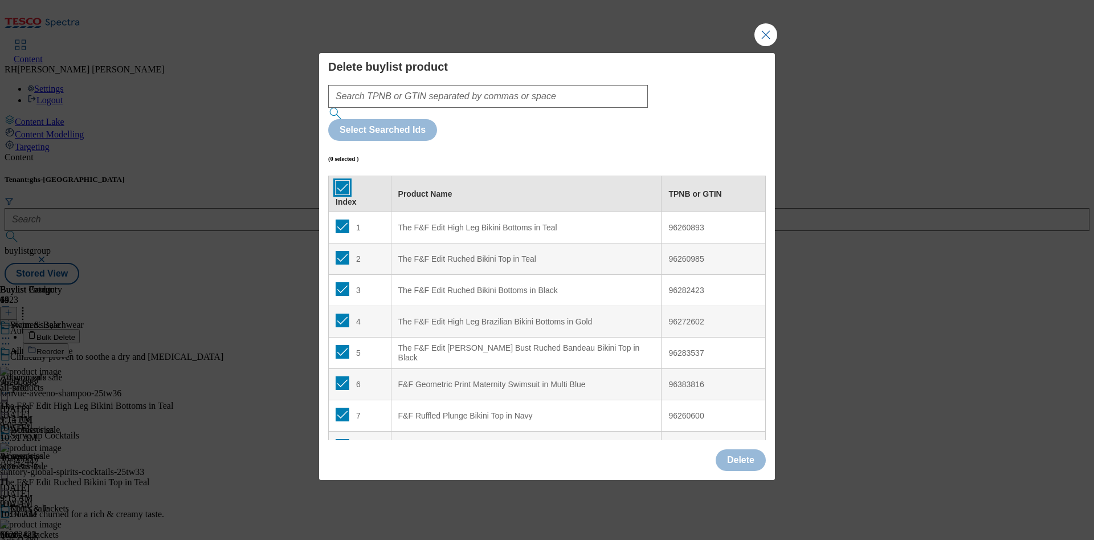
checkbox input "true"
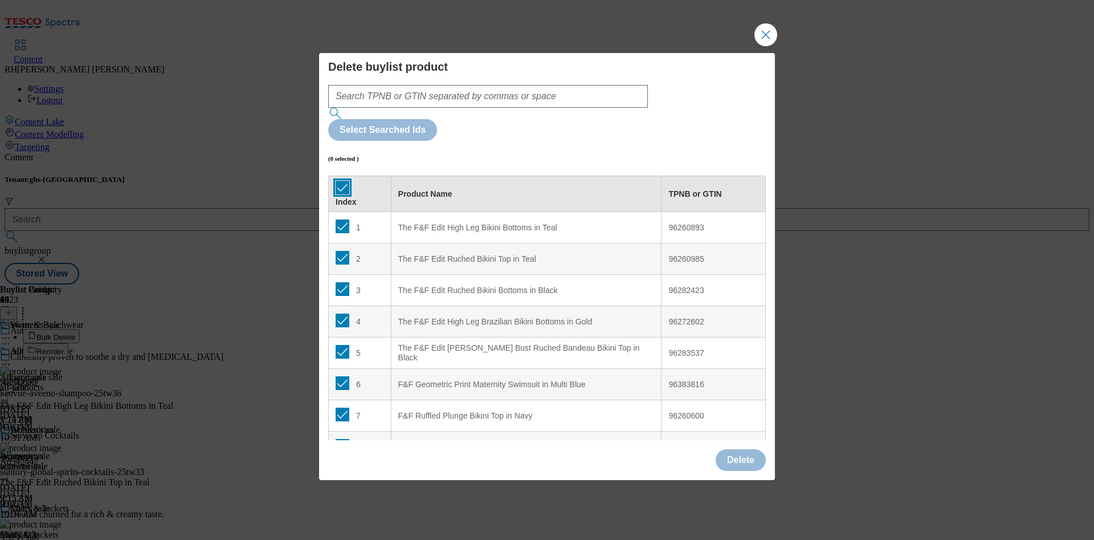
checkbox input "true"
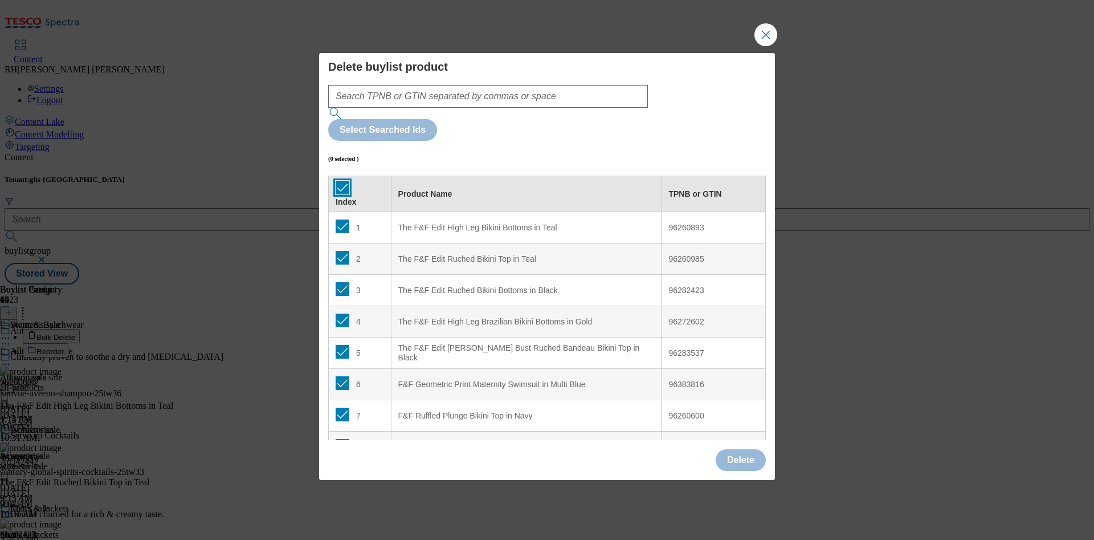
checkbox input "true"
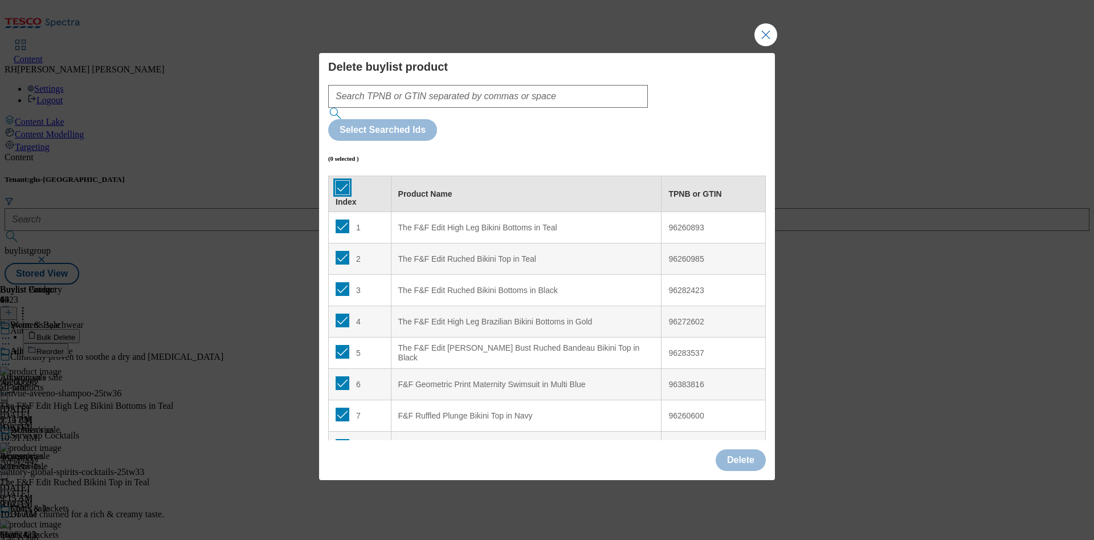
checkbox input "true"
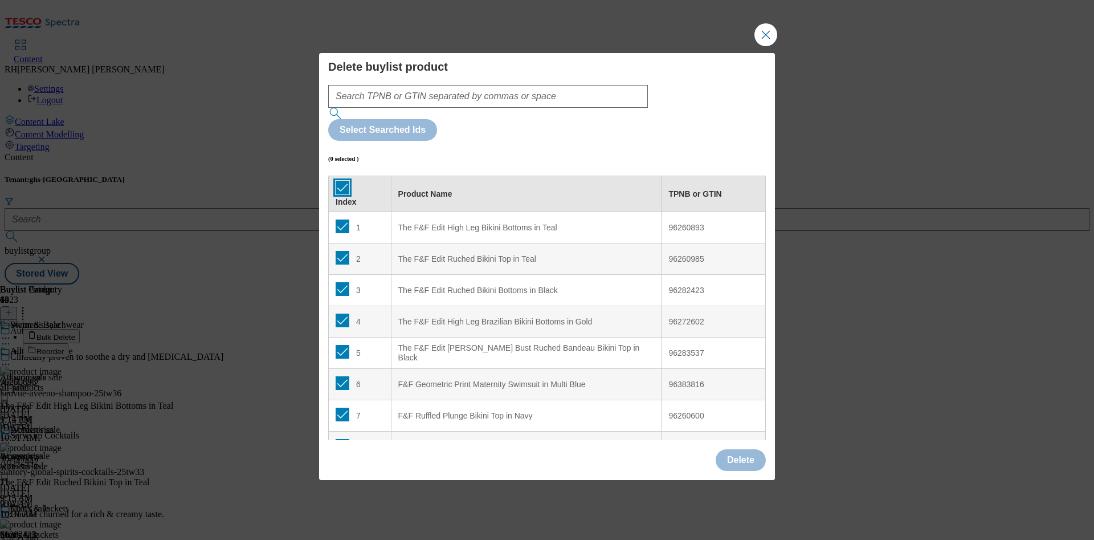
checkbox input "true"
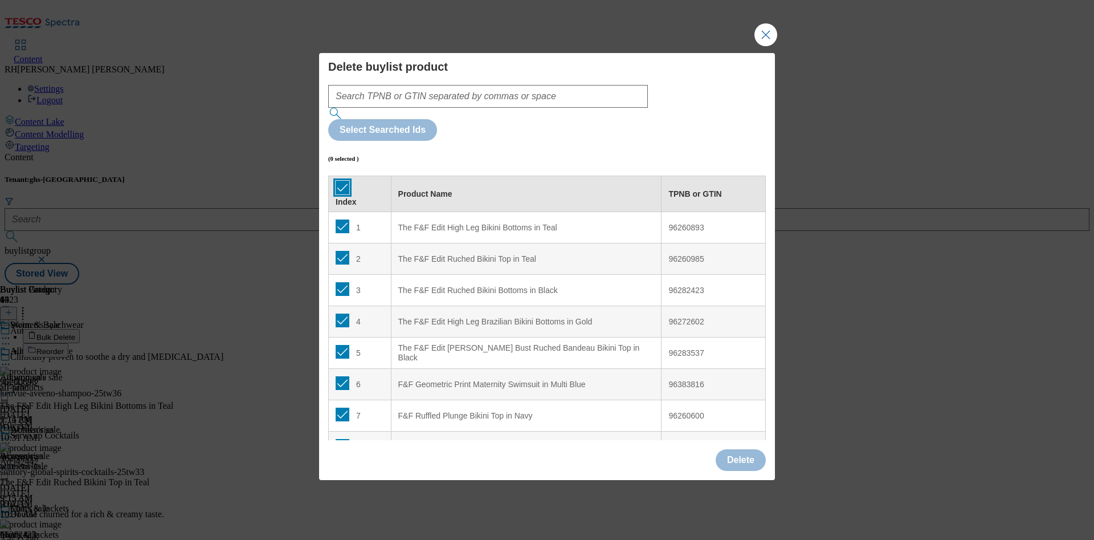
checkbox input "true"
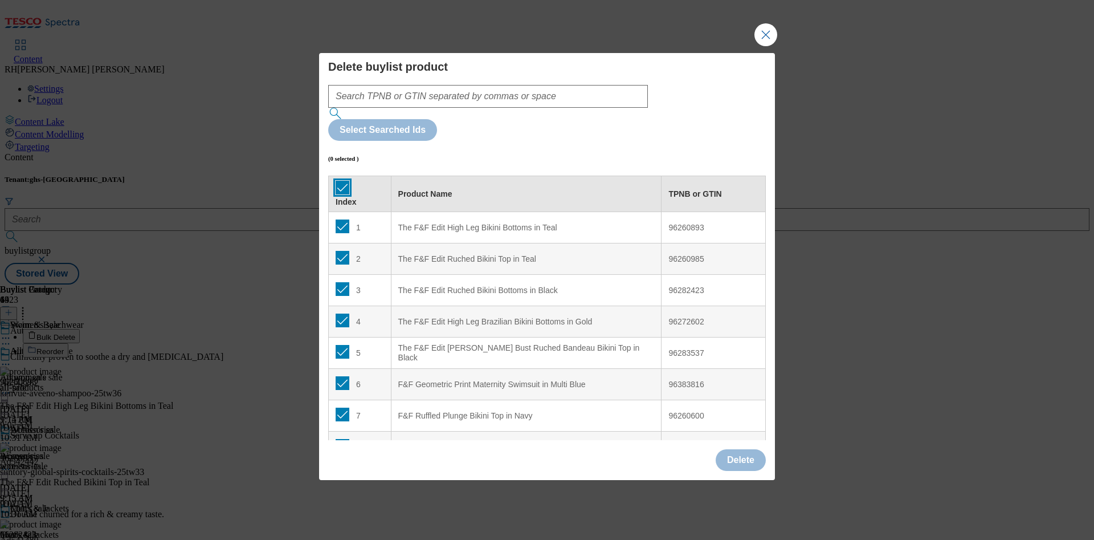
checkbox input "true"
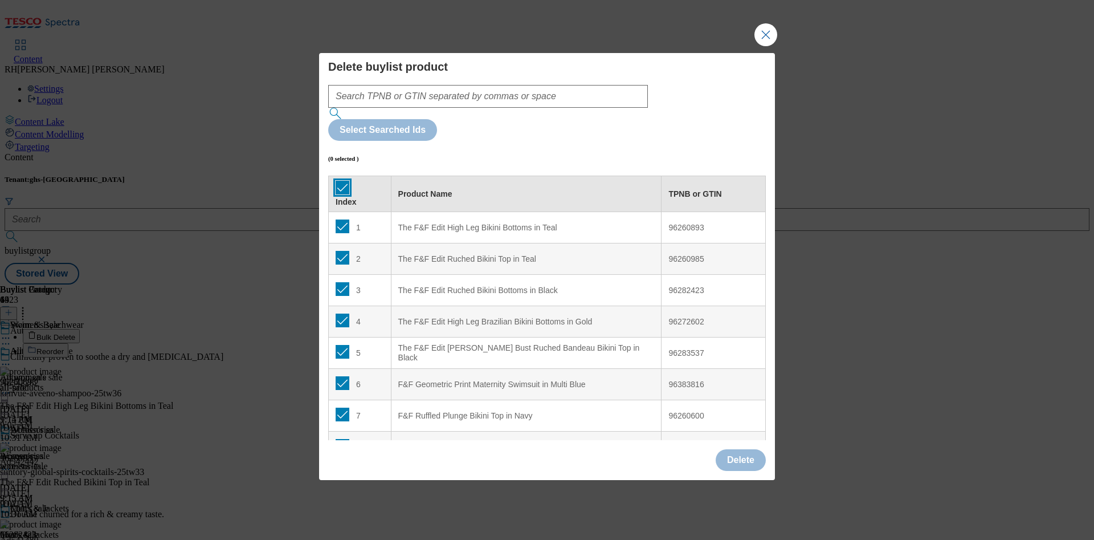
checkbox input "true"
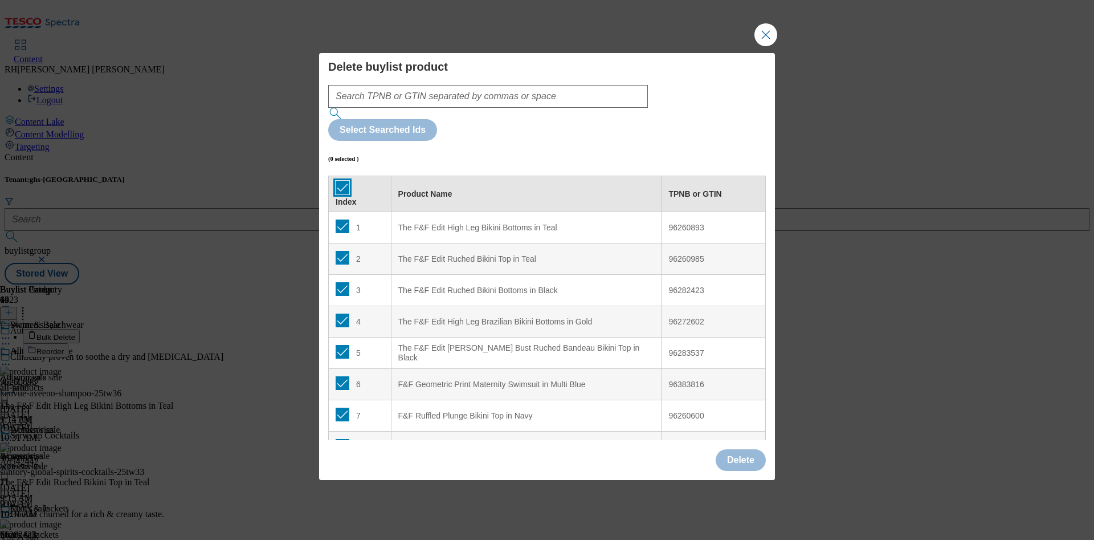
checkbox input "true"
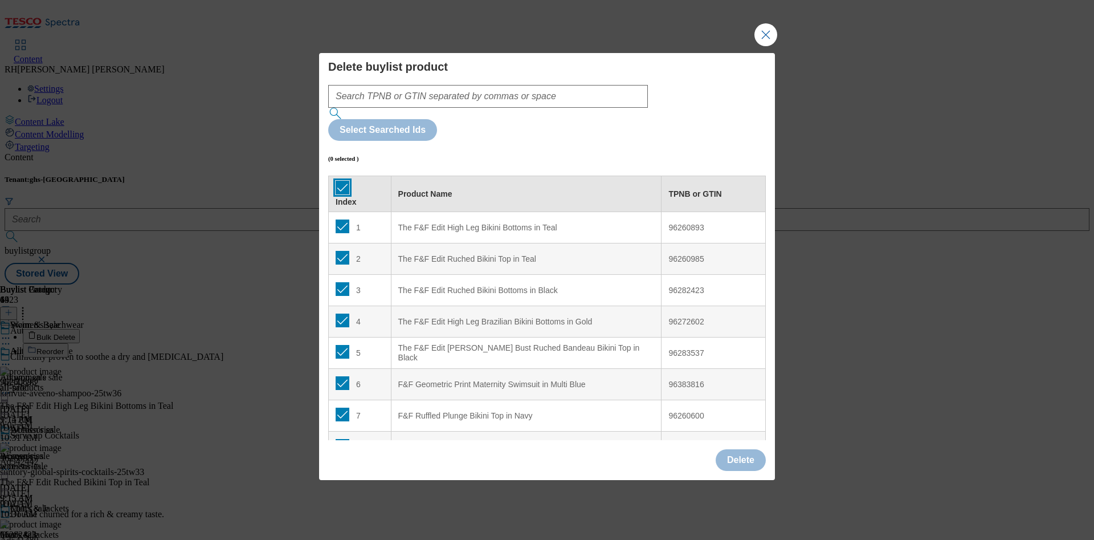
checkbox input "true"
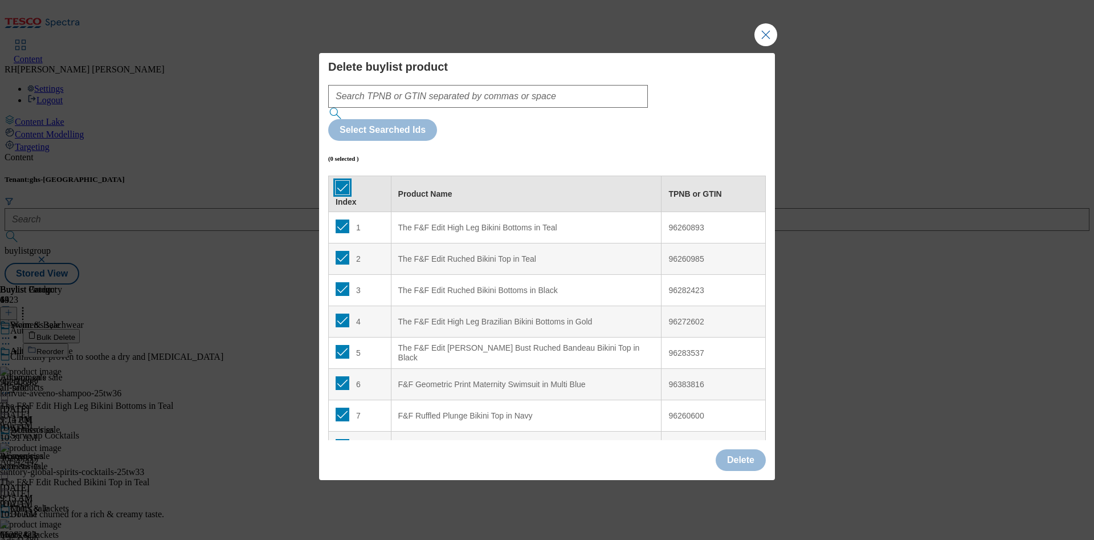
checkbox input "true"
click at [738, 449] on button "Delete" at bounding box center [741, 460] width 50 height 22
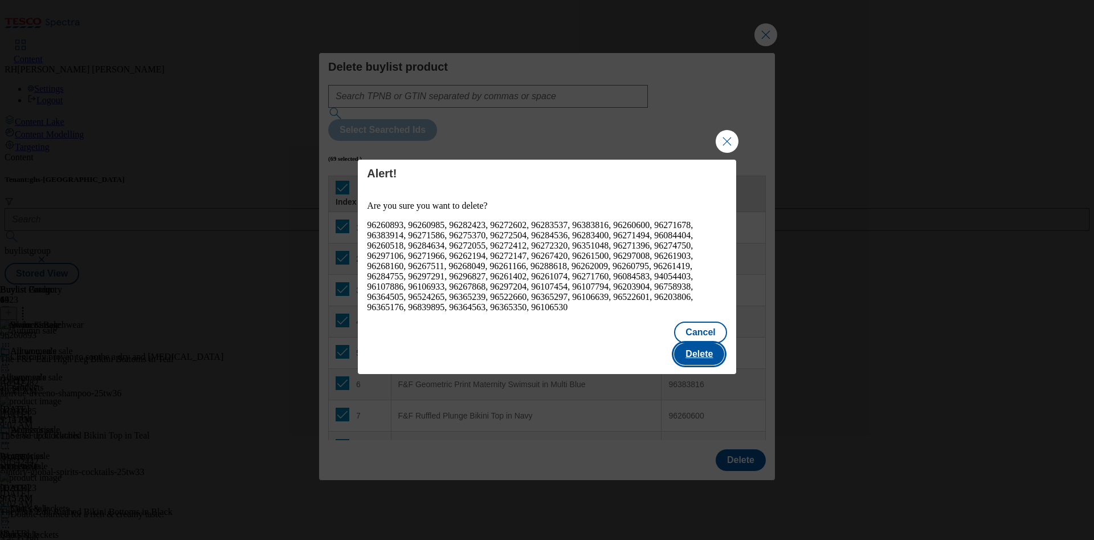
click at [709, 352] on button "Delete" at bounding box center [699, 354] width 50 height 22
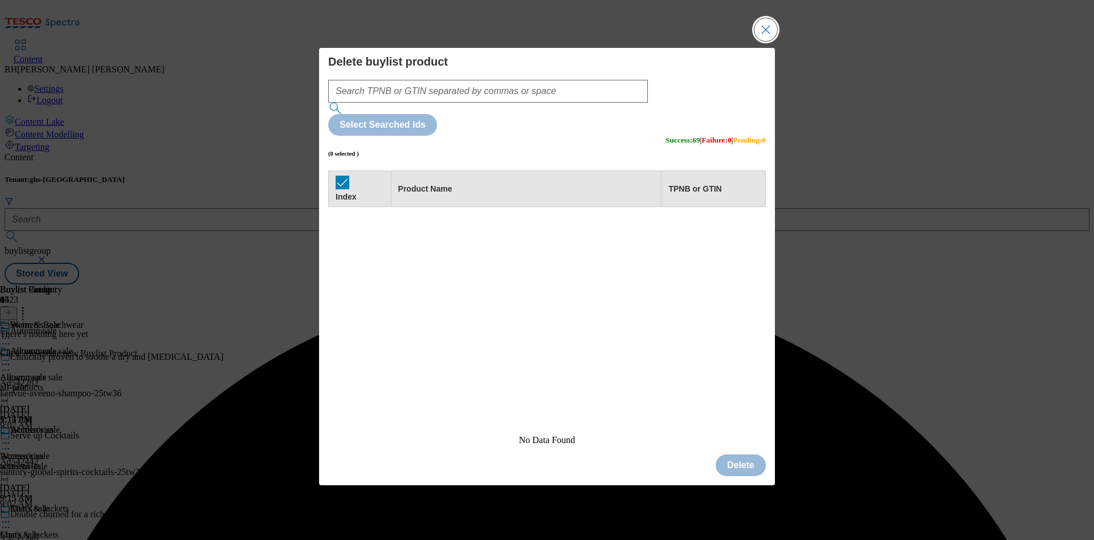
click at [760, 41] on button "Close Modal" at bounding box center [765, 29] width 23 height 23
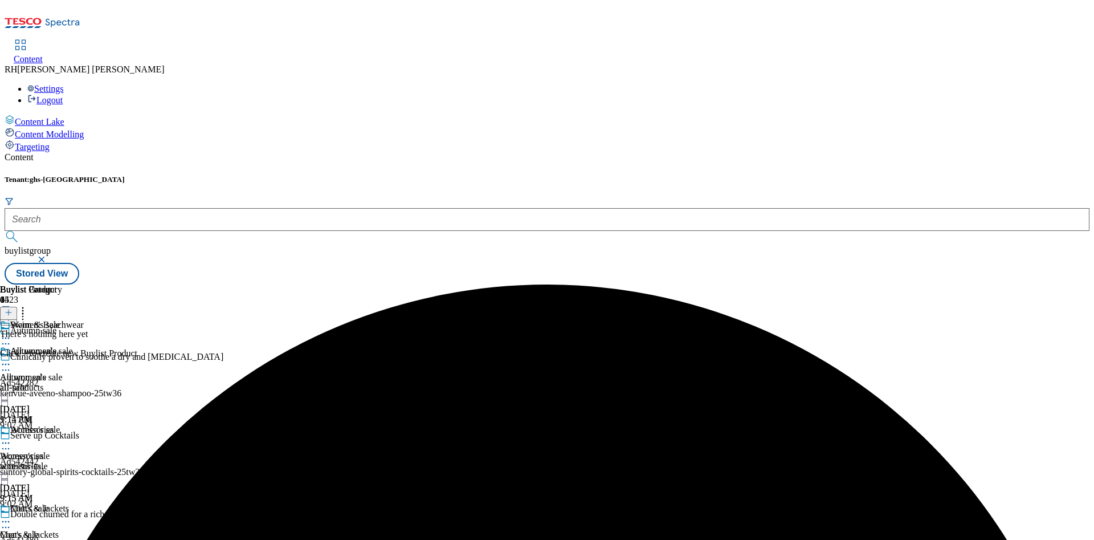
click at [11, 332] on icon at bounding box center [5, 337] width 11 height 11
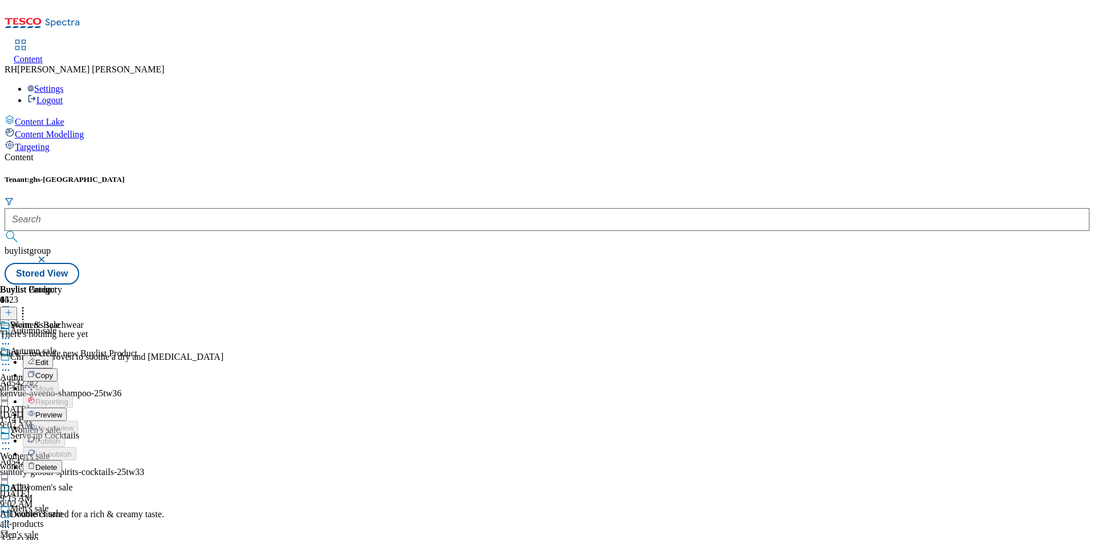
click at [11, 437] on icon at bounding box center [5, 442] width 11 height 11
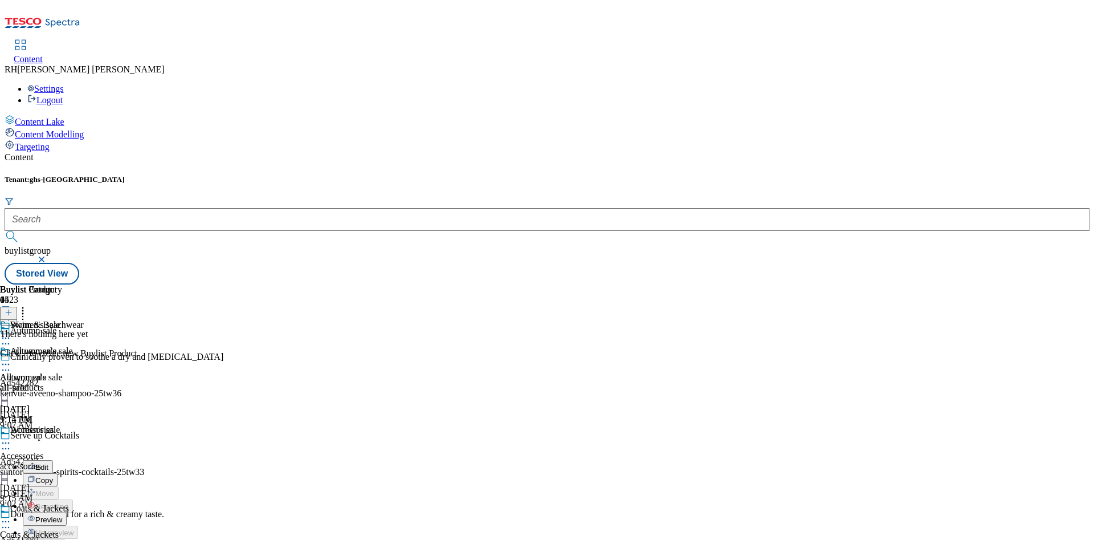
click at [62, 515] on span "Preview" at bounding box center [48, 519] width 27 height 9
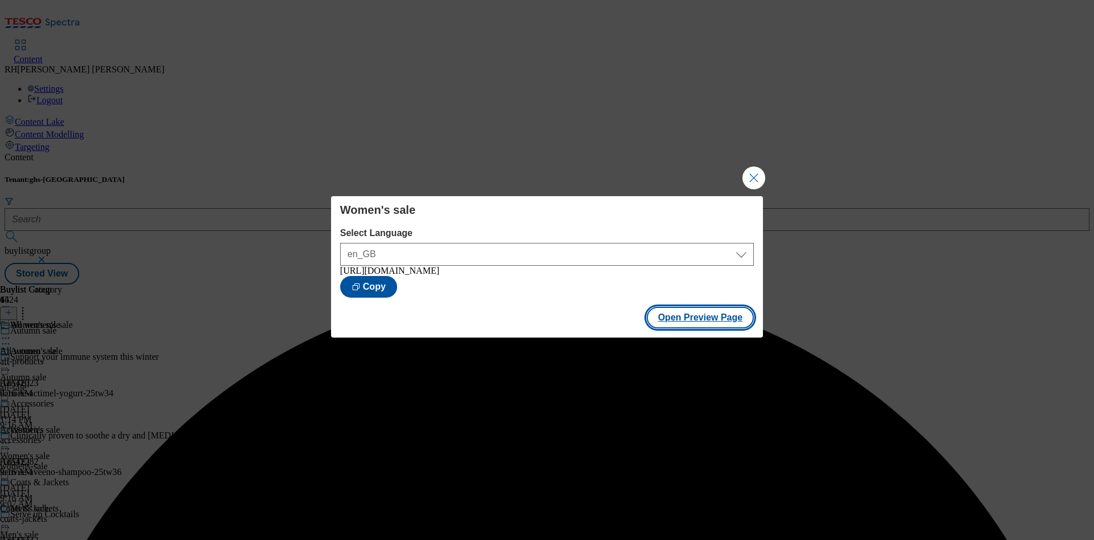
click at [714, 319] on button "Open Preview Page" at bounding box center [701, 318] width 108 height 22
click at [753, 174] on button "Close Modal" at bounding box center [753, 177] width 23 height 23
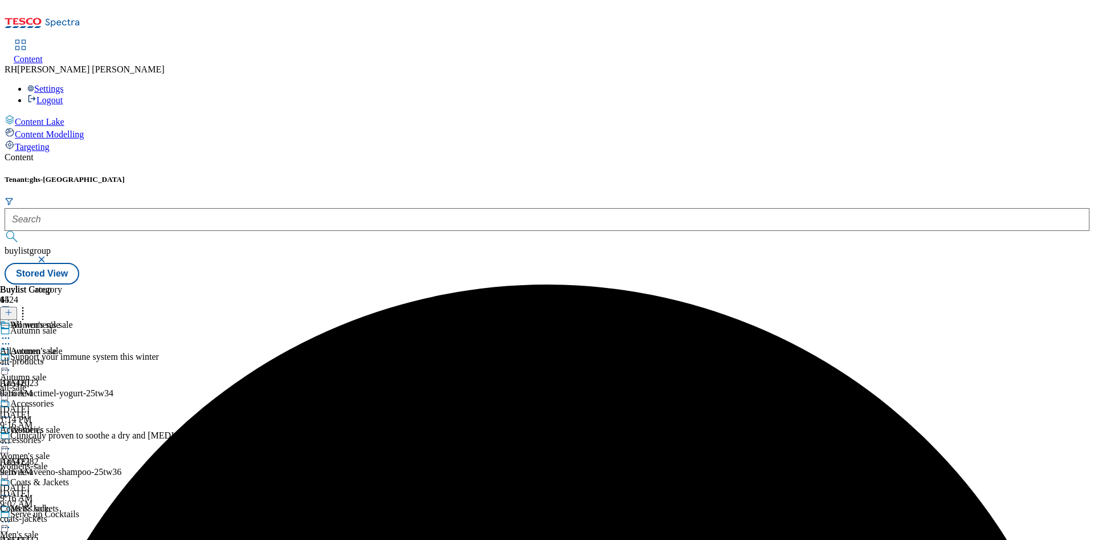
click at [10, 442] on circle at bounding box center [9, 443] width 2 height 2
click at [60, 382] on div "all-sale" at bounding box center [30, 387] width 60 height 10
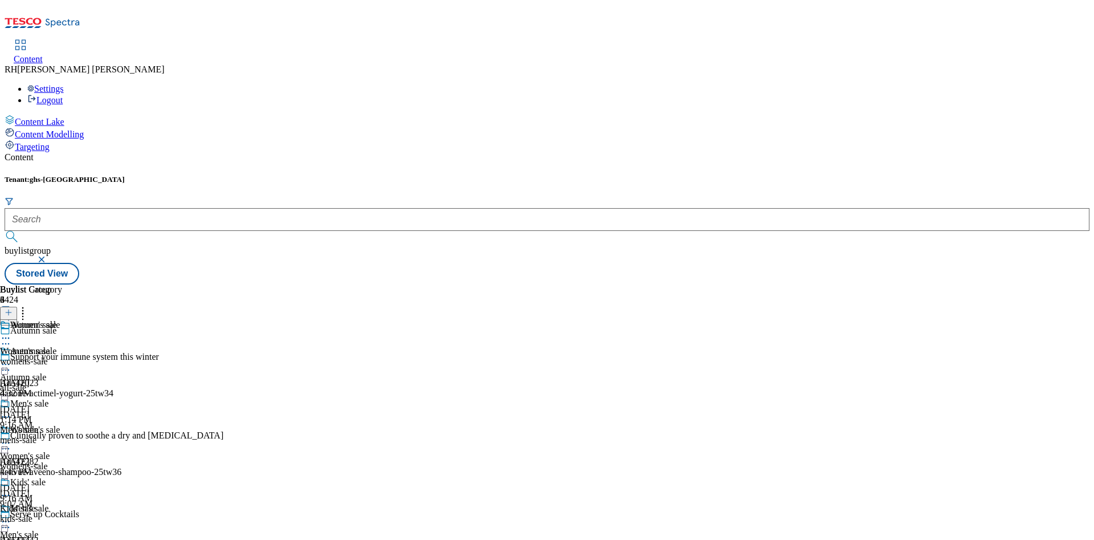
click at [60, 424] on div "Women's sale Women's sale womens-sale [DATE] 9:16 AM" at bounding box center [30, 463] width 60 height 79
click at [60, 539] on div "mens-sale" at bounding box center [30, 545] width 60 height 10
click at [95, 356] on div "all-products" at bounding box center [47, 361] width 95 height 10
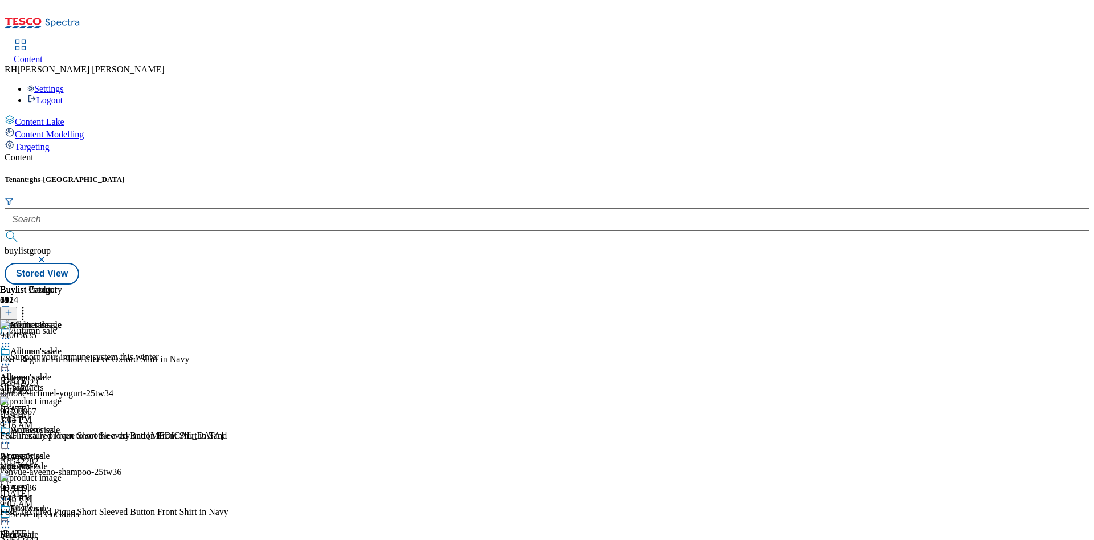
click at [13, 308] on icon at bounding box center [9, 312] width 8 height 8
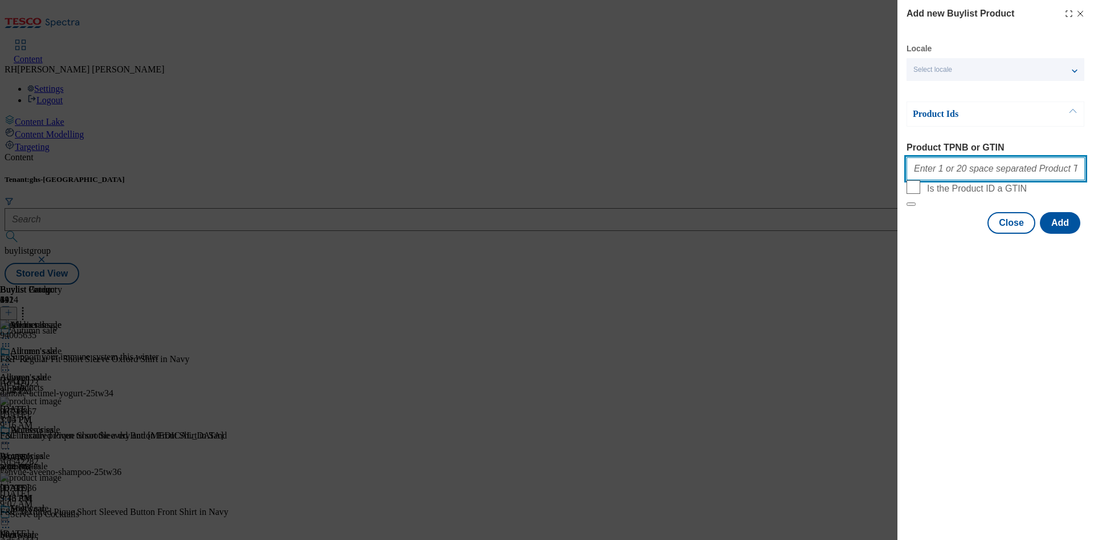
click at [960, 168] on input "Product TPNB or GTIN" at bounding box center [995, 168] width 178 height 23
paste input "96525229 96787022 96551508 96654525 96555130 96808270 96649130 96616404 9664920…"
type input "96525229 96787022 96551508 96654525 96555130 96808270 96649130 96616404 9664920…"
click at [1063, 234] on button "Add" at bounding box center [1060, 223] width 40 height 22
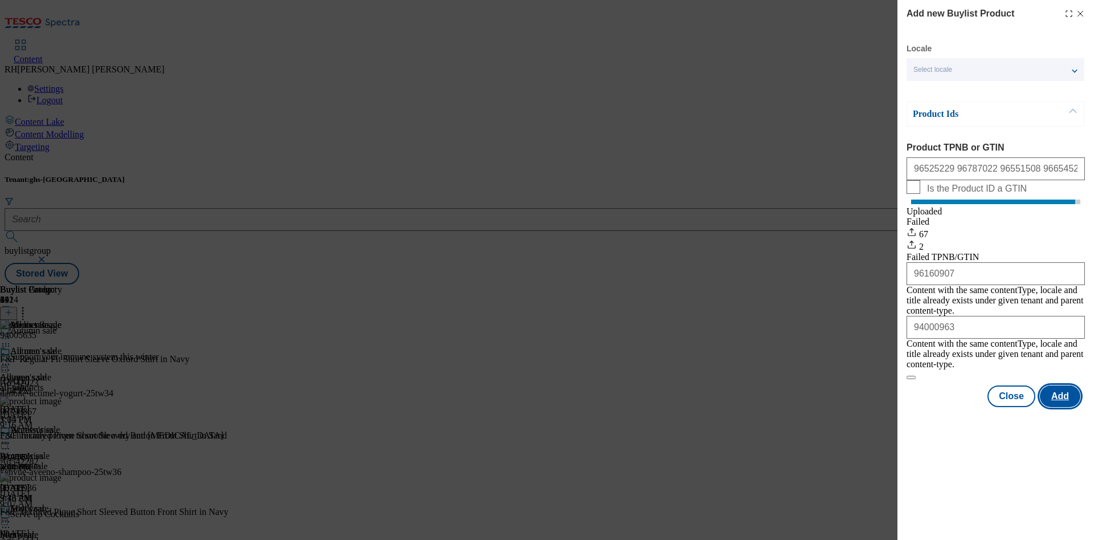
scroll to position [0, 0]
click at [1018, 395] on button "Close" at bounding box center [1011, 396] width 48 height 22
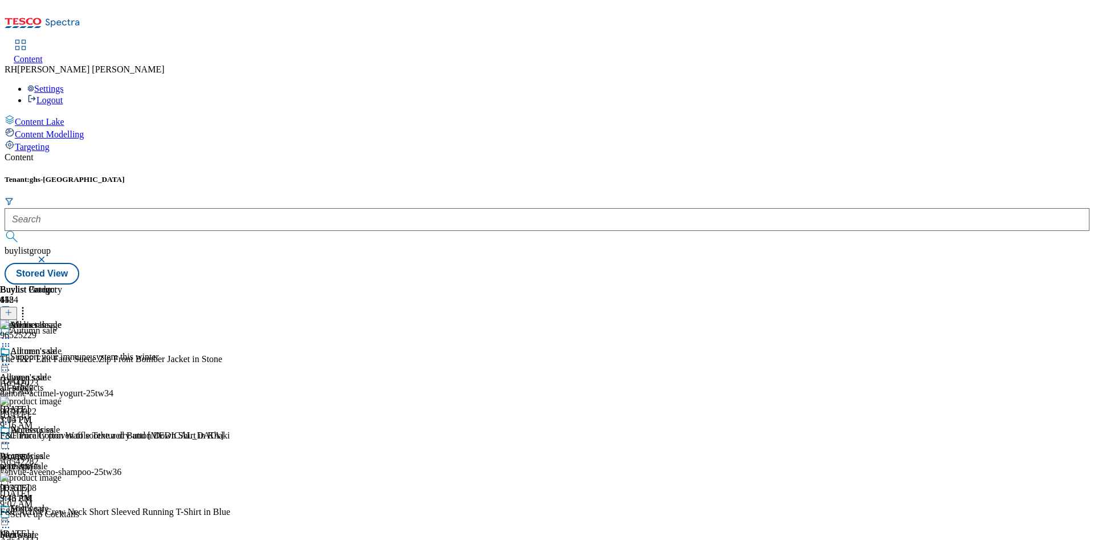
click at [11, 358] on icon at bounding box center [5, 363] width 11 height 11
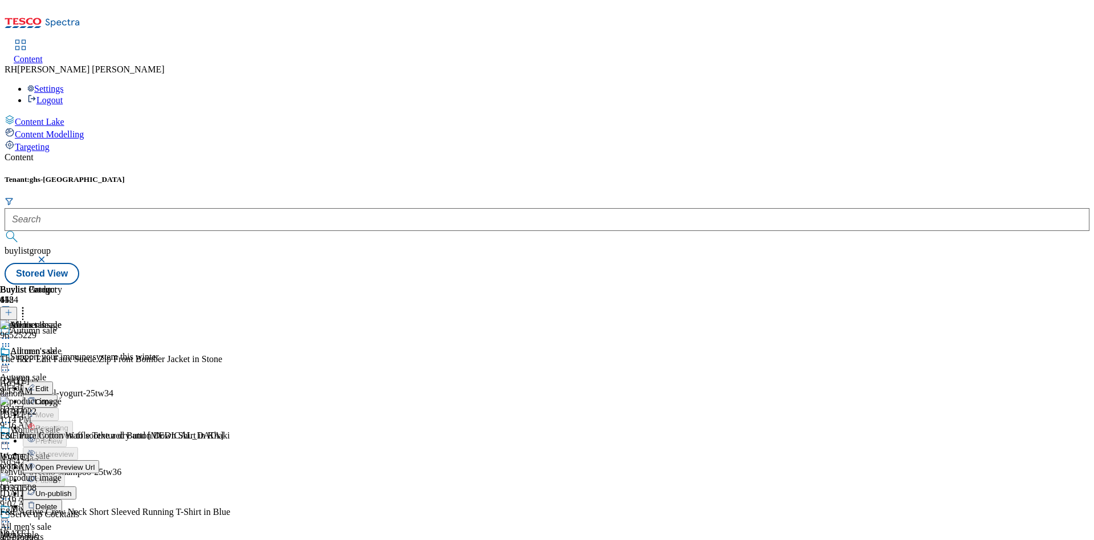
click at [48, 384] on span "Edit" at bounding box center [41, 388] width 13 height 9
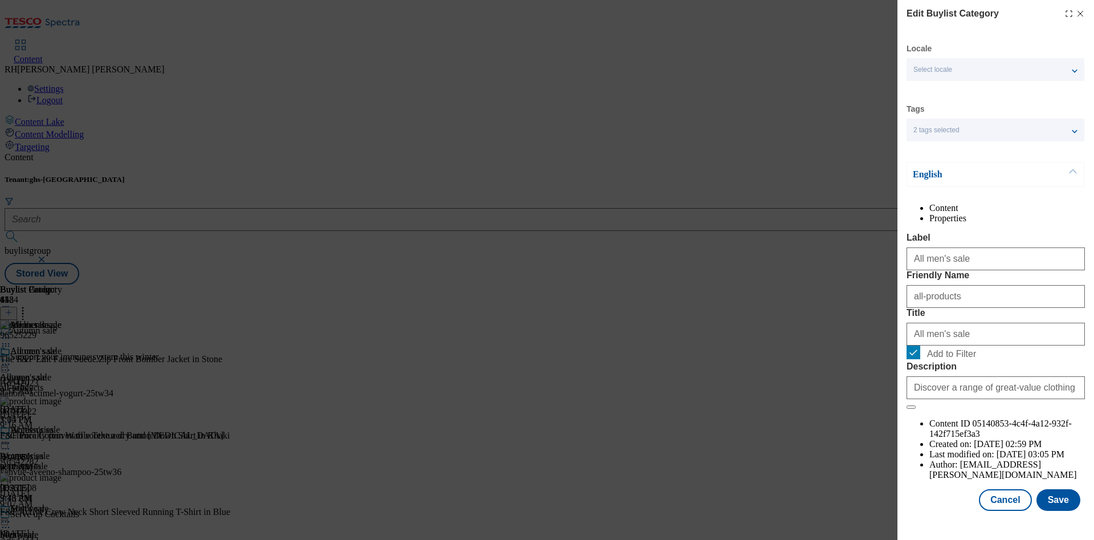
scroll to position [34, 0]
click at [1050, 496] on button "Save" at bounding box center [1058, 500] width 44 height 22
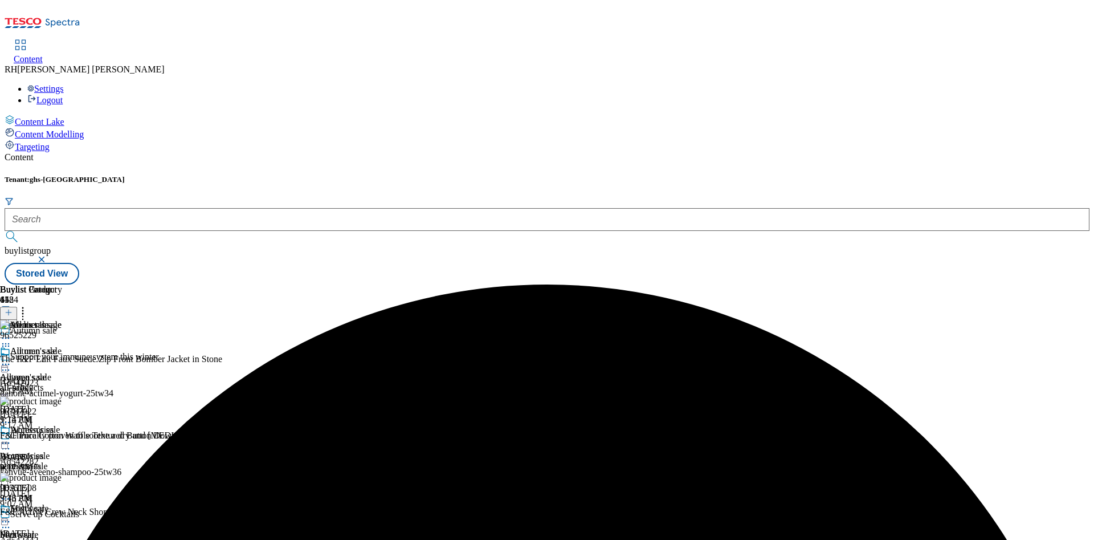
click at [11, 358] on icon at bounding box center [5, 363] width 11 height 11
click at [62, 436] on span "Preview" at bounding box center [48, 440] width 27 height 9
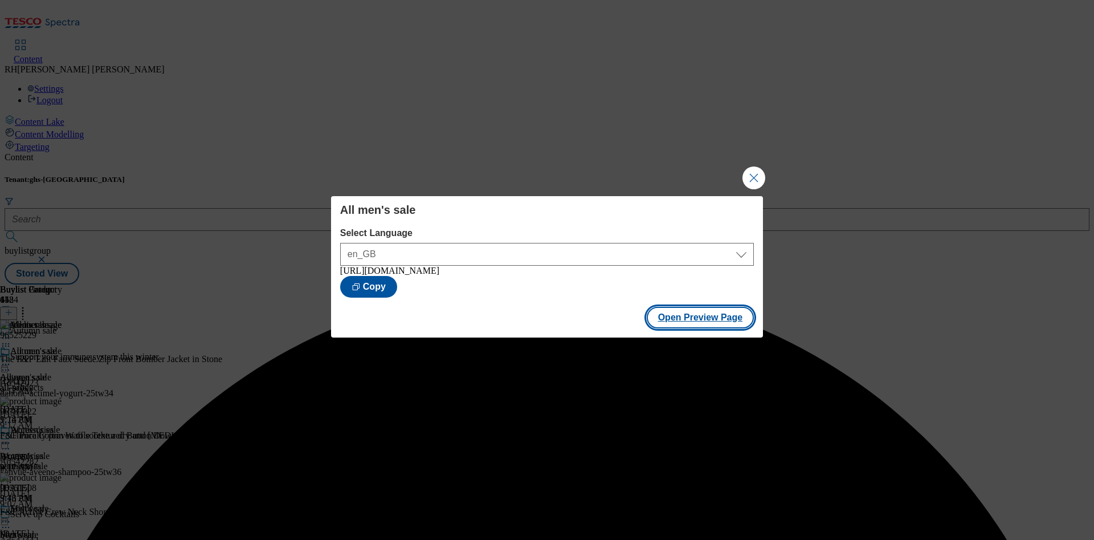
click at [730, 317] on button "Open Preview Page" at bounding box center [701, 318] width 108 height 22
click at [755, 169] on button "Close Modal" at bounding box center [753, 177] width 23 height 23
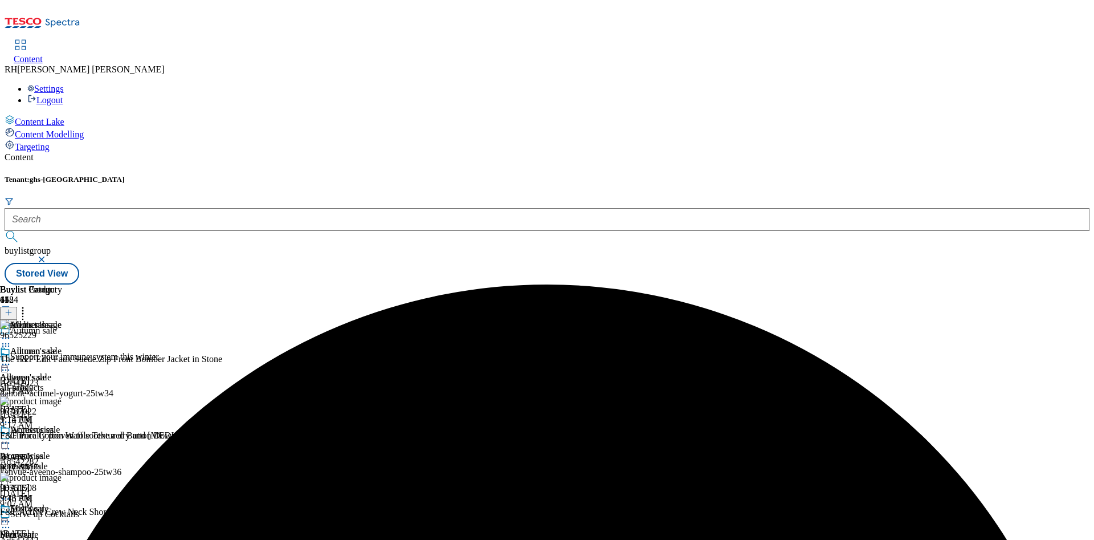
click at [11, 358] on icon at bounding box center [5, 363] width 11 height 11
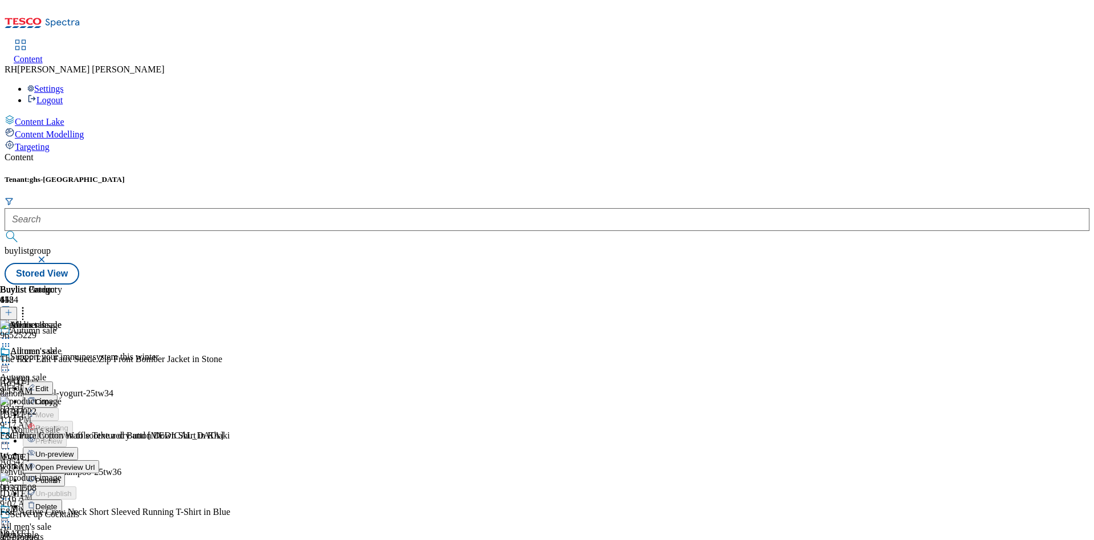
click at [60, 476] on span "Publish" at bounding box center [47, 480] width 25 height 9
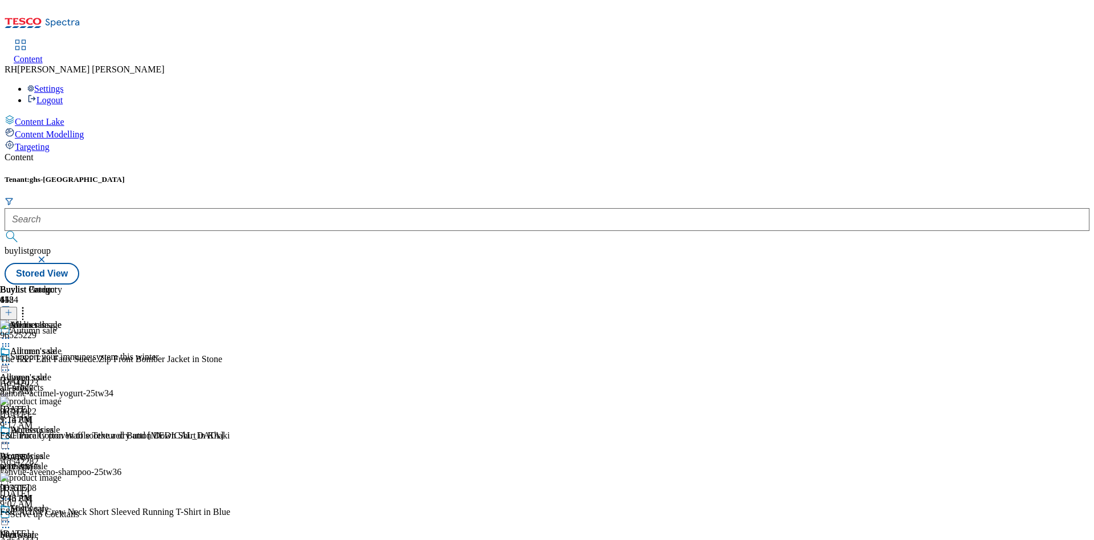
click at [95, 424] on div "Accessories Accessories accessories [DATE] 3:43 PM" at bounding box center [47, 463] width 95 height 79
click at [4, 442] on circle at bounding box center [3, 443] width 2 height 2
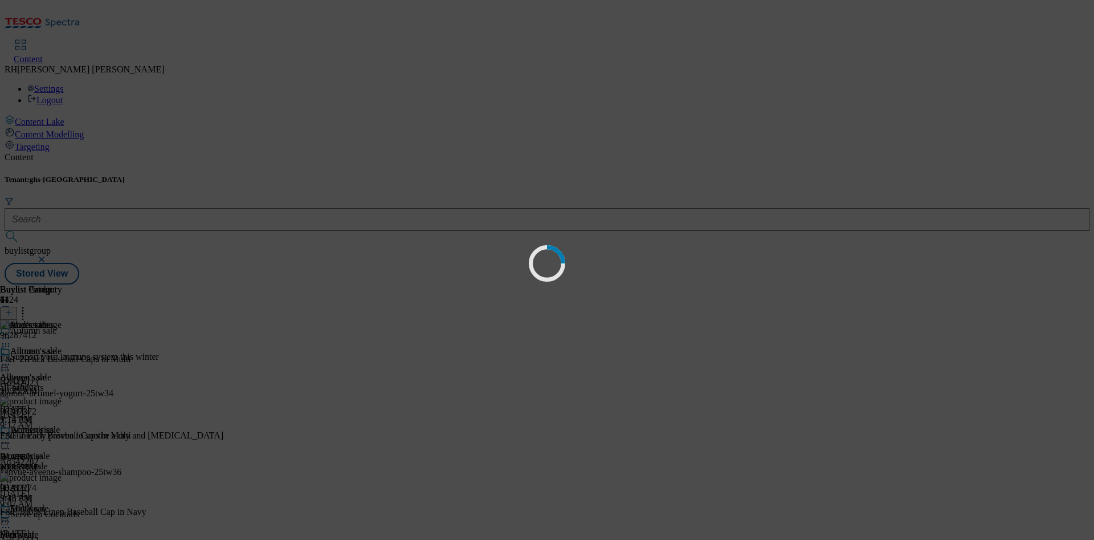
scroll to position [53, 0]
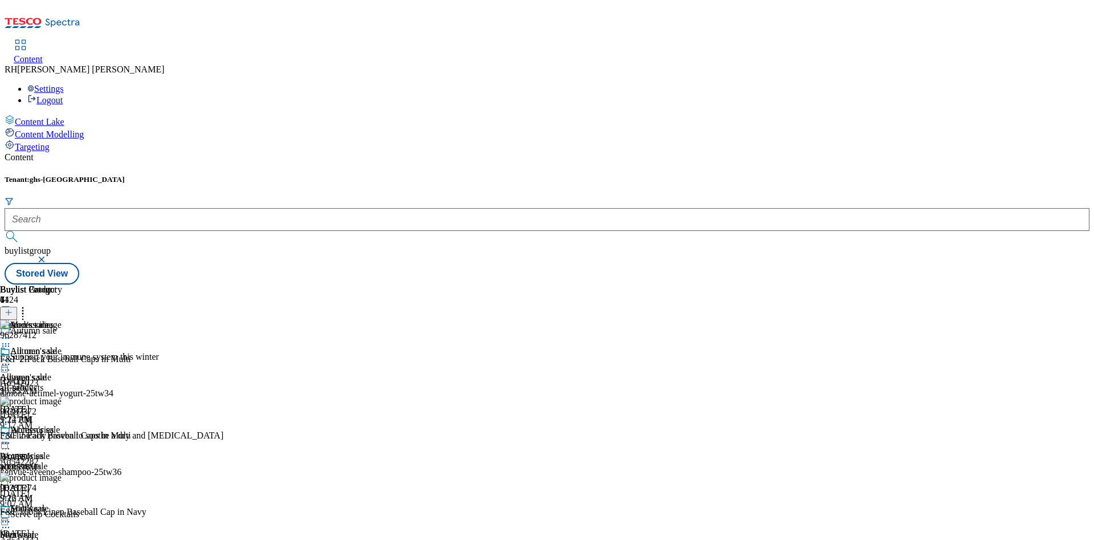
click at [11, 437] on icon at bounding box center [5, 442] width 11 height 11
click at [73, 528] on span "Un-preview" at bounding box center [54, 532] width 38 height 9
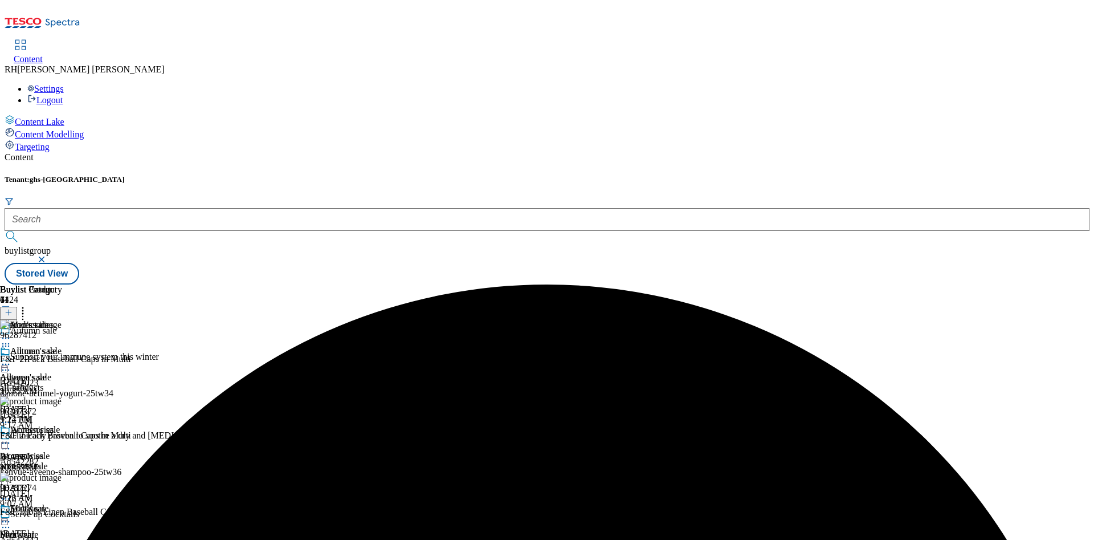
click at [28, 305] on icon at bounding box center [22, 310] width 11 height 11
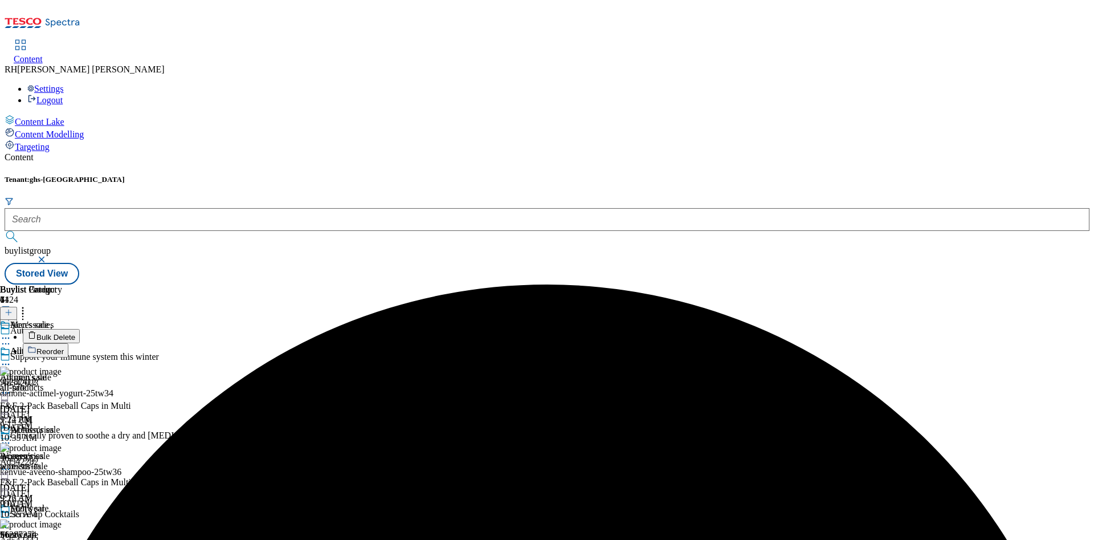
click at [75, 333] on span "Bulk Delete" at bounding box center [55, 337] width 39 height 9
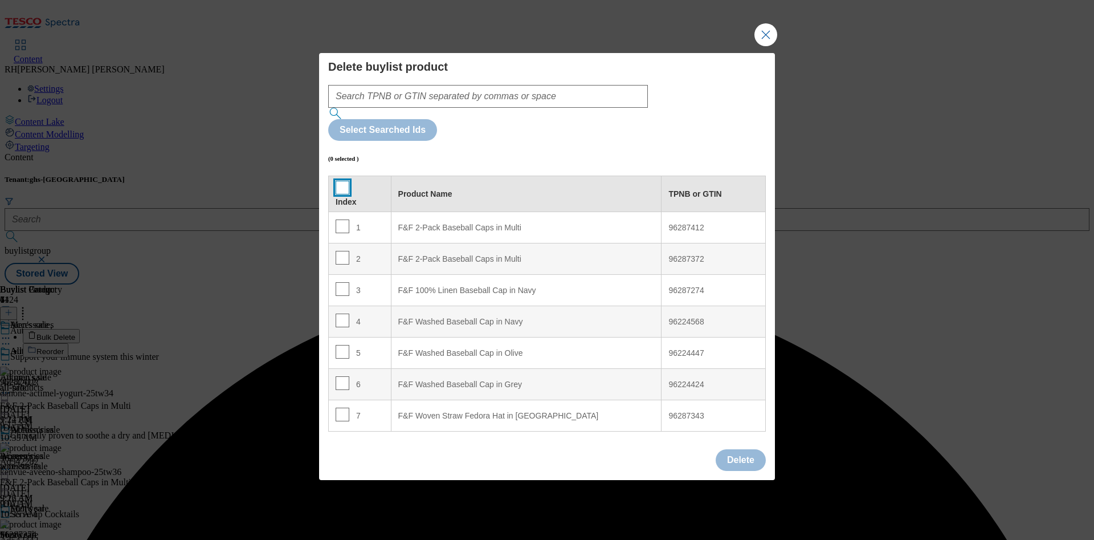
click at [345, 181] on input "Modal" at bounding box center [343, 188] width 14 height 14
checkbox input "true"
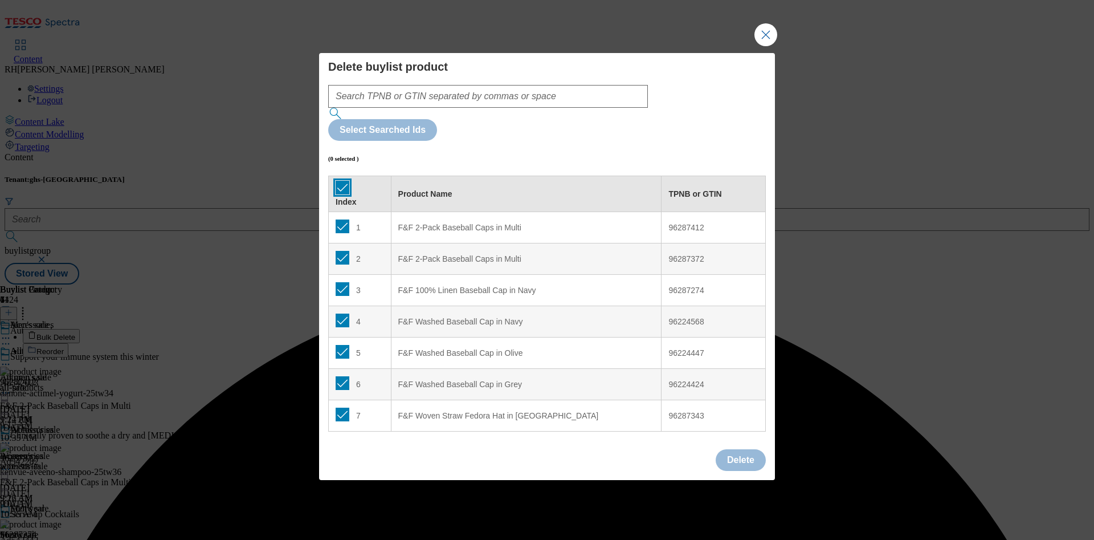
checkbox input "true"
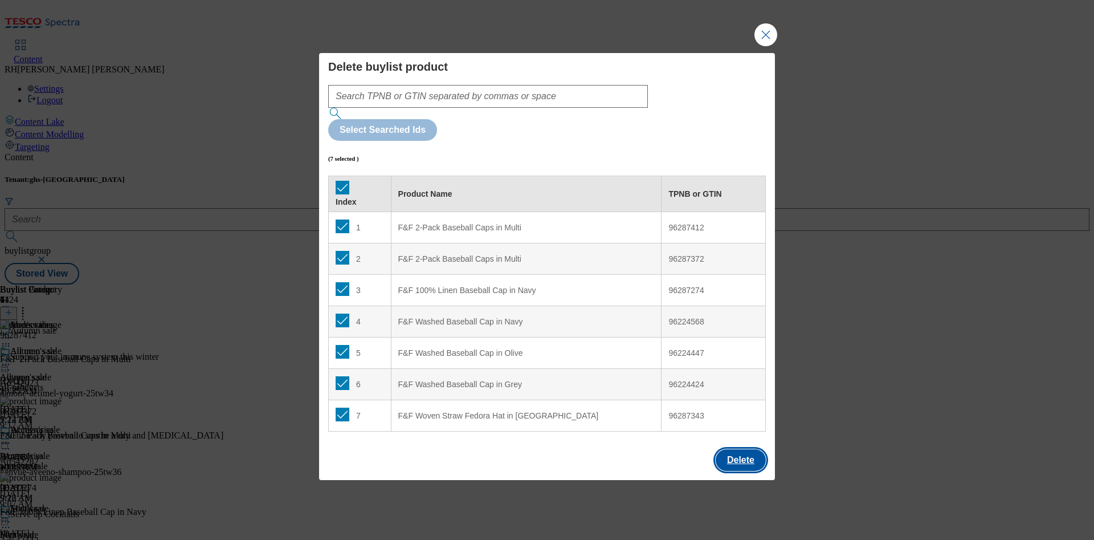
click at [740, 449] on button "Delete" at bounding box center [741, 460] width 50 height 22
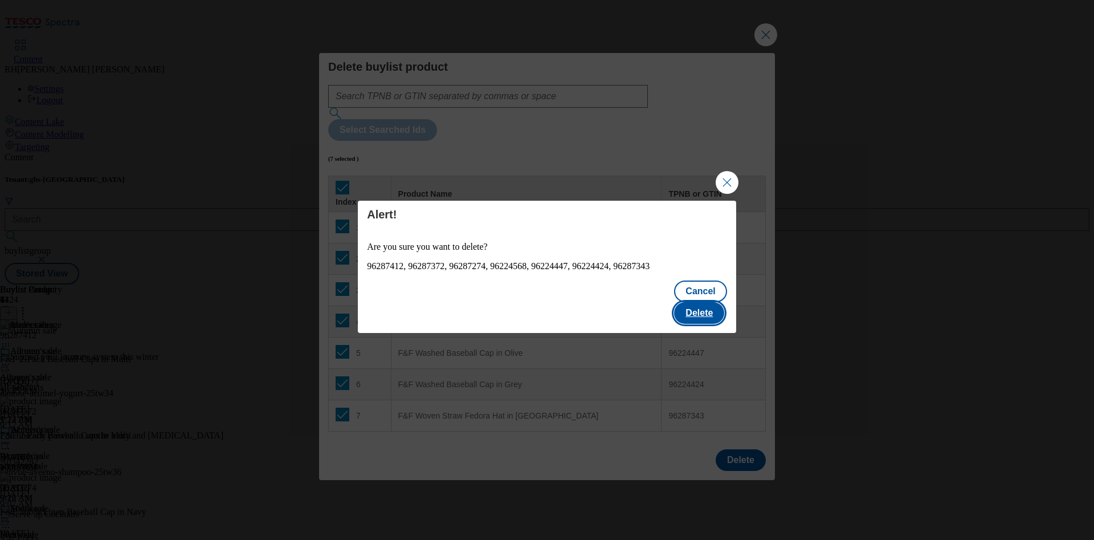
click at [709, 305] on button "Delete" at bounding box center [699, 313] width 50 height 22
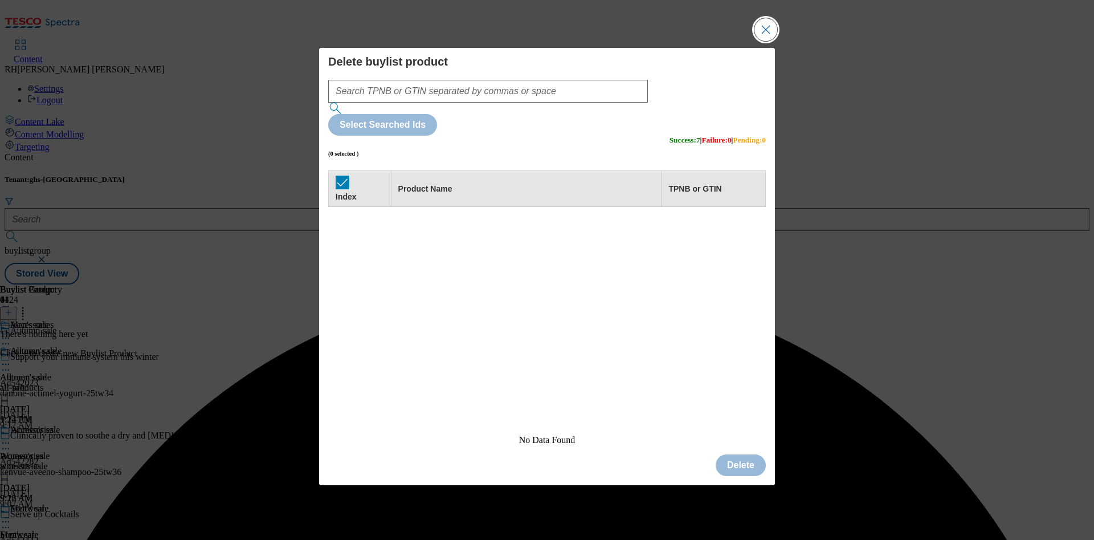
click at [765, 41] on button "Close Modal" at bounding box center [765, 29] width 23 height 23
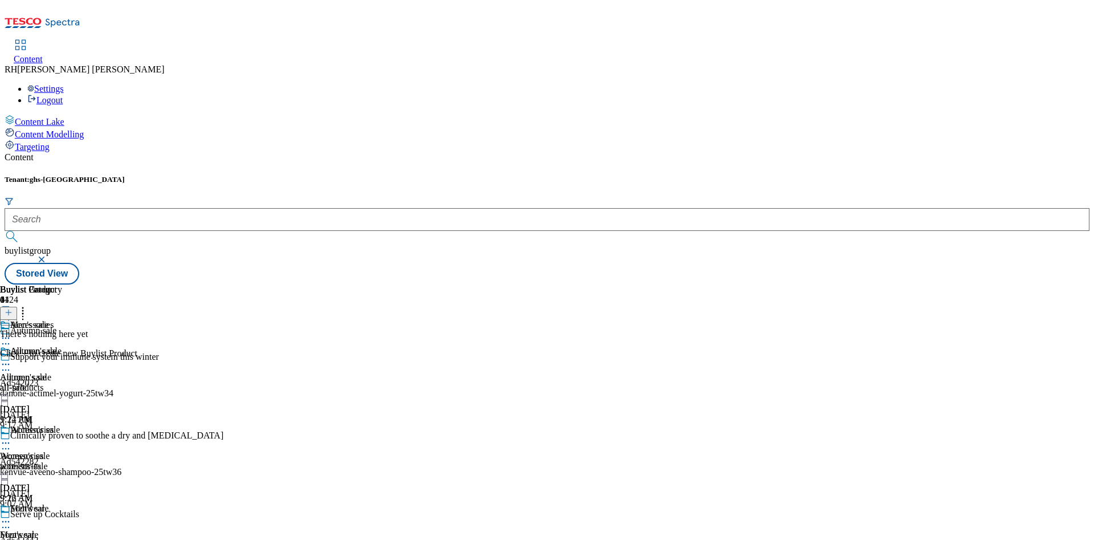
click at [95, 503] on div "Footwear Footwear footwear [DATE] 9:22 AM" at bounding box center [47, 542] width 95 height 79
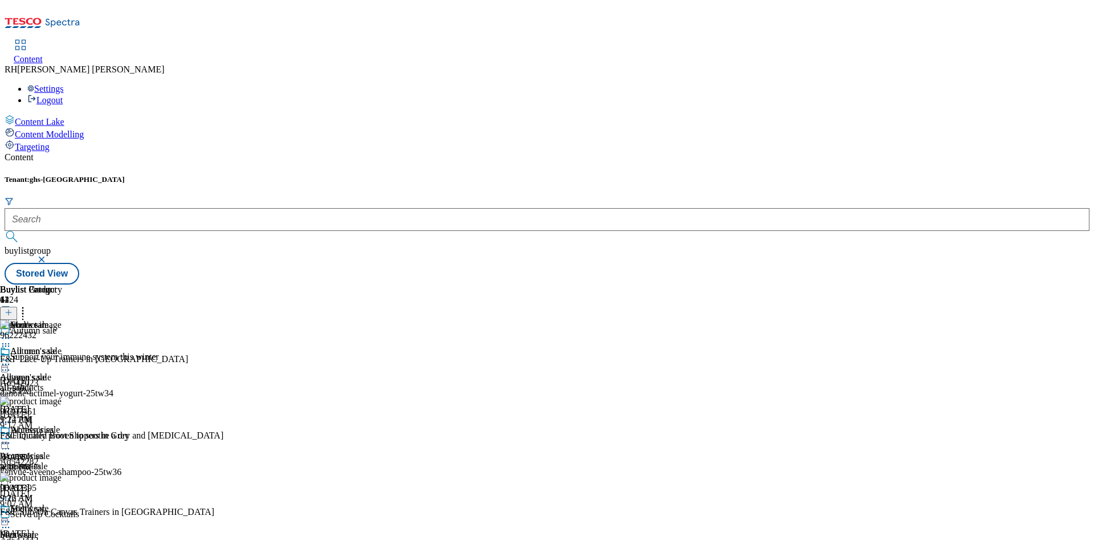
click at [13, 308] on icon at bounding box center [9, 312] width 8 height 8
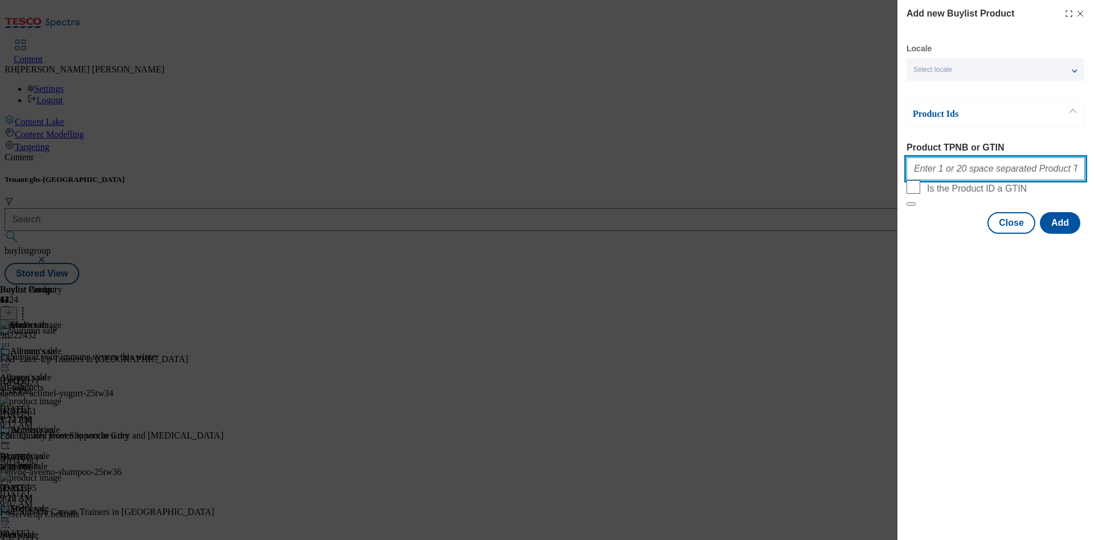
click at [993, 171] on input "Product TPNB or GTIN" at bounding box center [995, 168] width 178 height 23
paste input "96072453"
type input "96072453"
click at [1051, 234] on button "Add" at bounding box center [1060, 223] width 40 height 22
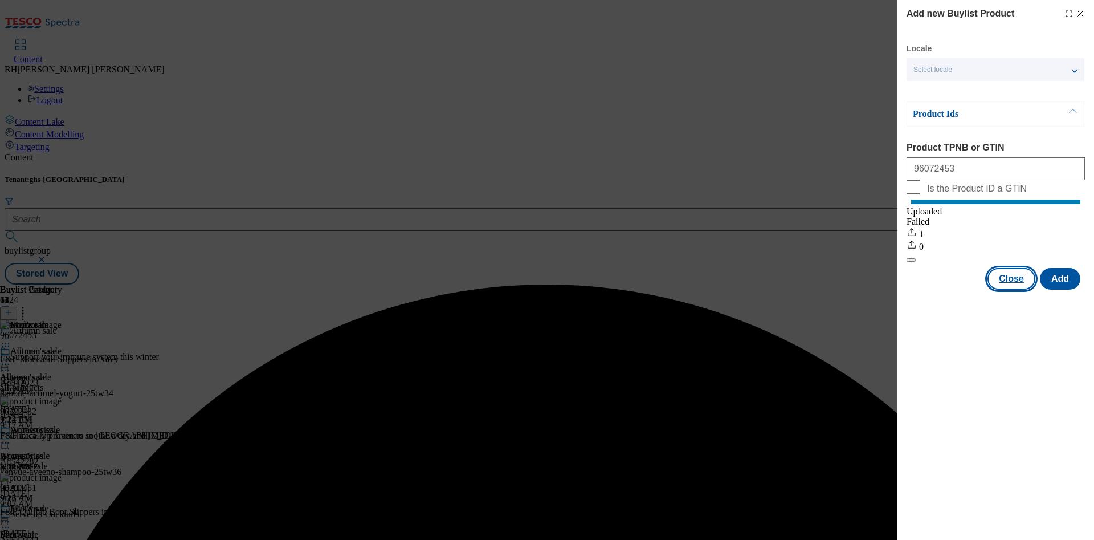
click at [1012, 289] on button "Close" at bounding box center [1011, 279] width 48 height 22
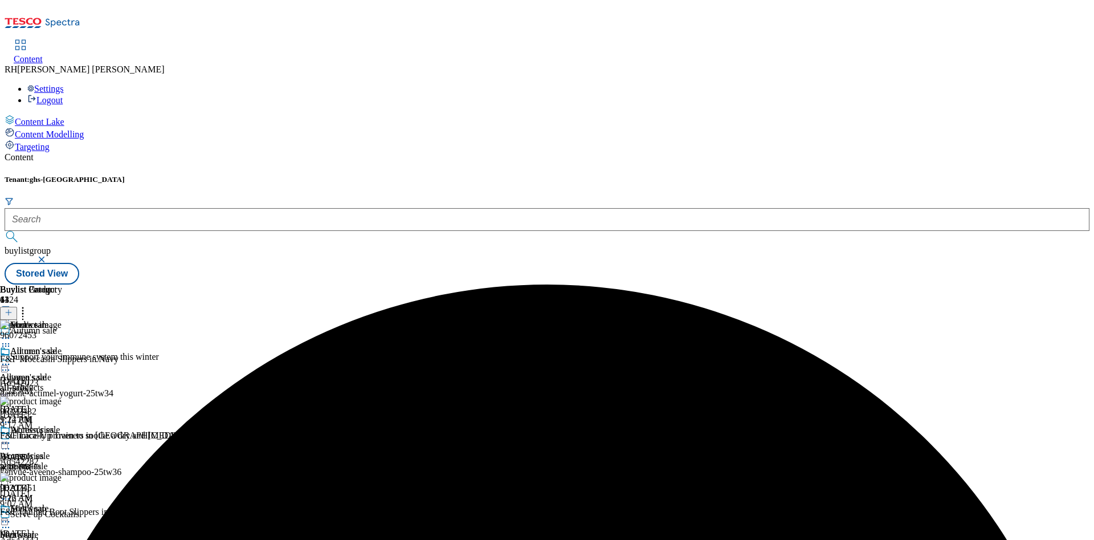
scroll to position [85, 0]
click at [11, 516] on icon at bounding box center [5, 521] width 11 height 11
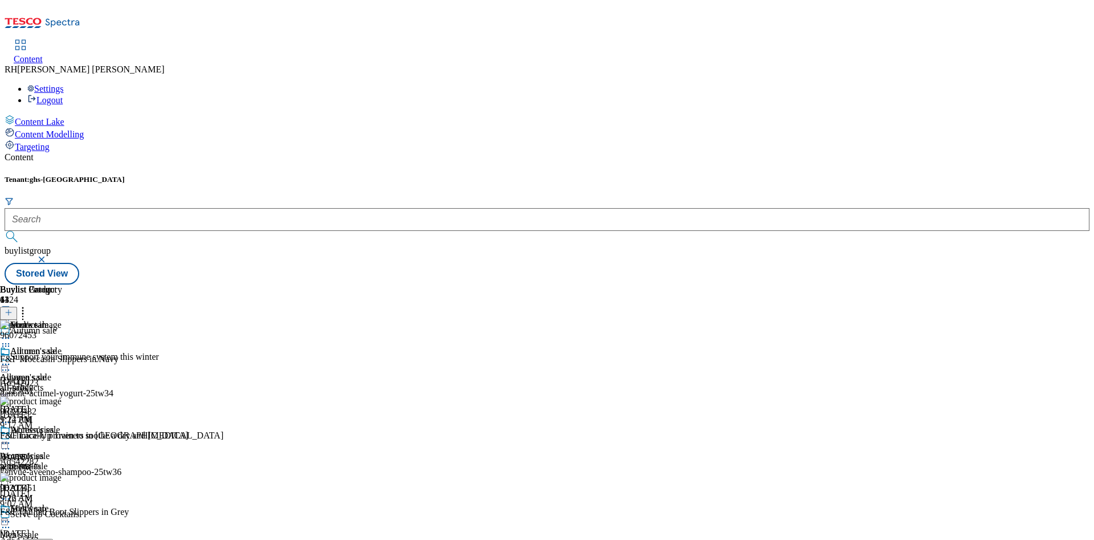
click at [48, 539] on span "Edit" at bounding box center [41, 545] width 13 height 9
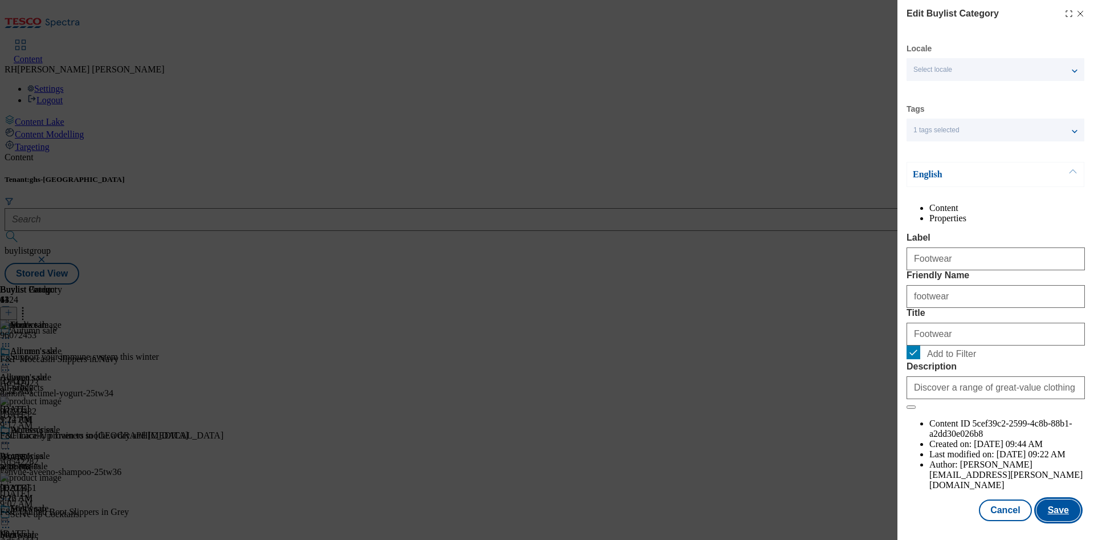
scroll to position [34, 0]
click at [1051, 499] on button "Save" at bounding box center [1058, 510] width 44 height 22
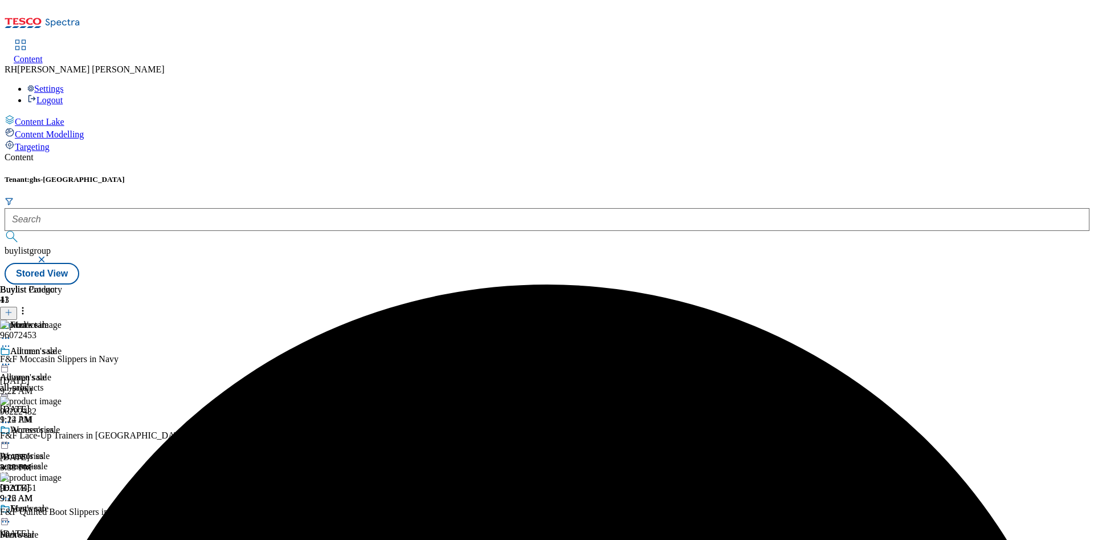
scroll to position [0, 0]
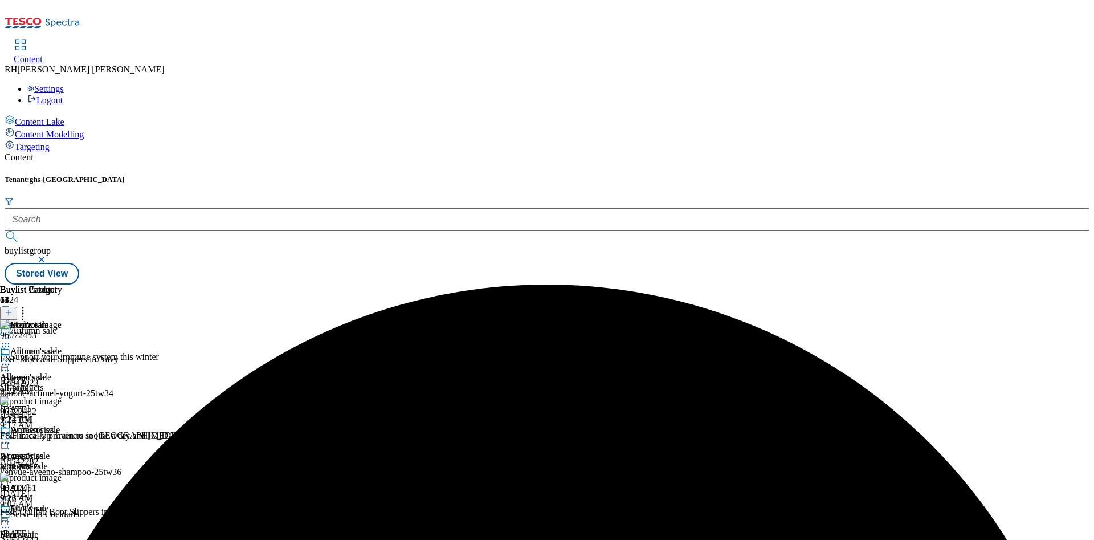
click at [11, 516] on icon at bounding box center [5, 521] width 11 height 11
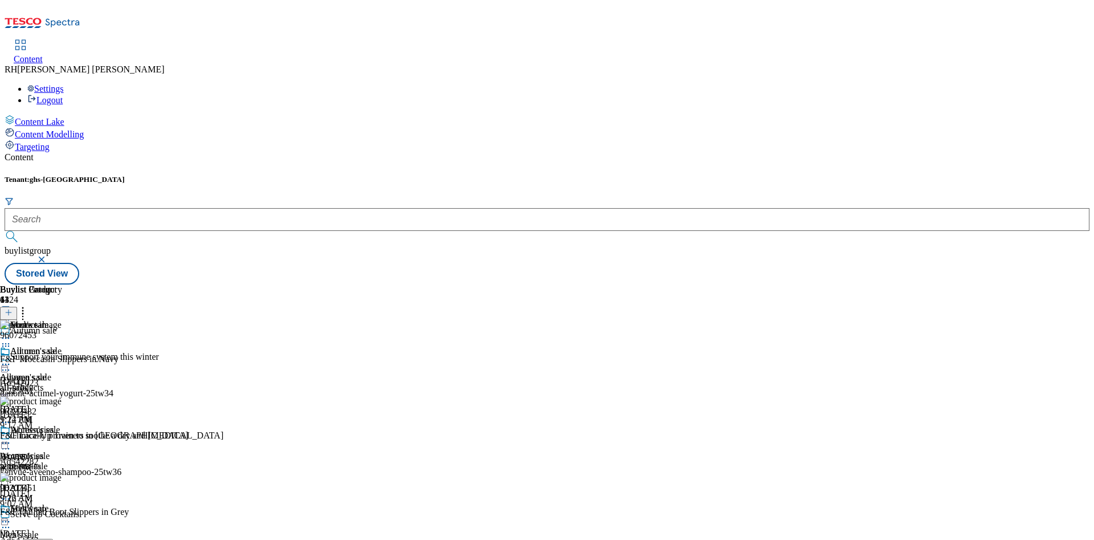
click at [11, 516] on icon at bounding box center [5, 521] width 11 height 11
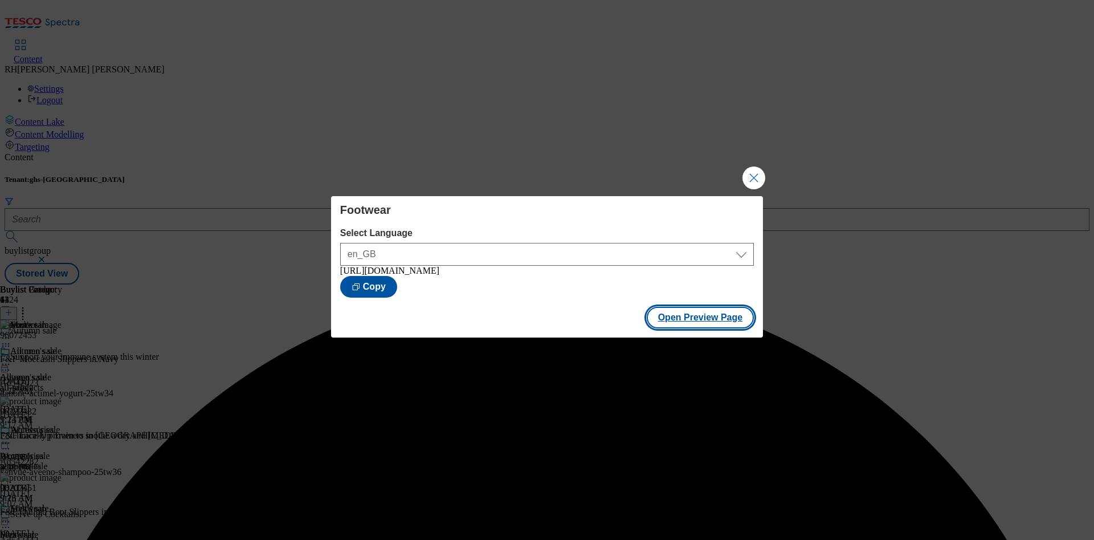
click at [698, 323] on button "Open Preview Page" at bounding box center [701, 318] width 108 height 22
click at [756, 169] on button "Close Modal" at bounding box center [753, 177] width 23 height 23
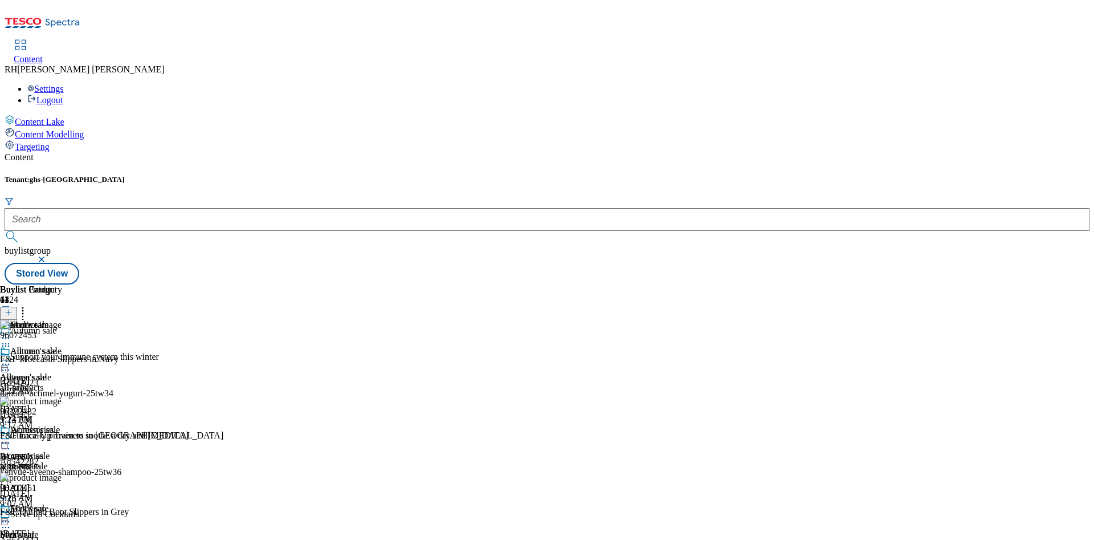
click at [11, 516] on icon at bounding box center [5, 521] width 11 height 11
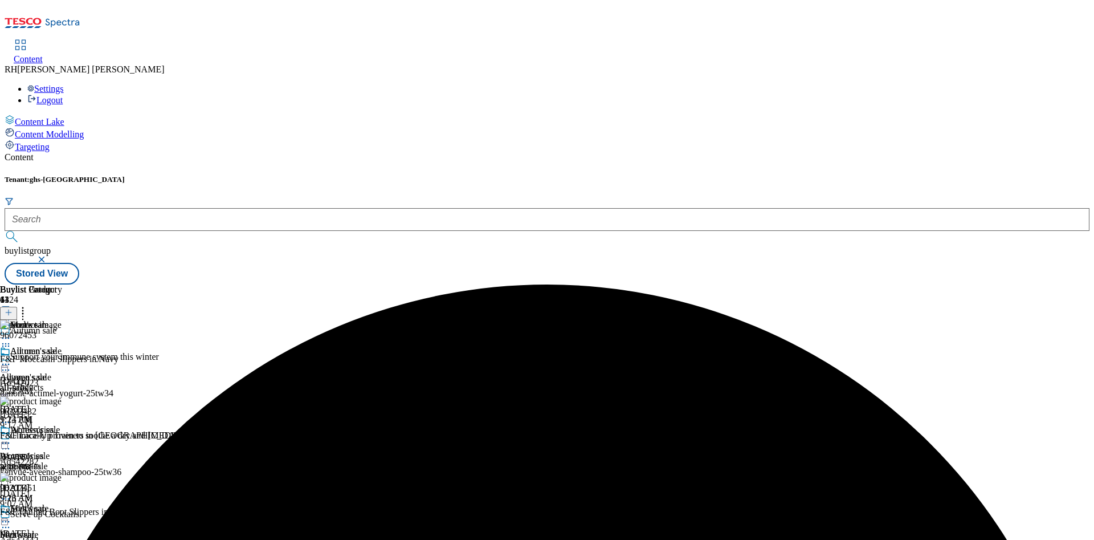
scroll to position [171, 0]
click at [13, 308] on icon at bounding box center [9, 312] width 8 height 8
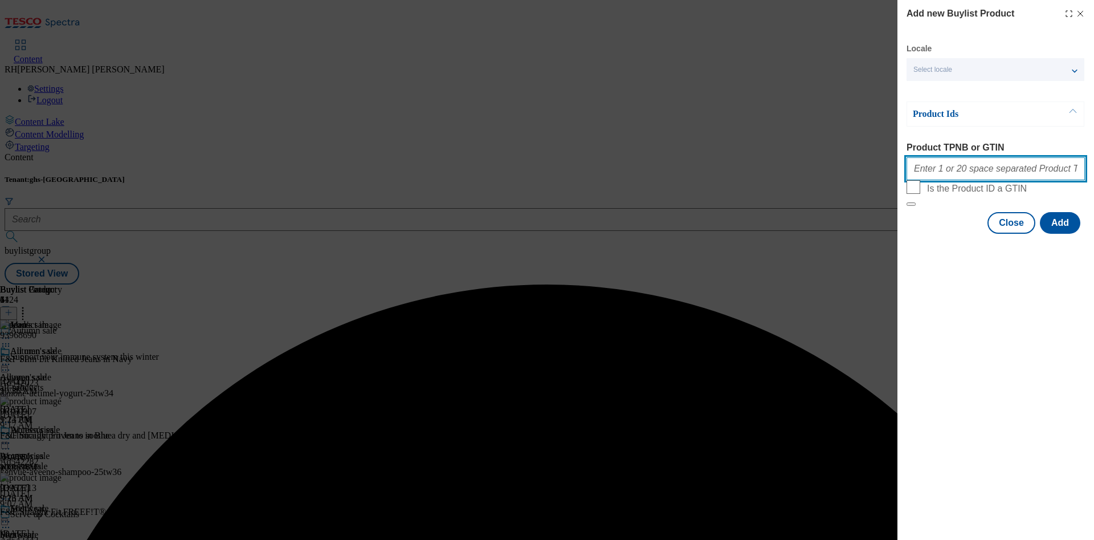
click at [966, 173] on input "Product TPNB or GTIN" at bounding box center [995, 168] width 178 height 23
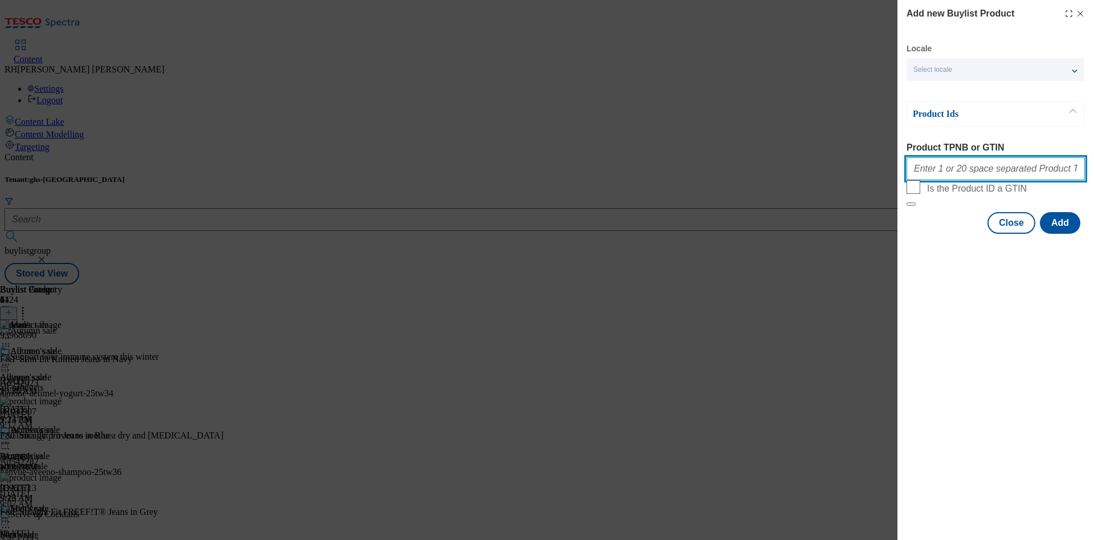
paste input "96160907"
type input "96160907"
click at [1059, 234] on button "Add" at bounding box center [1060, 223] width 40 height 22
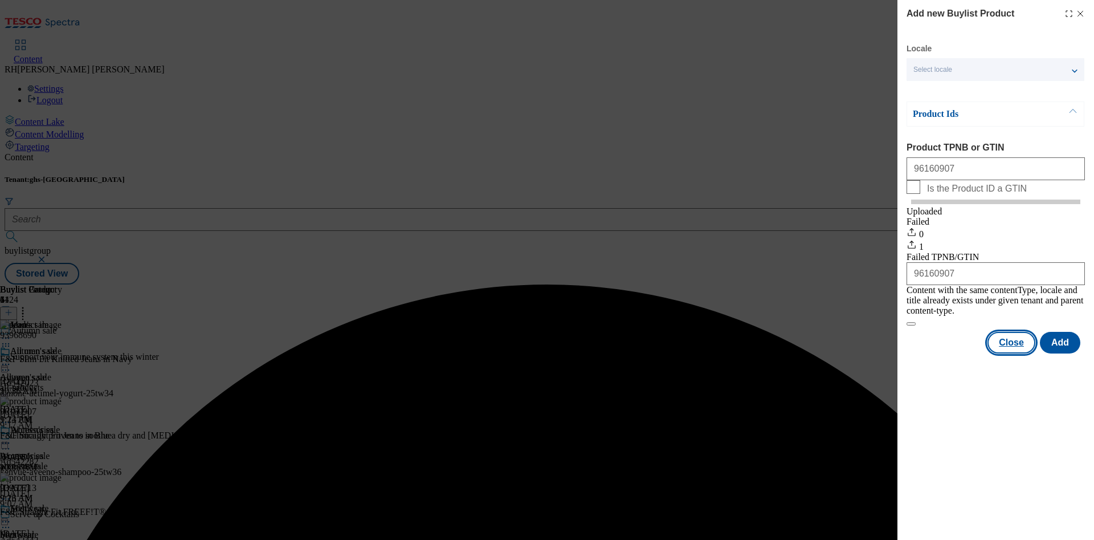
click at [1024, 345] on button "Close" at bounding box center [1011, 343] width 48 height 22
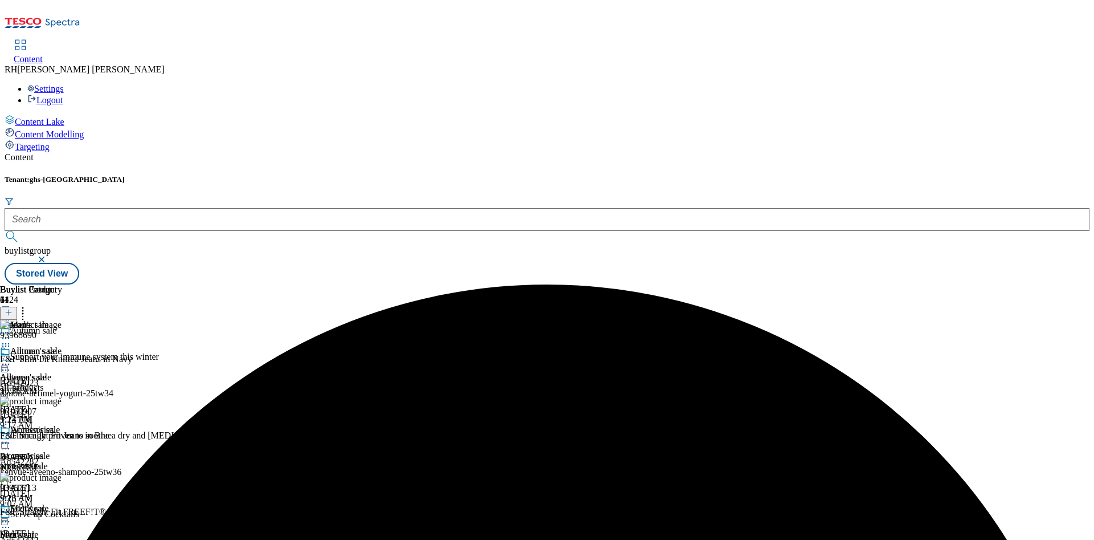
click at [11, 332] on icon at bounding box center [5, 337] width 11 height 11
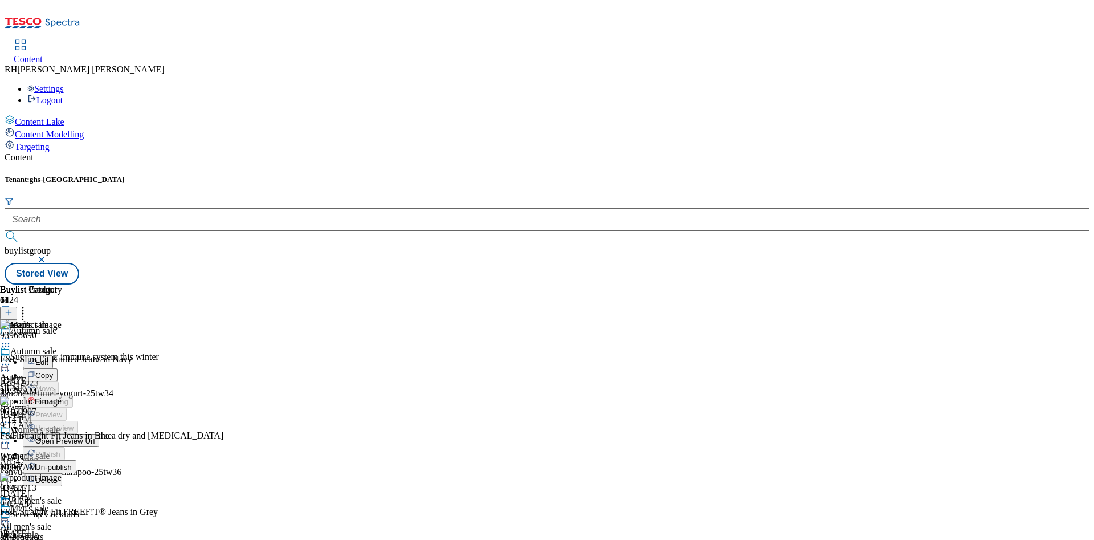
click at [48, 358] on span "Edit" at bounding box center [41, 362] width 13 height 9
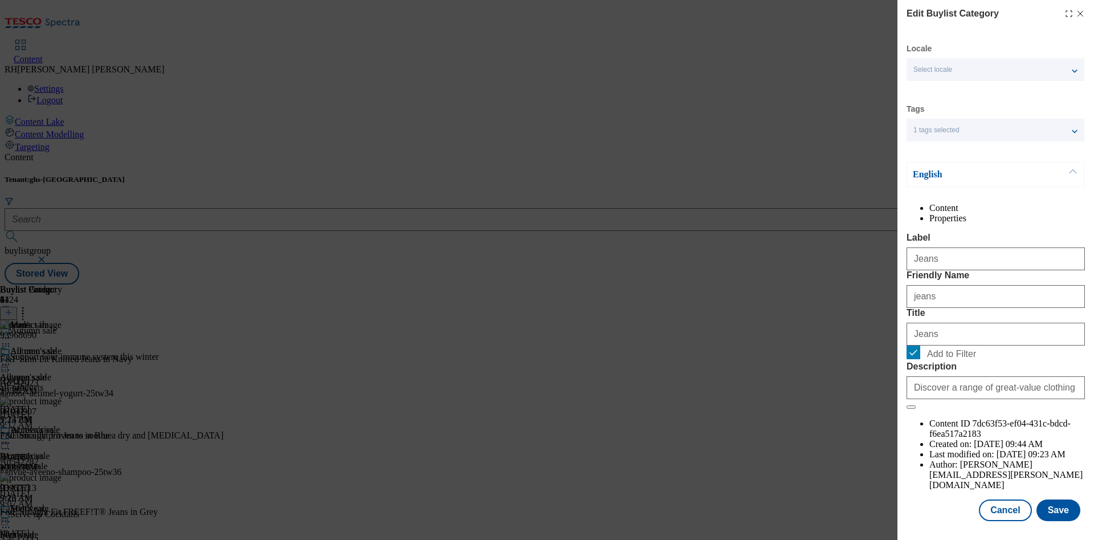
scroll to position [34, 0]
click at [1048, 499] on button "Save" at bounding box center [1058, 510] width 44 height 22
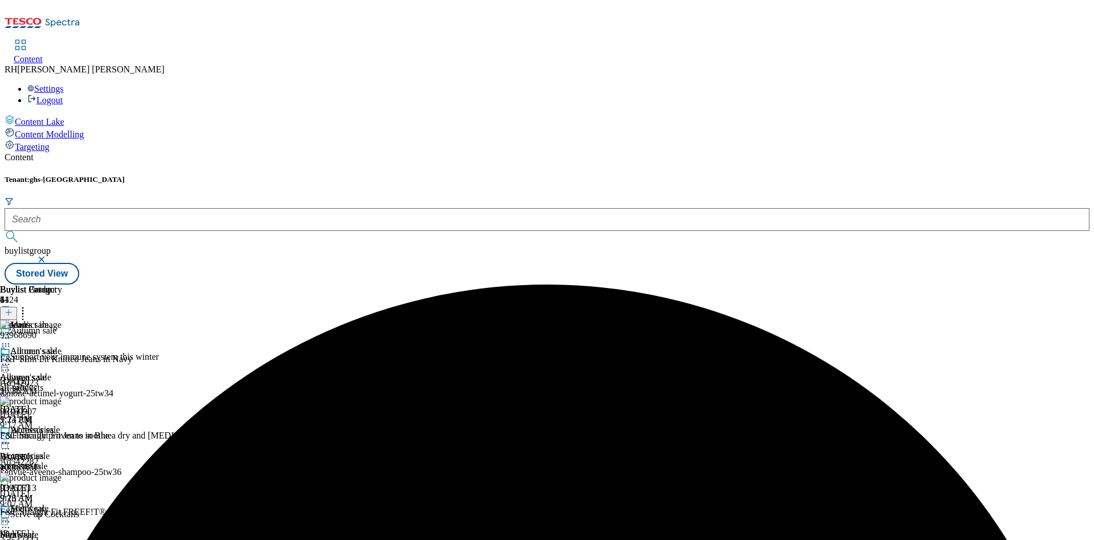
click at [11, 332] on icon at bounding box center [5, 337] width 11 height 11
click at [62, 410] on span "Preview" at bounding box center [48, 414] width 27 height 9
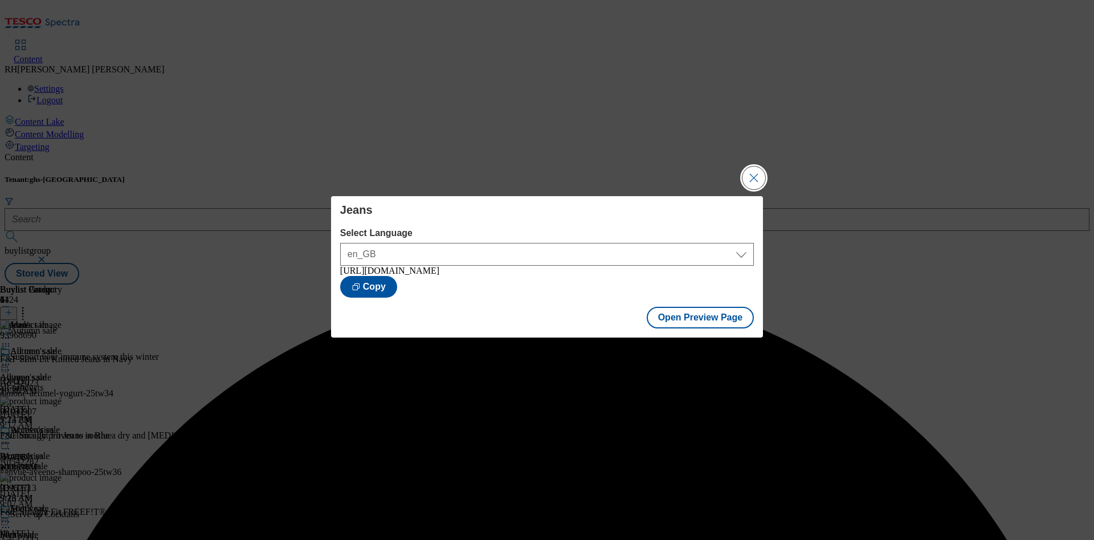
click at [755, 175] on button "Close Modal" at bounding box center [753, 177] width 23 height 23
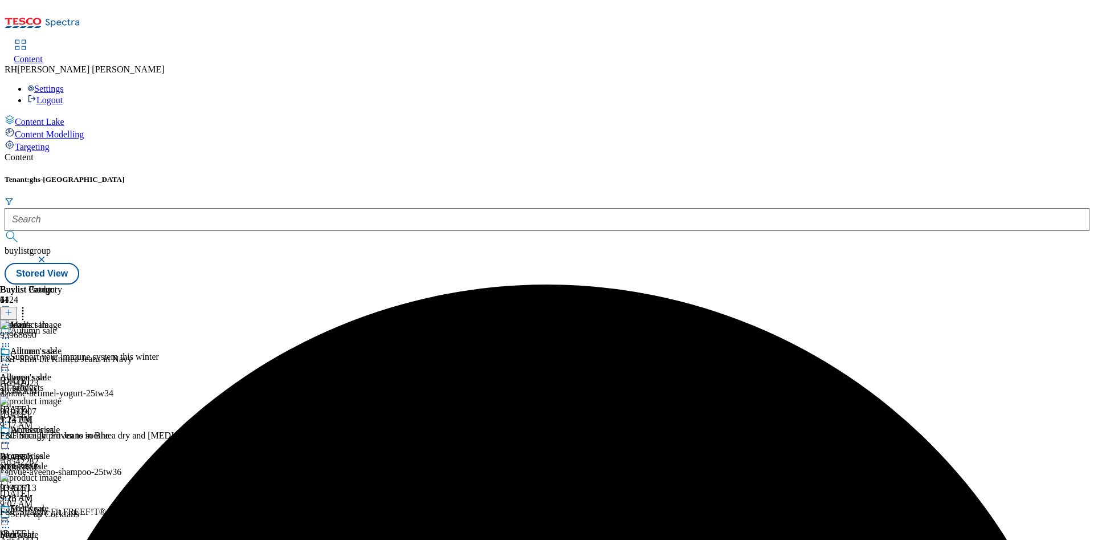
click at [11, 332] on icon at bounding box center [5, 337] width 11 height 11
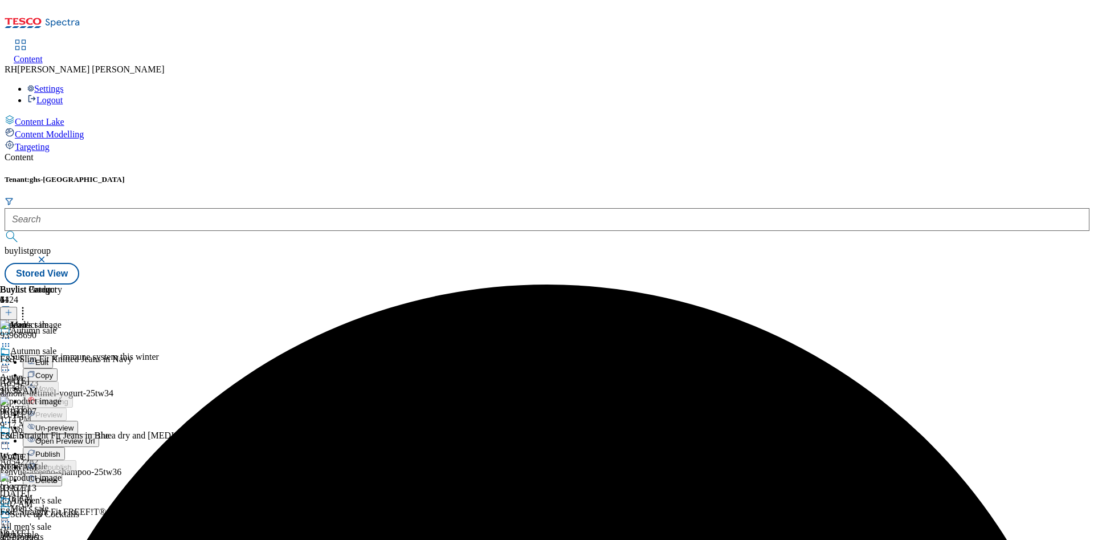
click at [60, 450] on span "Publish" at bounding box center [47, 454] width 25 height 9
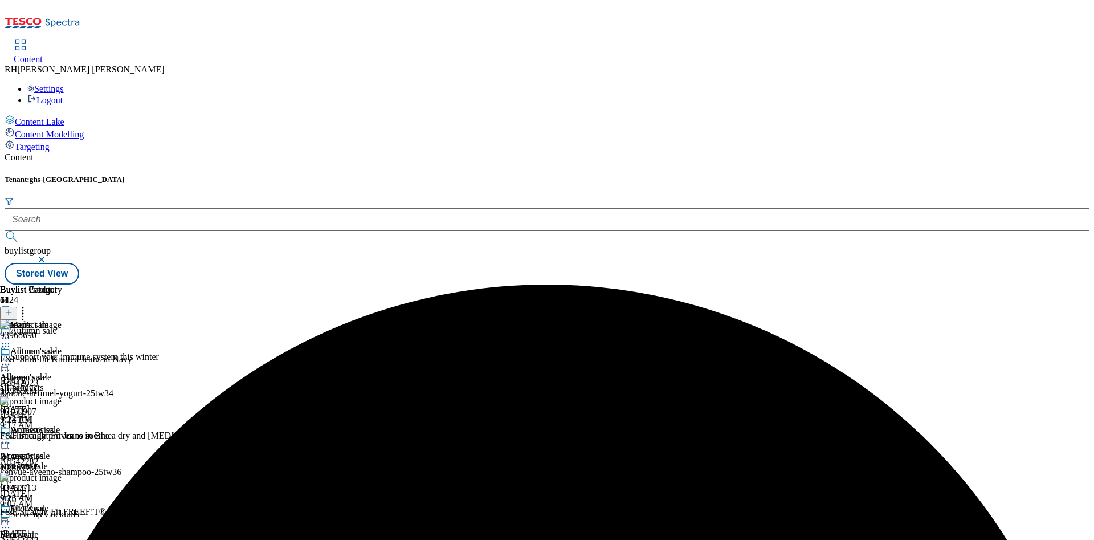
scroll to position [342, 0]
click at [9, 310] on line at bounding box center [9, 313] width 0 height 6
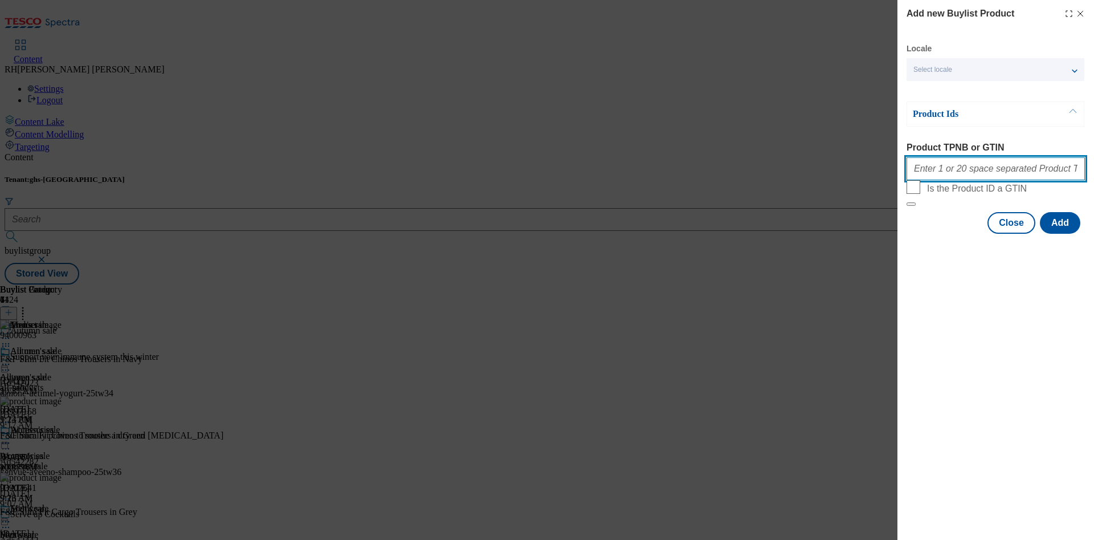
click at [957, 173] on input "Product TPNB or GTIN" at bounding box center [995, 168] width 178 height 23
paste input "96703399 96759603 96759760 96703543 96856724 96856880 96703860 96857049 9389528…"
type input "96703399 96759603 96759760 96703543 96856724 96856880 96703860 96857049 9389528…"
click at [1063, 234] on button "Add" at bounding box center [1060, 223] width 40 height 22
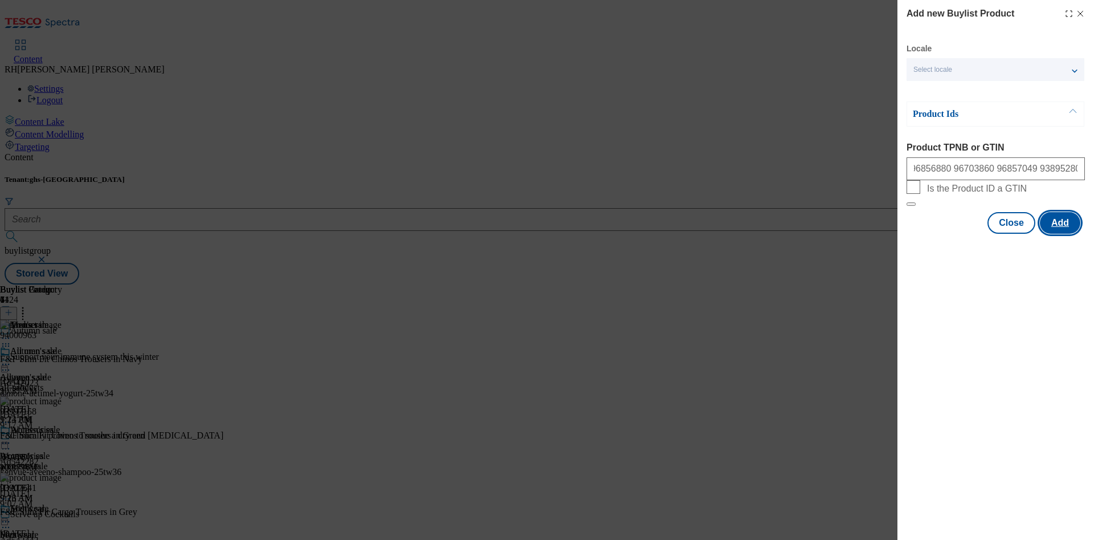
scroll to position [0, 0]
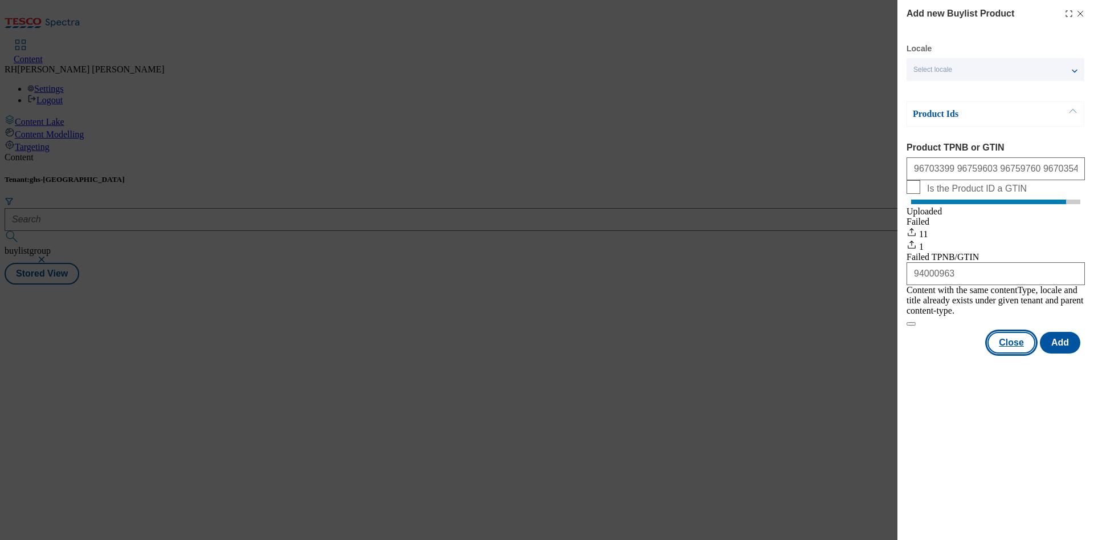
click at [1021, 345] on button "Close" at bounding box center [1011, 343] width 48 height 22
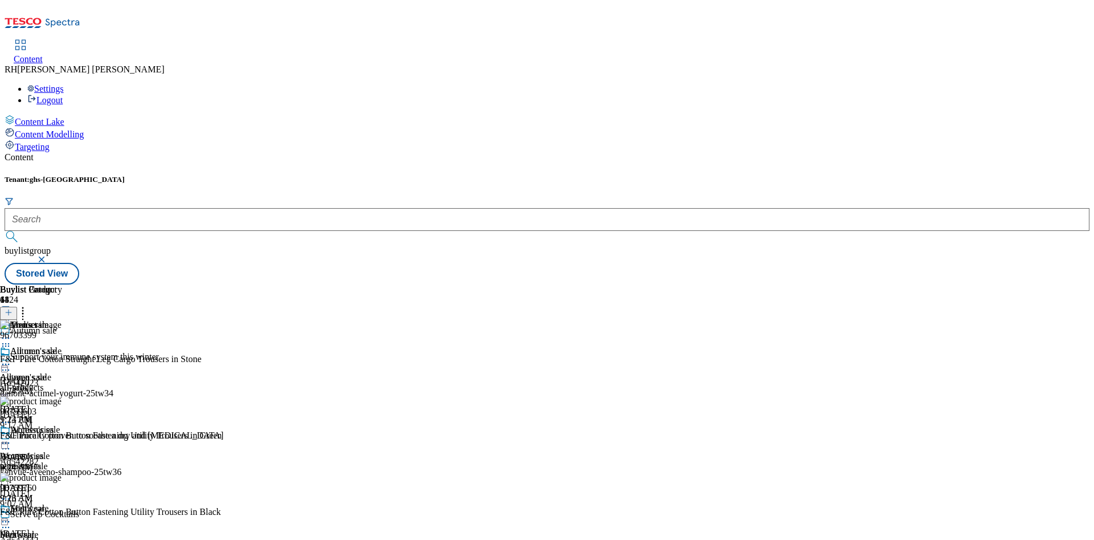
click at [11, 332] on icon at bounding box center [5, 337] width 11 height 11
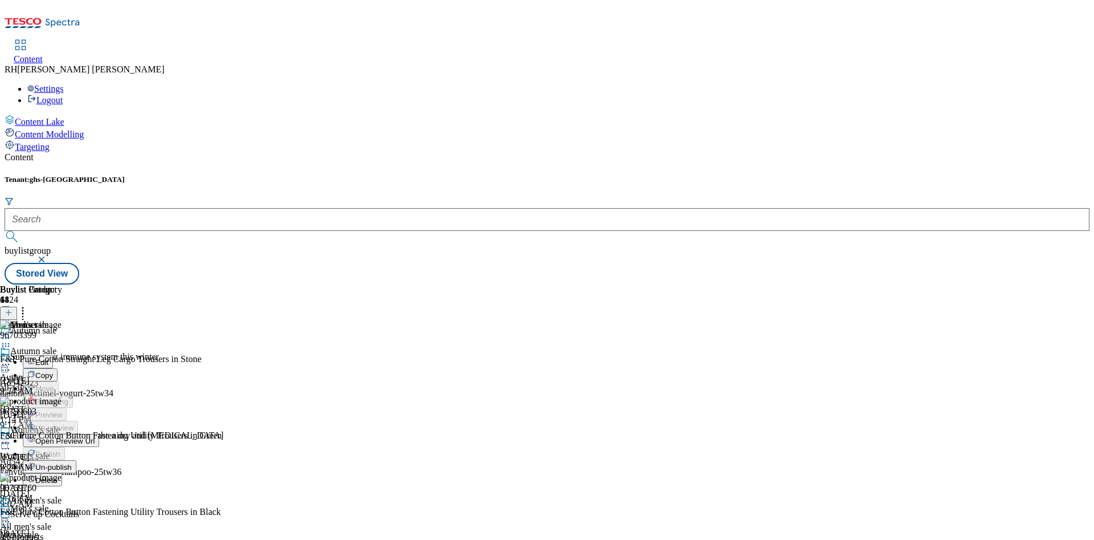
click at [48, 358] on span "Edit" at bounding box center [41, 362] width 13 height 9
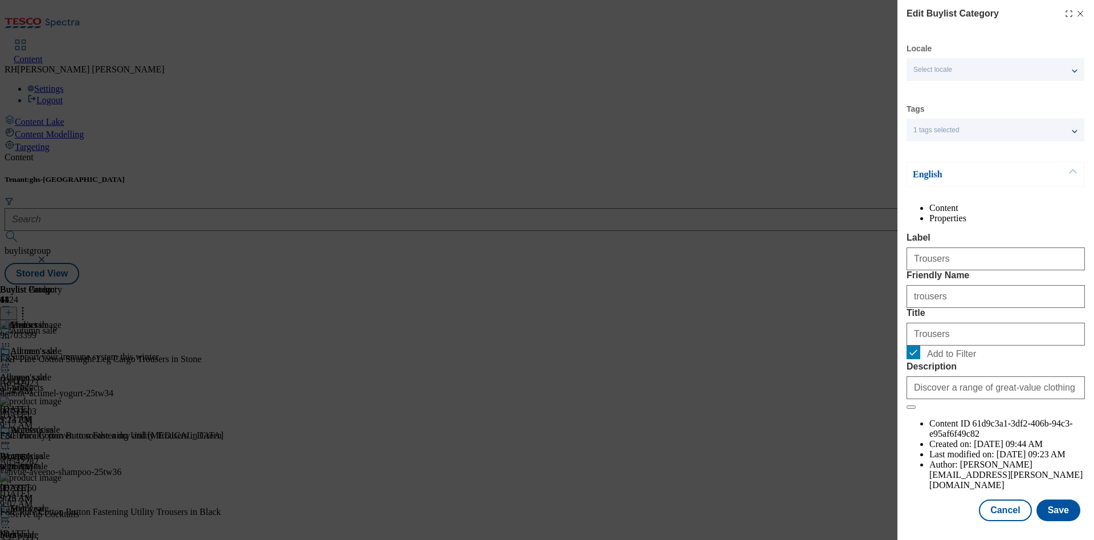
scroll to position [34, 0]
click at [1047, 499] on button "Save" at bounding box center [1058, 510] width 44 height 22
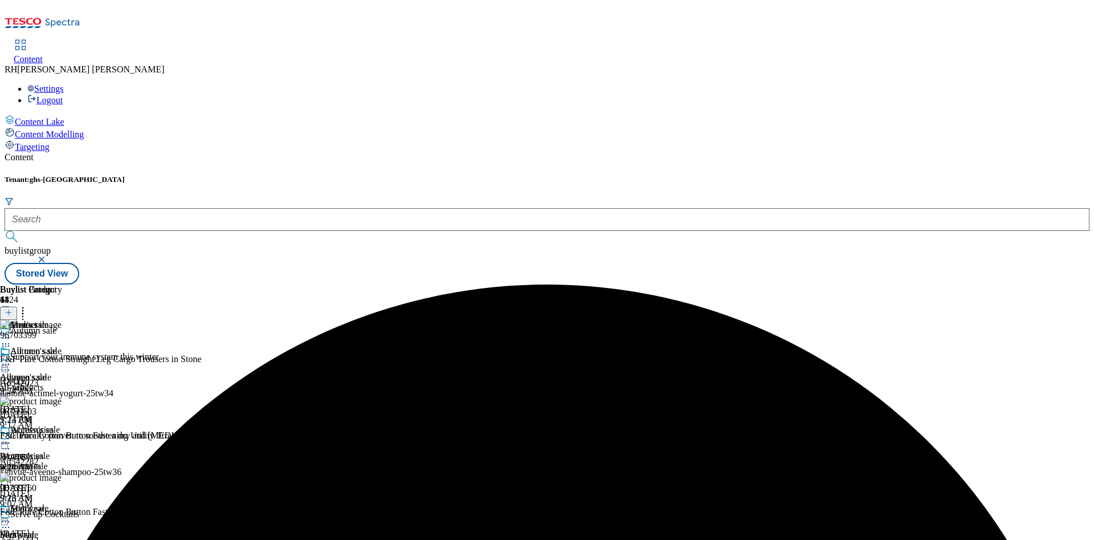
click at [7, 337] on circle at bounding box center [6, 338] width 2 height 2
click at [62, 410] on span "Preview" at bounding box center [48, 414] width 27 height 9
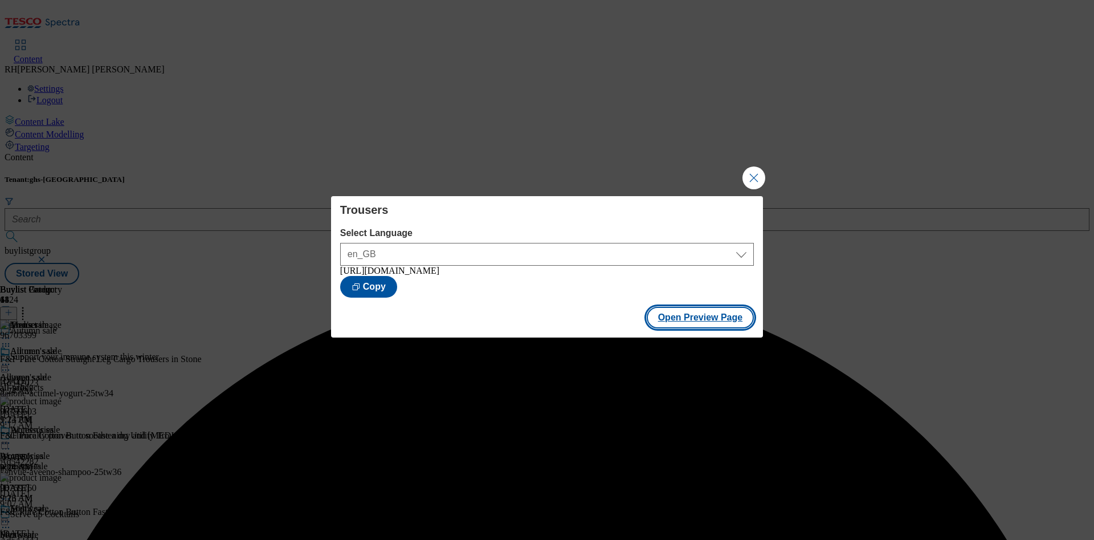
click at [703, 316] on button "Open Preview Page" at bounding box center [701, 318] width 108 height 22
click at [759, 168] on button "Close Modal" at bounding box center [753, 177] width 23 height 23
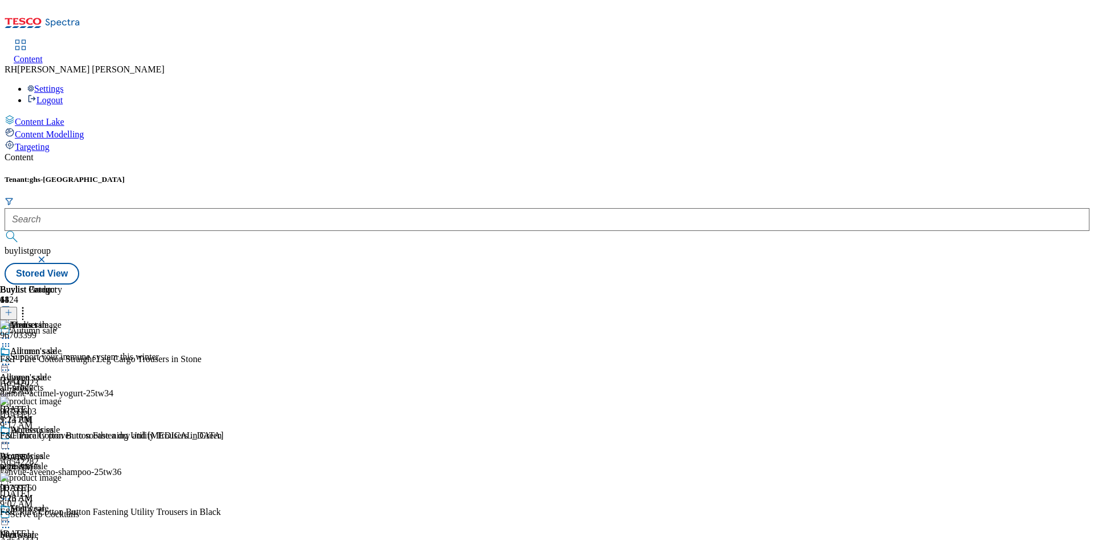
click at [11, 332] on icon at bounding box center [5, 337] width 11 height 11
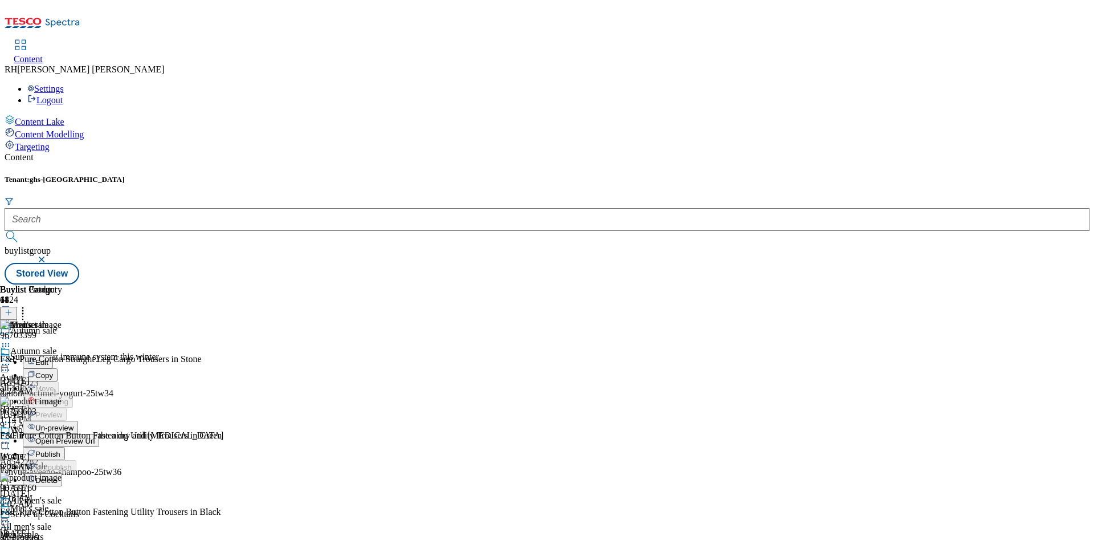
click at [60, 450] on span "Publish" at bounding box center [47, 454] width 25 height 9
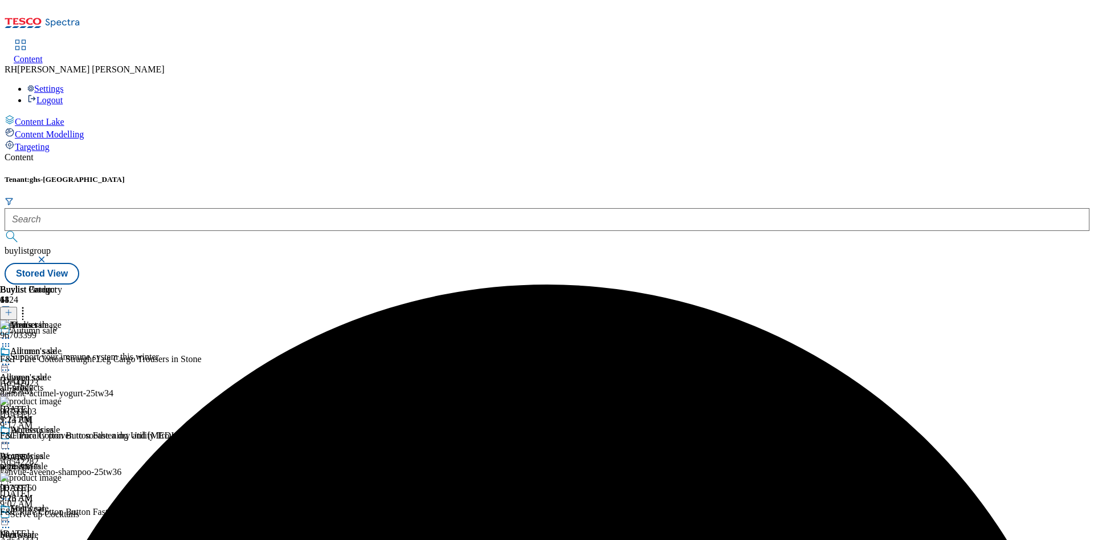
scroll to position [427, 0]
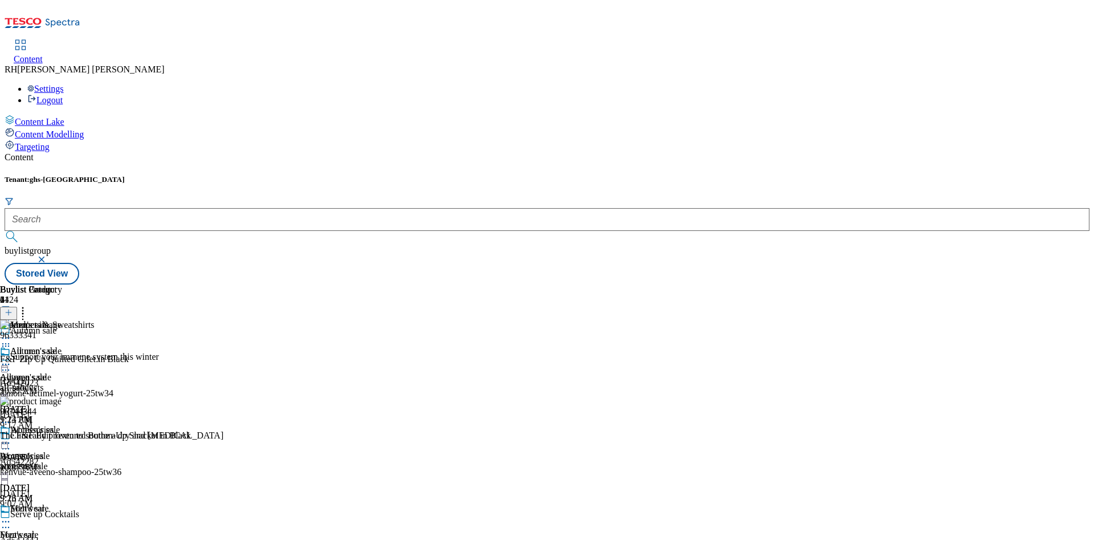
click at [13, 308] on icon at bounding box center [9, 312] width 8 height 8
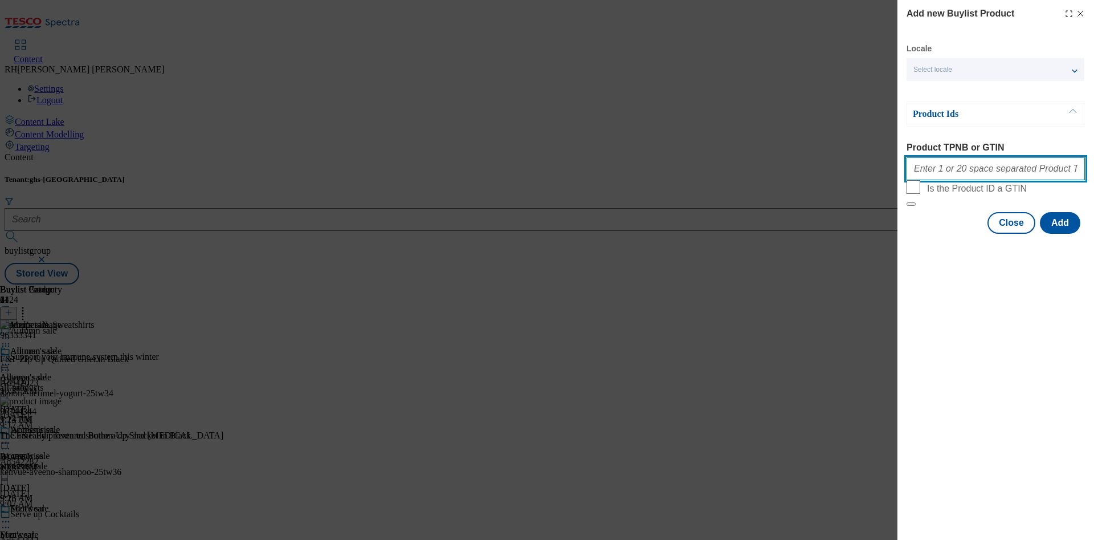
click at [962, 173] on input "Product TPNB or GTIN" at bounding box center [995, 168] width 178 height 23
paste input "96744586 96746549 96744420 96744505 96649590 96652239 96650034 96668250 9633328…"
type input "96744586 96746549 96744420 96744505 96649590 96652239 96650034 96668250 9633328…"
click at [1063, 234] on button "Add" at bounding box center [1060, 223] width 40 height 22
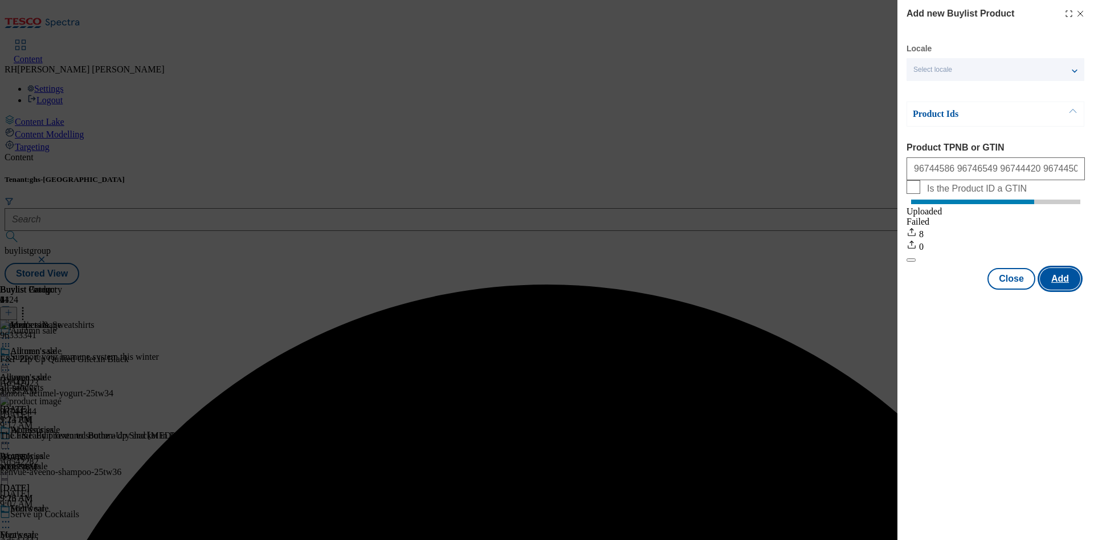
scroll to position [0, 0]
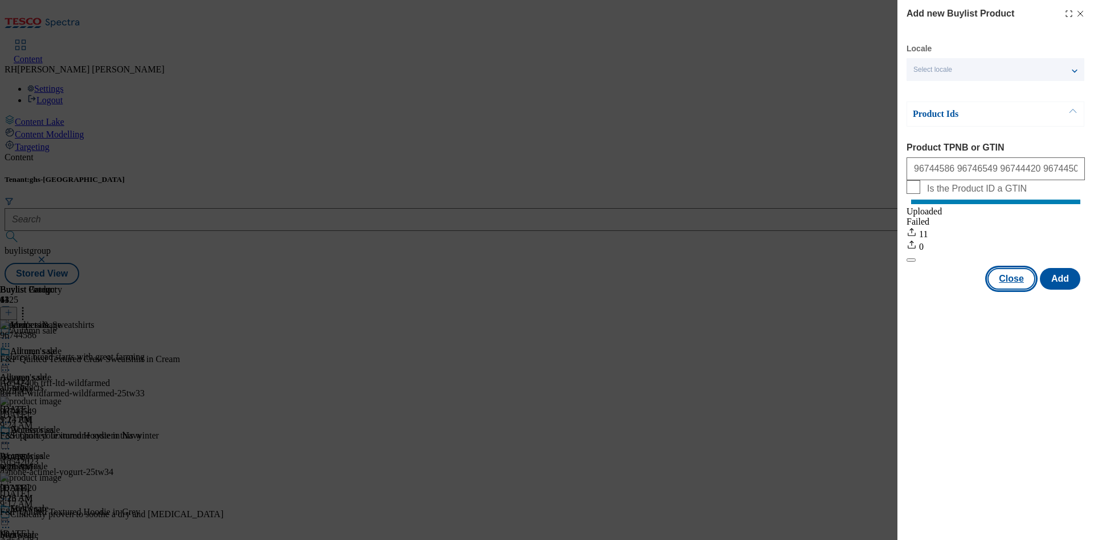
click at [1007, 289] on button "Close" at bounding box center [1011, 279] width 48 height 22
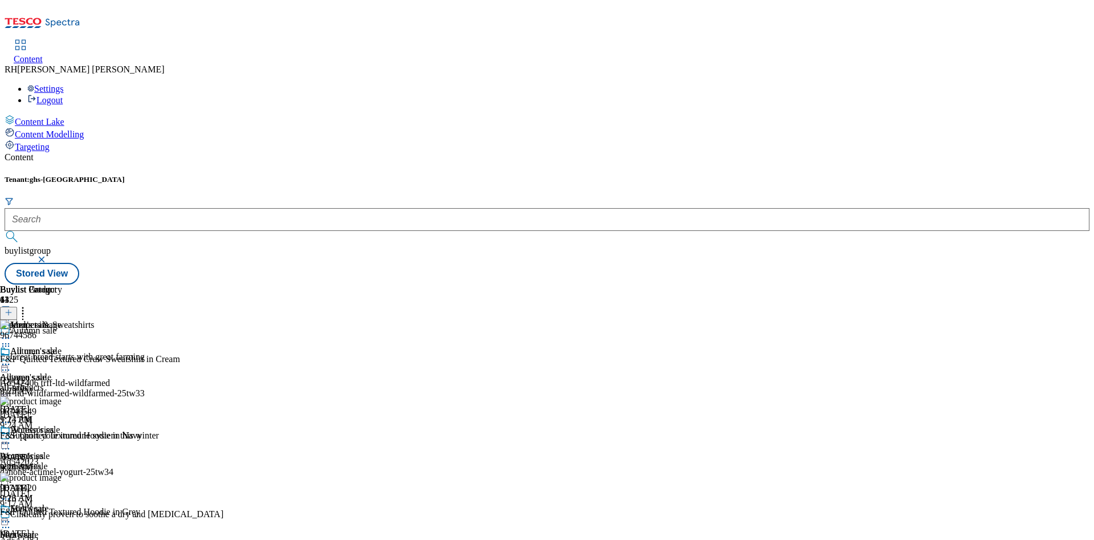
click at [11, 332] on icon at bounding box center [5, 337] width 11 height 11
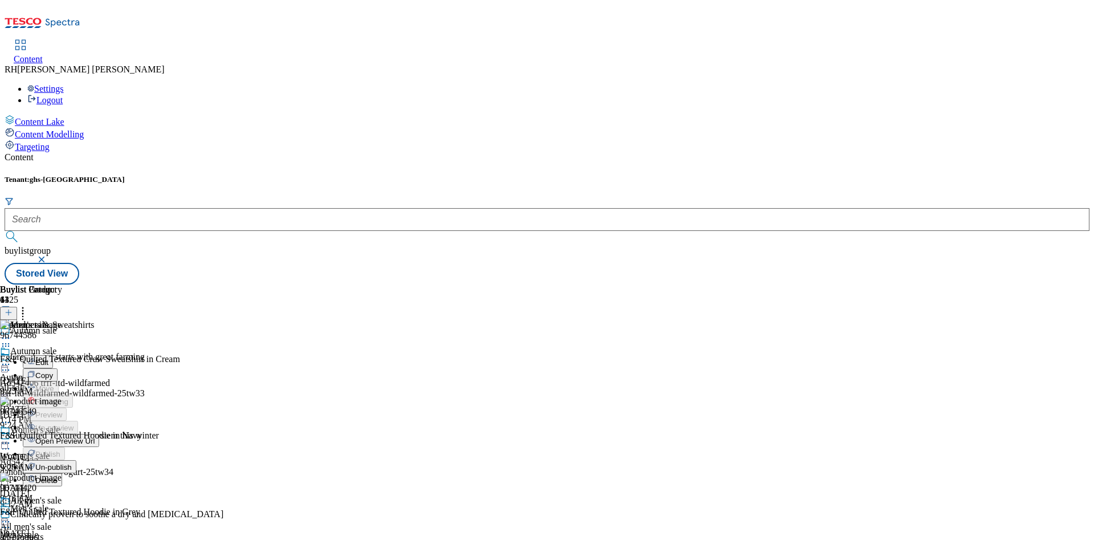
click at [48, 358] on span "Edit" at bounding box center [41, 362] width 13 height 9
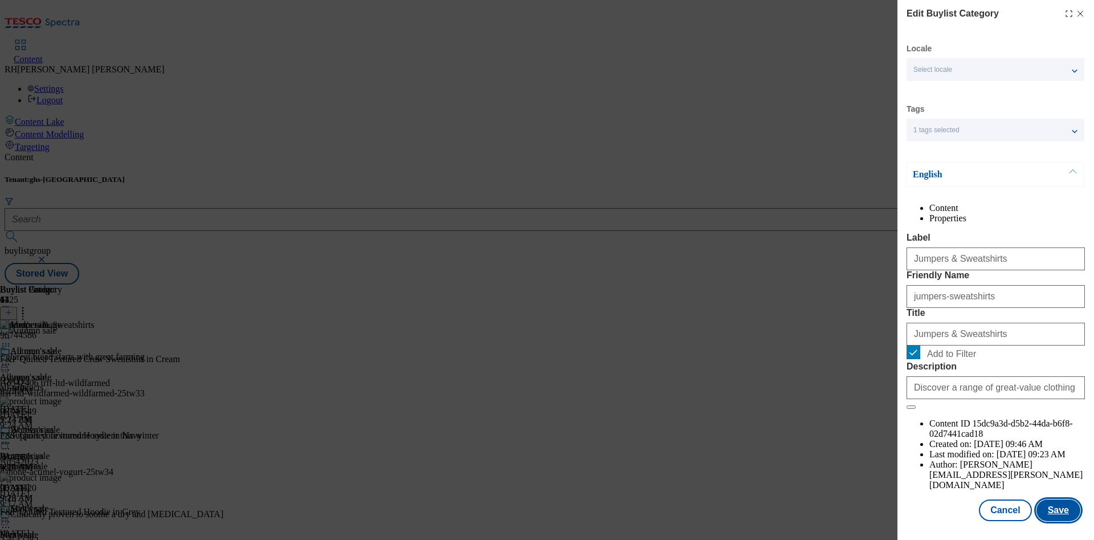
scroll to position [34, 0]
click at [1058, 501] on button "Save" at bounding box center [1058, 510] width 44 height 22
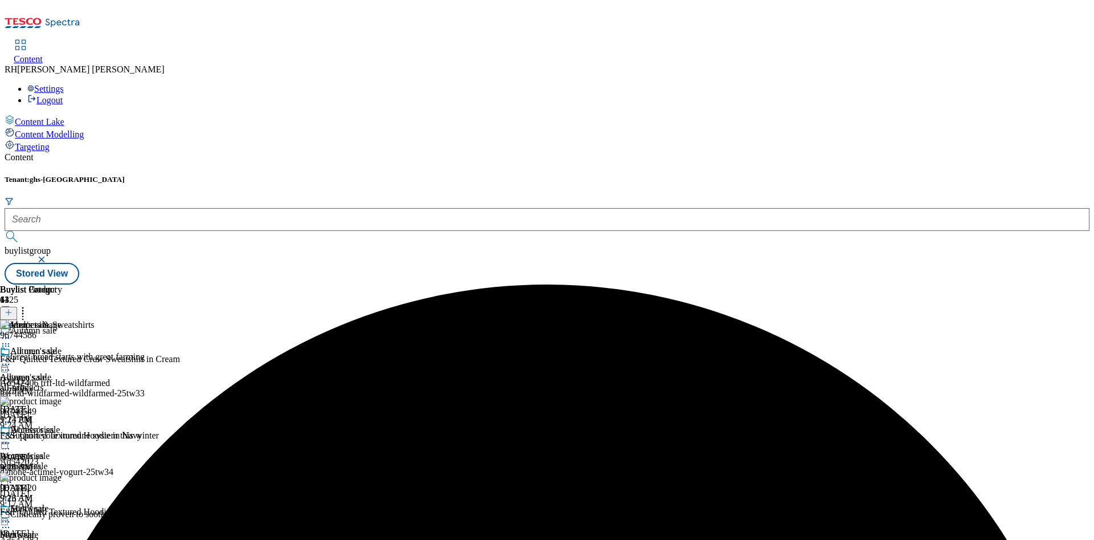
click at [11, 332] on icon at bounding box center [5, 337] width 11 height 11
click at [1061, 284] on div "Buylist Group 6425 Autumn sale Great bread starts with great farming Ad542406 t…" at bounding box center [547, 284] width 1085 height 0
click at [11, 332] on icon at bounding box center [5, 337] width 11 height 11
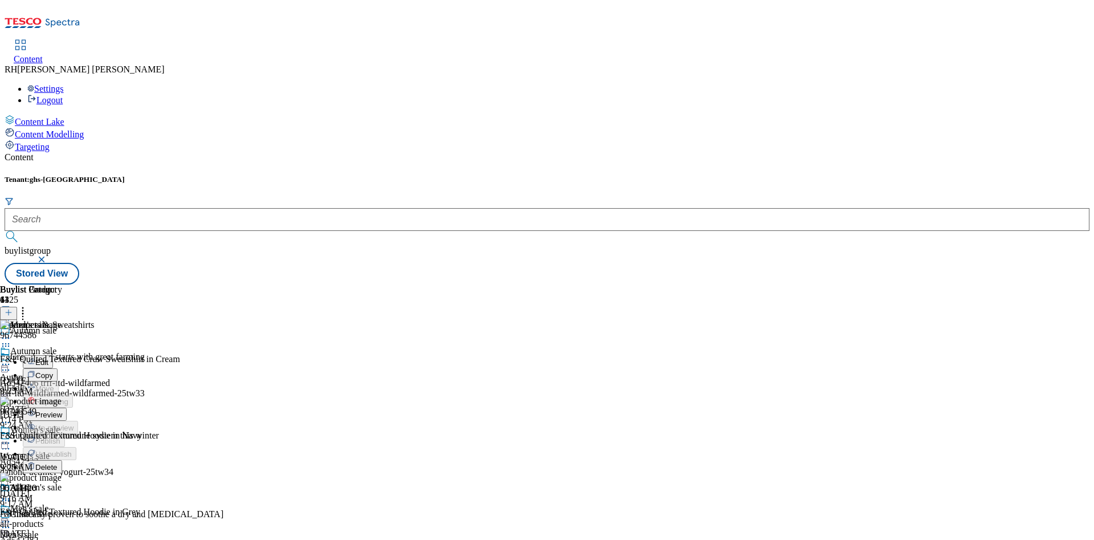
click at [62, 410] on span "Preview" at bounding box center [48, 414] width 27 height 9
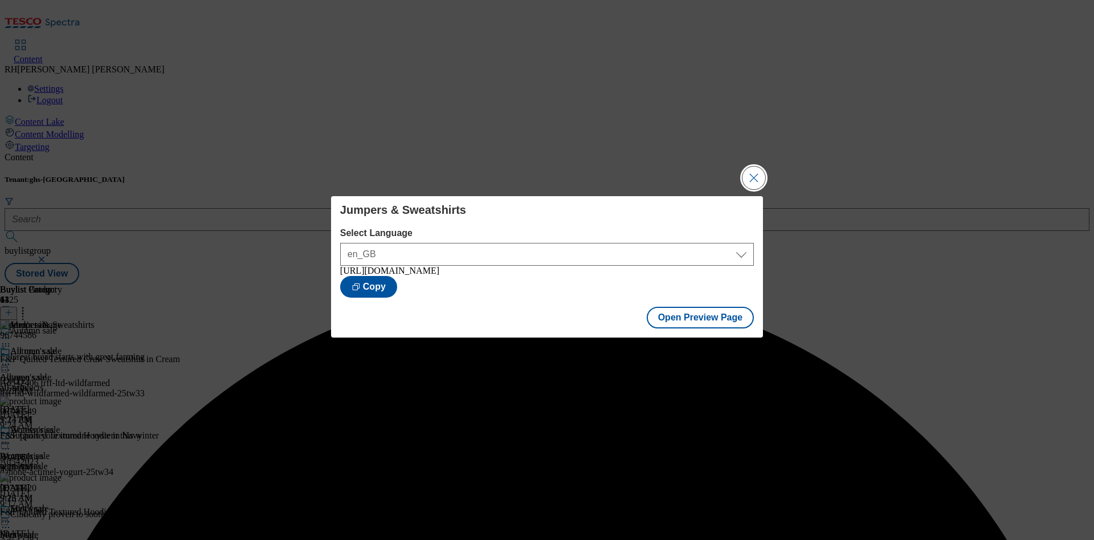
click at [749, 176] on button "Close Modal" at bounding box center [753, 177] width 23 height 23
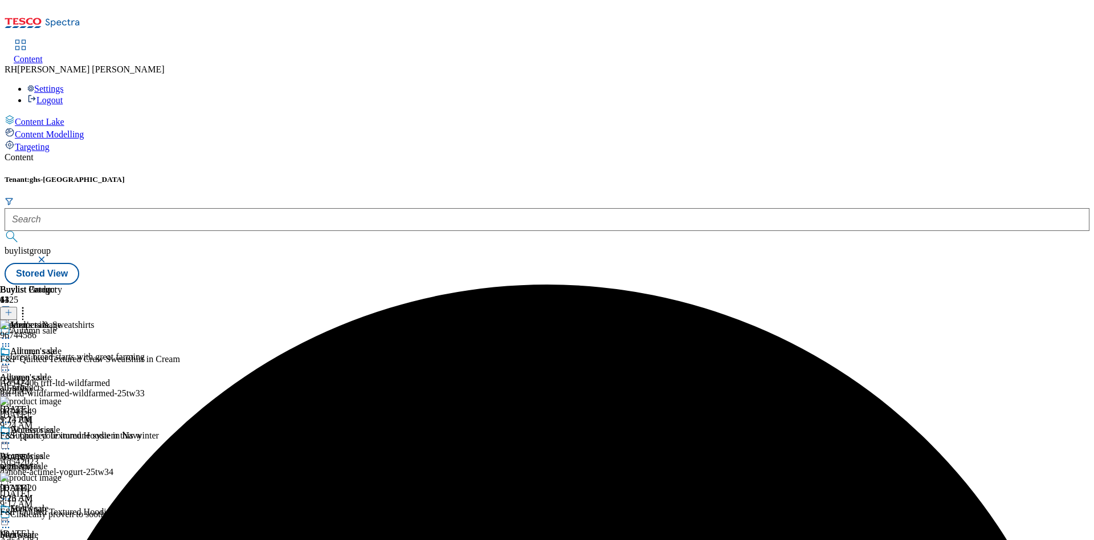
click at [11, 332] on icon at bounding box center [5, 337] width 11 height 11
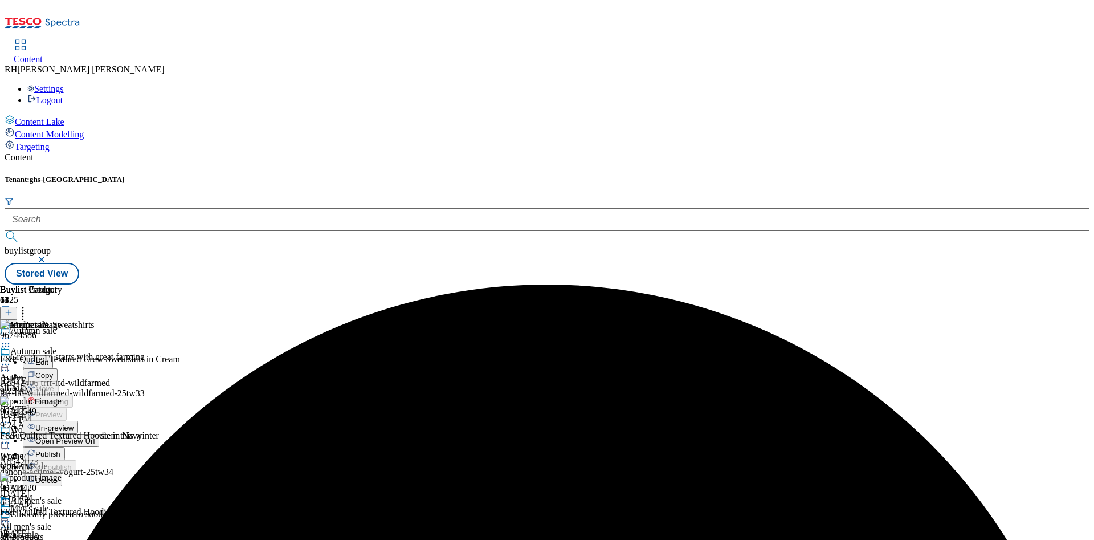
click at [60, 450] on span "Publish" at bounding box center [47, 454] width 25 height 9
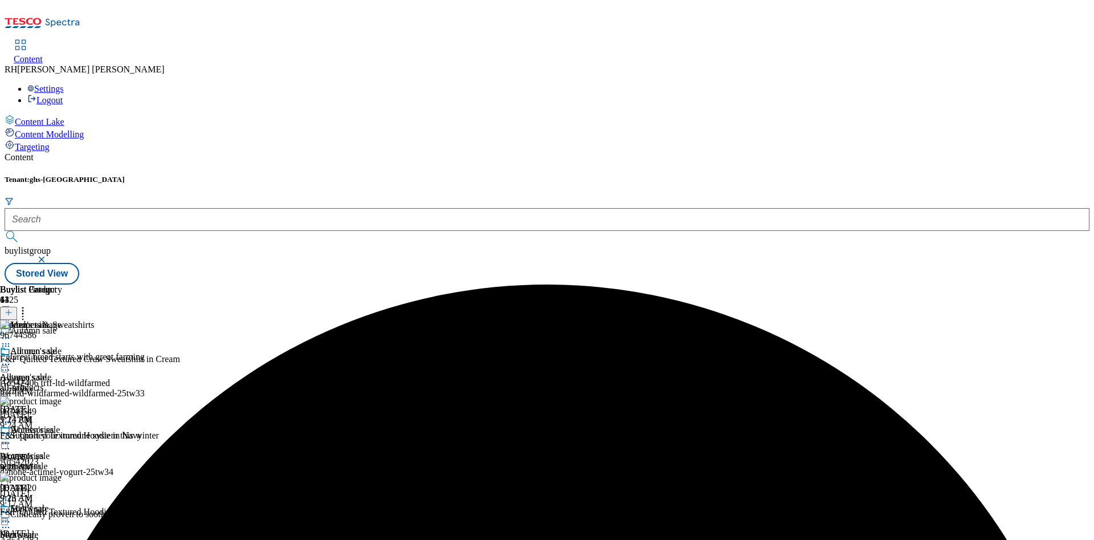
scroll to position [513, 0]
click at [9, 310] on line at bounding box center [9, 313] width 0 height 6
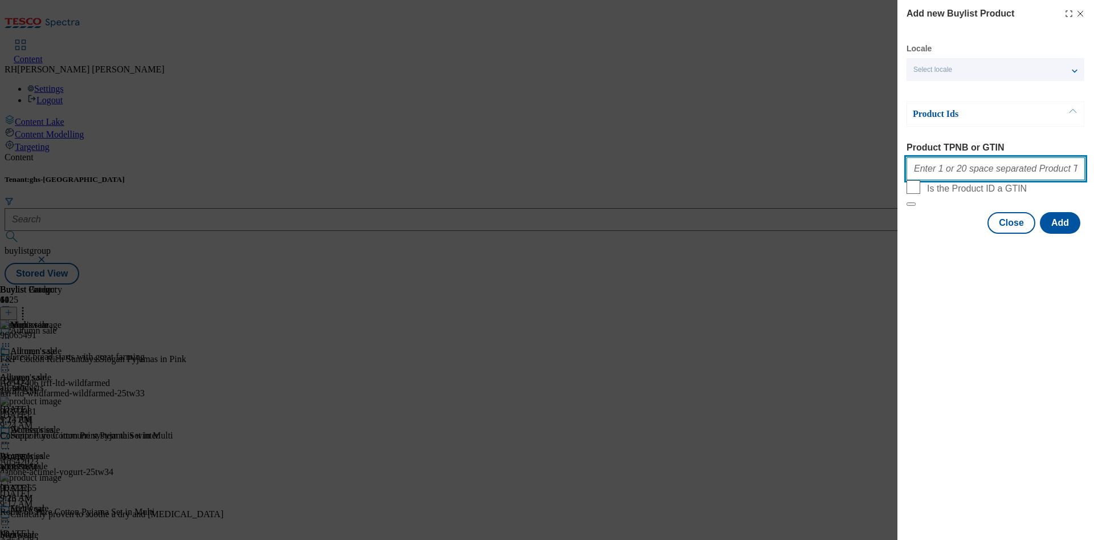
click at [955, 175] on input "Product TPNB or GTIN" at bounding box center [995, 168] width 178 height 23
paste input "96587800 96587627 96587685"
type input "96587800 96587627 96587685"
click at [1063, 234] on button "Add" at bounding box center [1060, 223] width 40 height 22
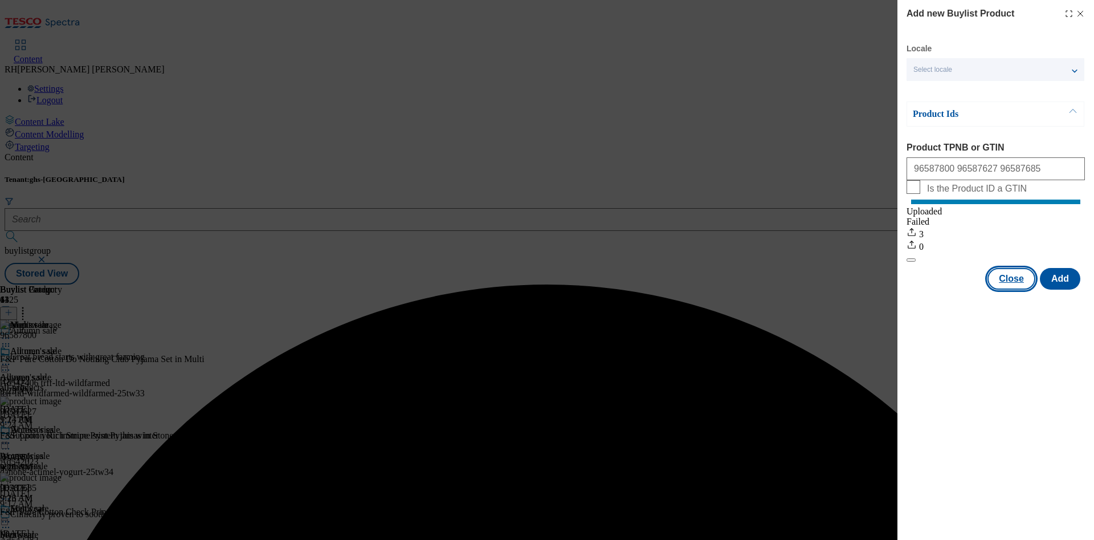
click at [1025, 287] on button "Close" at bounding box center [1011, 279] width 48 height 22
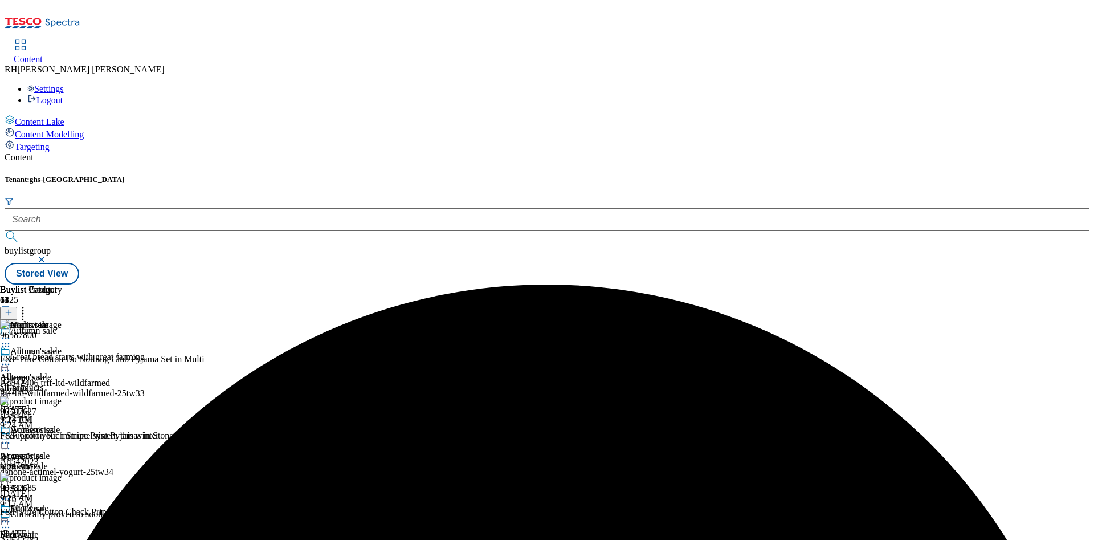
click at [4, 337] on circle at bounding box center [3, 338] width 2 height 2
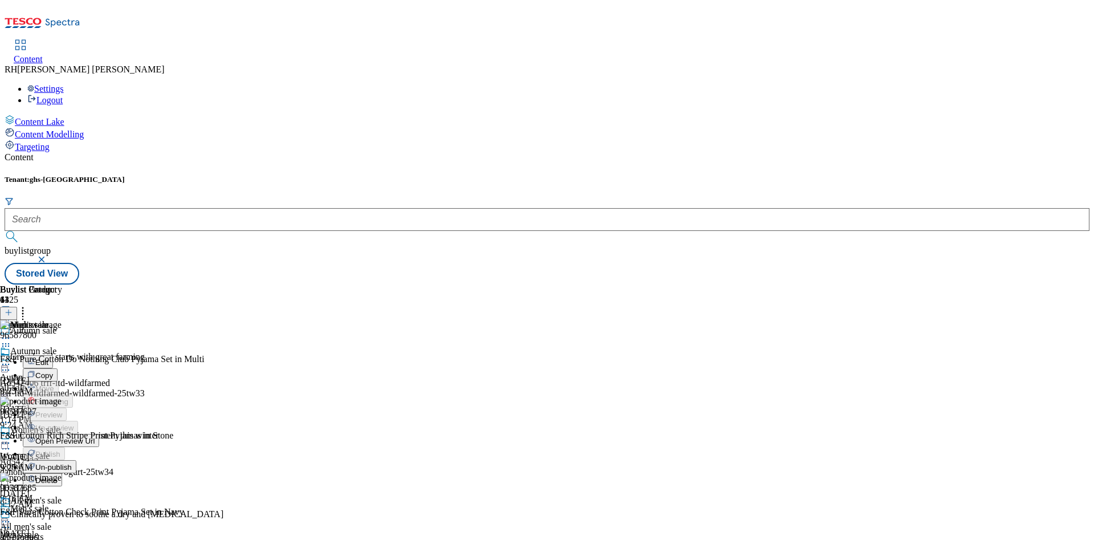
click at [48, 358] on span "Edit" at bounding box center [41, 362] width 13 height 9
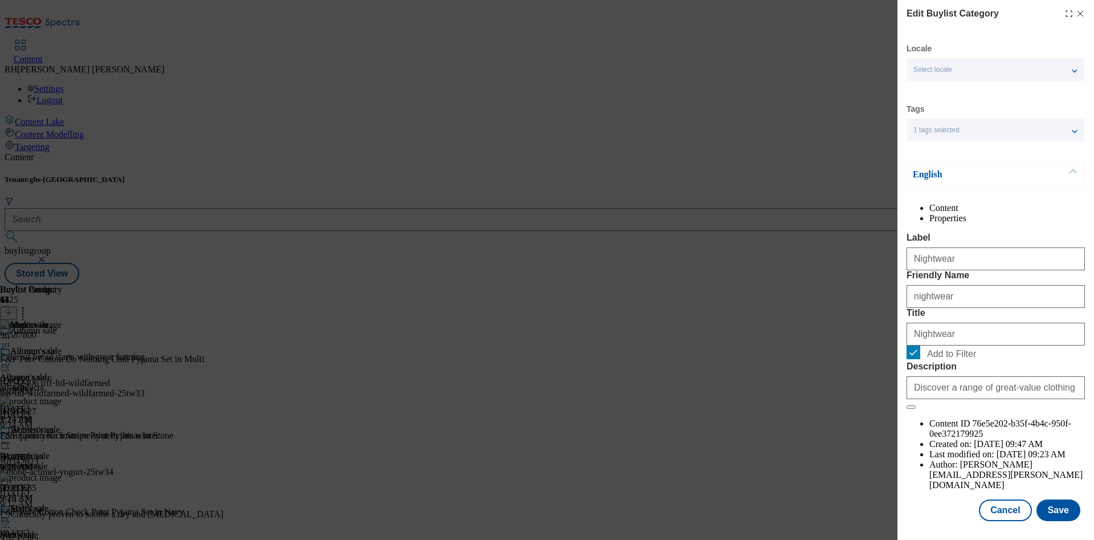
scroll to position [34, 0]
click at [1047, 500] on button "Save" at bounding box center [1058, 510] width 44 height 22
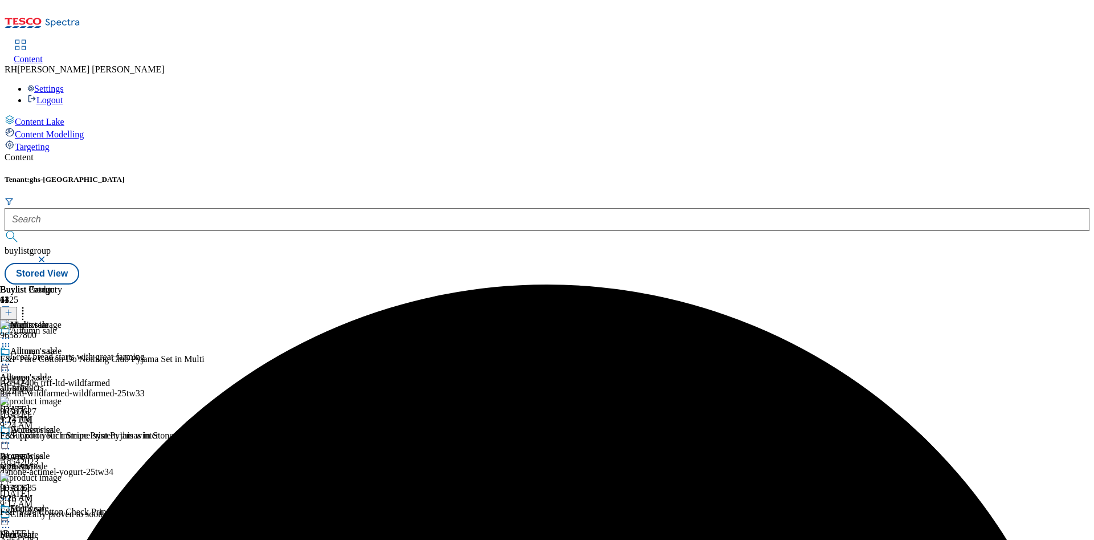
click at [10, 337] on circle at bounding box center [9, 338] width 2 height 2
click at [62, 410] on span "Preview" at bounding box center [48, 414] width 27 height 9
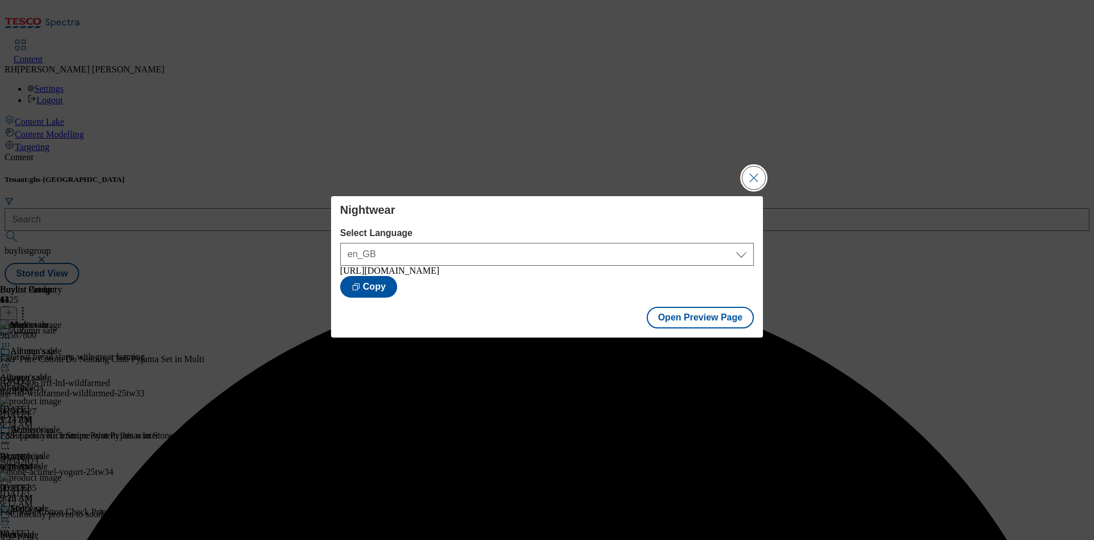
click at [757, 181] on button "Close Modal" at bounding box center [753, 177] width 23 height 23
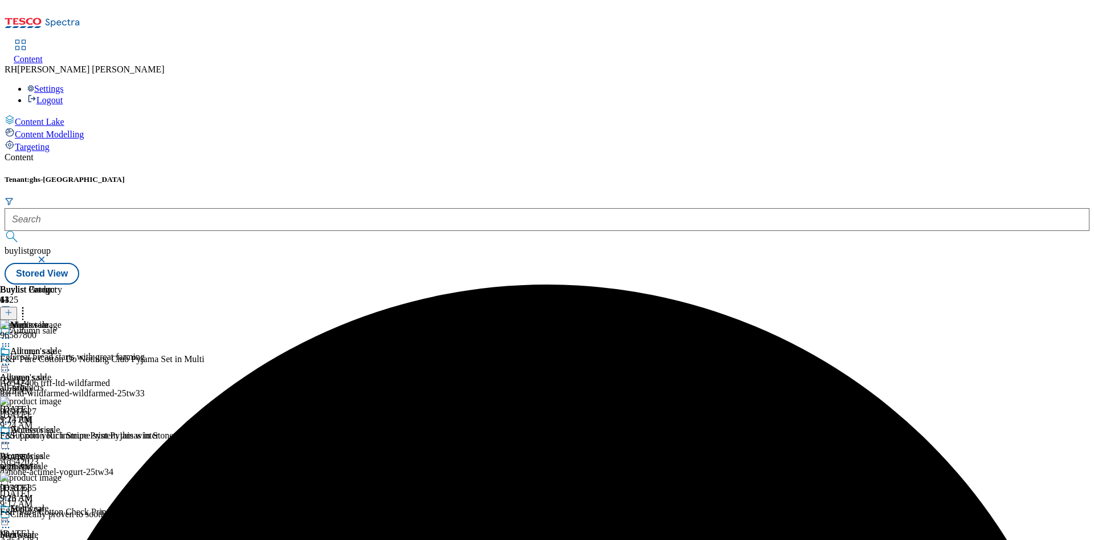
click at [11, 332] on icon at bounding box center [5, 337] width 11 height 11
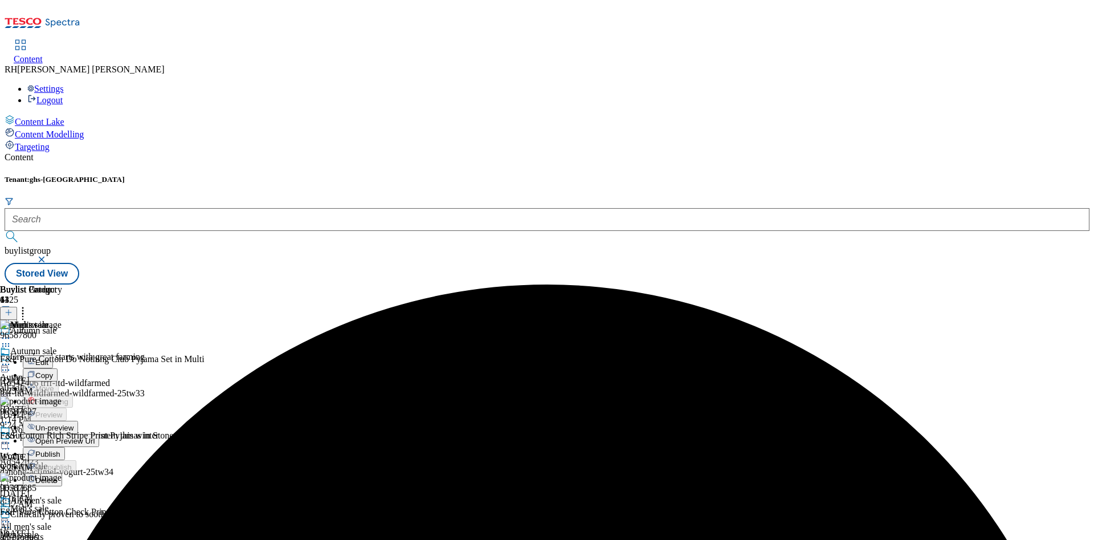
click at [60, 450] on span "Publish" at bounding box center [47, 454] width 25 height 9
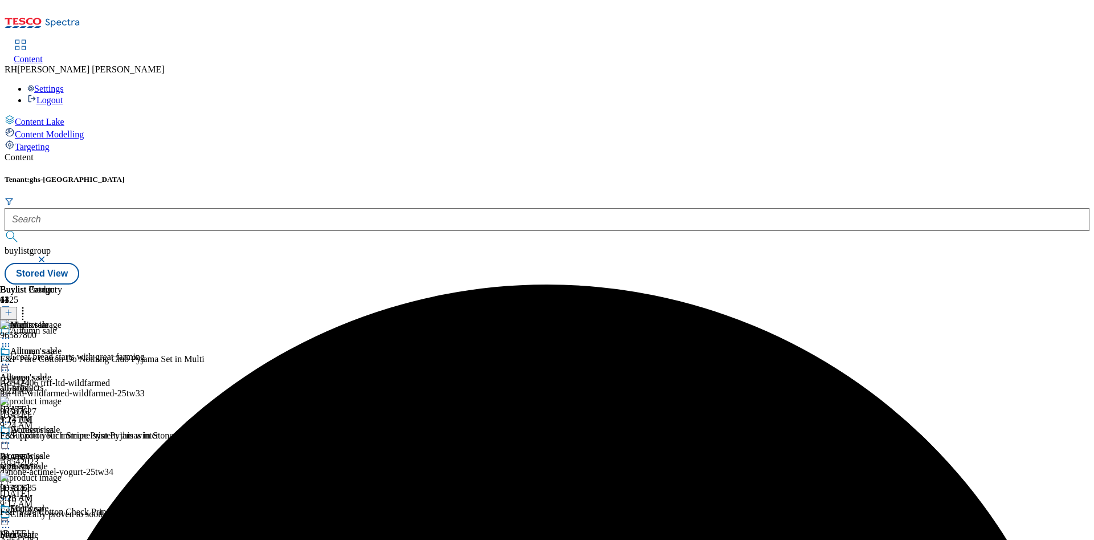
scroll to position [684, 0]
click at [13, 308] on icon at bounding box center [9, 312] width 8 height 8
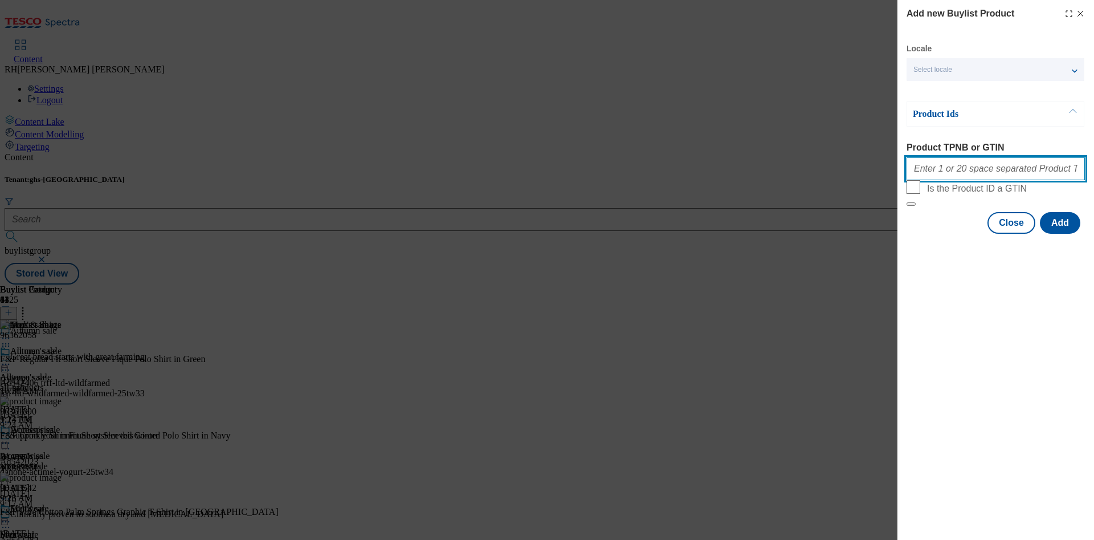
click at [950, 163] on input "Product TPNB or GTIN" at bounding box center [995, 168] width 178 height 23
paste input "96787022 96551508 96654525 96555130 96649130 96616404 96649209 96669485 9666977…"
type input "96787022 96551508 96654525 96555130 96649130 96616404 96649209 96669485 9666977…"
click at [1067, 234] on button "Add" at bounding box center [1060, 223] width 40 height 22
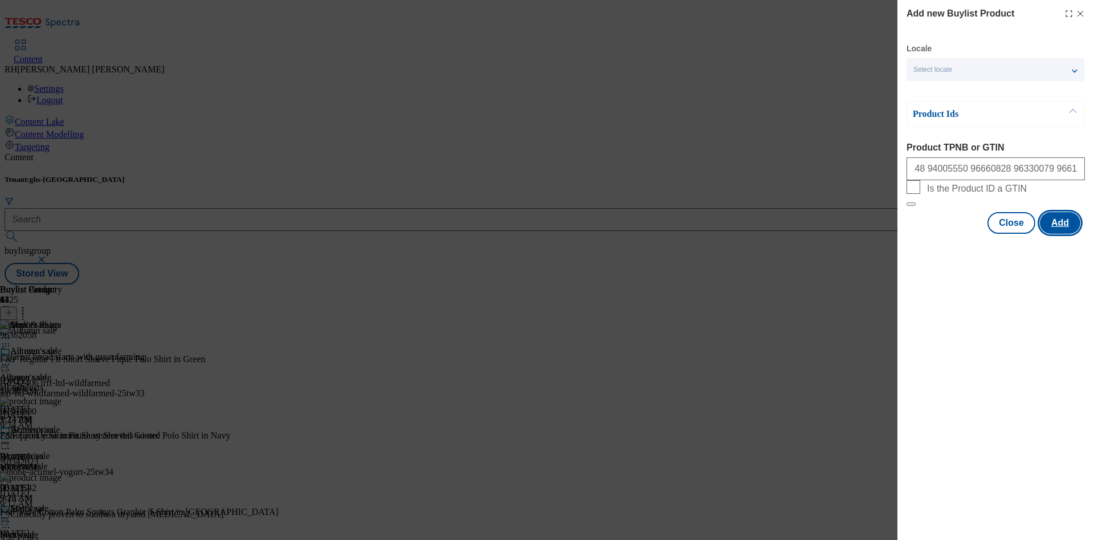
scroll to position [0, 0]
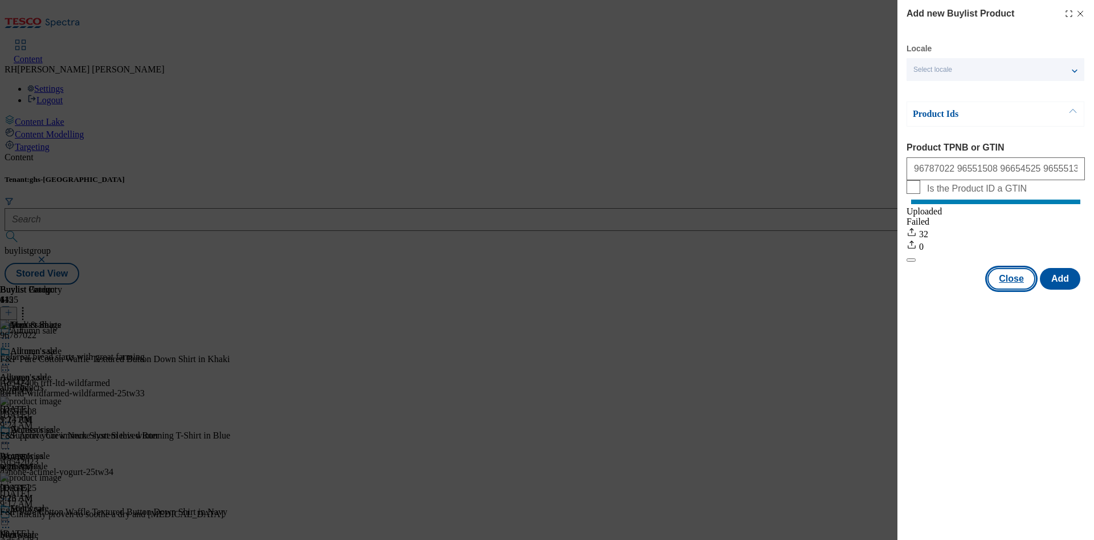
click at [1018, 289] on button "Close" at bounding box center [1011, 279] width 48 height 22
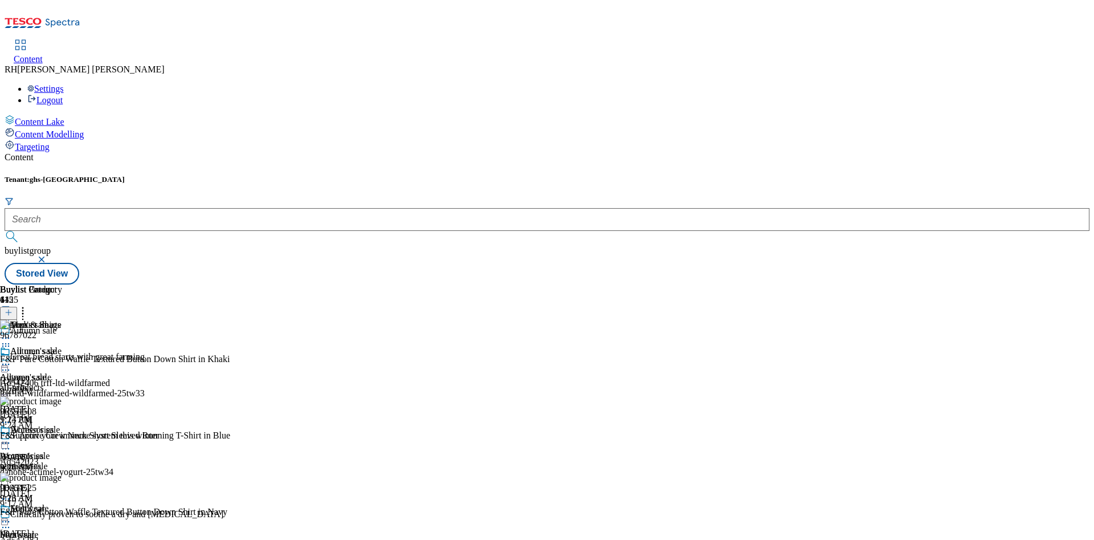
click at [11, 332] on icon at bounding box center [5, 337] width 11 height 11
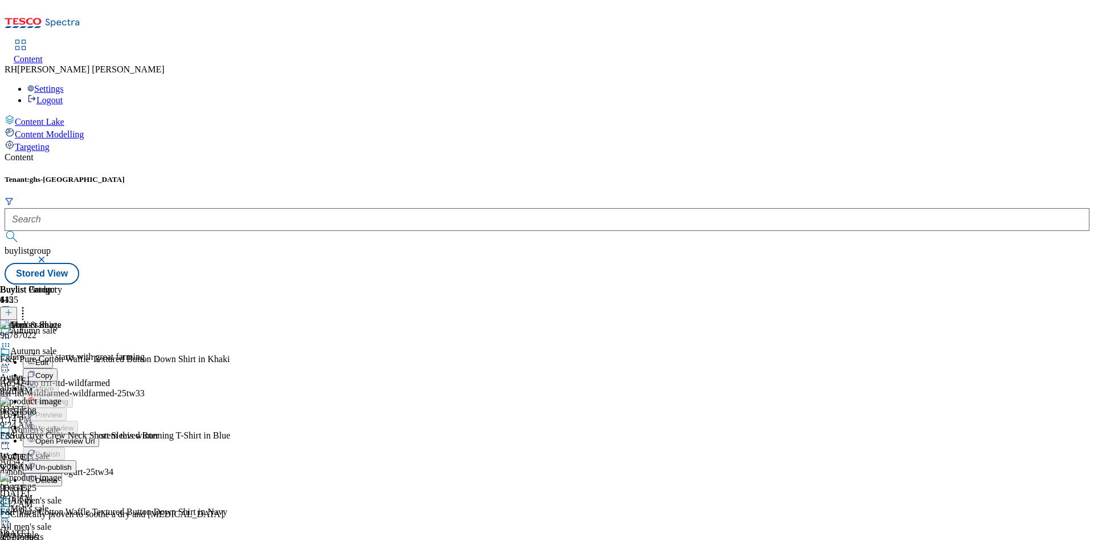
click at [48, 358] on span "Edit" at bounding box center [41, 362] width 13 height 9
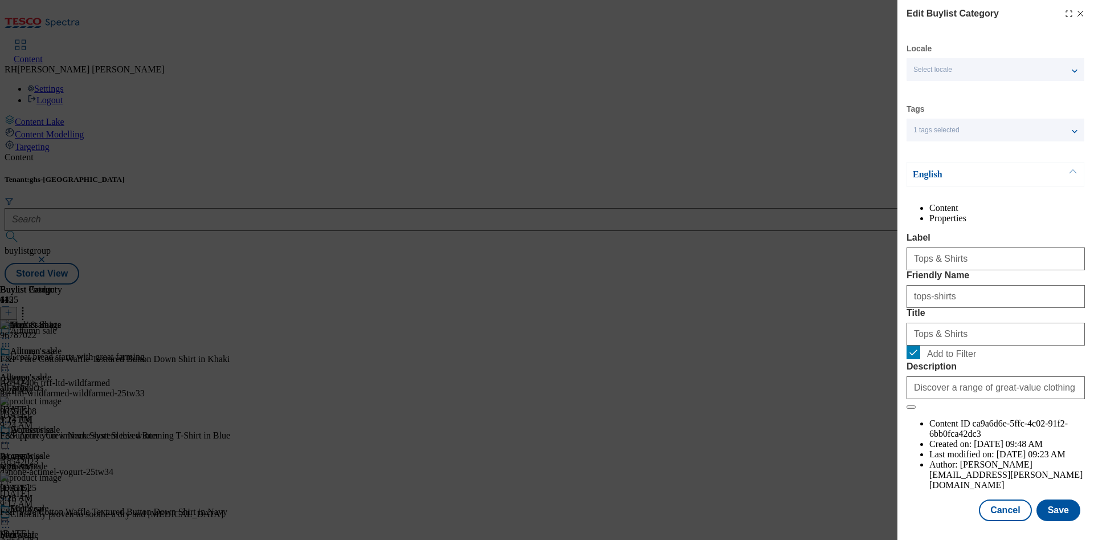
scroll to position [34, 0]
click at [1042, 499] on button "Save" at bounding box center [1058, 510] width 44 height 22
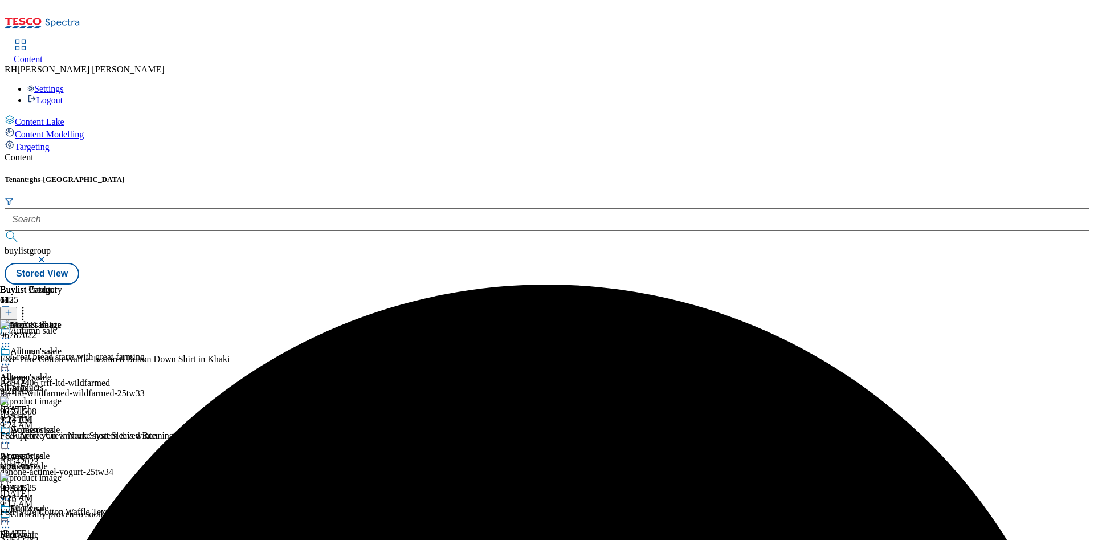
click at [11, 332] on icon at bounding box center [5, 337] width 11 height 11
click at [62, 410] on span "Preview" at bounding box center [48, 414] width 27 height 9
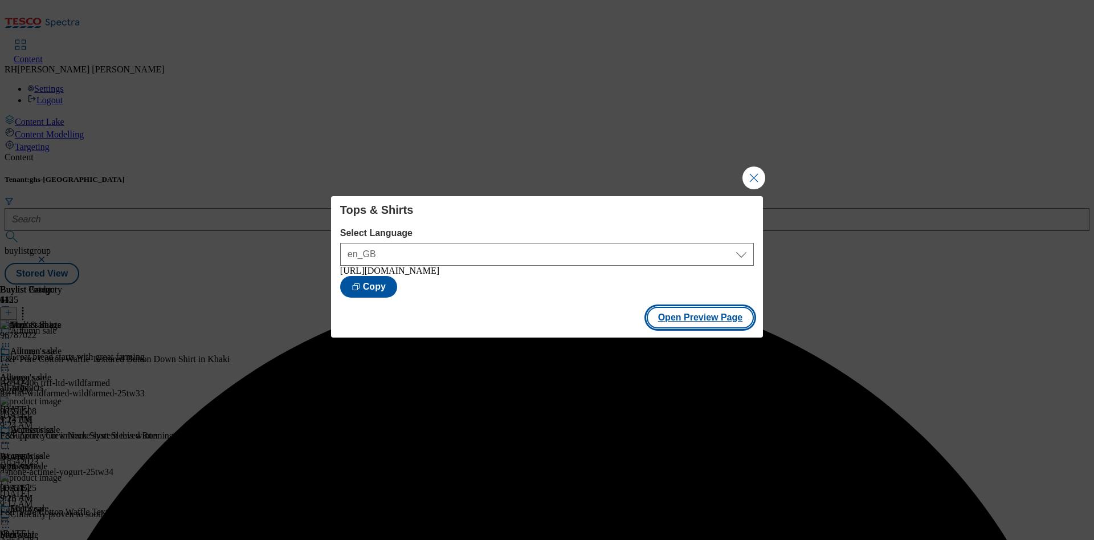
click at [682, 319] on button "Open Preview Page" at bounding box center [701, 318] width 108 height 22
click at [750, 172] on button "Close Modal" at bounding box center [753, 177] width 23 height 23
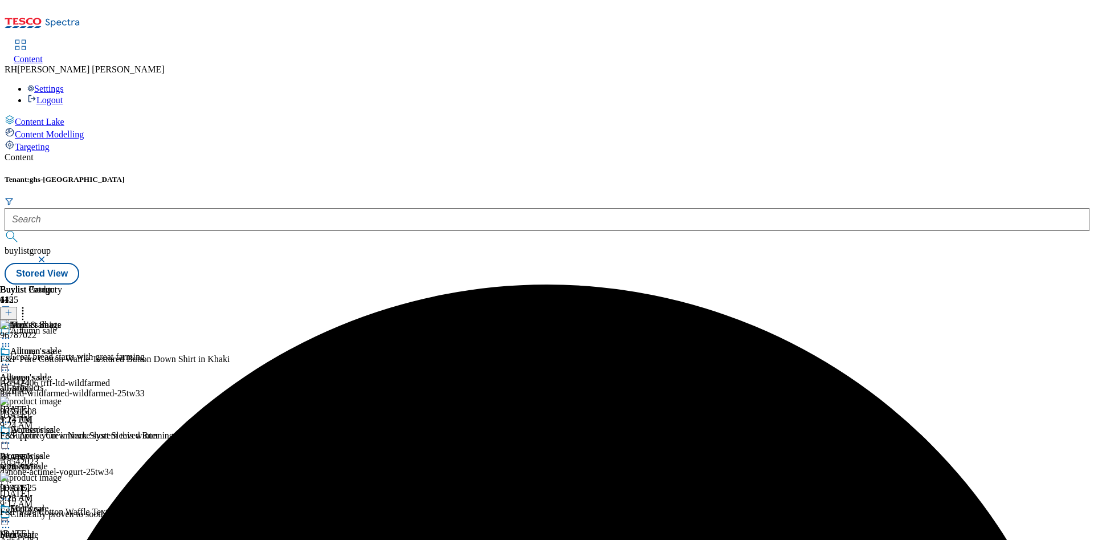
click at [95, 332] on div at bounding box center [47, 339] width 95 height 14
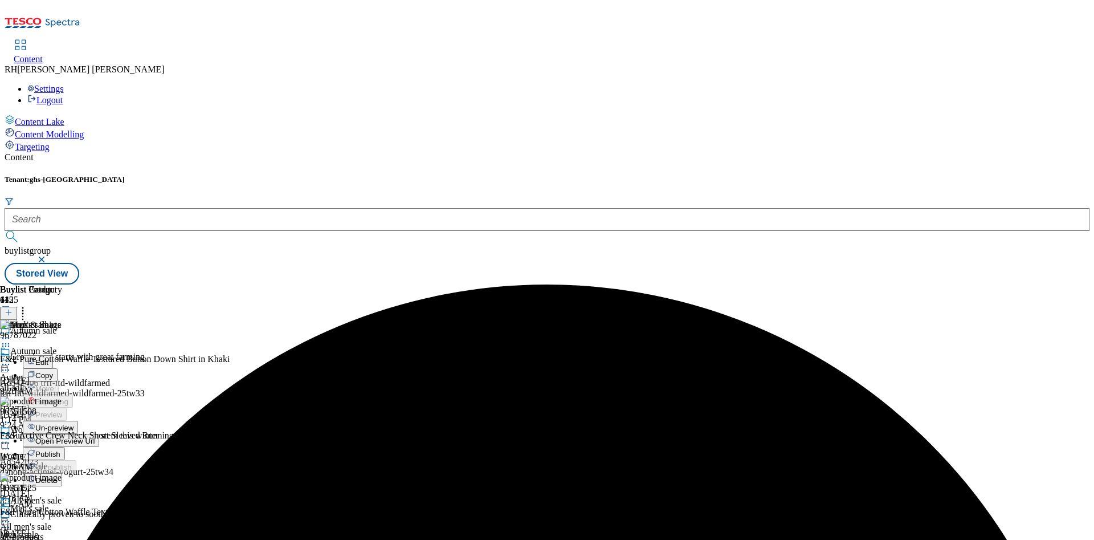
click at [60, 450] on span "Publish" at bounding box center [47, 454] width 25 height 9
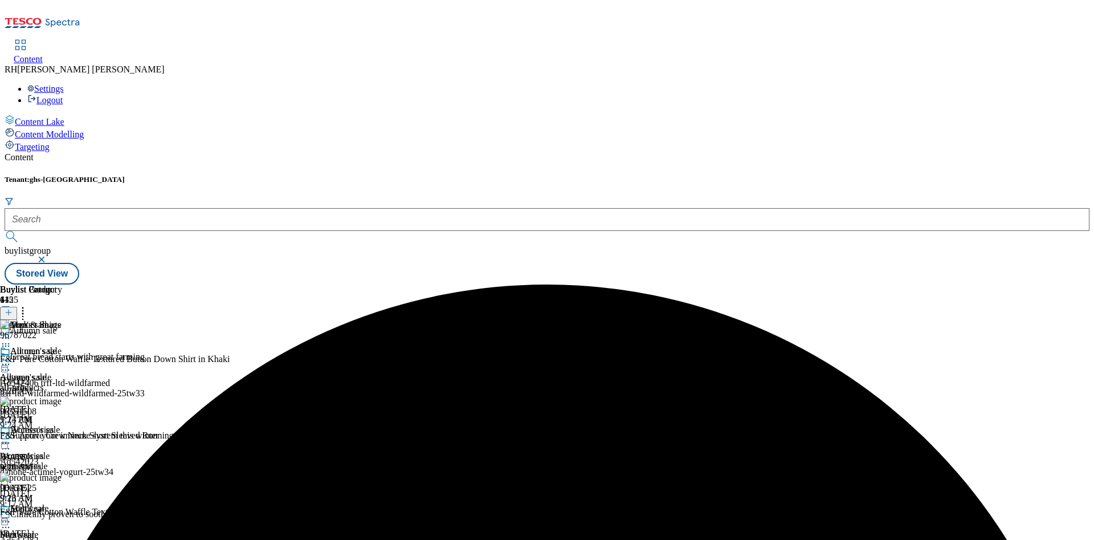
scroll to position [958, 0]
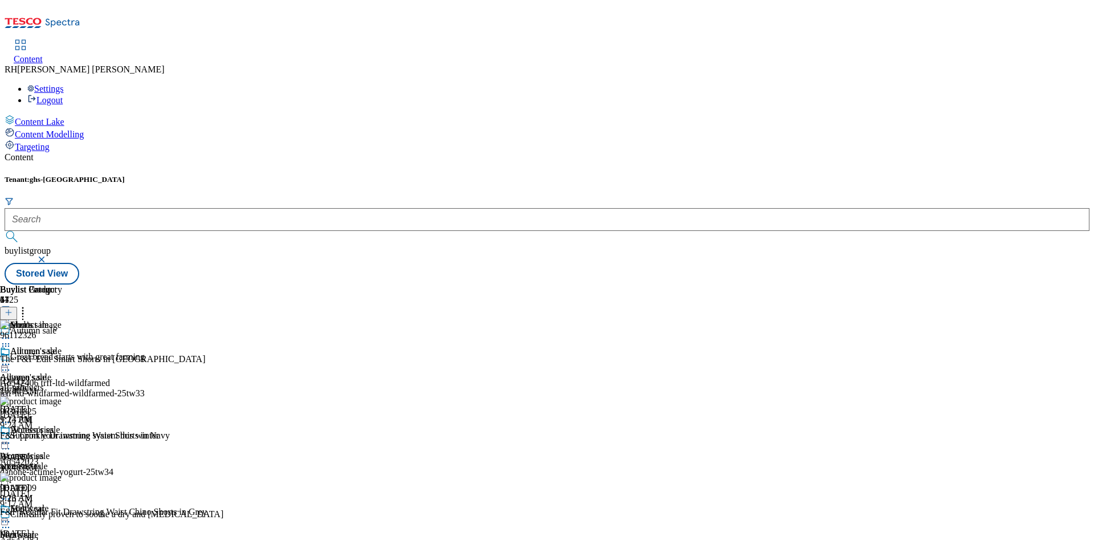
click at [13, 308] on icon at bounding box center [9, 312] width 8 height 8
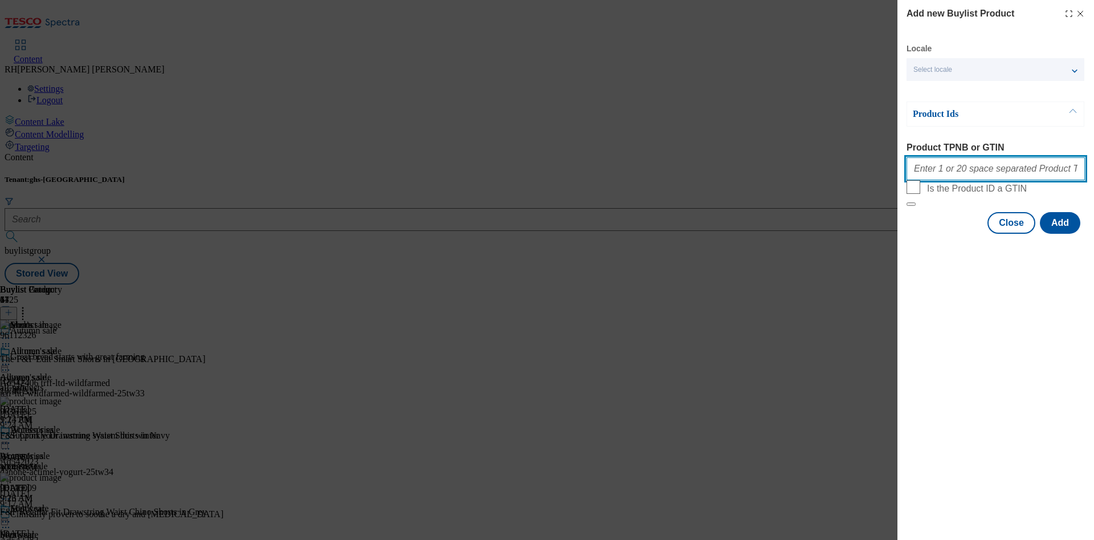
click at [950, 170] on input "Product TPNB or GTIN" at bounding box center [995, 168] width 178 height 23
paste input "96566550"
type input "96566550"
click at [1070, 234] on button "Add" at bounding box center [1060, 223] width 40 height 22
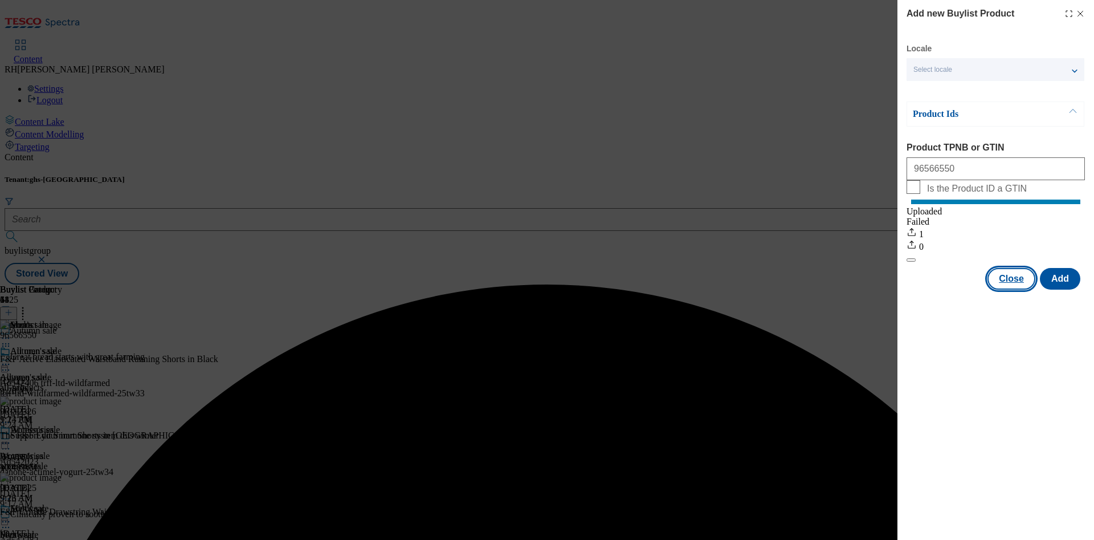
click at [1023, 289] on button "Close" at bounding box center [1011, 279] width 48 height 22
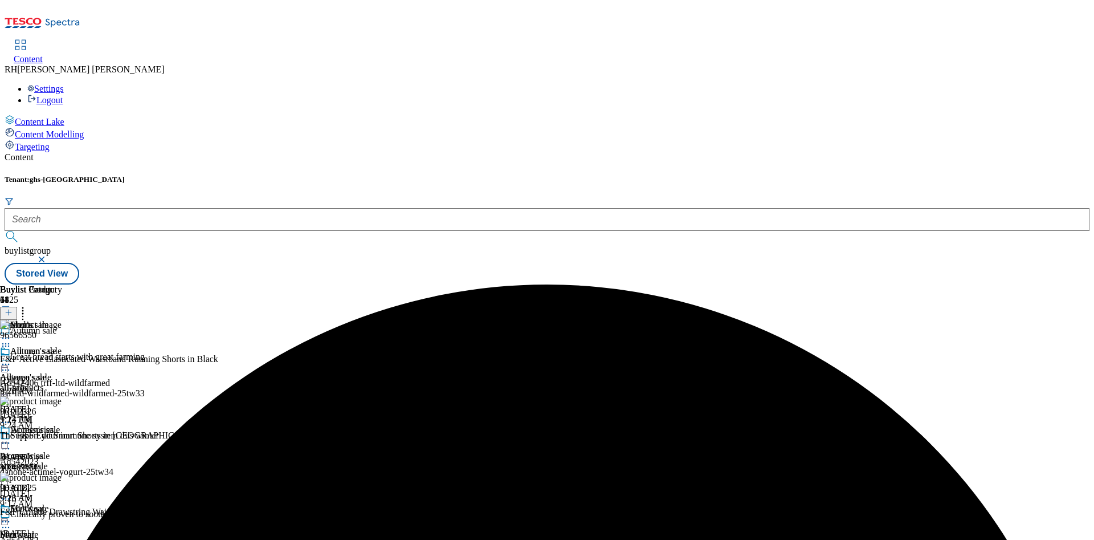
click at [11, 332] on icon at bounding box center [5, 337] width 11 height 11
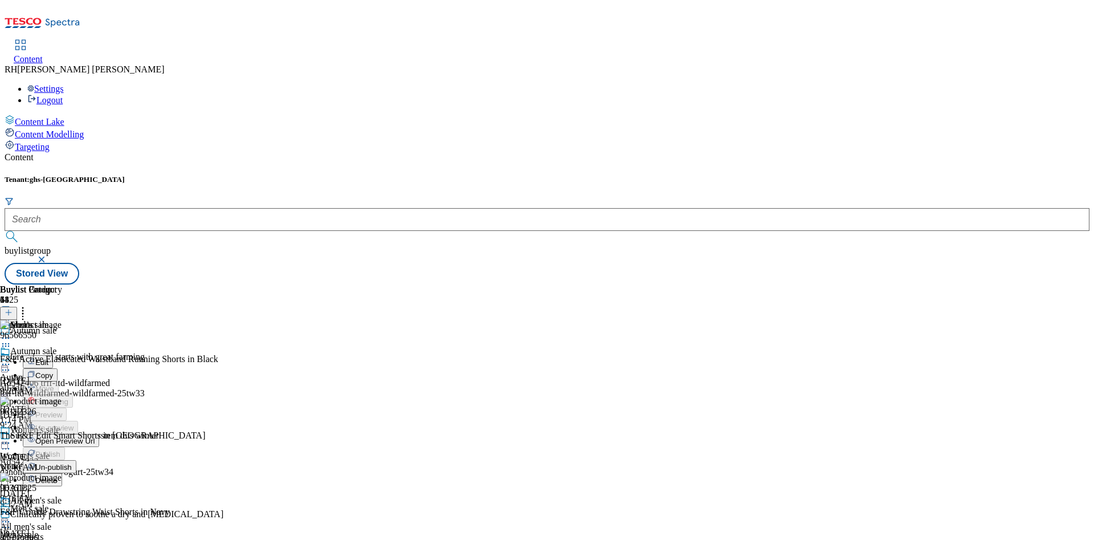
click at [48, 358] on span "Edit" at bounding box center [41, 362] width 13 height 9
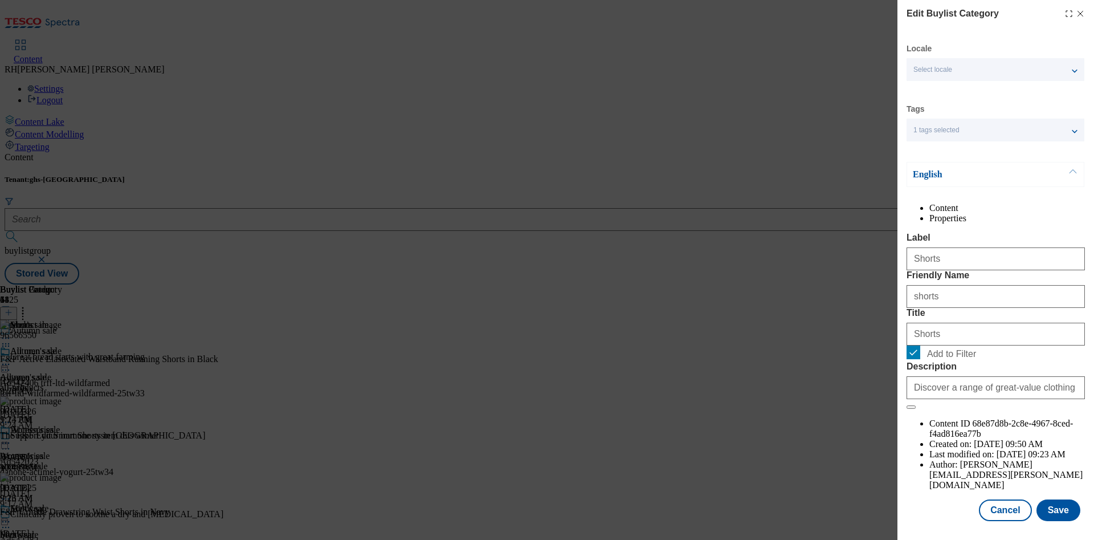
scroll to position [34, 0]
click at [1047, 499] on button "Save" at bounding box center [1058, 510] width 44 height 22
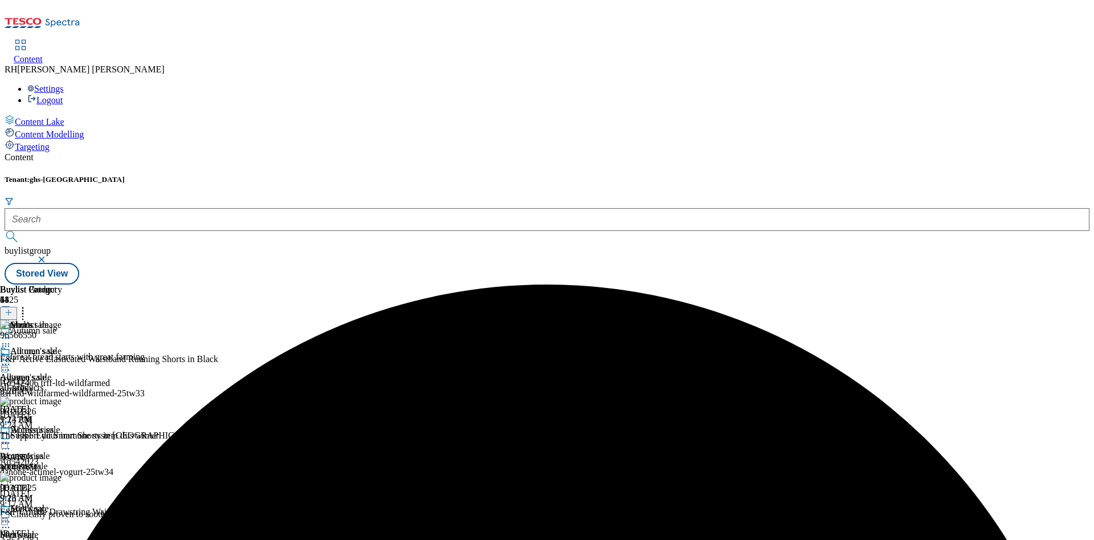
click at [11, 332] on icon at bounding box center [5, 337] width 11 height 11
click at [62, 410] on span "Preview" at bounding box center [48, 414] width 27 height 9
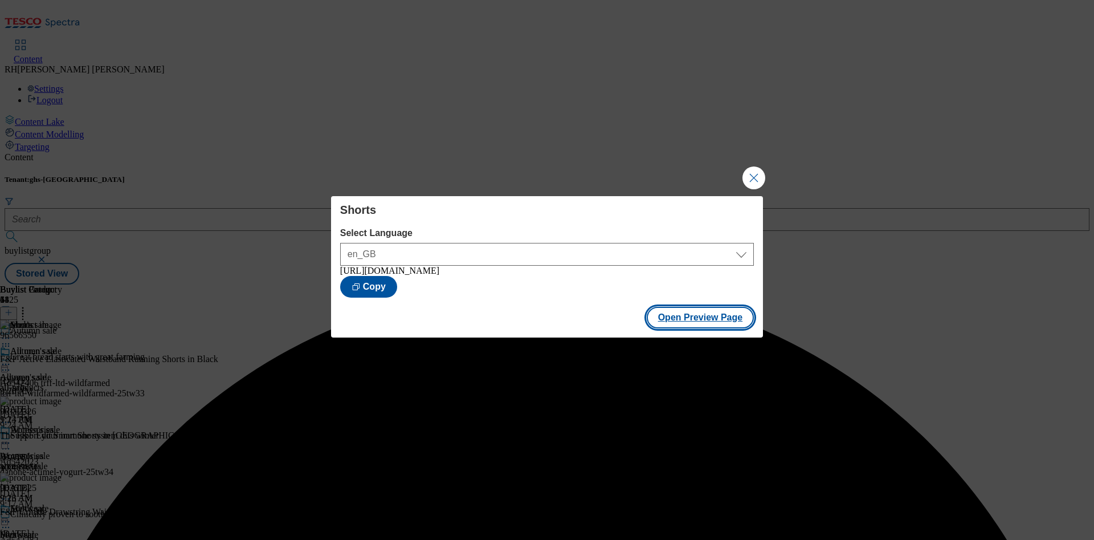
click at [722, 315] on button "Open Preview Page" at bounding box center [701, 318] width 108 height 22
click at [754, 178] on button "Close Modal" at bounding box center [753, 177] width 23 height 23
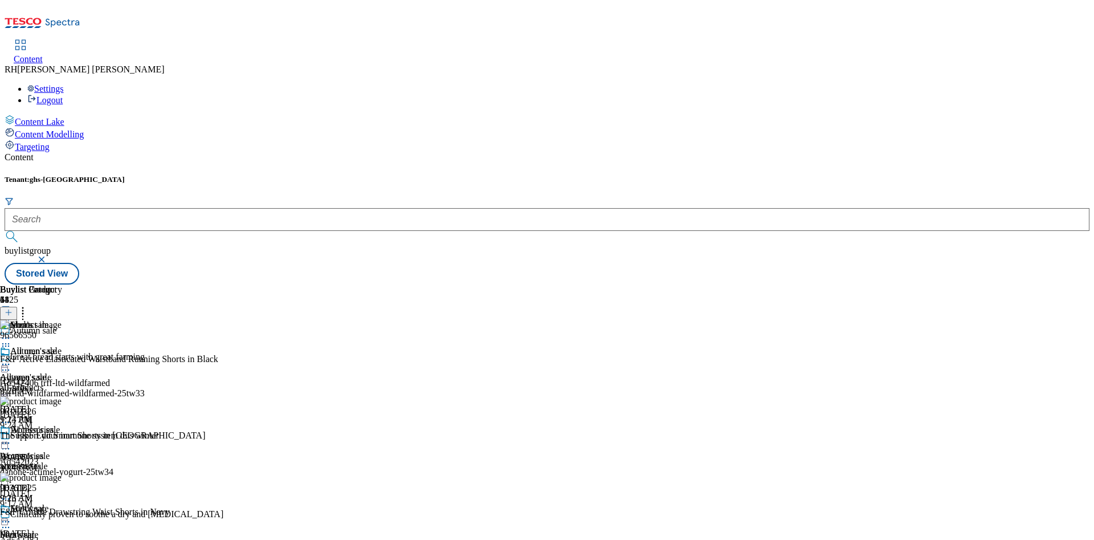
click at [11, 332] on icon at bounding box center [5, 337] width 11 height 11
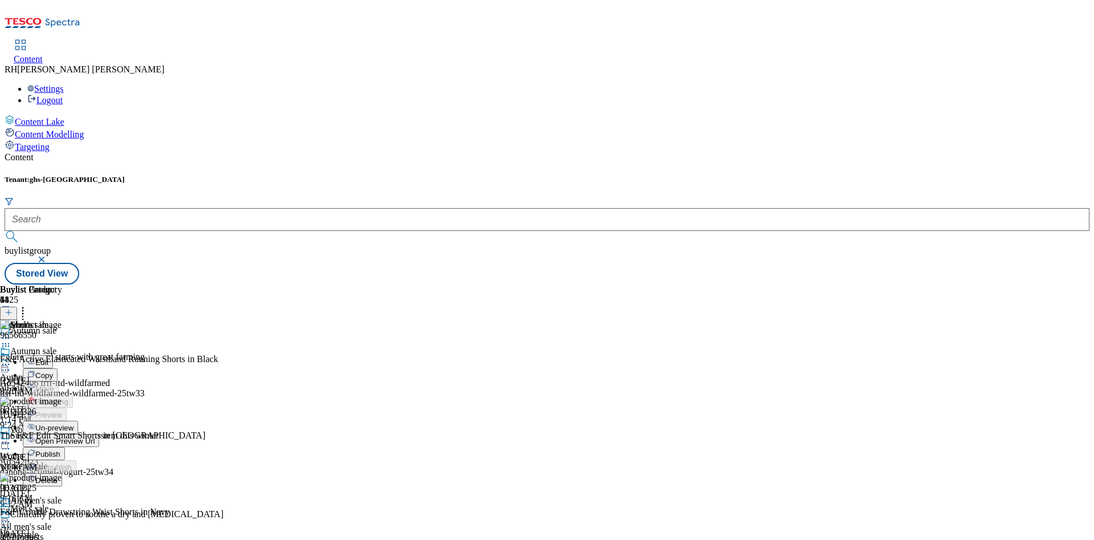
click at [65, 447] on button "Publish" at bounding box center [44, 453] width 42 height 13
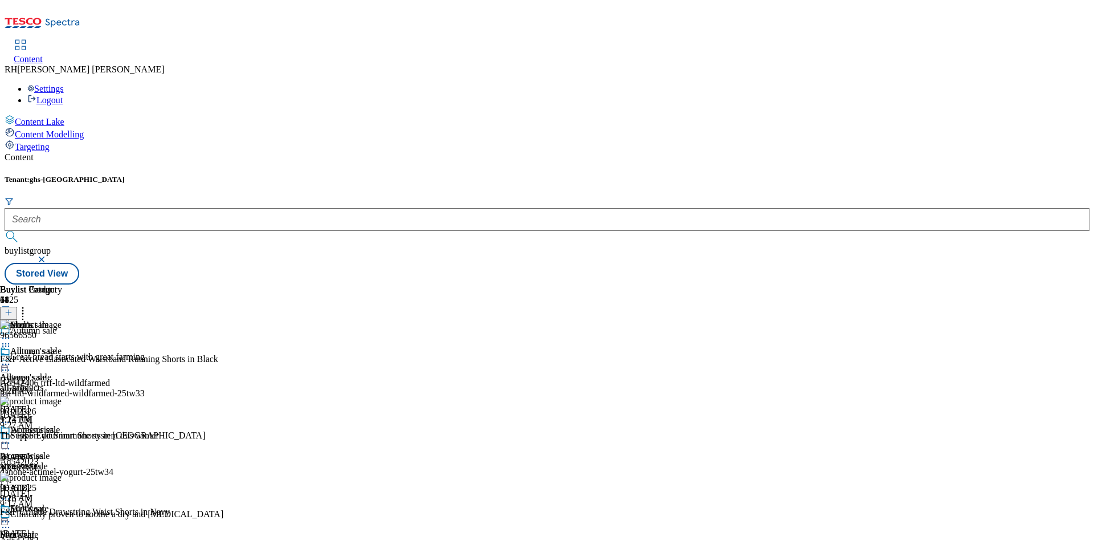
click at [11, 516] on icon at bounding box center [5, 521] width 11 height 11
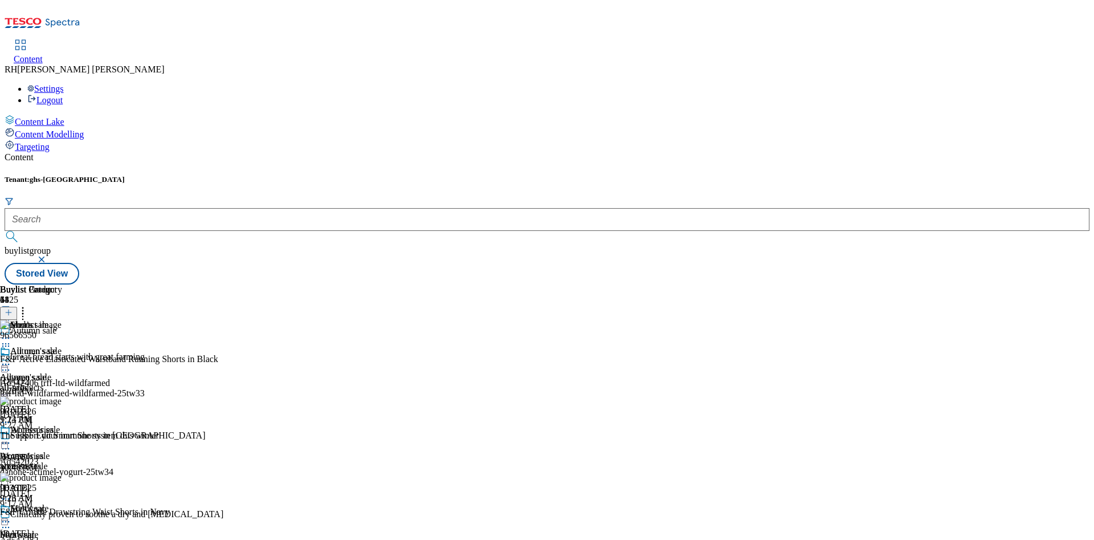
scroll to position [111, 0]
click at [11, 516] on icon at bounding box center [5, 521] width 11 height 11
click at [60, 382] on div "all-sale" at bounding box center [30, 387] width 60 height 10
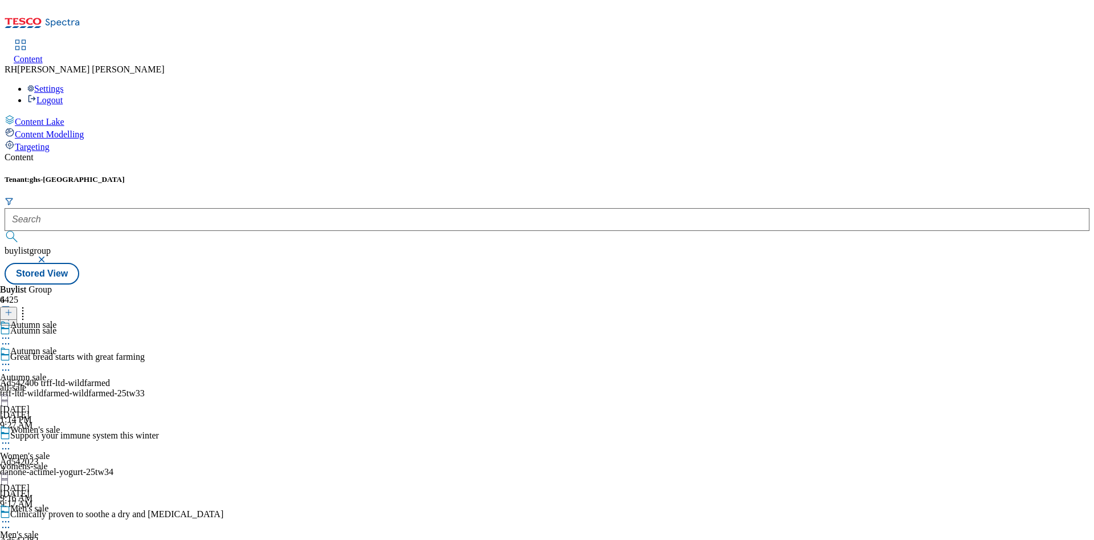
click at [11, 358] on icon at bounding box center [5, 363] width 11 height 11
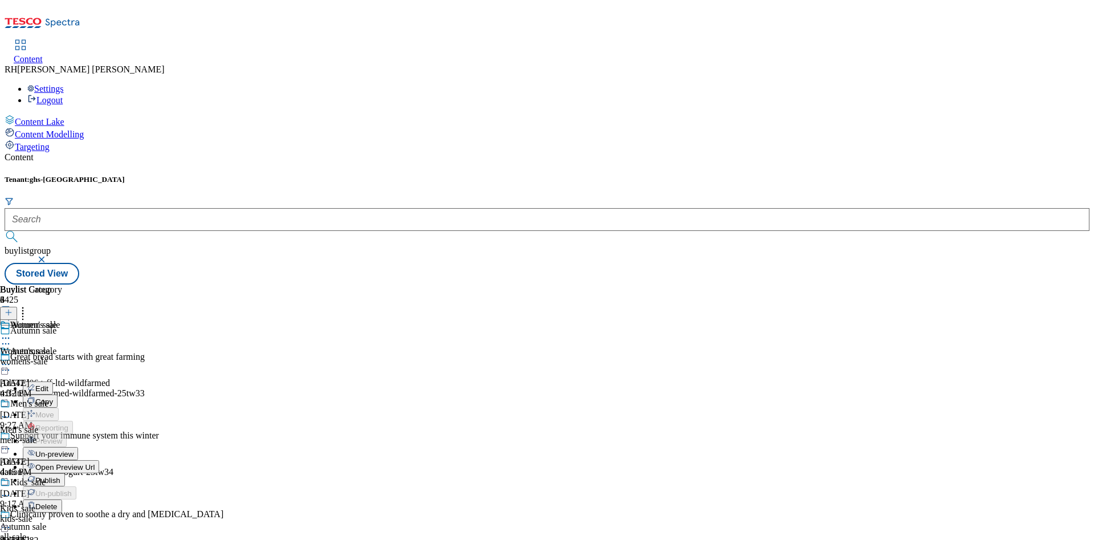
click at [11, 358] on icon at bounding box center [5, 363] width 11 height 11
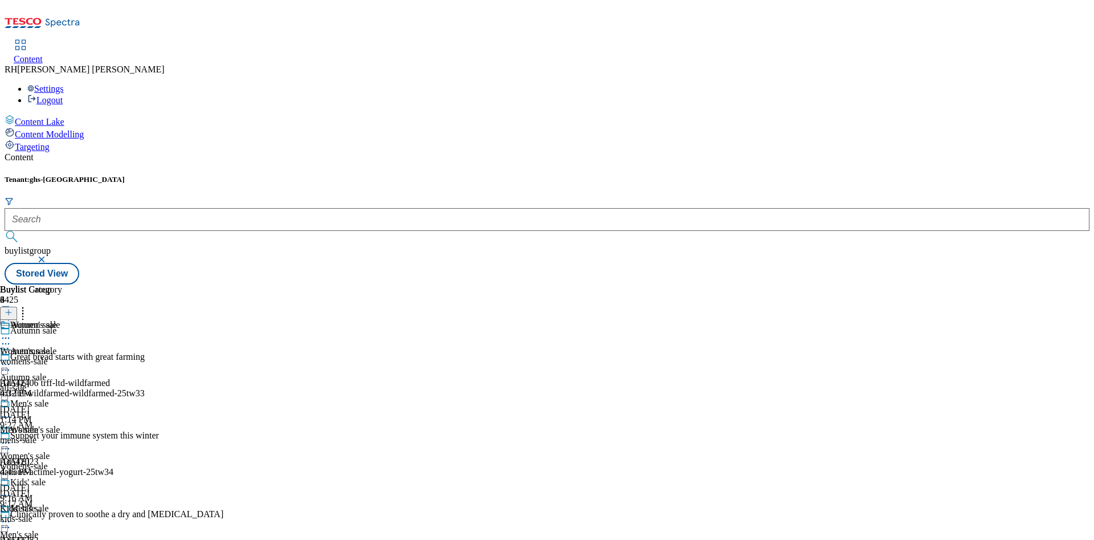
click at [11, 437] on icon at bounding box center [5, 442] width 11 height 11
click at [60, 382] on div "all-sale" at bounding box center [30, 387] width 60 height 10
click at [62, 320] on div "Women's sale Women's sale womens-sale [DATE] 4:32 PM" at bounding box center [31, 359] width 62 height 79
